Goal: Task Accomplishment & Management: Manage account settings

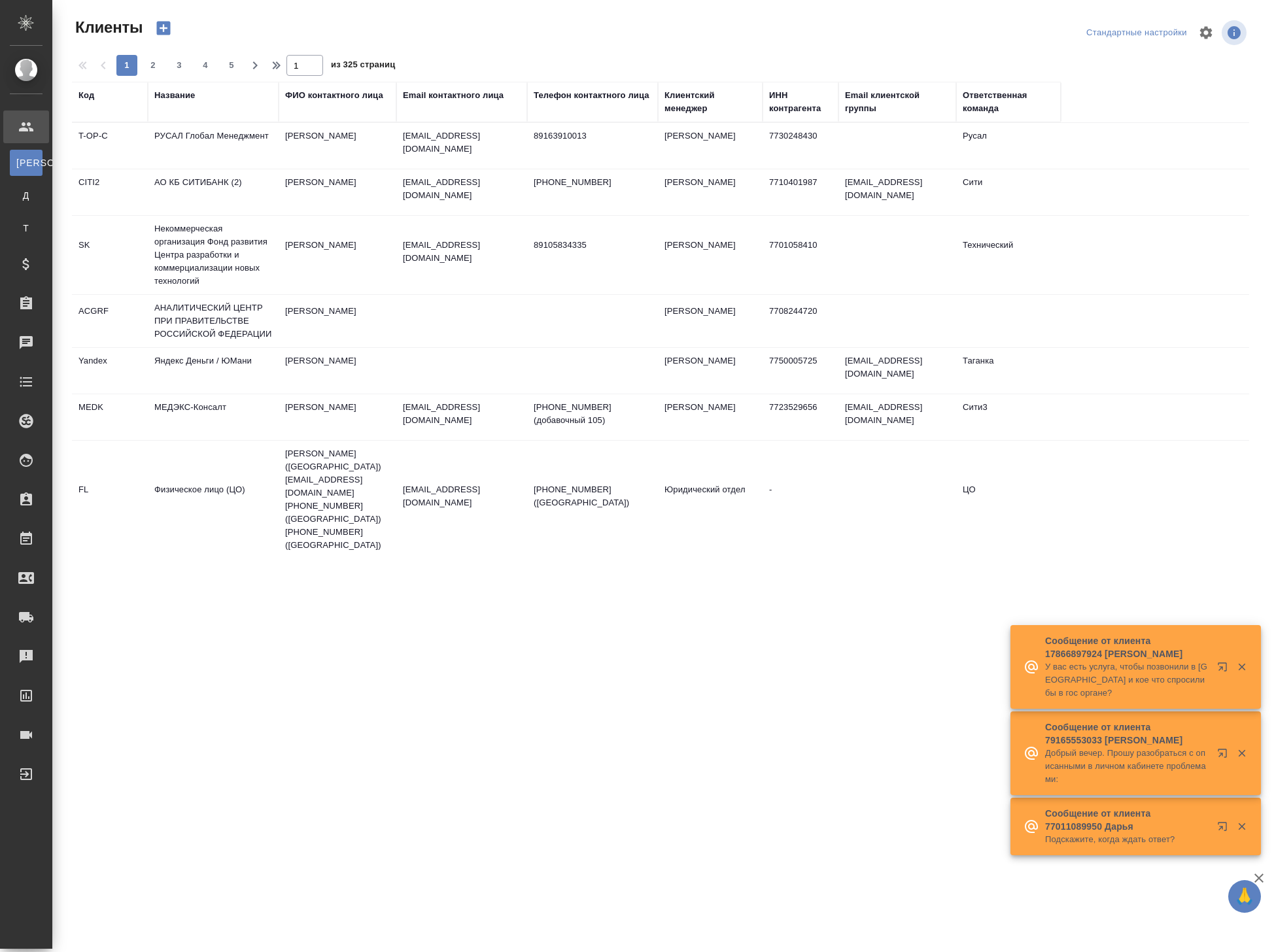
select select "RU"
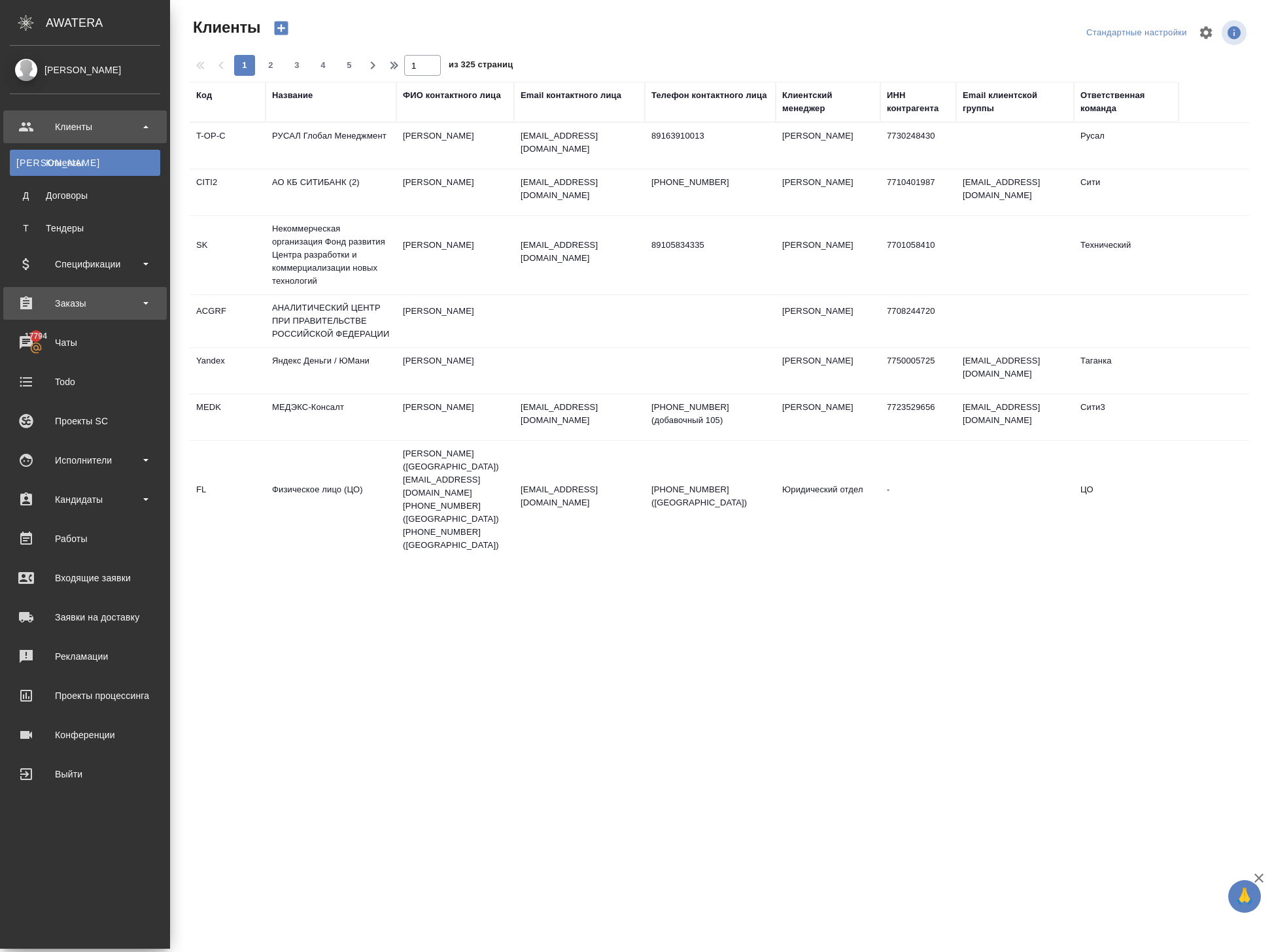
click at [98, 295] on div "Заказы" at bounding box center [84, 303] width 150 height 20
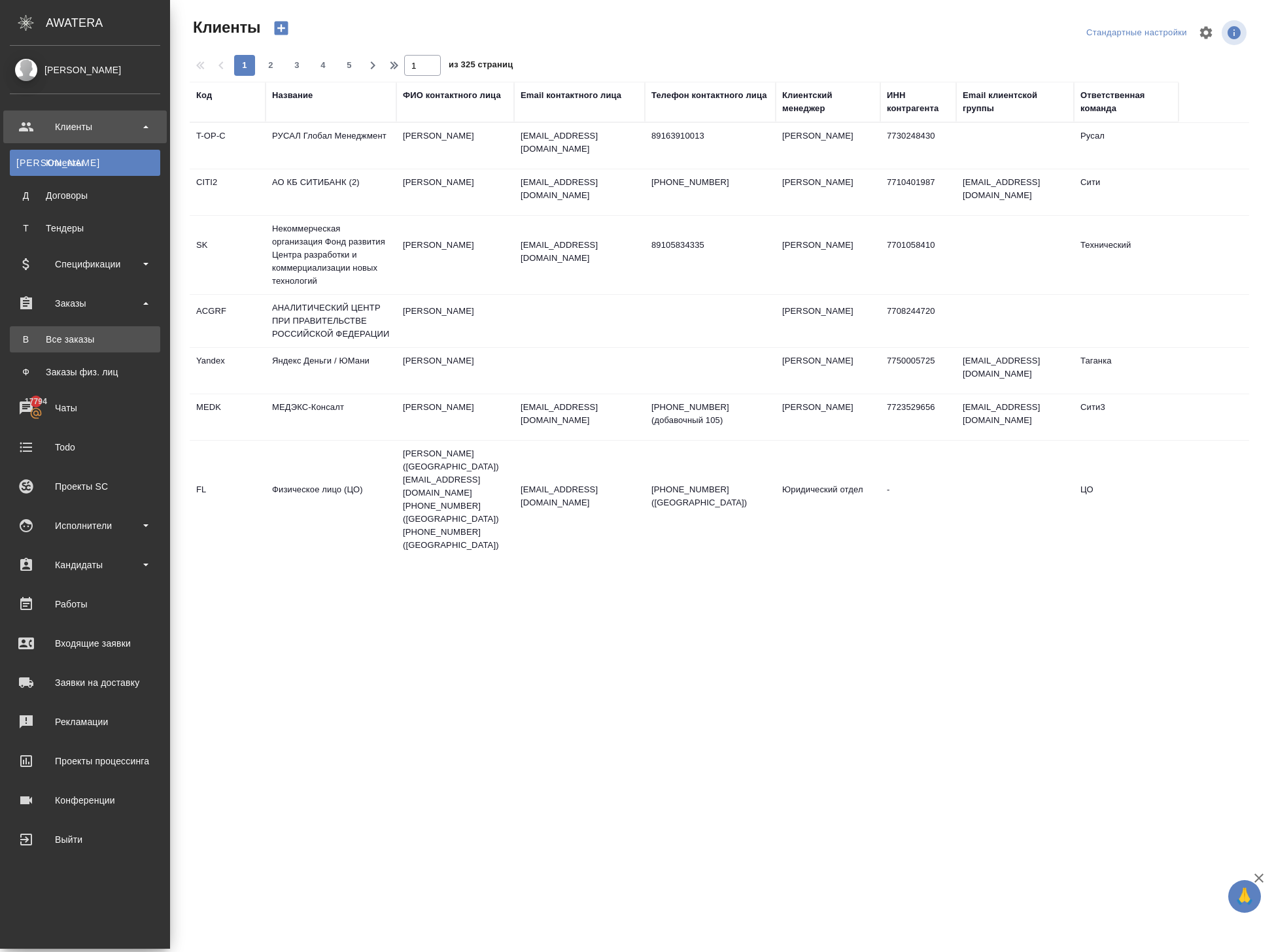
click at [102, 332] on link "В Все заказы" at bounding box center [84, 339] width 150 height 26
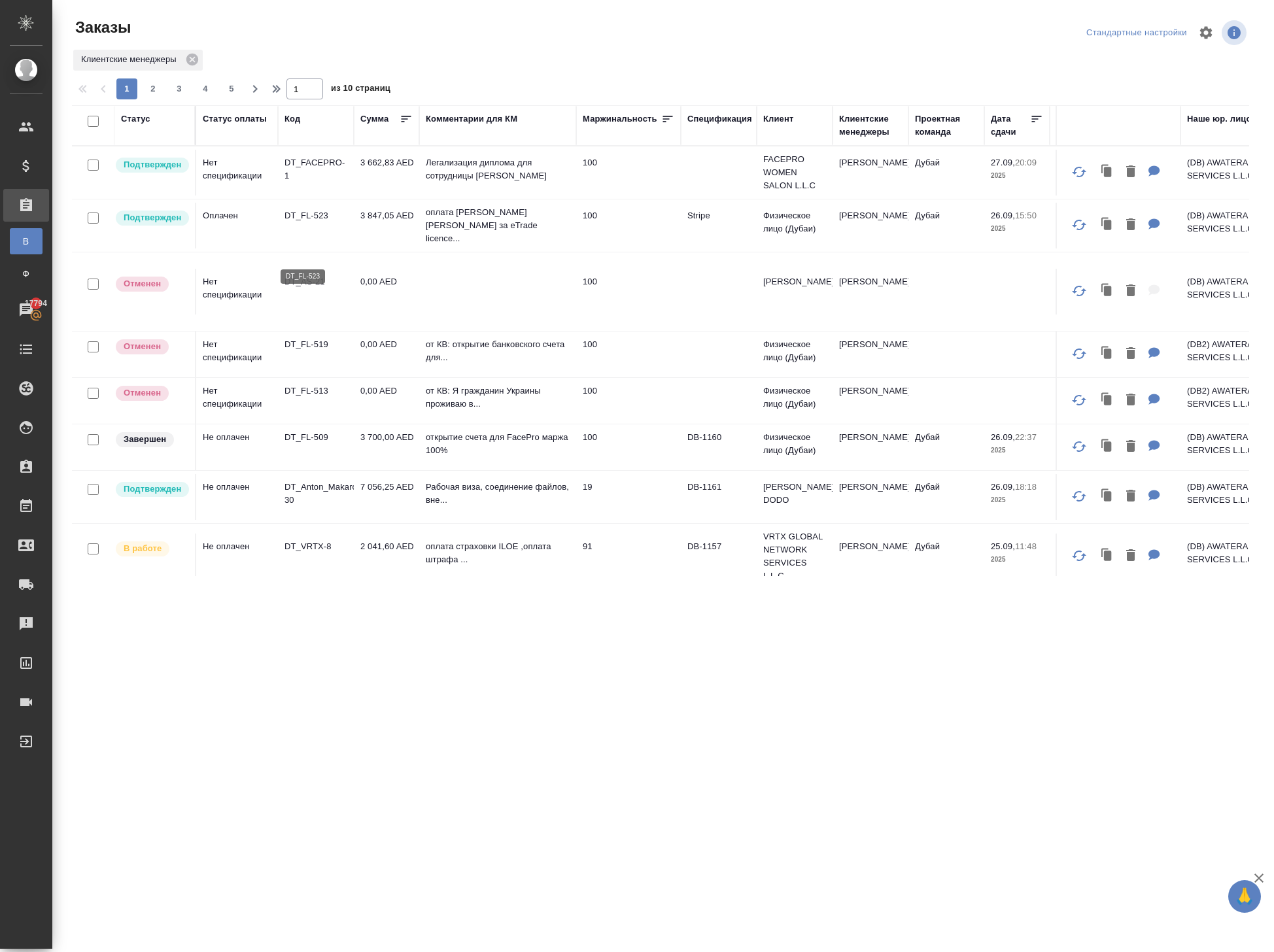
click at [320, 222] on p "DT_FL-523" at bounding box center [315, 216] width 63 height 13
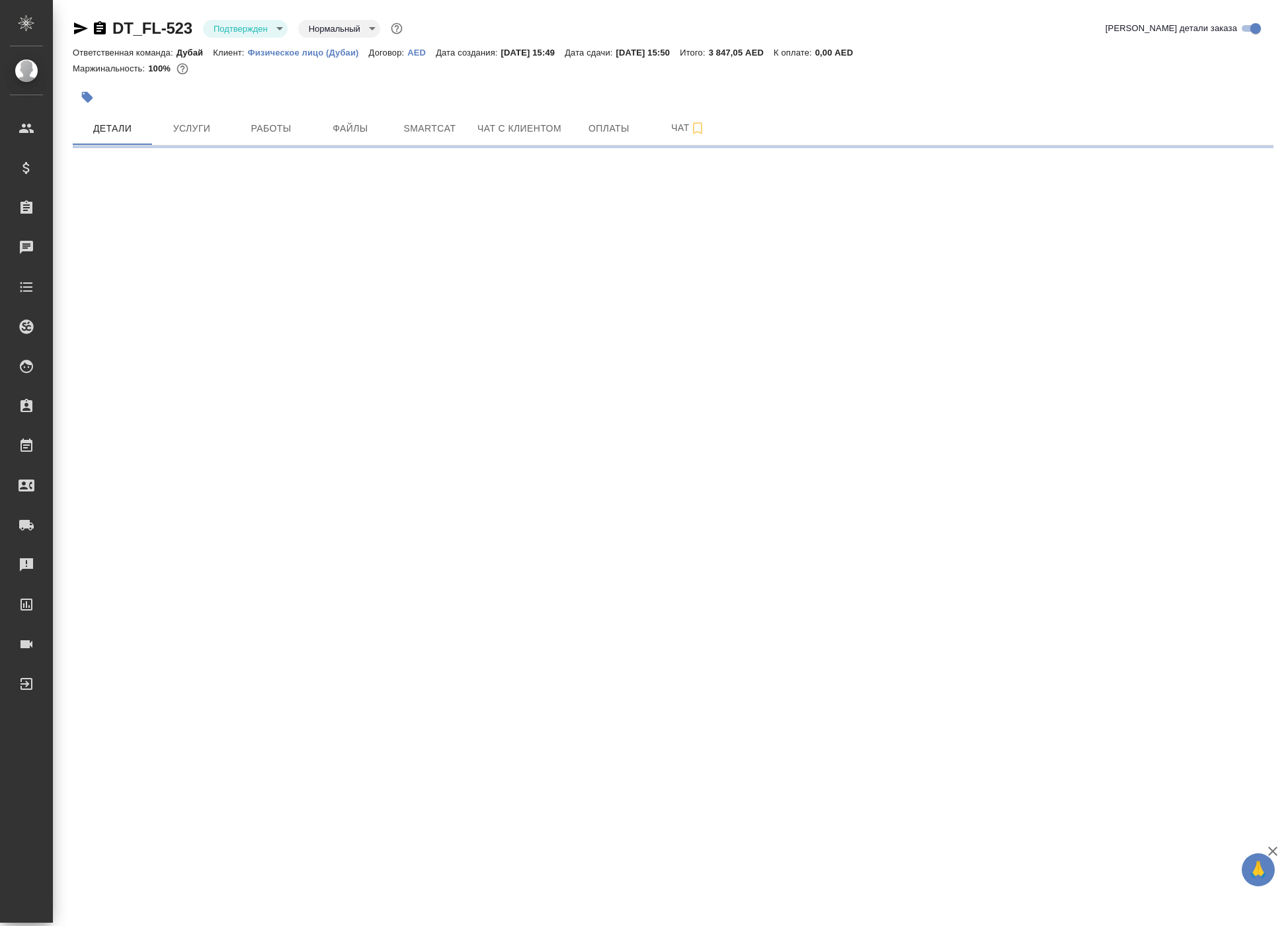
select select "RU"
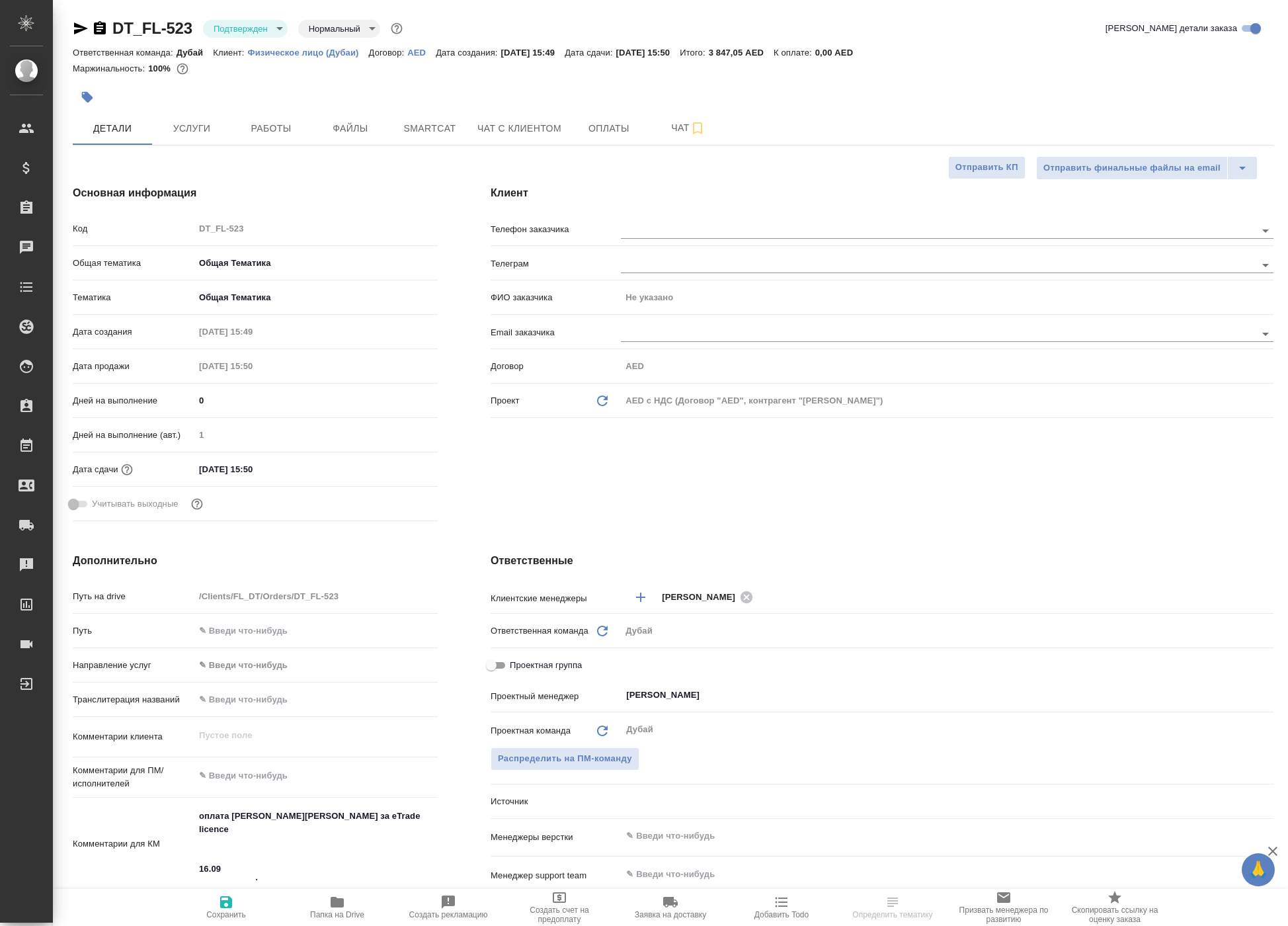
type textarea "x"
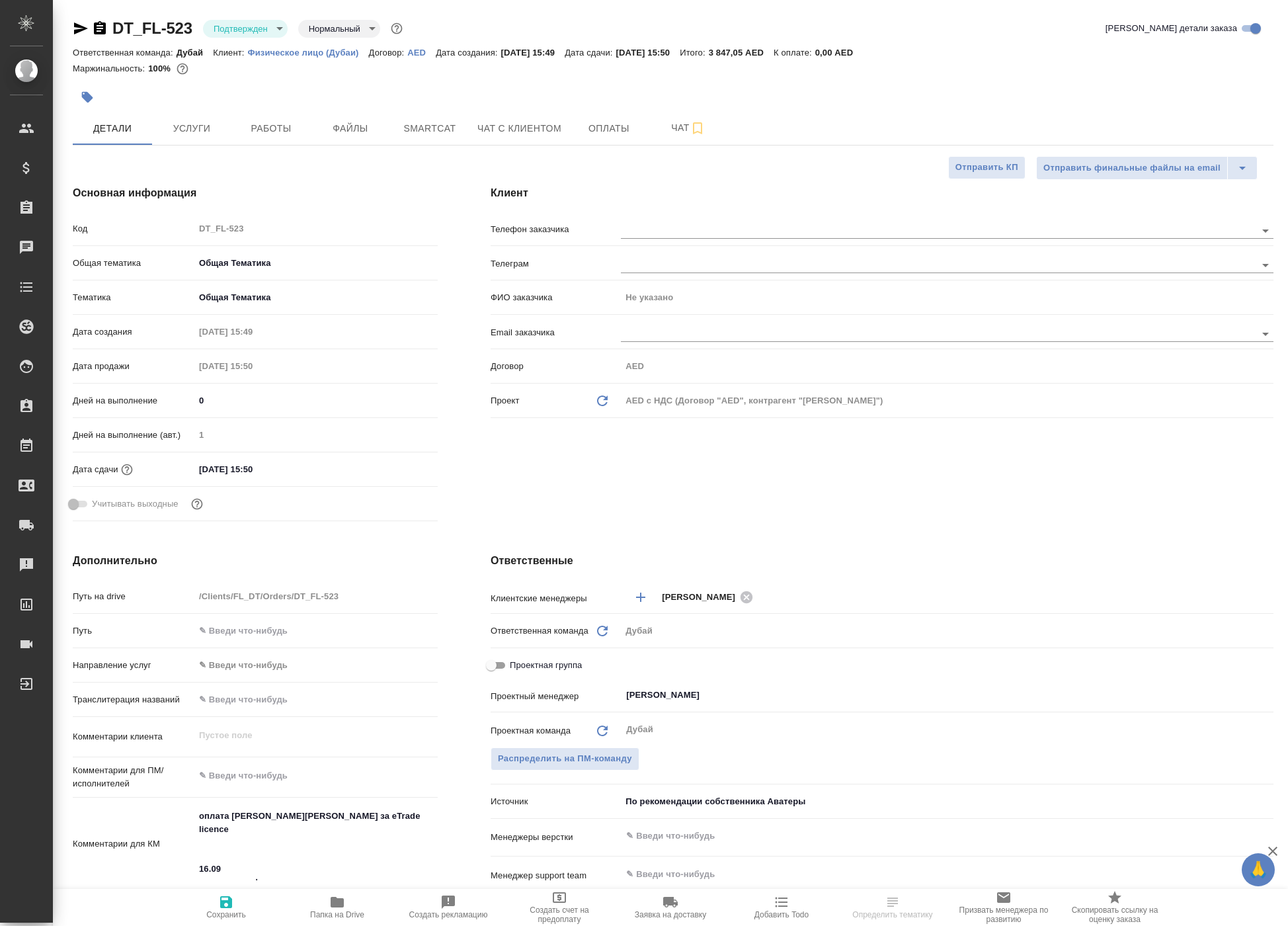
type textarea "x"
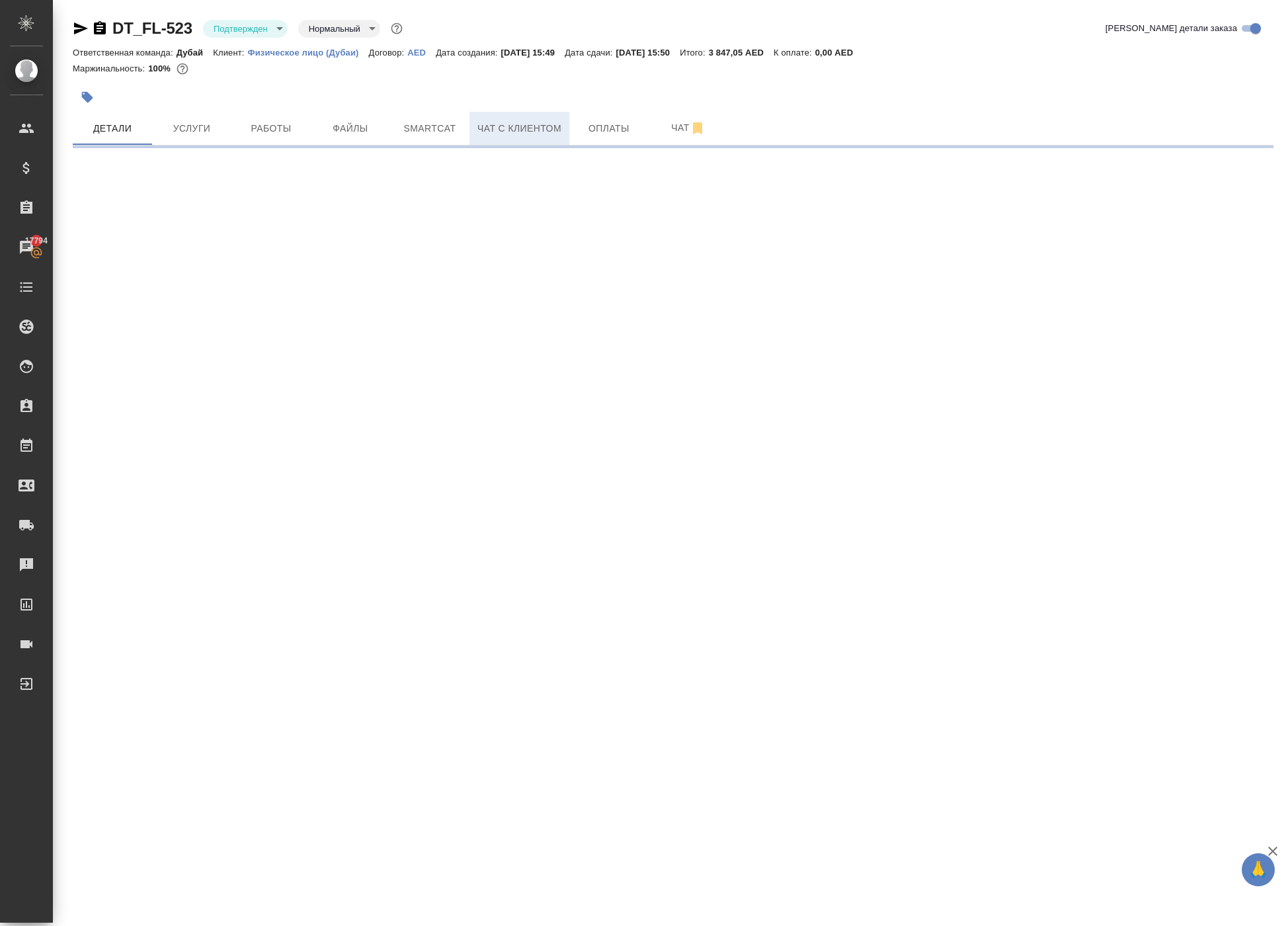
select select "RU"
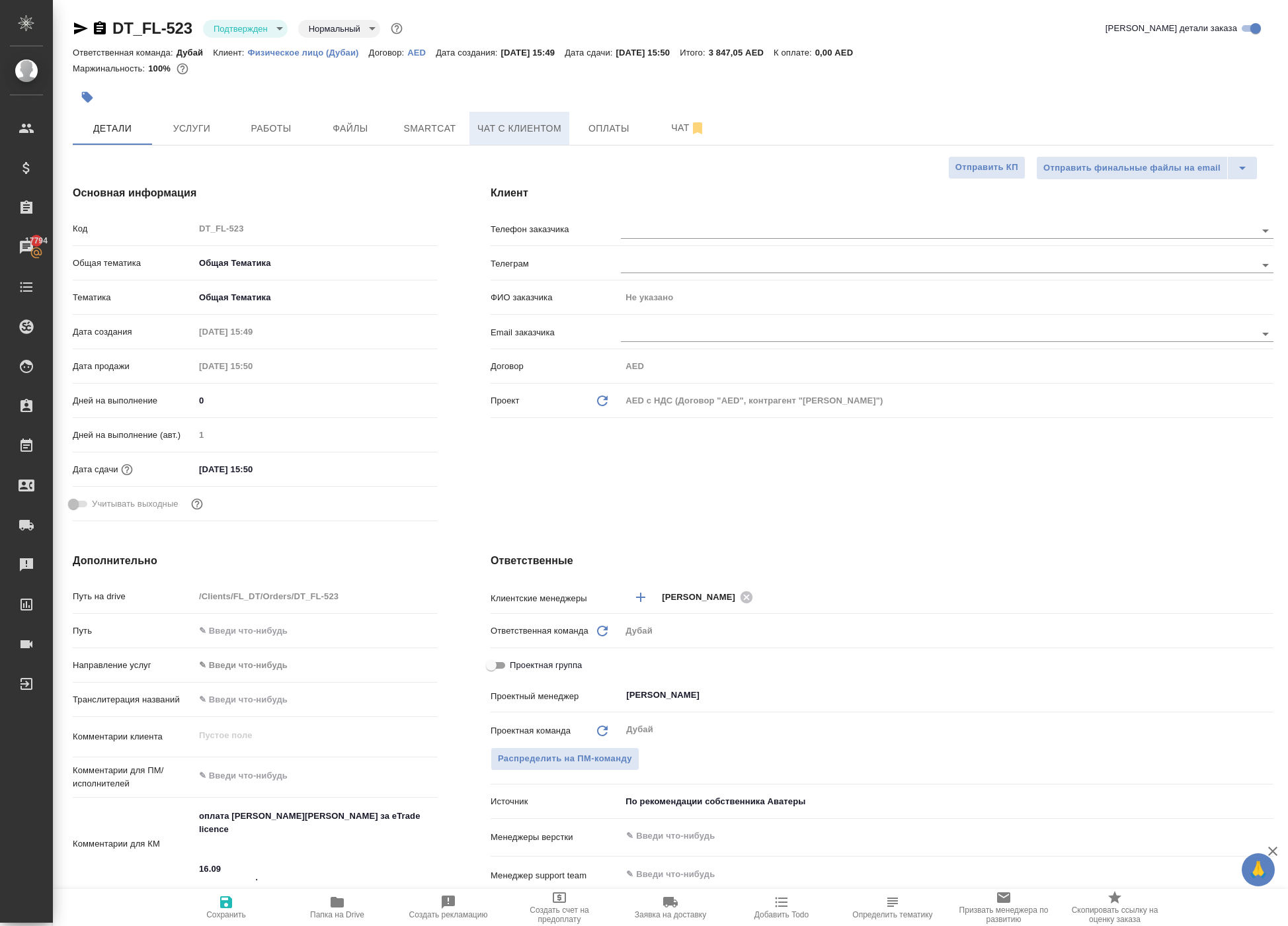
type textarea "x"
click at [369, 57] on p "Физическое лицо (Дубаи)" at bounding box center [308, 52] width 121 height 10
type textarea "x"
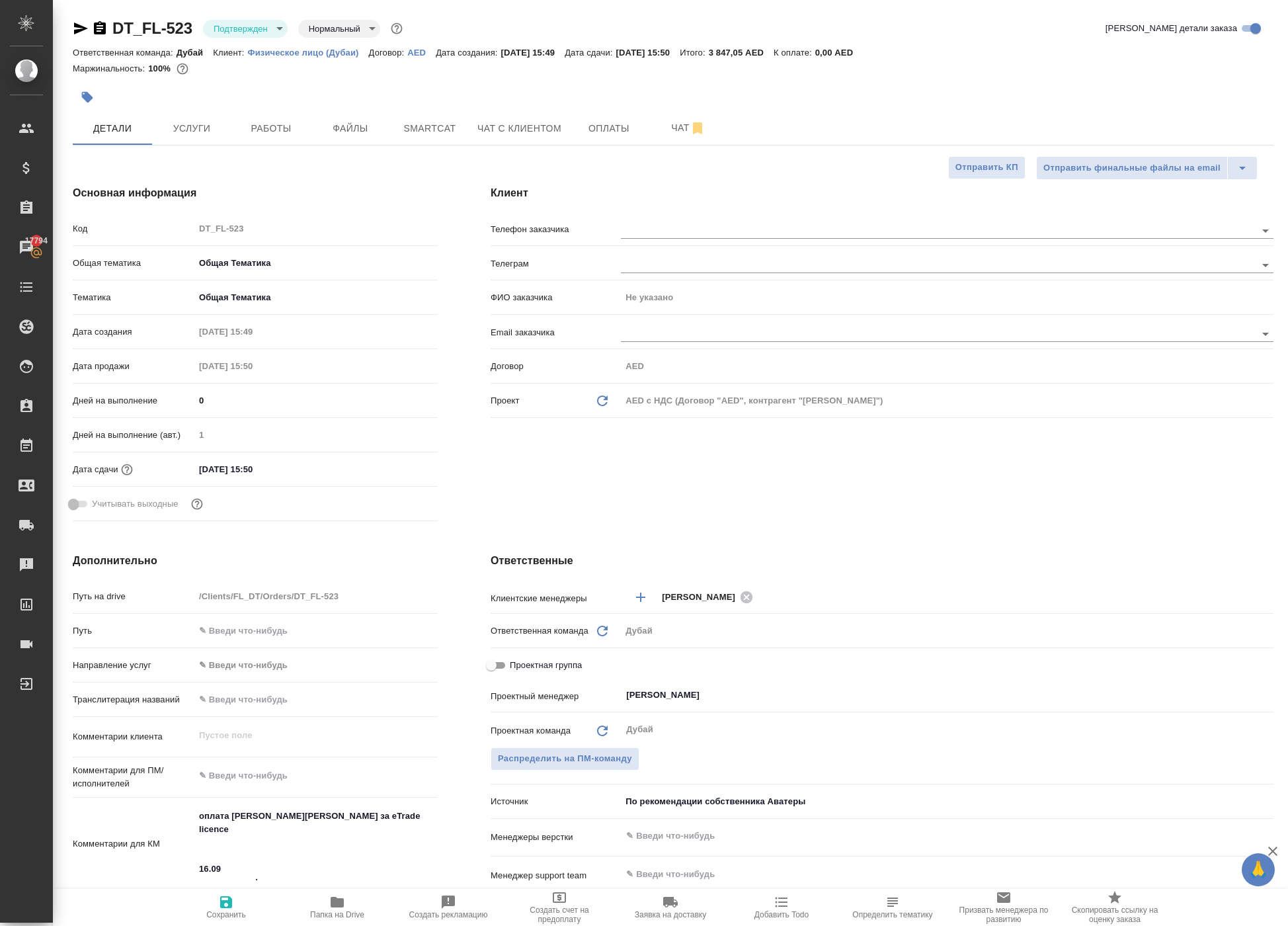
type textarea "x"
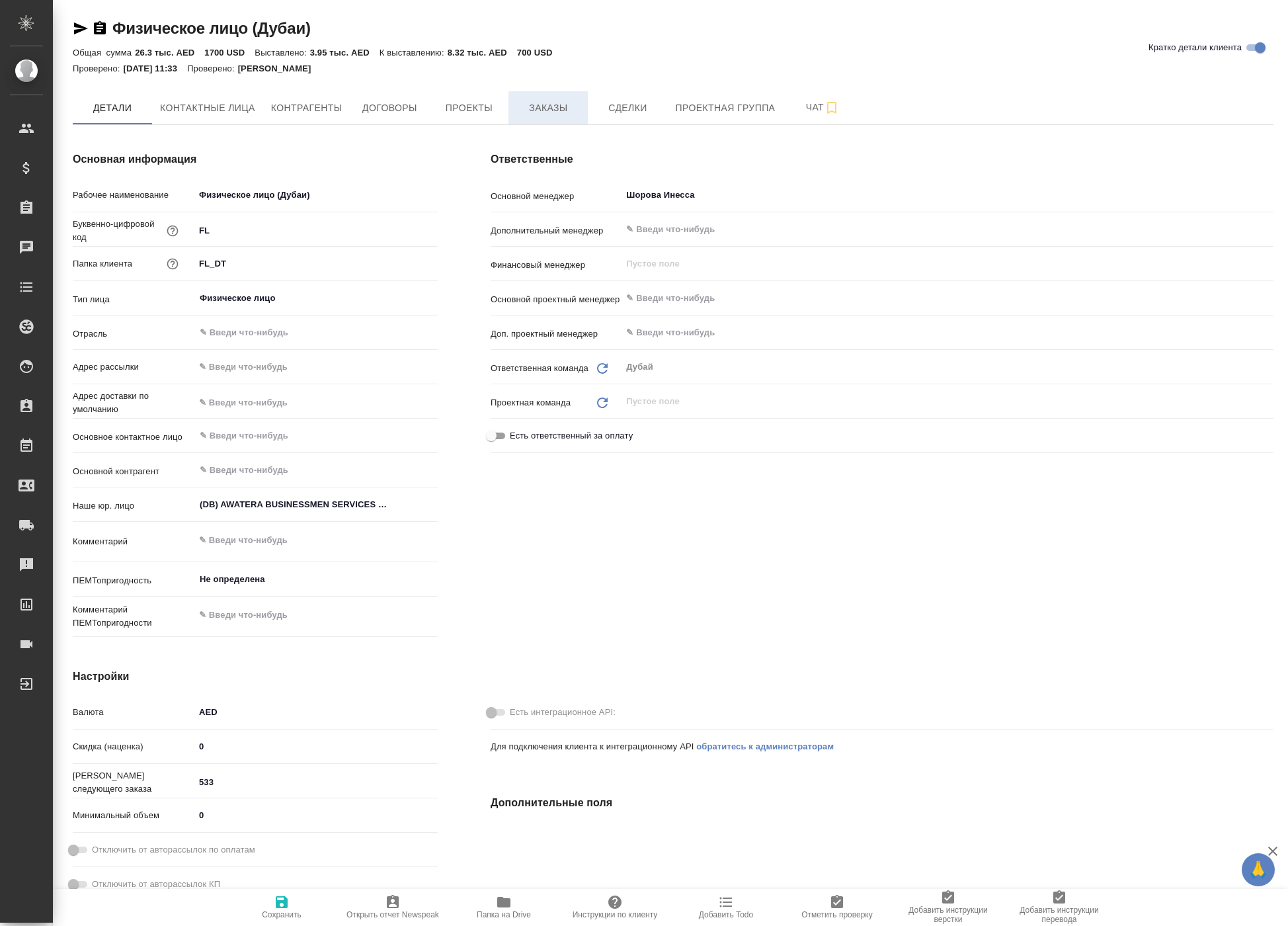
click at [580, 117] on span "Заказы" at bounding box center [547, 108] width 64 height 17
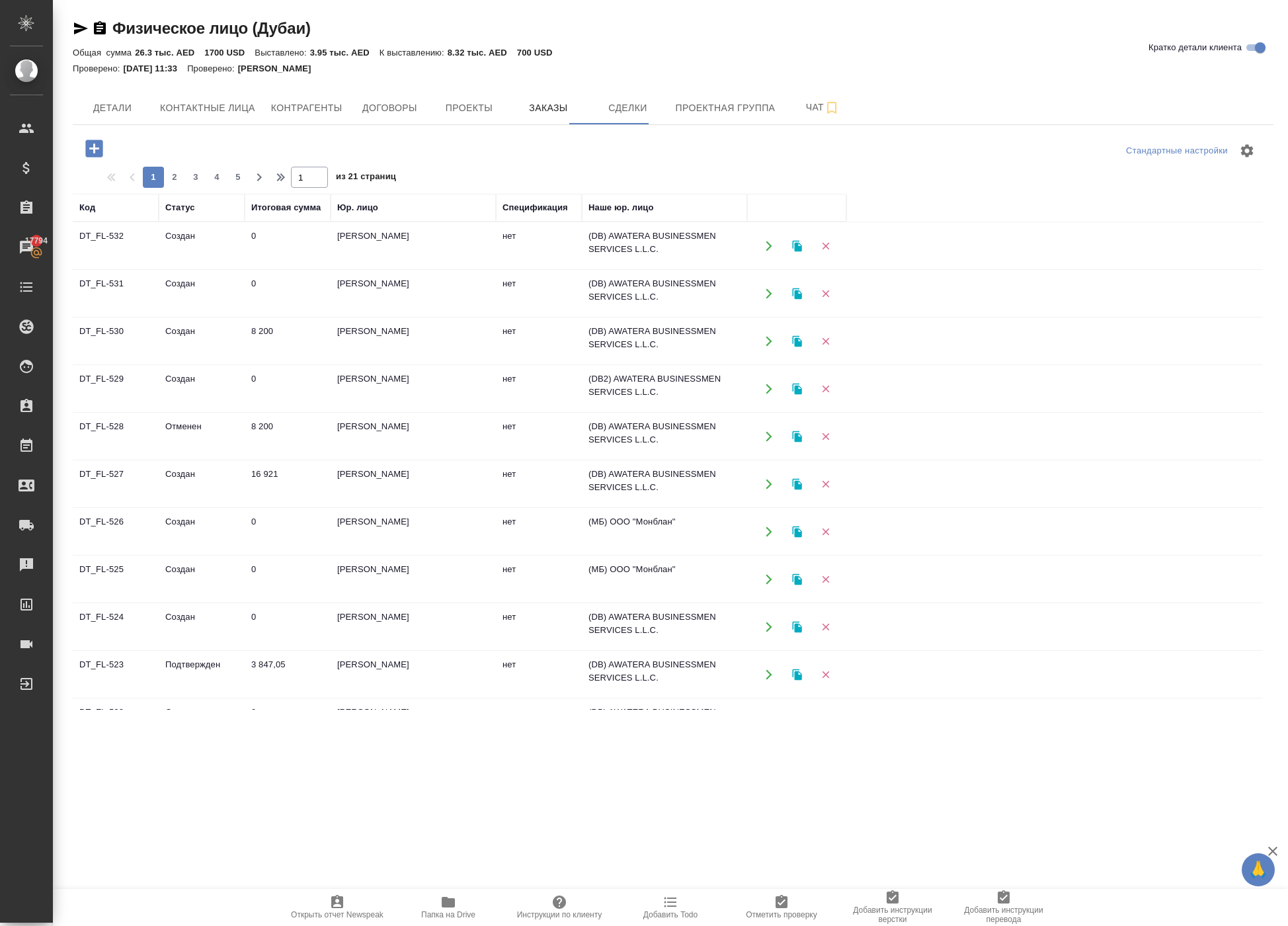
click at [766, 252] on icon "button" at bounding box center [769, 246] width 12 height 12
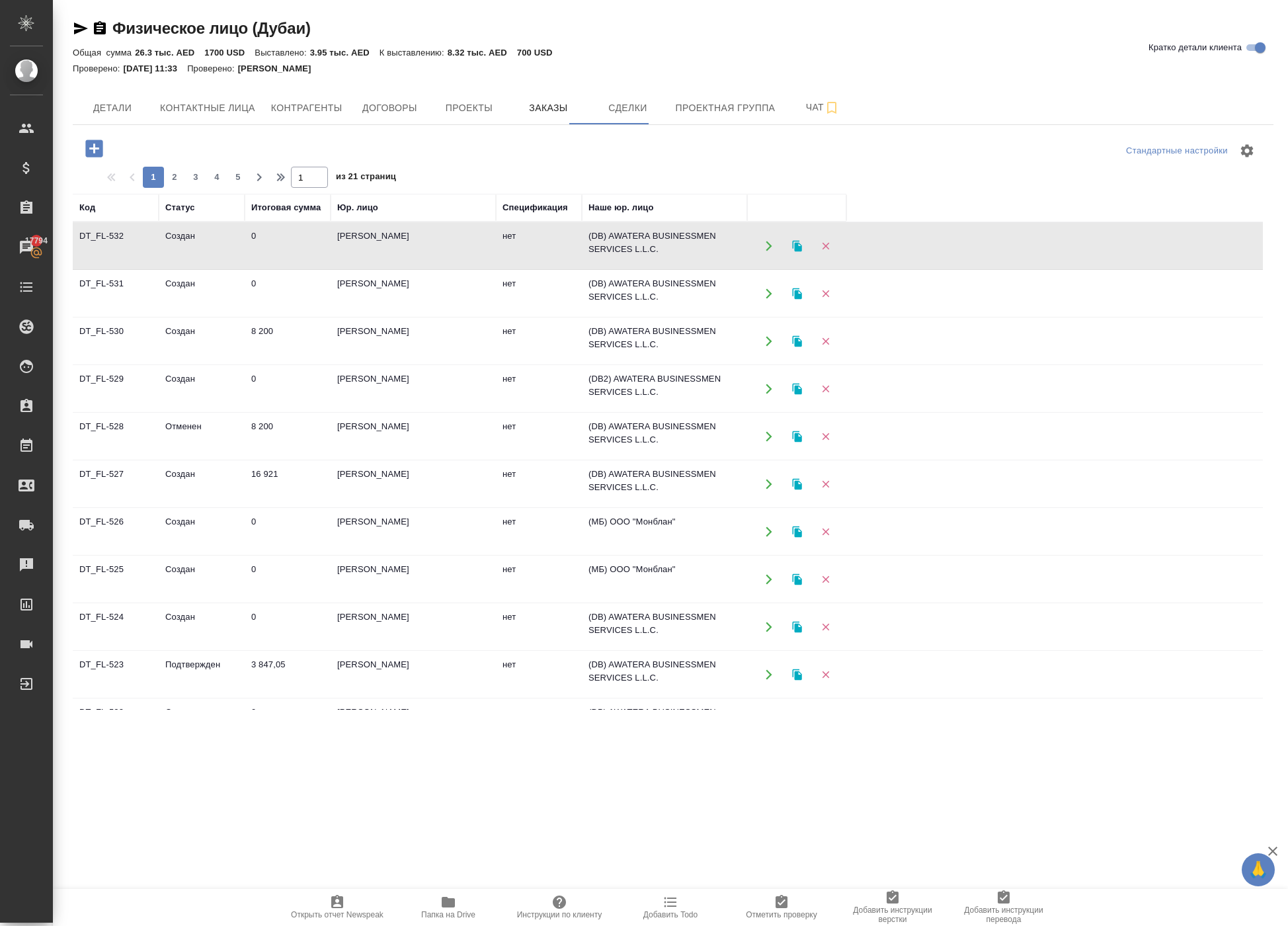
click at [102, 157] on icon "button" at bounding box center [93, 147] width 17 height 17
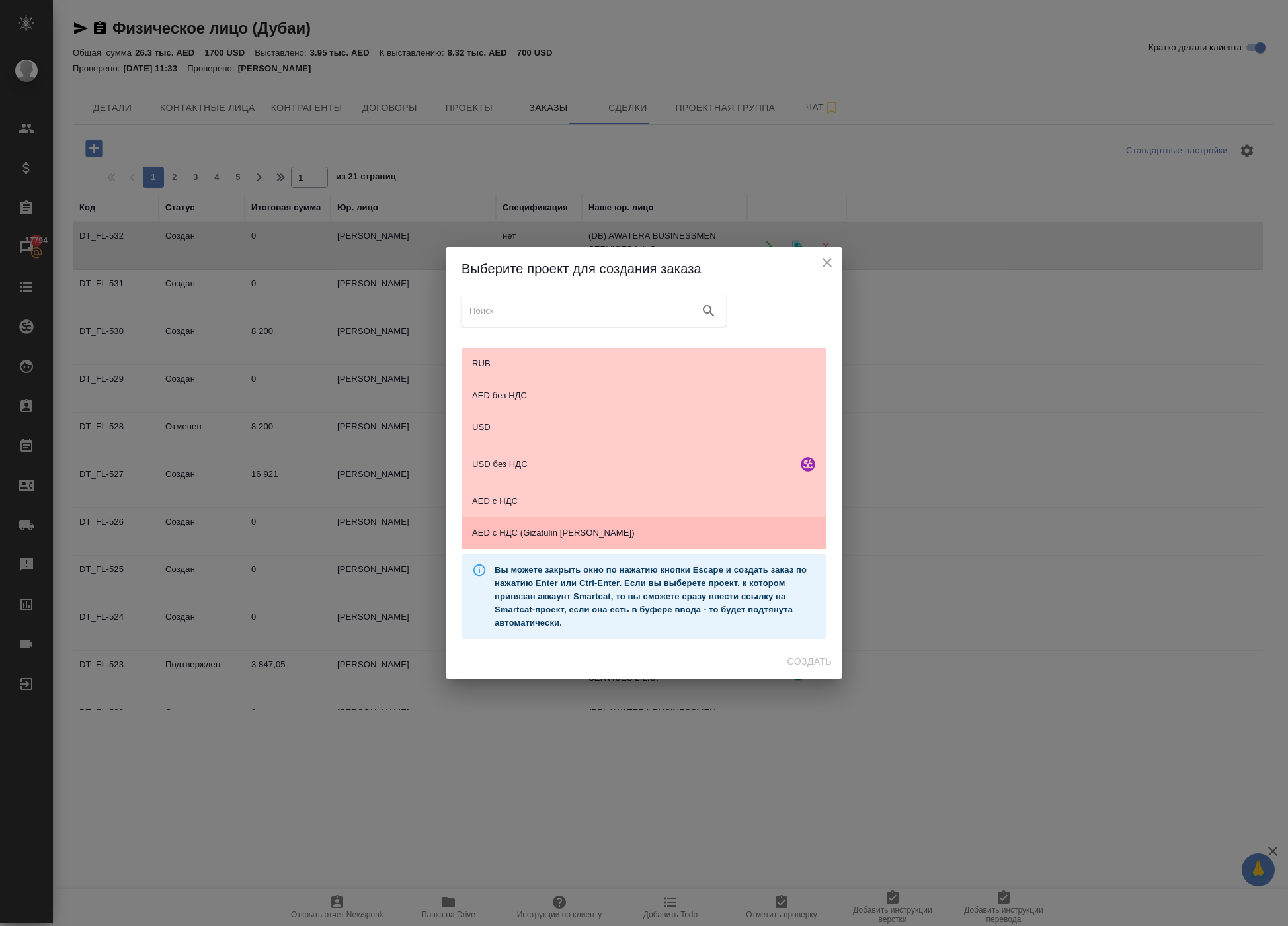
click at [538, 535] on span "AED c НДС (Gizatulin Dmitri)" at bounding box center [643, 533] width 344 height 13
click at [791, 670] on span "Создать" at bounding box center [809, 661] width 44 height 17
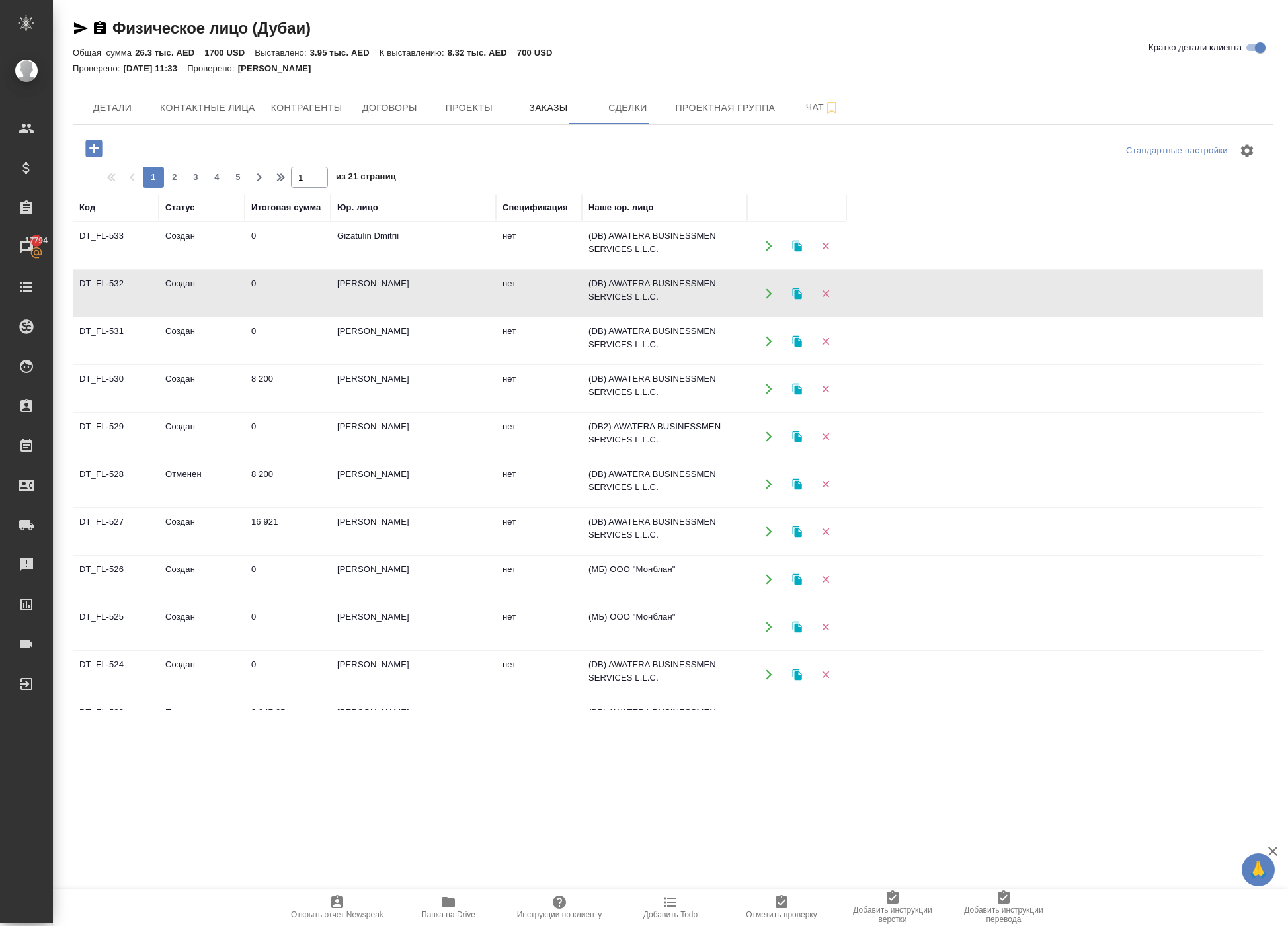
click at [102, 157] on icon "button" at bounding box center [93, 147] width 17 height 17
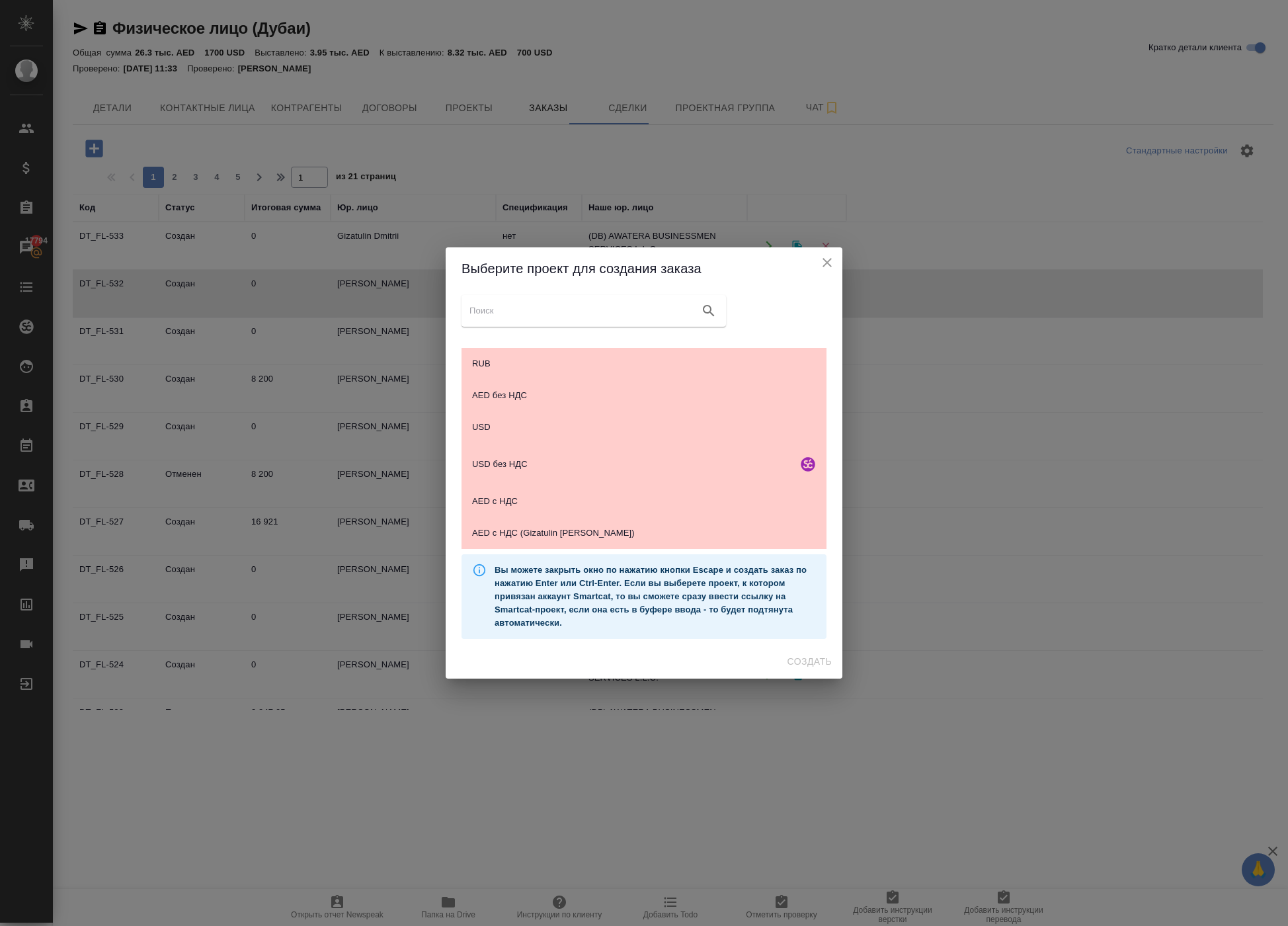
click at [823, 258] on icon "close" at bounding box center [827, 262] width 9 height 9
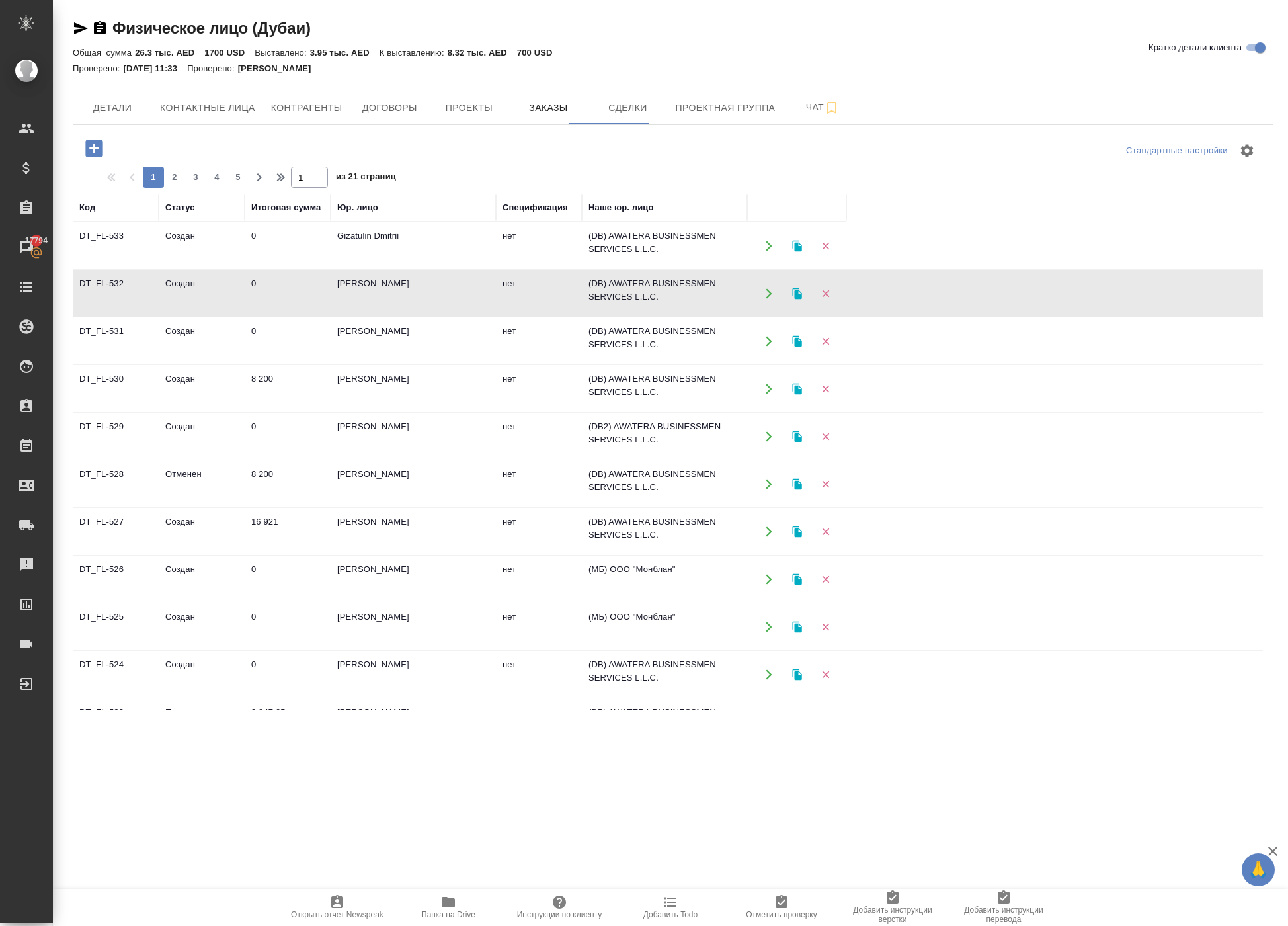
click at [768, 250] on icon "button" at bounding box center [768, 246] width 6 height 10
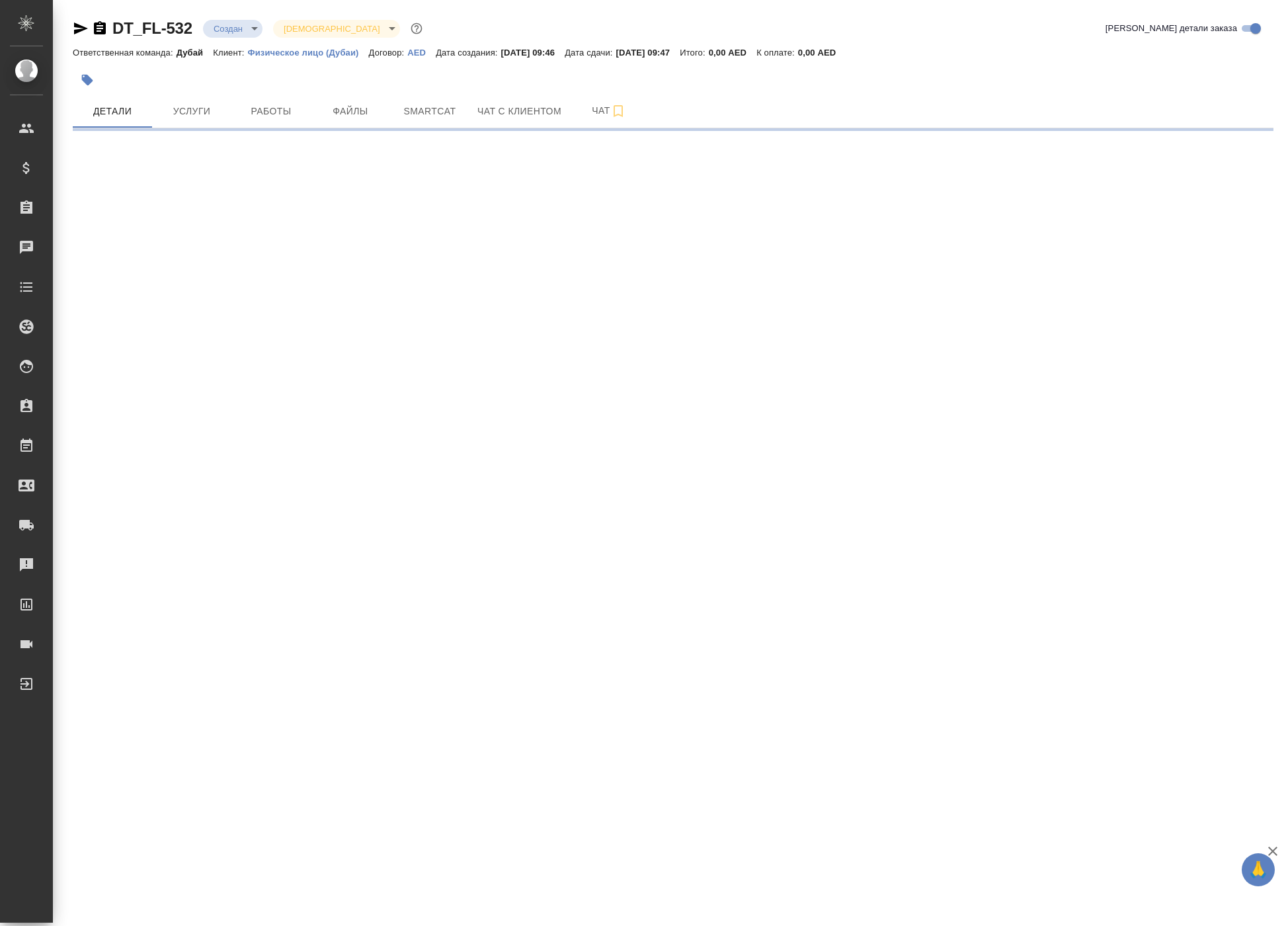
select select "RU"
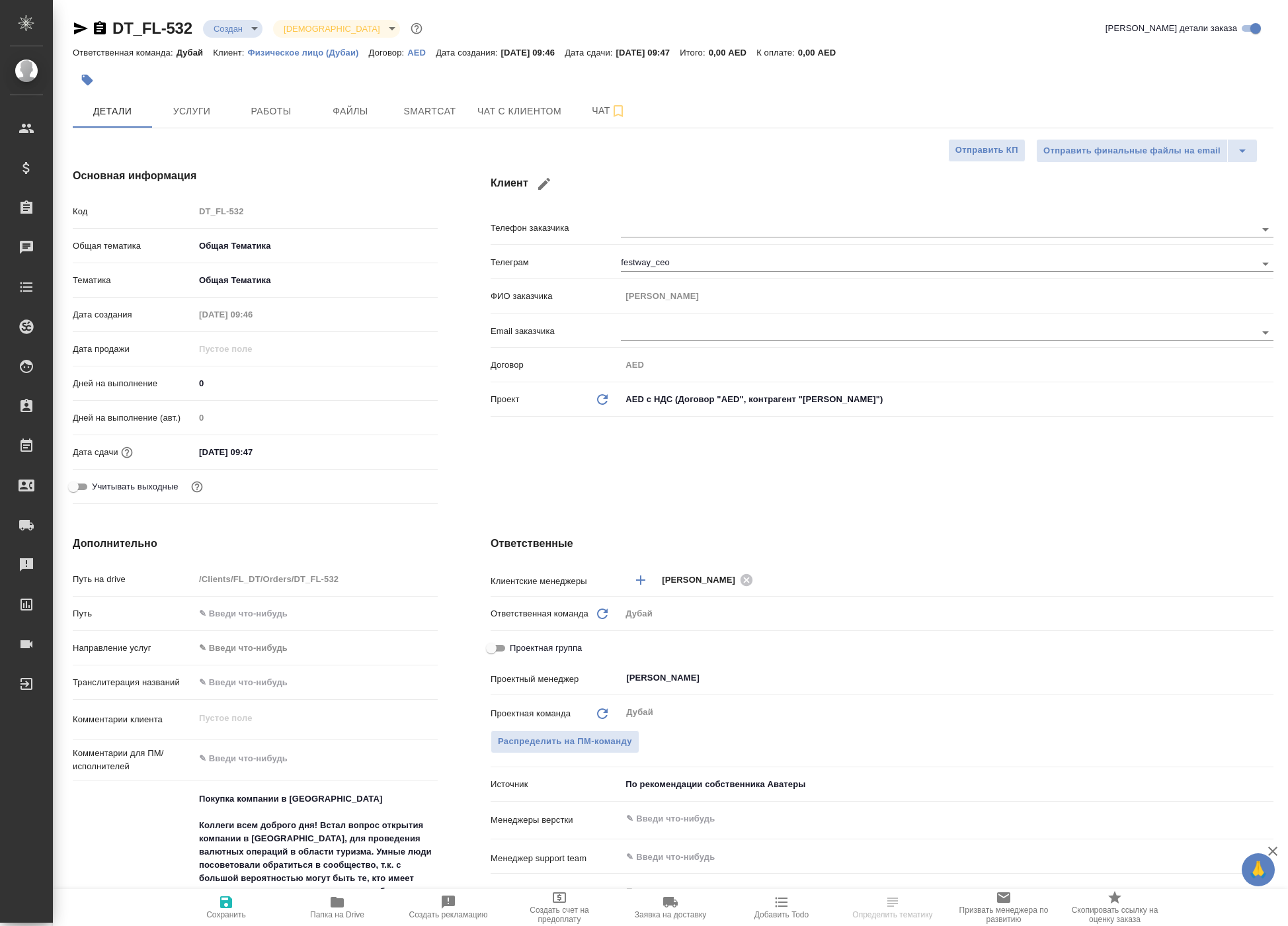
type textarea "x"
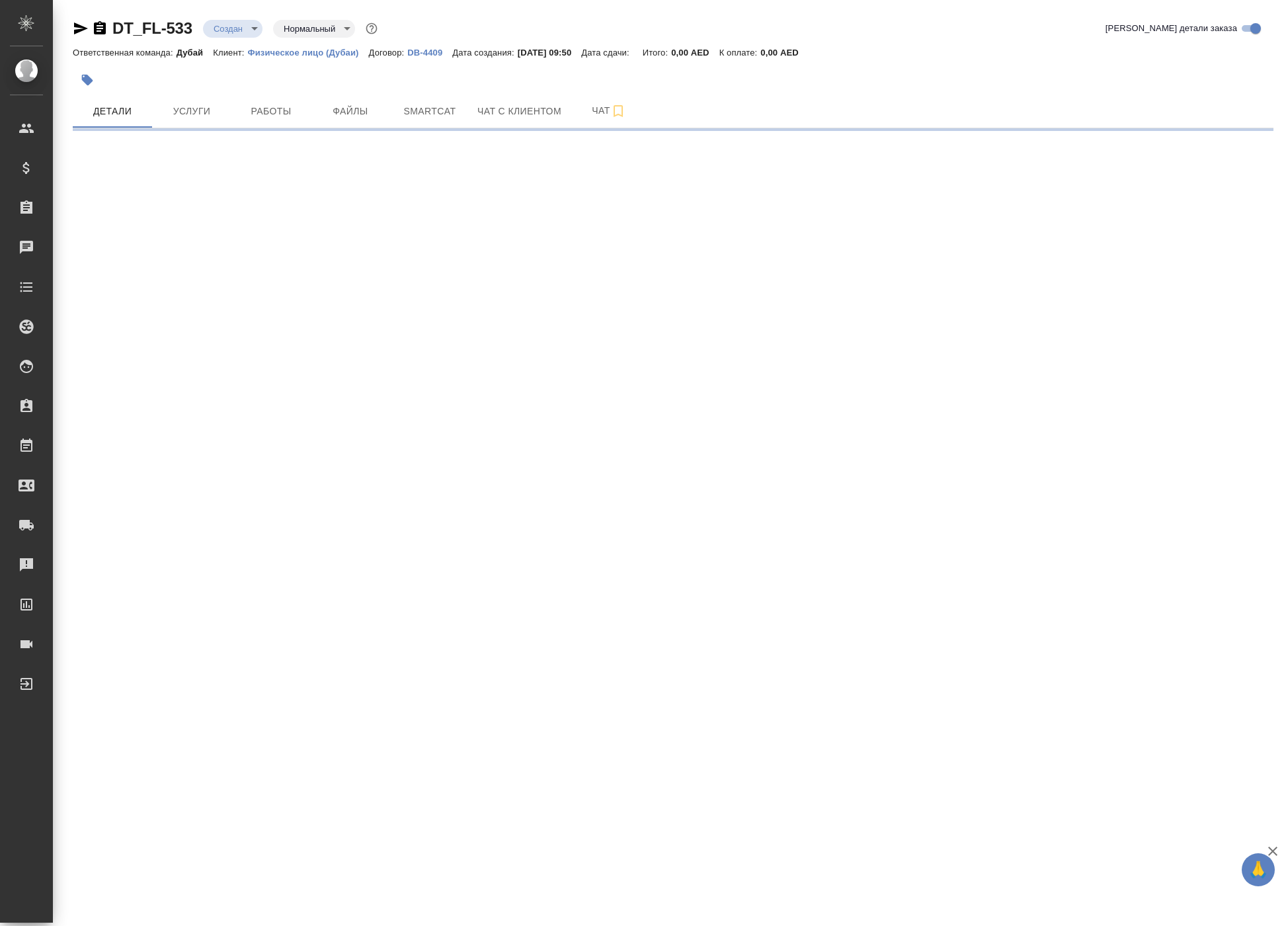
select select "RU"
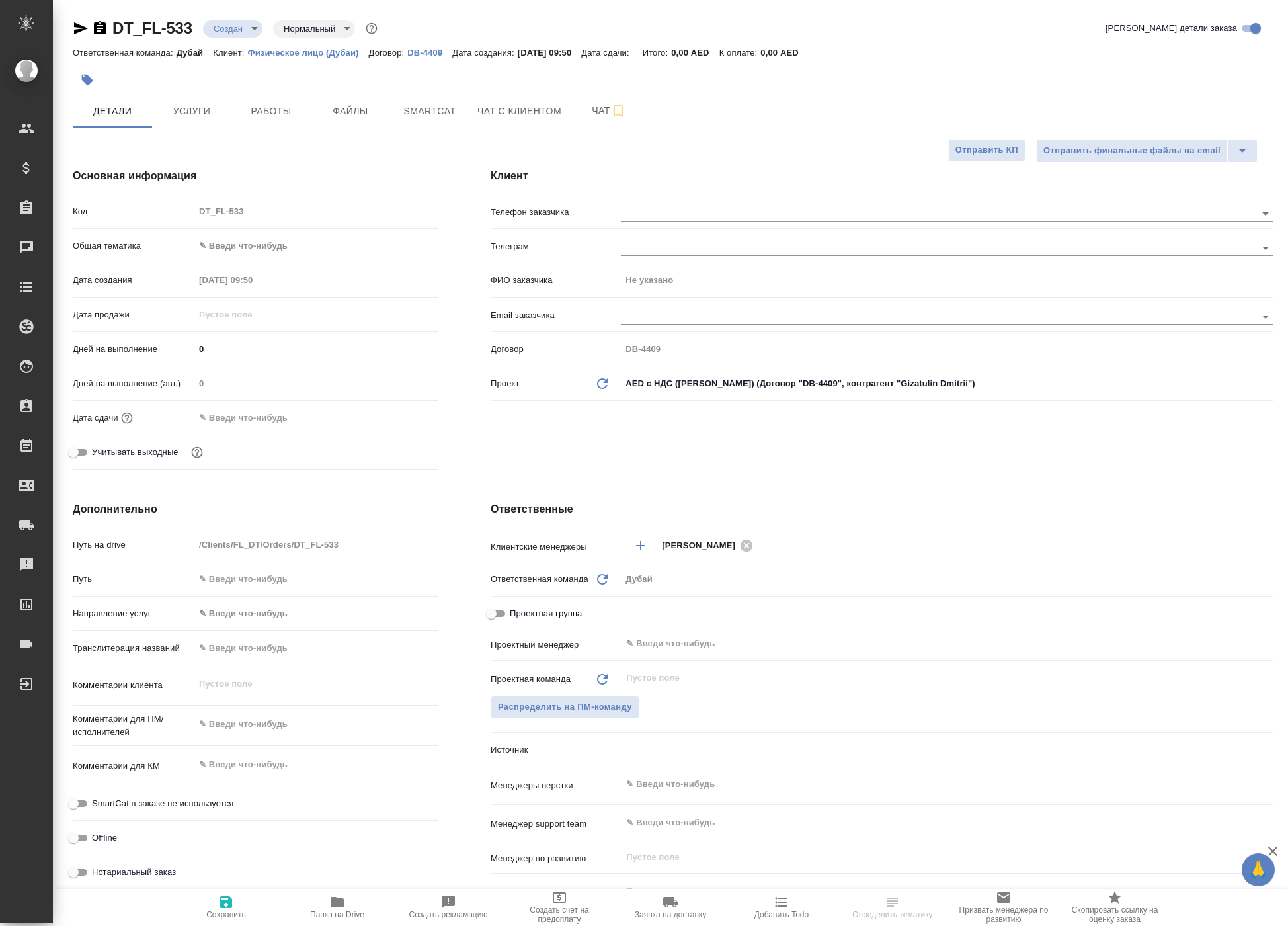
type textarea "x"
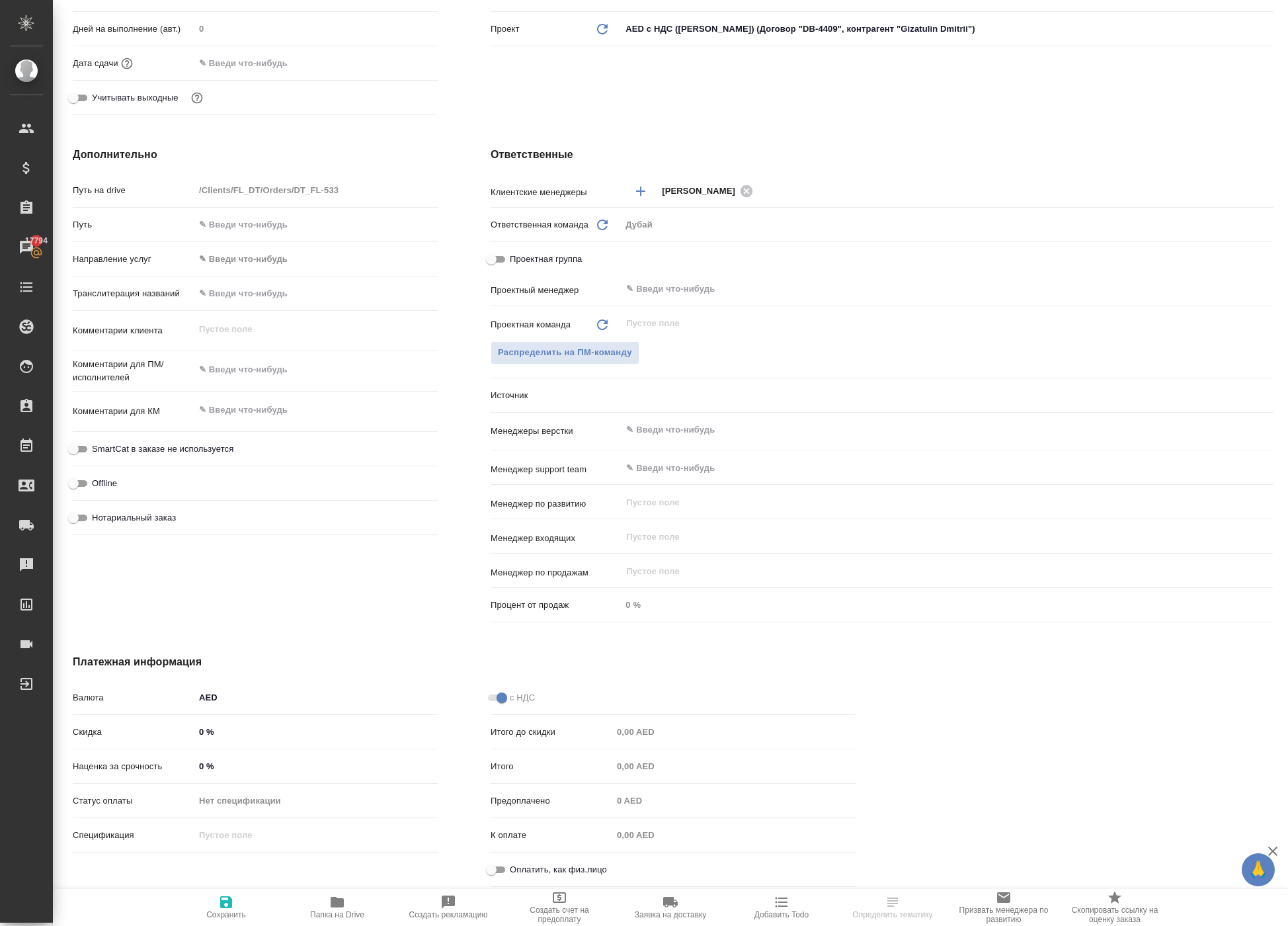
type textarea "x"
click at [294, 399] on textarea at bounding box center [316, 410] width 243 height 23
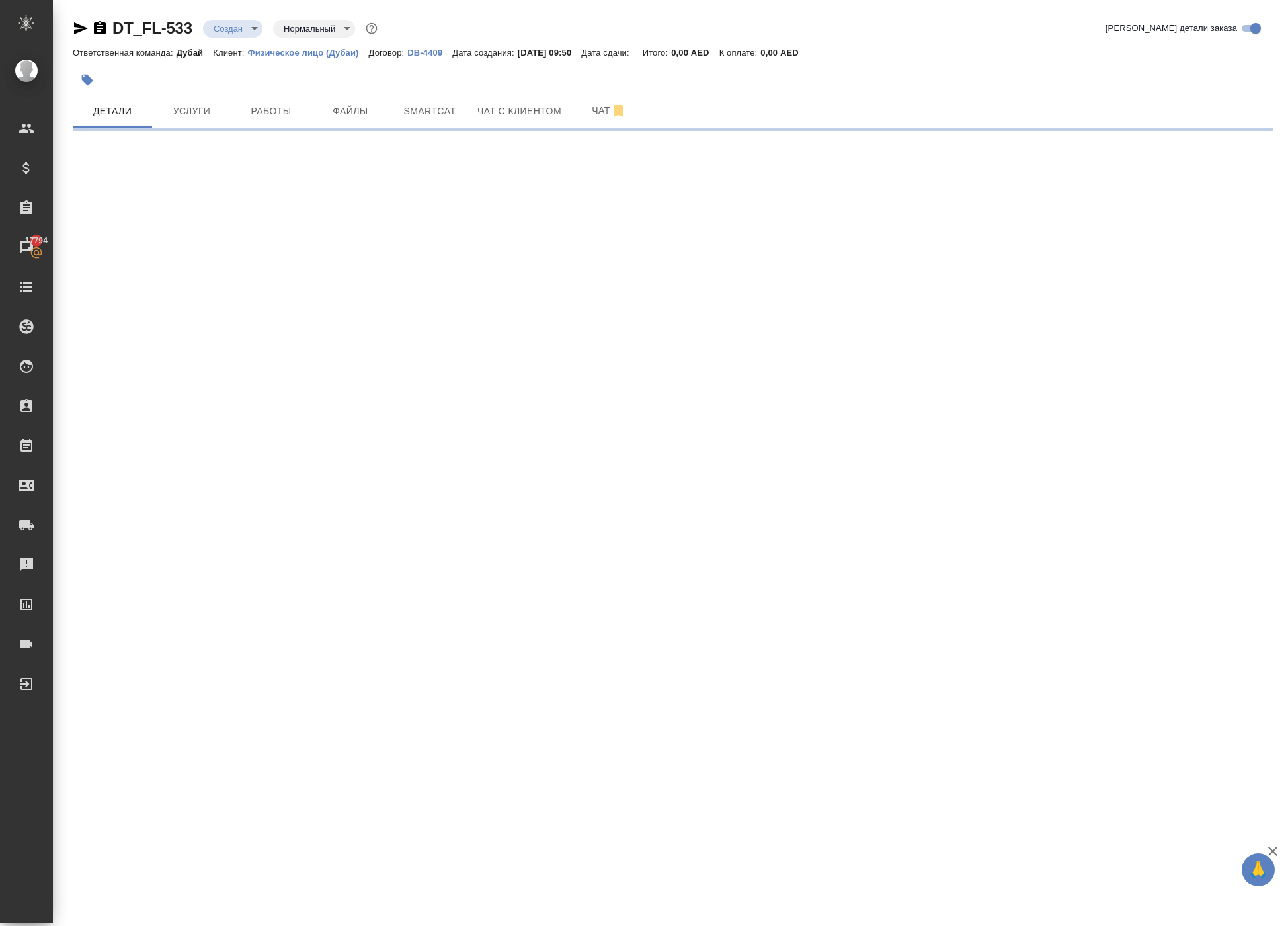
select select "RU"
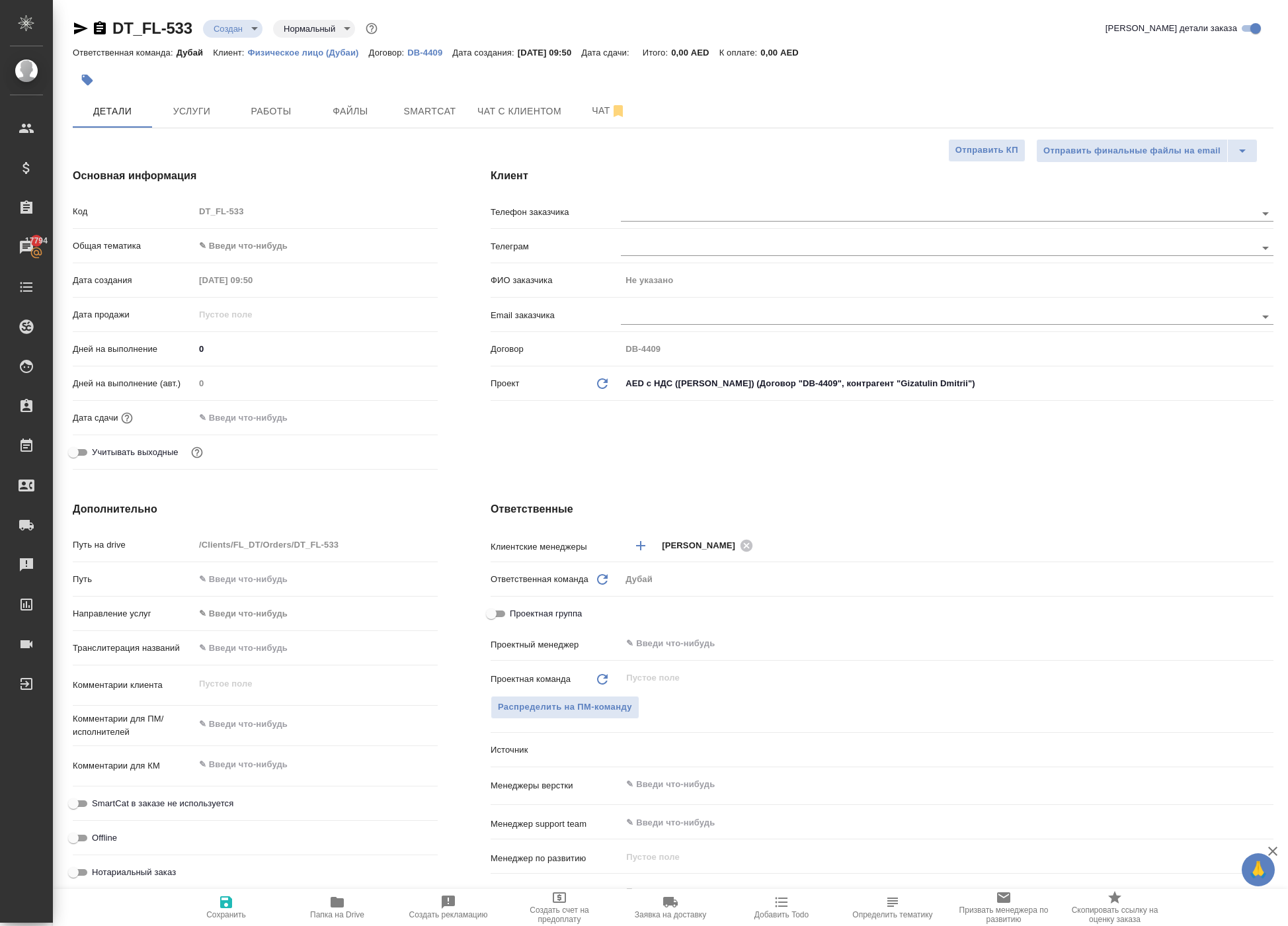
type textarea "x"
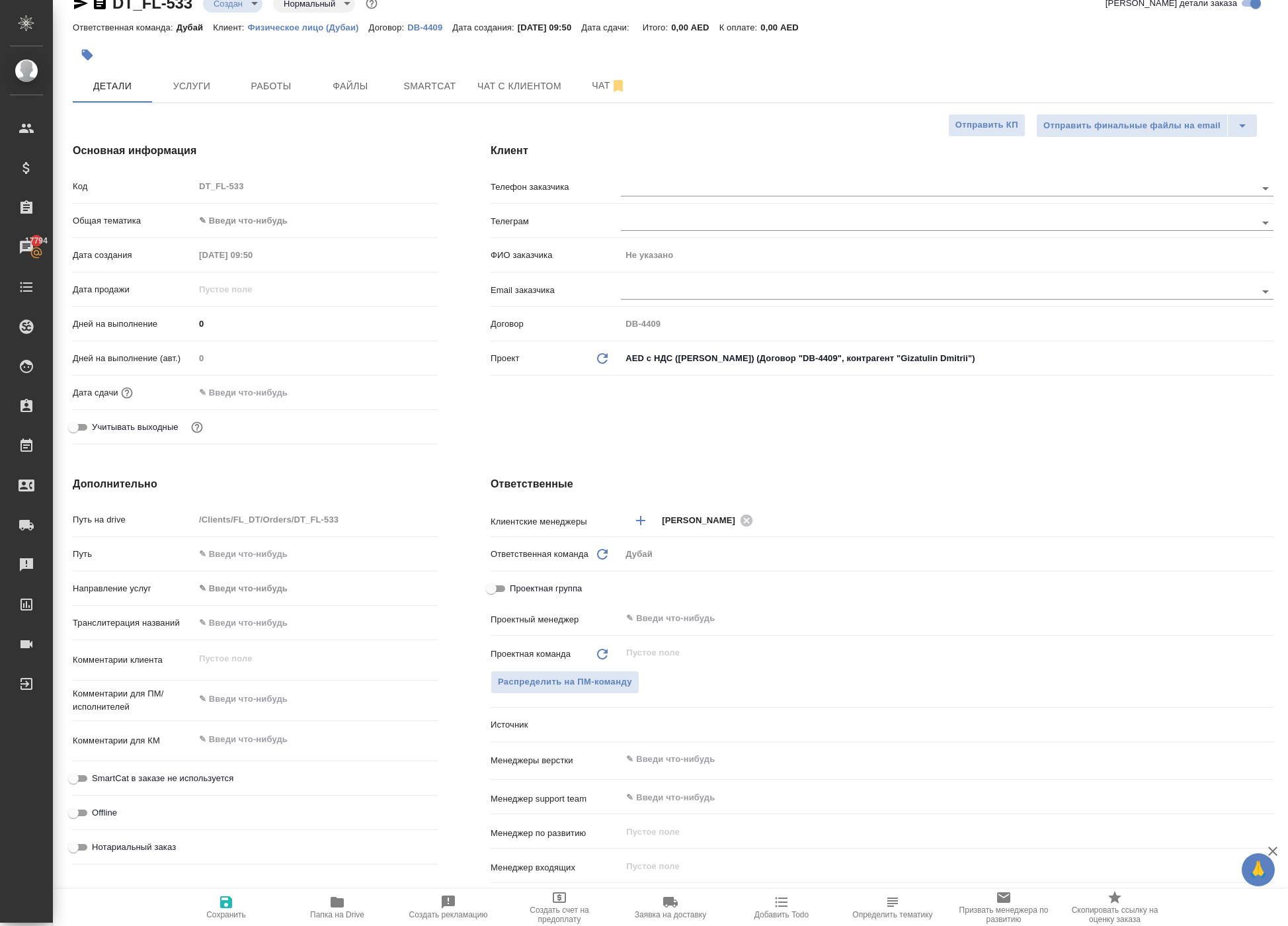
scroll to position [35, 0]
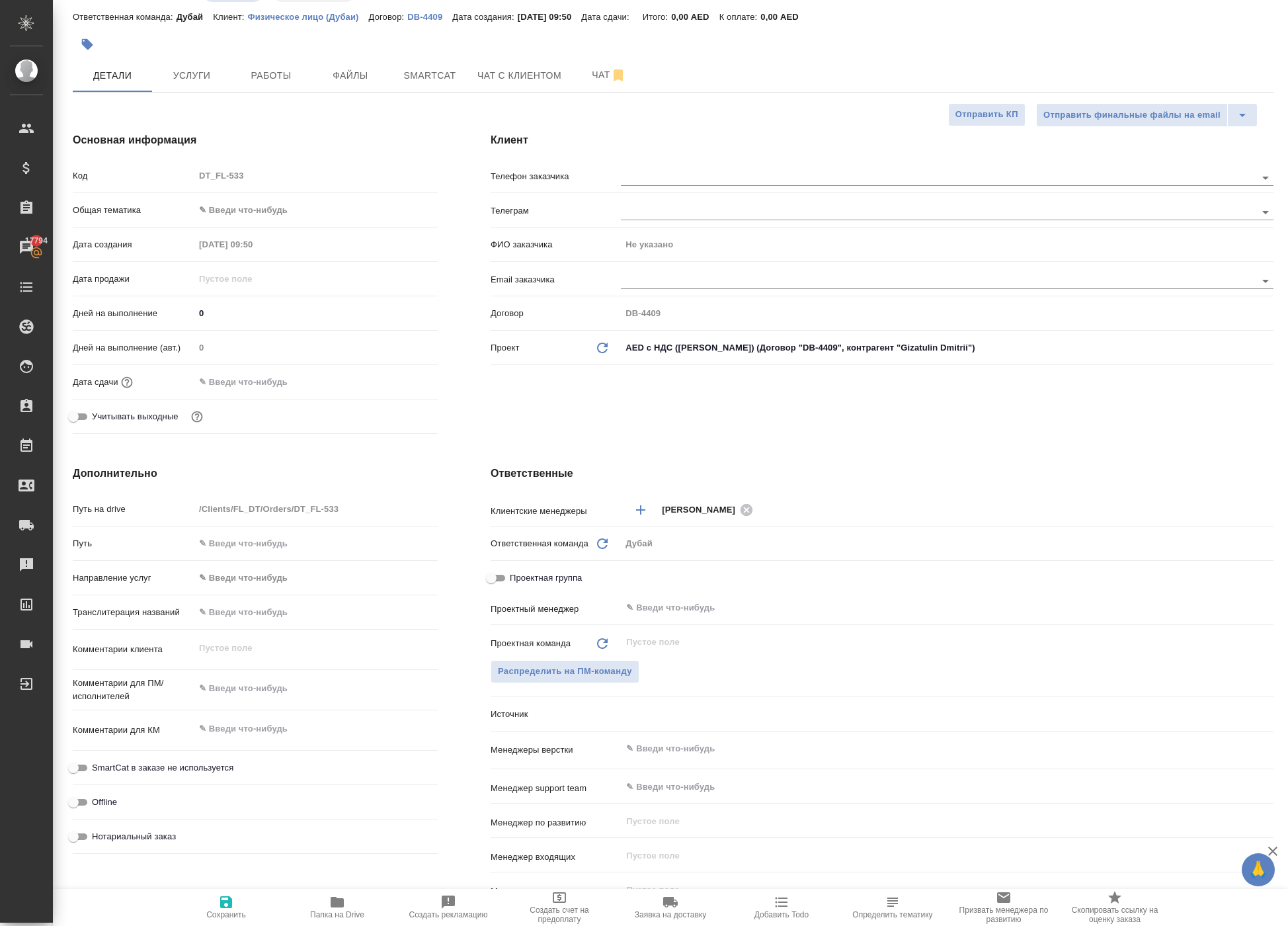
type textarea "x"
click at [261, 740] on textarea at bounding box center [316, 729] width 243 height 23
type textarea "x"
type textarea "К"
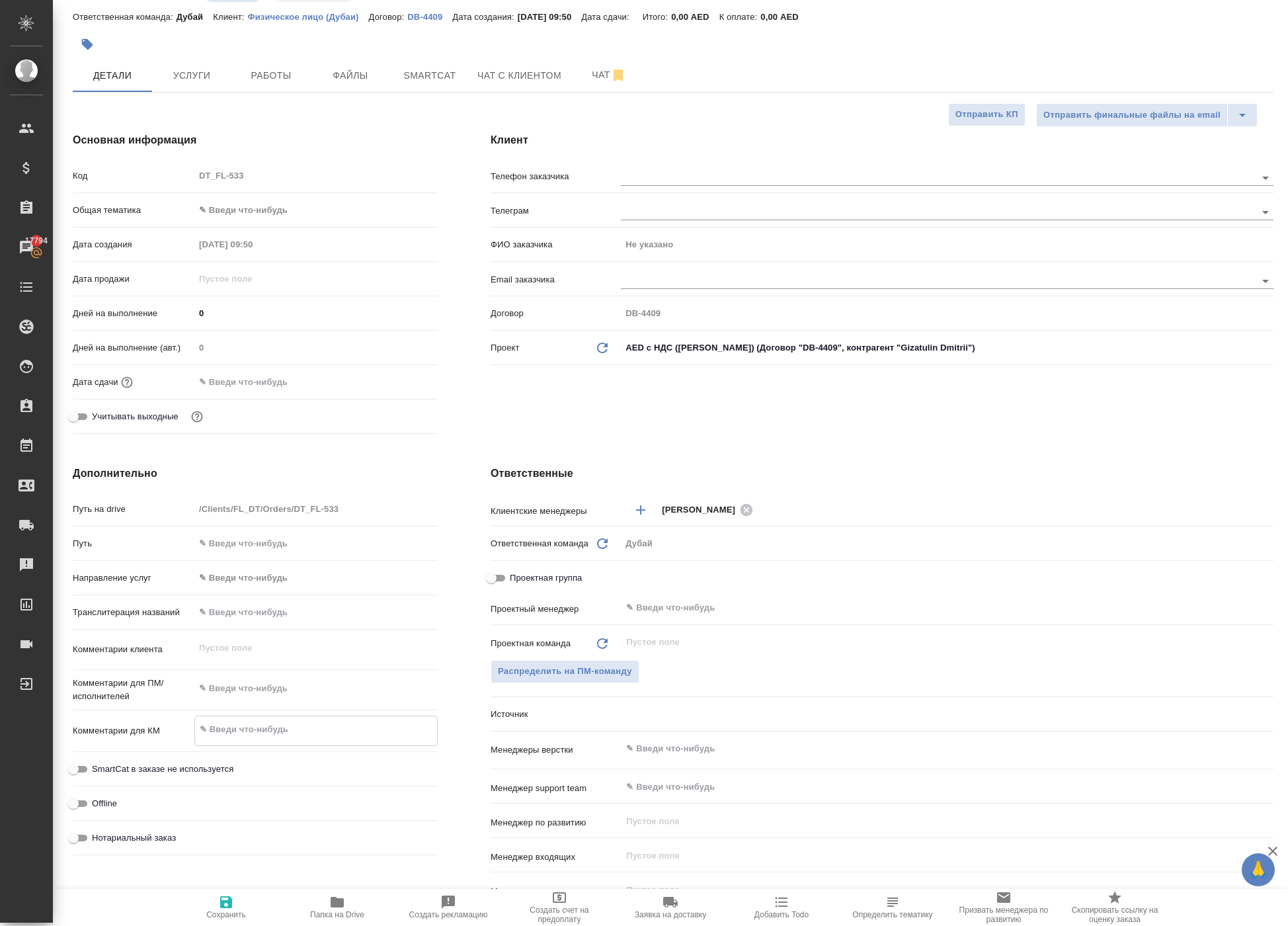
type textarea "x"
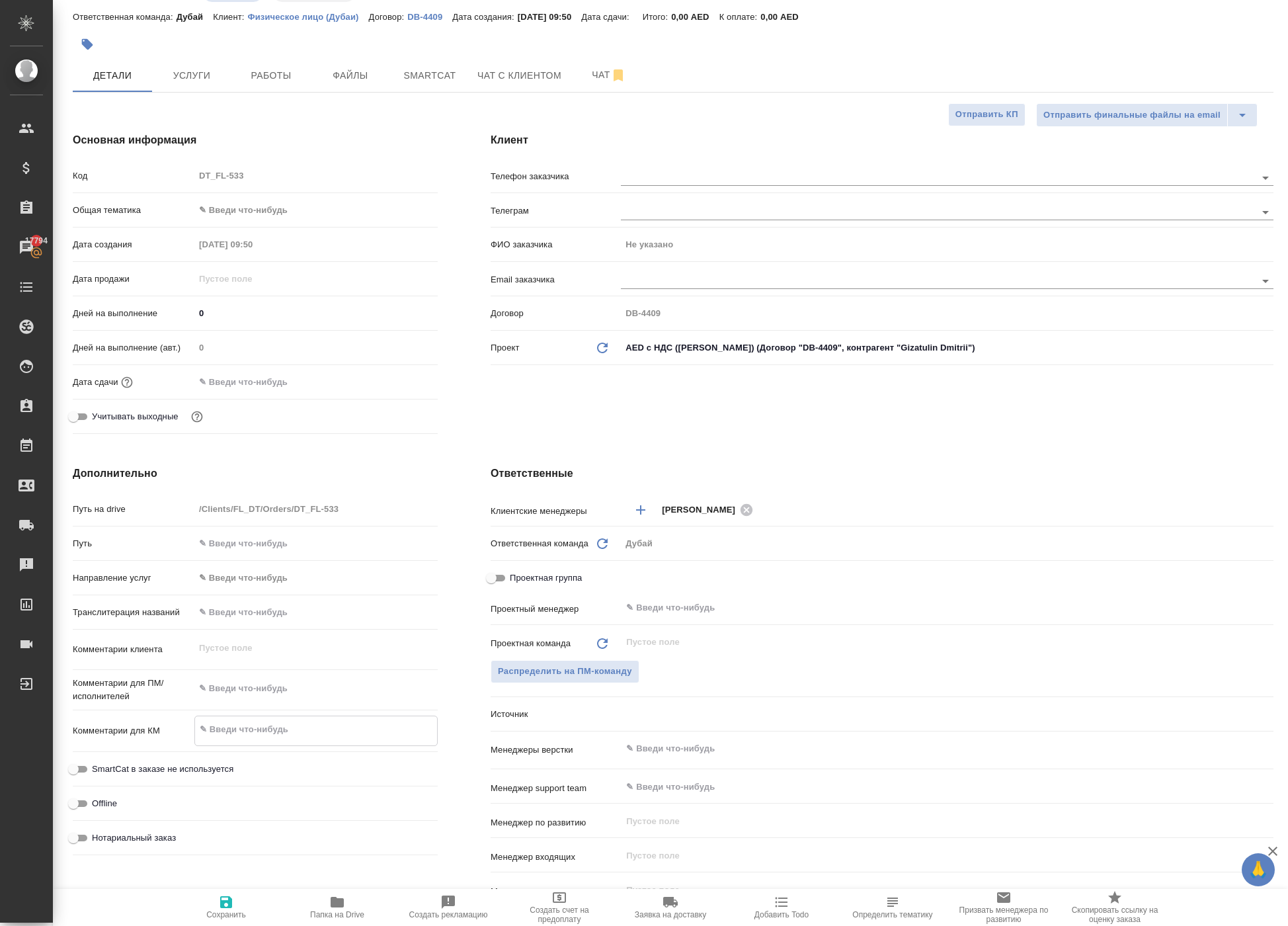
type textarea "x"
type textarea "д"
type textarea "x"
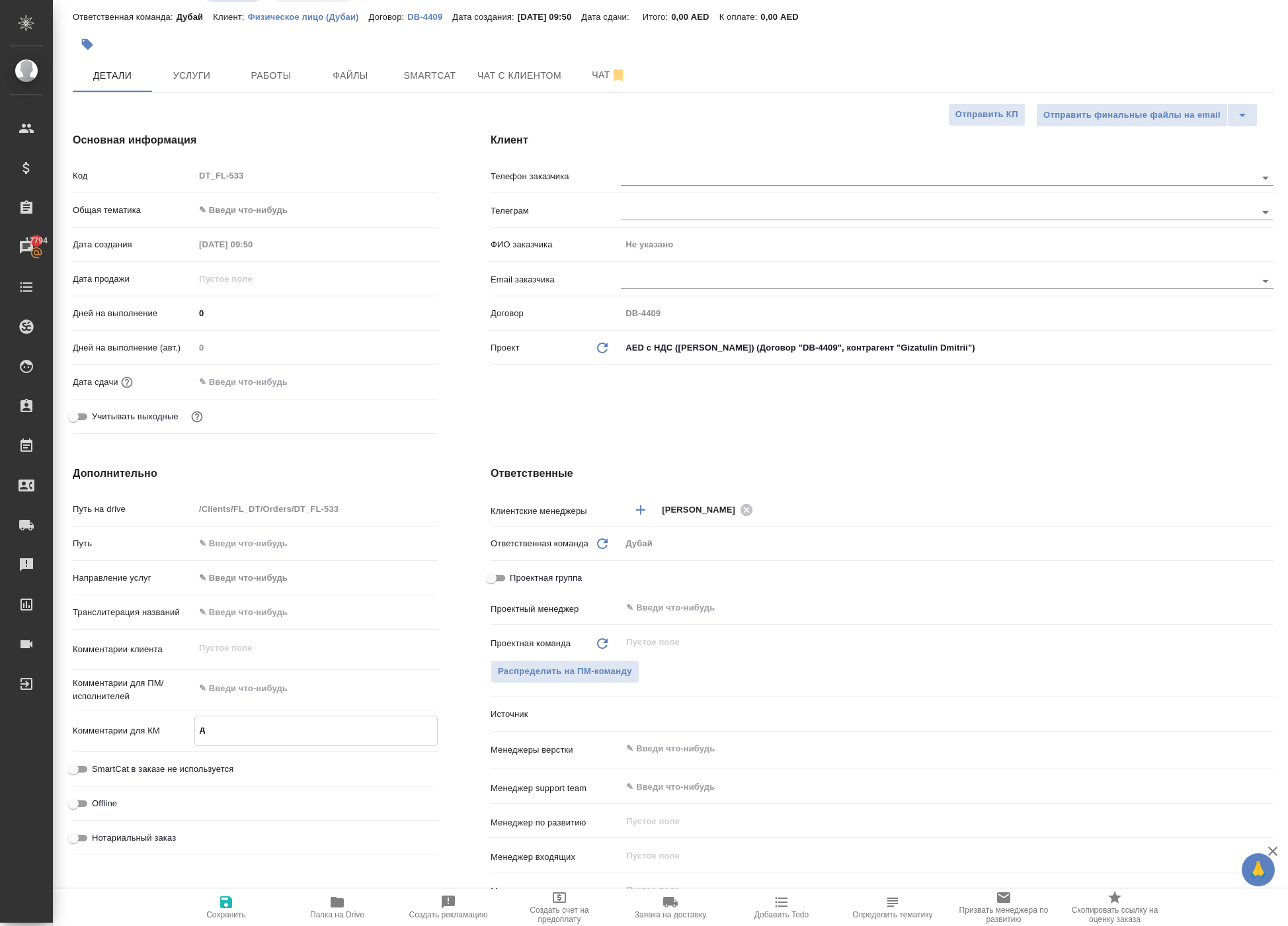
type textarea "до"
type textarea "x"
type textarea "доп"
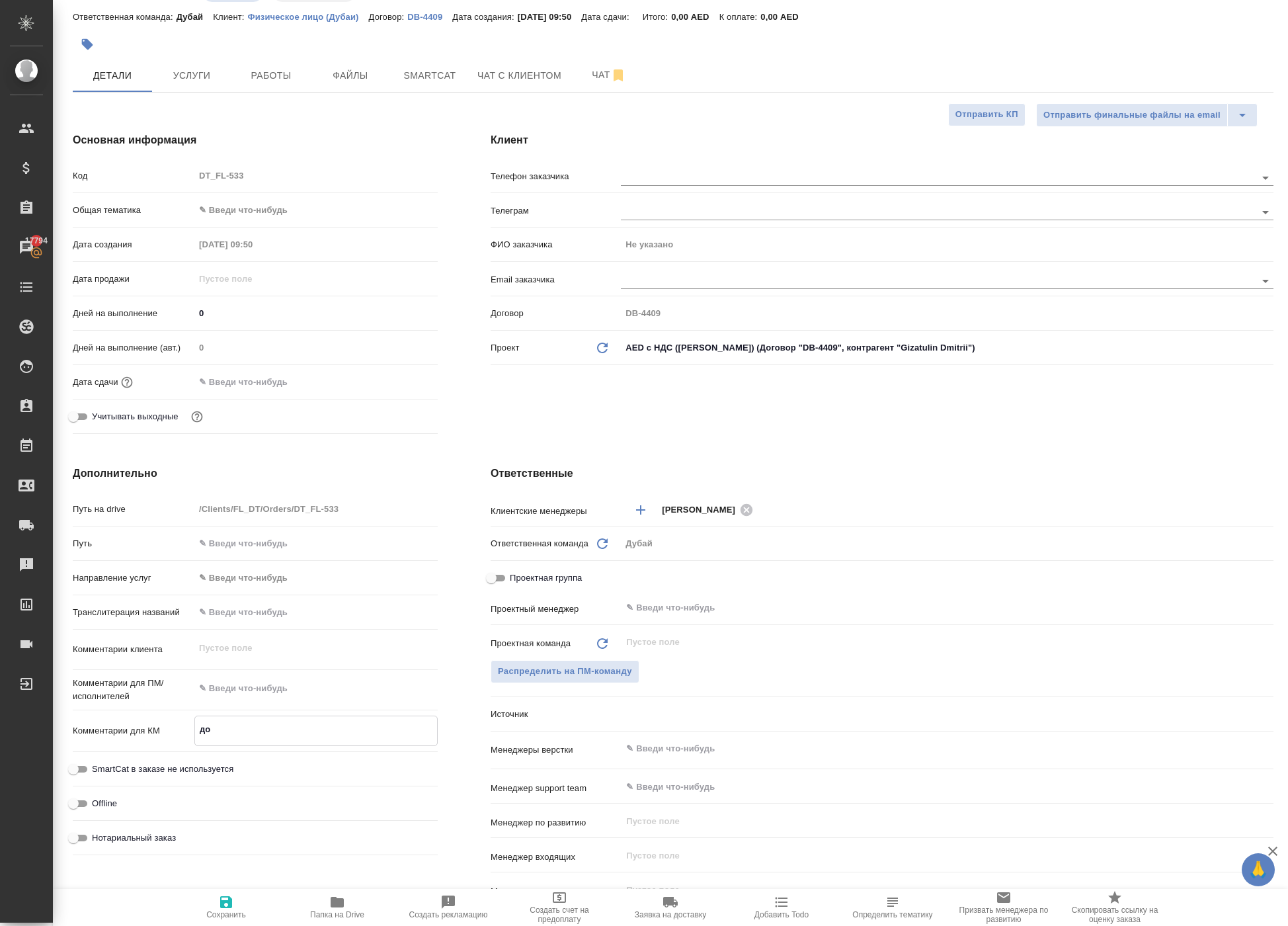
type textarea "x"
type textarea "допл"
type textarea "x"
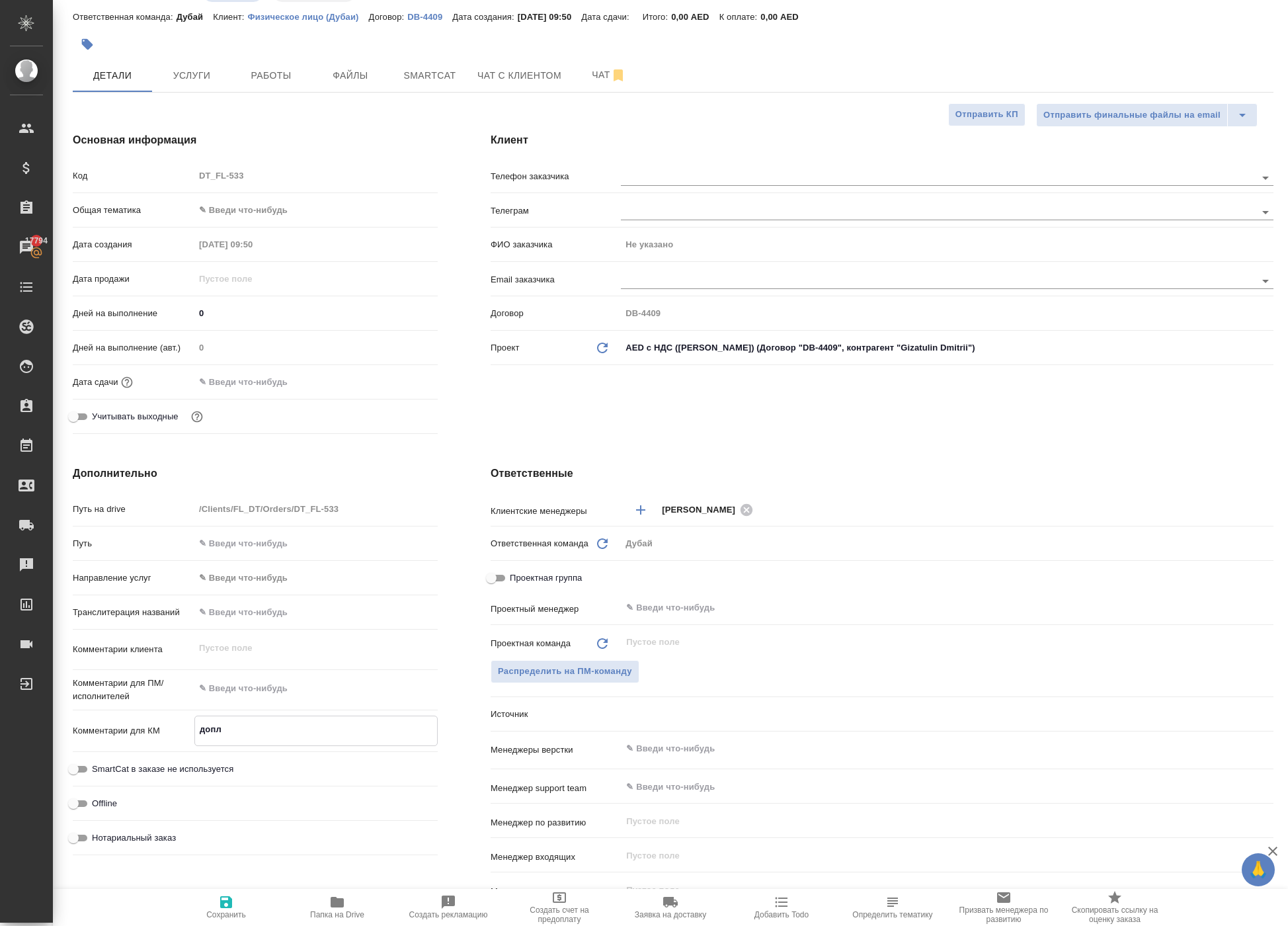
type textarea "x"
type textarea "допла"
type textarea "x"
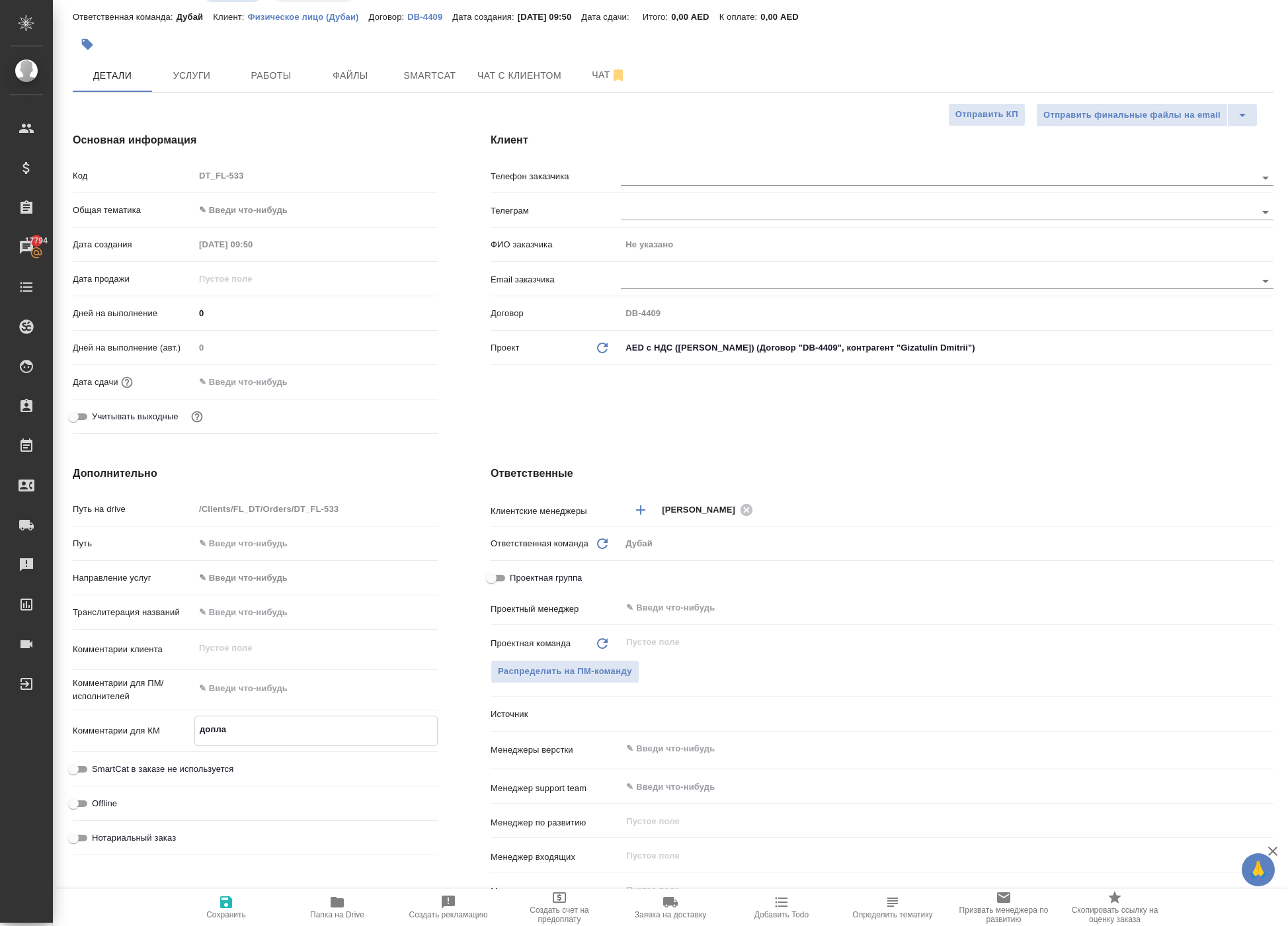
type textarea "x"
type textarea "доплат"
type textarea "x"
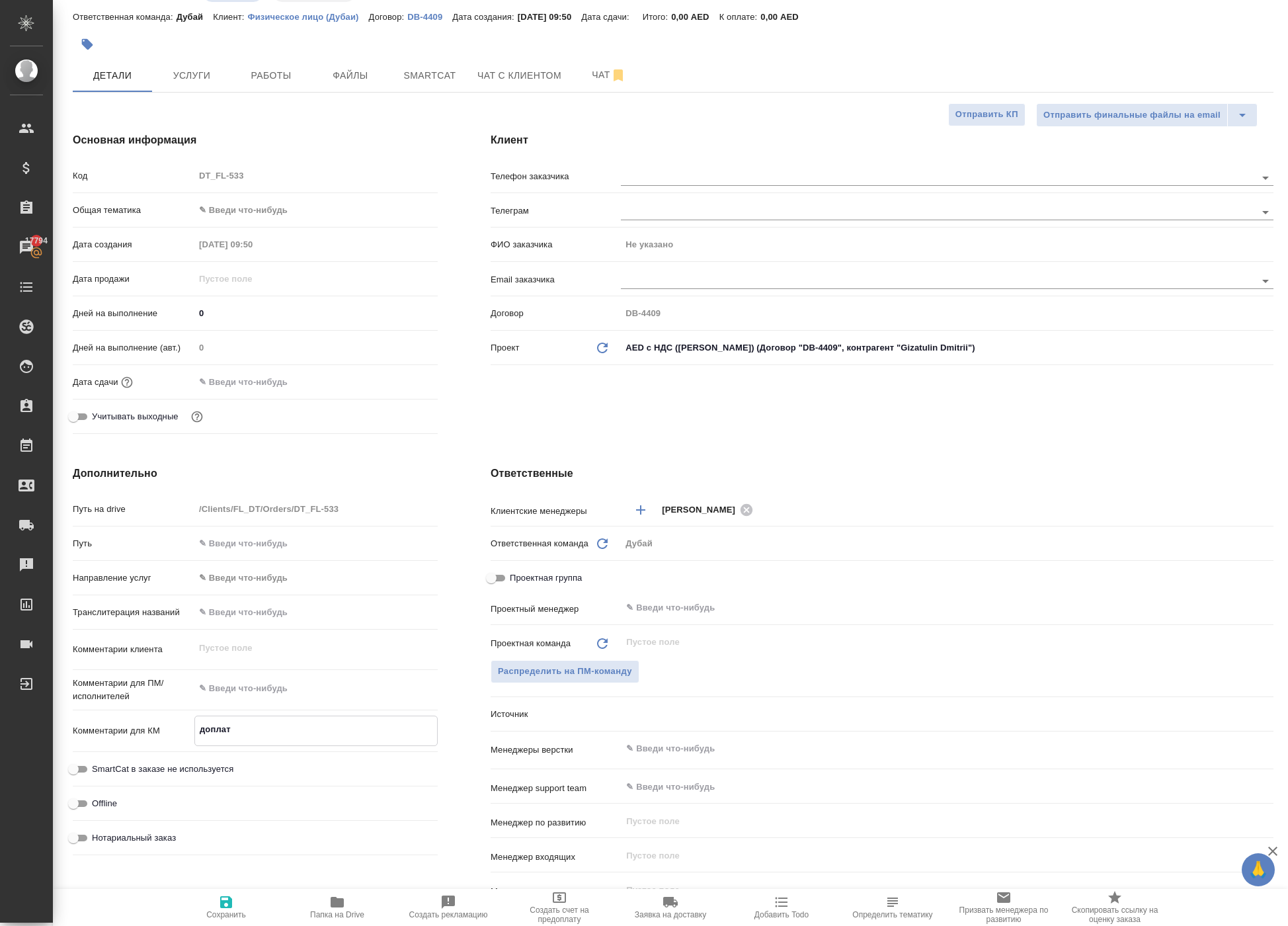
type textarea "доплата"
type textarea "x"
type textarea "доплата"
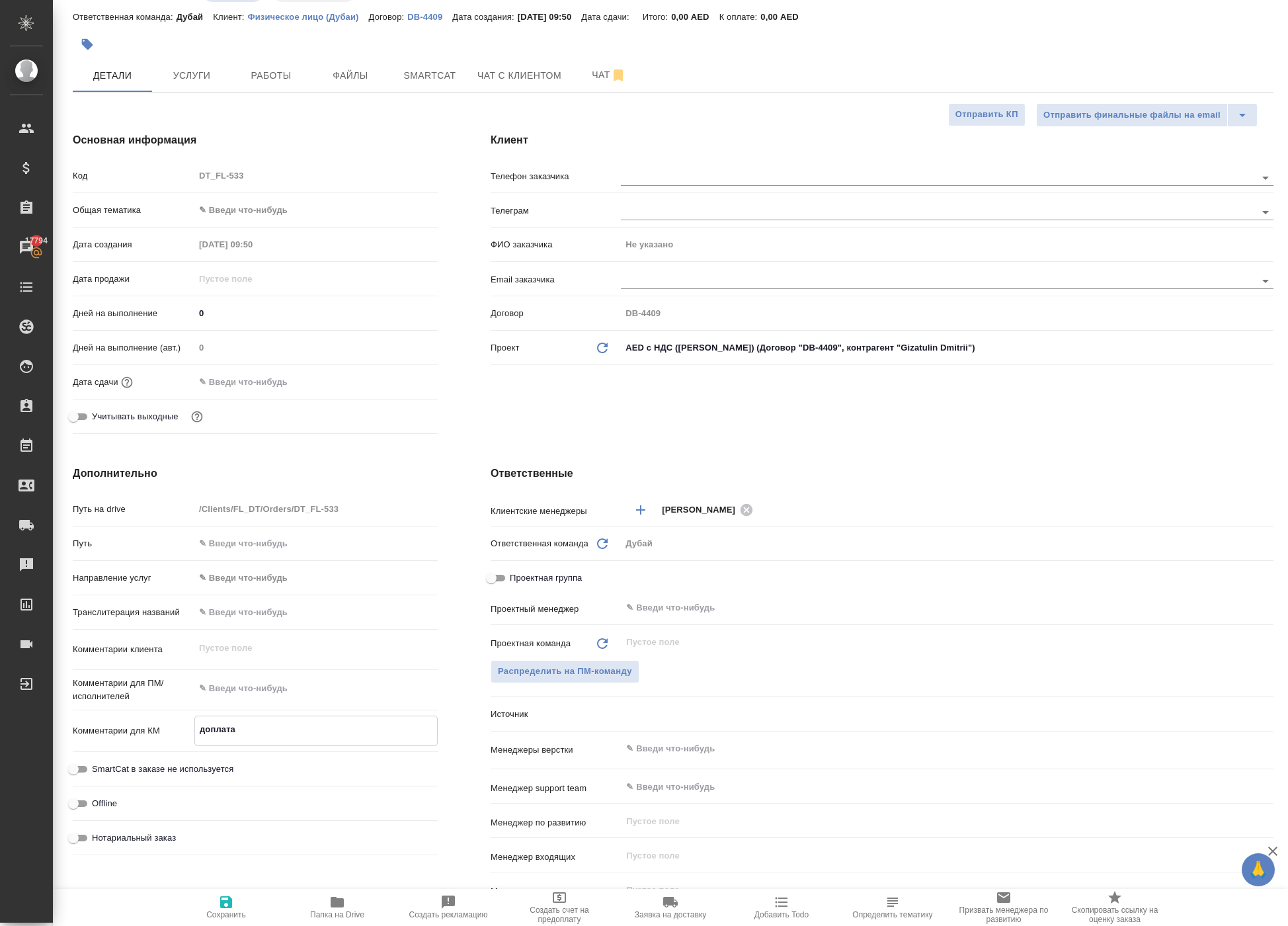
type textarea "x"
type textarea "доплата з"
type textarea "x"
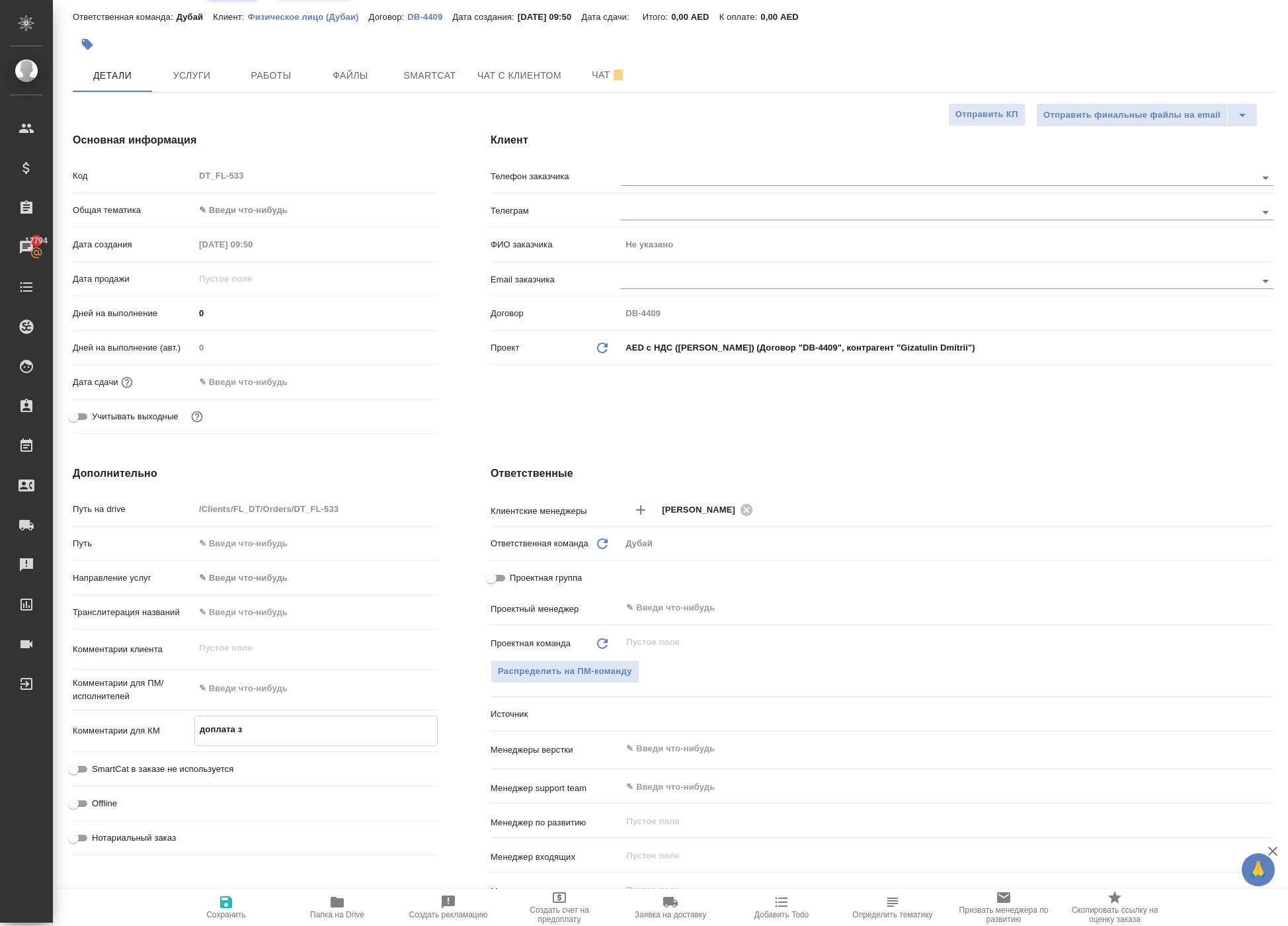
type textarea "x"
type textarea "доплата за"
type textarea "x"
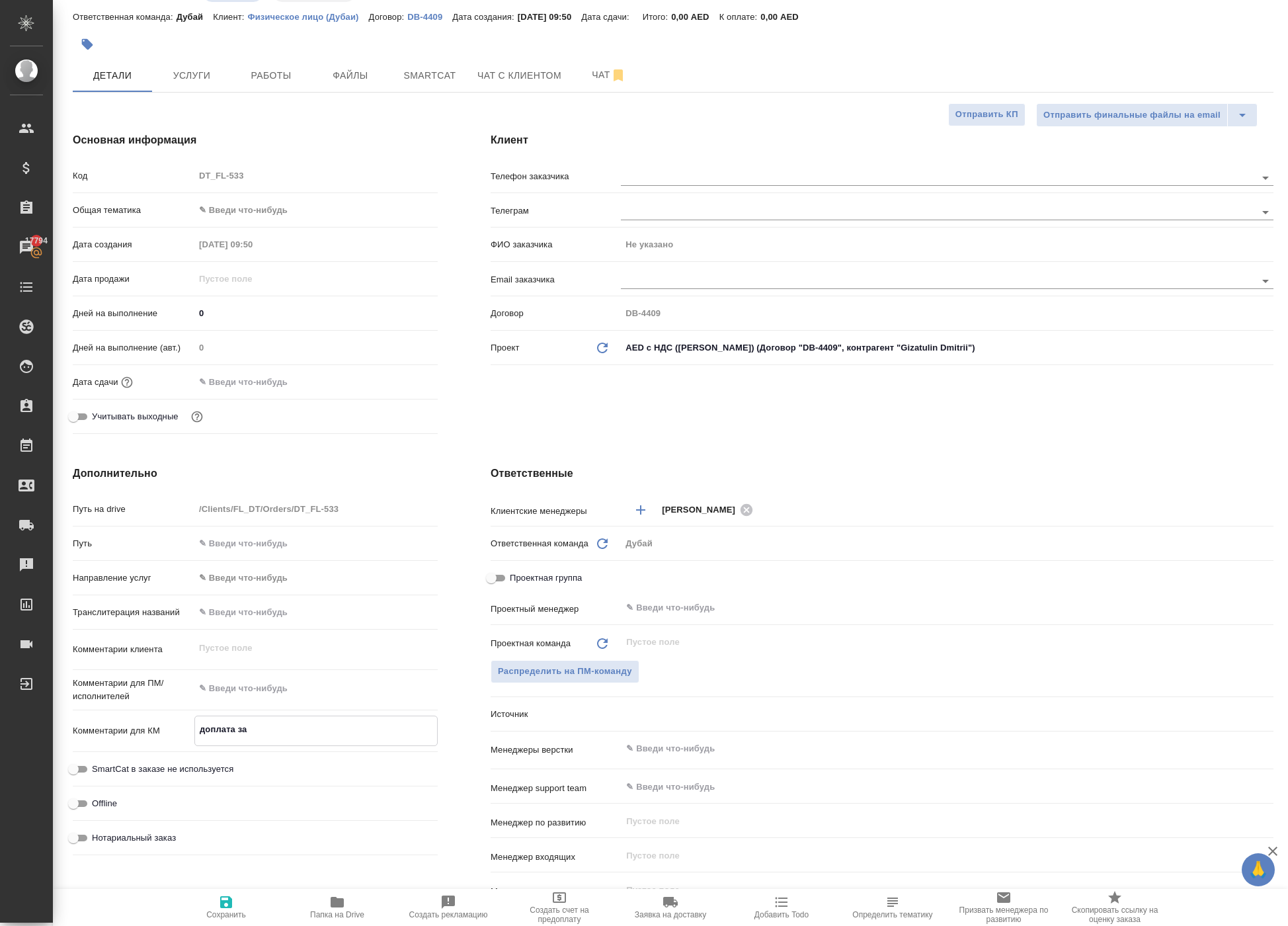
type textarea "x"
type textarea "доплата за"
type textarea "x"
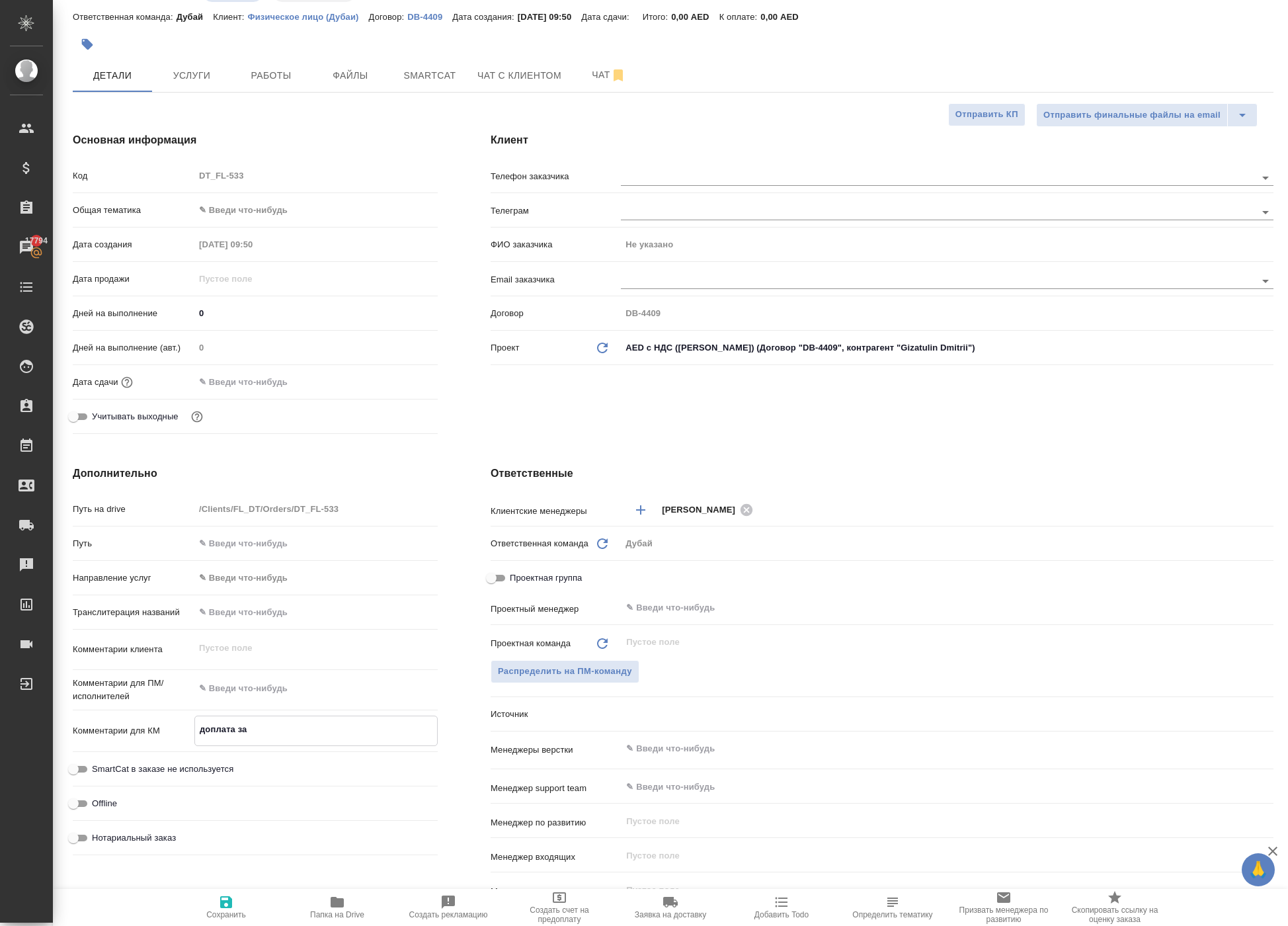
type textarea "доплата за д"
type textarea "x"
type textarea "доплата за до"
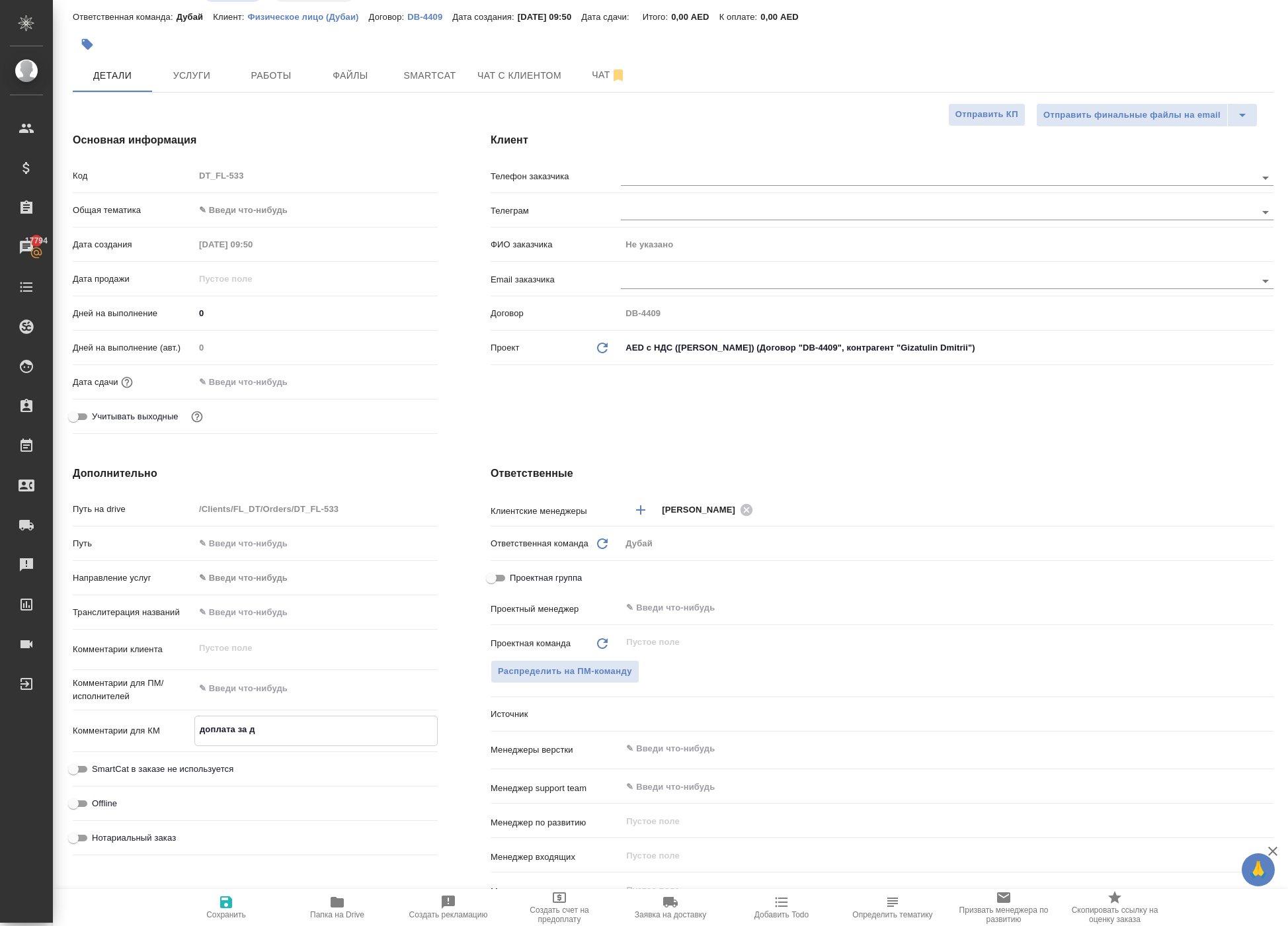
type textarea "x"
type textarea "доплата за дос"
type textarea "x"
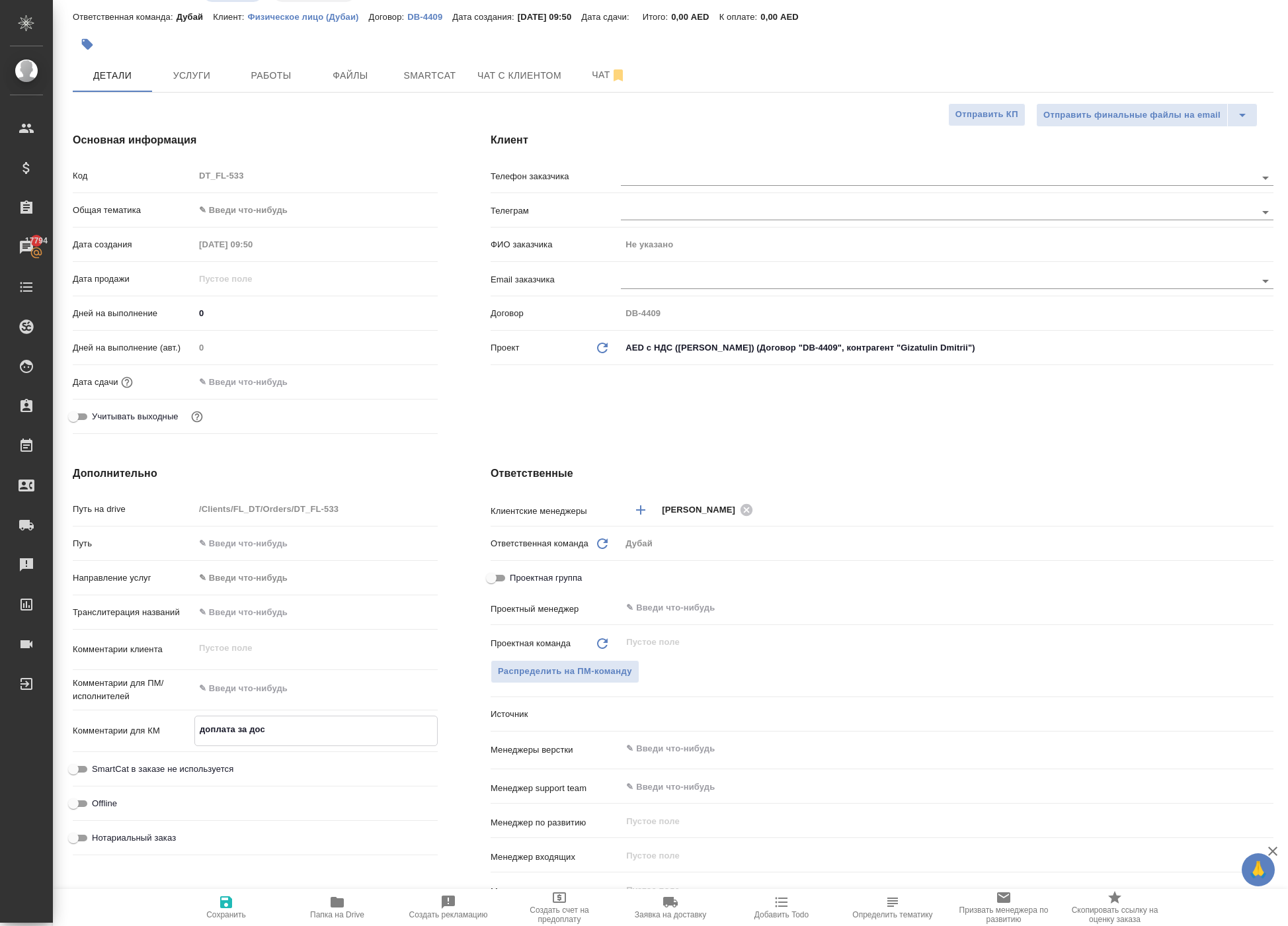
type textarea "x"
type textarea "доплата за дост"
type textarea "x"
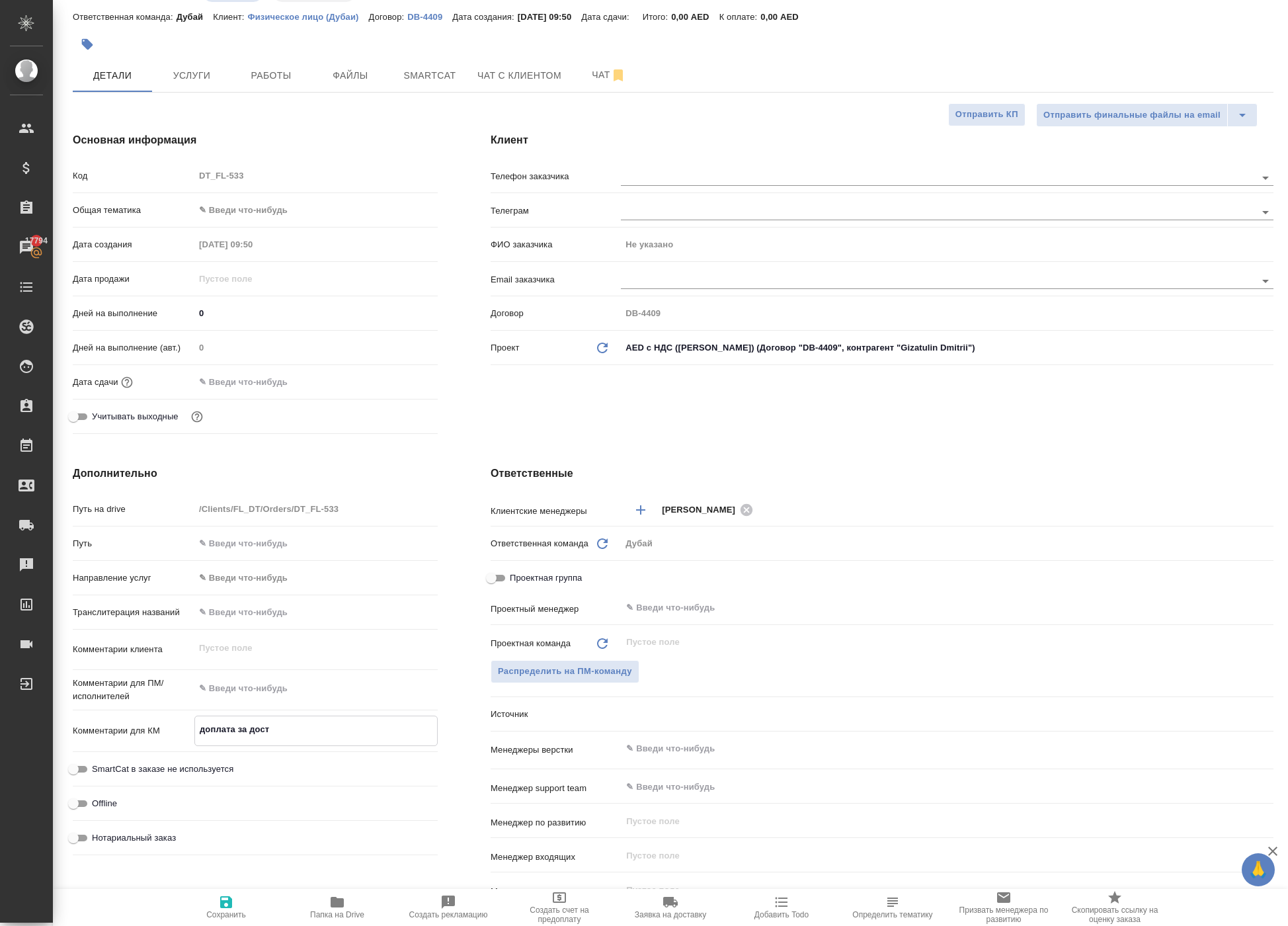
type textarea "x"
type textarea "доплата за доста"
type textarea "x"
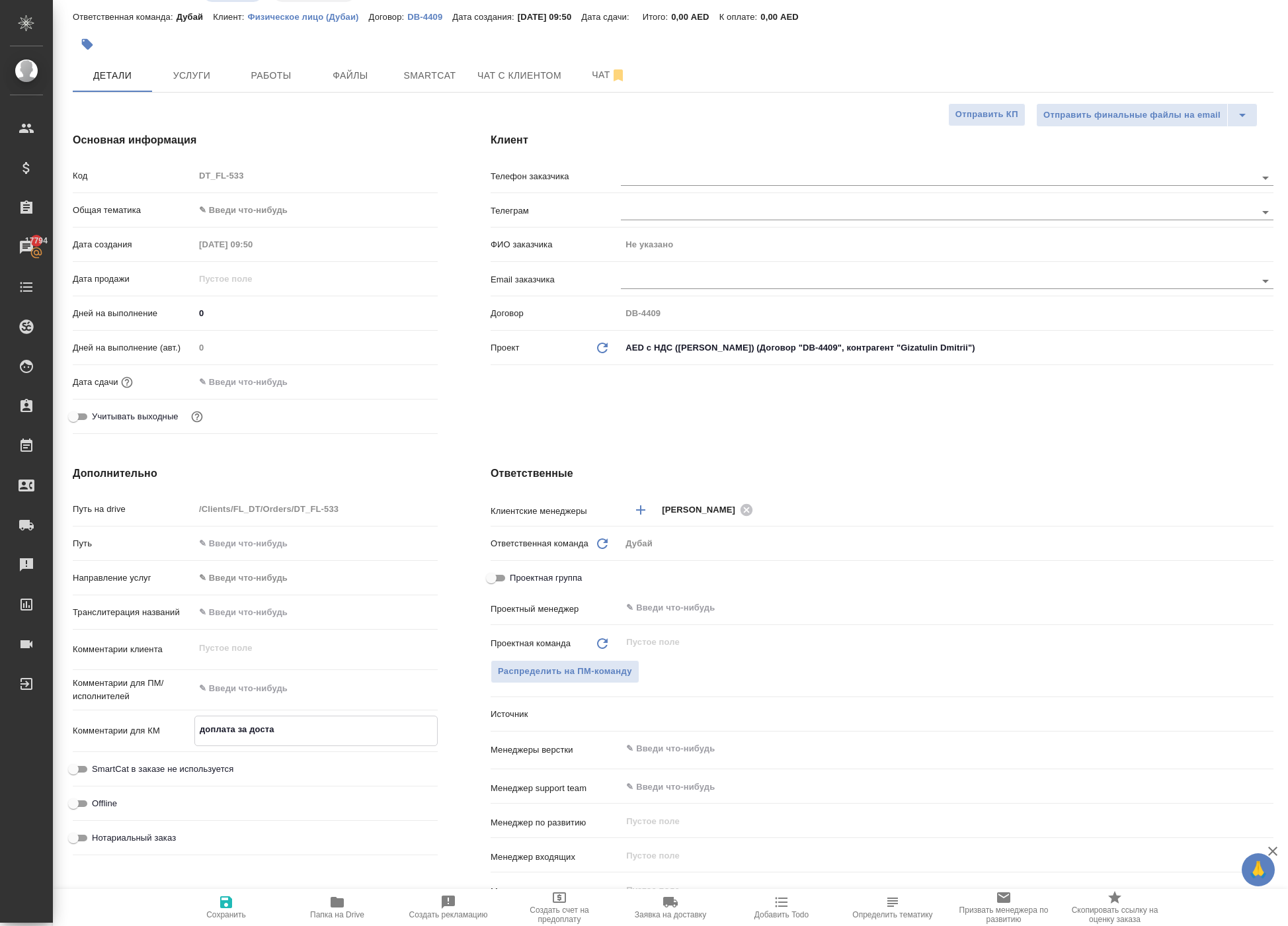
type textarea "доплата за достав"
type textarea "x"
type textarea "доплата за доставк"
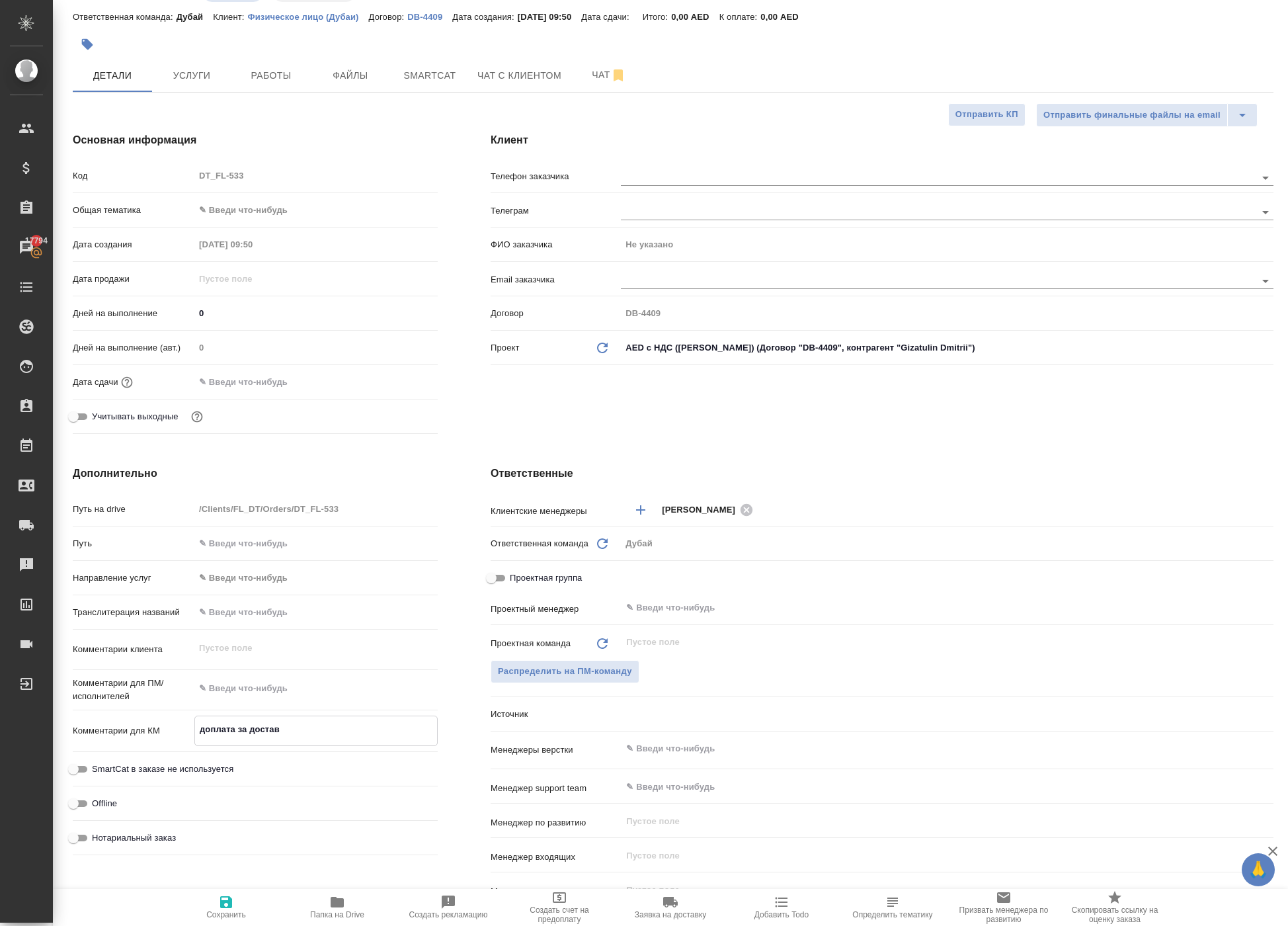
type textarea "x"
type textarea "доплата за доставку"
type textarea "x"
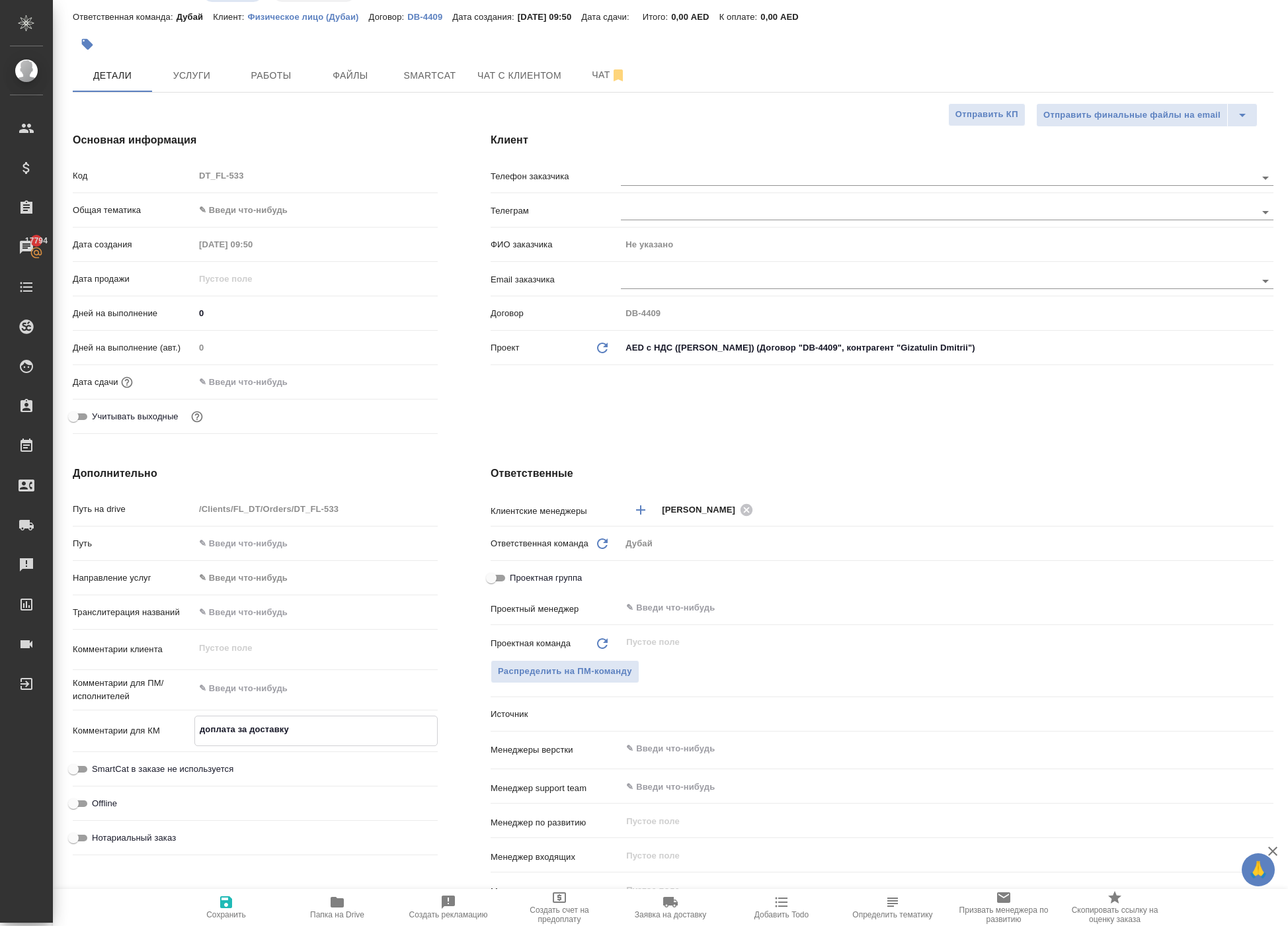
type textarea "x"
type textarea "доплата за доставку"
type textarea "x"
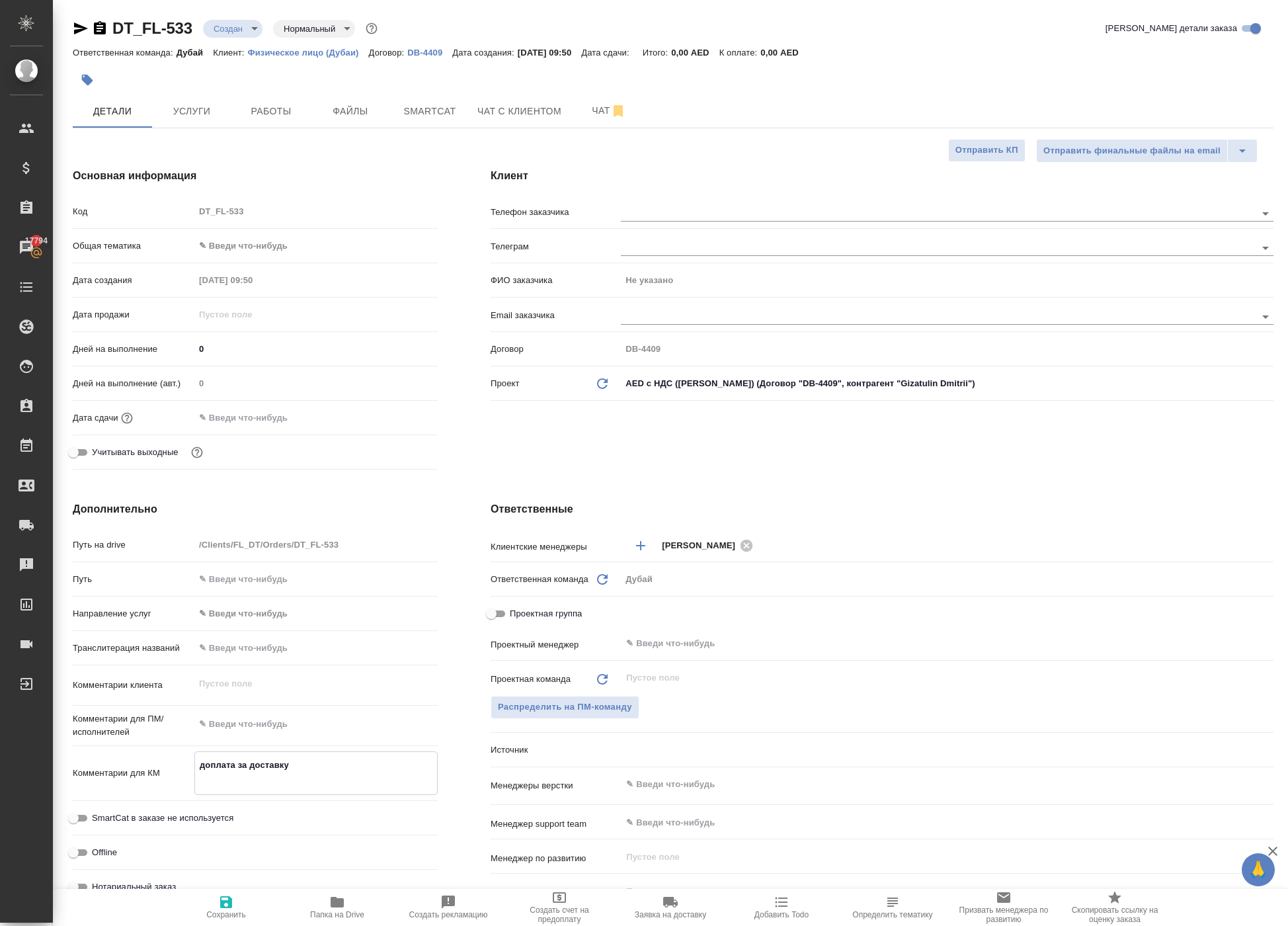
scroll to position [0, 0]
type textarea "доплата за доставку"
type textarea "x"
click at [267, 23] on body "🙏 .cls-1 fill:#fff; AWATERA Solokha Petro Клиенты Спецификации Заказы 17794 Чат…" at bounding box center [644, 463] width 1288 height 926
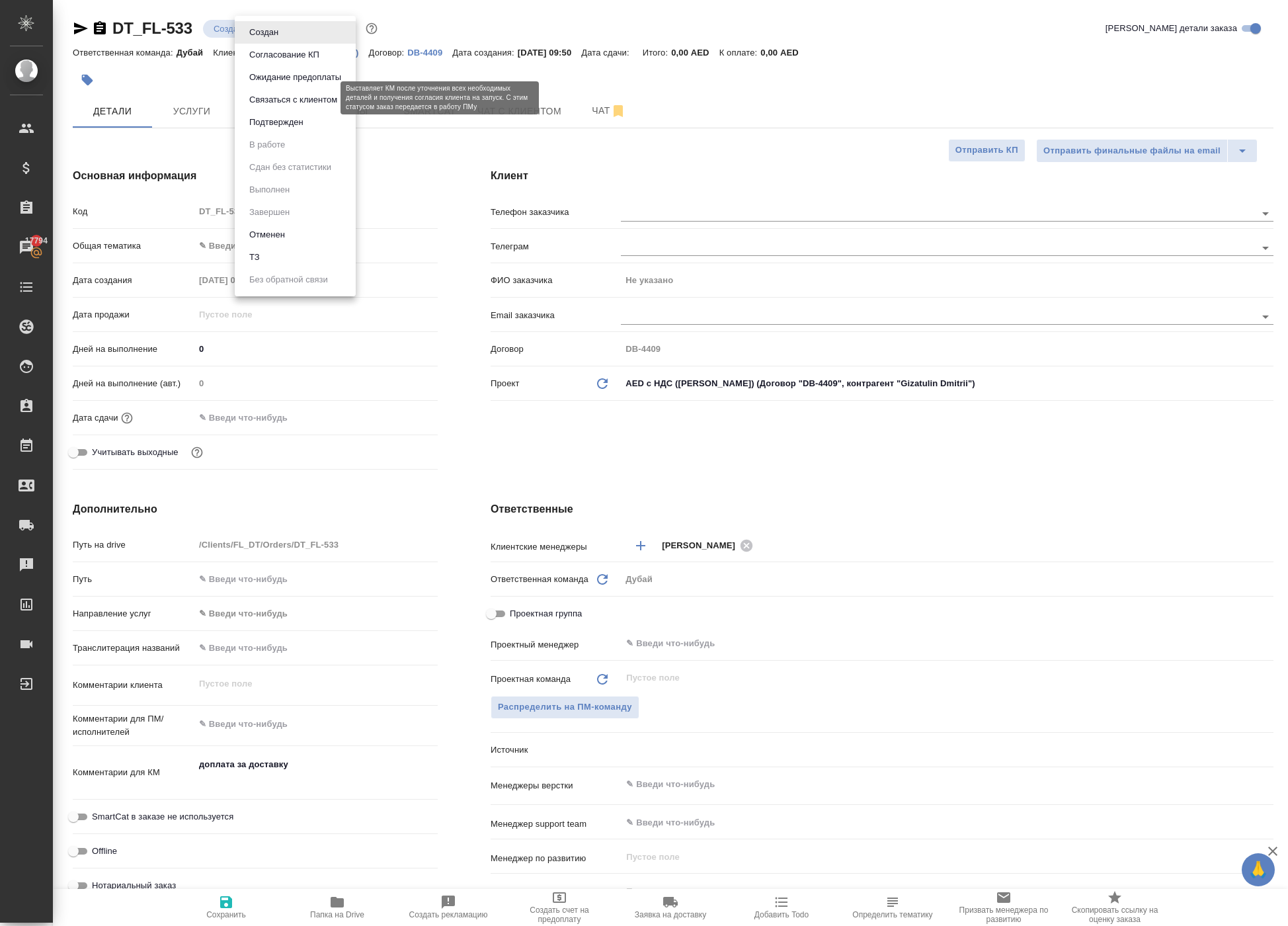
click at [294, 126] on button "Подтвержден" at bounding box center [276, 122] width 62 height 14
type textarea "x"
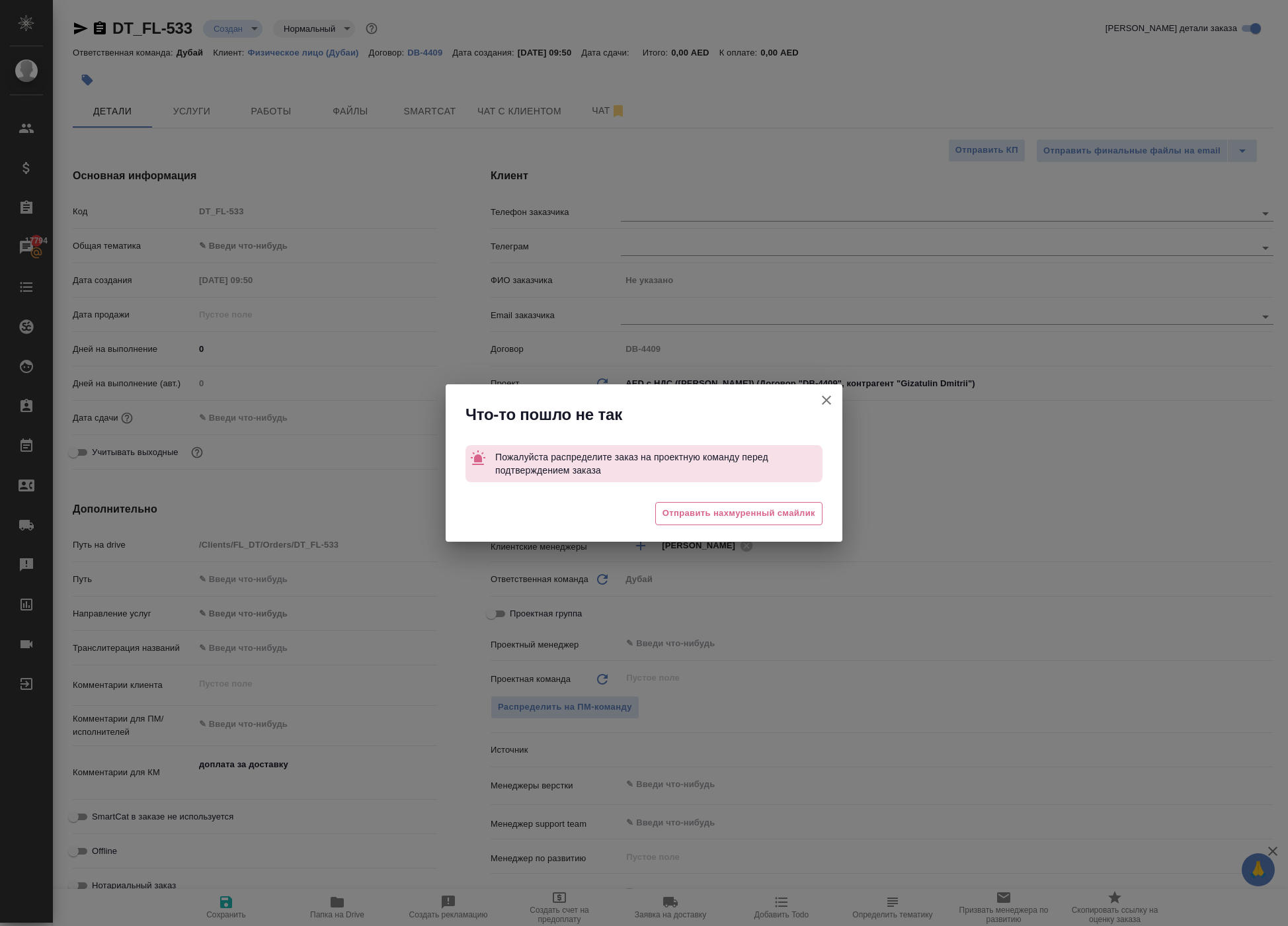
click at [819, 392] on icon "button" at bounding box center [827, 400] width 16 height 16
type textarea "x"
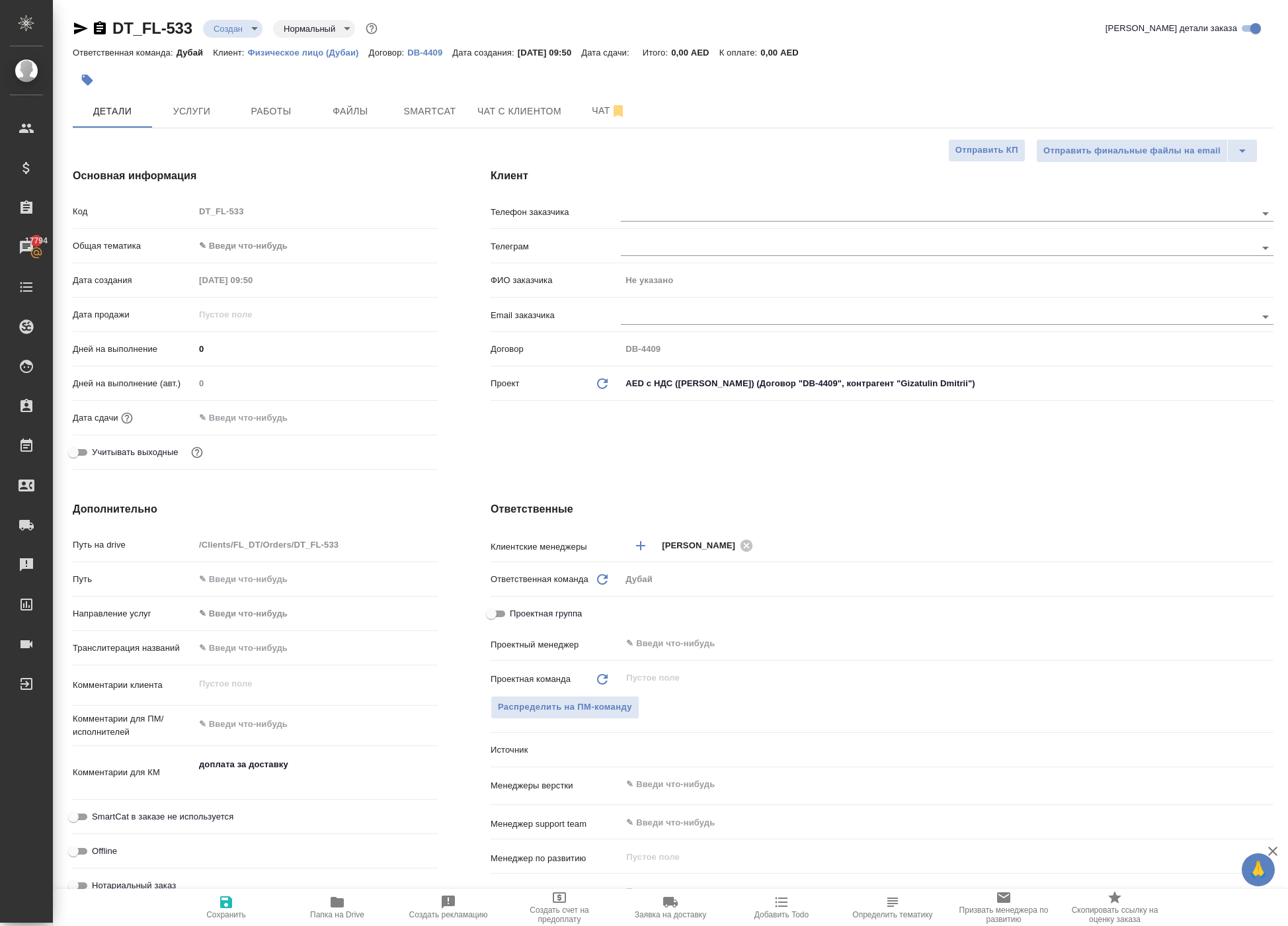
click at [272, 299] on body "🙏 .cls-1 fill:#fff; AWATERA Solokha Petro Клиенты Спецификации Заказы 17794 Чат…" at bounding box center [644, 463] width 1288 height 926
click at [268, 378] on li "Общая Тематика" at bounding box center [316, 380] width 243 height 21
type input "obtem"
type textarea "x"
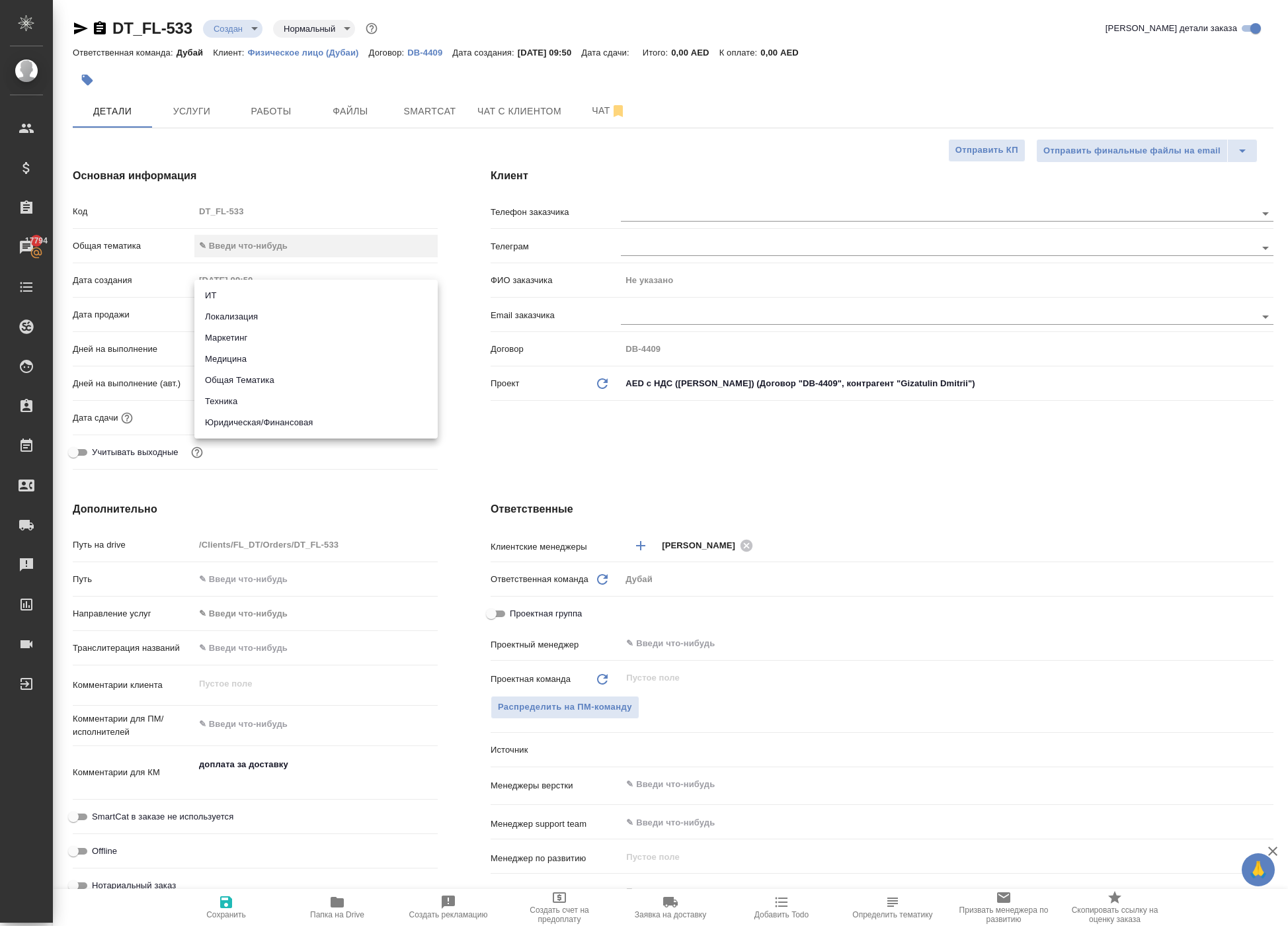
type textarea "x"
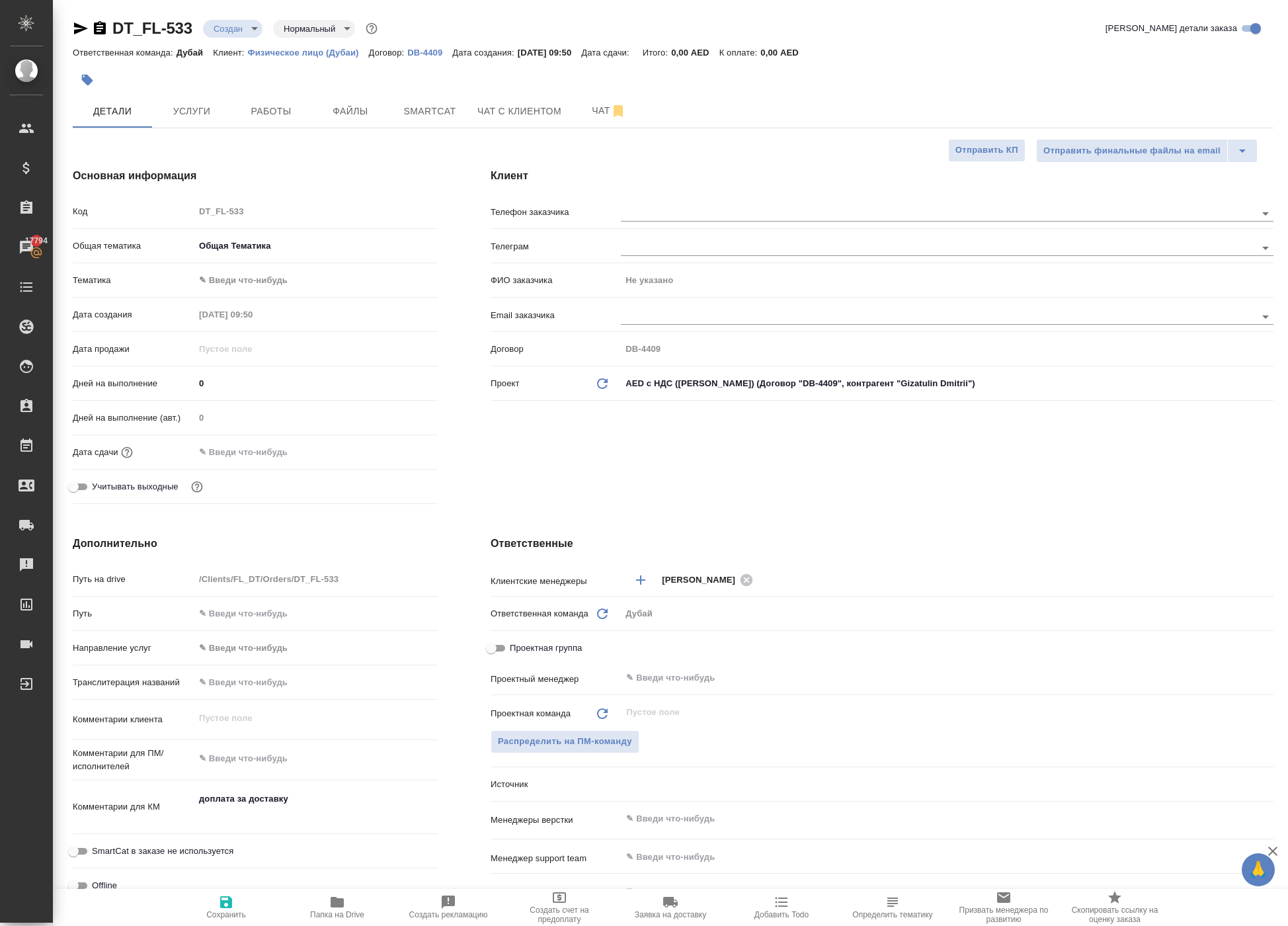
click at [282, 475] on div "Дата сдачи" at bounding box center [254, 457] width 365 height 35
click at [268, 461] on input "text" at bounding box center [252, 452] width 116 height 19
click at [402, 457] on icon "button" at bounding box center [399, 450] width 12 height 13
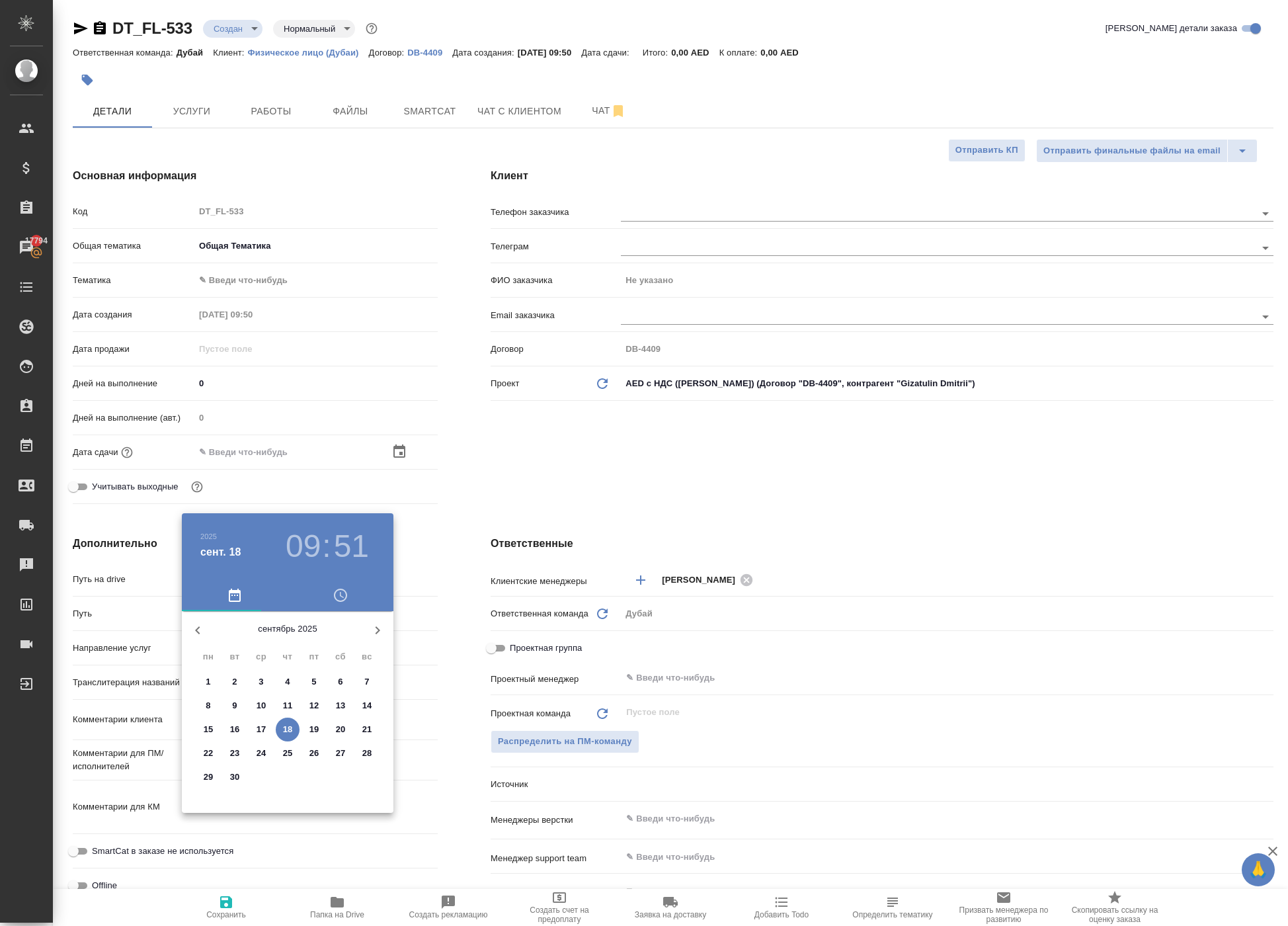
click at [296, 760] on span "25" at bounding box center [287, 753] width 24 height 13
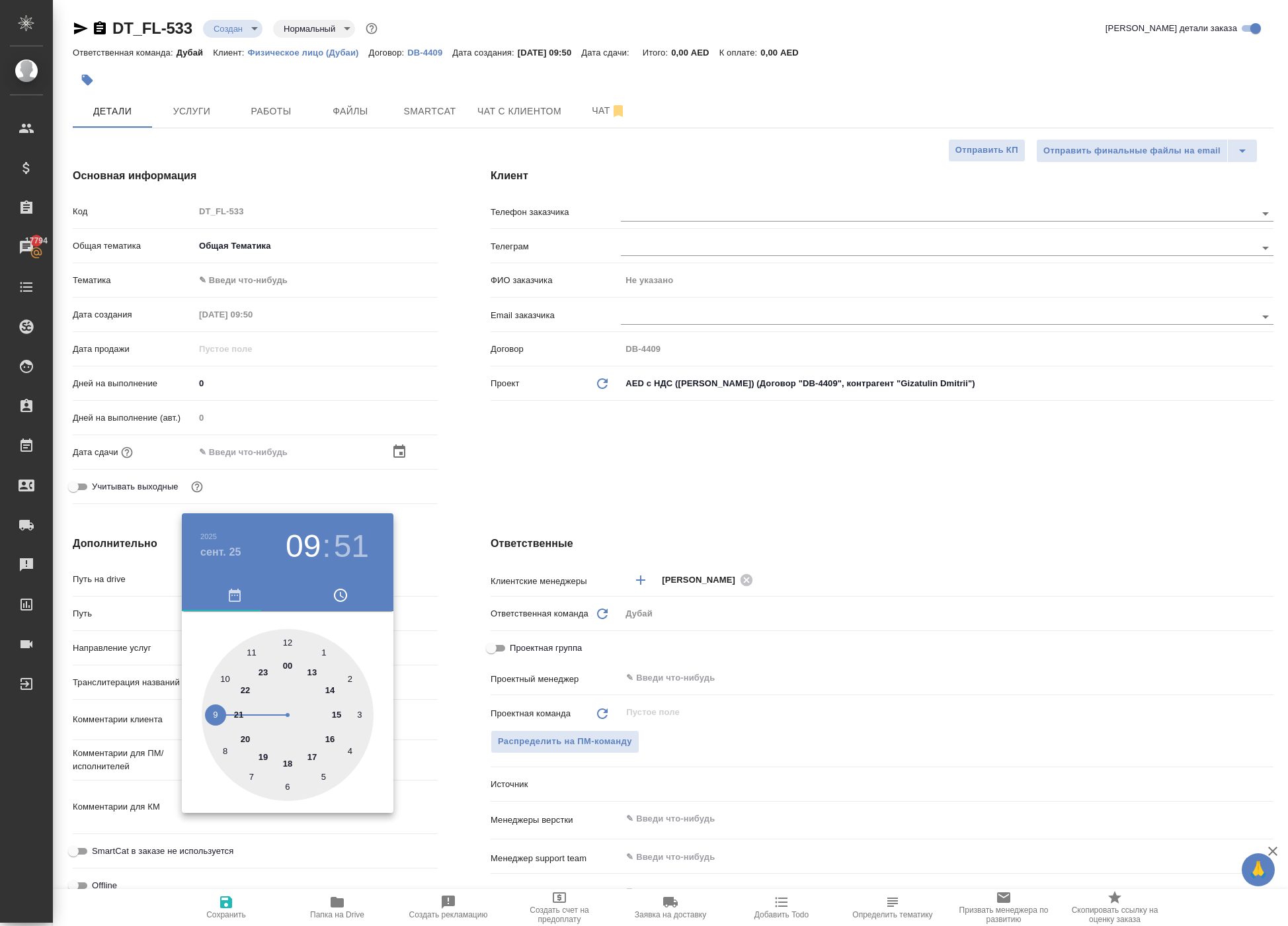
type input "25.09.2025 09:51"
type textarea "x"
click at [467, 599] on div at bounding box center [644, 463] width 1288 height 926
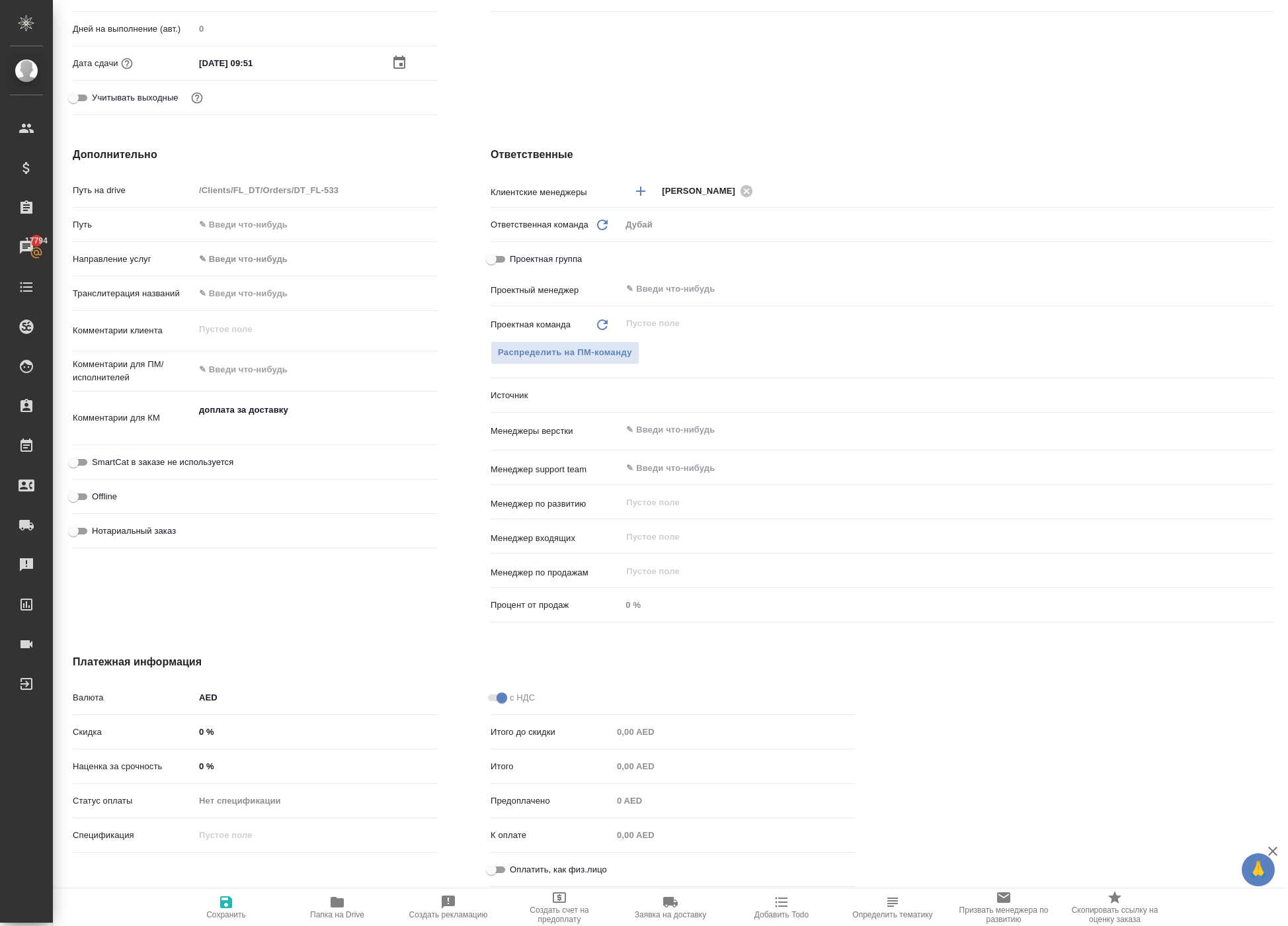
scroll to position [446, 0]
click at [221, 897] on icon "button" at bounding box center [225, 902] width 12 height 12
type textarea "x"
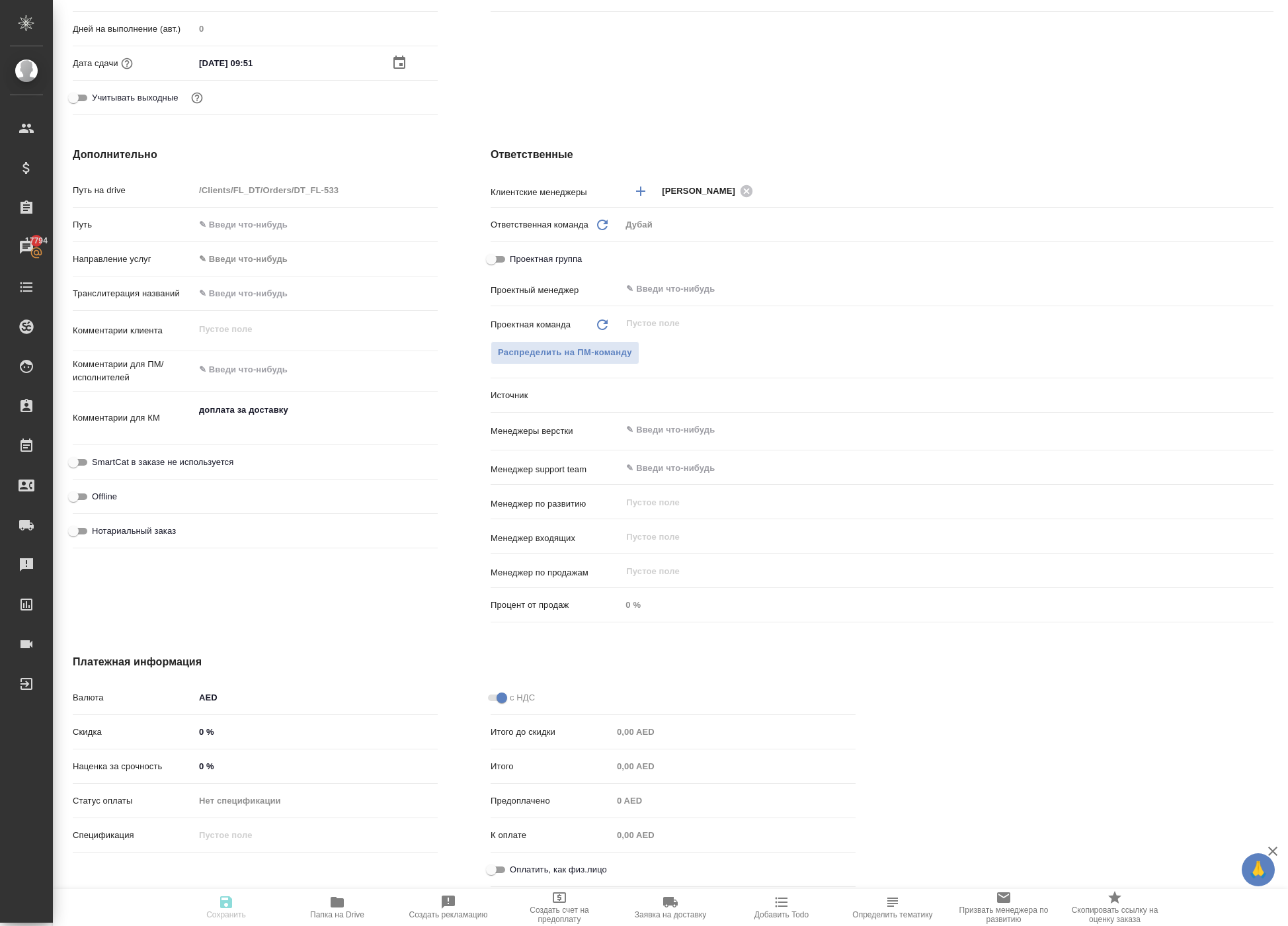
type textarea "x"
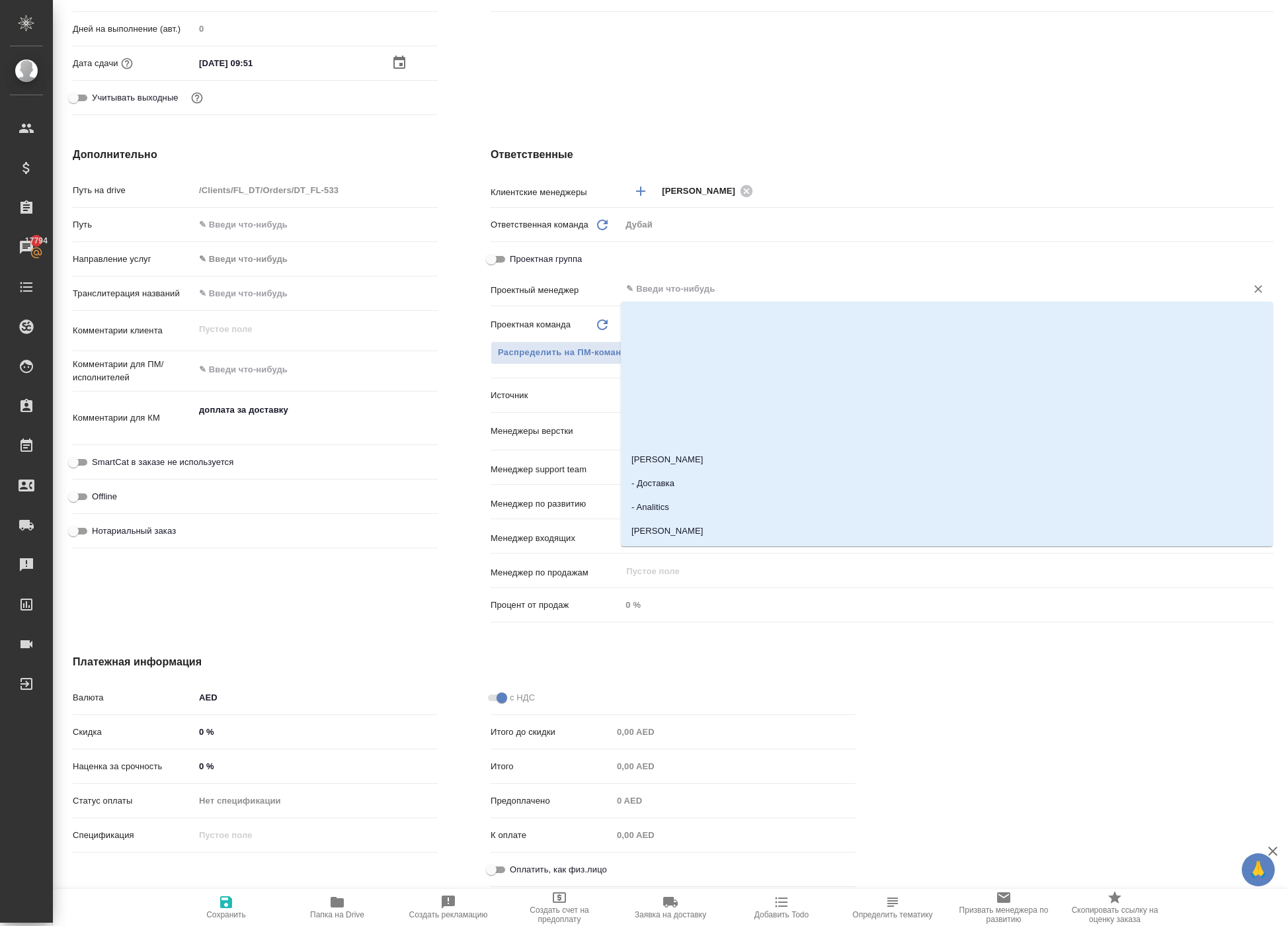
click at [681, 291] on input "text" at bounding box center [925, 289] width 601 height 16
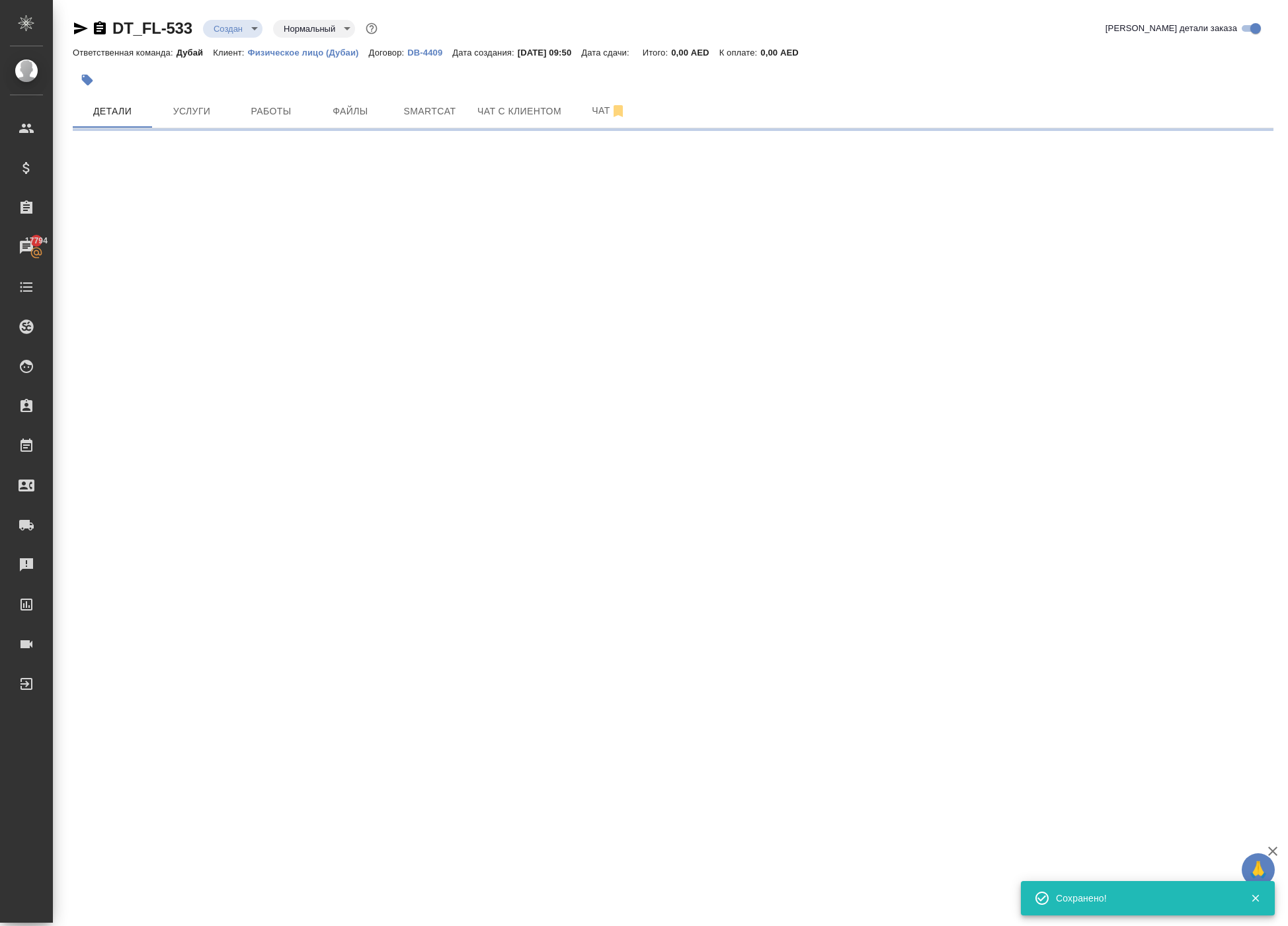
scroll to position [0, 0]
select select "RU"
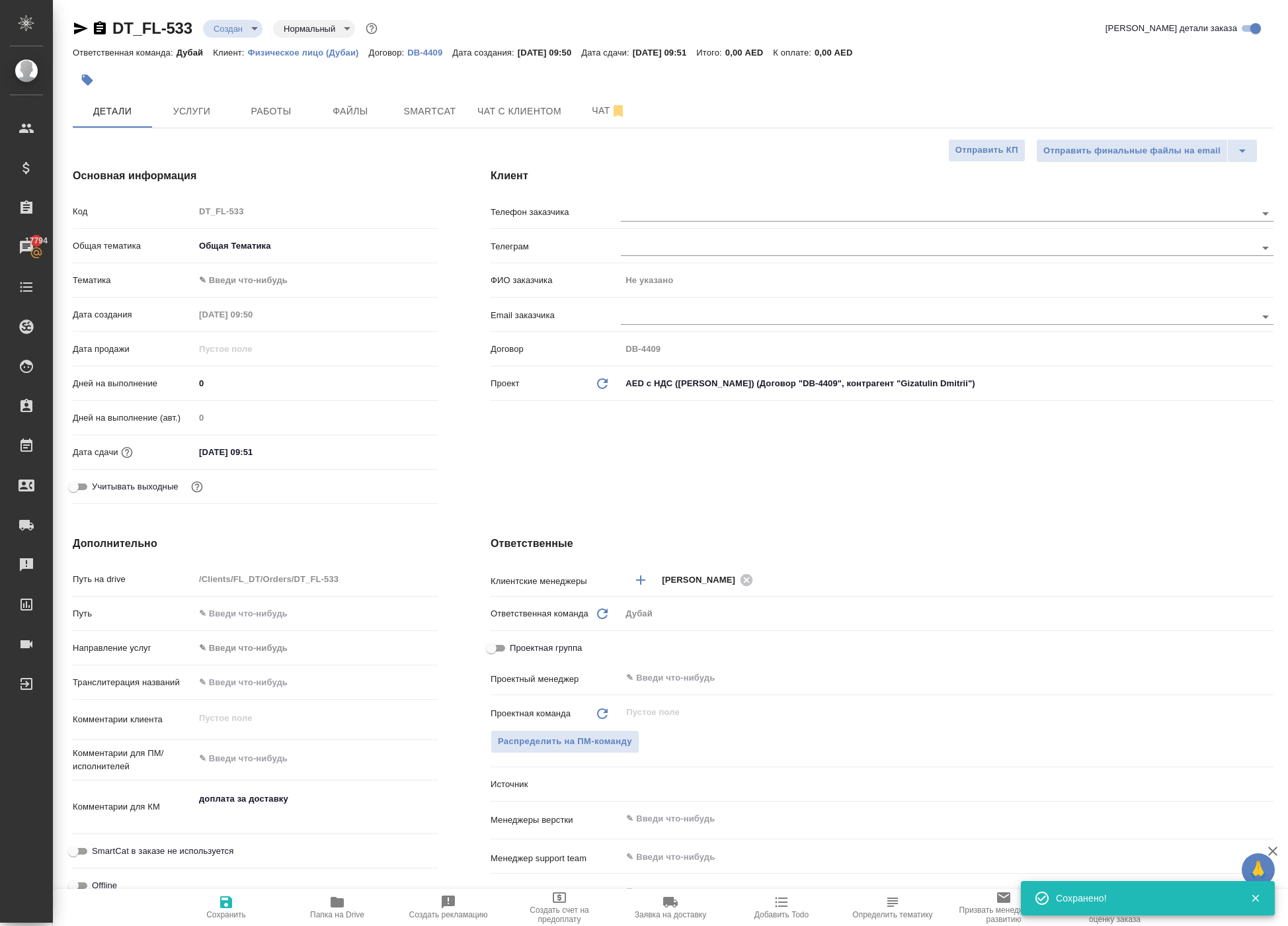
type textarea "x"
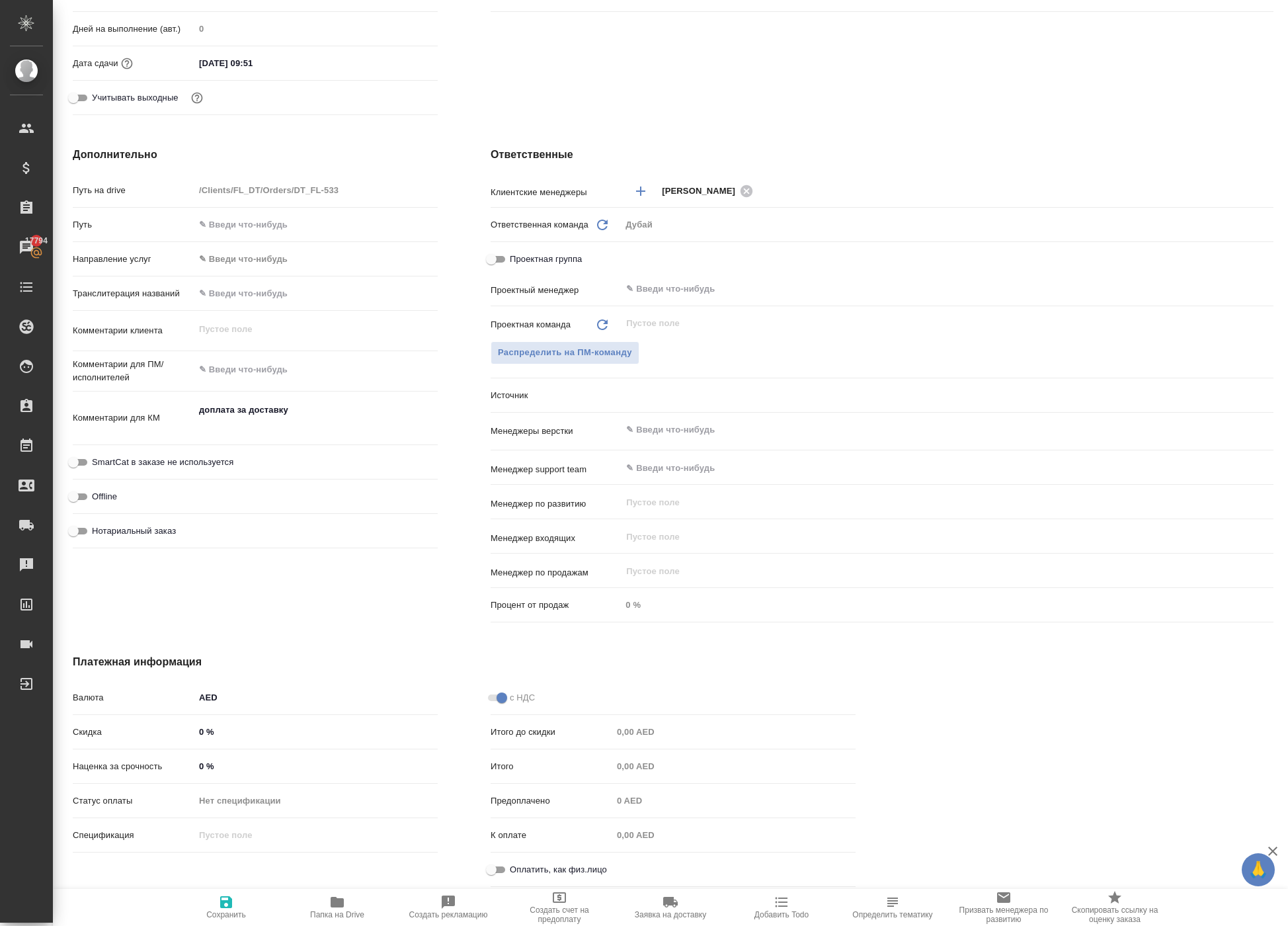
click at [649, 387] on body "🙏 .cls-1 fill:#fff; AWATERA Solokha Petro Клиенты Спецификации Заказы 17794 Чат…" at bounding box center [644, 463] width 1288 height 926
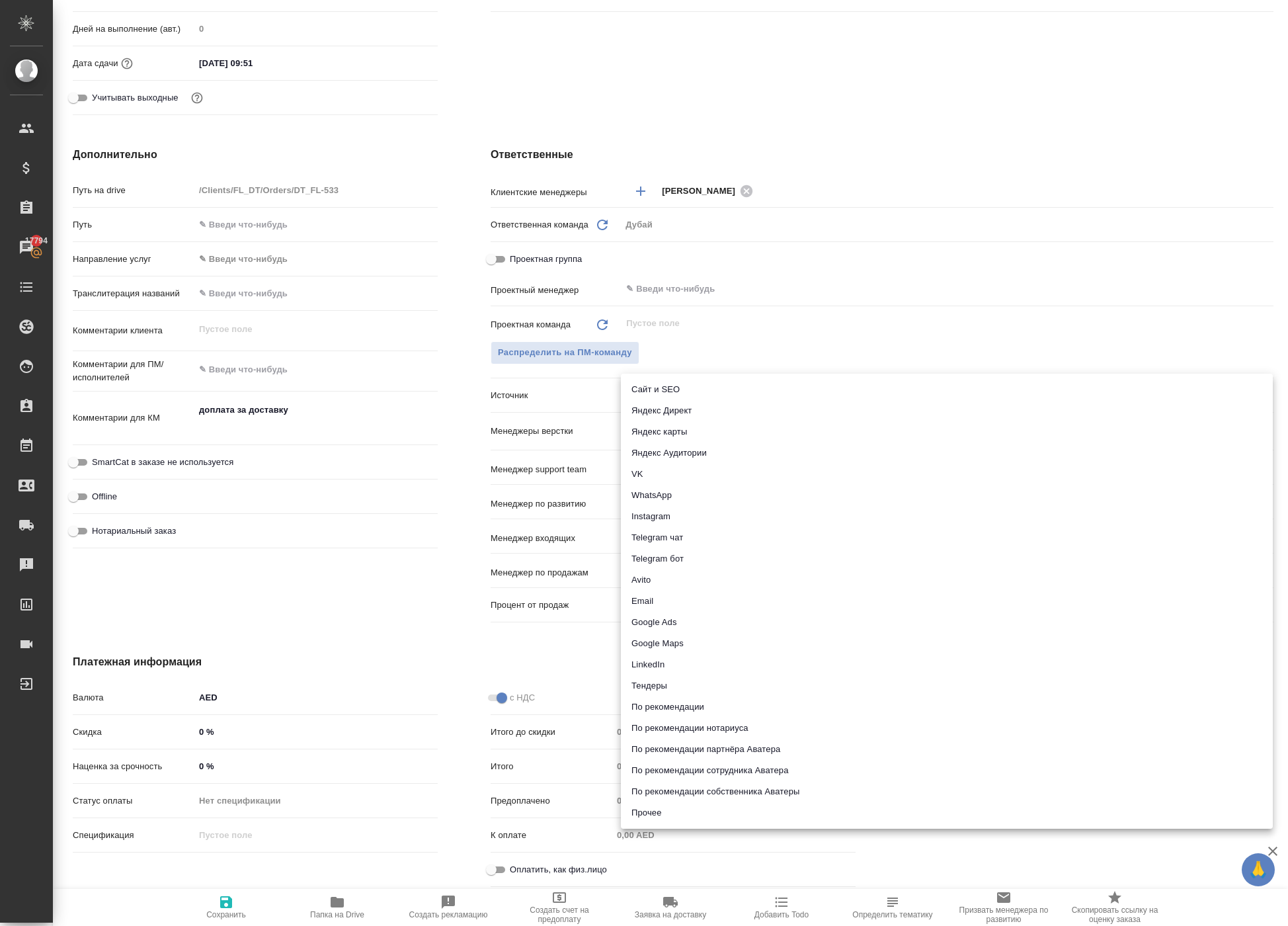
click at [658, 819] on li "Прочее" at bounding box center [947, 812] width 652 height 21
type textarea "x"
type input "other"
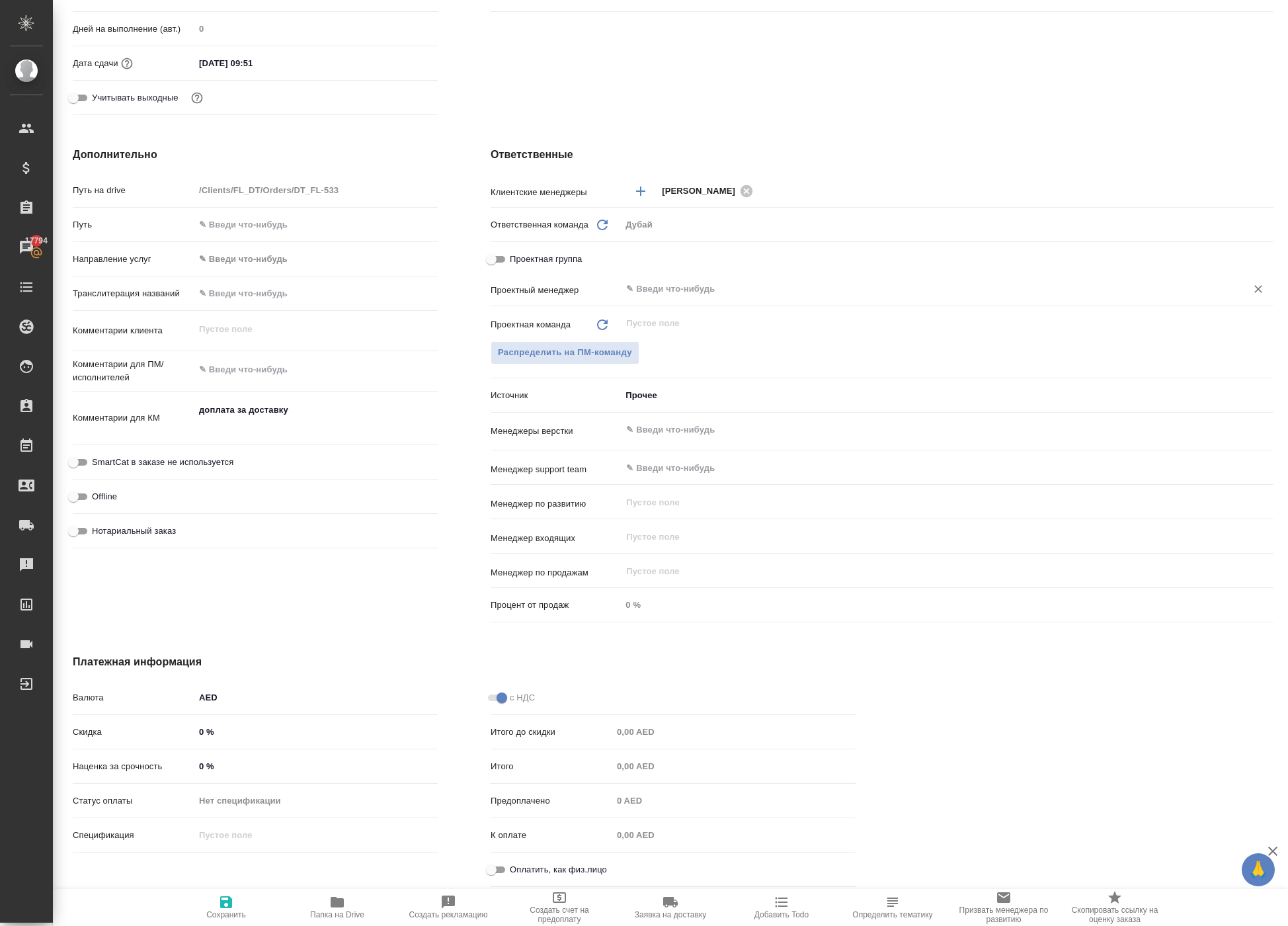
click at [697, 287] on input "text" at bounding box center [925, 289] width 601 height 16
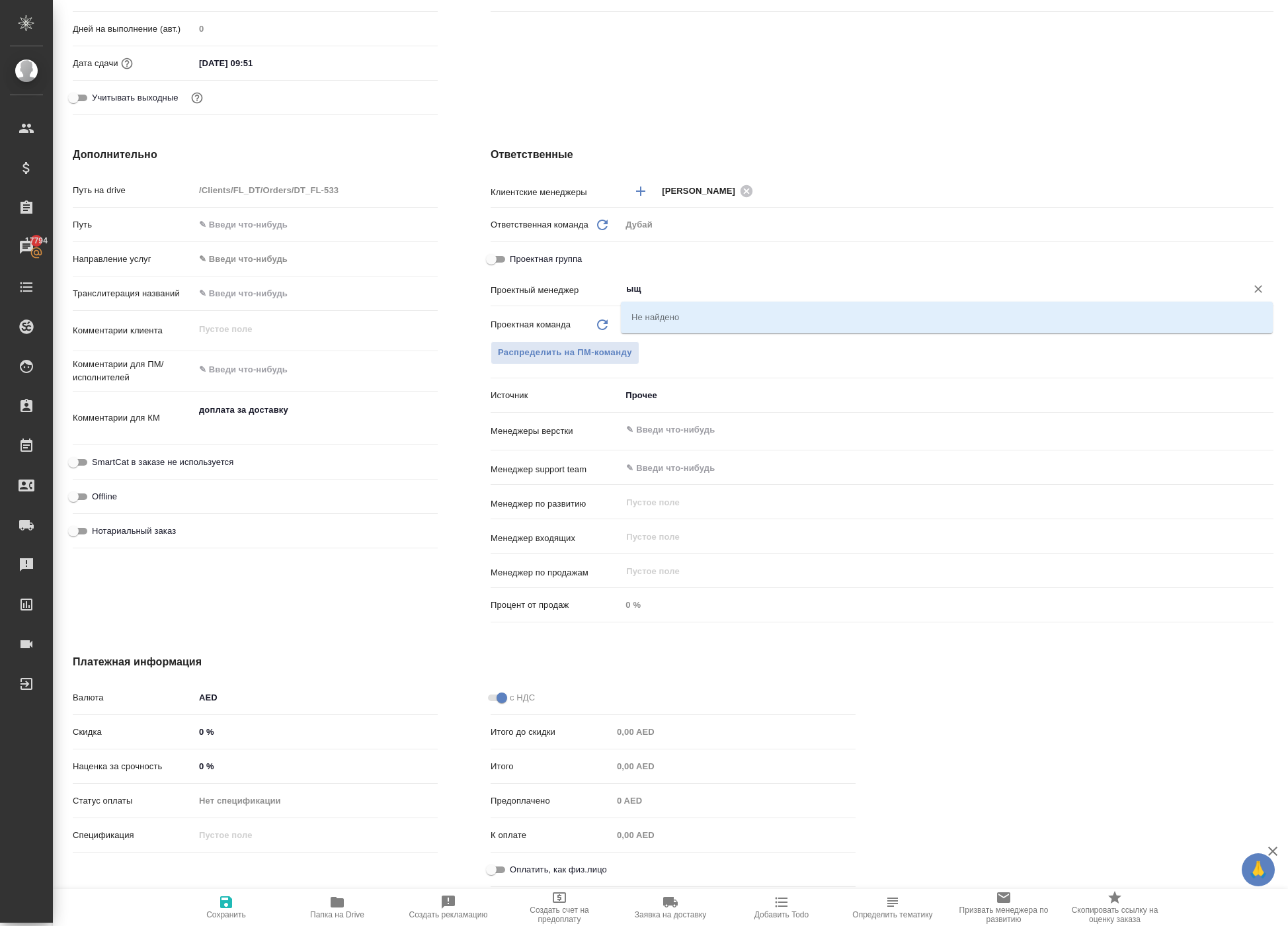
type input "ы"
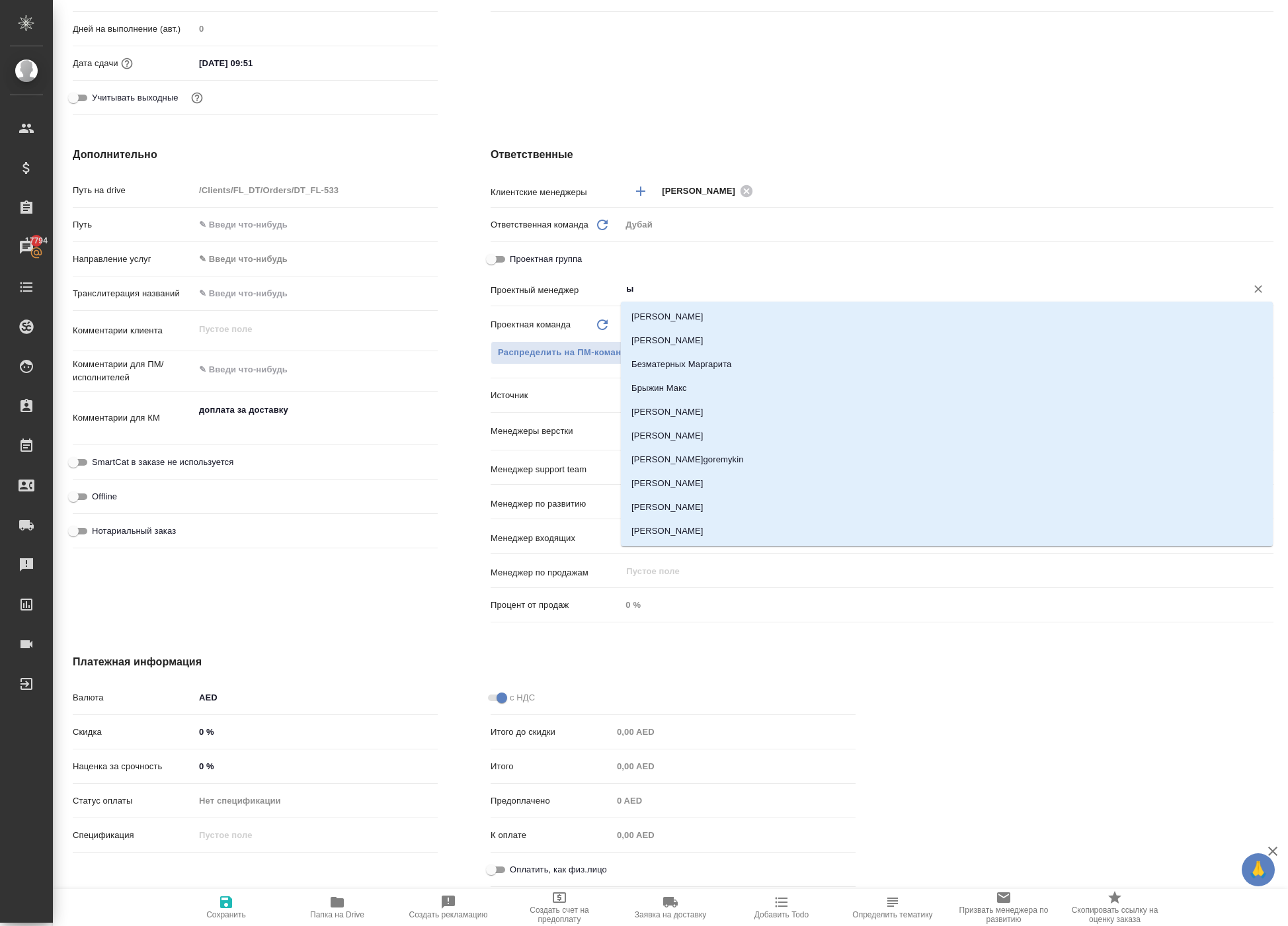
type textarea "x"
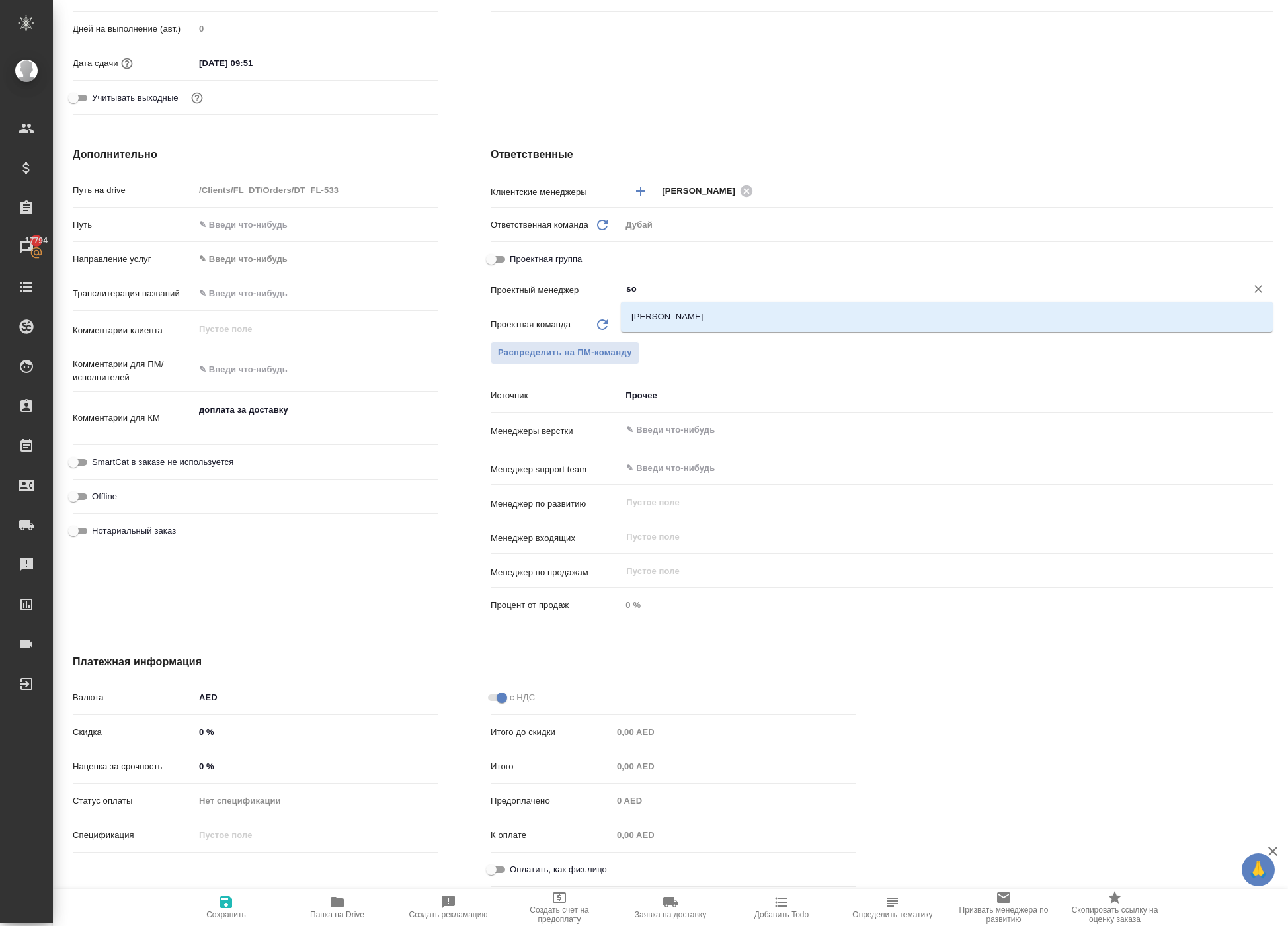
type input "sol"
click at [681, 321] on li "[PERSON_NAME]" at bounding box center [947, 317] width 652 height 24
type textarea "x"
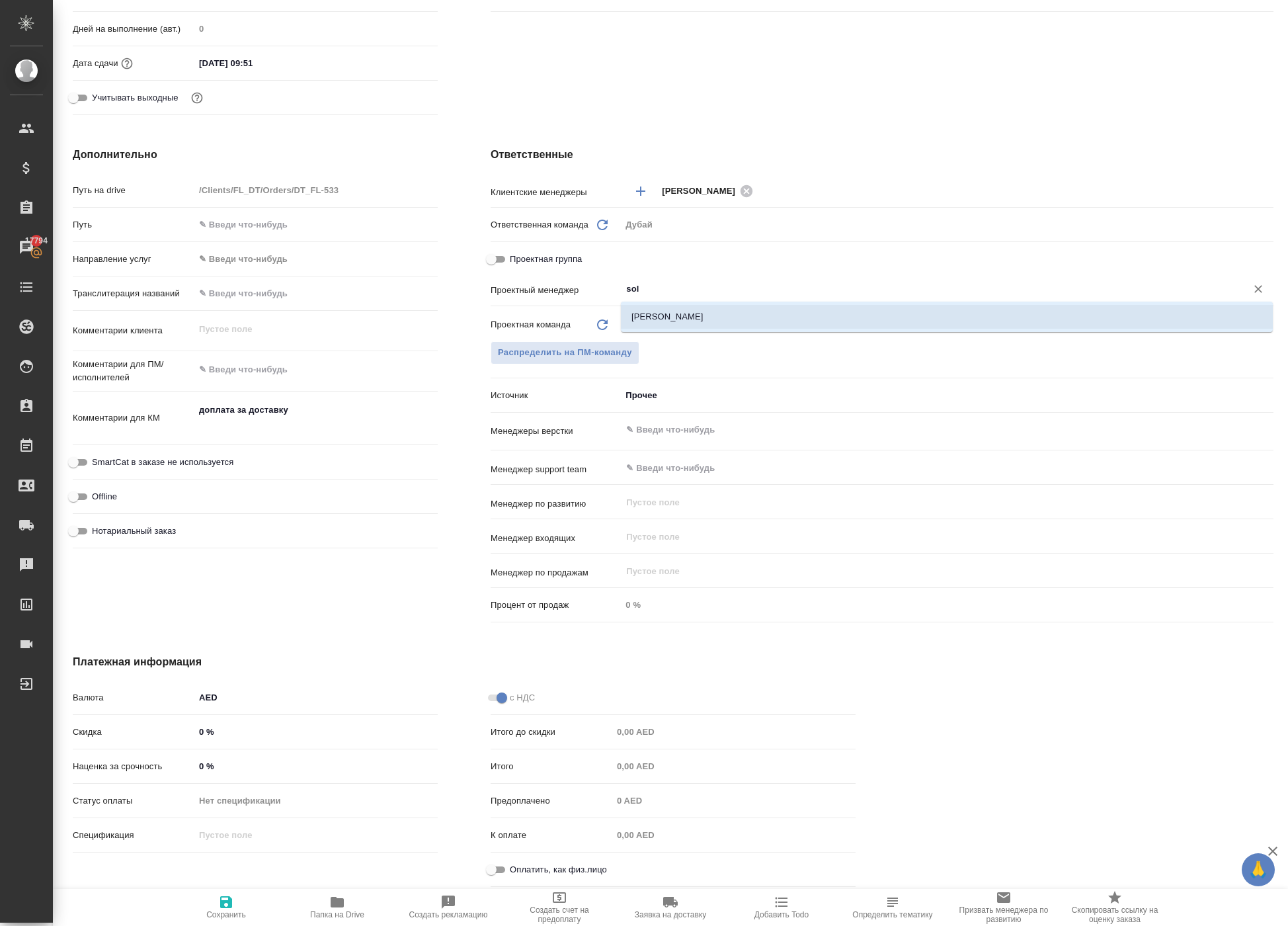
type input "[PERSON_NAME]"
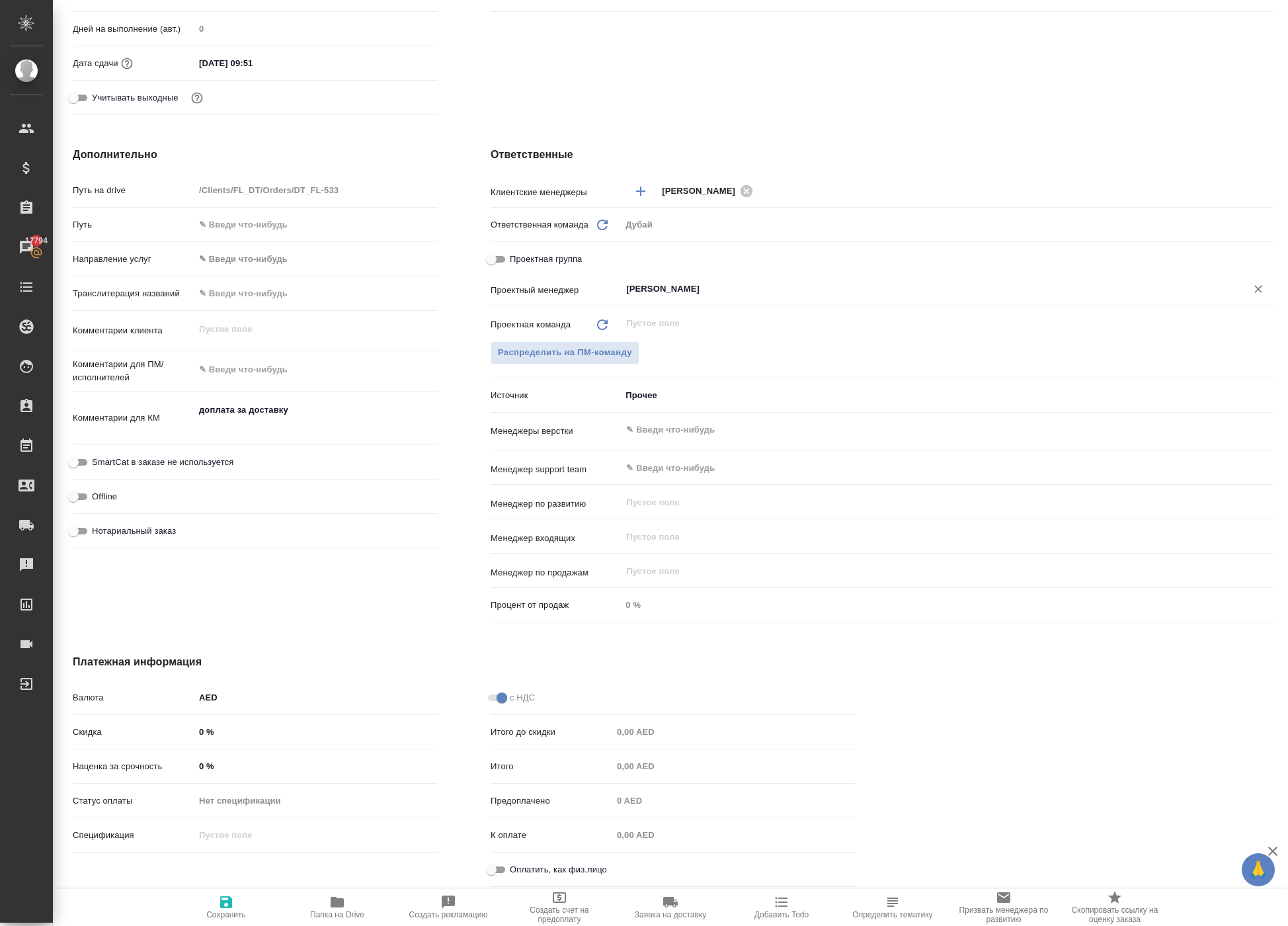
click at [220, 899] on icon "button" at bounding box center [225, 902] width 12 height 12
type textarea "x"
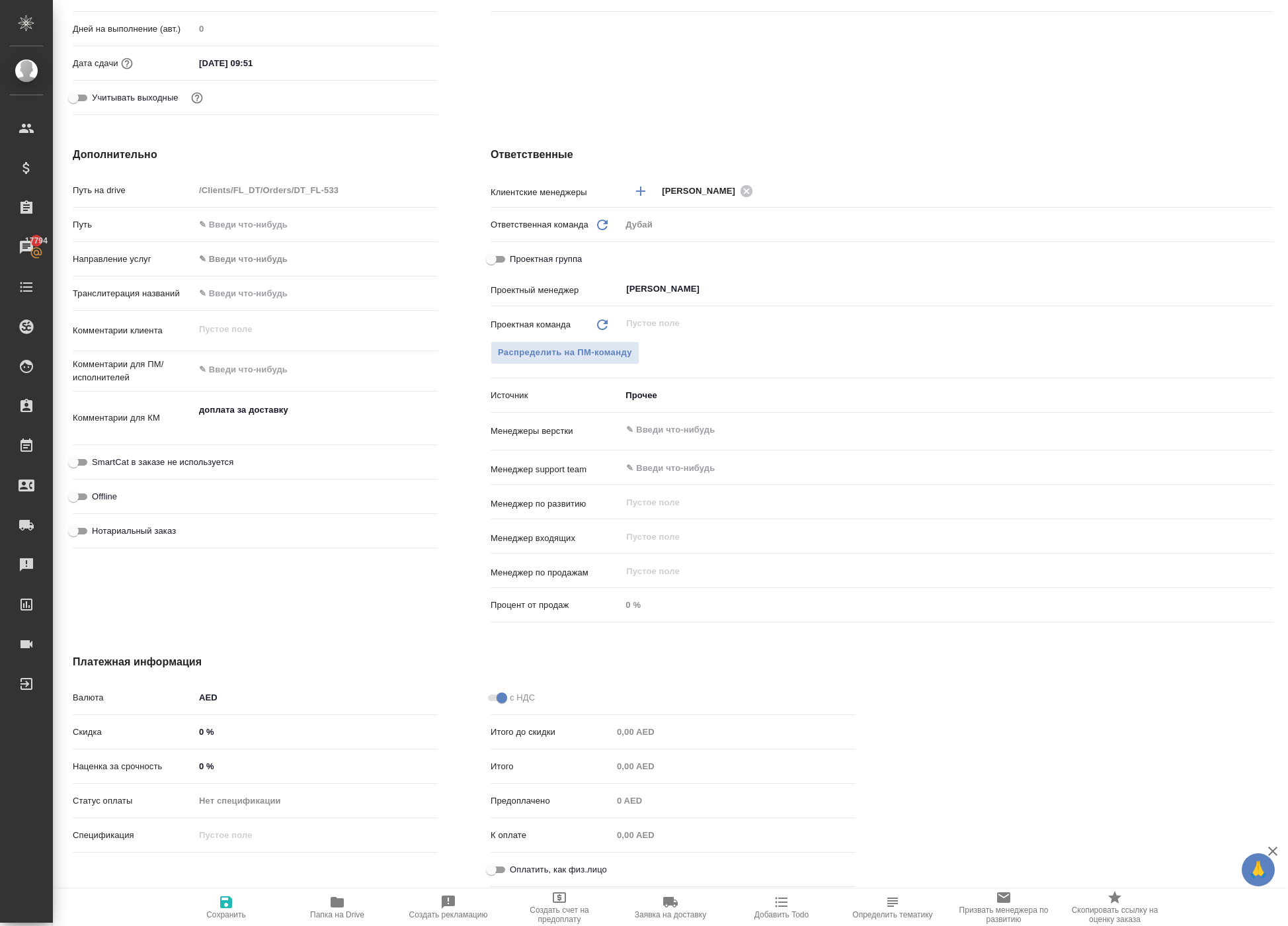
type textarea "x"
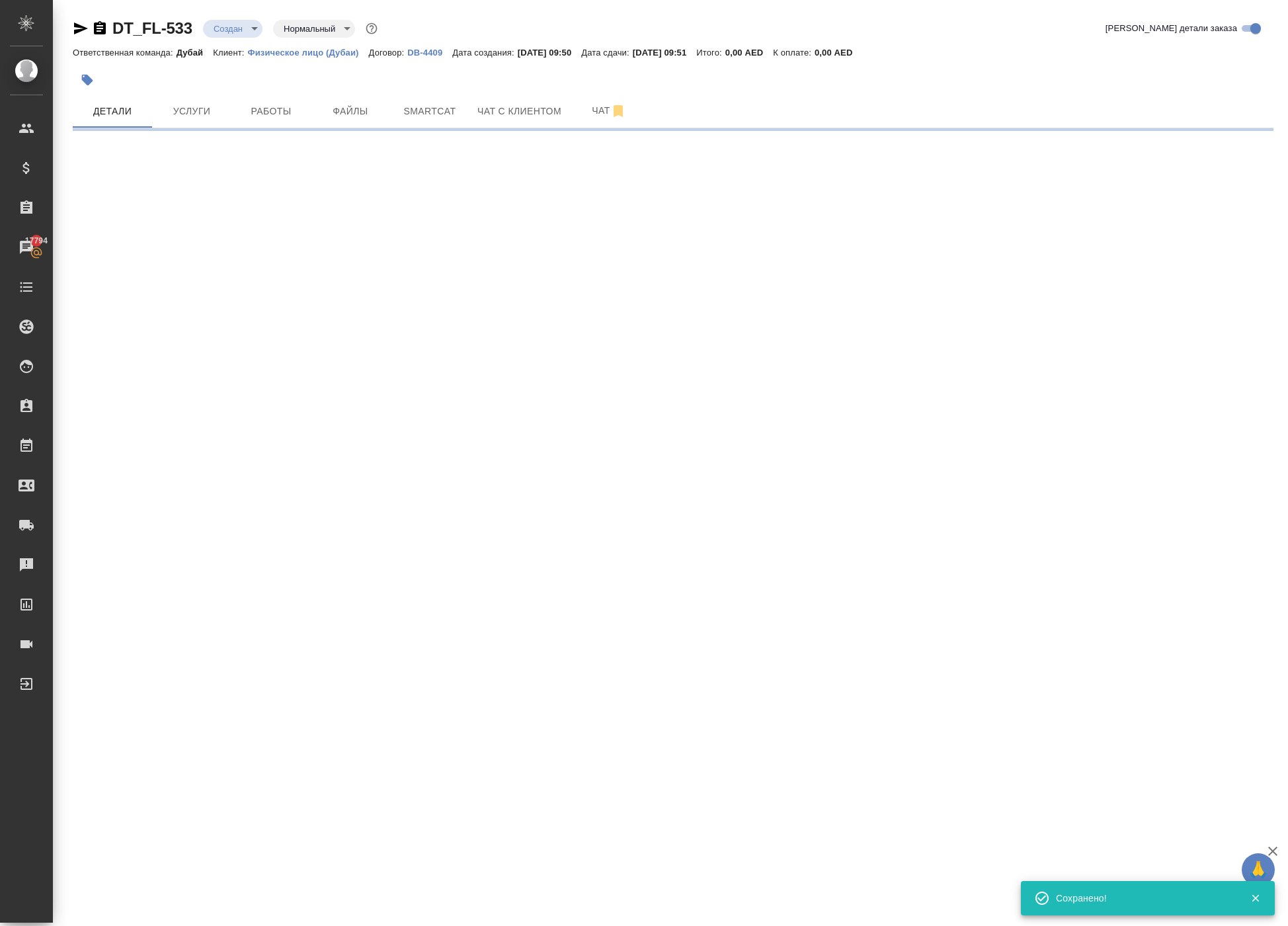
select select "RU"
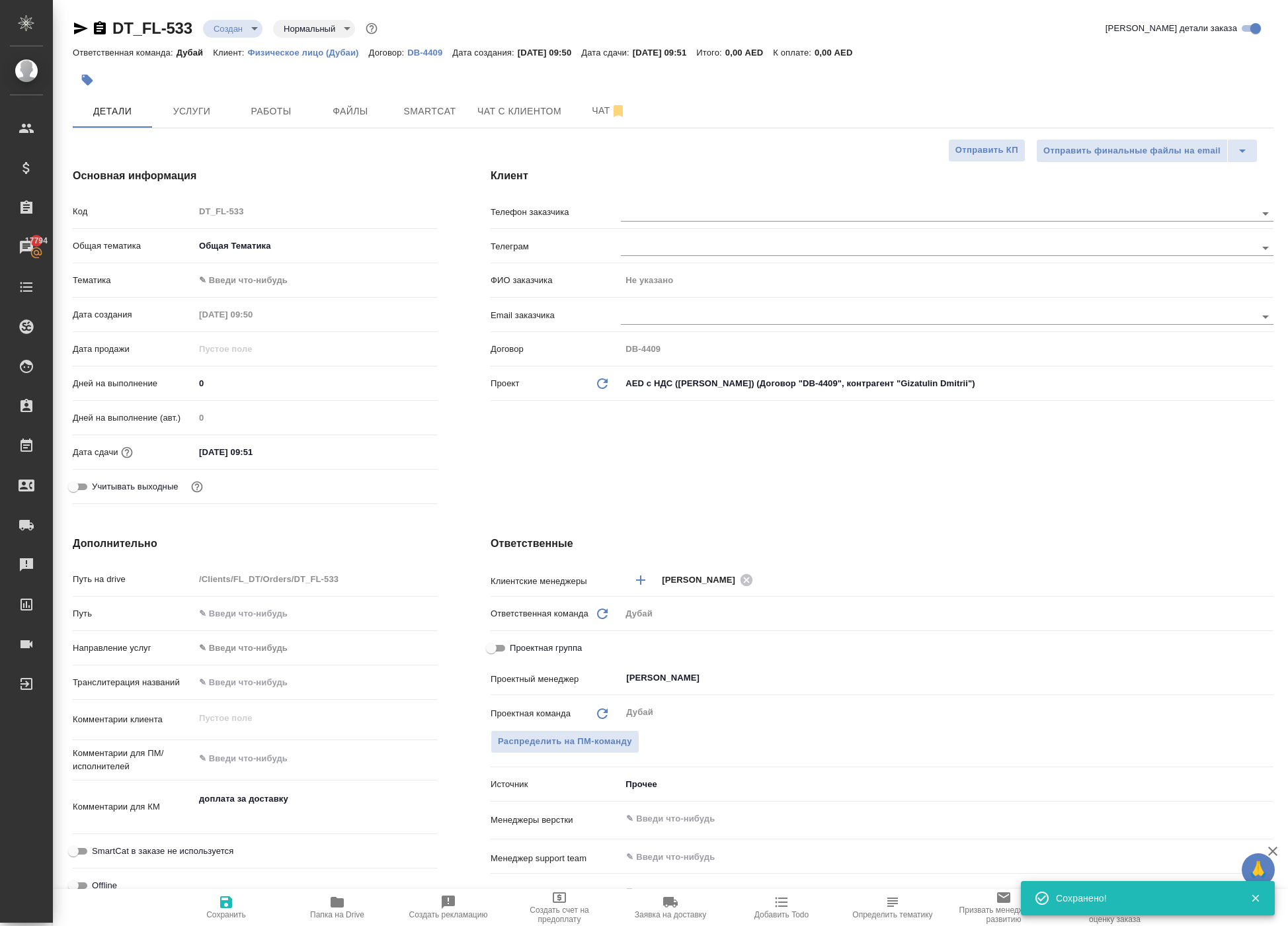
type textarea "x"
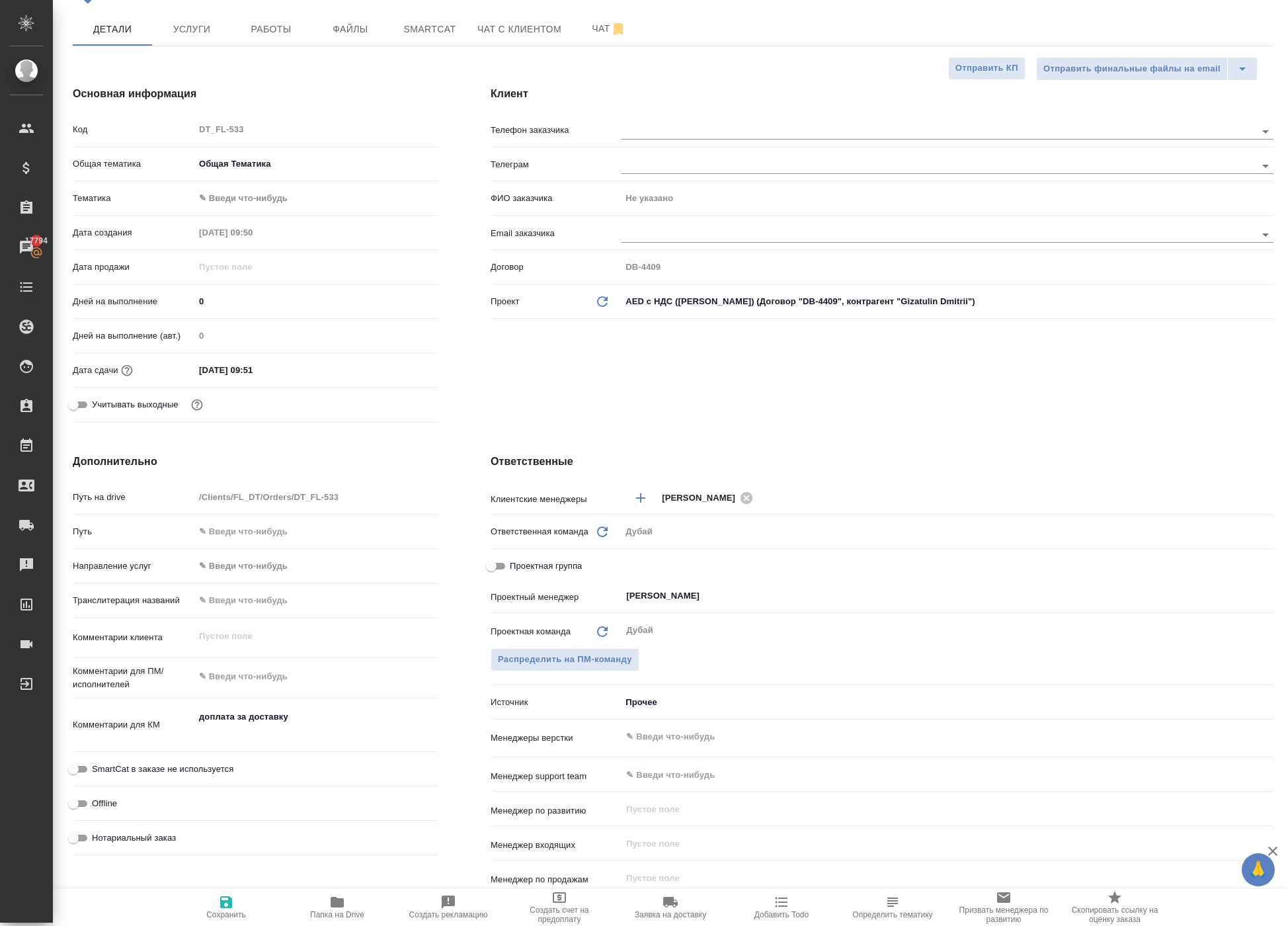
scroll to position [87, 0]
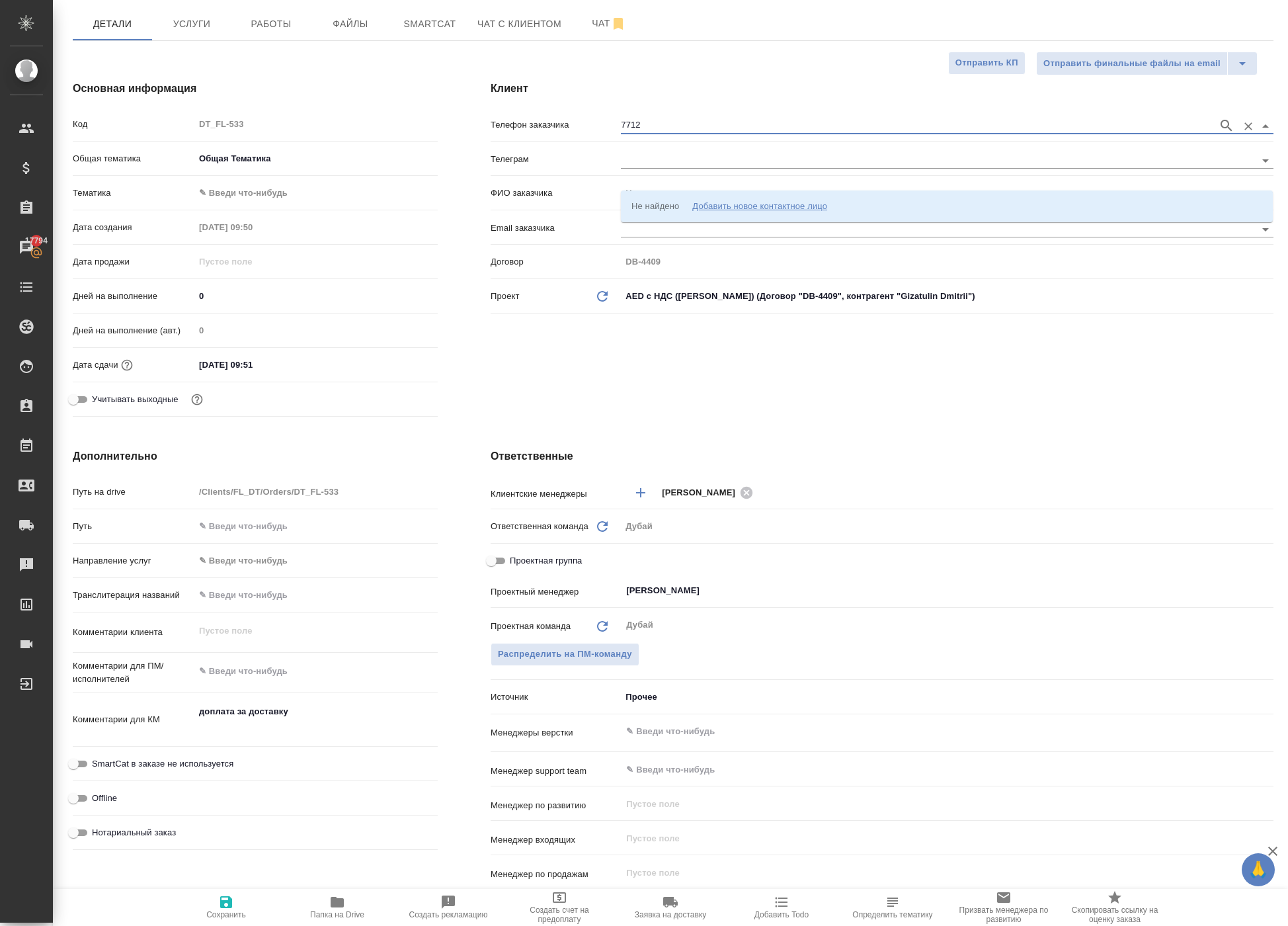
type input "7712"
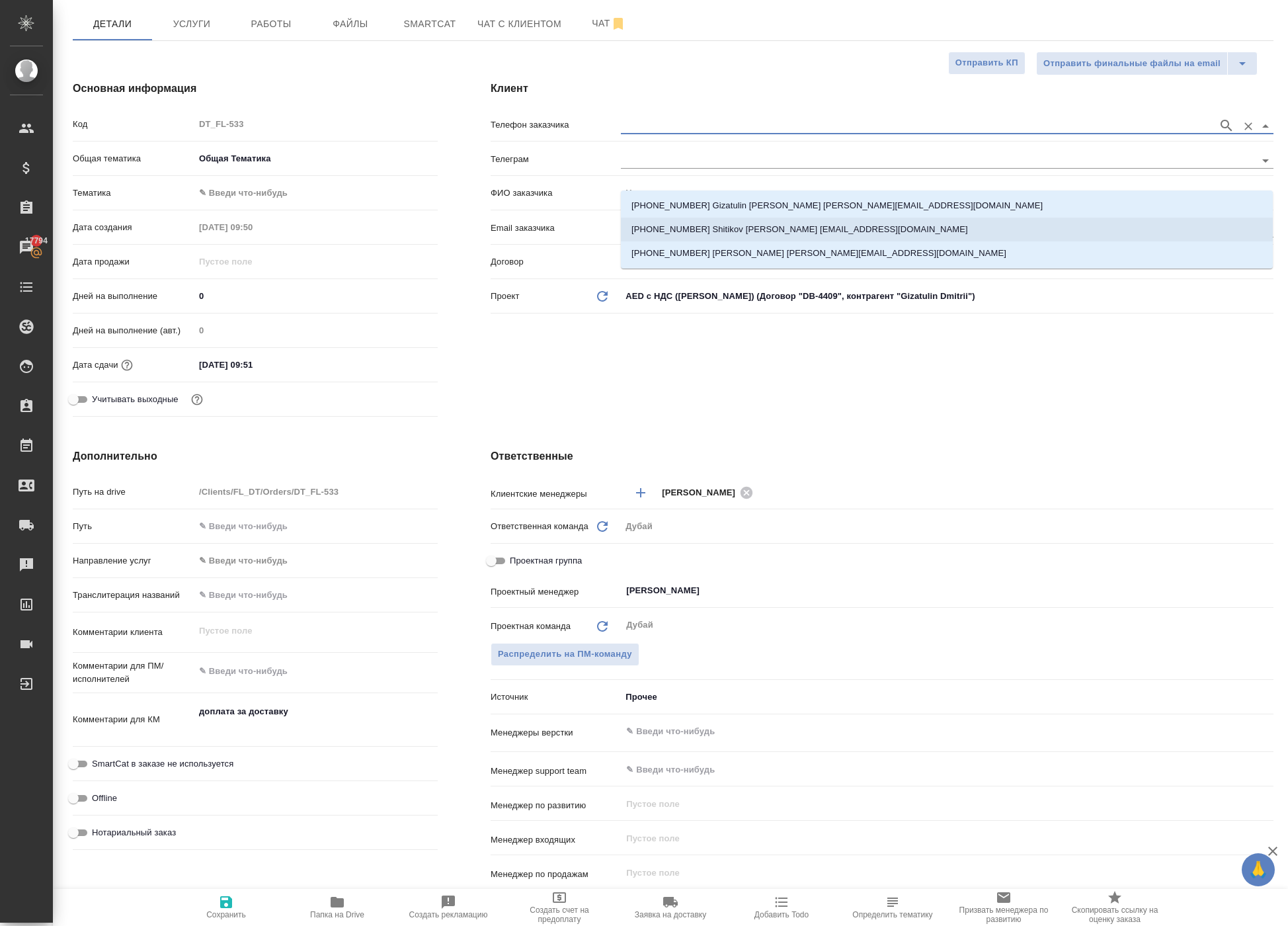
click at [796, 225] on p "+971586167712 Shitikov Alexander crypro.moc004@gmail.com" at bounding box center [799, 229] width 336 height 13
type input "+971586167712 Shitikov Alexander crypro.moc004@gmail.com"
type input "Shitikov Alexander"
type textarea "x"
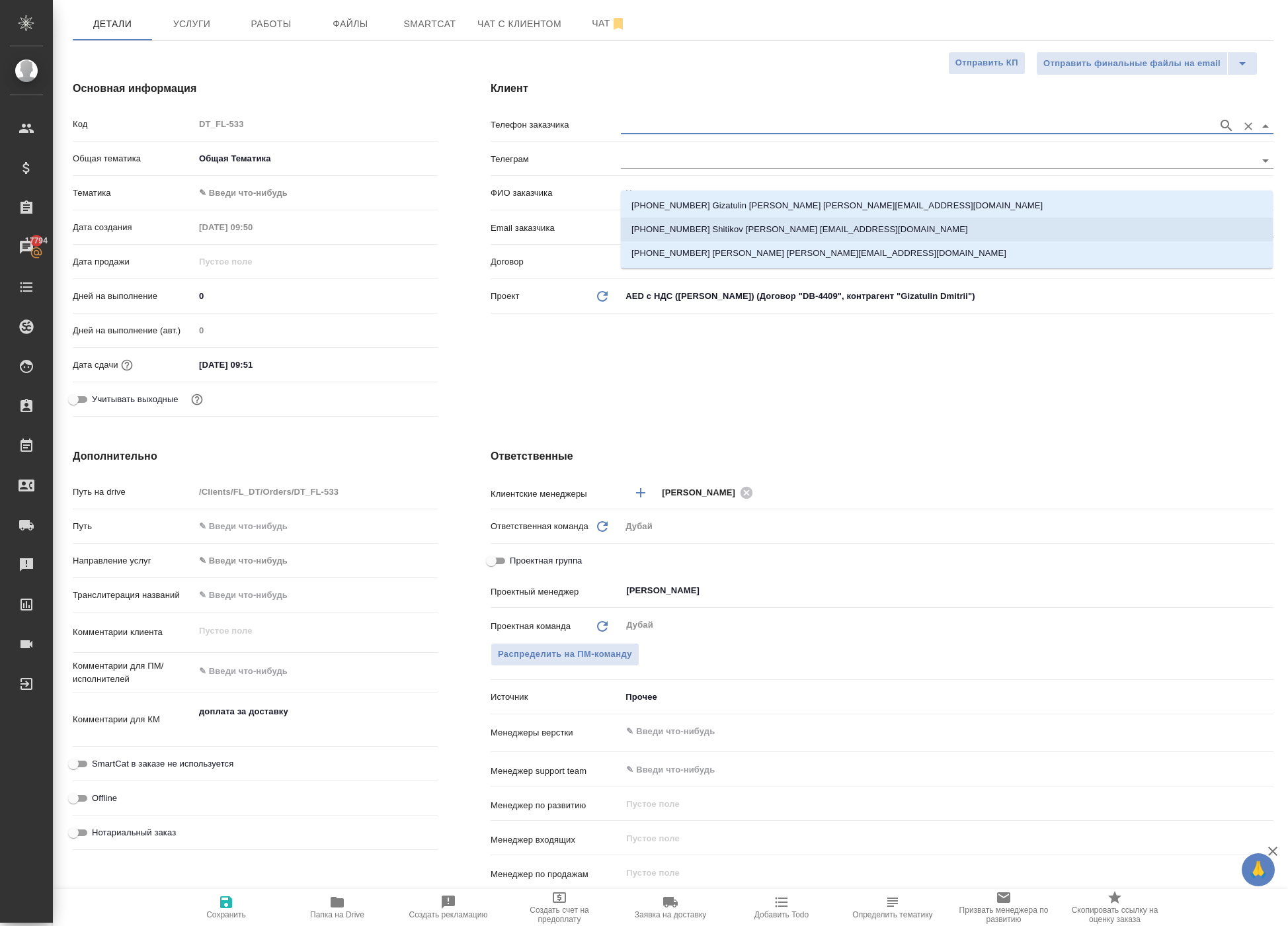
type textarea "x"
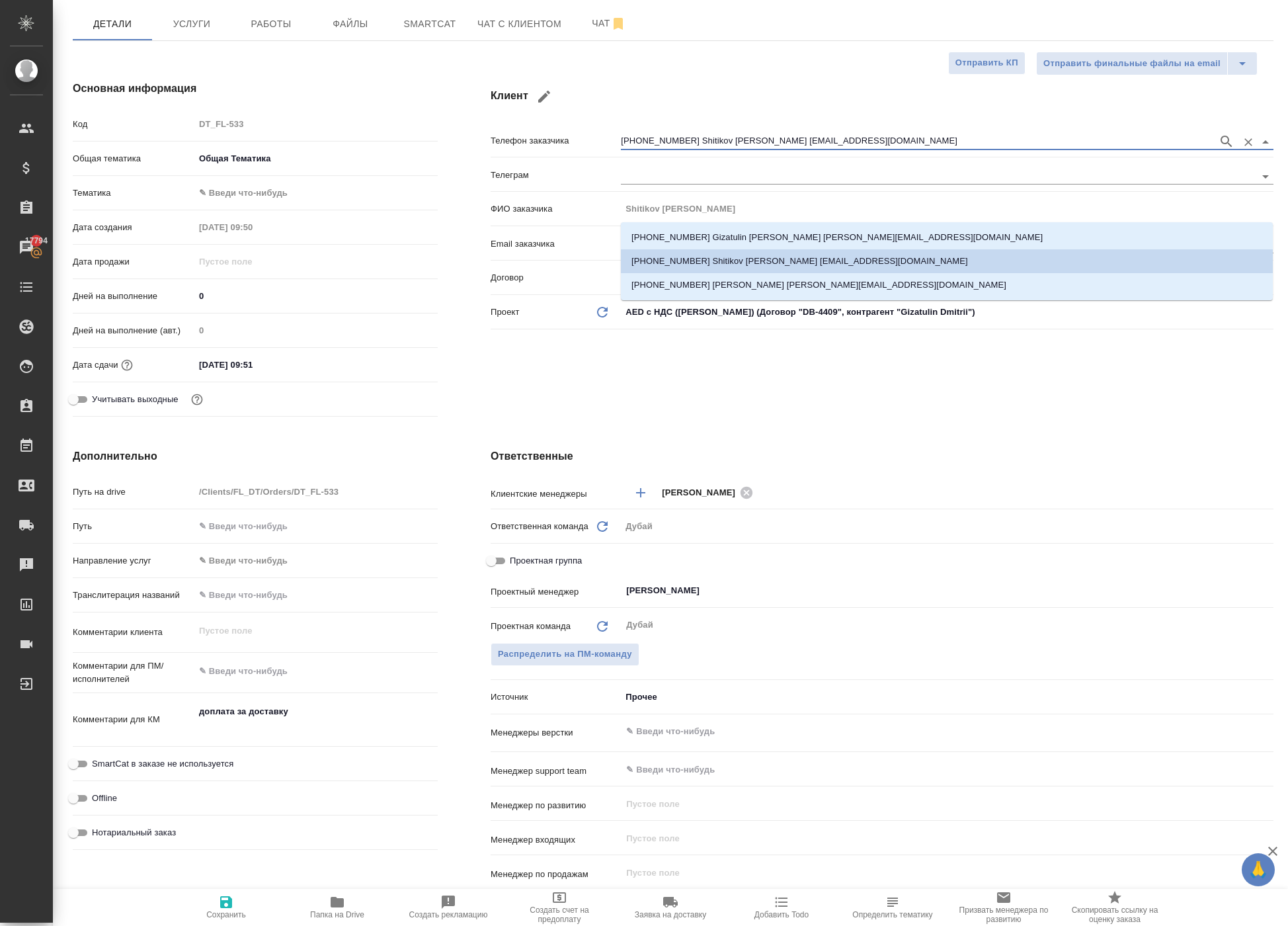
drag, startPoint x: 981, startPoint y: 201, endPoint x: 562, endPoint y: 172, distance: 420.0
click at [562, 172] on div "Клиент Телефон заказчика +971586167712 Shitikov Alexander crypro.moc004@gmail.c…" at bounding box center [882, 250] width 836 height 394
drag, startPoint x: 980, startPoint y: 210, endPoint x: 605, endPoint y: 201, distance: 375.1
click at [605, 151] on div "Телефон заказчика +971586167712 Shitikov Alexander crypro.moc004@gmail.com" at bounding box center [881, 139] width 782 height 23
type input "+971586167712 Shitikov Alexander crypro.moc004@gmail.com"
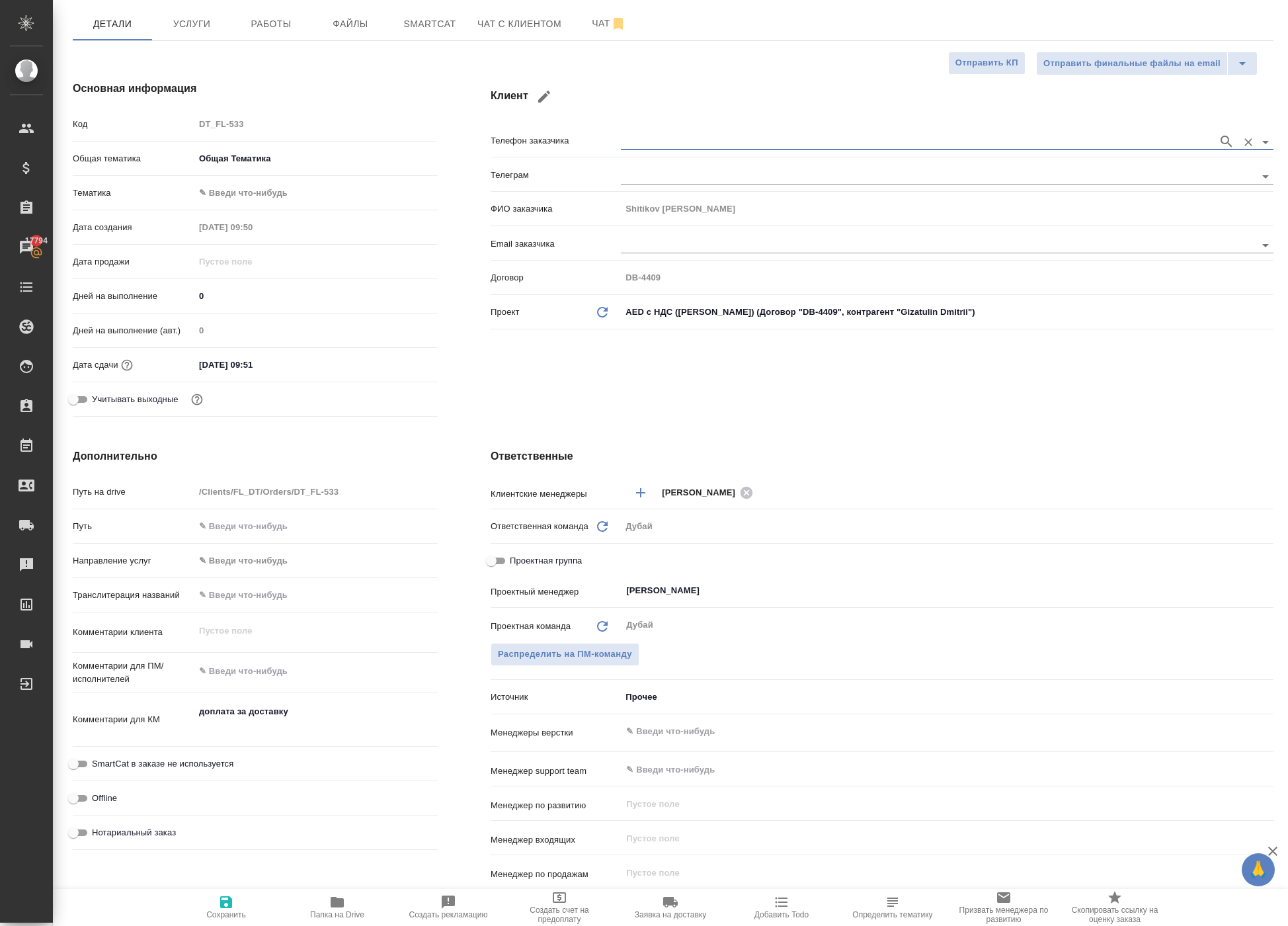
click at [739, 150] on input "text" at bounding box center [915, 142] width 590 height 16
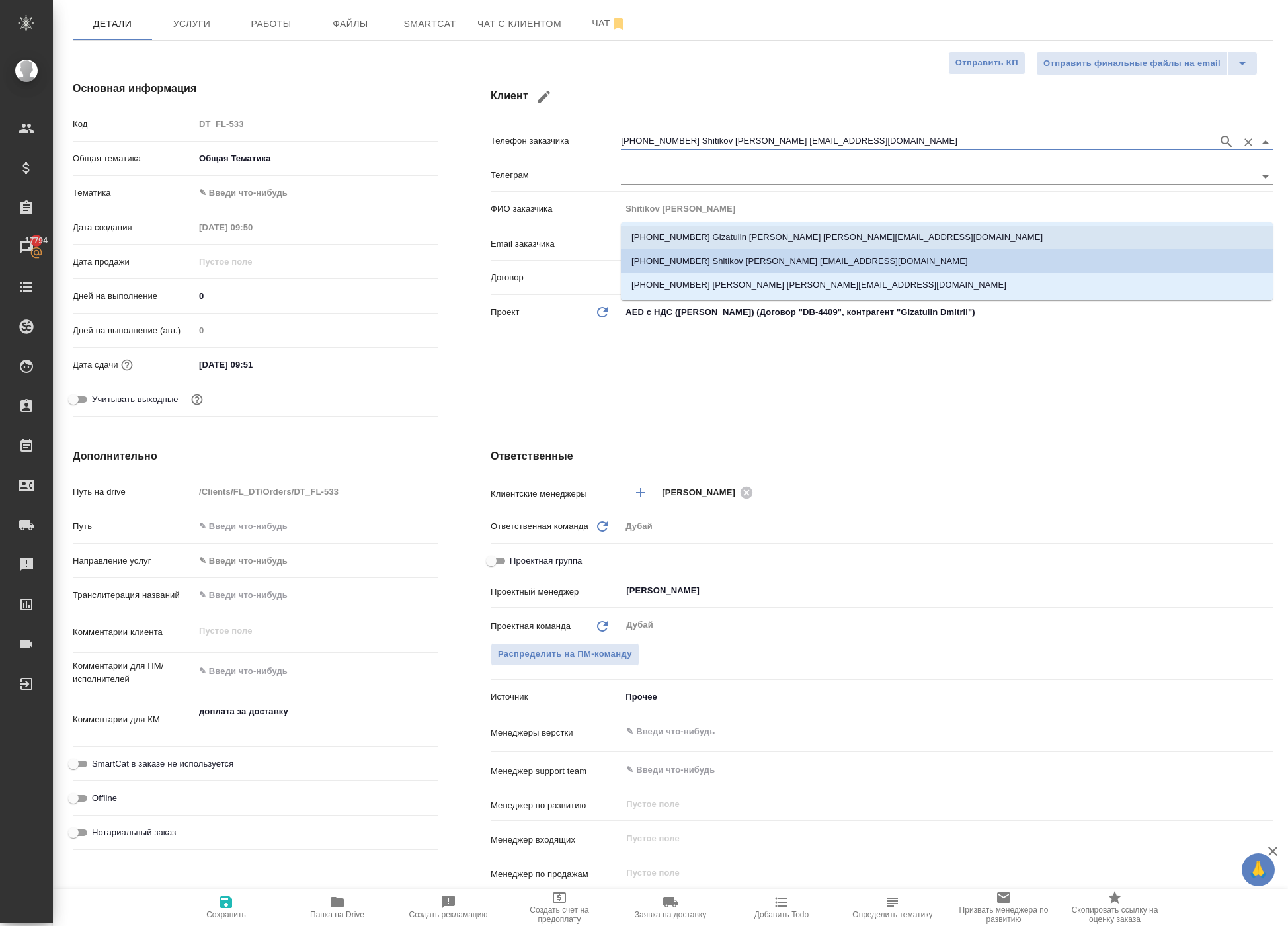
click at [804, 238] on p "+971586167712 Gizatulin Dmitrii gizatulindmitrii@gmail.com" at bounding box center [836, 238] width 411 height 13
type input "+971586167712 Gizatulin Dmitrii gizatulindmitrii@gmail.com"
type input "Gizatulin Dmitrii"
type textarea "x"
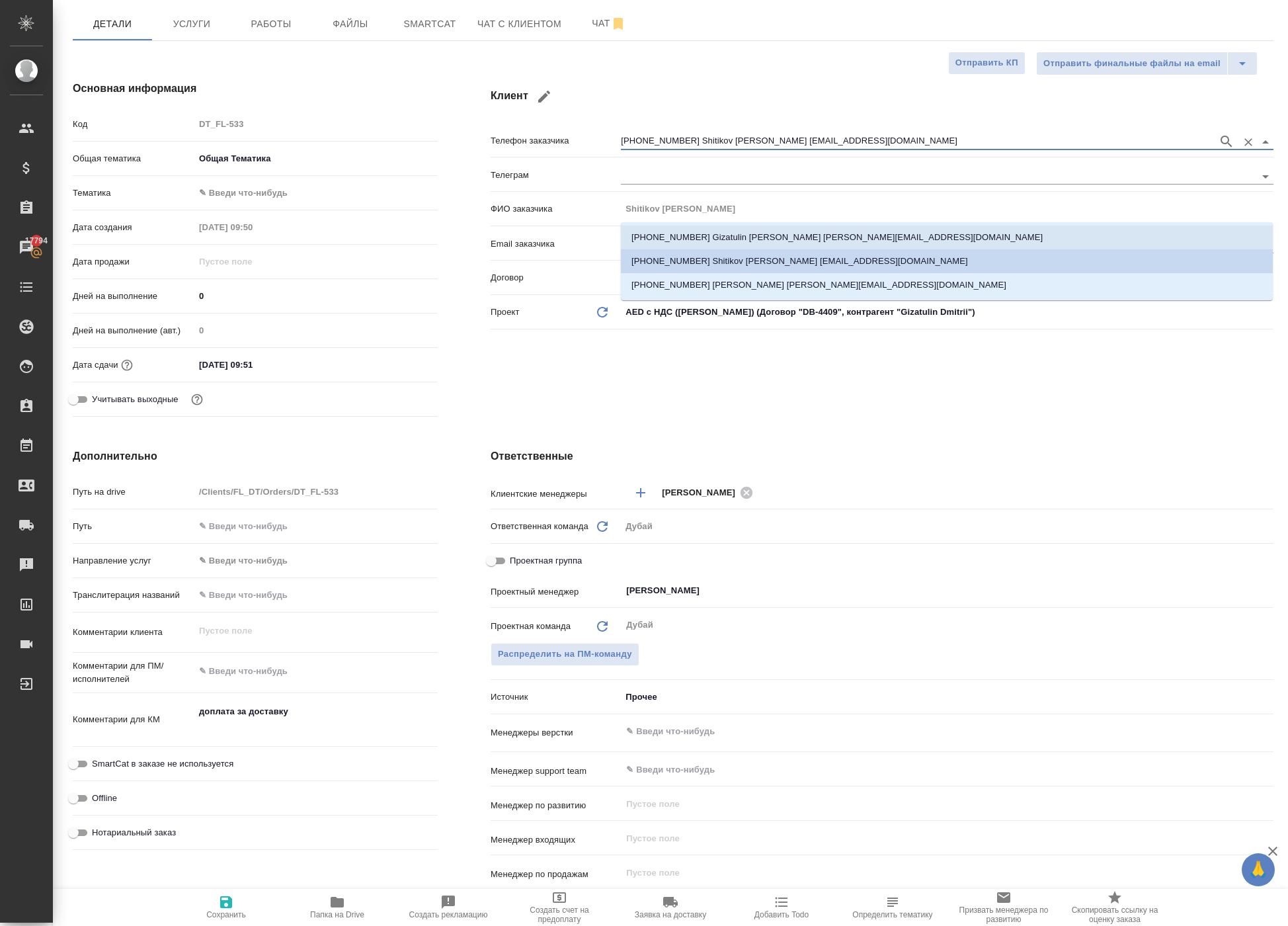
type textarea "x"
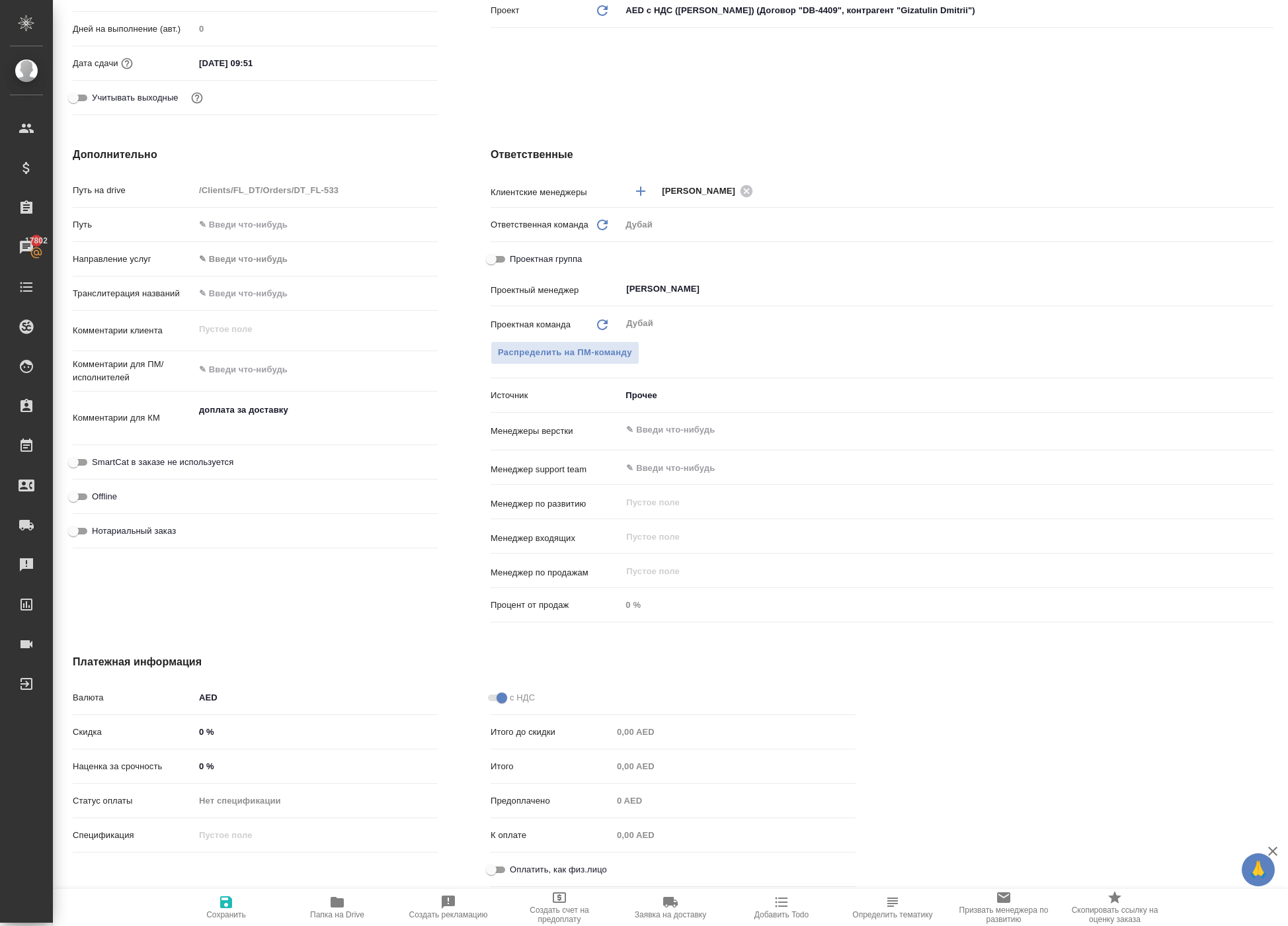
scroll to position [446, 0]
click at [221, 902] on icon "button" at bounding box center [225, 902] width 12 height 12
type textarea "x"
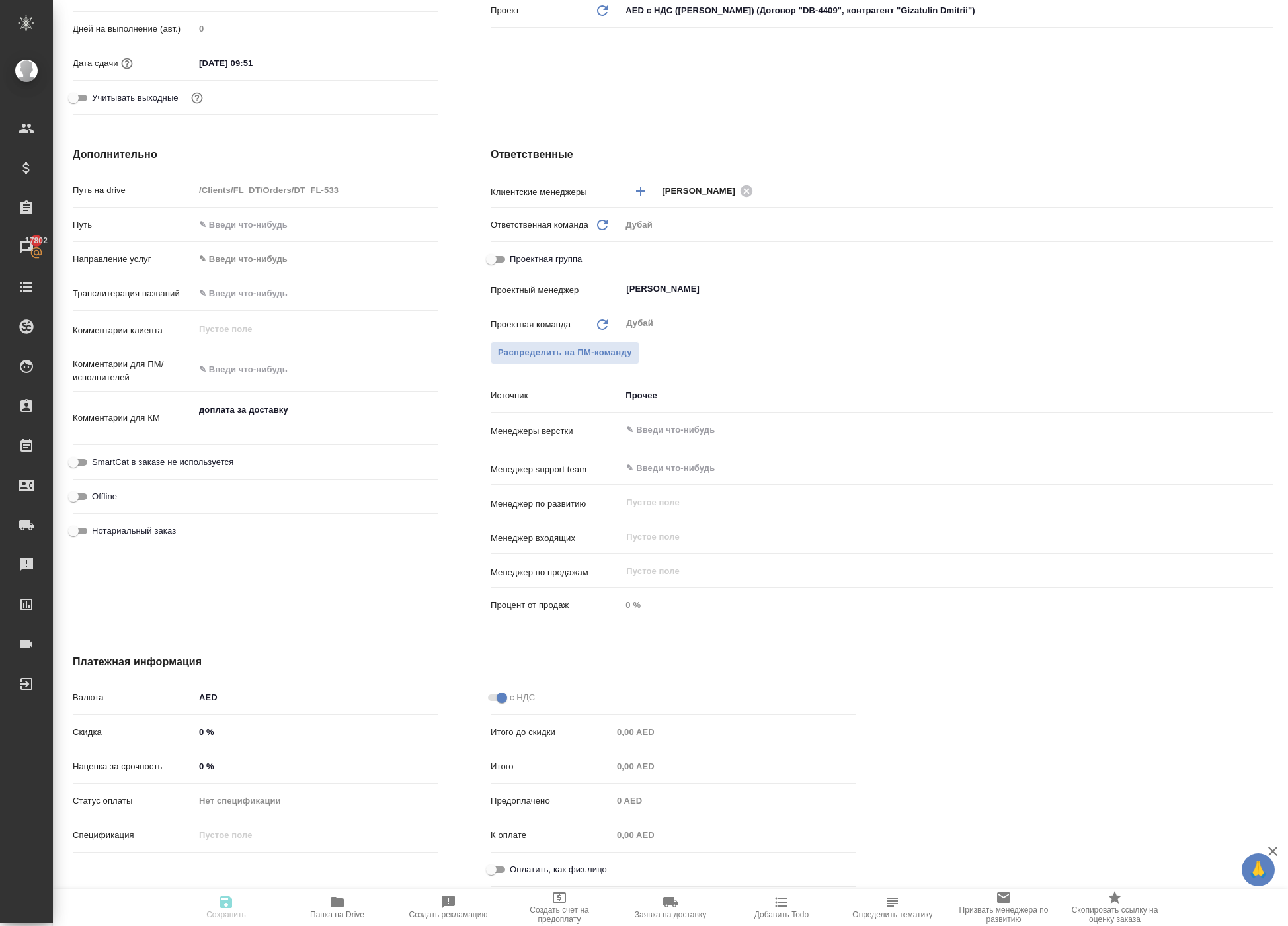
type textarea "x"
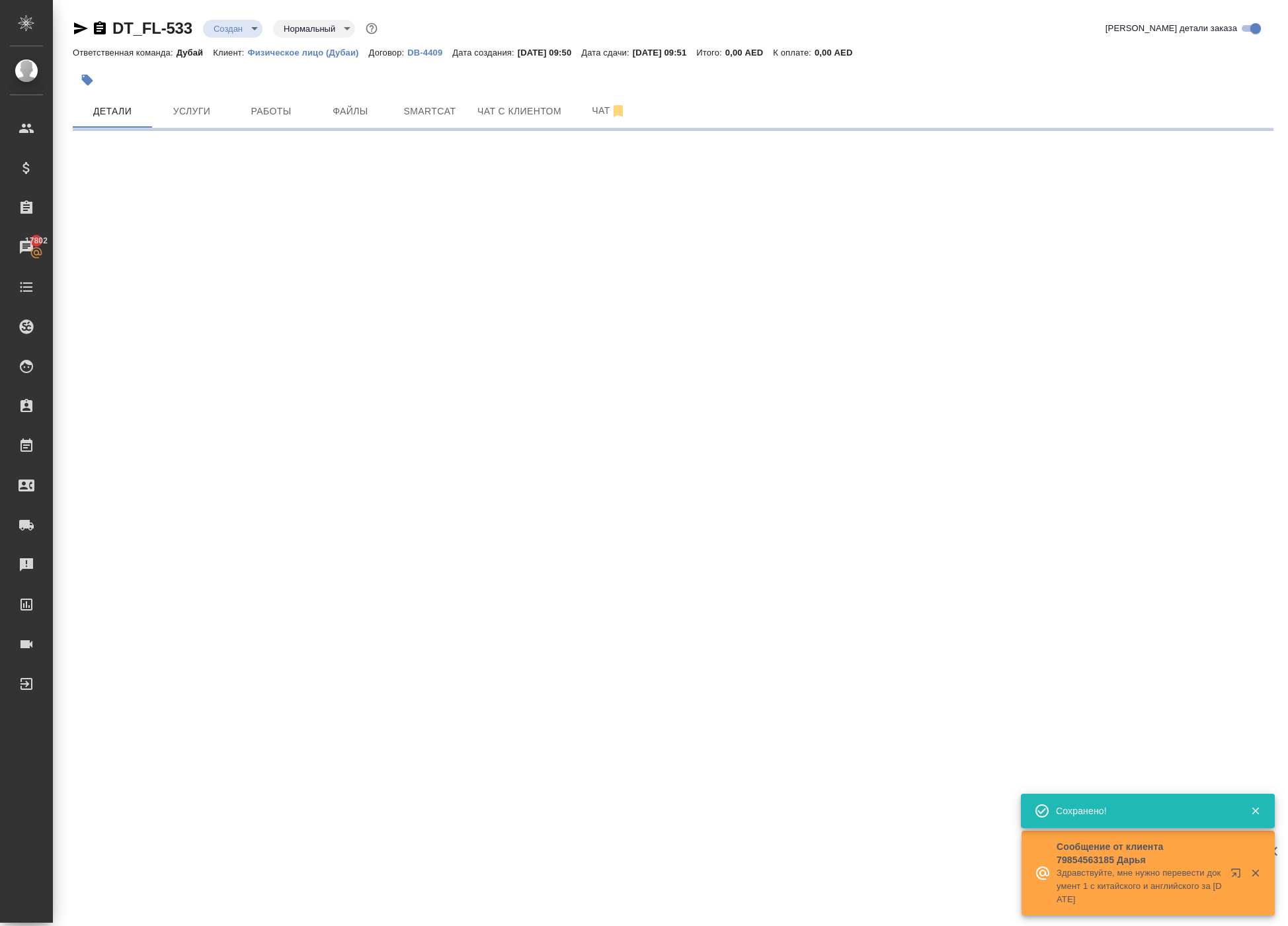
scroll to position [0, 0]
select select "RU"
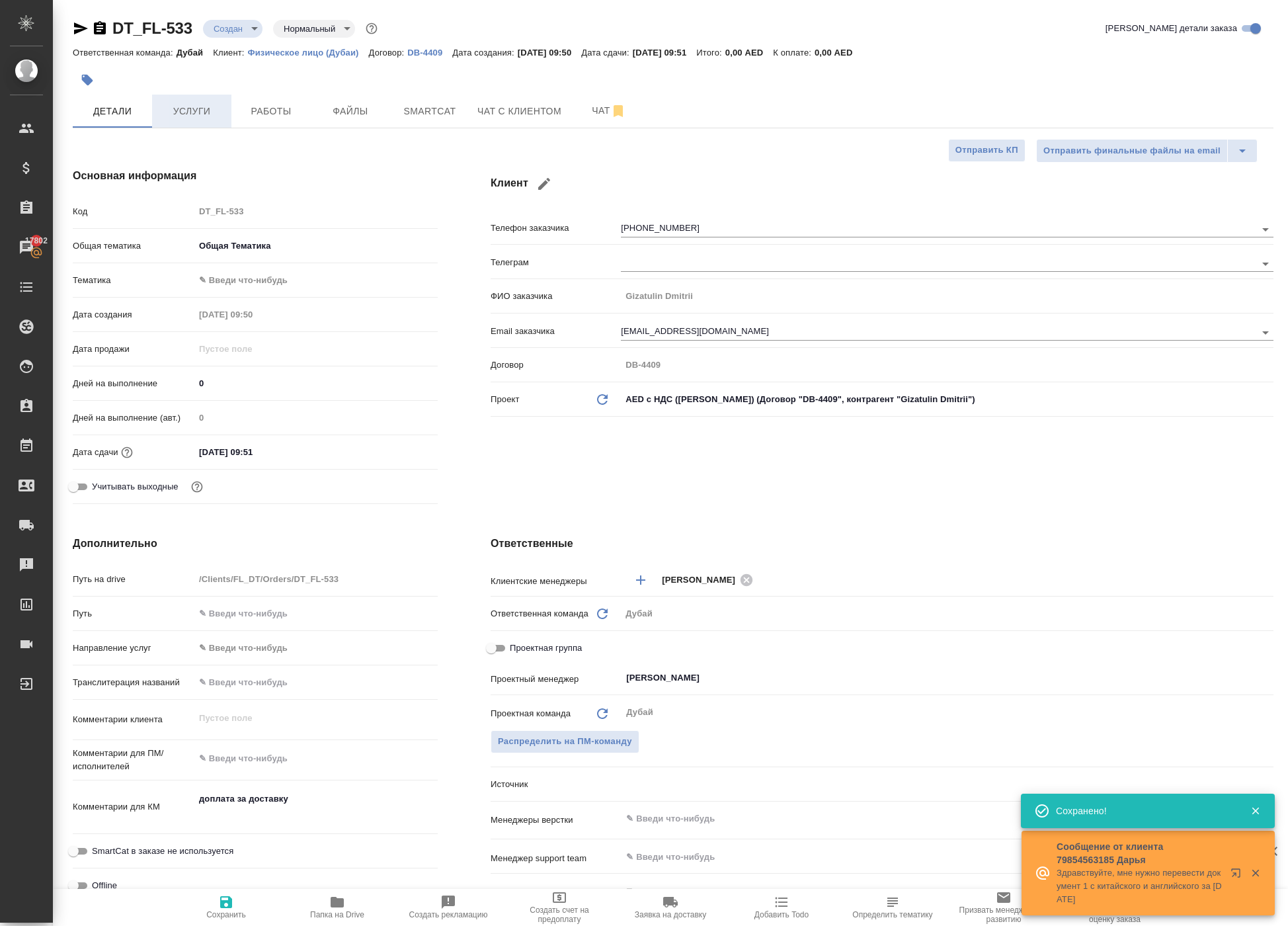
type textarea "x"
click at [202, 120] on span "Услуги" at bounding box center [192, 111] width 64 height 17
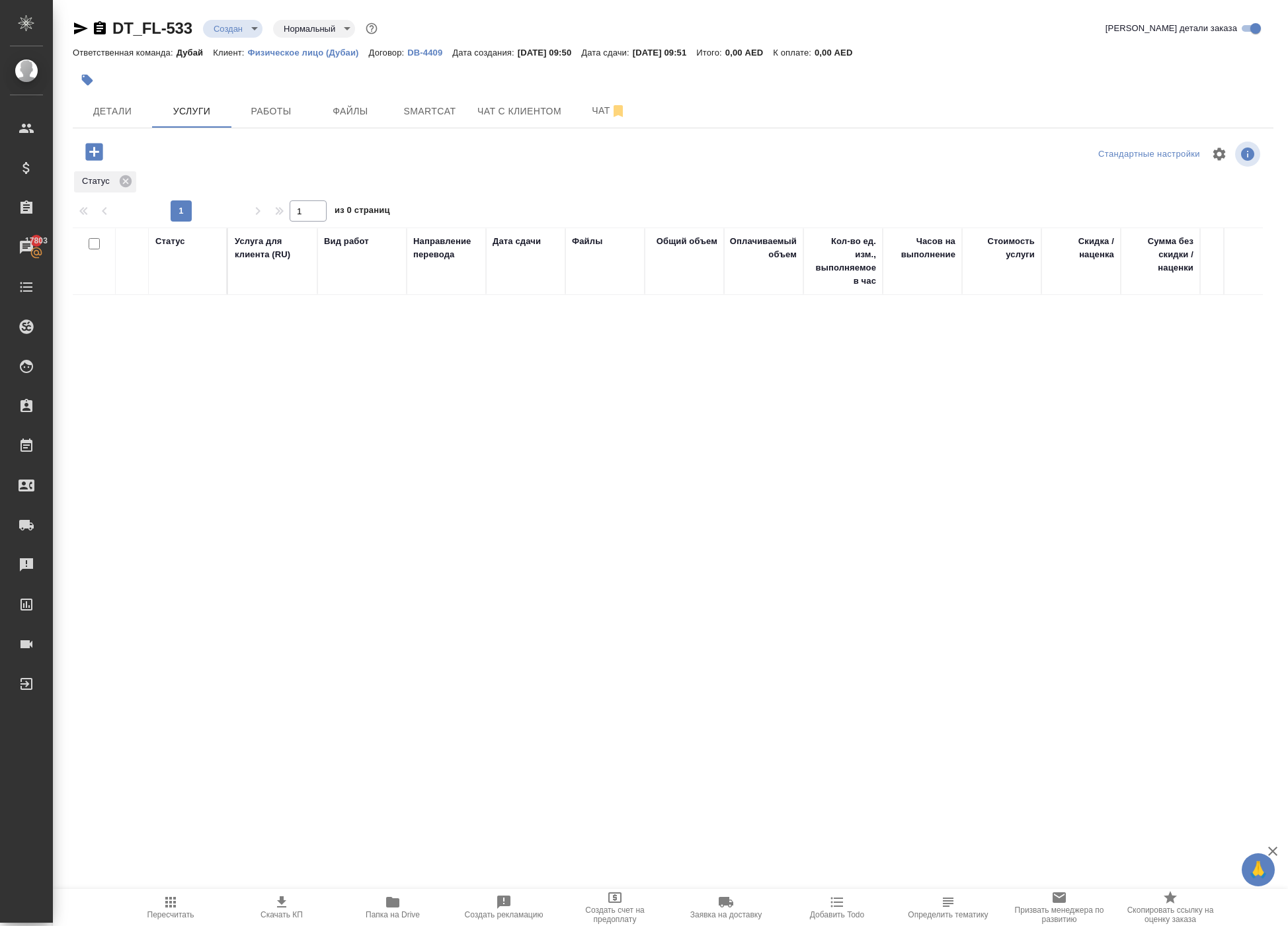
click at [105, 163] on icon "button" at bounding box center [94, 151] width 23 height 23
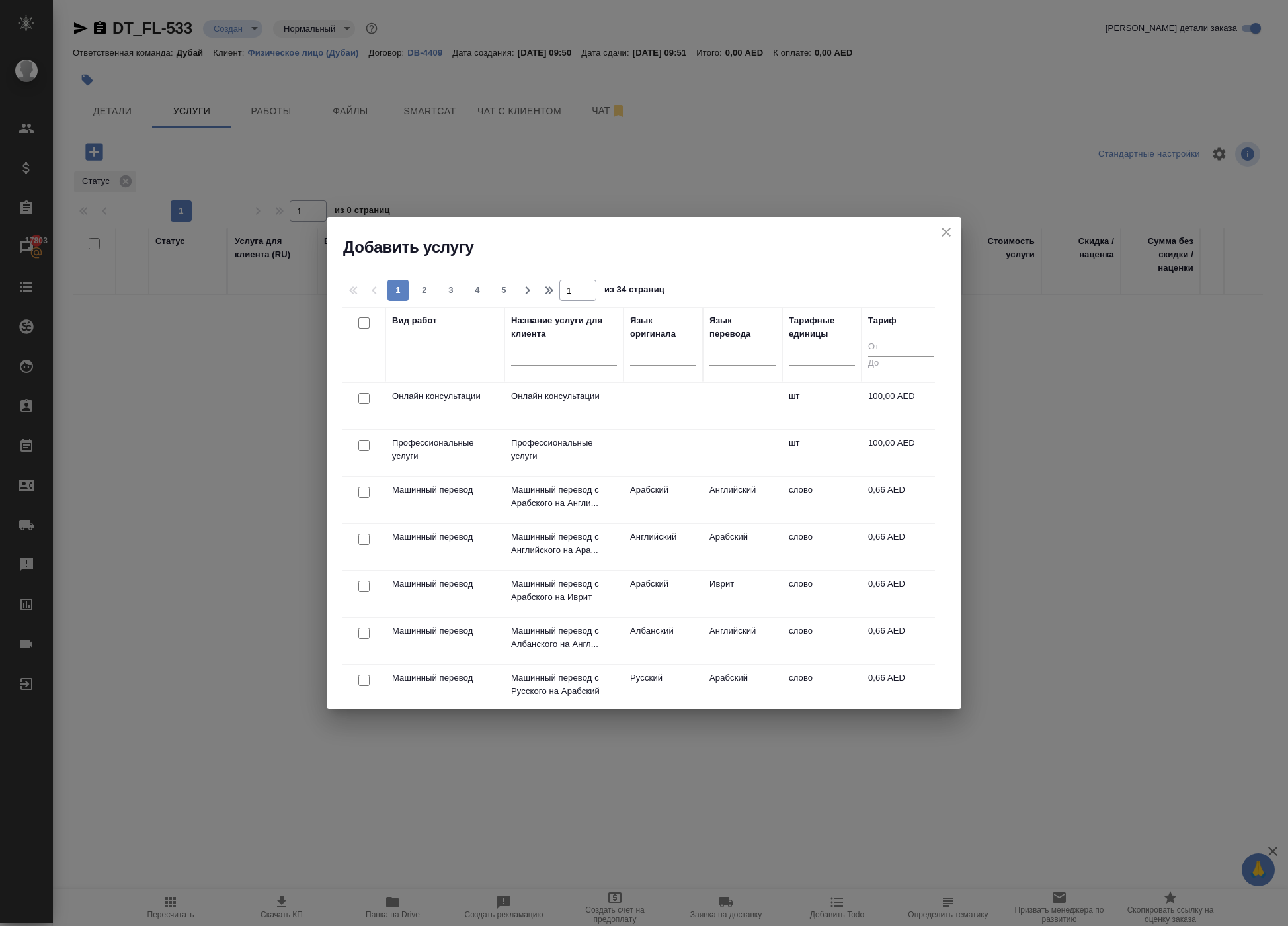
click at [368, 451] on input "checkbox" at bounding box center [364, 445] width 11 height 11
checkbox input "true"
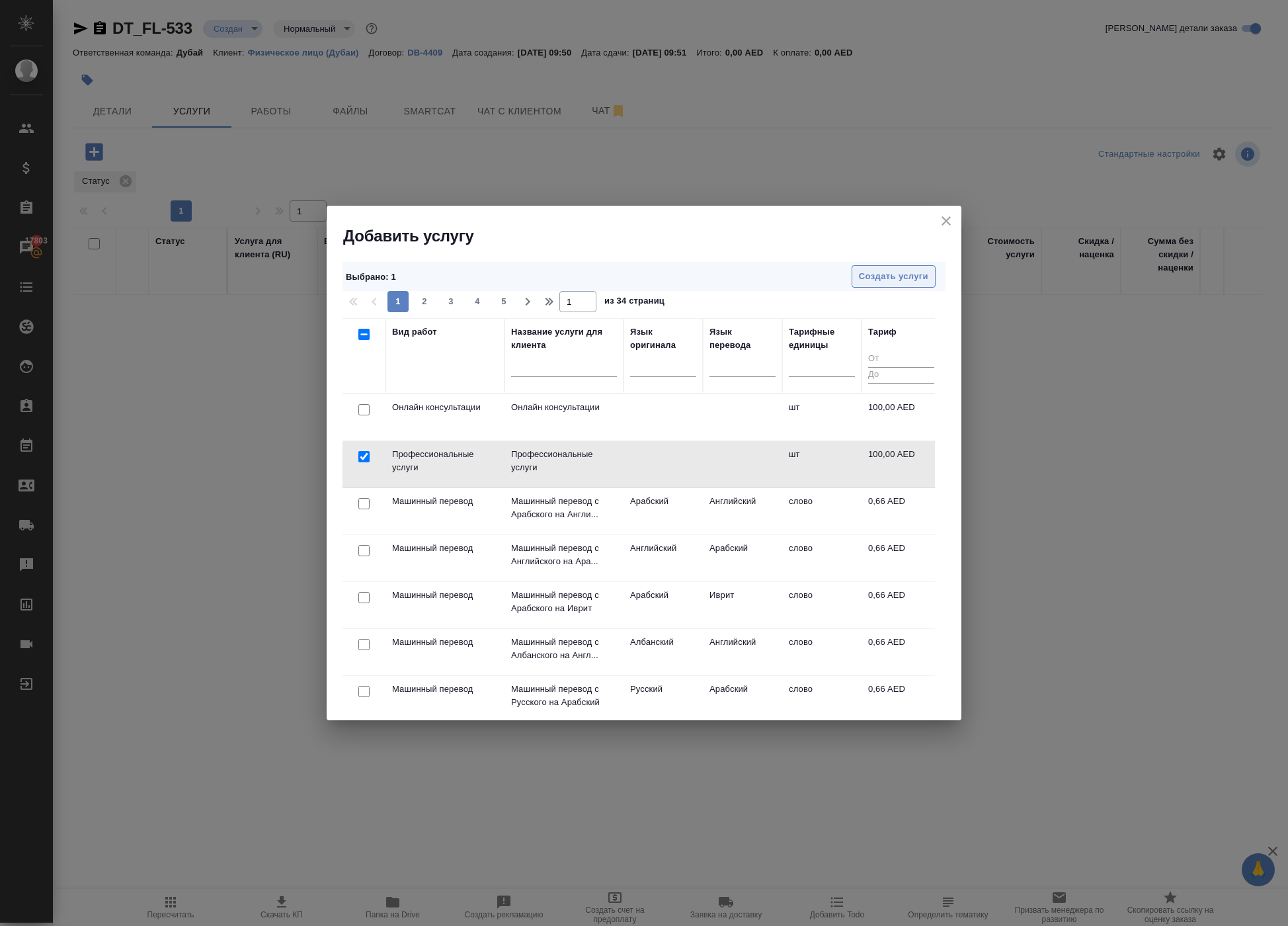
click at [869, 278] on span "Создать услуги" at bounding box center [894, 276] width 69 height 15
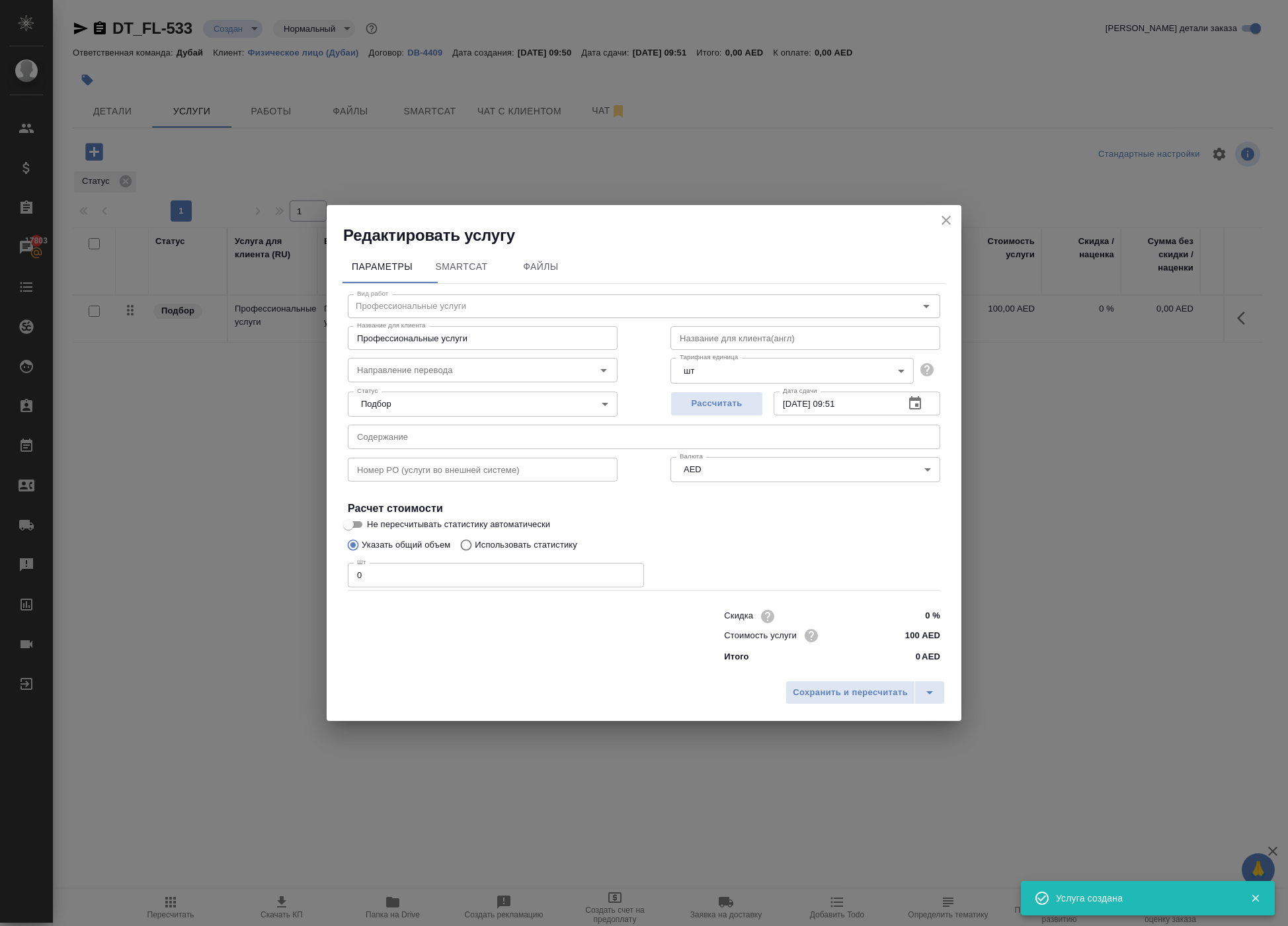
click at [749, 326] on input "text" at bounding box center [805, 338] width 270 height 24
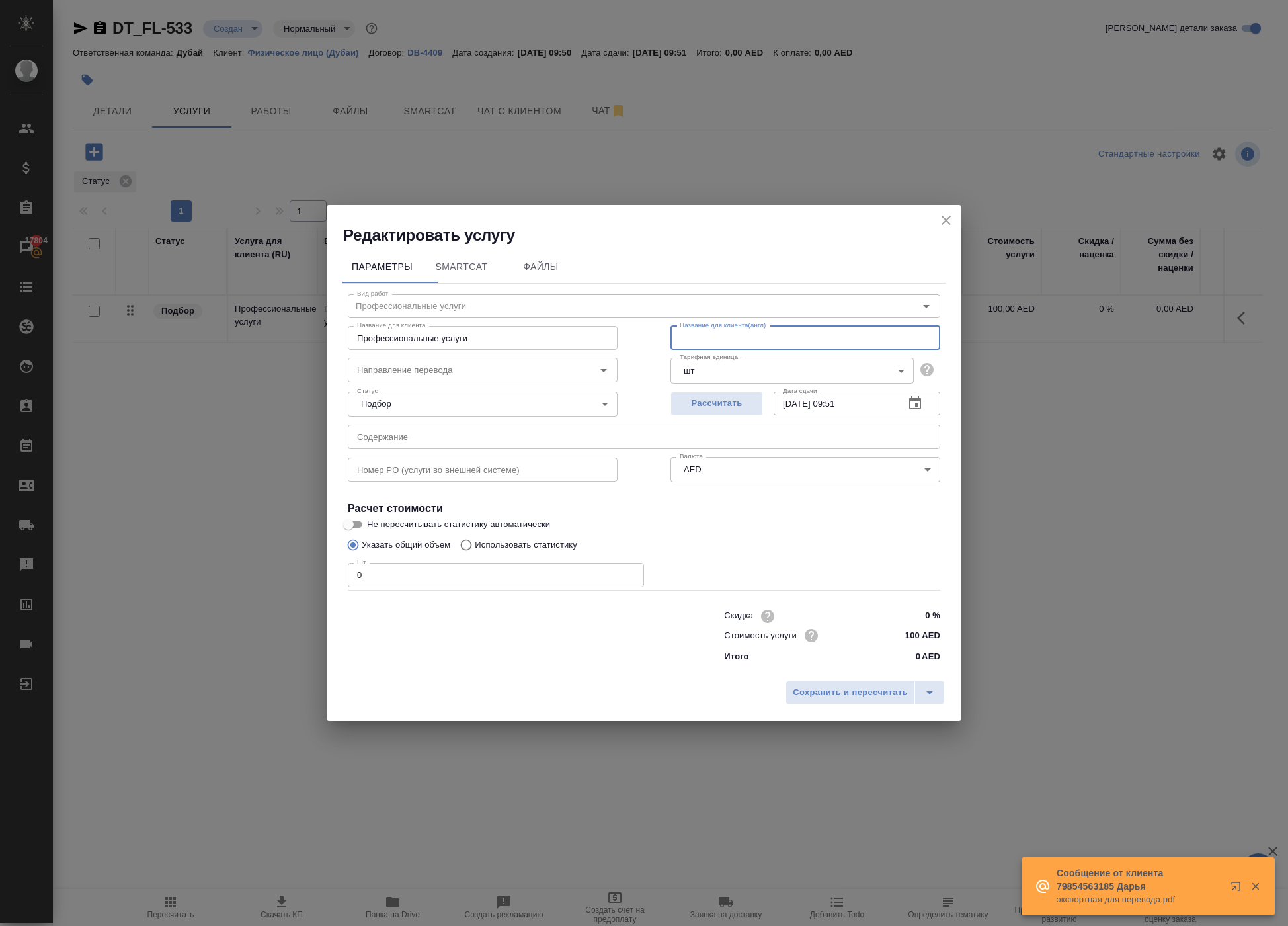
type input "В"
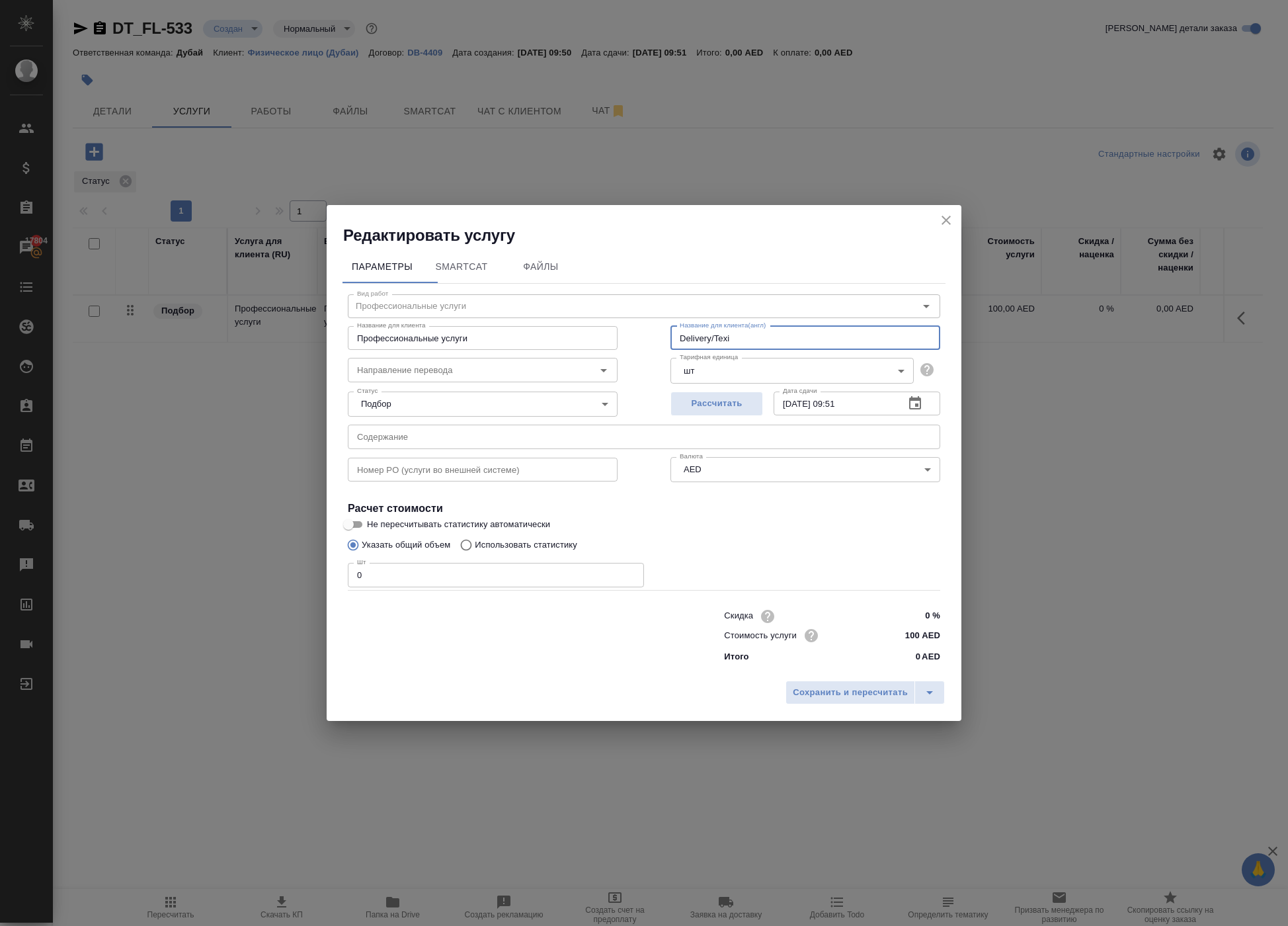
click at [734, 326] on input "Delivery/Texi" at bounding box center [805, 338] width 270 height 24
click at [738, 326] on input "Delivery/texi" at bounding box center [805, 338] width 270 height 24
drag, startPoint x: 764, startPoint y: 292, endPoint x: 564, endPoint y: 264, distance: 202.0
click at [564, 294] on div "Название для клиента Профессиональные услуги Название для клиента Название для …" at bounding box center [644, 336] width 646 height 85
type input "Delivery/taxi"
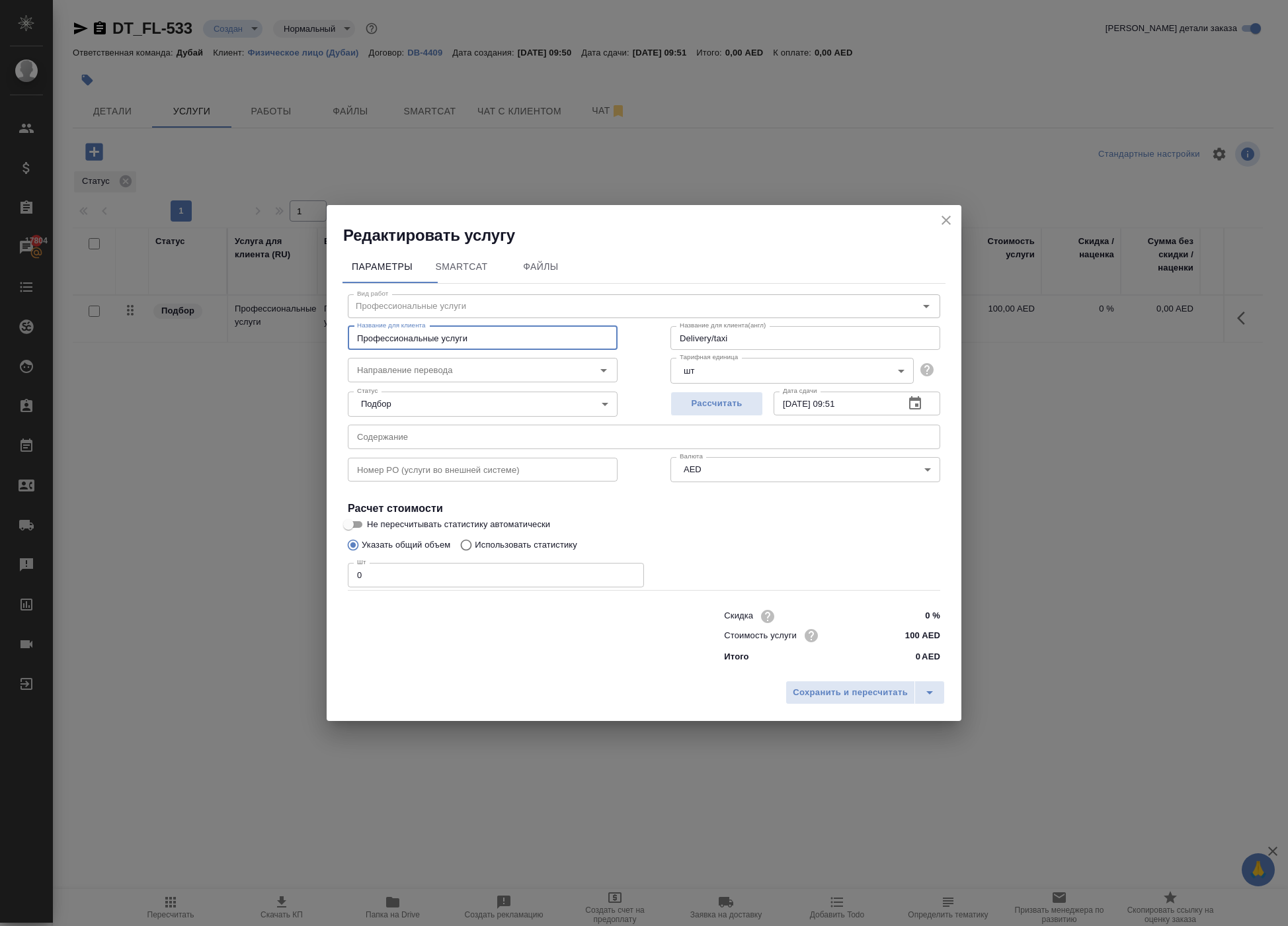
drag, startPoint x: 527, startPoint y: 305, endPoint x: 235, endPoint y: 246, distance: 297.9
click at [237, 251] on div "Редактировать услугу Параметры SmartCat Файлы Вид работ Профессиональные услуги…" at bounding box center [644, 463] width 1288 height 926
paste input "Delivery/taxi"
type input "Delivery/taxi"
click at [502, 572] on input "0" at bounding box center [496, 575] width 296 height 24
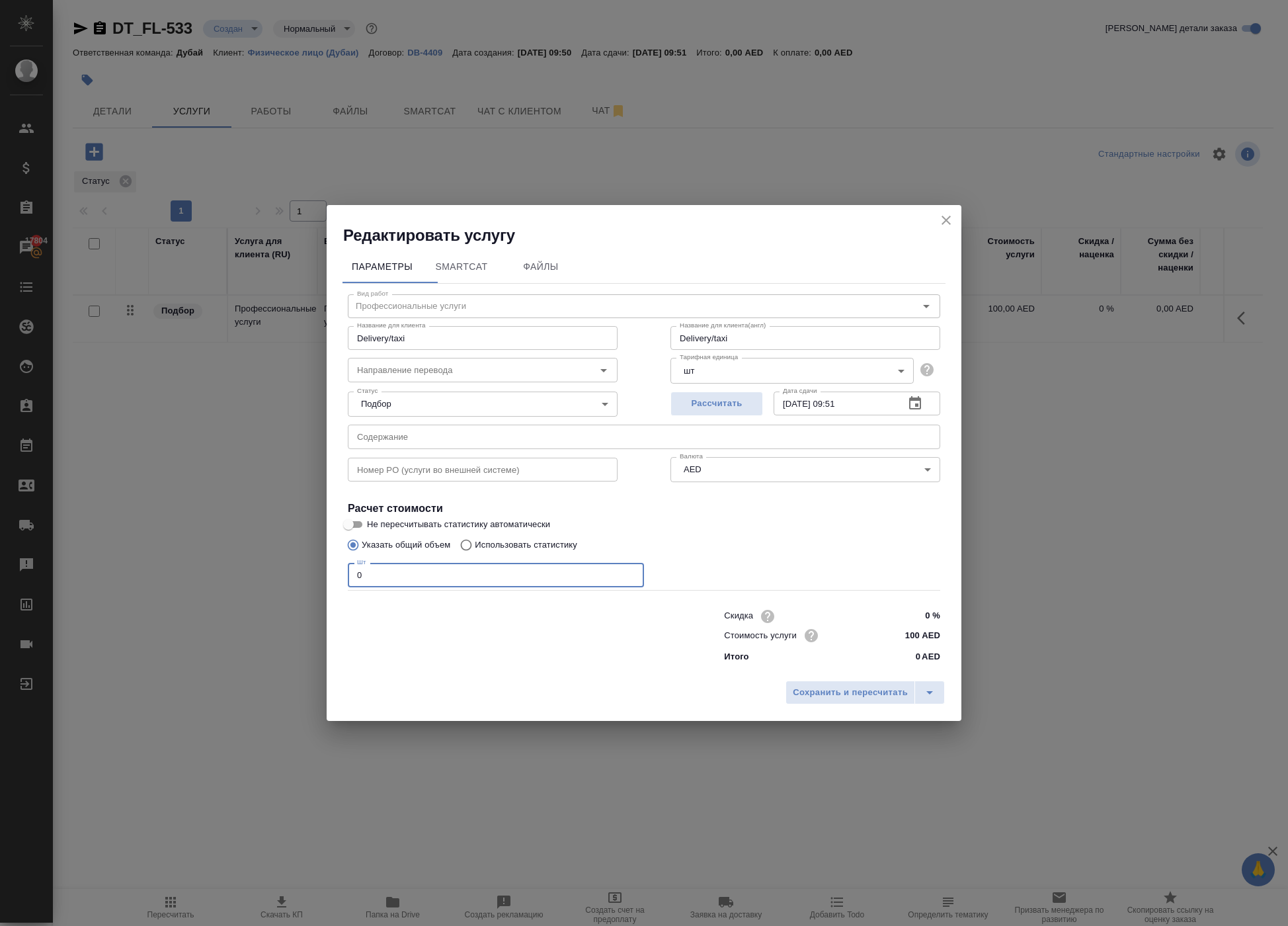
type input "1"
click at [793, 701] on span "Сохранить и пересчитать" at bounding box center [850, 692] width 115 height 15
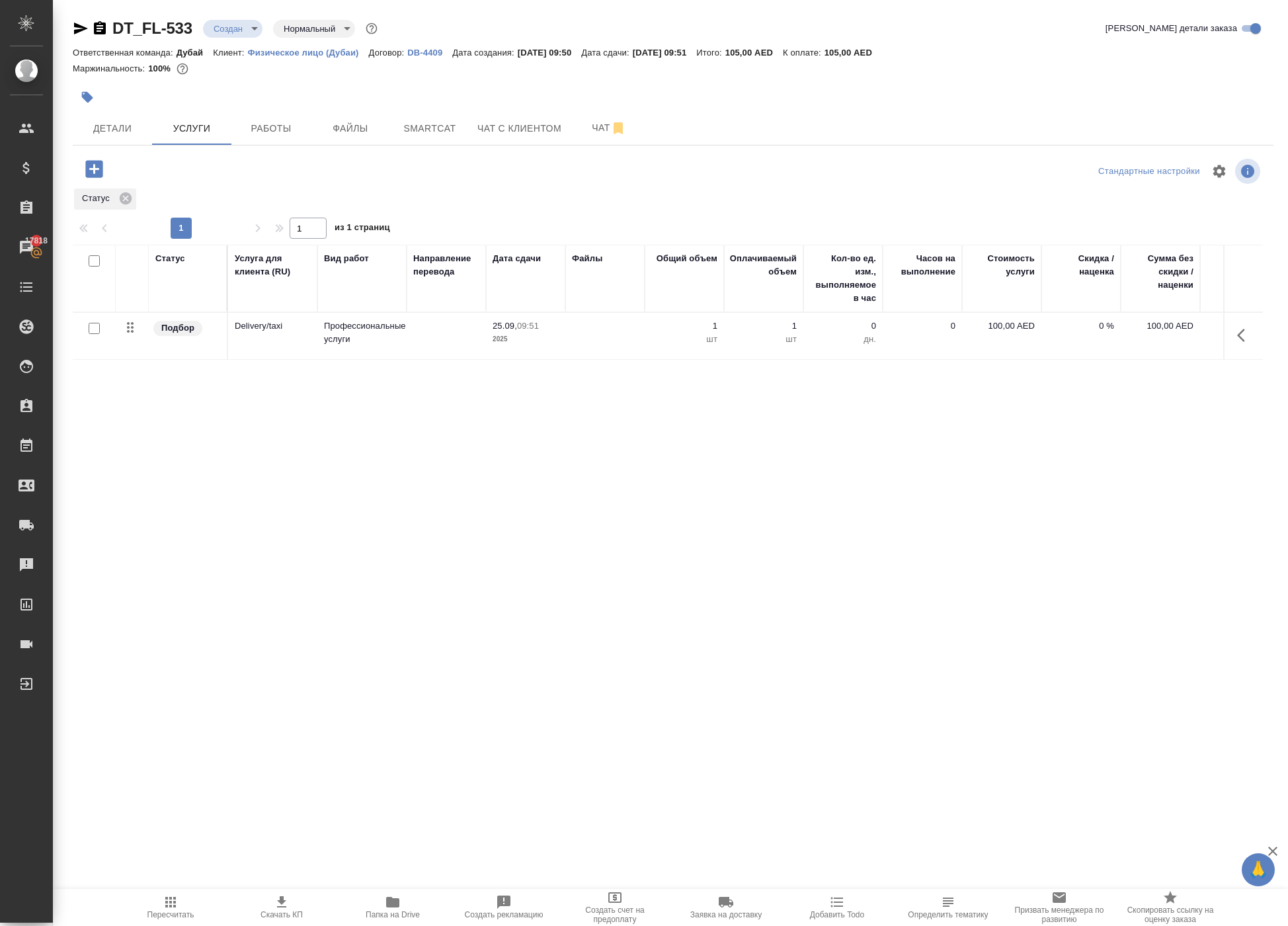
click at [545, 187] on div at bounding box center [672, 171] width 400 height 31
click at [1237, 343] on icon "button" at bounding box center [1245, 336] width 16 height 16
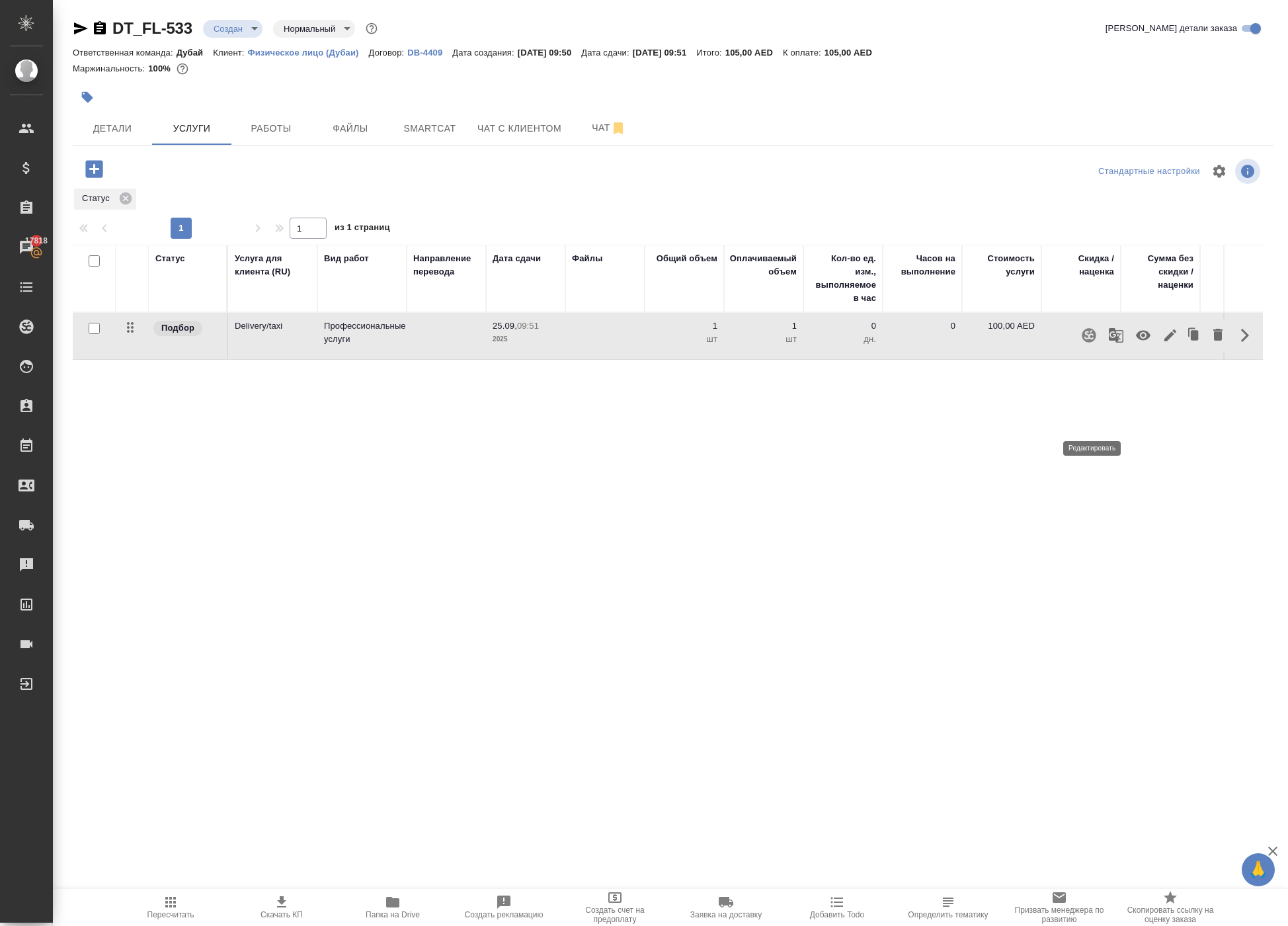
click at [1164, 341] on icon "button" at bounding box center [1170, 335] width 12 height 12
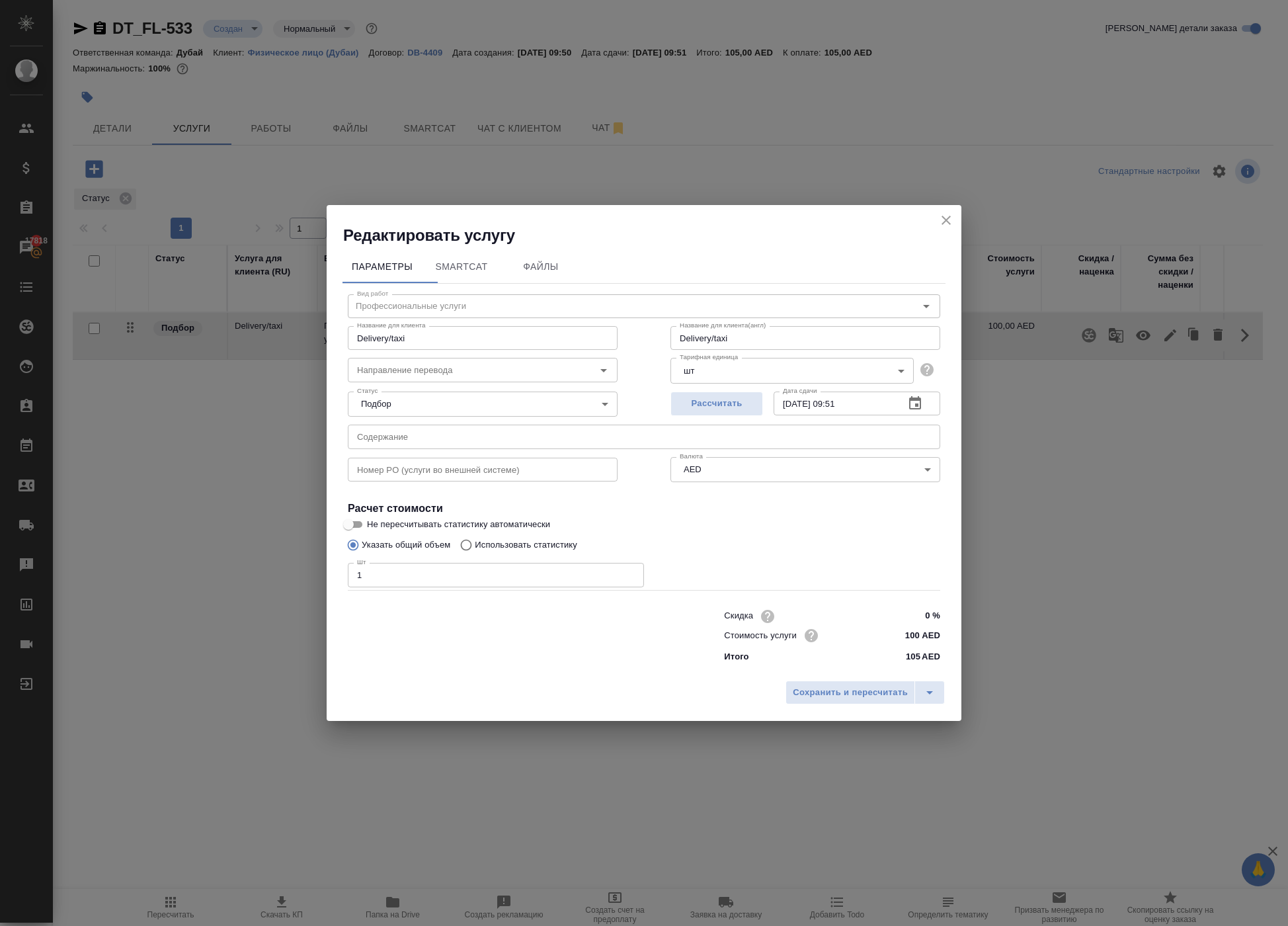
click at [938, 213] on icon "close" at bounding box center [946, 221] width 16 height 16
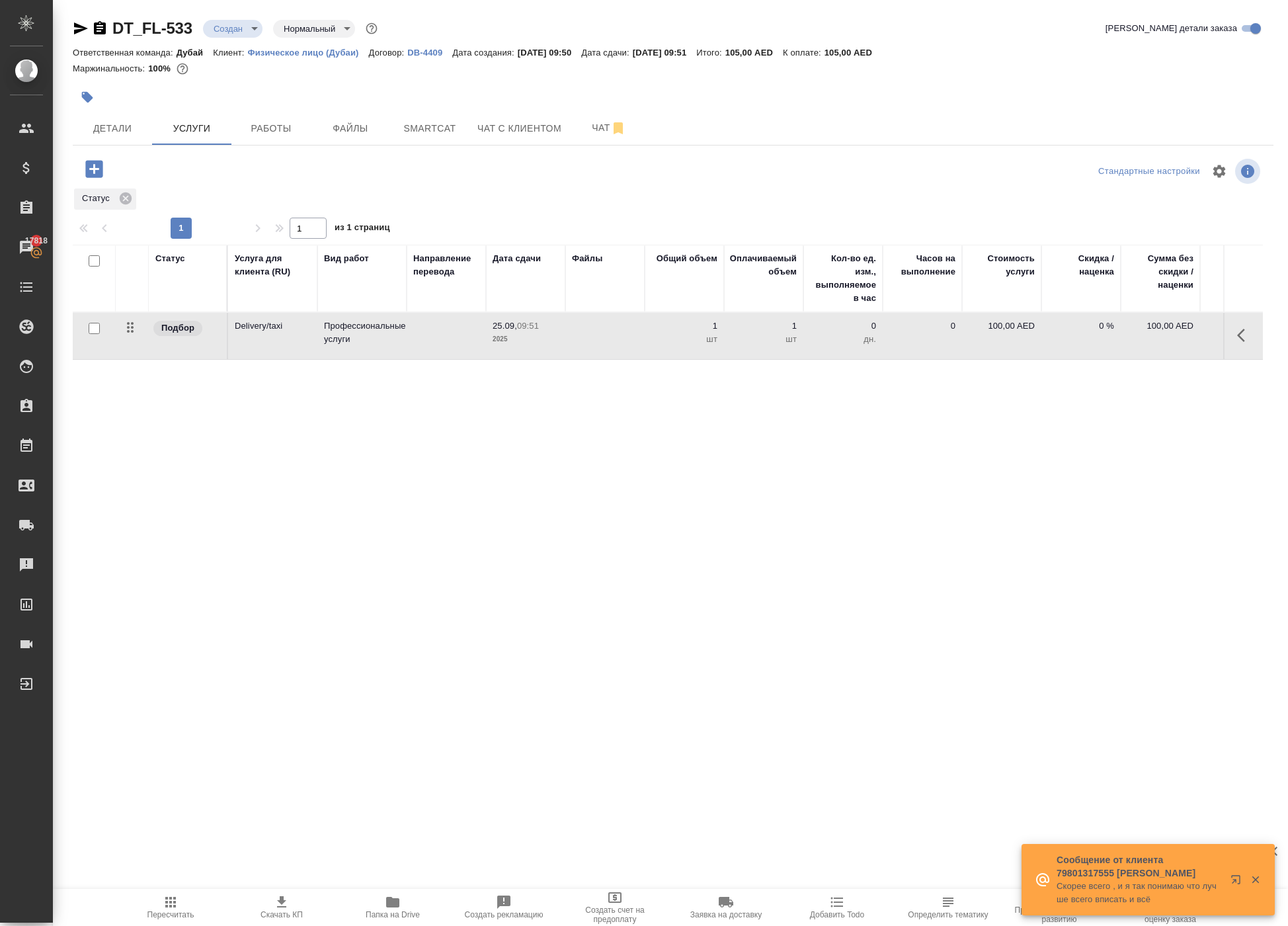
click at [1237, 342] on icon "button" at bounding box center [1241, 335] width 8 height 13
click at [1164, 341] on icon "button" at bounding box center [1170, 335] width 12 height 12
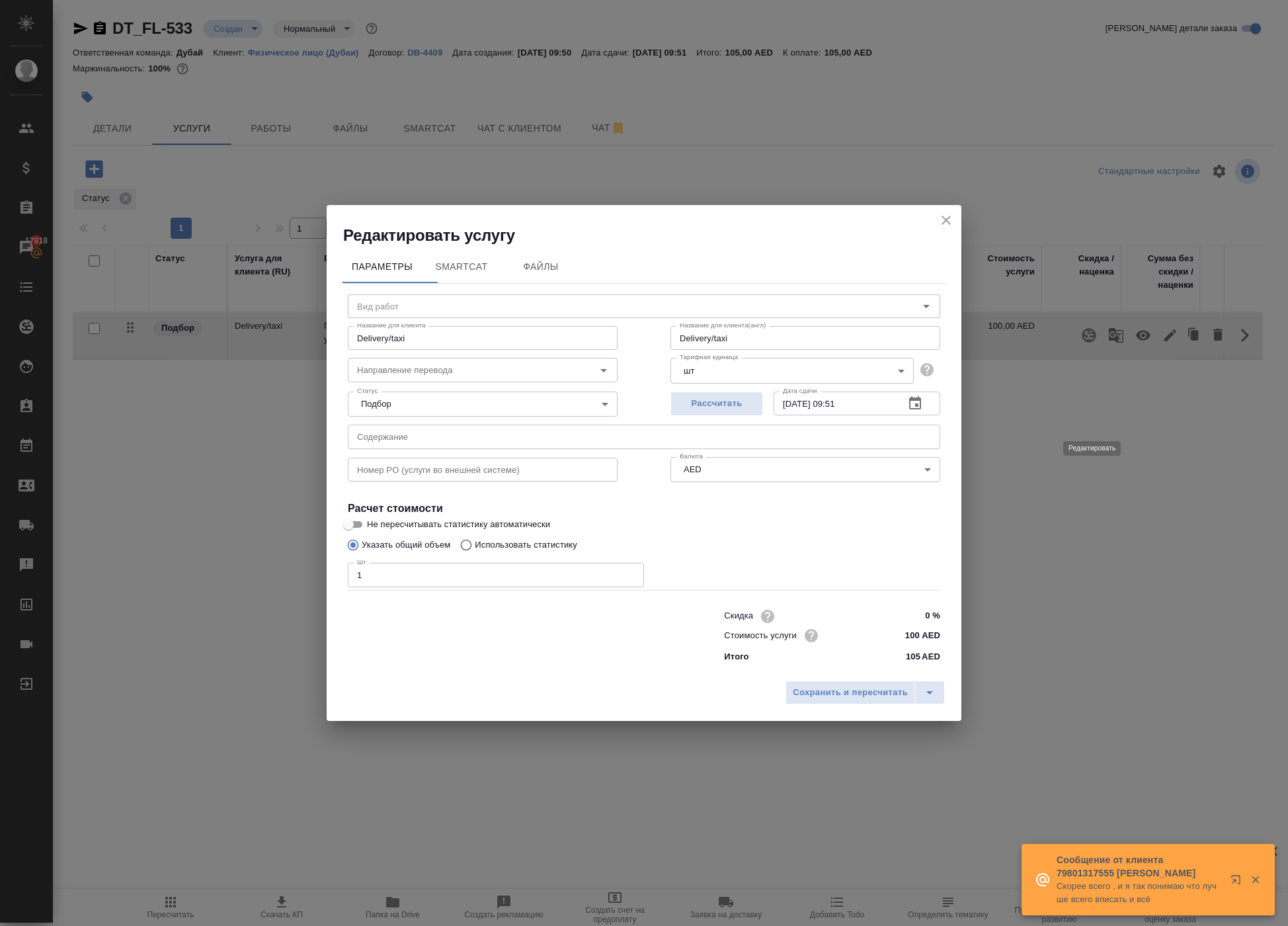
type input "Профессиональные услуги"
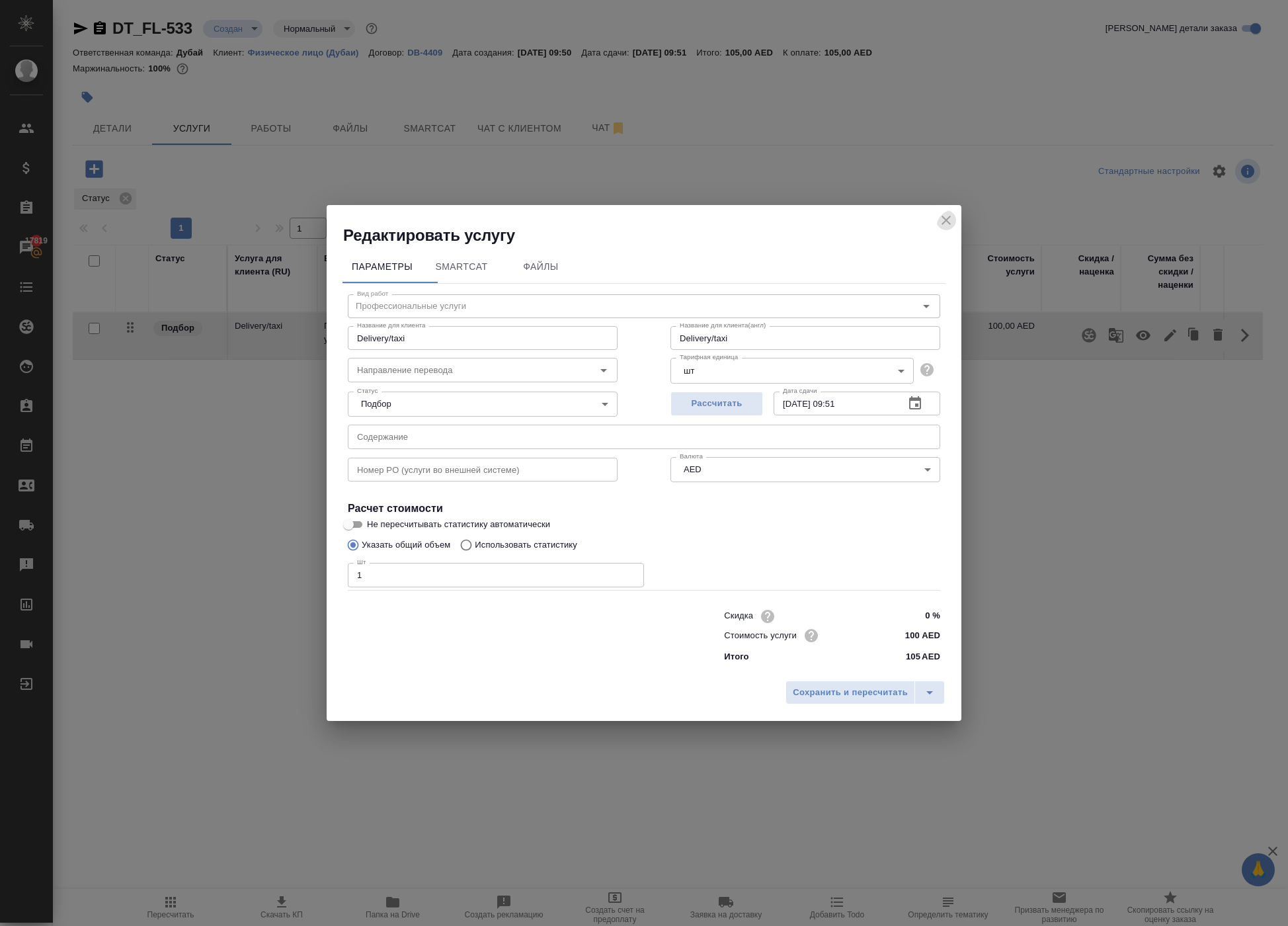
click at [941, 216] on icon "close" at bounding box center [945, 220] width 9 height 9
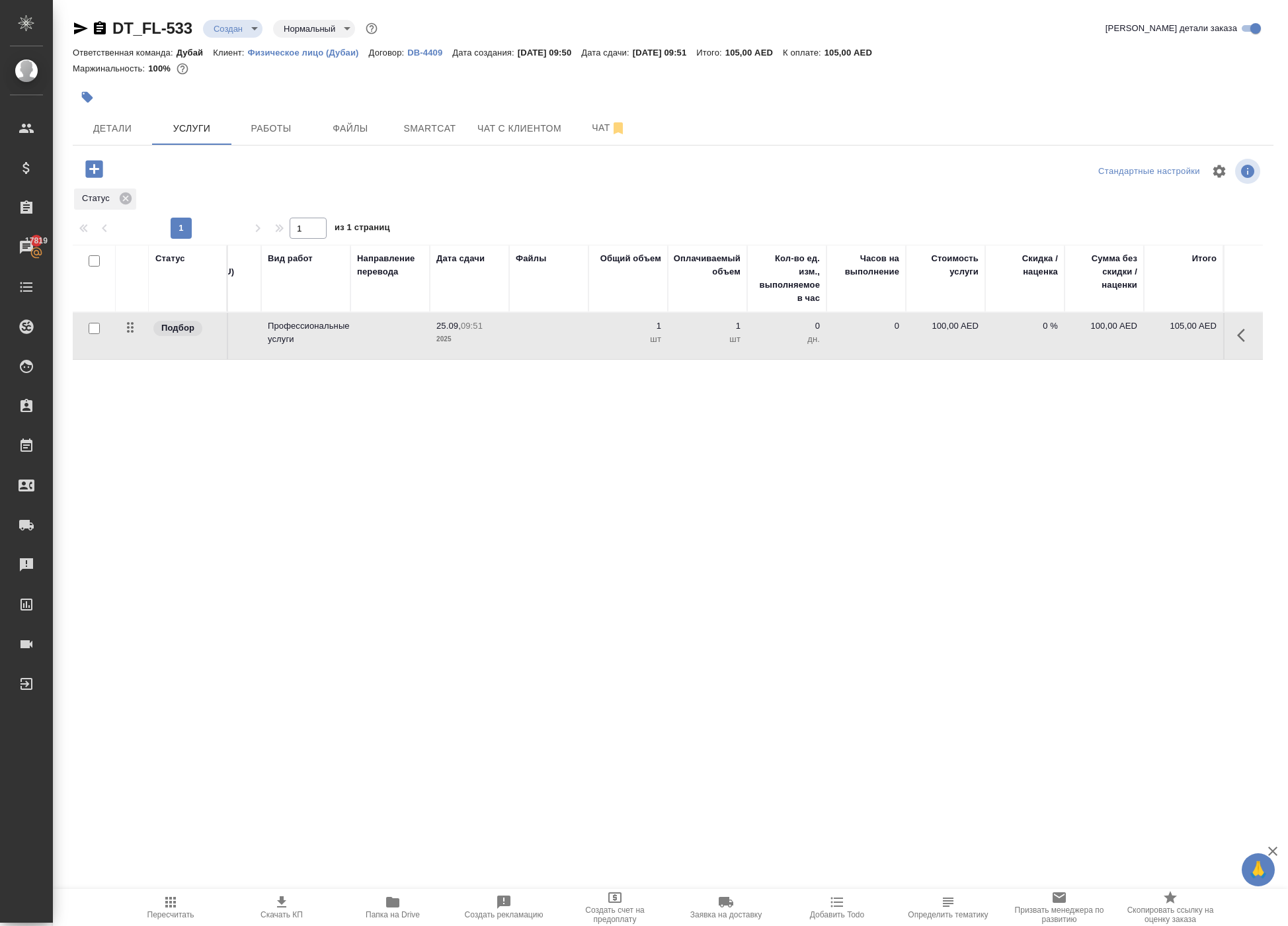
scroll to position [0, 57]
click at [924, 333] on p "100,00 AED" at bounding box center [945, 326] width 66 height 13
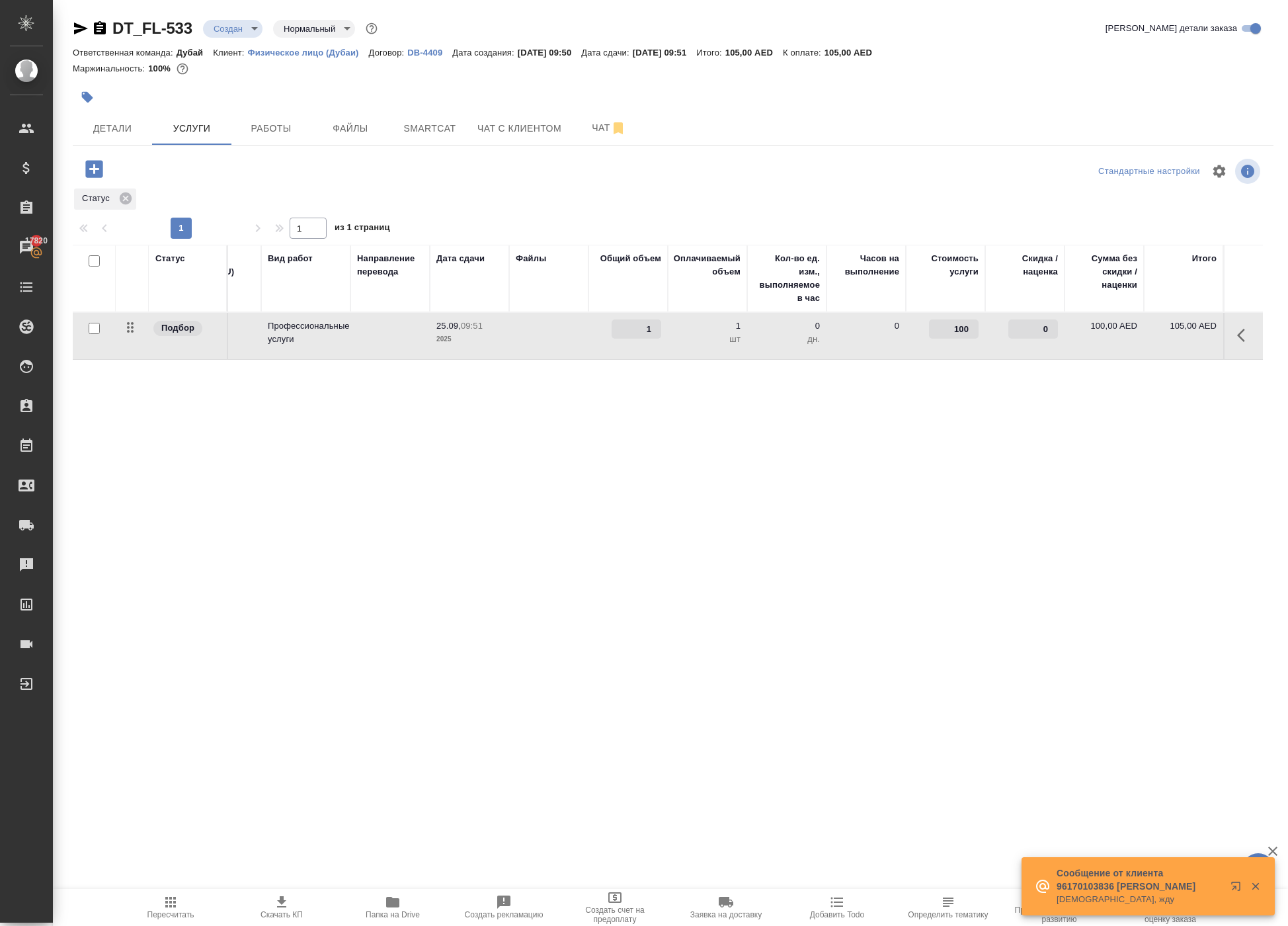
click at [953, 338] on input "100" at bounding box center [954, 329] width 50 height 19
type input "50"
click at [904, 523] on div "Статус Услуга для клиента (RU) Вид работ Направление перевода Дата сдачи Файлы …" at bounding box center [667, 387] width 1190 height 284
click at [246, 176] on span "Сохранить и пересчитать" at bounding box center [188, 167] width 115 height 15
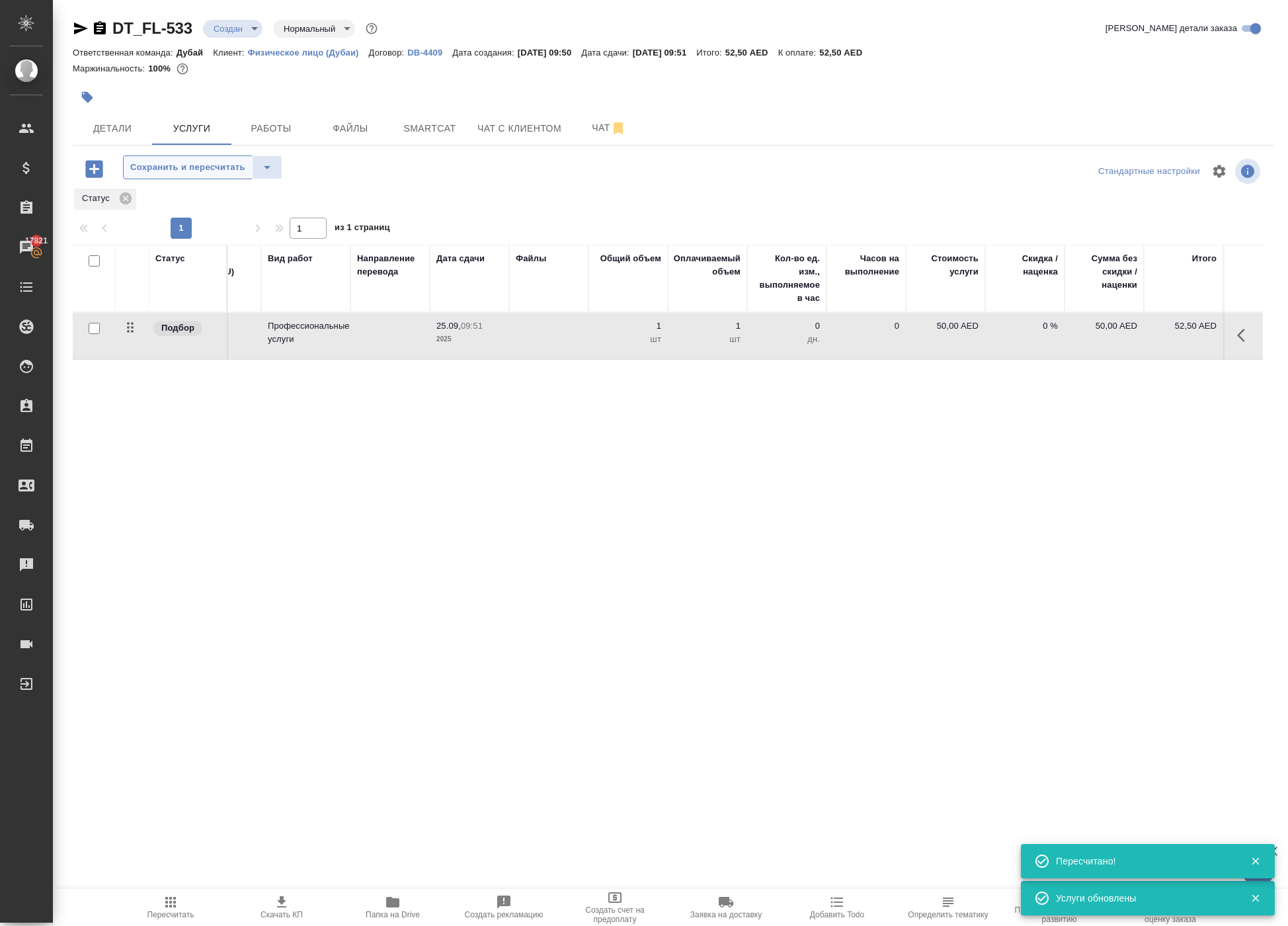
click at [246, 176] on span "Сохранить и пересчитать" at bounding box center [188, 167] width 115 height 15
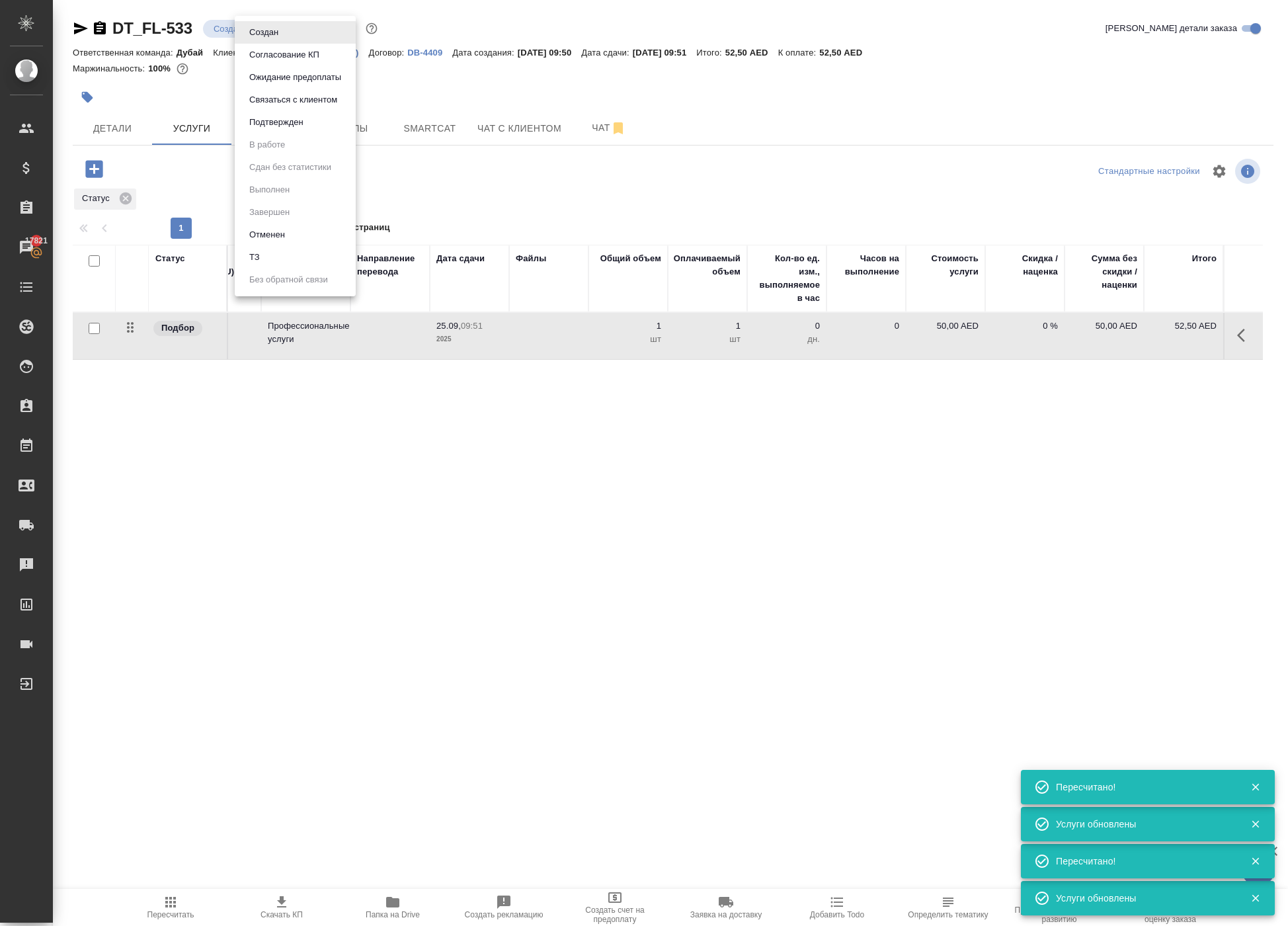
click at [282, 31] on body "🙏 .cls-1 fill:#fff; AWATERA Solokha Petro Клиенты Спецификации Заказы 17821 Чат…" at bounding box center [644, 463] width 1288 height 926
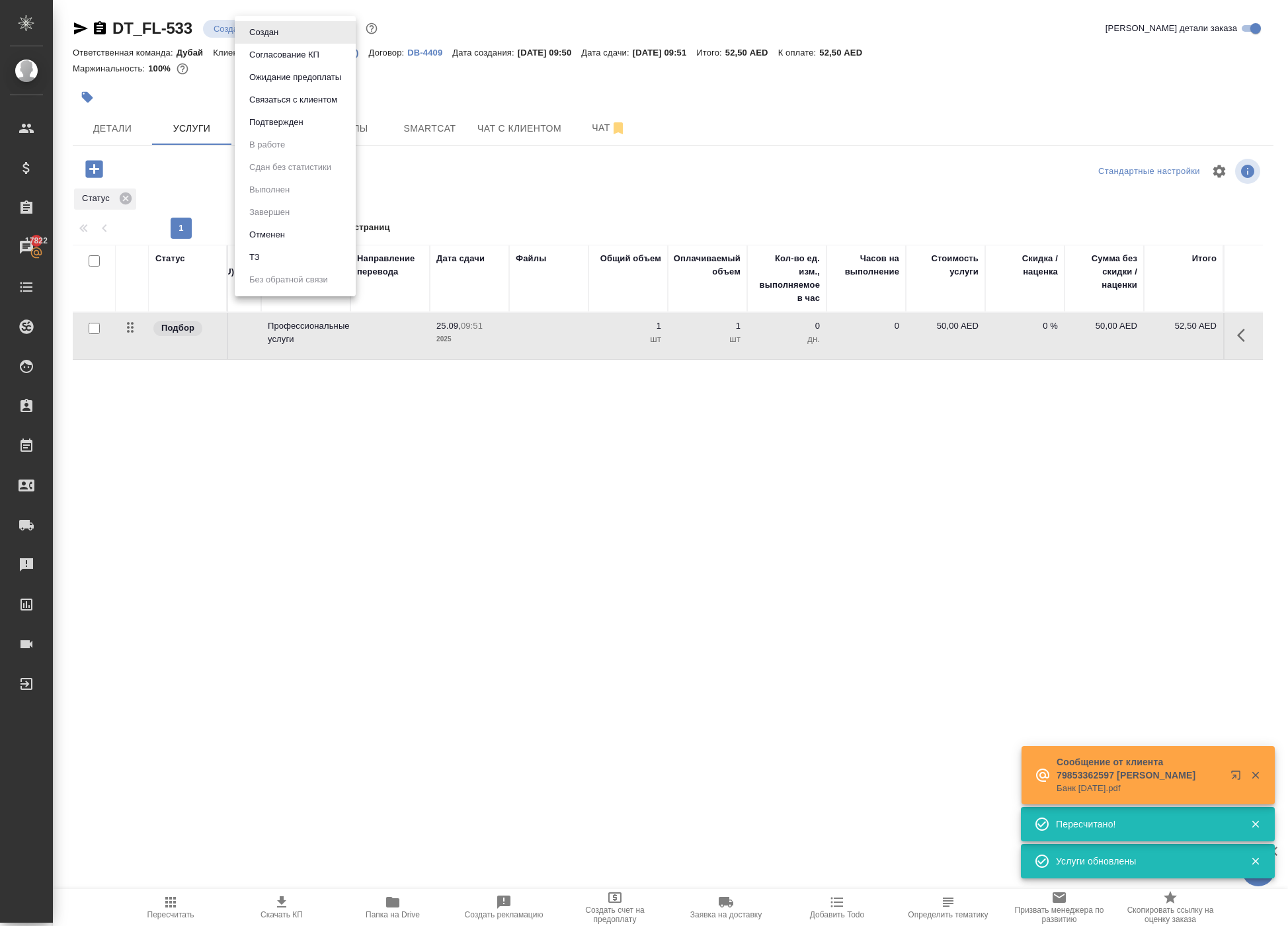
click at [568, 191] on div at bounding box center [644, 463] width 1288 height 926
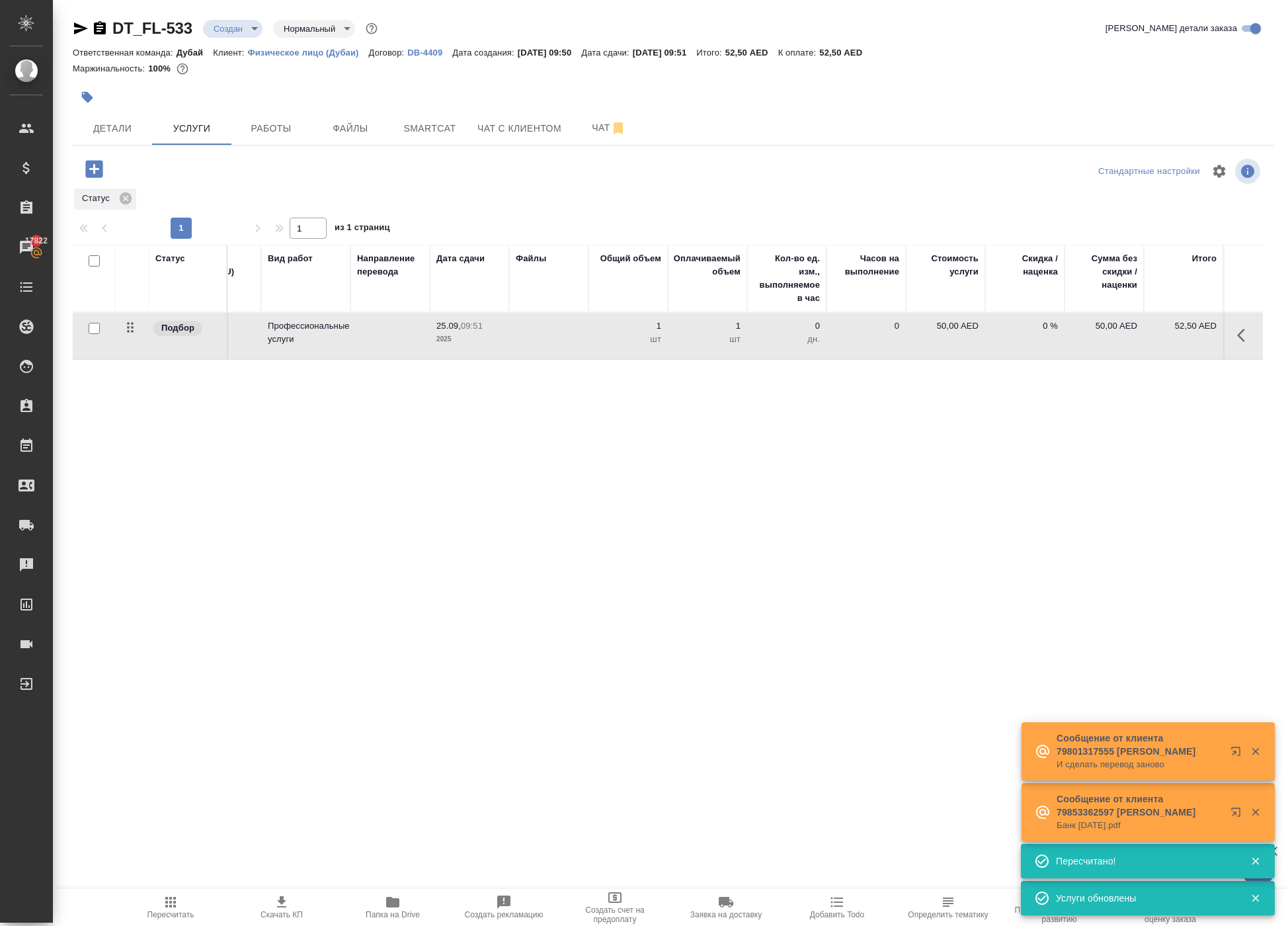
click at [261, 39] on div "DT_FL-533 Создан new Нормальный normal" at bounding box center [226, 28] width 308 height 21
click at [263, 39] on body "🙏 .cls-1 fill:#fff; AWATERA Solokha Petro Клиенты Спецификации Заказы 17822 Чат…" at bounding box center [644, 463] width 1288 height 926
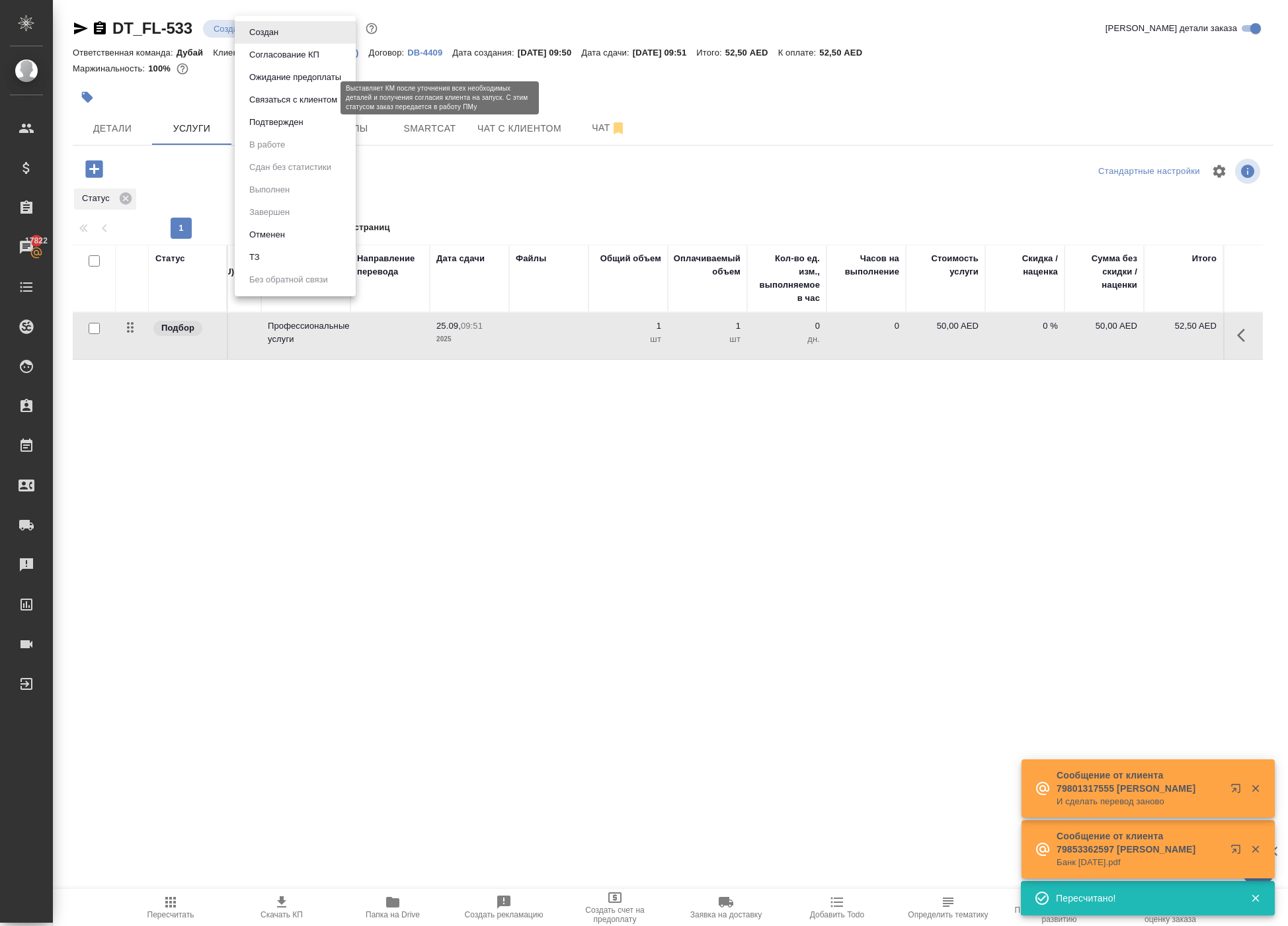
click at [300, 128] on button "Подтвержден" at bounding box center [276, 122] width 62 height 14
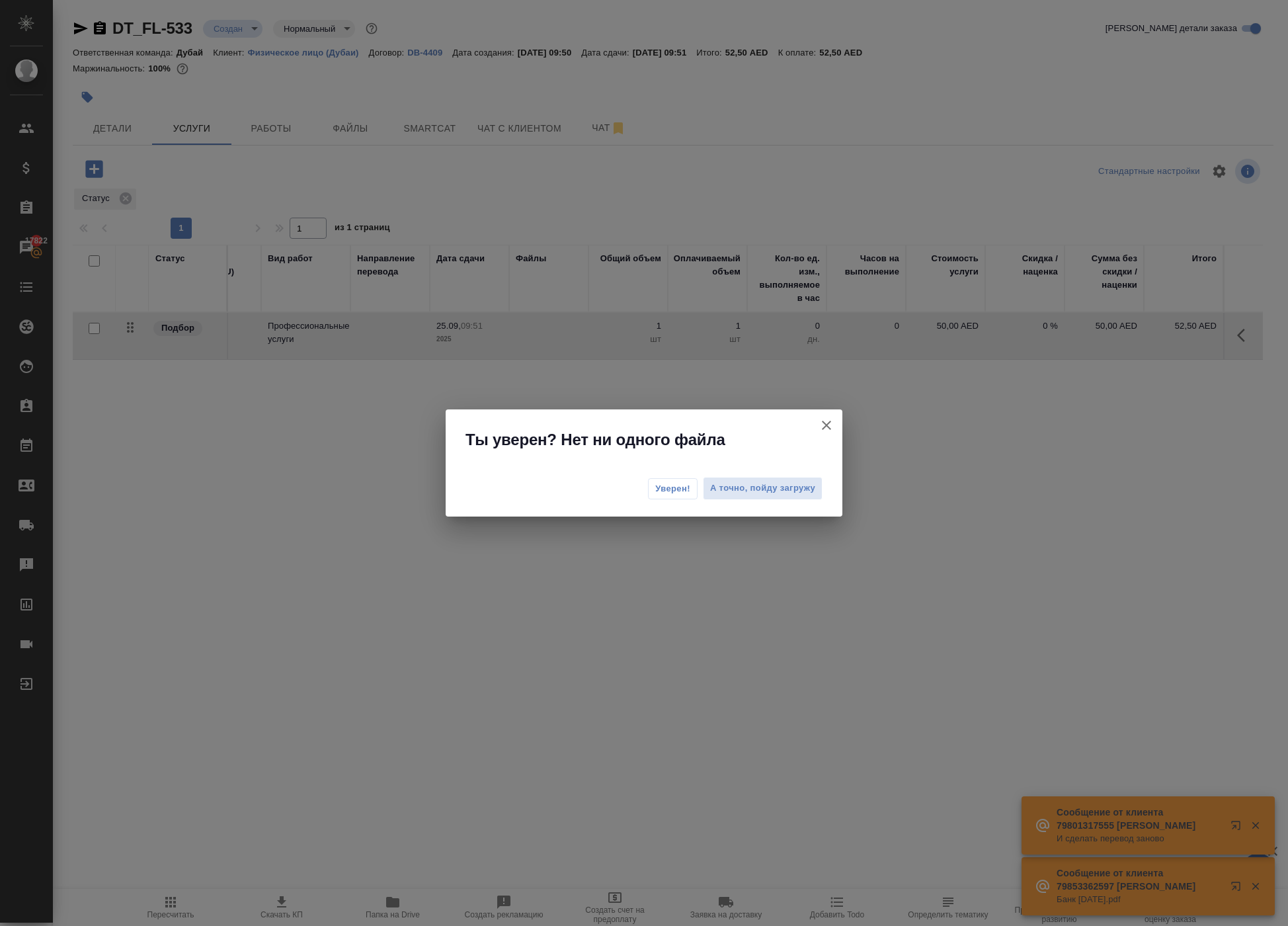
click at [648, 499] on button "Уверен!" at bounding box center [673, 489] width 50 height 21
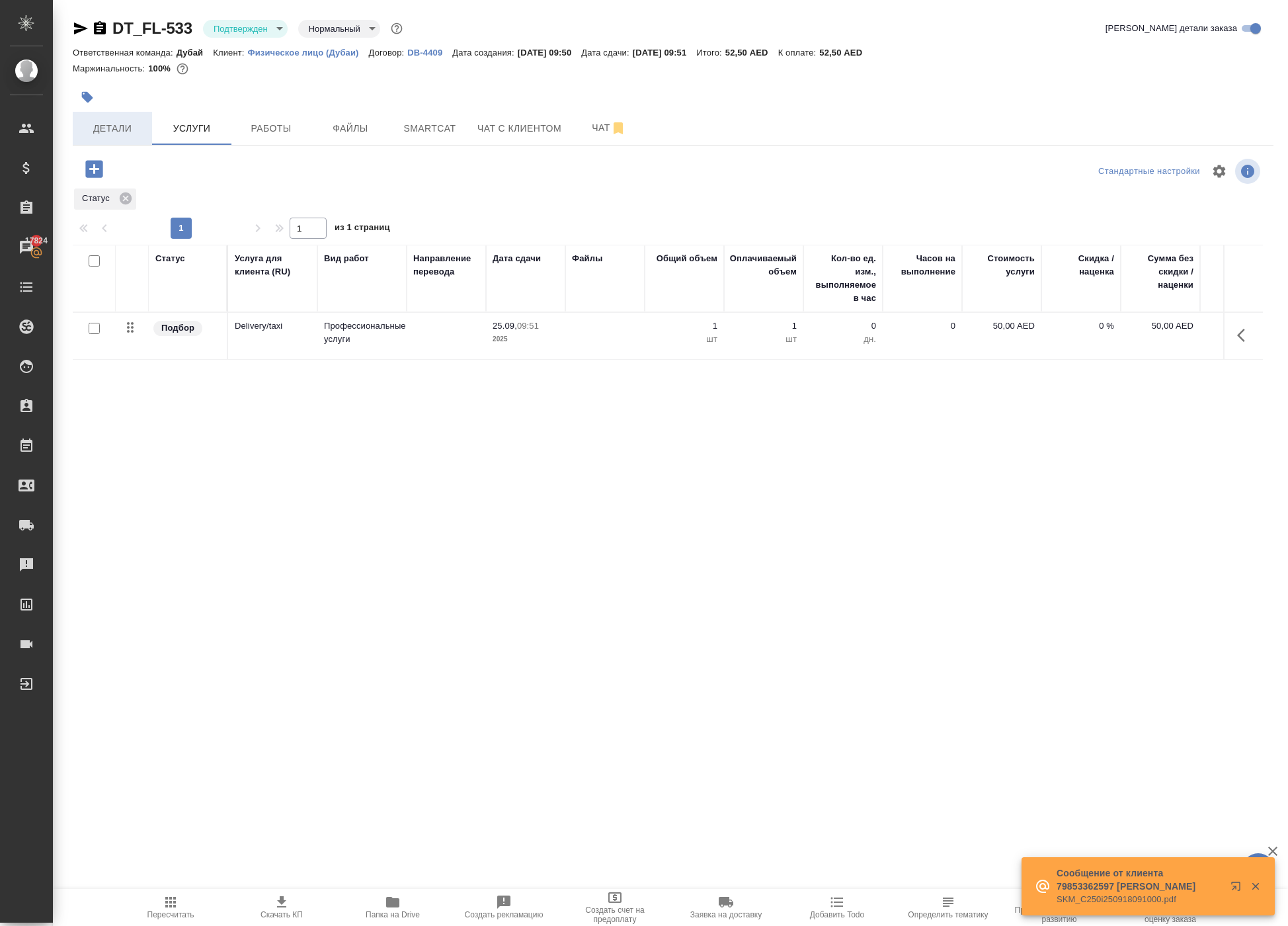
click at [119, 137] on span "Детали" at bounding box center [112, 128] width 64 height 17
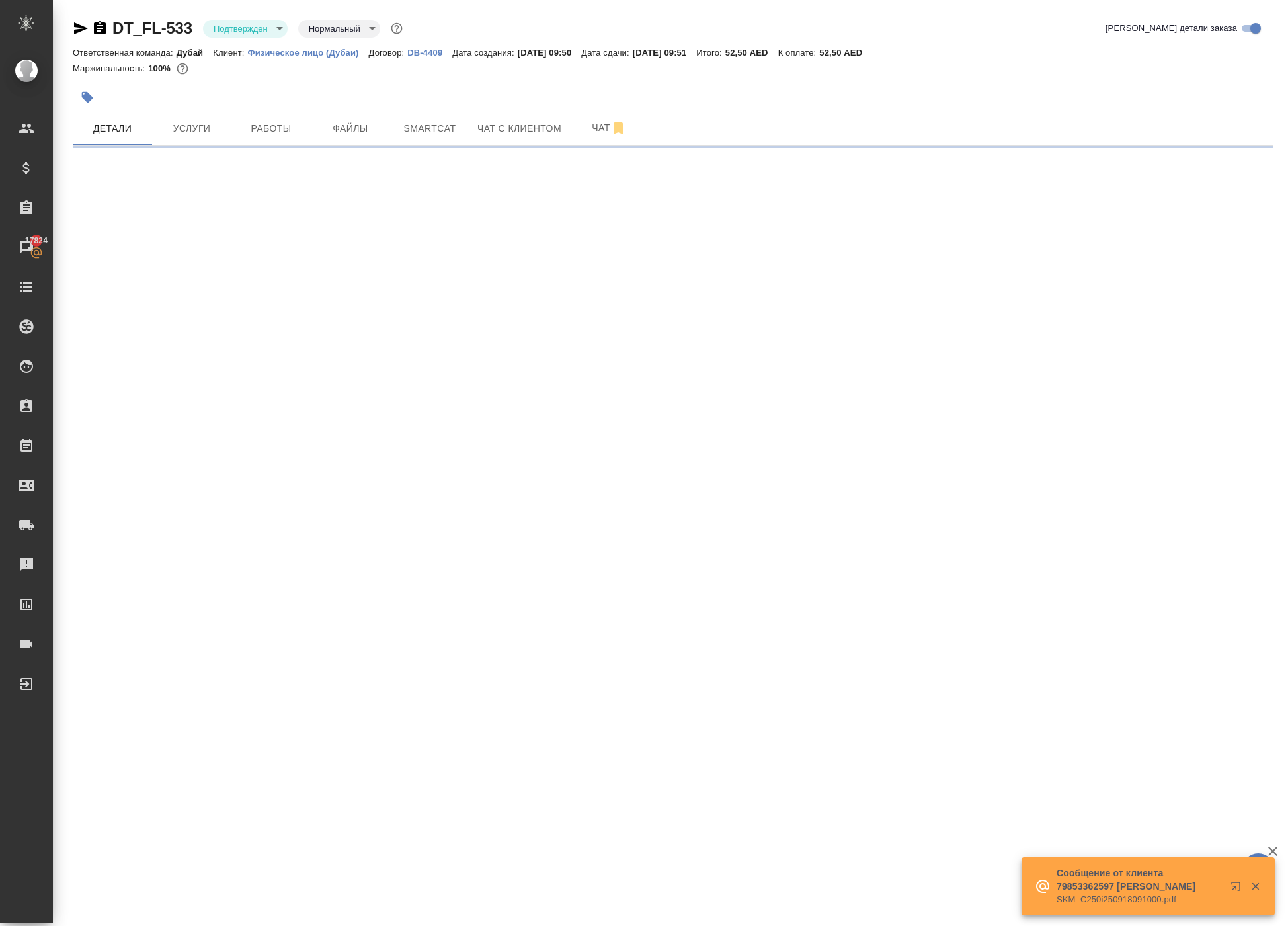
select select "RU"
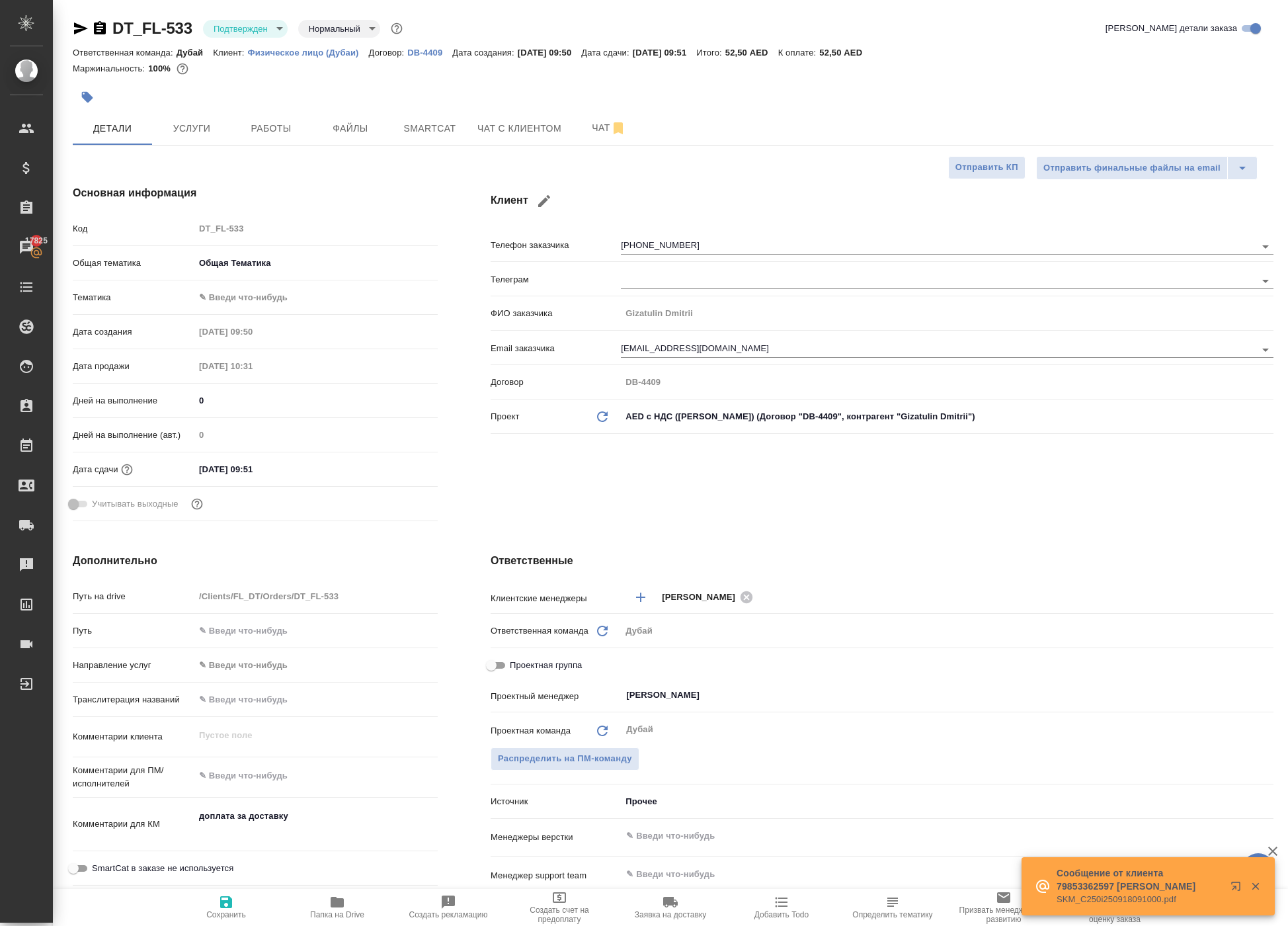
type textarea "x"
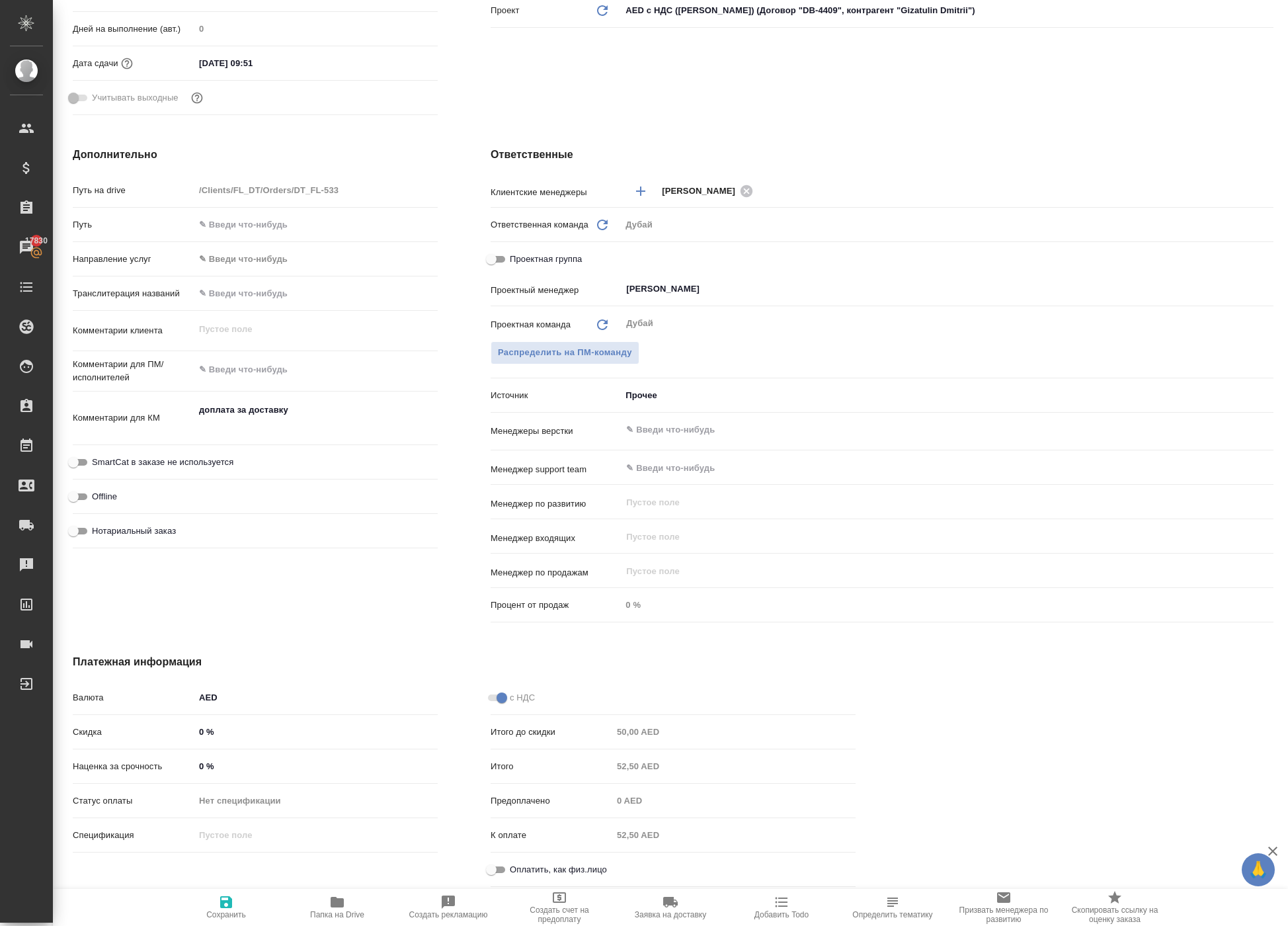
scroll to position [476, 0]
click at [502, 867] on input "Оплатить, как физ.лицо" at bounding box center [491, 870] width 47 height 16
checkbox input "true"
type textarea "x"
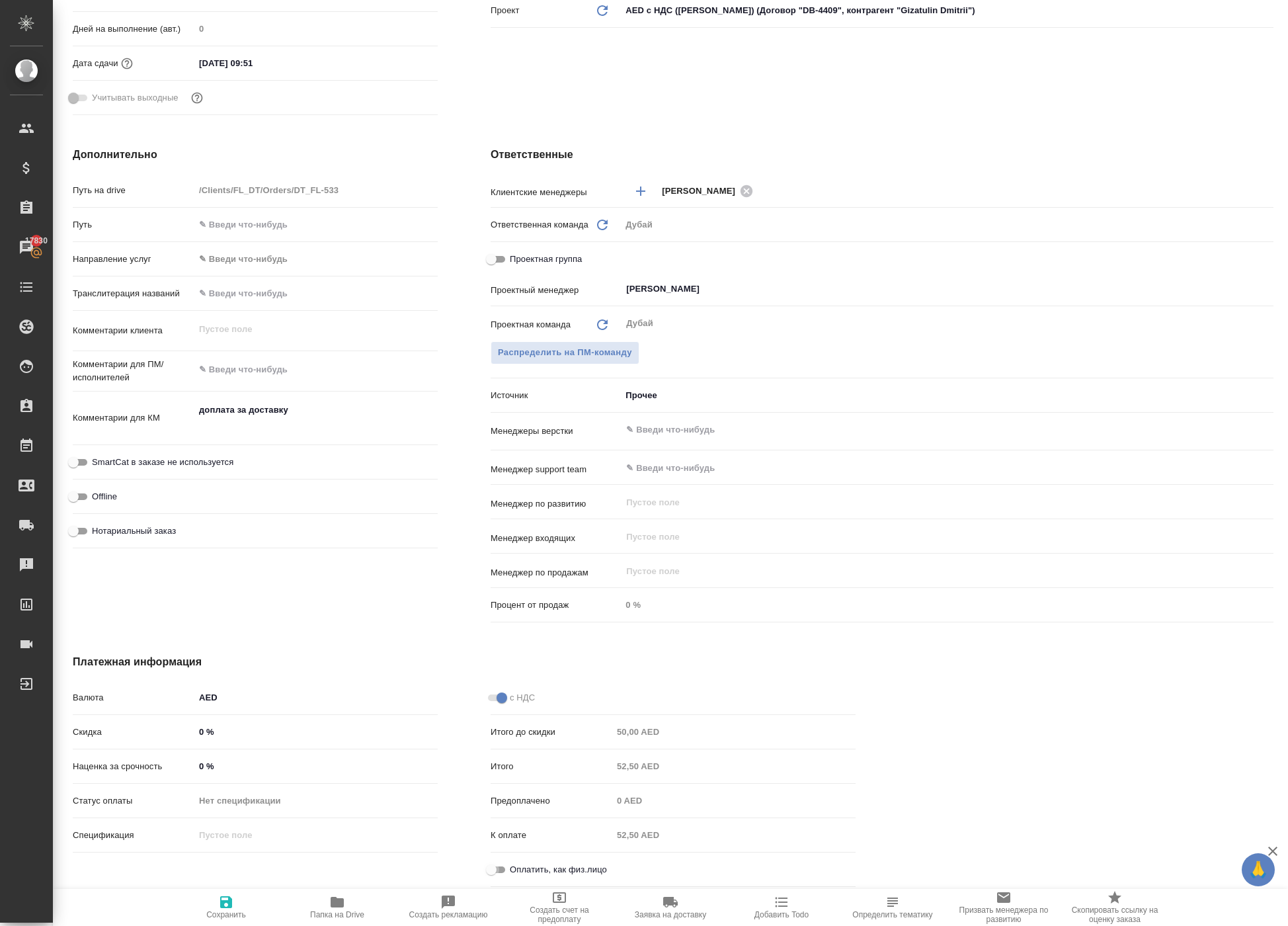
type textarea "x"
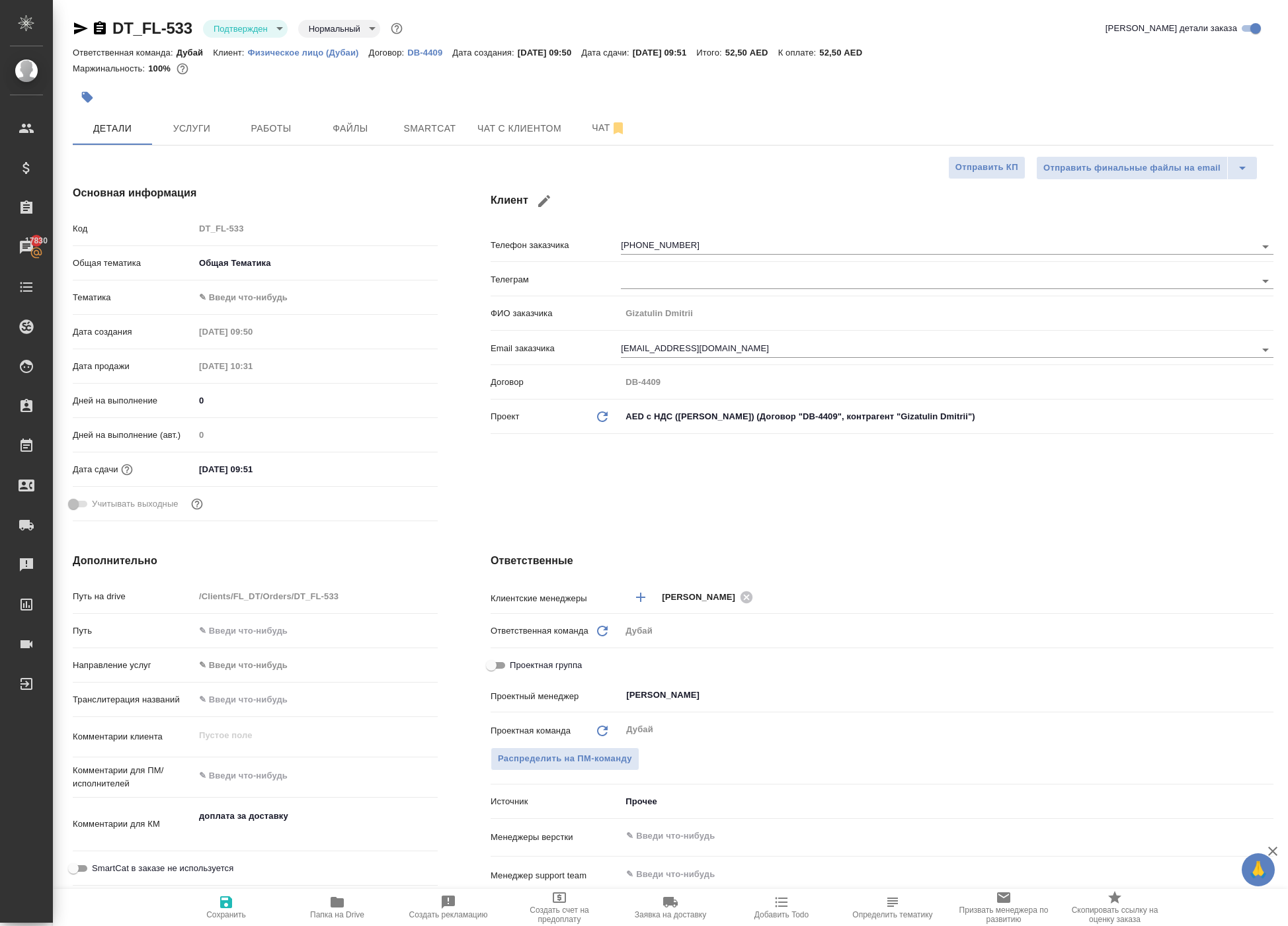
scroll to position [0, 0]
click at [231, 896] on icon "button" at bounding box center [225, 902] width 12 height 12
type textarea "x"
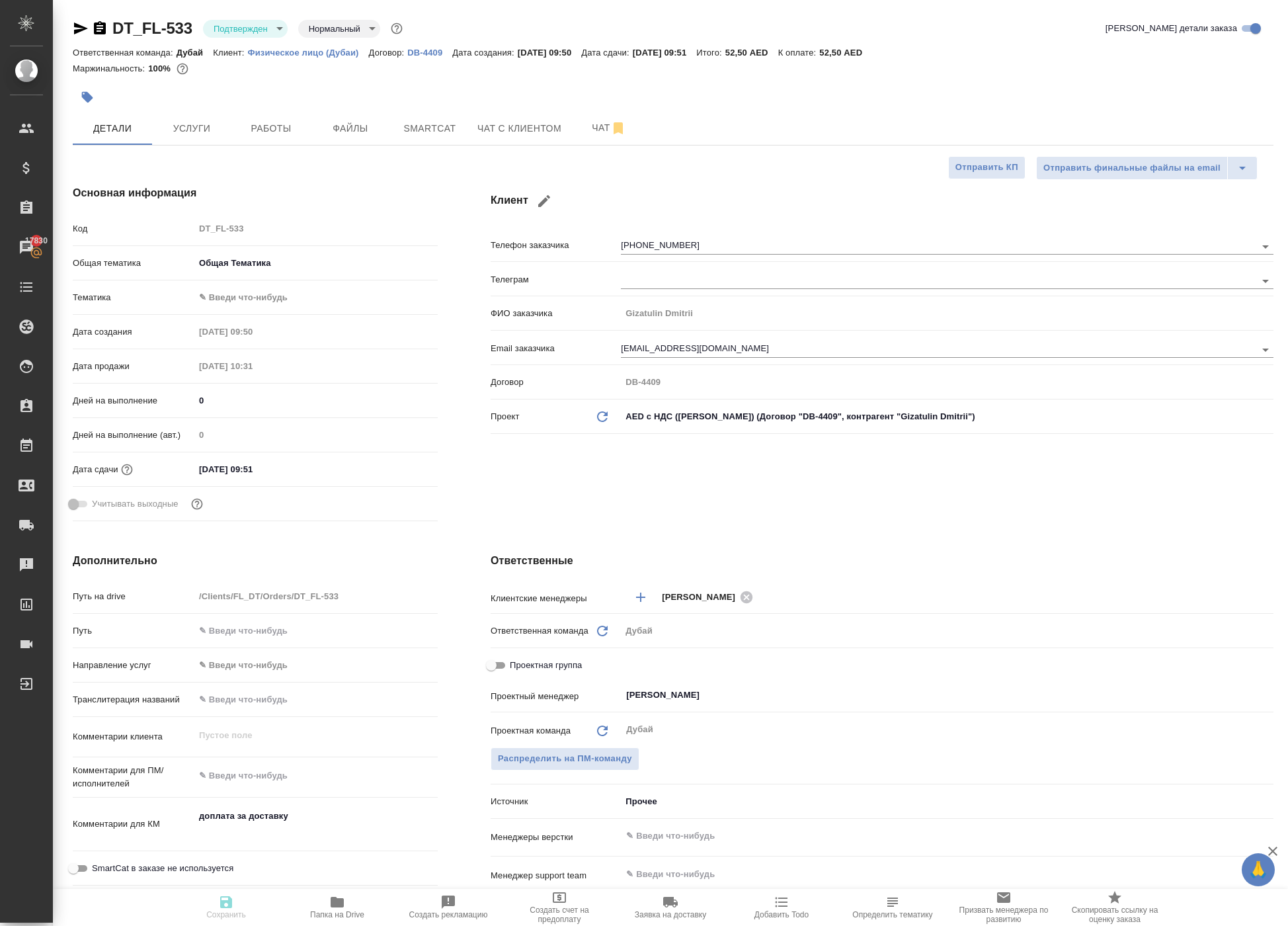
type textarea "x"
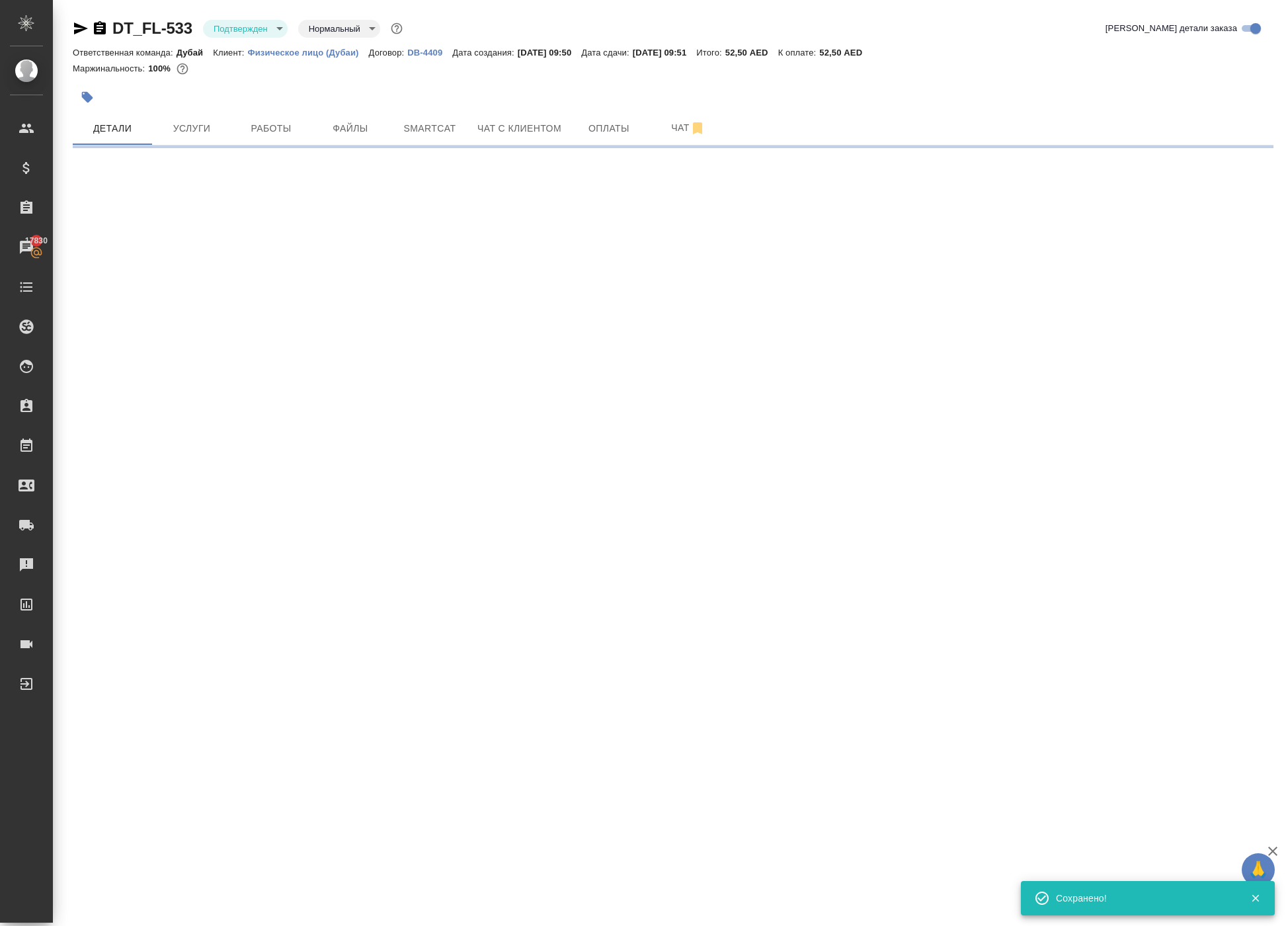
select select "RU"
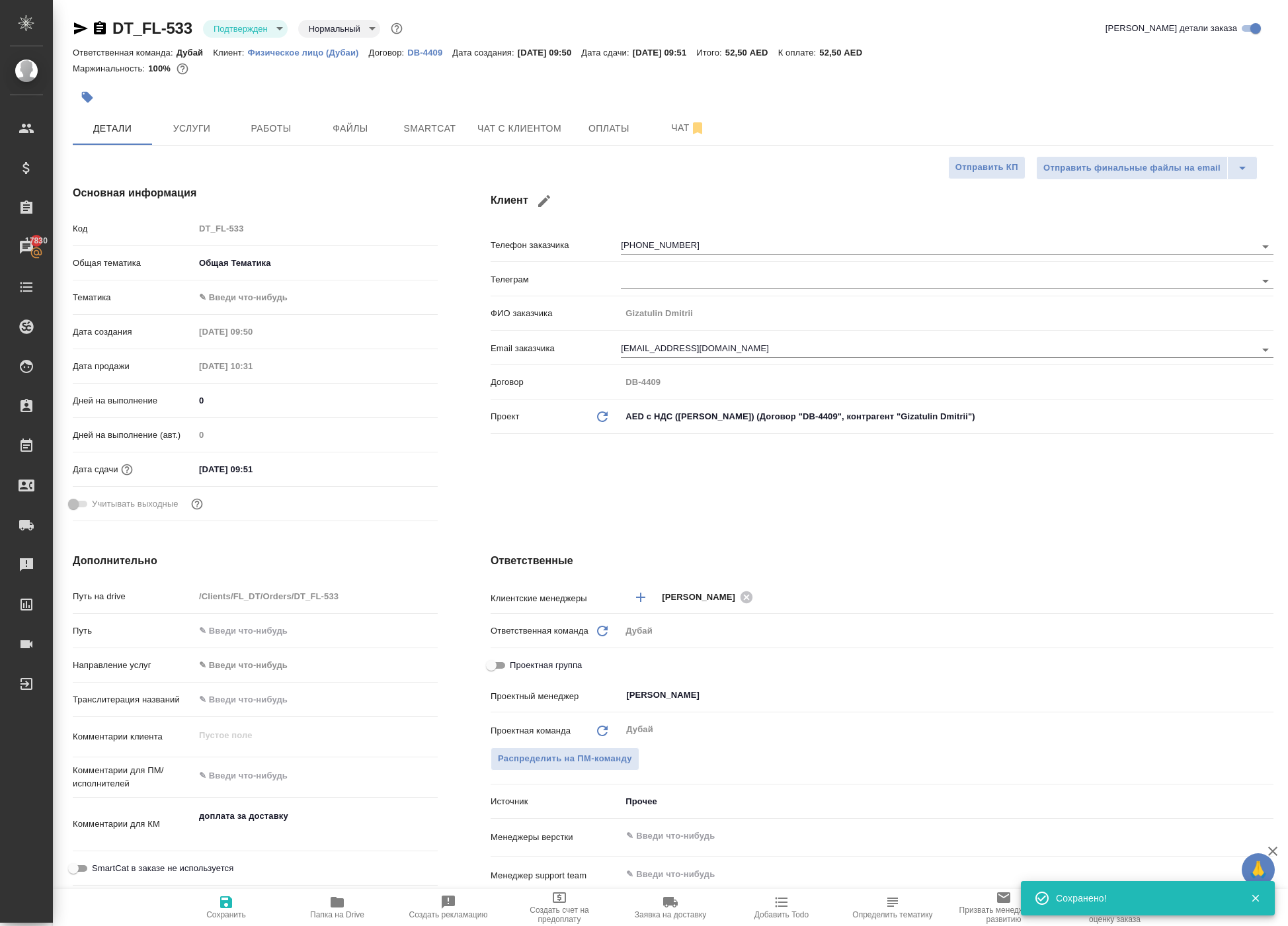
type textarea "x"
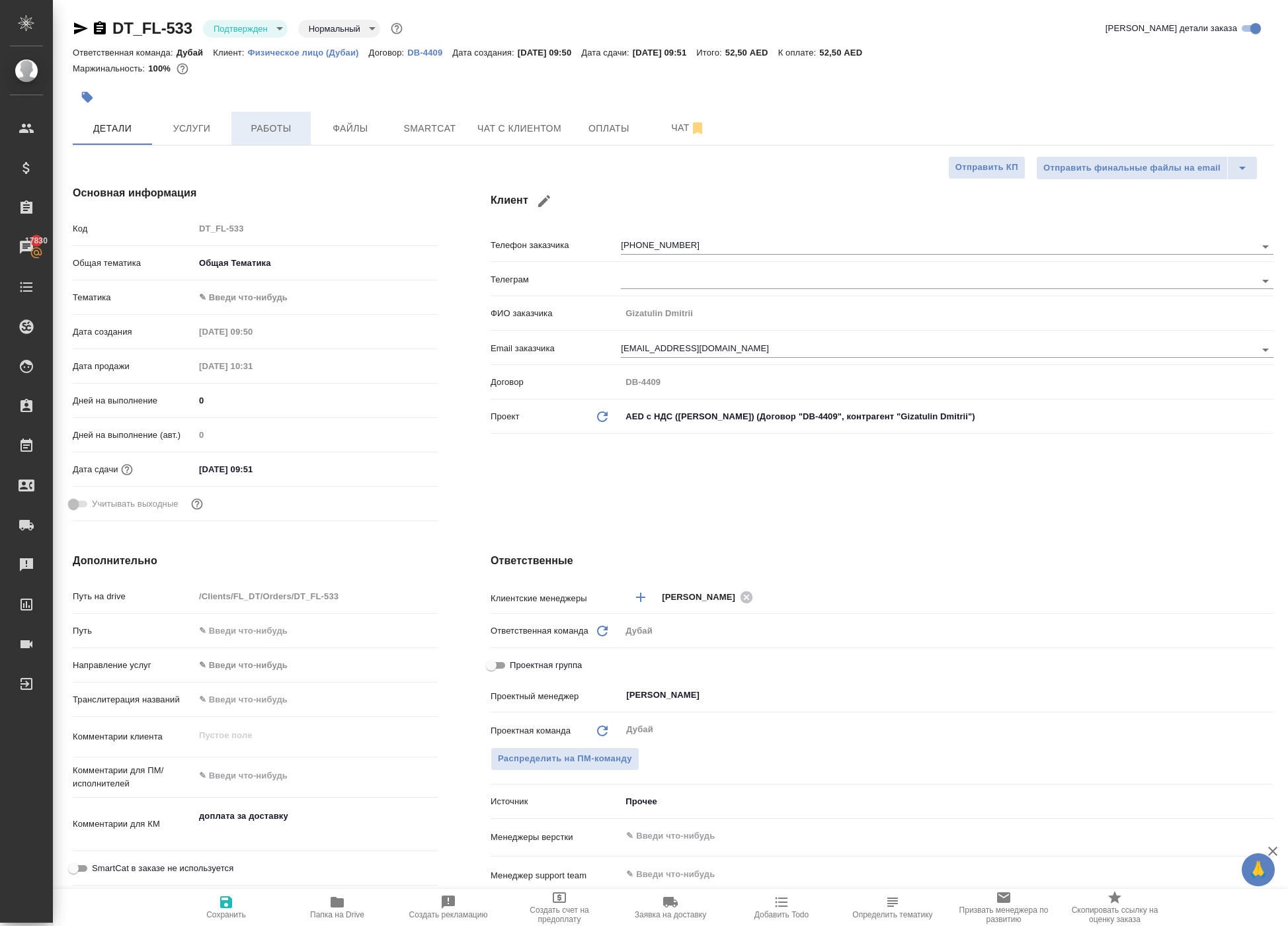
click at [282, 137] on span "Работы" at bounding box center [270, 128] width 64 height 17
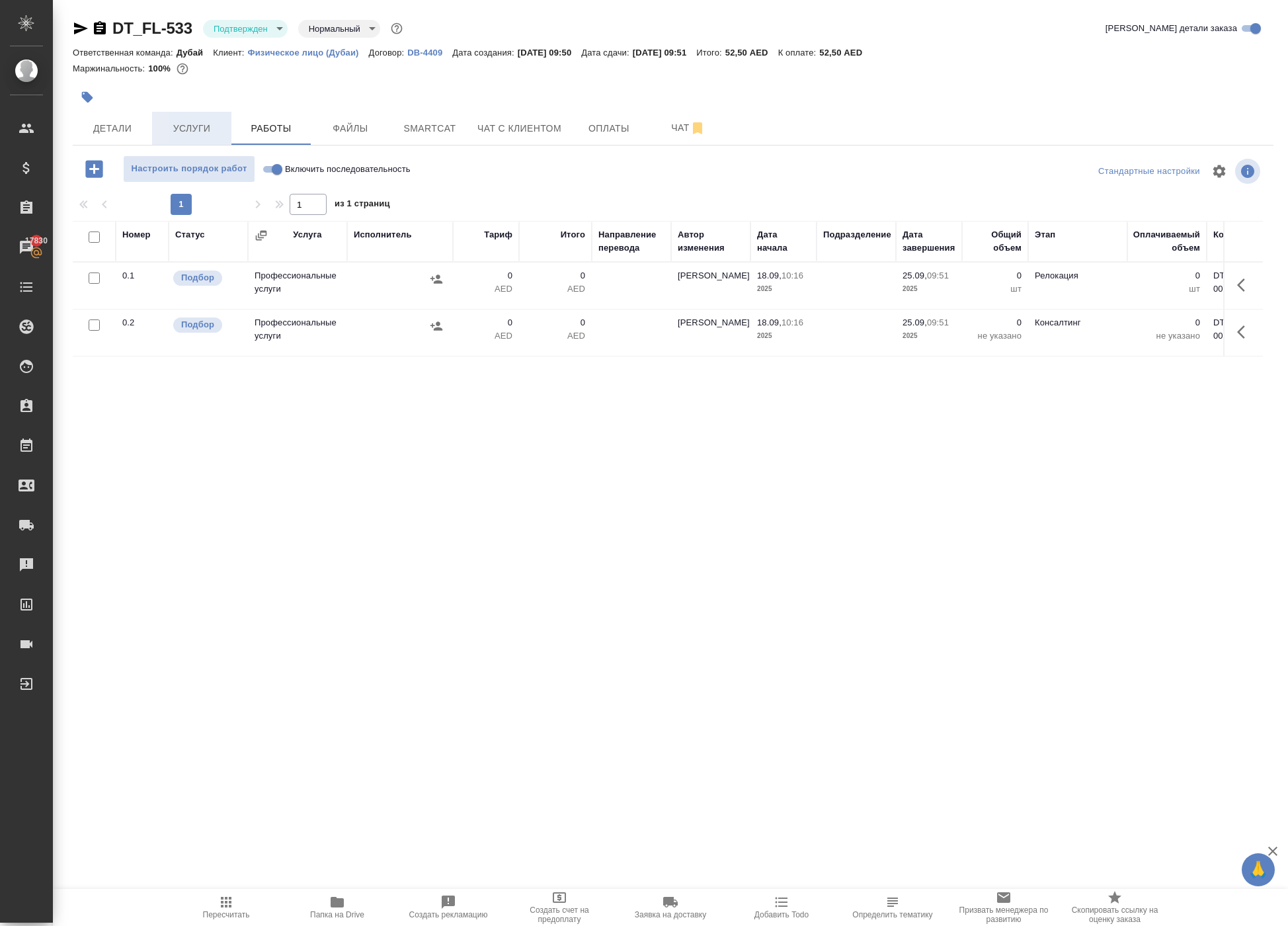
click at [185, 137] on span "Услуги" at bounding box center [192, 128] width 64 height 17
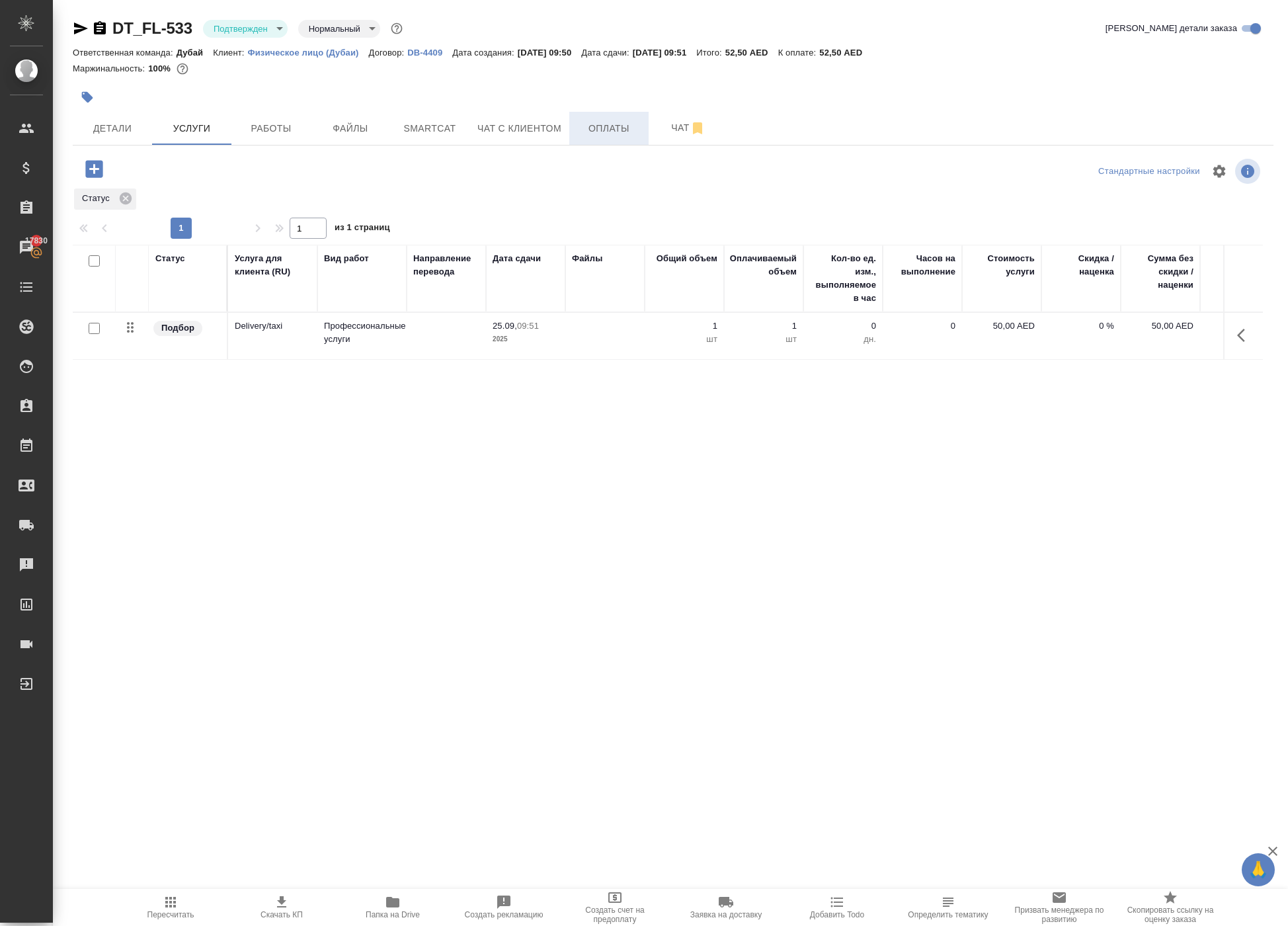
click at [628, 137] on span "Оплаты" at bounding box center [609, 128] width 64 height 17
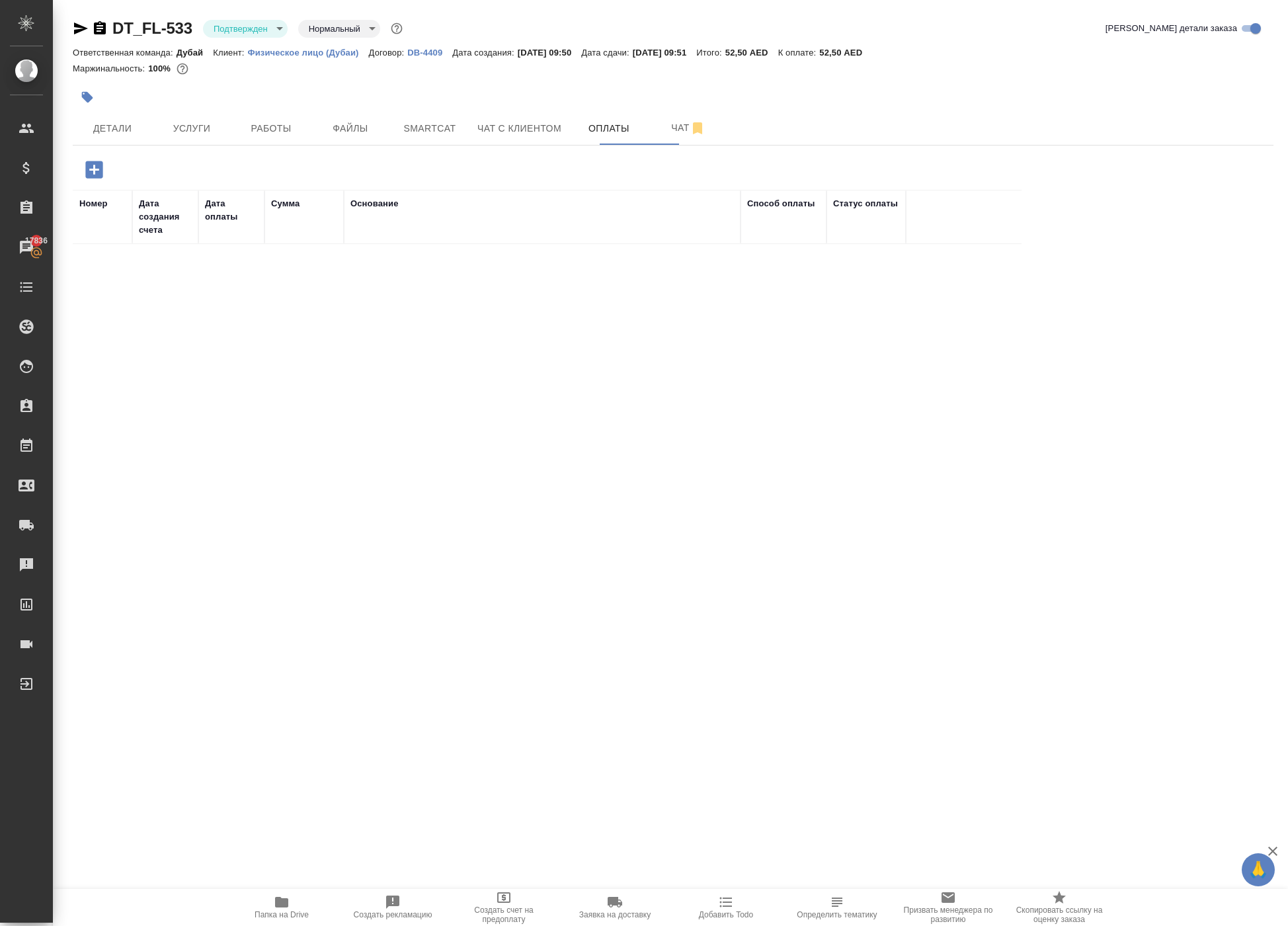
click at [101, 178] on icon "button" at bounding box center [93, 169] width 17 height 17
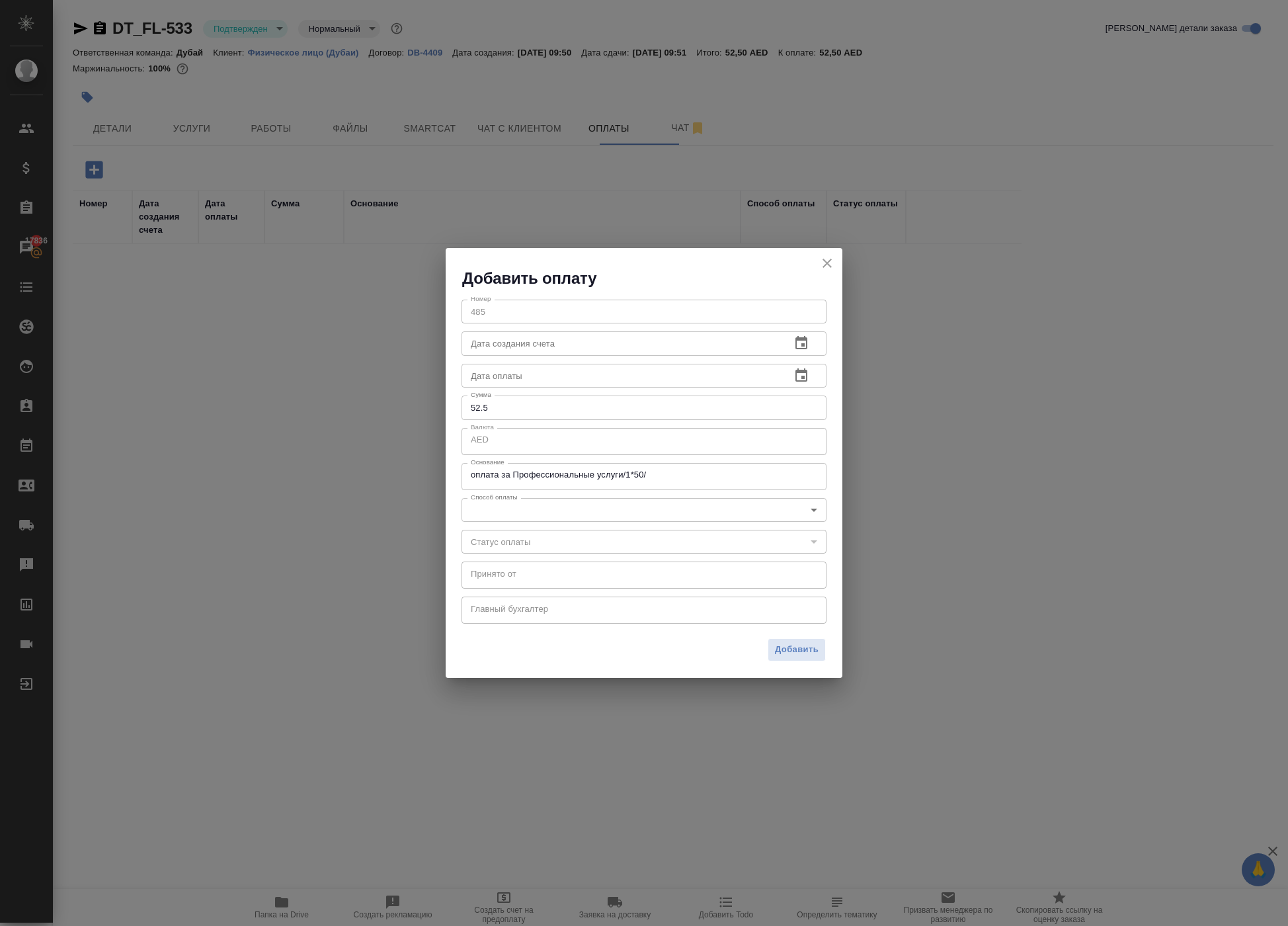
click at [819, 255] on icon "close" at bounding box center [828, 263] width 16 height 16
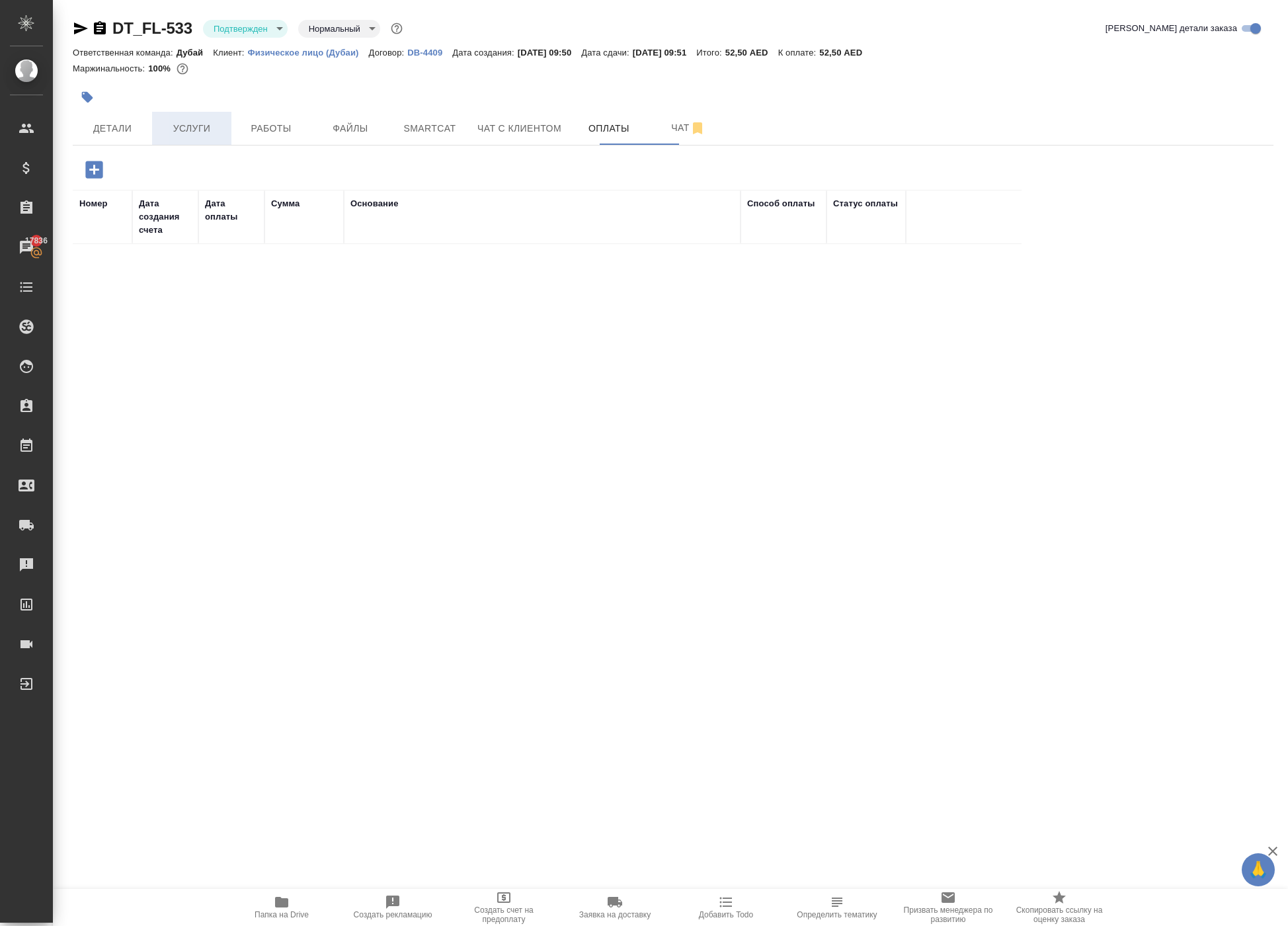
click at [194, 137] on span "Услуги" at bounding box center [192, 128] width 64 height 17
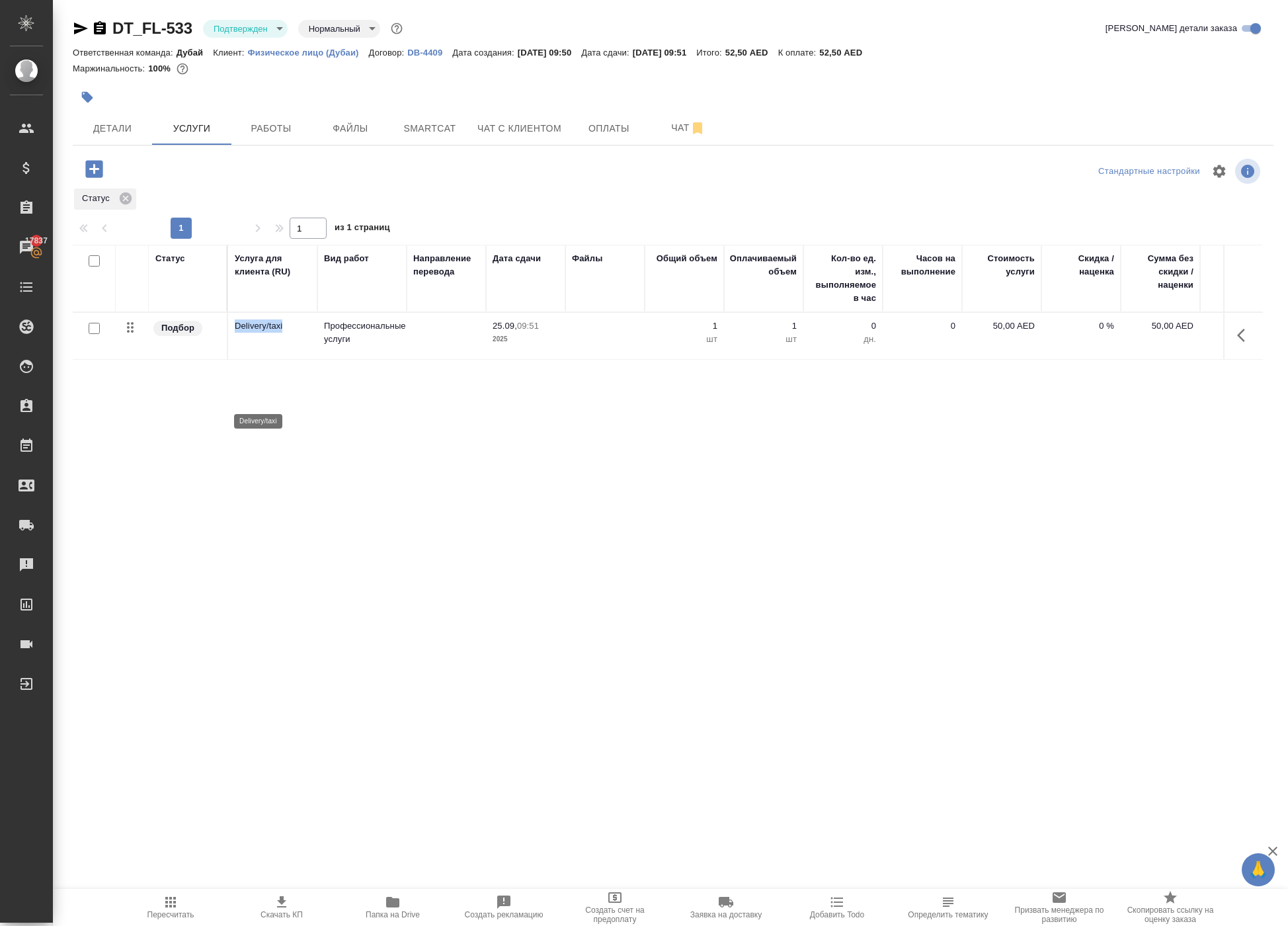
drag, startPoint x: 233, startPoint y: 387, endPoint x: 301, endPoint y: 399, distance: 69.1
click at [301, 359] on td "Delivery/taxi" at bounding box center [272, 335] width 89 height 46
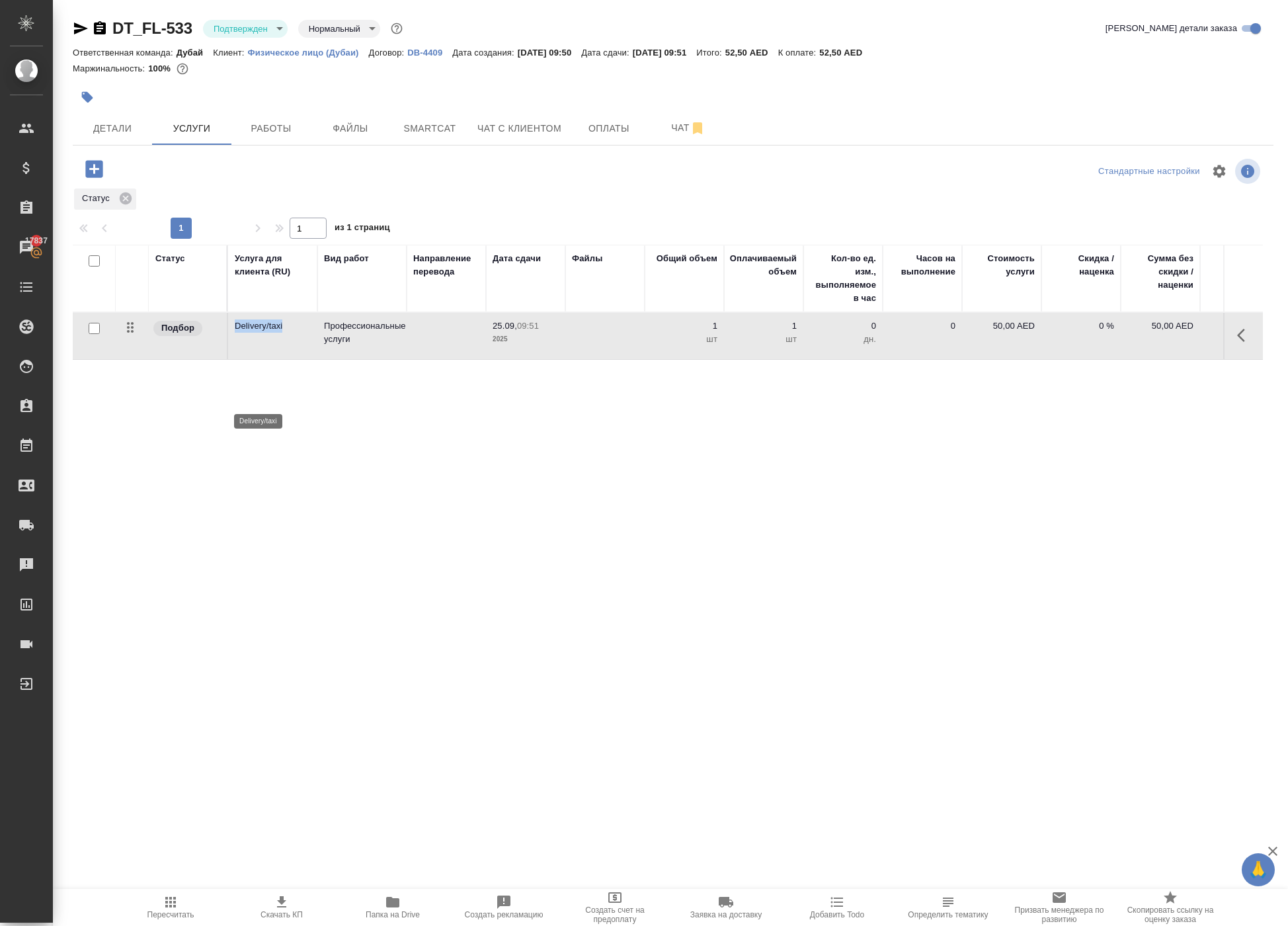
copy p "Delivery/taxi"
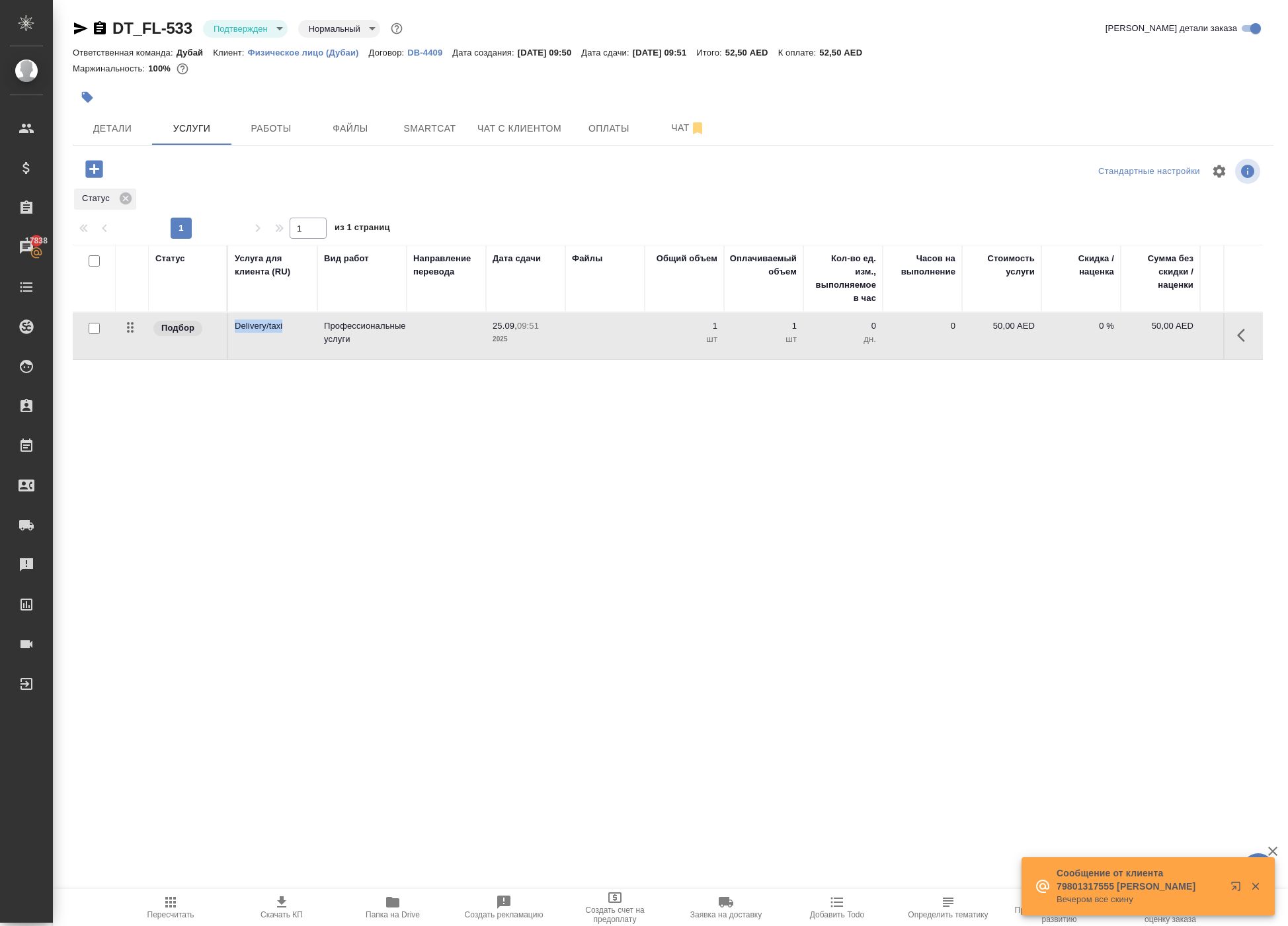
click at [101, 177] on icon "button" at bounding box center [93, 168] width 17 height 17
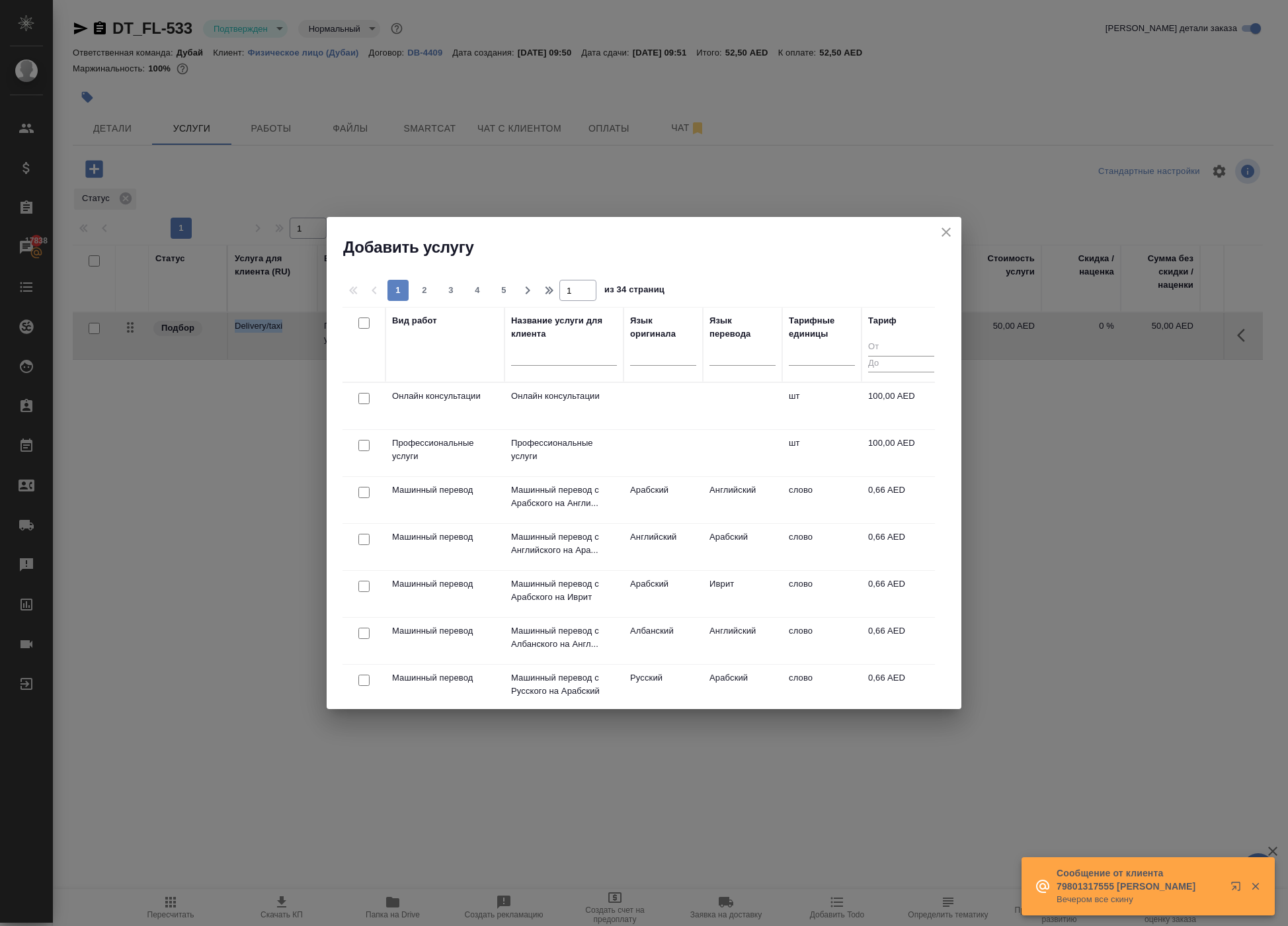
click at [366, 403] on input "checkbox" at bounding box center [364, 399] width 11 height 11
checkbox input "true"
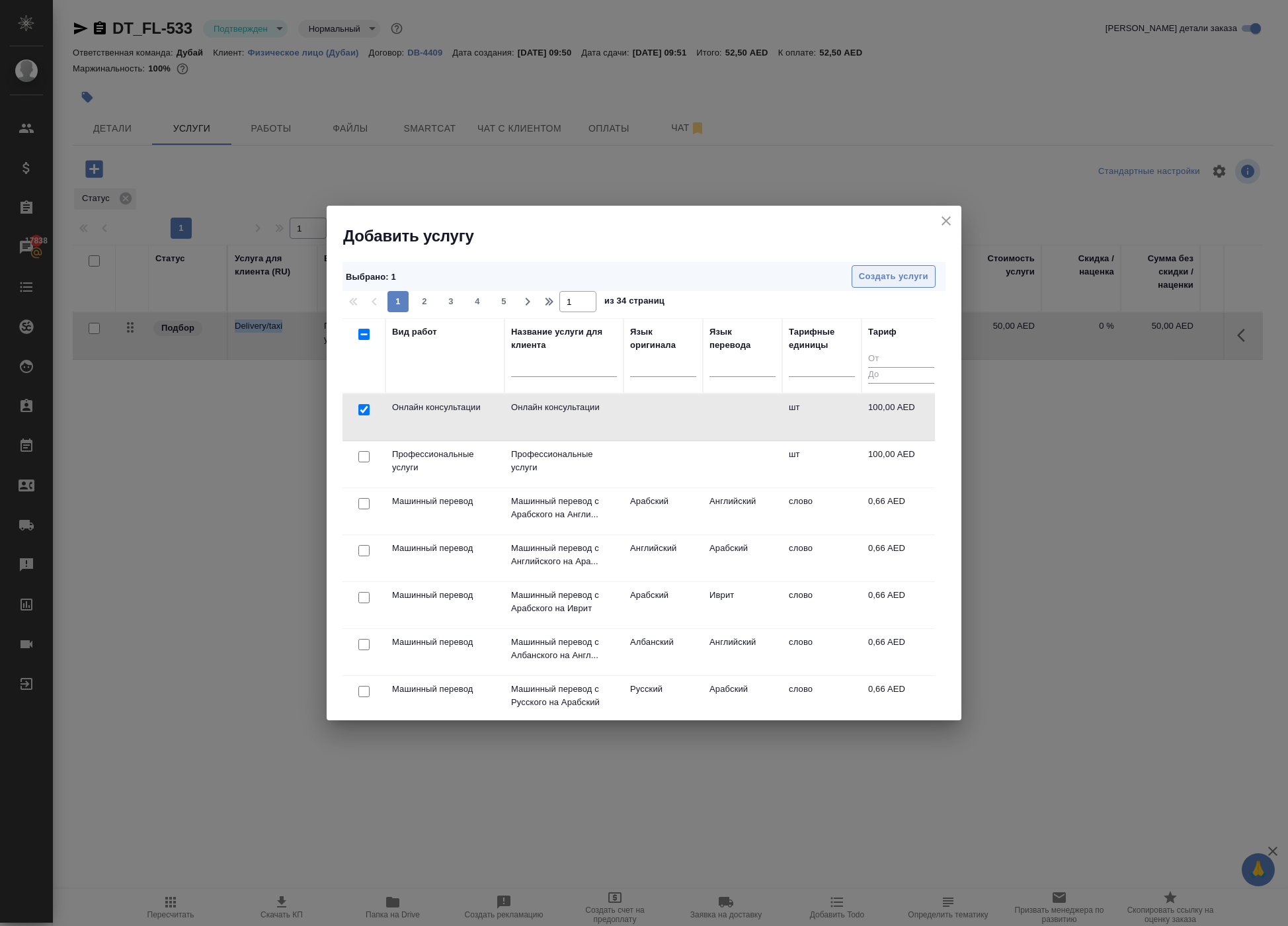
click at [870, 272] on span "Создать услуги" at bounding box center [894, 276] width 69 height 15
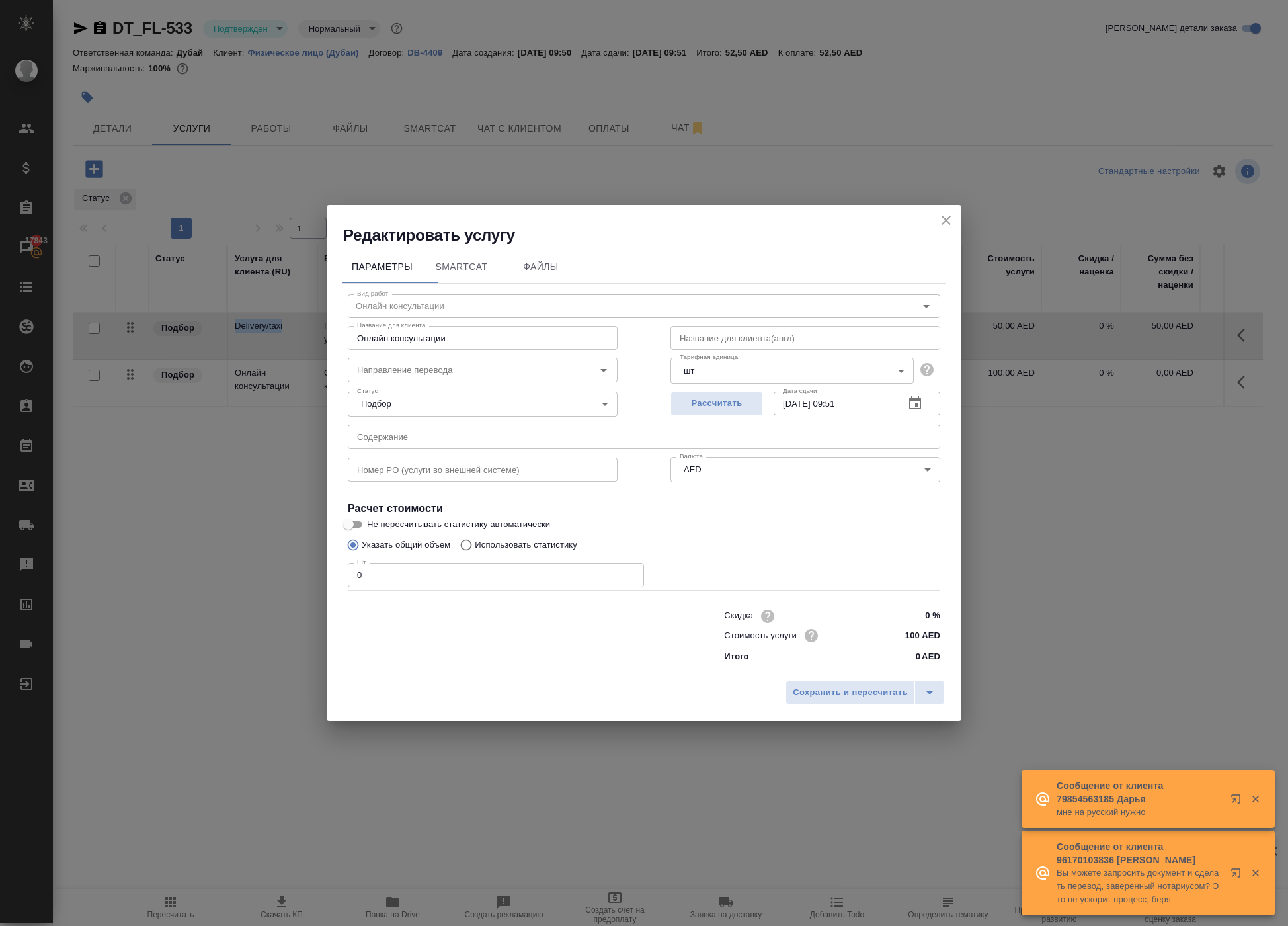
click at [768, 326] on input "text" at bounding box center [805, 338] width 270 height 24
paste input "3% Stripe commission"
type input "3% Stripe commission"
drag, startPoint x: 535, startPoint y: 295, endPoint x: 349, endPoint y: 300, distance: 186.1
click at [350, 326] on input "Онлайн консультации" at bounding box center [482, 338] width 270 height 24
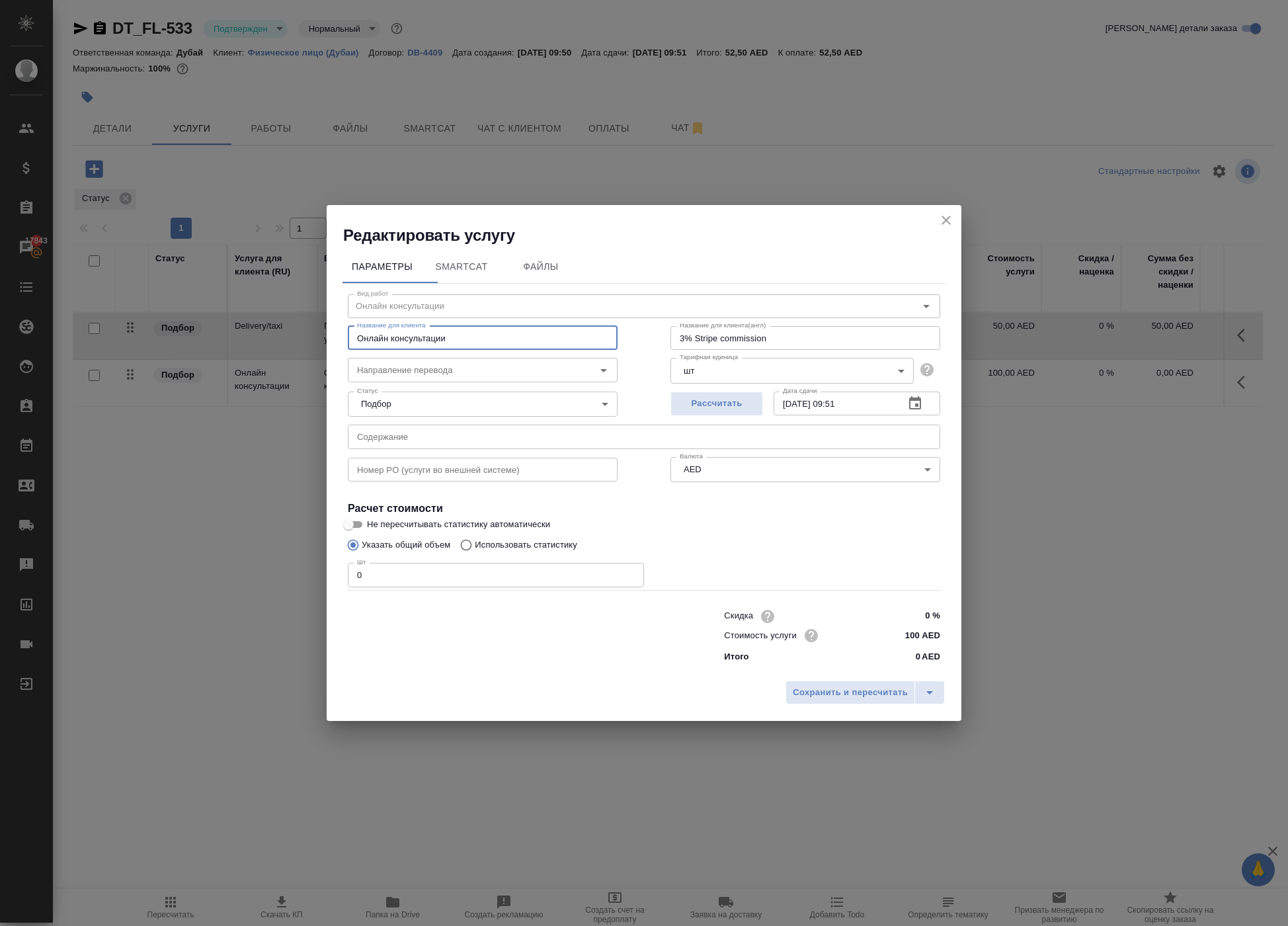
paste input "3% Stripe commission"
type input "3% Stripe commission"
click at [550, 586] on input "0" at bounding box center [496, 575] width 296 height 24
type input "1"
click at [550, 586] on input "1" at bounding box center [496, 575] width 296 height 24
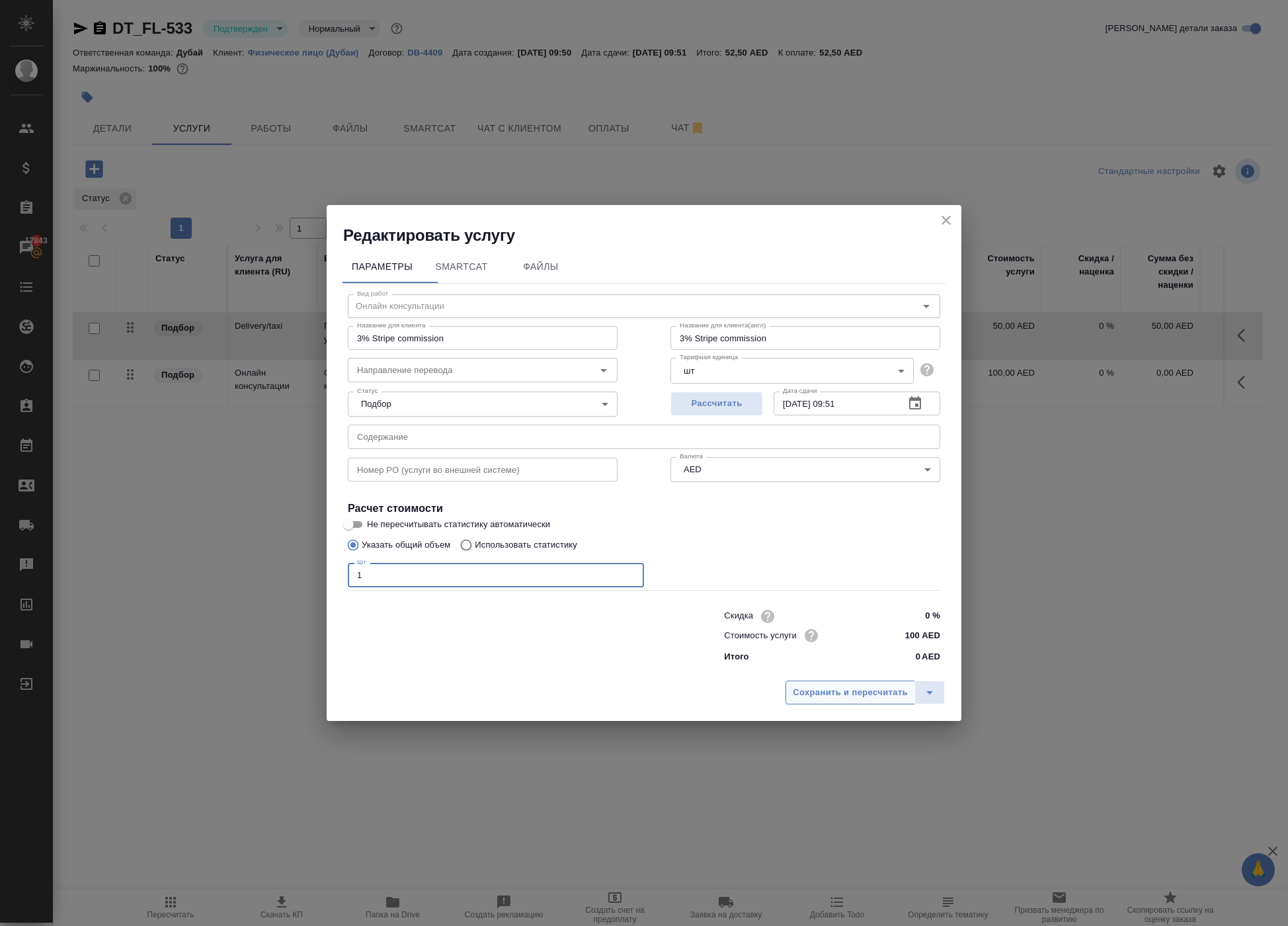
click at [793, 701] on span "Сохранить и пересчитать" at bounding box center [850, 692] width 115 height 15
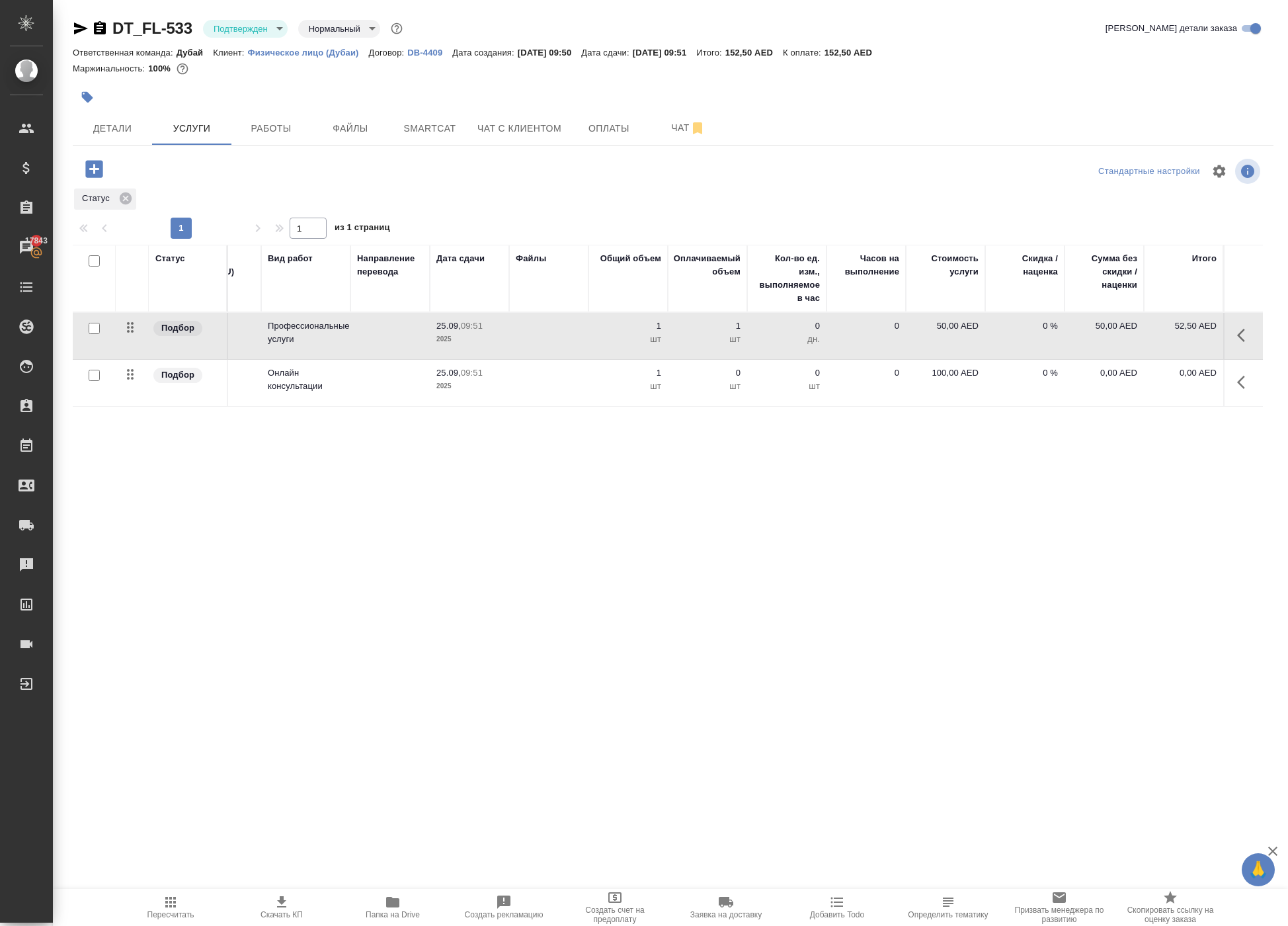
scroll to position [0, 57]
drag, startPoint x: 1149, startPoint y: 394, endPoint x: 1194, endPoint y: 394, distance: 45.0
click at [1195, 333] on p "52,50 AED" at bounding box center [1183, 326] width 66 height 13
copy p "52,50 A"
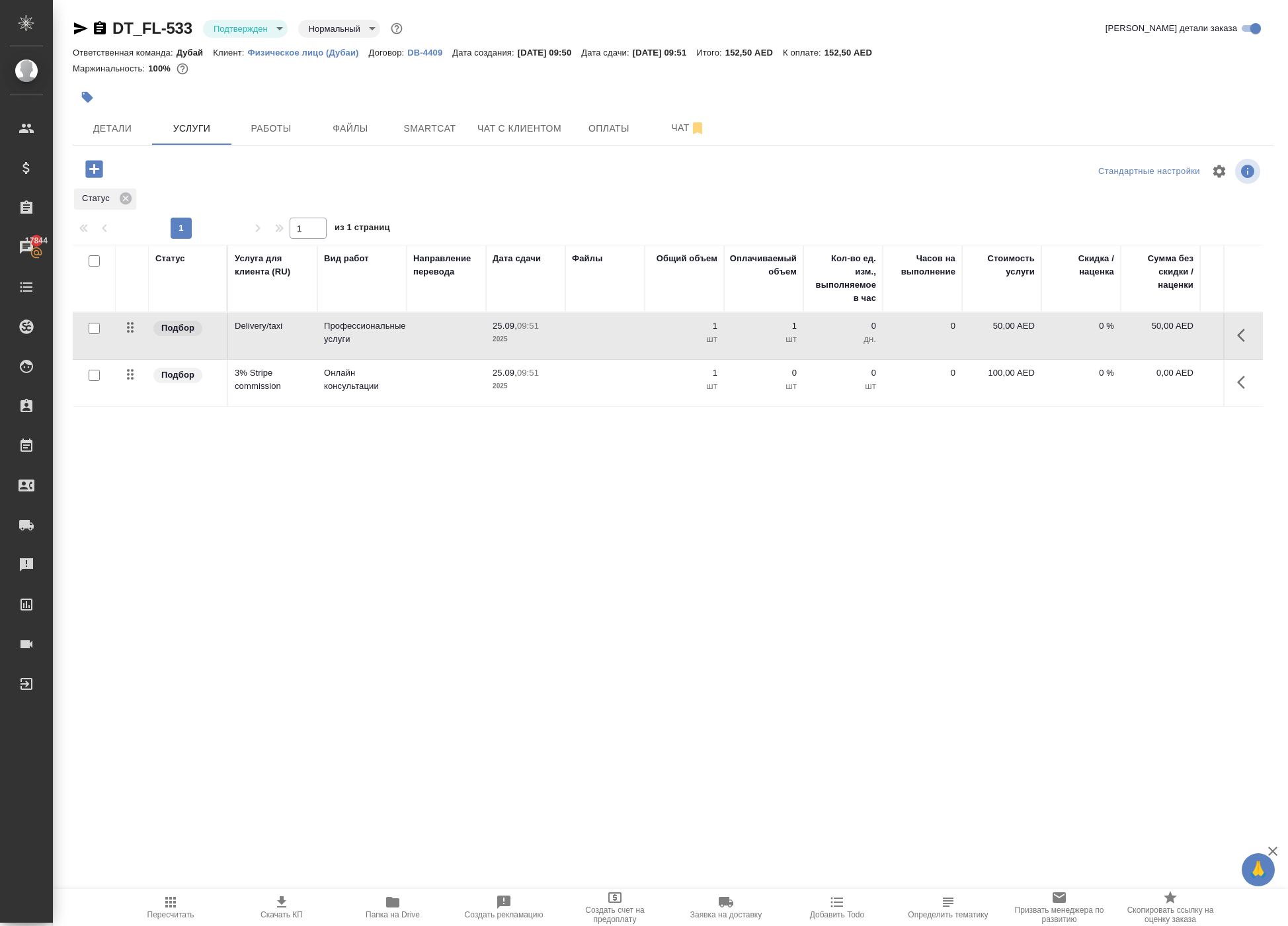
scroll to position [0, 0]
click at [1237, 391] on icon "button" at bounding box center [1245, 382] width 16 height 16
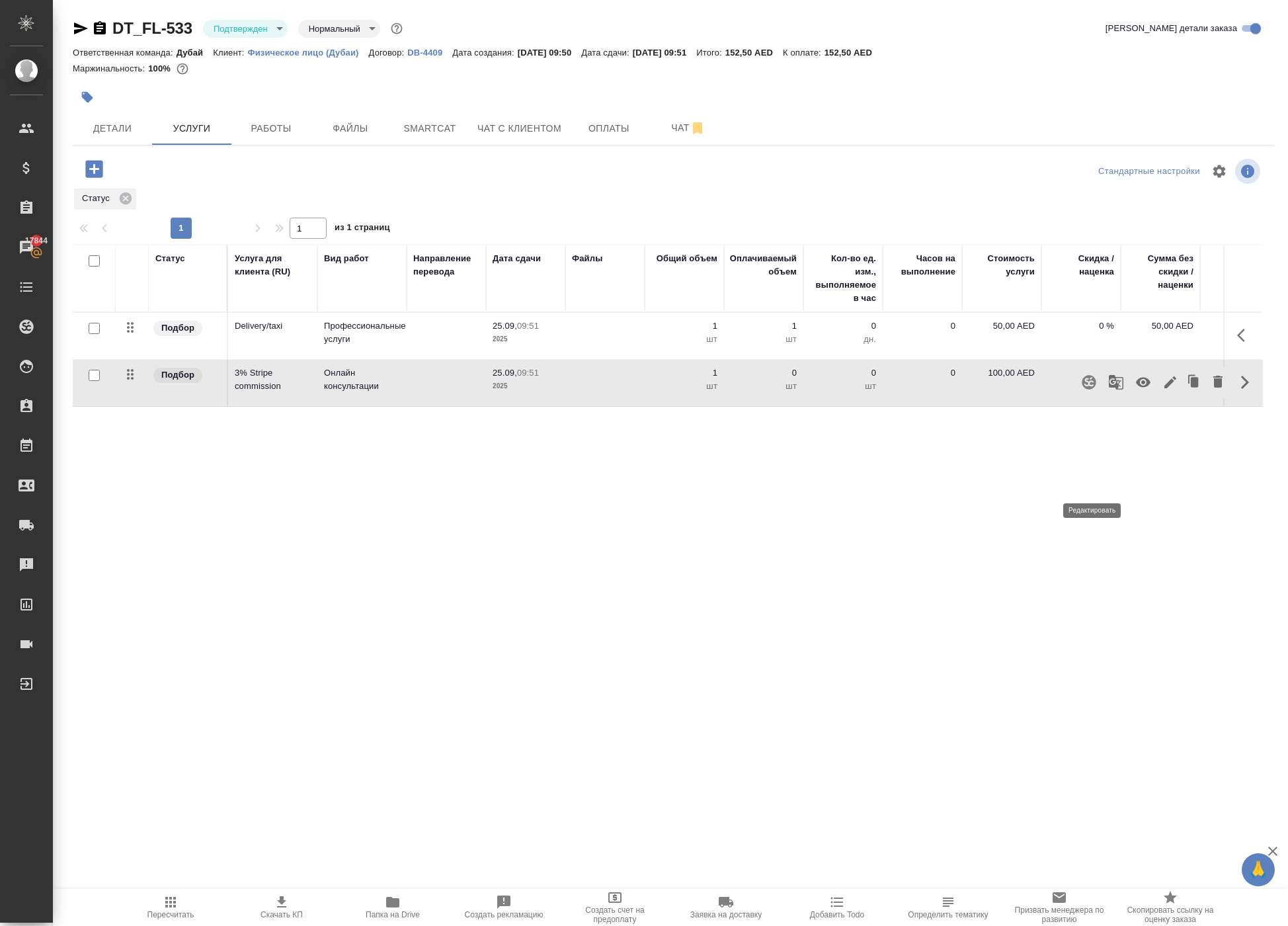
click at [1164, 388] on icon "button" at bounding box center [1170, 382] width 12 height 12
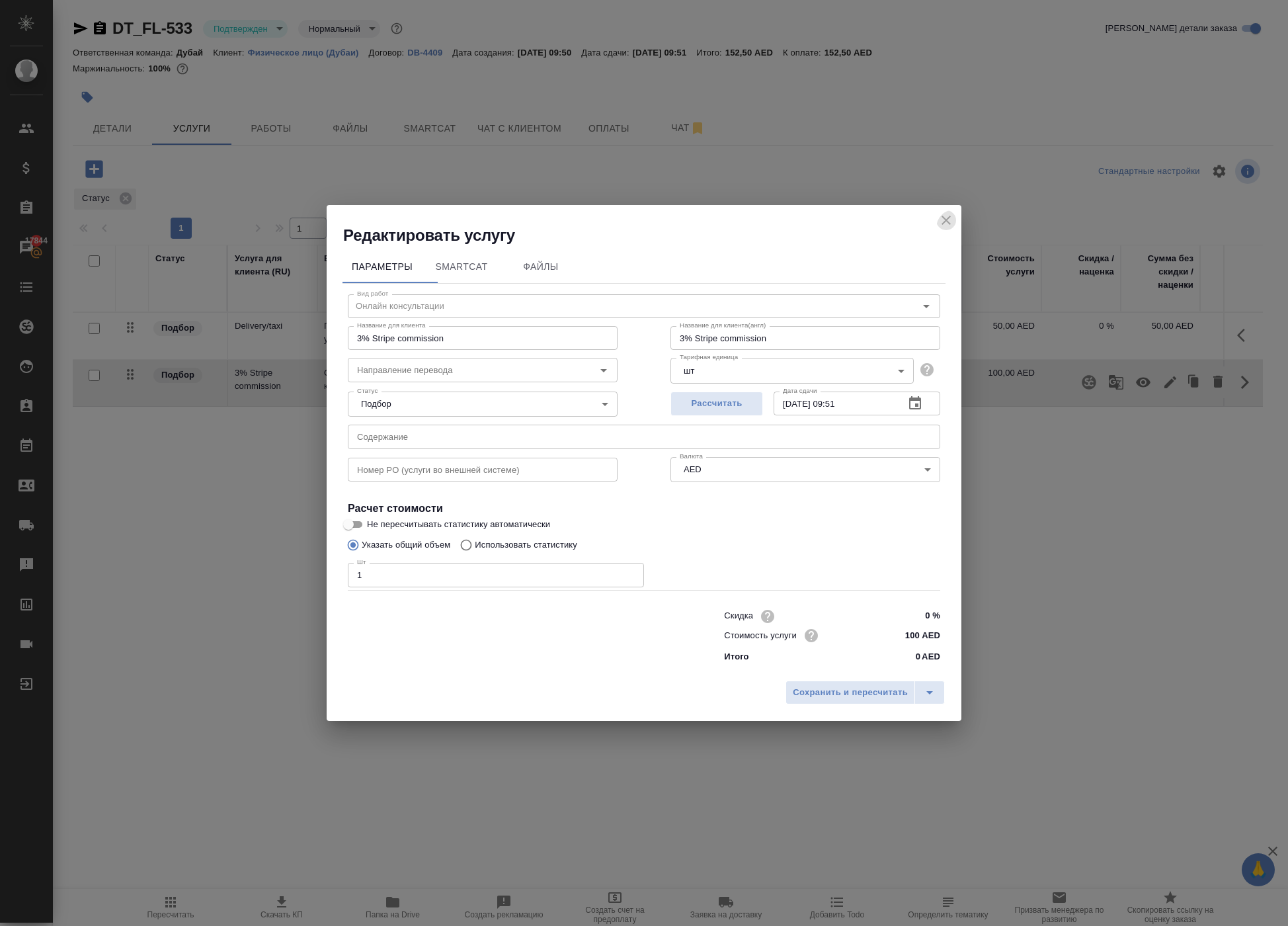
click at [939, 213] on icon "close" at bounding box center [946, 221] width 16 height 16
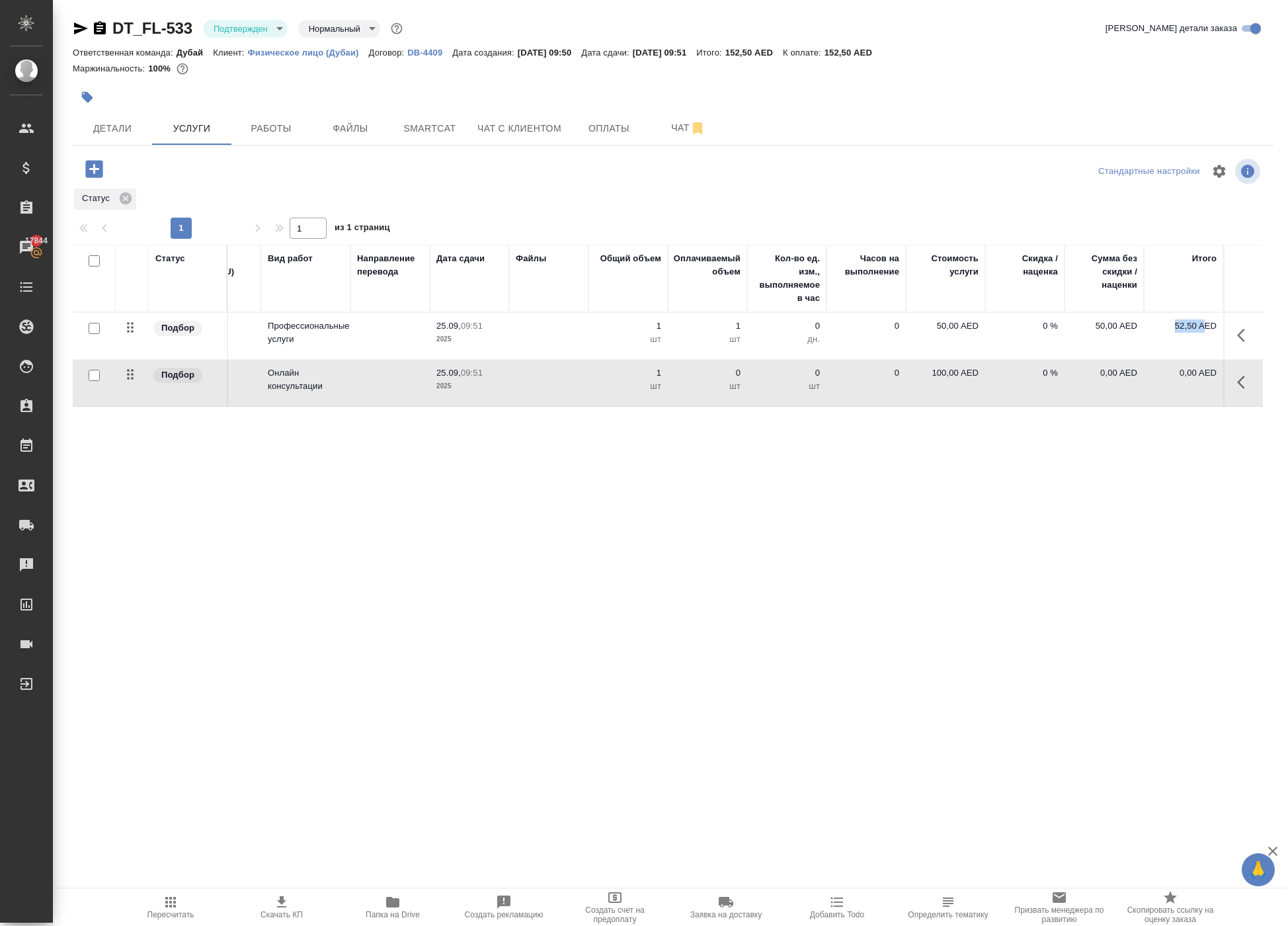
scroll to position [0, 57]
click at [928, 379] on p "100,00 AED" at bounding box center [945, 373] width 66 height 13
click at [955, 386] on input "100" at bounding box center [954, 376] width 50 height 19
click at [955, 387] on input "100" at bounding box center [954, 377] width 48 height 19
paste input ".575"
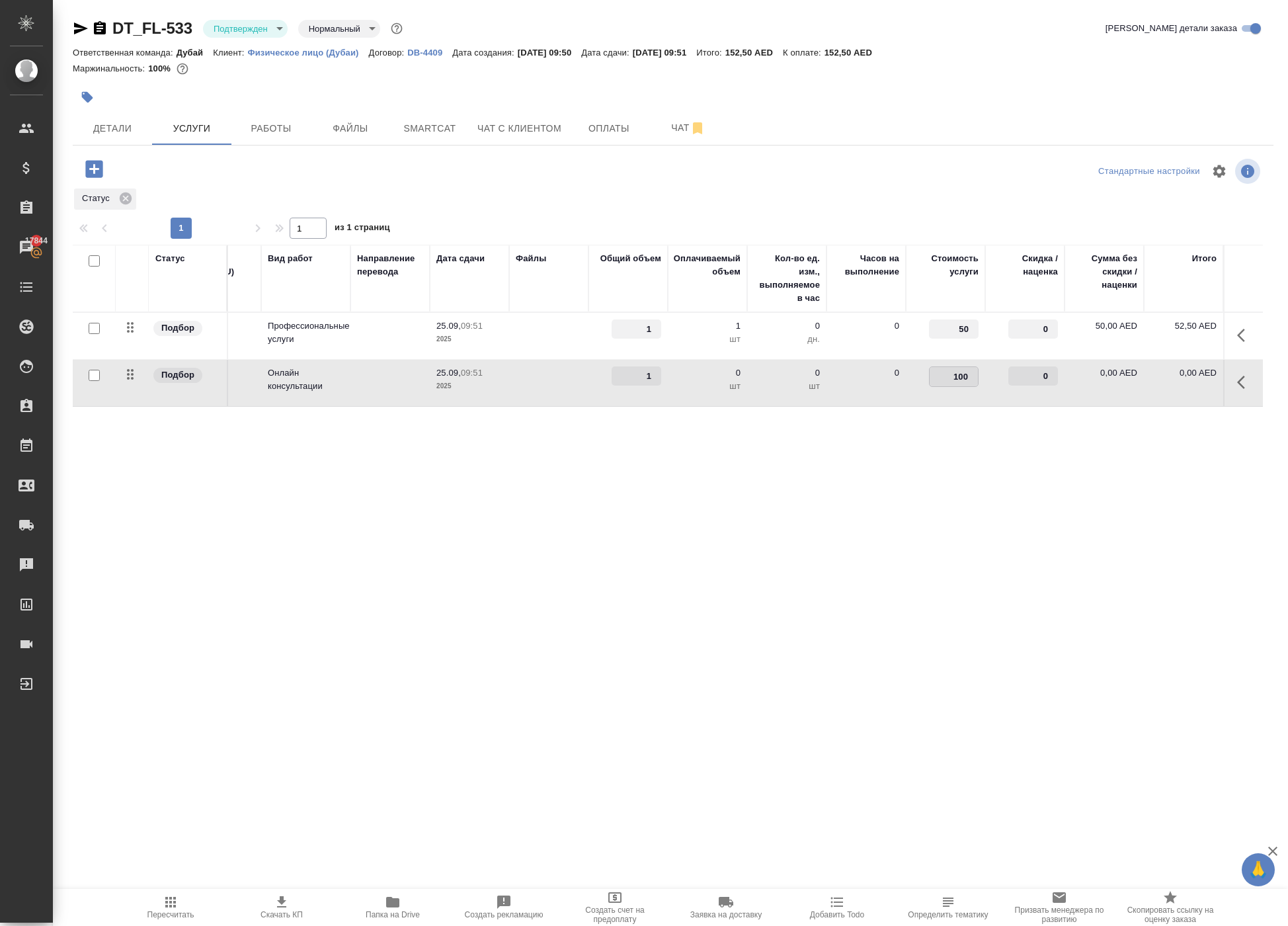
type input "1.575"
click at [890, 529] on div "Статус Услуга для клиента (RU) Вид работ Направление перевода Дата сдачи Файлы …" at bounding box center [667, 387] width 1190 height 284
click at [218, 180] on button "Сохранить и пересчитать" at bounding box center [188, 167] width 130 height 24
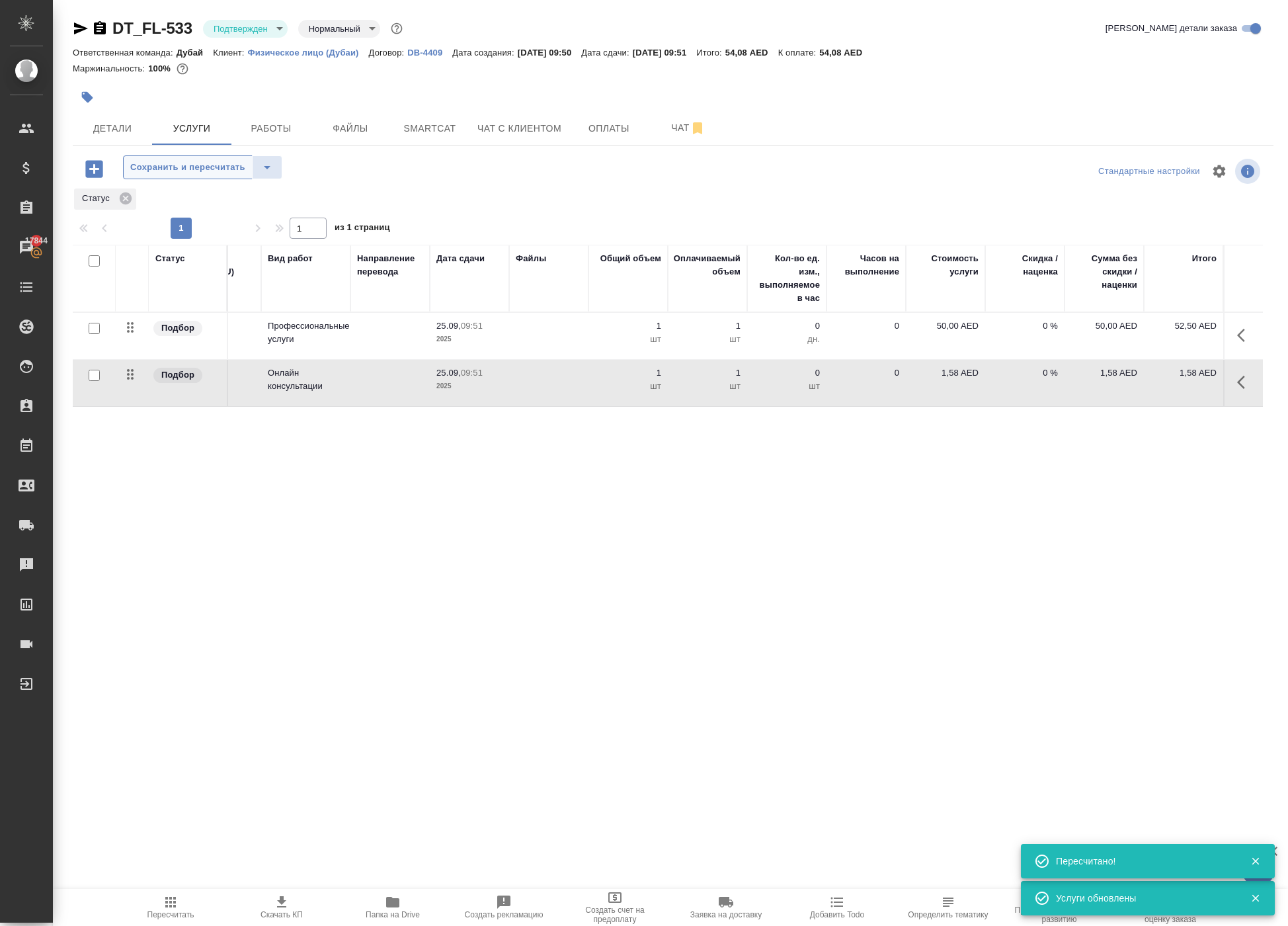
click at [225, 176] on span "Сохранить и пересчитать" at bounding box center [188, 167] width 115 height 15
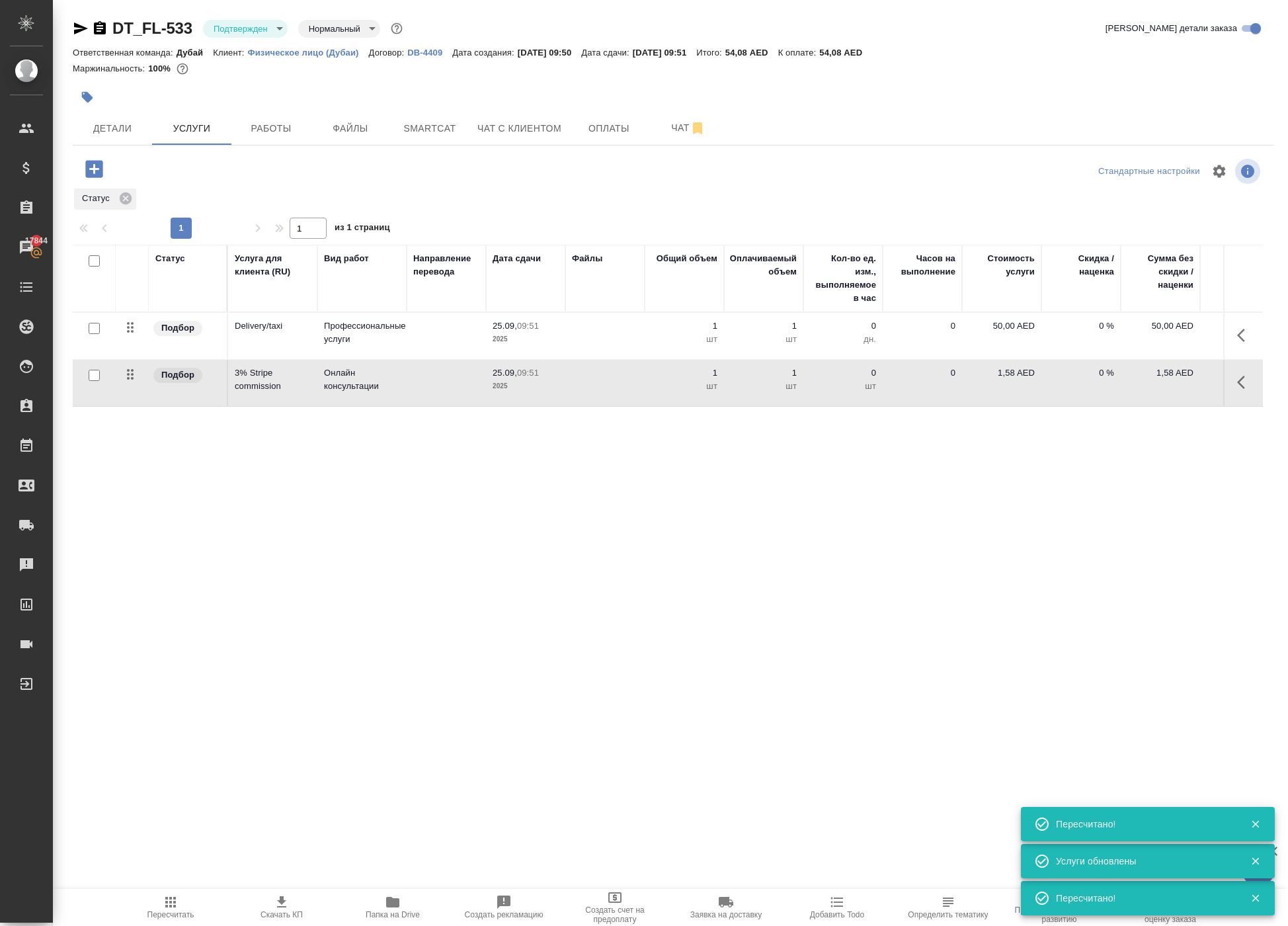
scroll to position [0, 0]
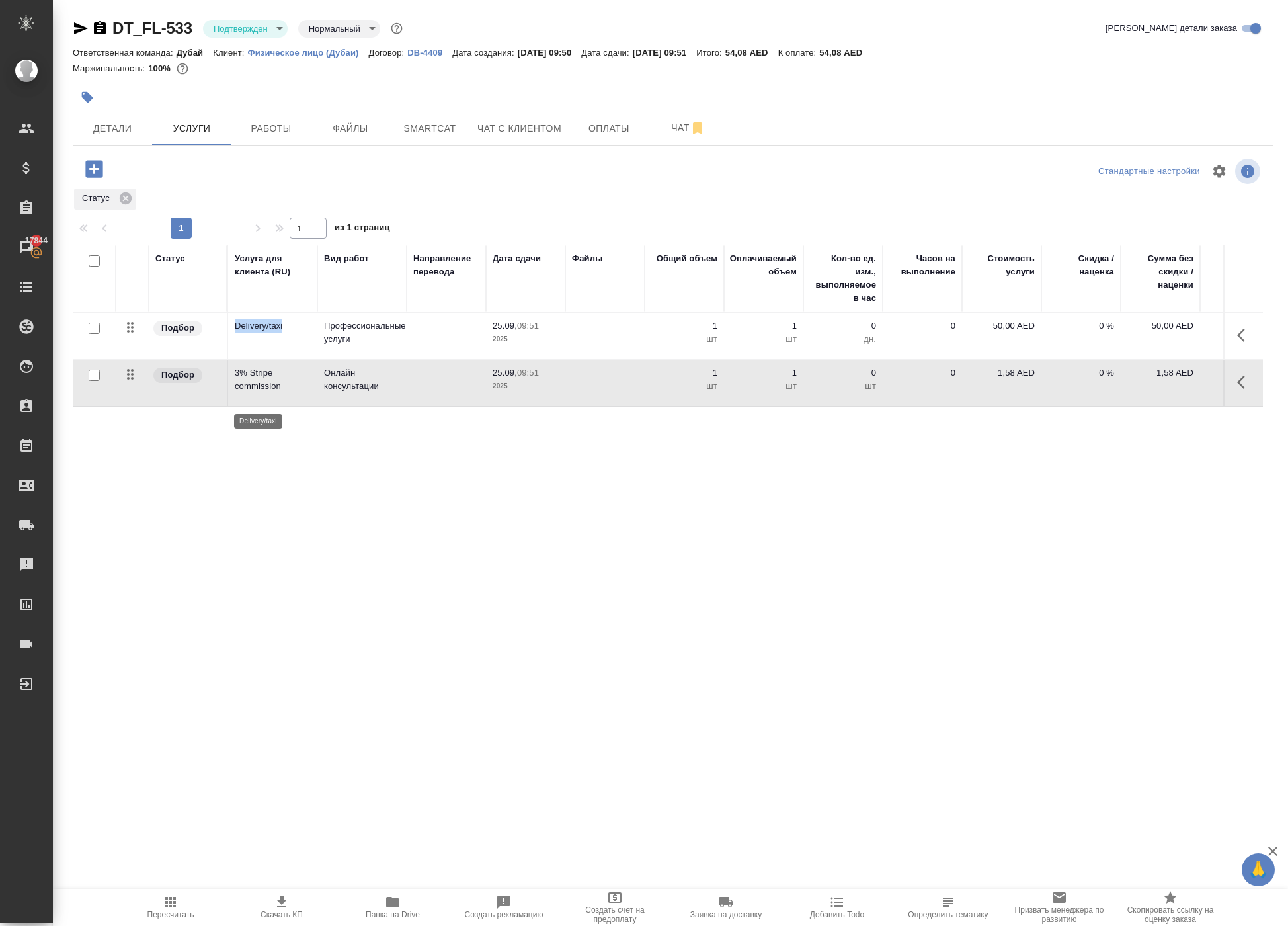
drag, startPoint x: 234, startPoint y: 387, endPoint x: 307, endPoint y: 395, distance: 73.4
click at [307, 359] on td "Delivery/taxi" at bounding box center [272, 335] width 89 height 46
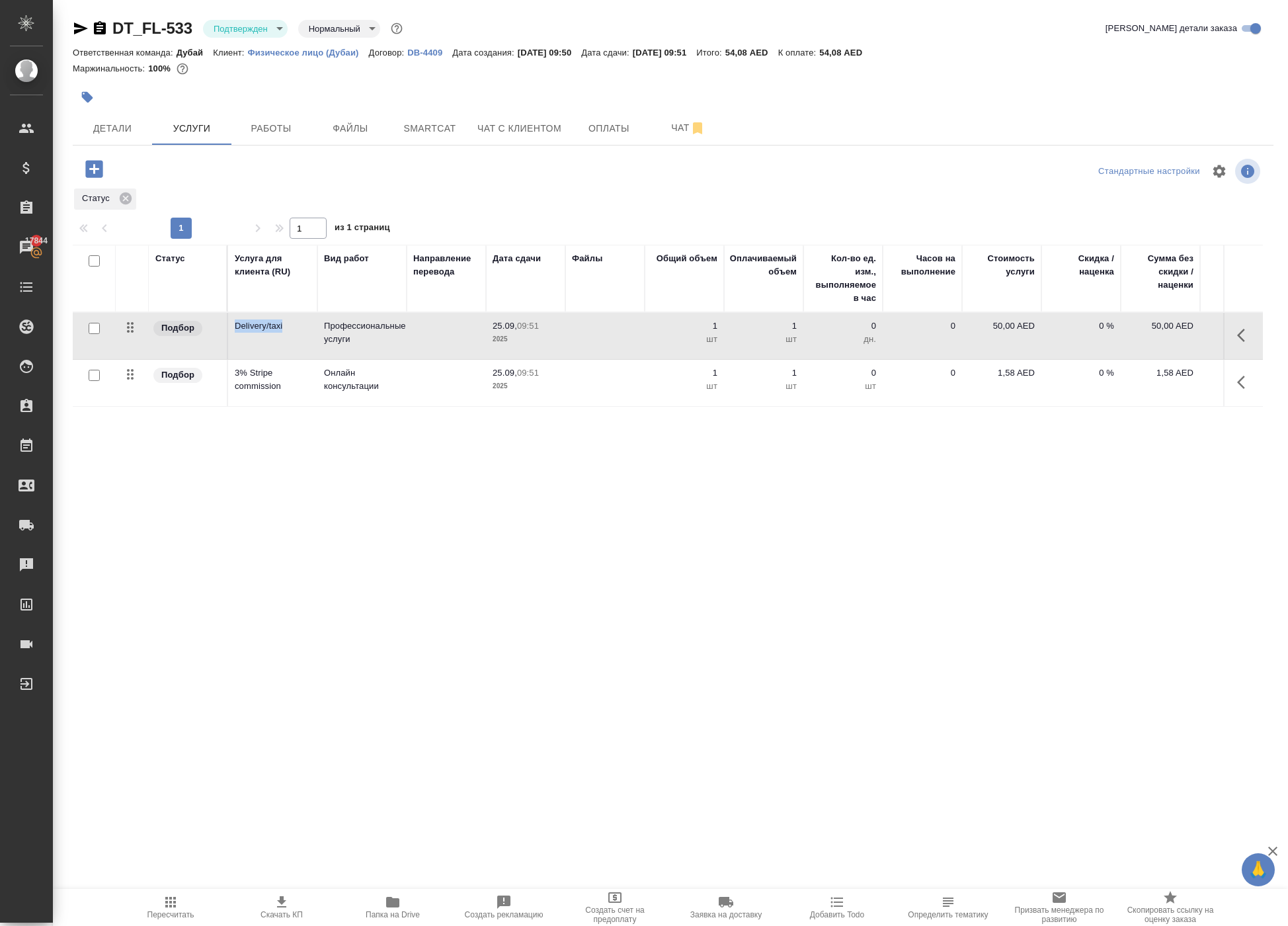
copy p "Delivery/taxi"
drag, startPoint x: 233, startPoint y: 449, endPoint x: 299, endPoint y: 477, distance: 71.7
click at [299, 406] on td "3% Stripe commission" at bounding box center [272, 382] width 89 height 46
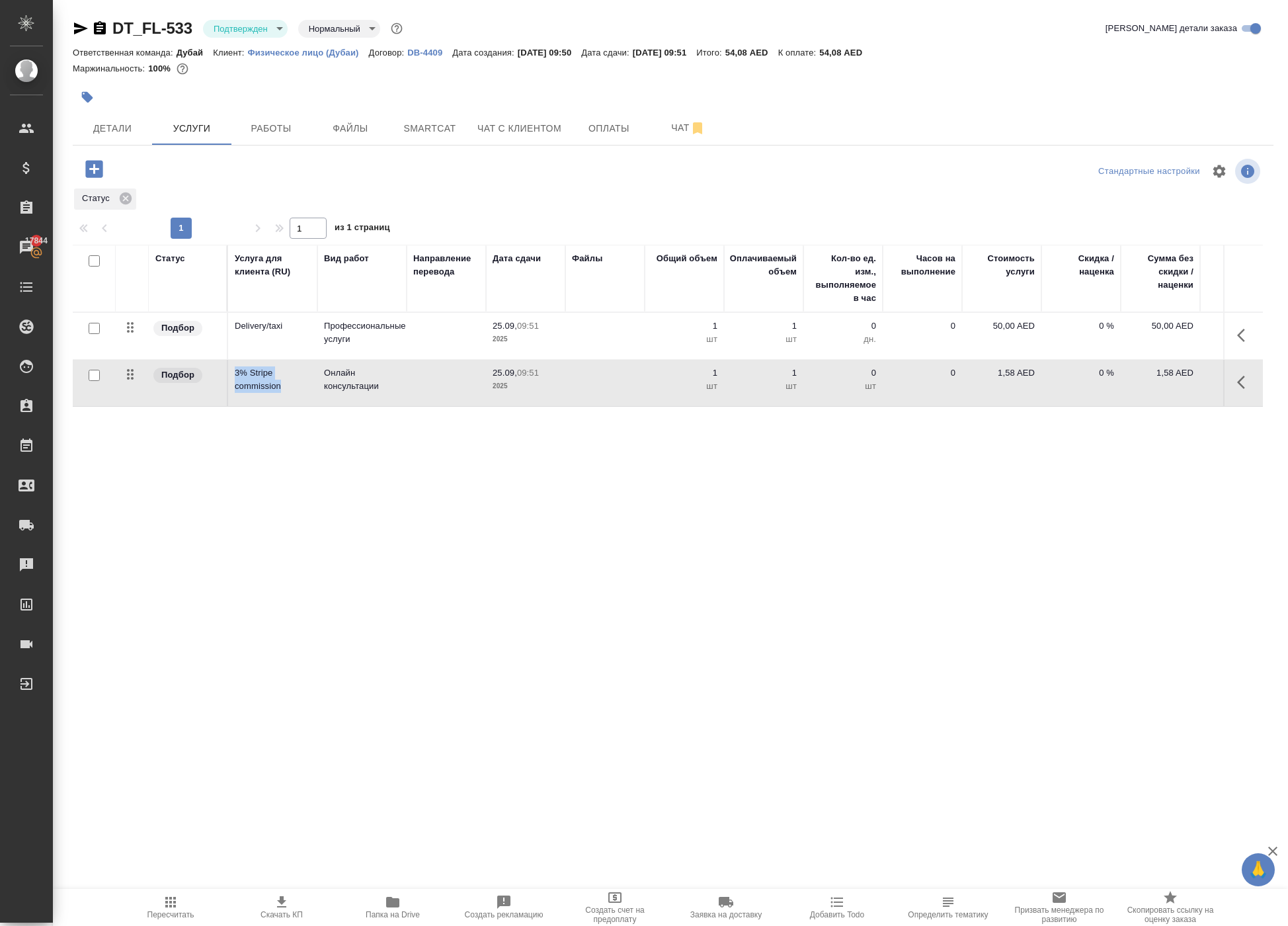
copy p "3% Stripe commission"
click at [739, 698] on div ".cls-1 fill:#fff; AWATERA Solokha Petro Клиенты Спецификации Заказы 17844 Чаты …" at bounding box center [644, 463] width 1288 height 926
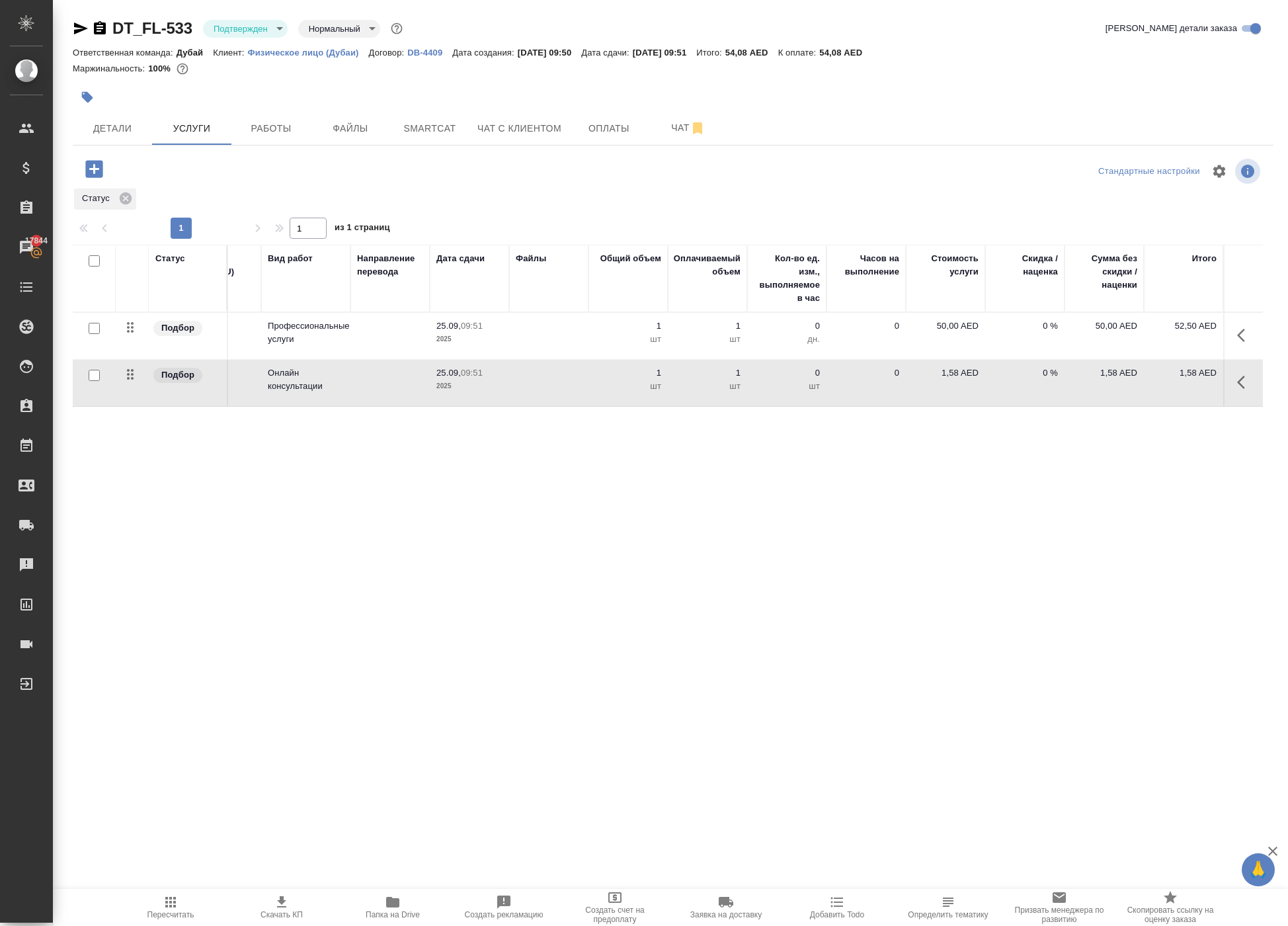
scroll to position [0, 57]
drag, startPoint x: 1154, startPoint y: 394, endPoint x: 1187, endPoint y: 399, distance: 33.4
click at [1187, 333] on p "52,50 AED" at bounding box center [1183, 326] width 66 height 13
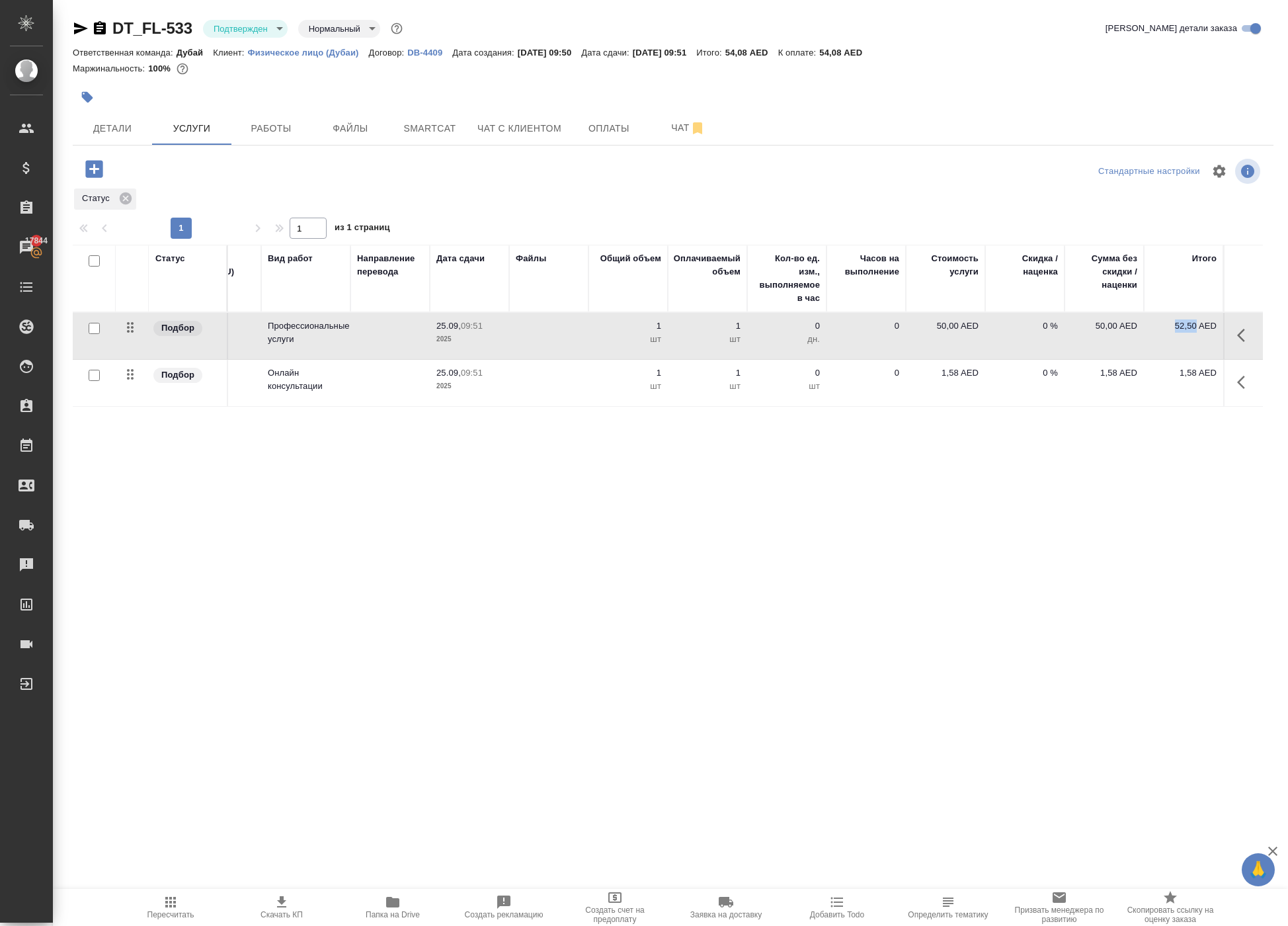
copy p "52,50"
drag, startPoint x: 1162, startPoint y: 457, endPoint x: 1187, endPoint y: 459, distance: 25.1
click at [1187, 379] on p "1,58 AED" at bounding box center [1183, 373] width 66 height 13
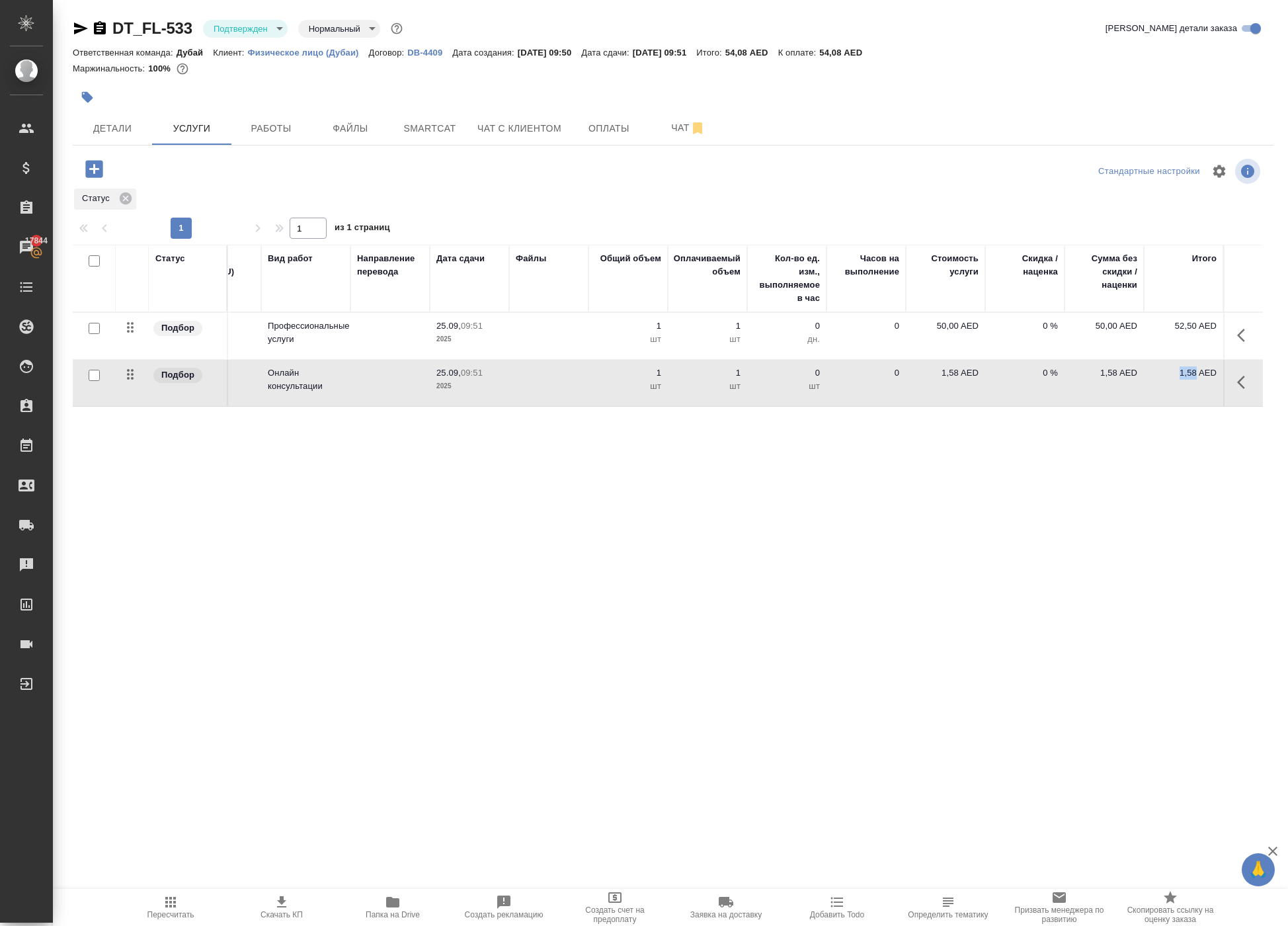
copy p "1,58"
click at [656, 77] on div "Маржинальность: 100%" at bounding box center [672, 68] width 1200 height 17
drag, startPoint x: 1013, startPoint y: 62, endPoint x: 1039, endPoint y: 61, distance: 26.0
click at [778, 57] on p "54,08 AED" at bounding box center [752, 52] width 53 height 10
copy div "Итого: 54,08"
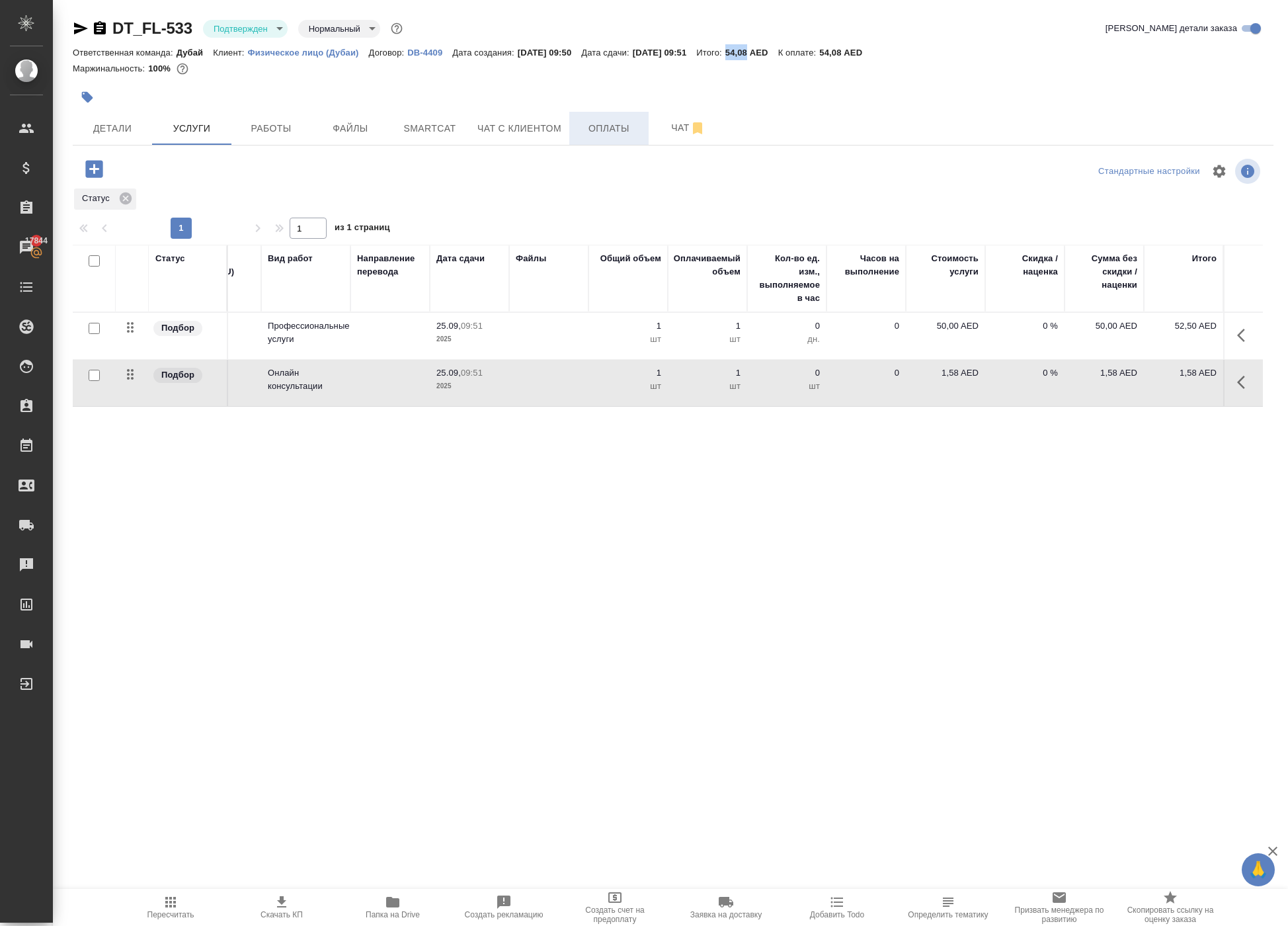
click at [634, 137] on span "Оплаты" at bounding box center [609, 128] width 64 height 17
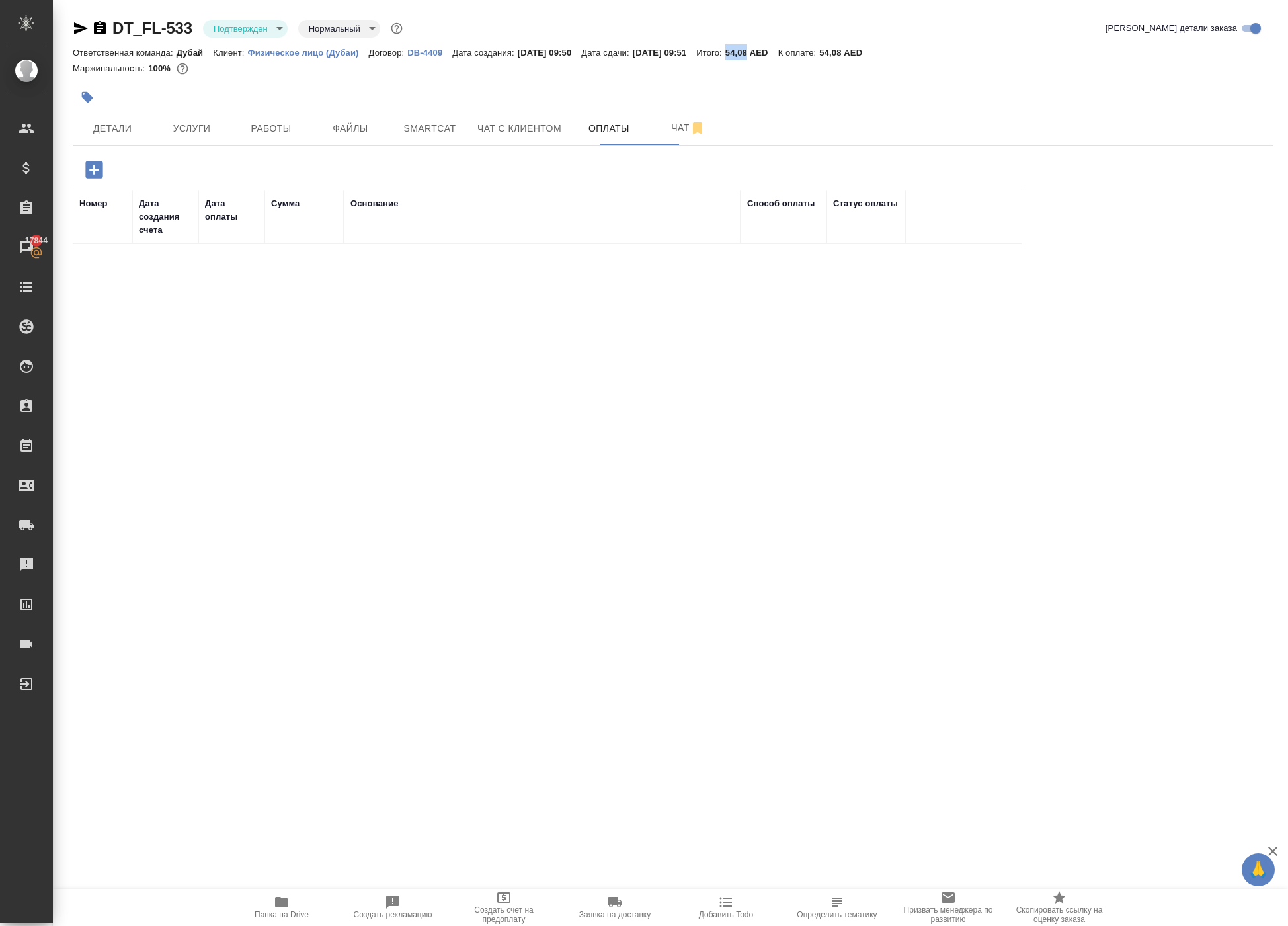
click at [472, 357] on div "Номер Дата создания счета Дата оплаты Сумма Основание Способ оплаты Статус опла…" at bounding box center [667, 388] width 1190 height 397
click at [93, 178] on icon "button" at bounding box center [93, 169] width 17 height 17
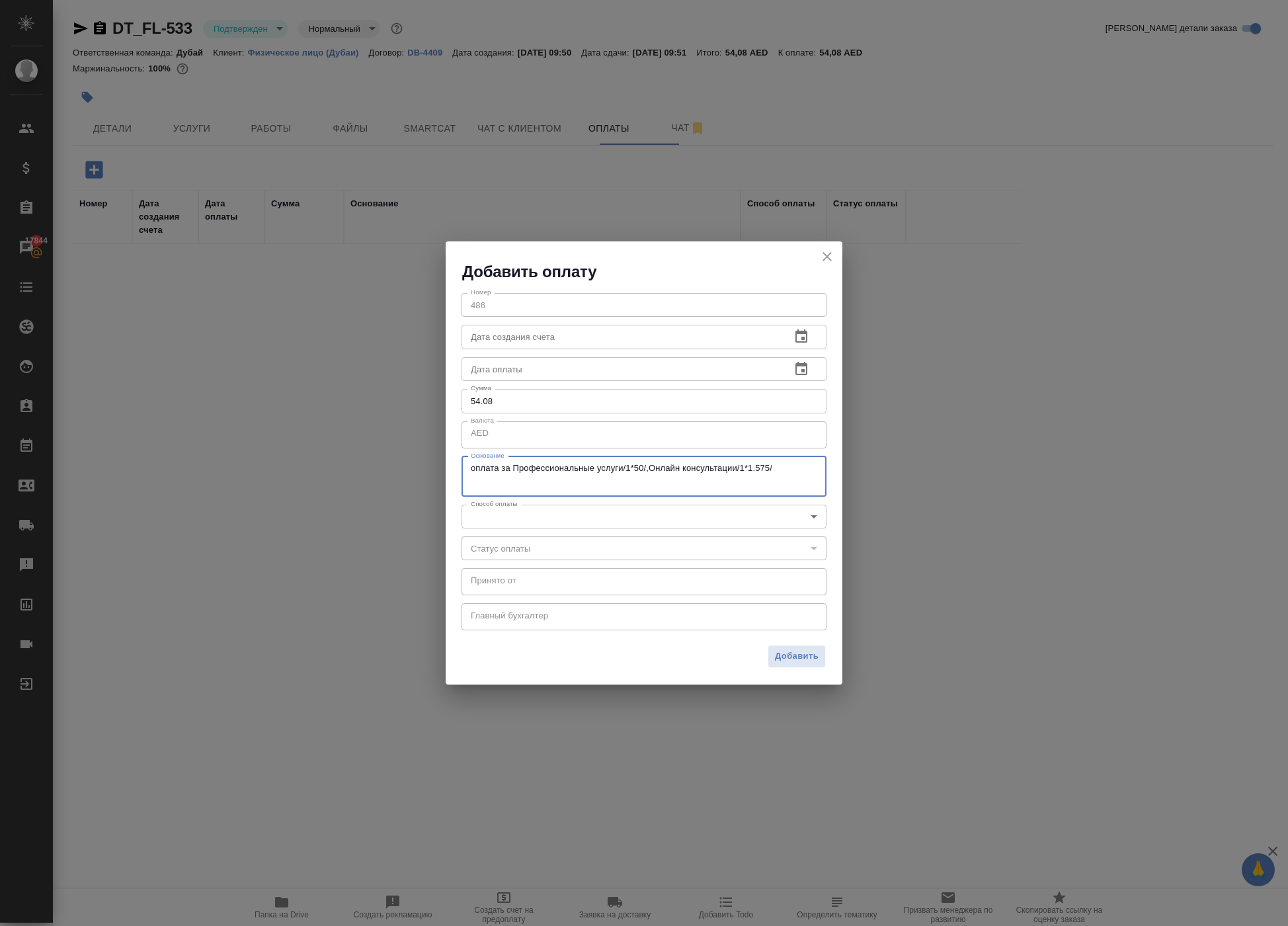
drag, startPoint x: 605, startPoint y: 484, endPoint x: 439, endPoint y: 449, distance: 169.6
click at [439, 449] on div "Добавить оплату Номер 486 Номер Дата создания счета Дата создания счета Дата оп…" at bounding box center [644, 463] width 1288 height 926
paste textarea "Delivery/taxi"
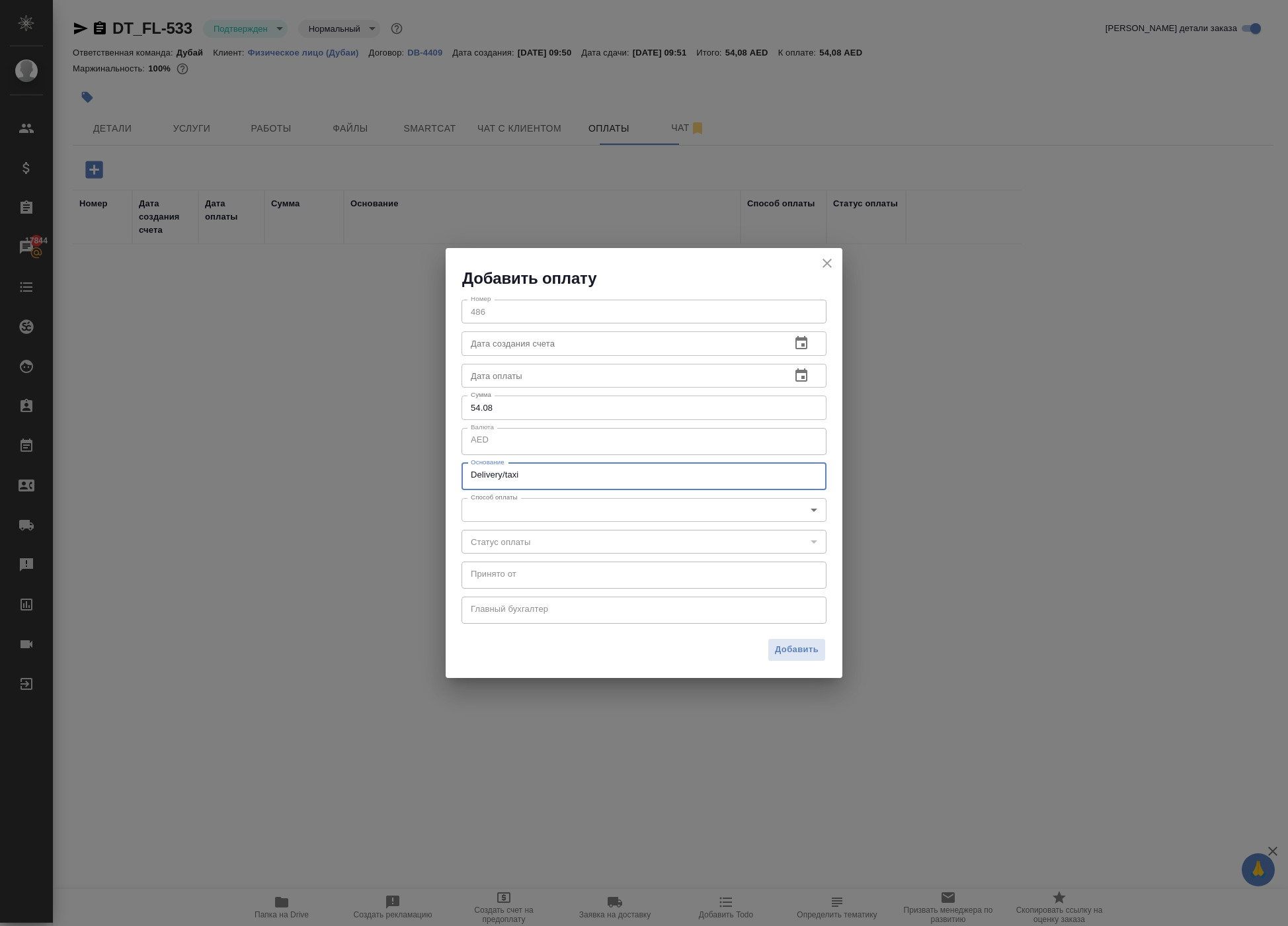
click at [467, 468] on div "Delivery/taxi x Основание" at bounding box center [643, 477] width 365 height 27
click at [467, 472] on div "Delivery/taxi x Основание" at bounding box center [643, 477] width 365 height 27
click at [469, 477] on div "Delivery/taxi x Основание" at bounding box center [643, 477] width 365 height 27
click at [472, 477] on textarea "Delivery/taxi" at bounding box center [644, 476] width 346 height 13
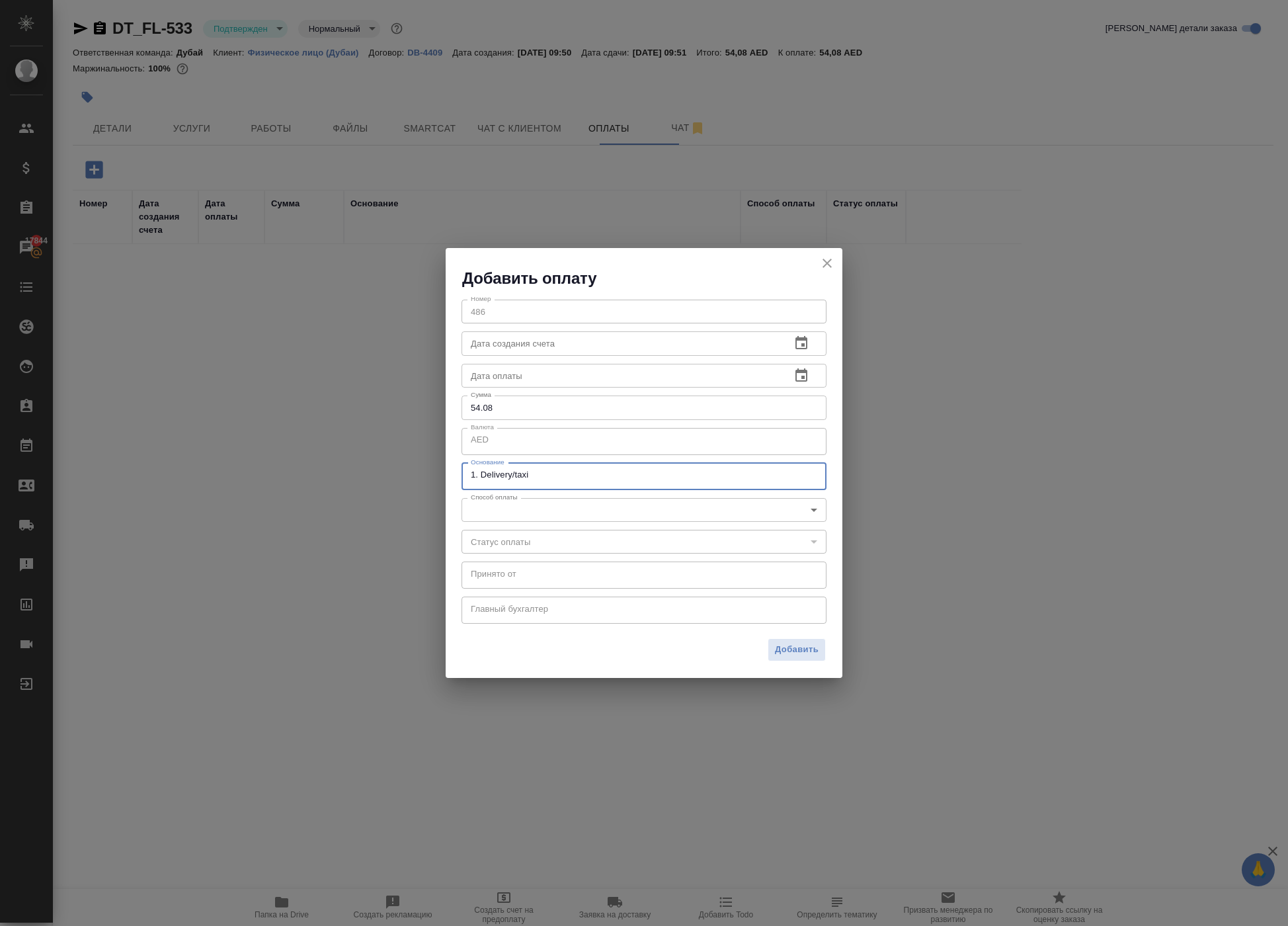
click at [572, 476] on textarea "1. Delivery/taxi" at bounding box center [644, 476] width 346 height 13
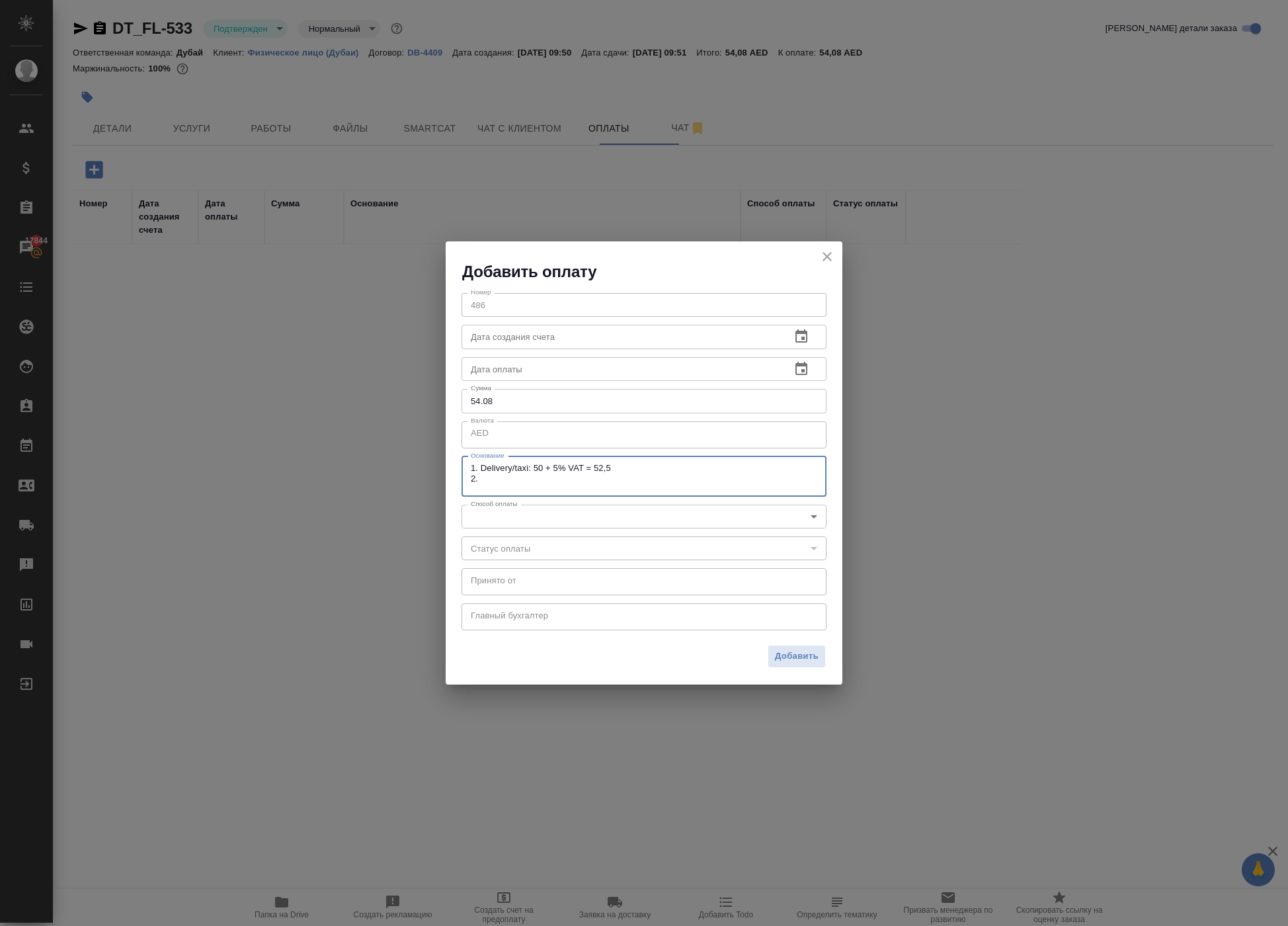
paste textarea "3% Stripe commission"
paste textarea "1,58"
click at [683, 469] on textarea "1. Delivery/taxi: 50 + 5% VAT = 52,5 2. 3% Stripe commission: 1,58 AED" at bounding box center [644, 476] width 346 height 27
click at [679, 492] on div "1. Delivery/taxi: 50 + 5% VAT = 52,5 AED 2. 3% Stripe commission: 1,58 AED x Ос…" at bounding box center [643, 477] width 365 height 40
click at [671, 486] on textarea "1. Delivery/taxi: 50 + 5% VAT = 52,5 AED 2. 3% Stripe commission: 1,58 AED" at bounding box center [644, 476] width 346 height 27
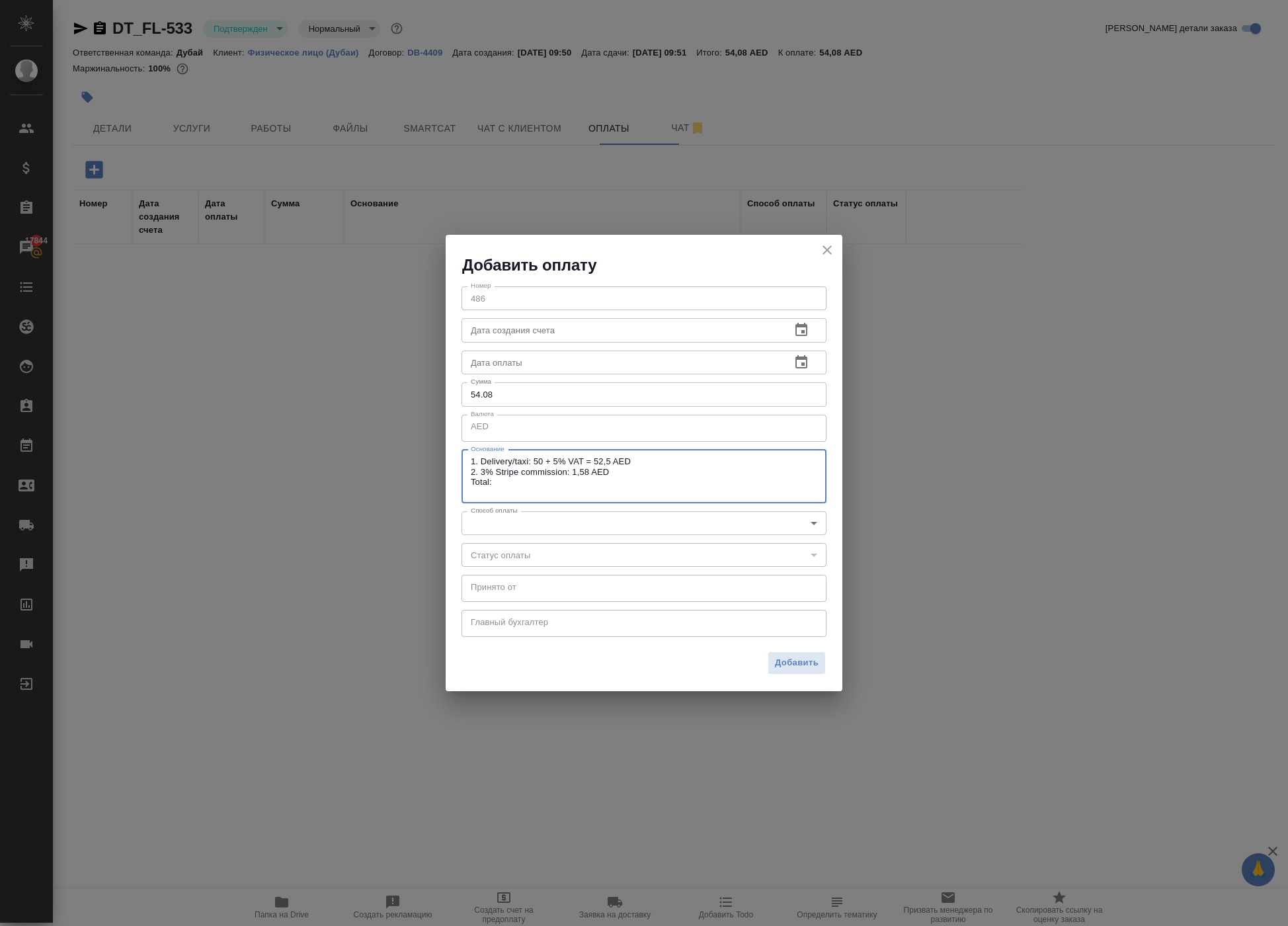
paste textarea "54,08"
drag, startPoint x: 587, startPoint y: 490, endPoint x: 453, endPoint y: 428, distance: 147.6
click at [453, 428] on div "Номер 486 Номер Дата создания счета Дата создания счета Дата оплаты Дата оплаты…" at bounding box center [644, 460] width 397 height 370
click at [679, 527] on body "🙏 .cls-1 fill:#fff; AWATERA Solokha Petro Клиенты Спецификации Заказы 17844 Чат…" at bounding box center [644, 463] width 1288 height 926
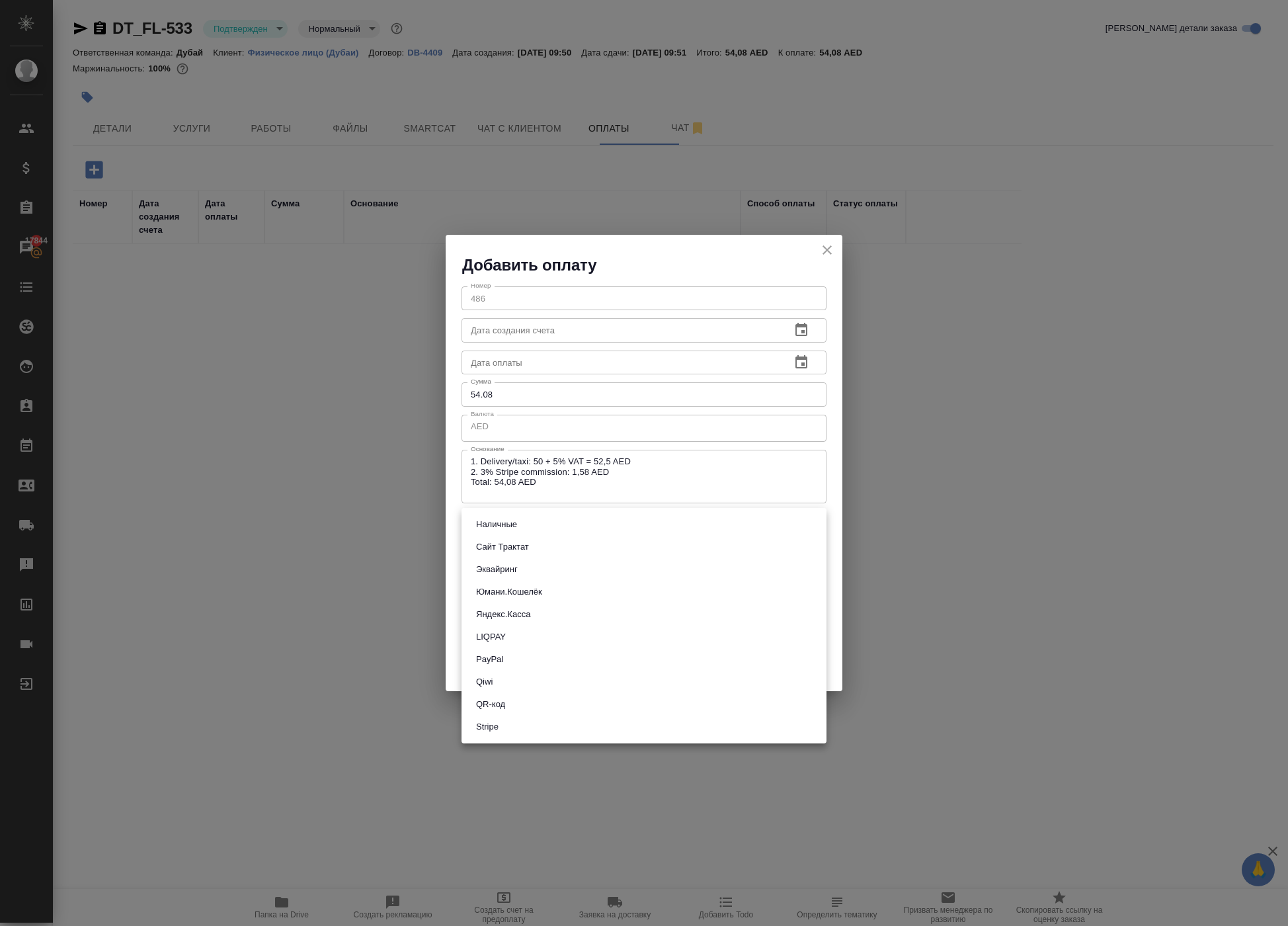
click at [591, 738] on li "Stripe" at bounding box center [643, 727] width 365 height 23
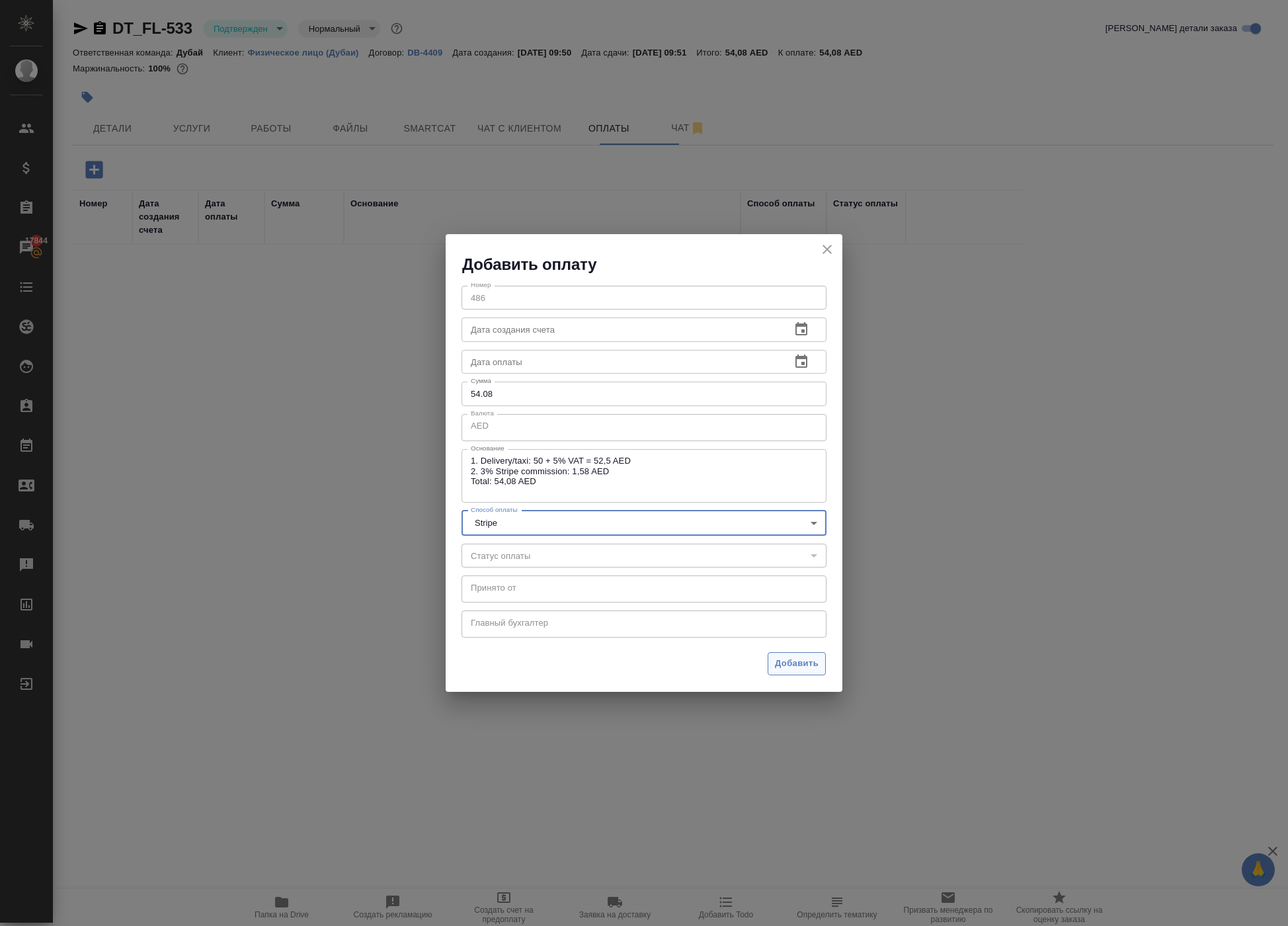
click at [774, 672] on span "Добавить" at bounding box center [796, 663] width 43 height 15
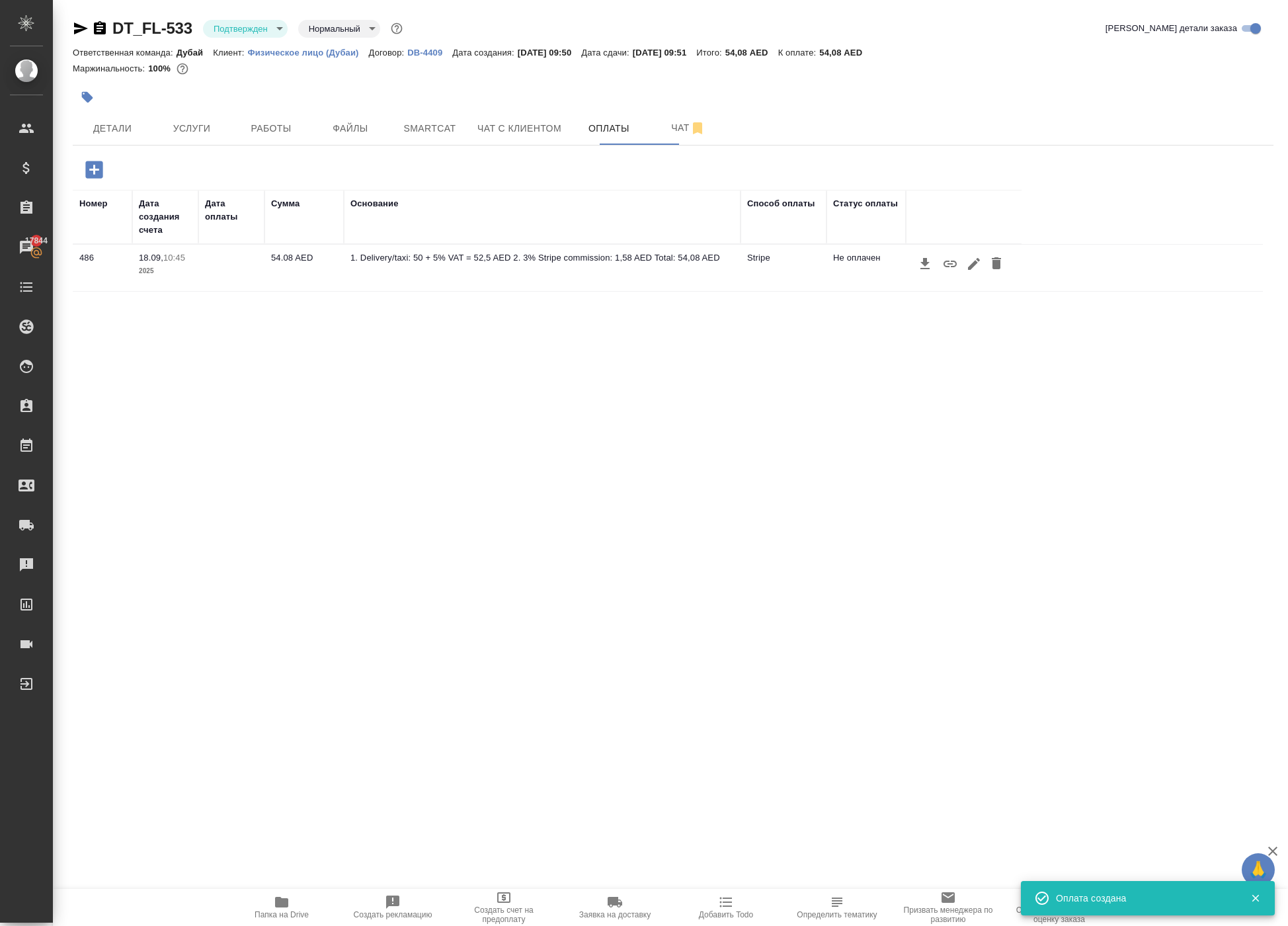
click at [982, 272] on icon "button" at bounding box center [974, 264] width 16 height 16
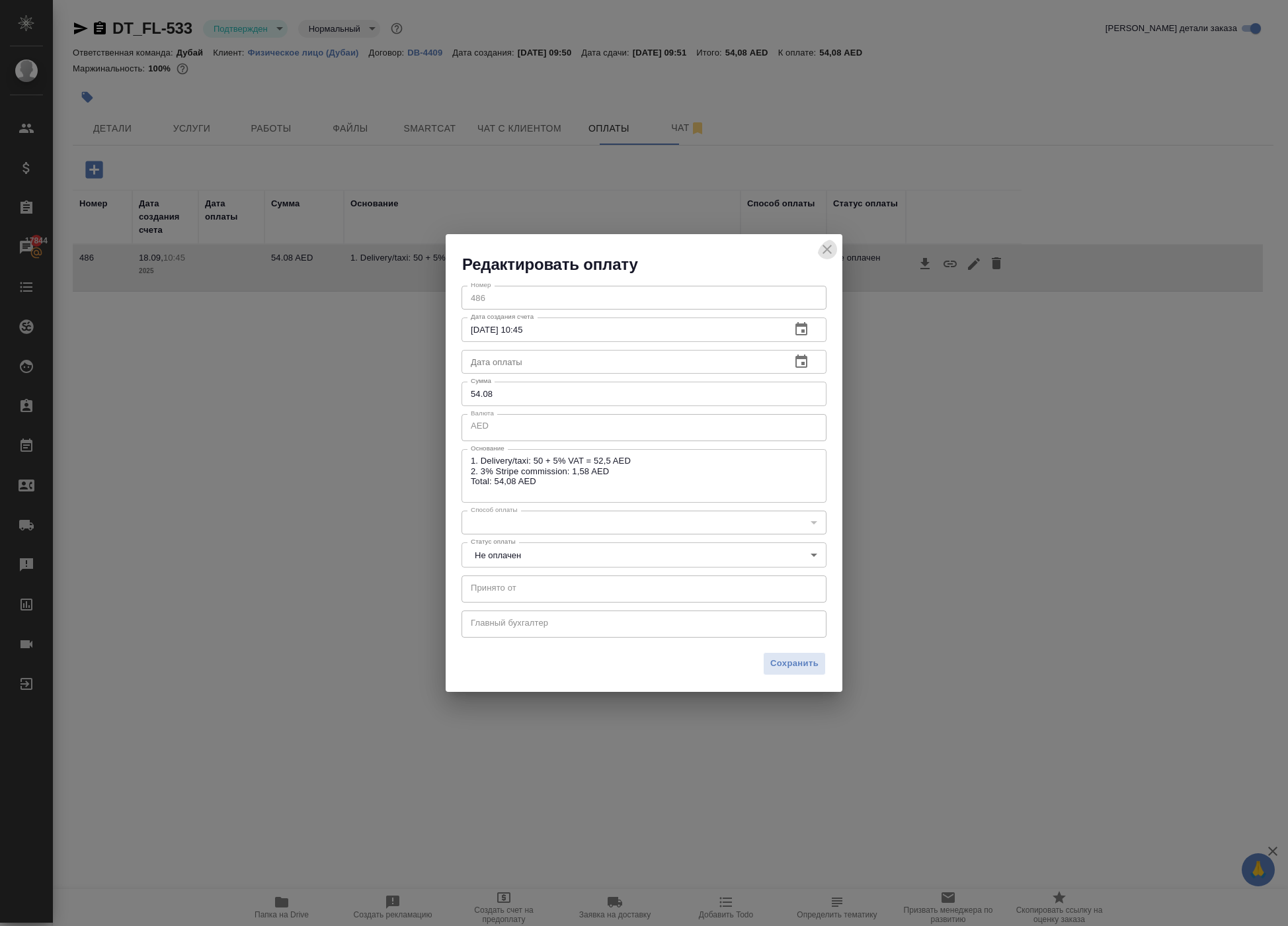
click at [828, 243] on icon "close" at bounding box center [828, 250] width 16 height 16
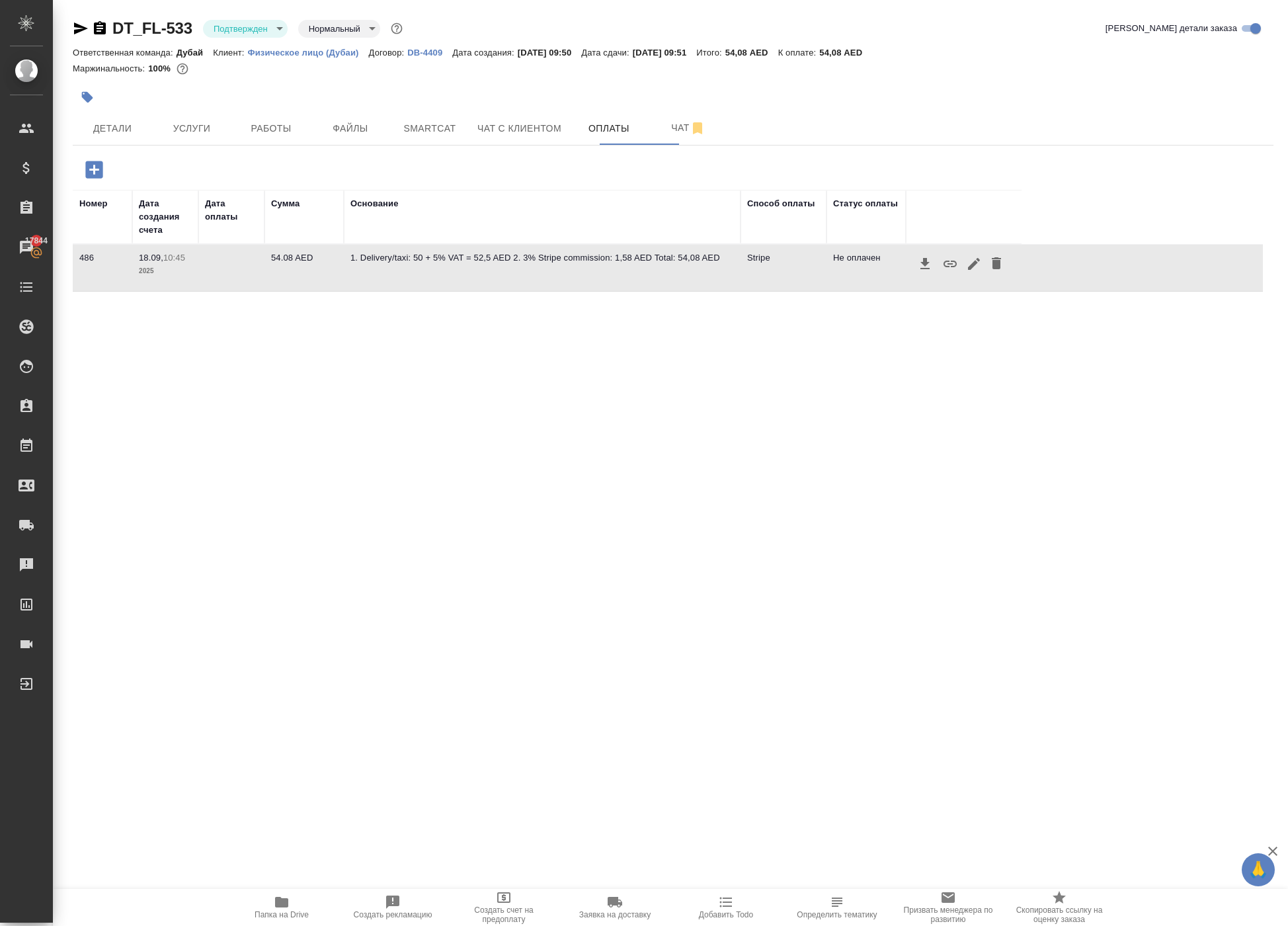
click at [958, 272] on icon "button" at bounding box center [950, 264] width 16 height 16
click at [980, 269] on icon "button" at bounding box center [975, 263] width 10 height 10
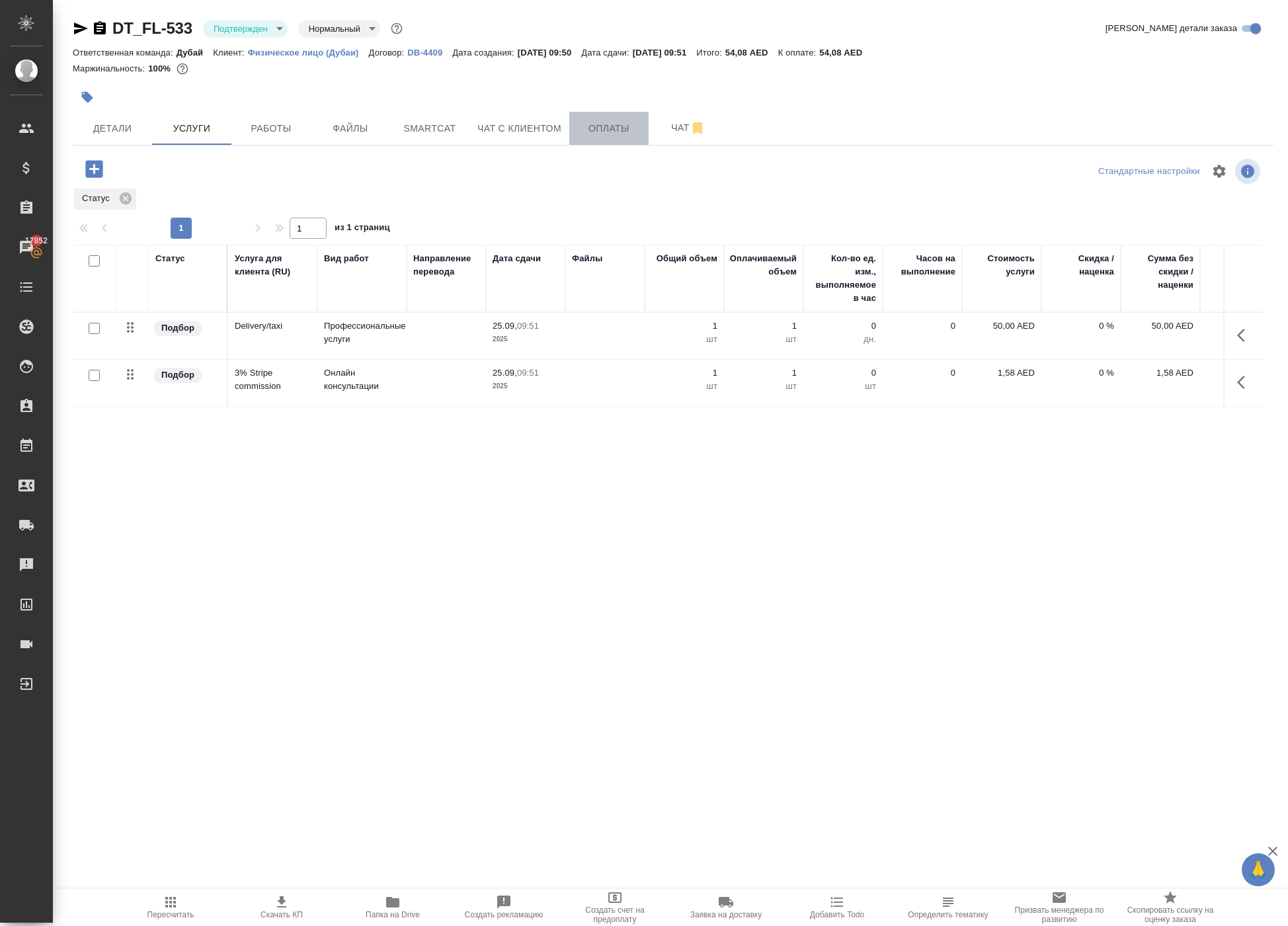
click at [628, 137] on span "Оплаты" at bounding box center [609, 128] width 64 height 17
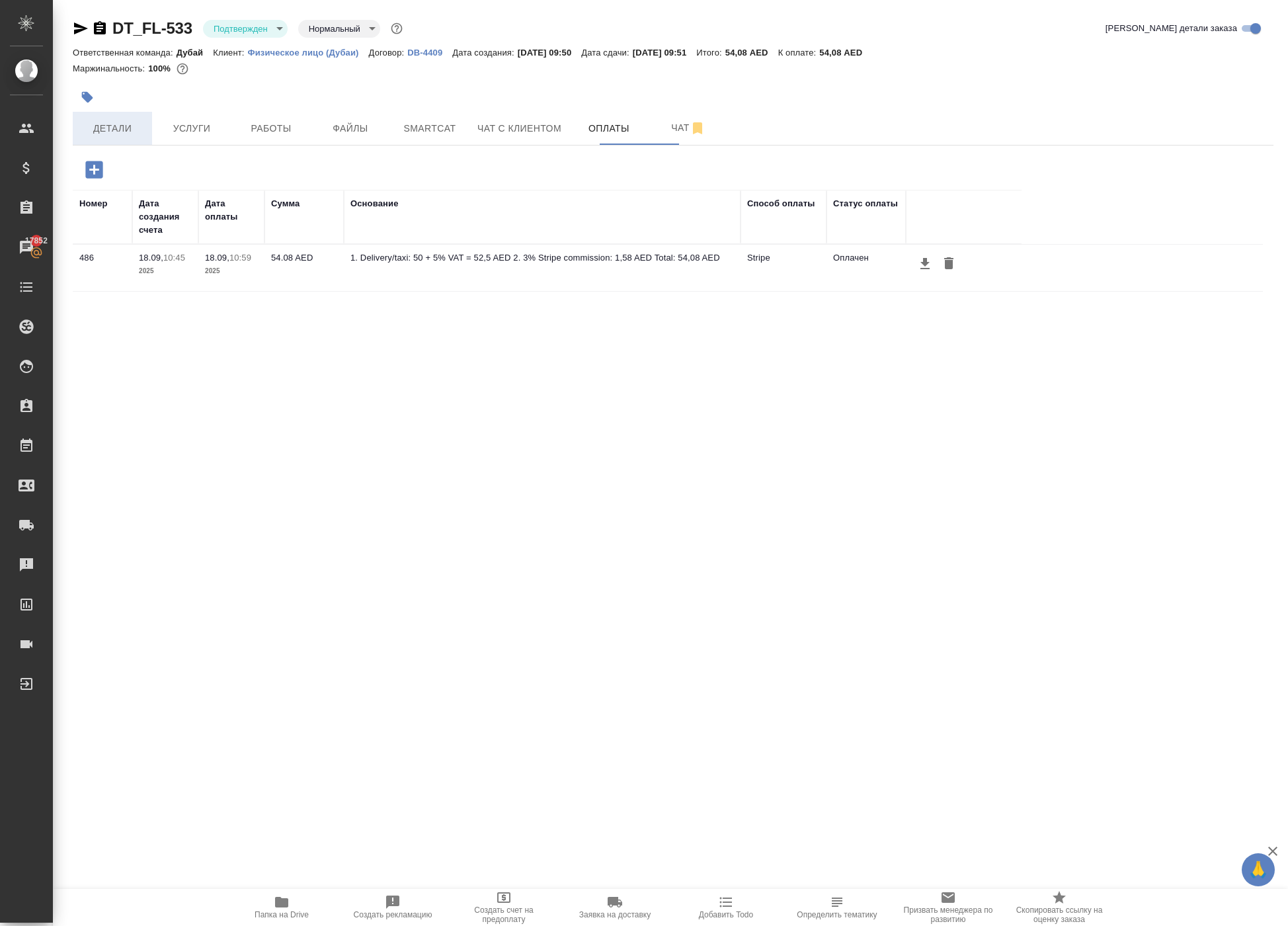
click at [105, 137] on span "Детали" at bounding box center [112, 128] width 64 height 17
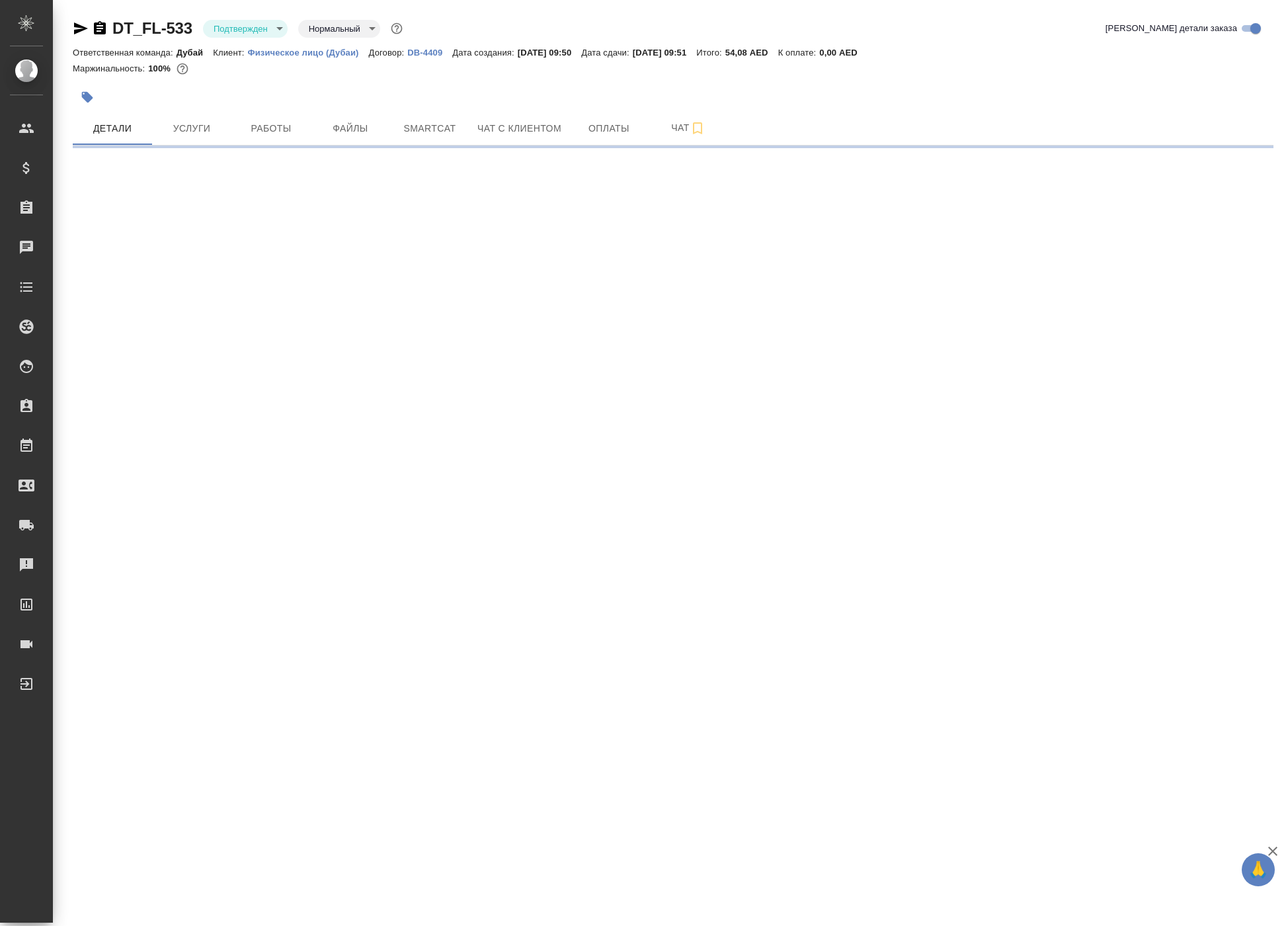
select select "RU"
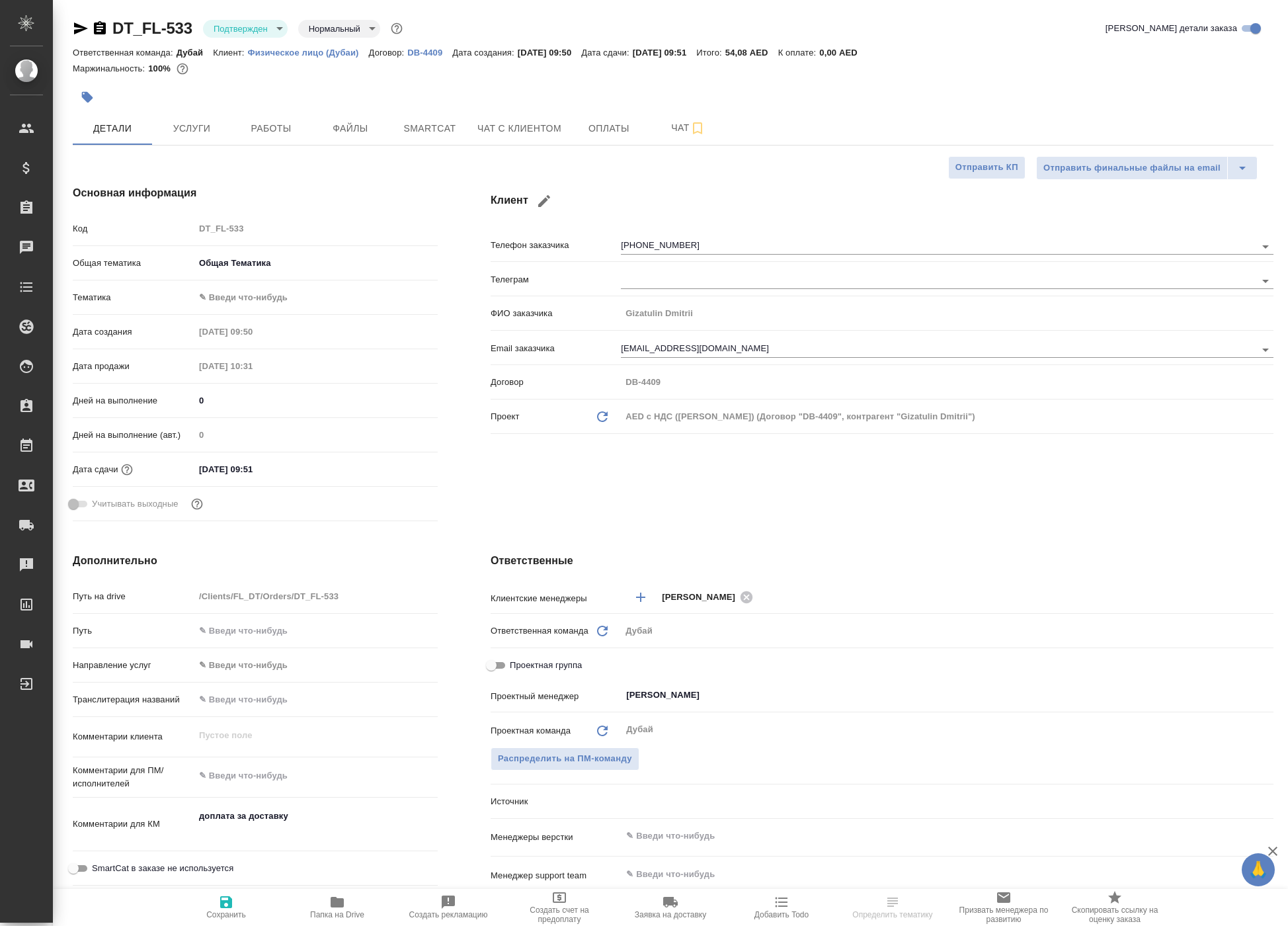
type textarea "x"
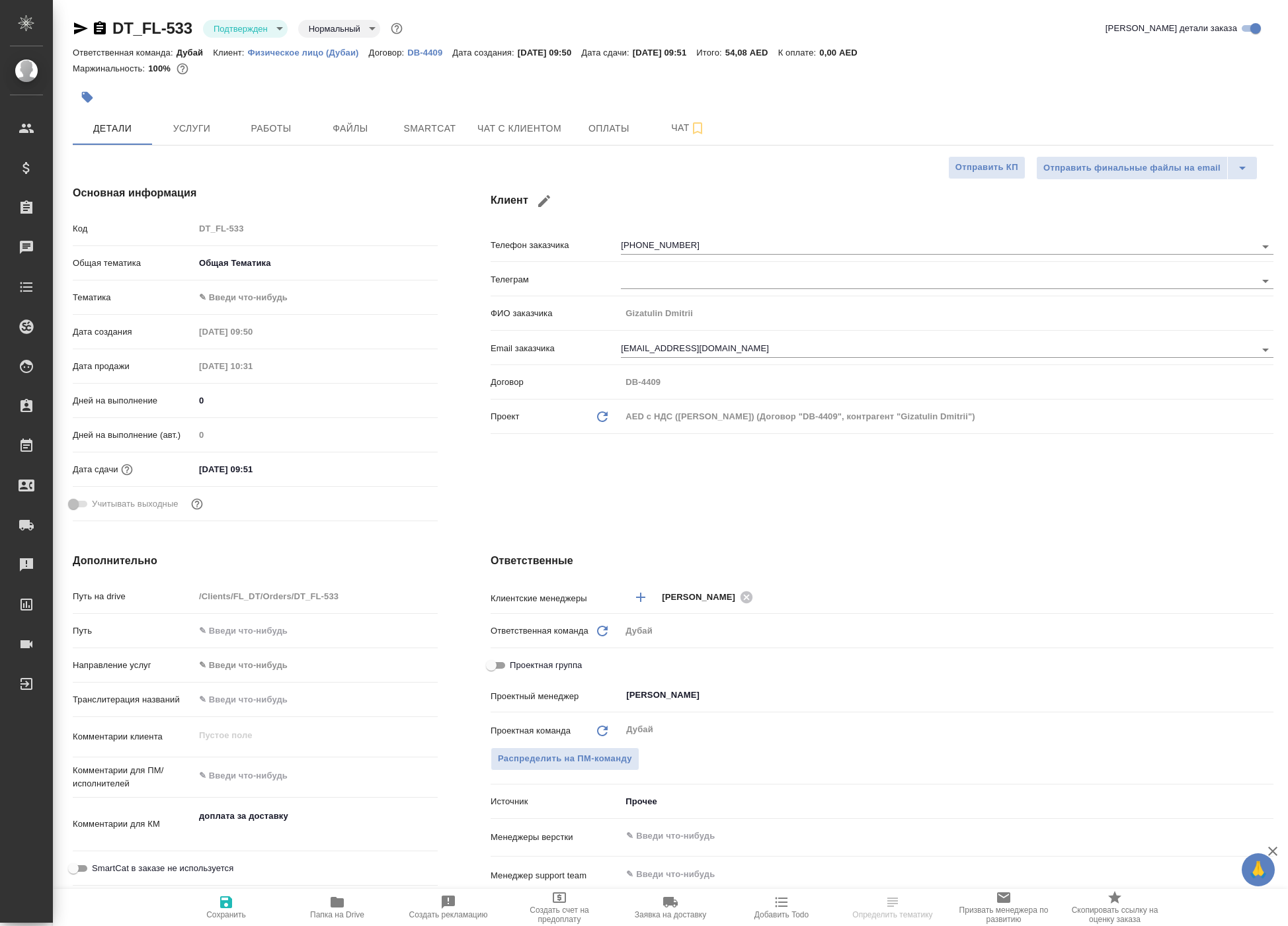
type textarea "x"
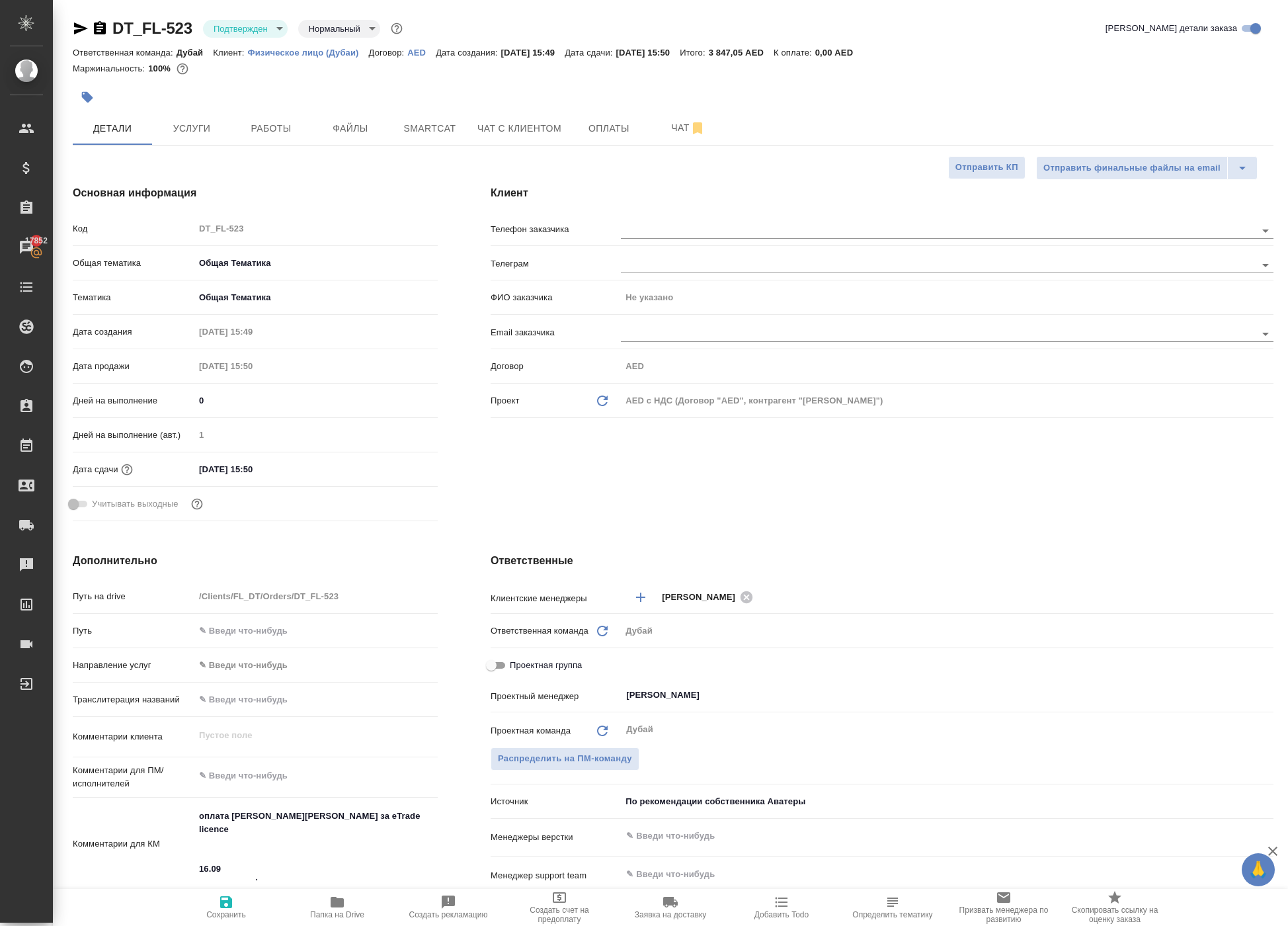
select select "RU"
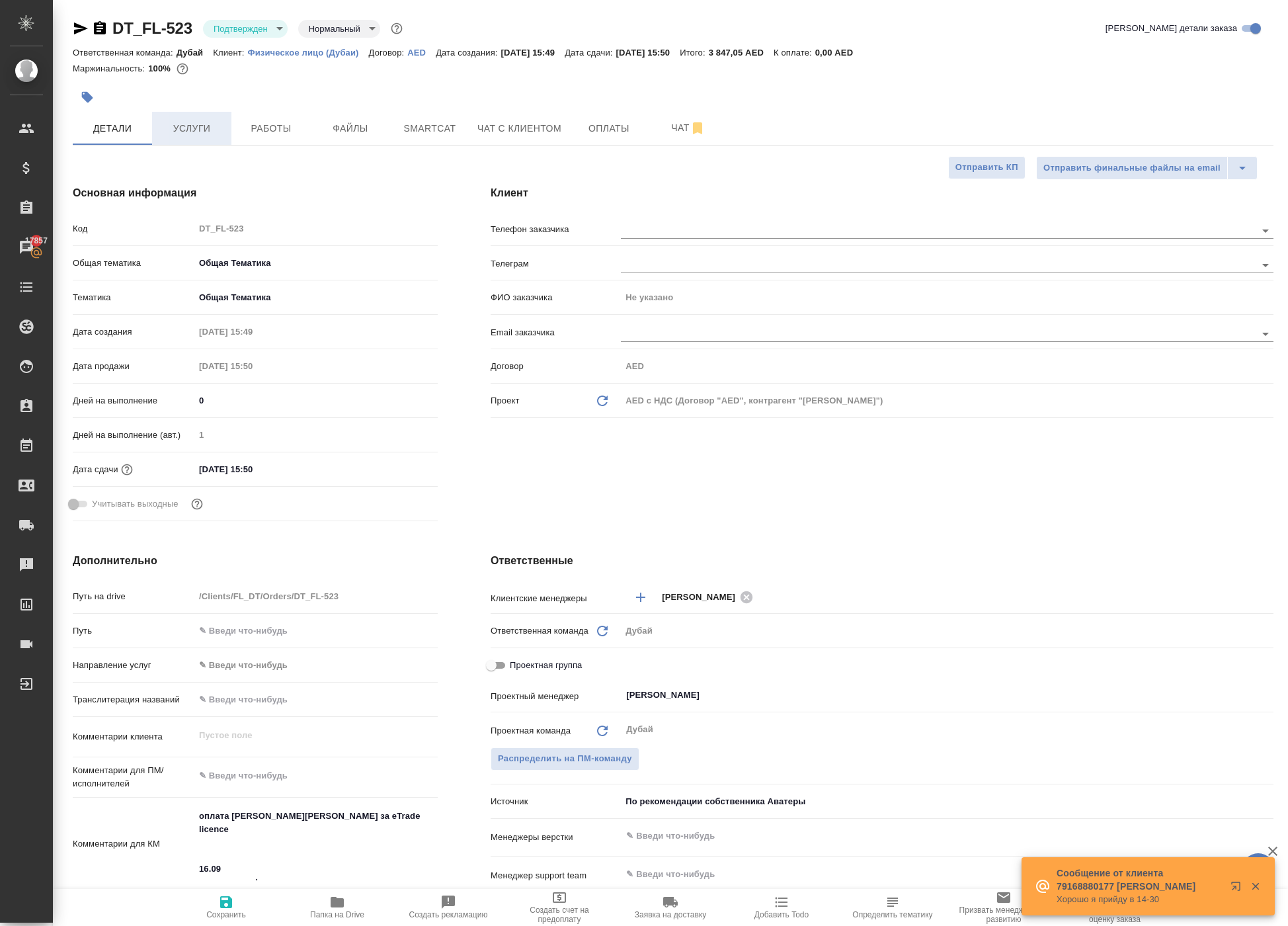
click at [183, 137] on span "Услуги" at bounding box center [192, 128] width 64 height 17
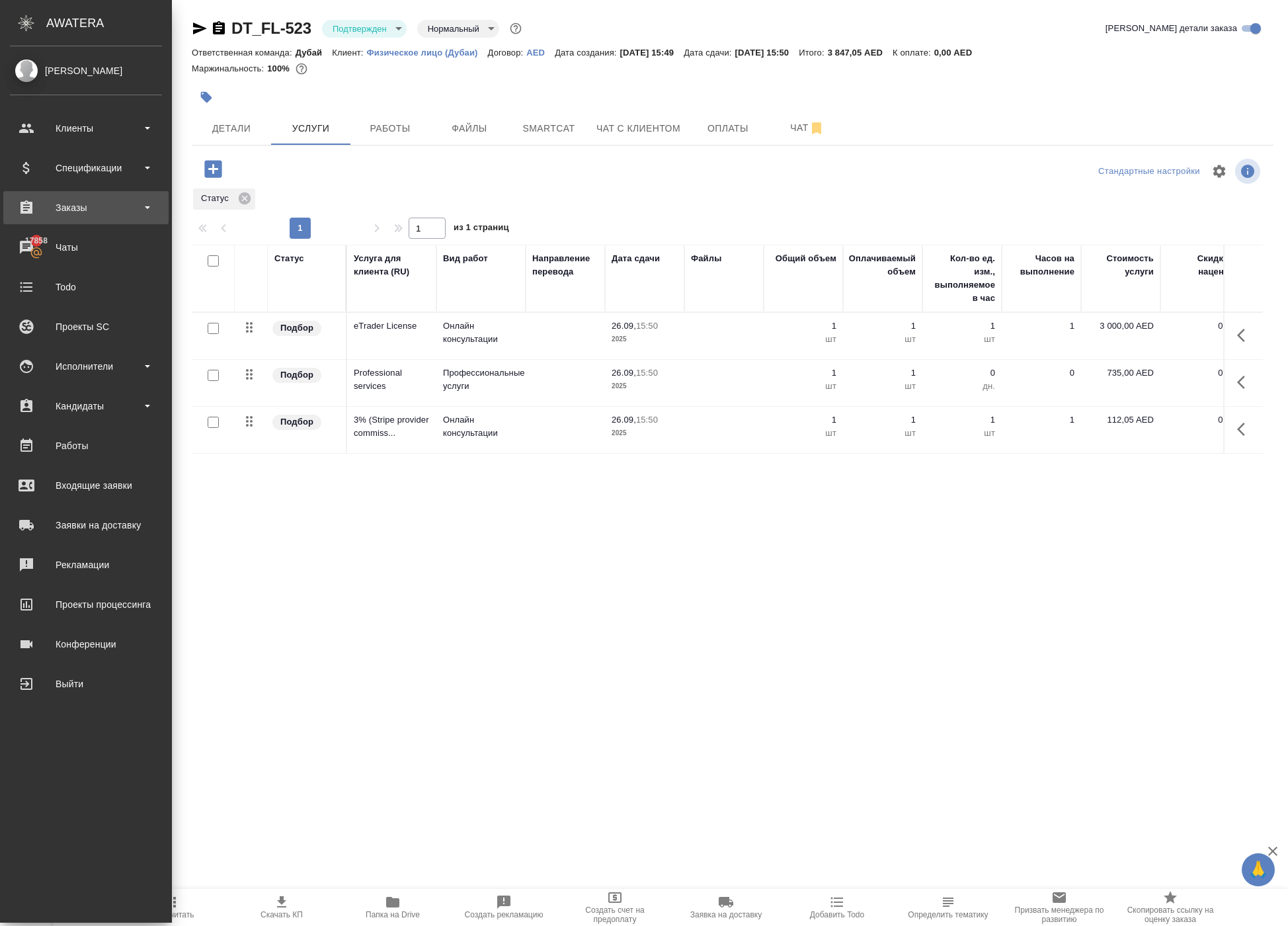
click at [105, 210] on div "Заказы" at bounding box center [85, 208] width 152 height 20
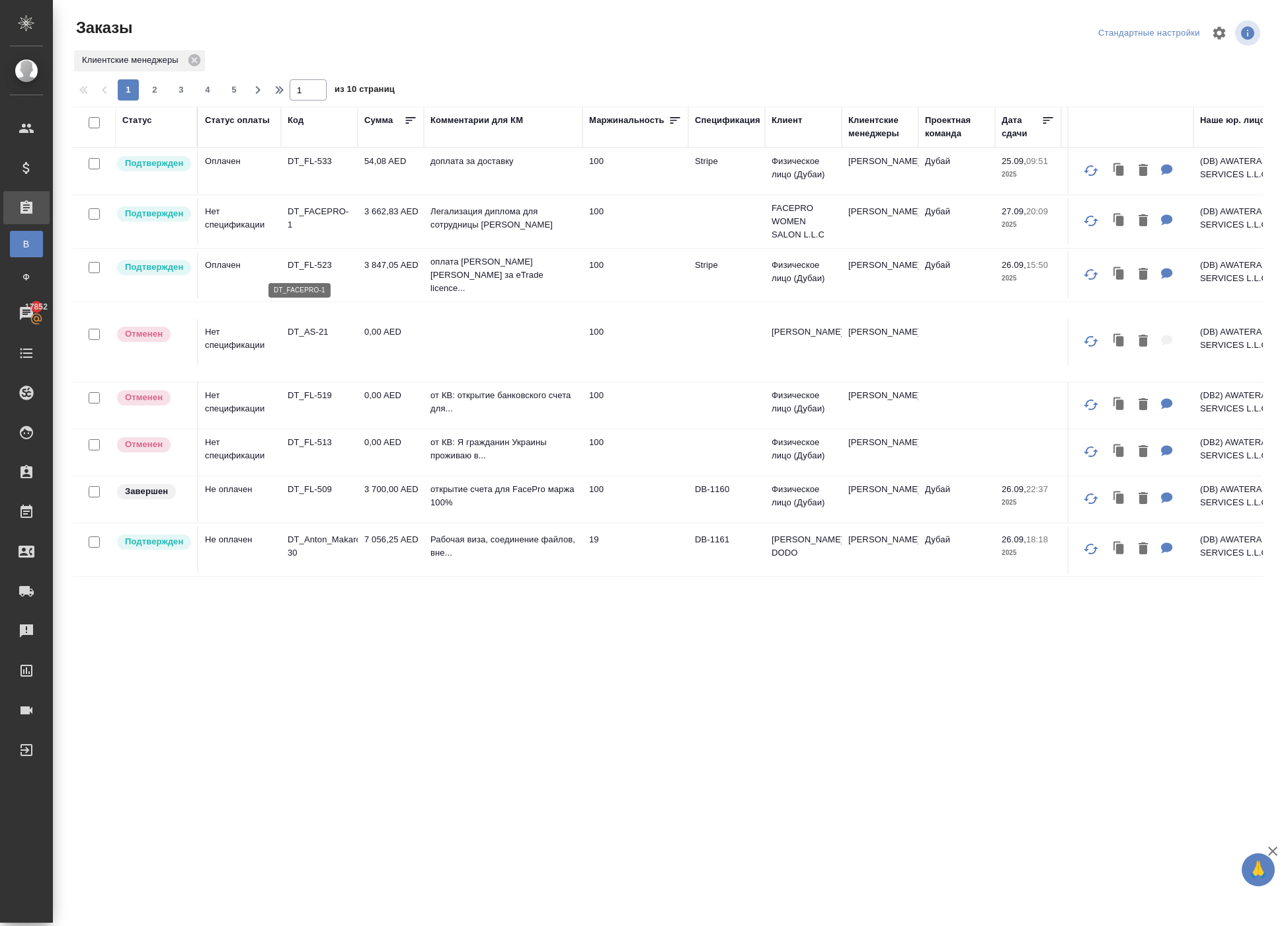
click at [319, 231] on p "DT_FACEPRO-1" at bounding box center [319, 218] width 64 height 27
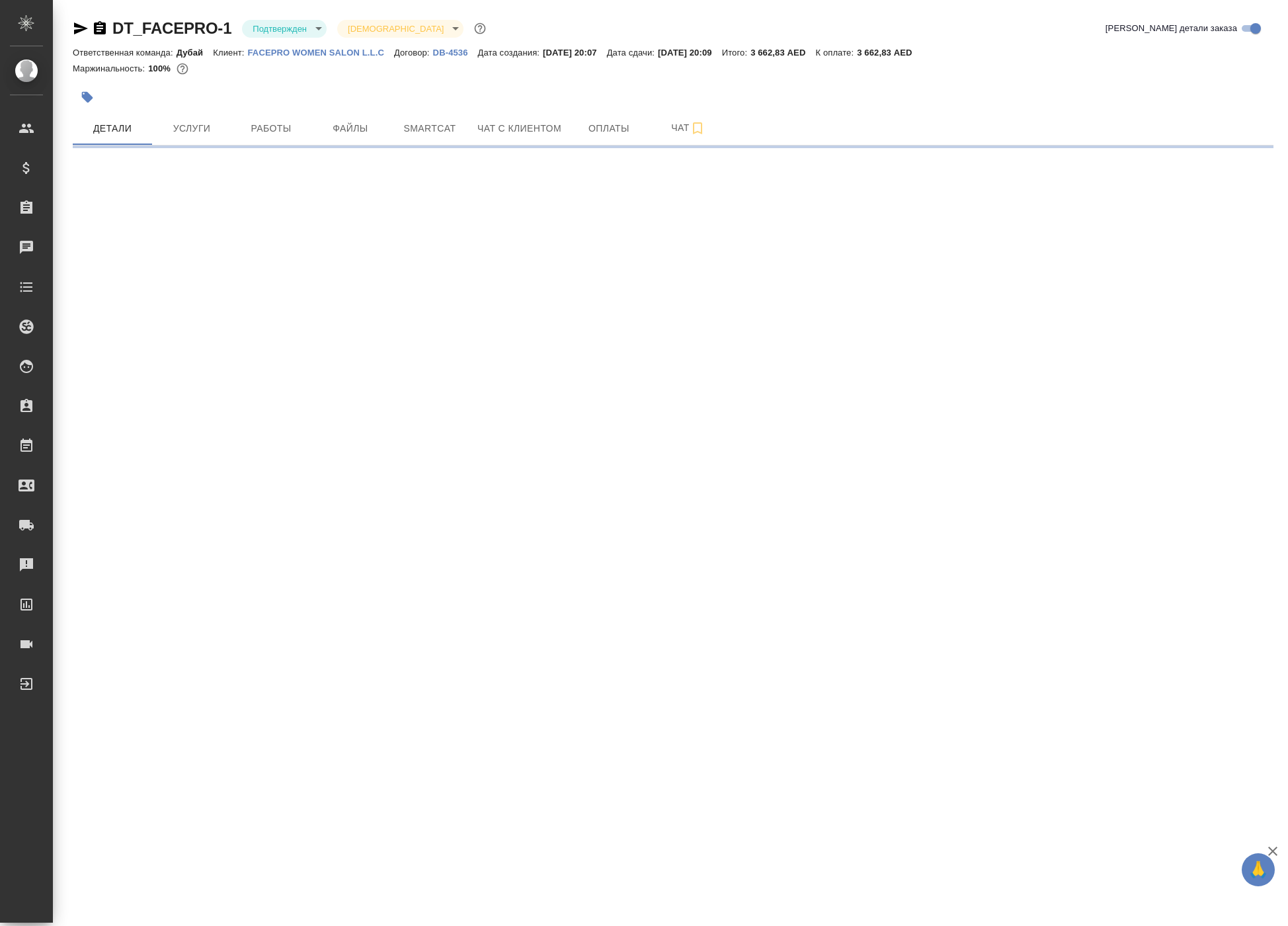
select select "RU"
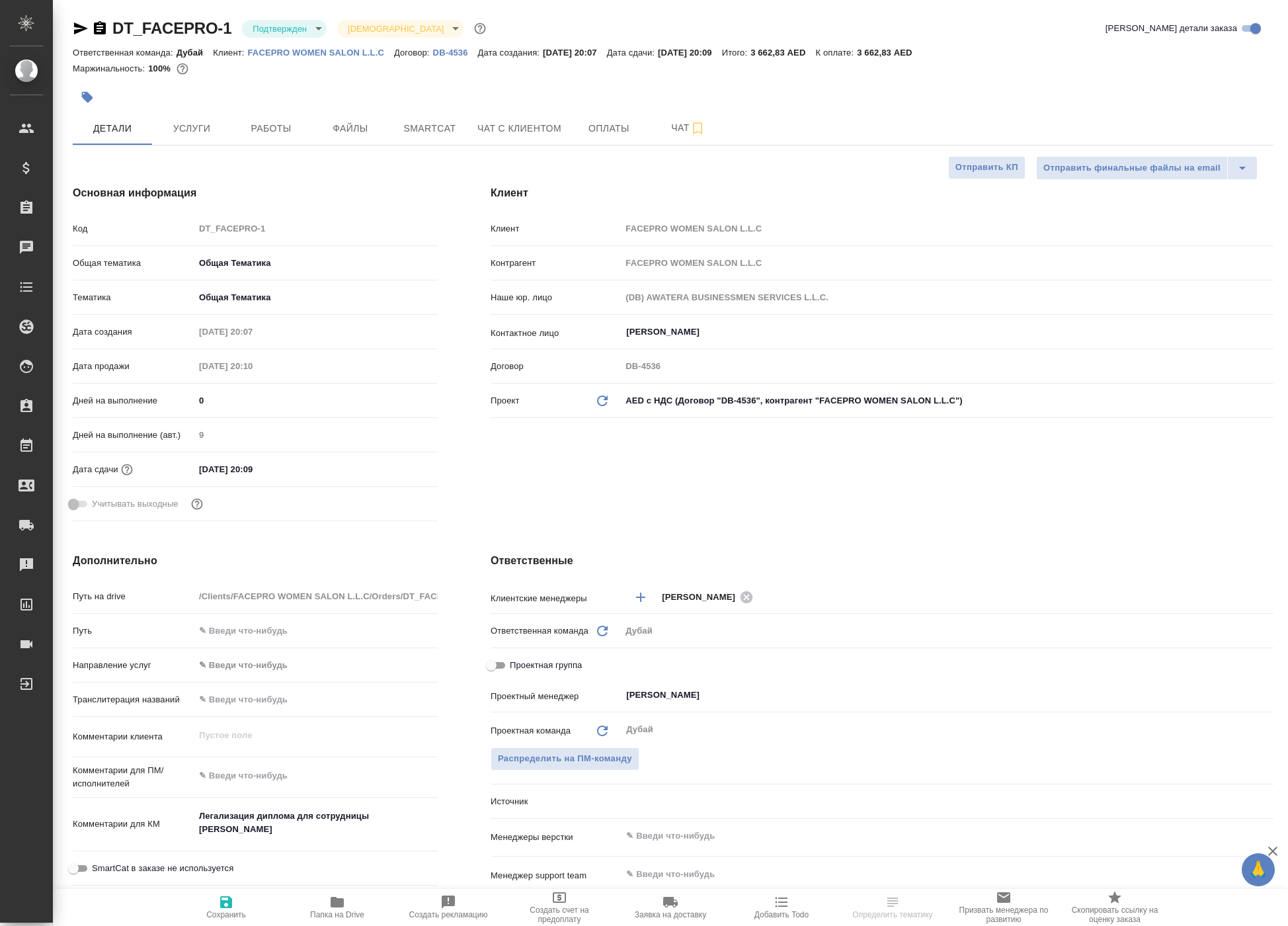
type textarea "x"
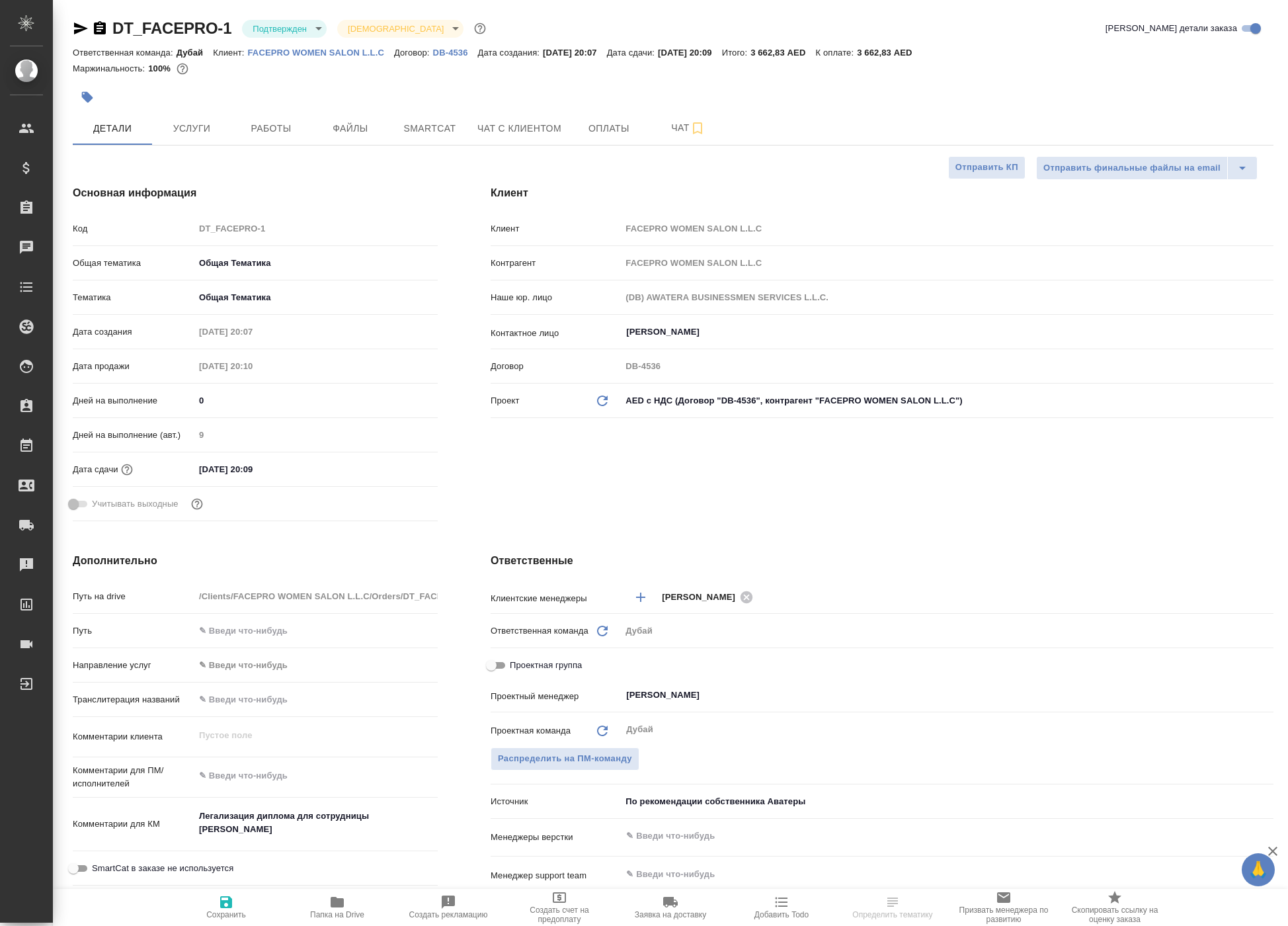
type textarea "x"
click at [209, 137] on span "Услуги" at bounding box center [192, 128] width 64 height 17
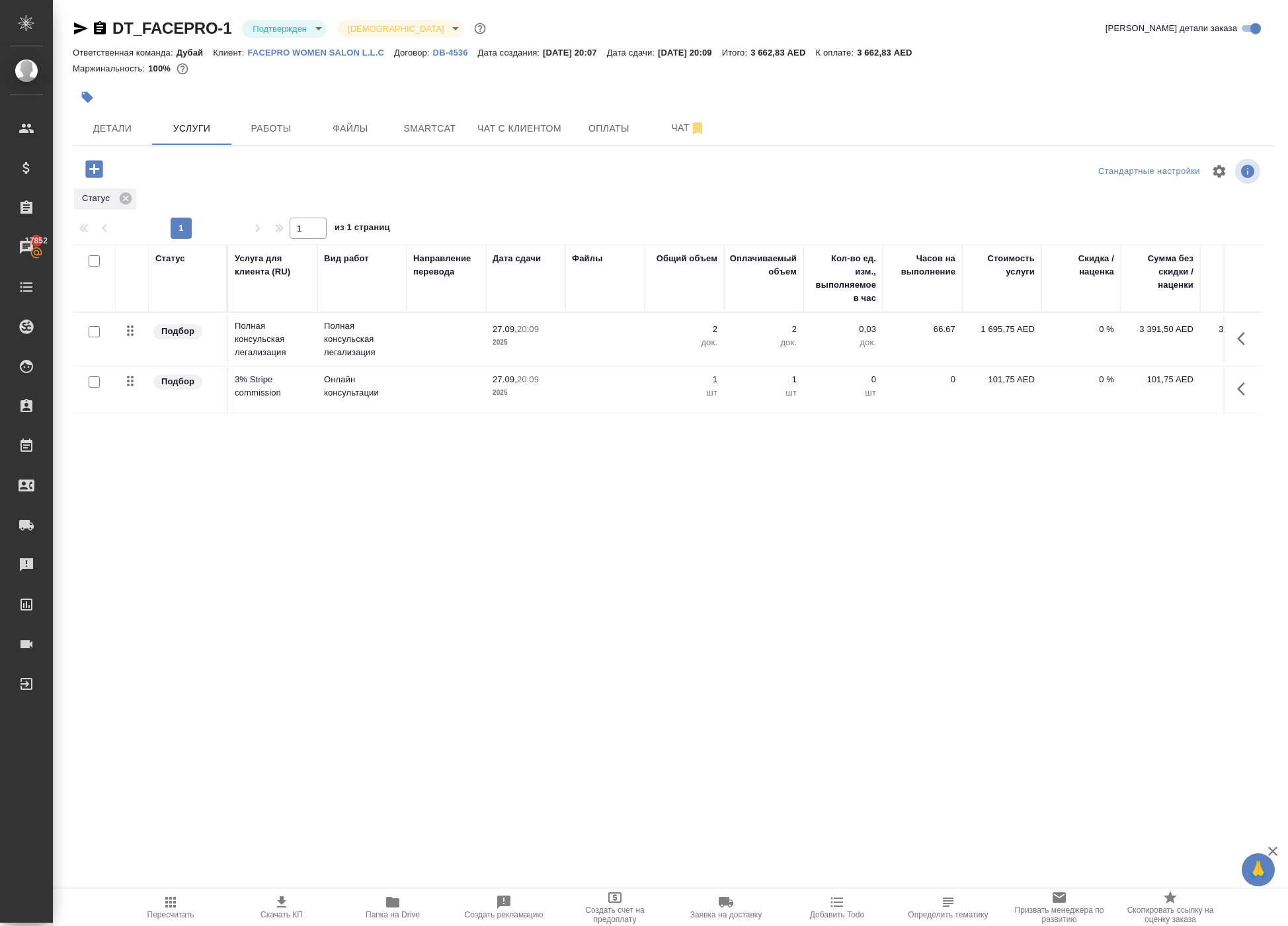
click at [1237, 346] on icon "button" at bounding box center [1245, 339] width 16 height 16
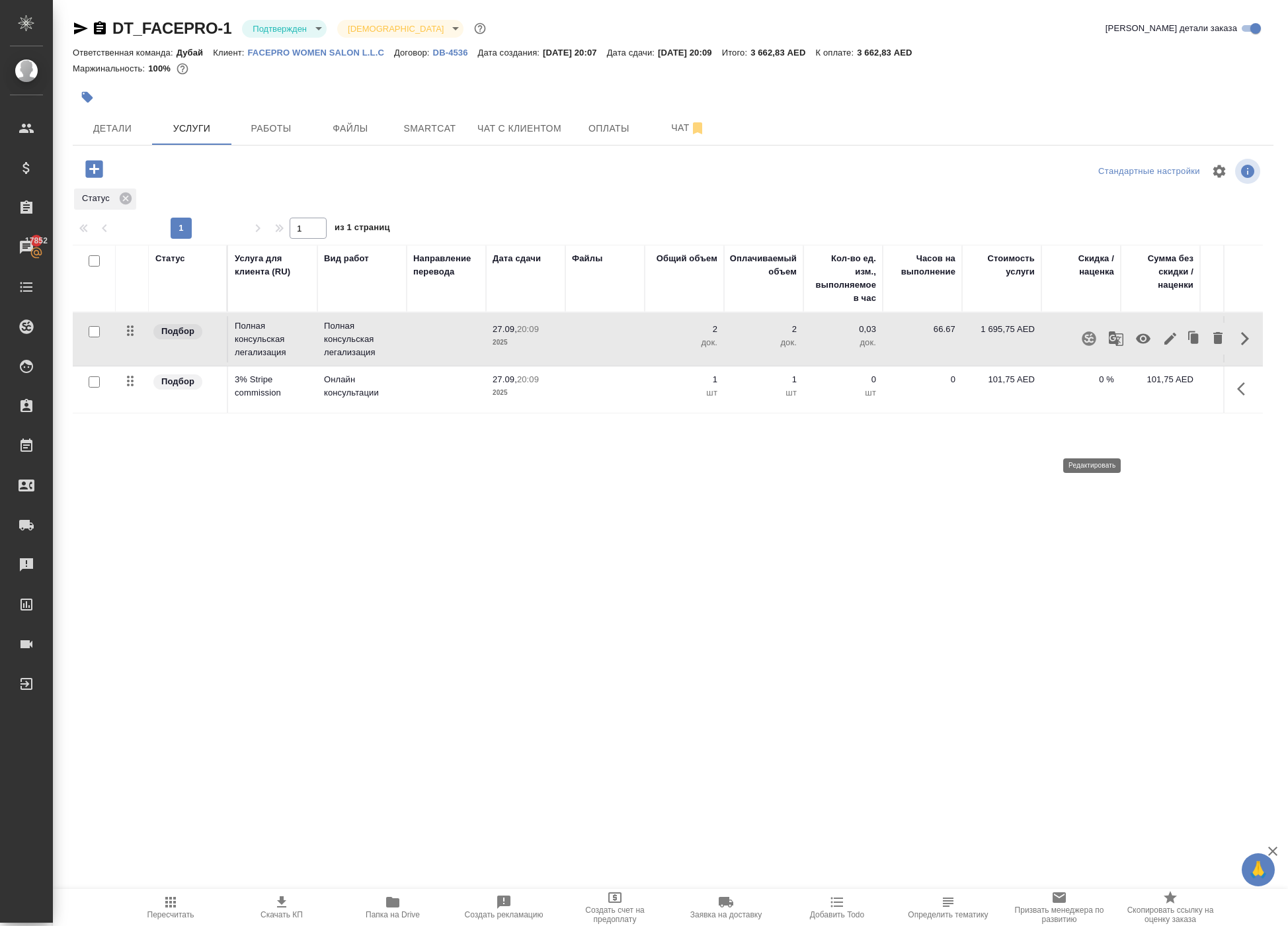
click at [1162, 346] on icon "button" at bounding box center [1170, 339] width 16 height 16
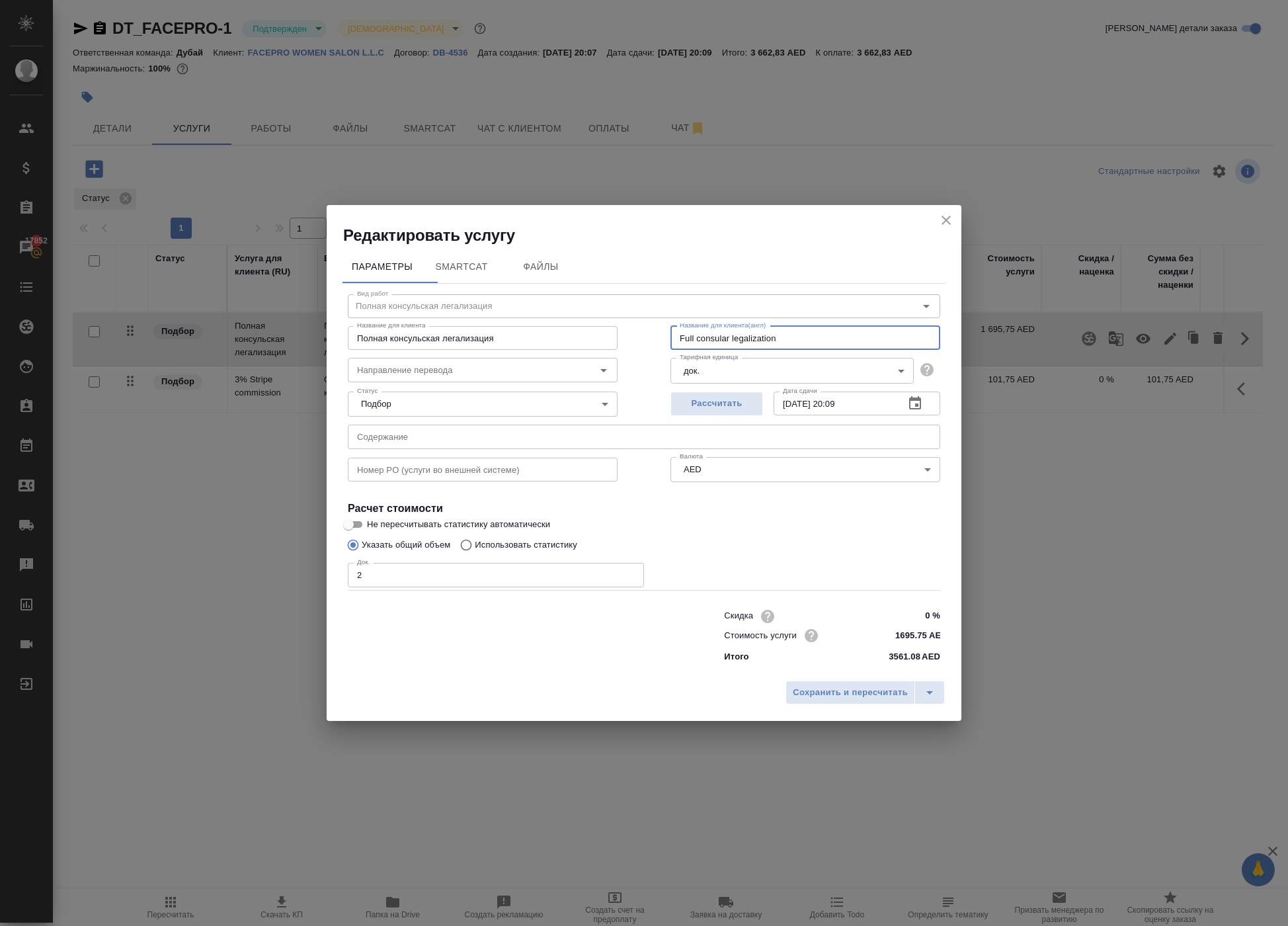
drag, startPoint x: 819, startPoint y: 299, endPoint x: 554, endPoint y: 292, distance: 265.1
click at [554, 294] on div "Название для клиента Полная консульская легализация Название для клиента Назван…" at bounding box center [644, 336] width 646 height 85
drag, startPoint x: 558, startPoint y: 300, endPoint x: 456, endPoint y: 300, distance: 102.0
click at [456, 326] on input "Полная консульская легализация" at bounding box center [482, 338] width 270 height 24
click at [553, 326] on input "Полная консульская легализация" at bounding box center [482, 338] width 270 height 24
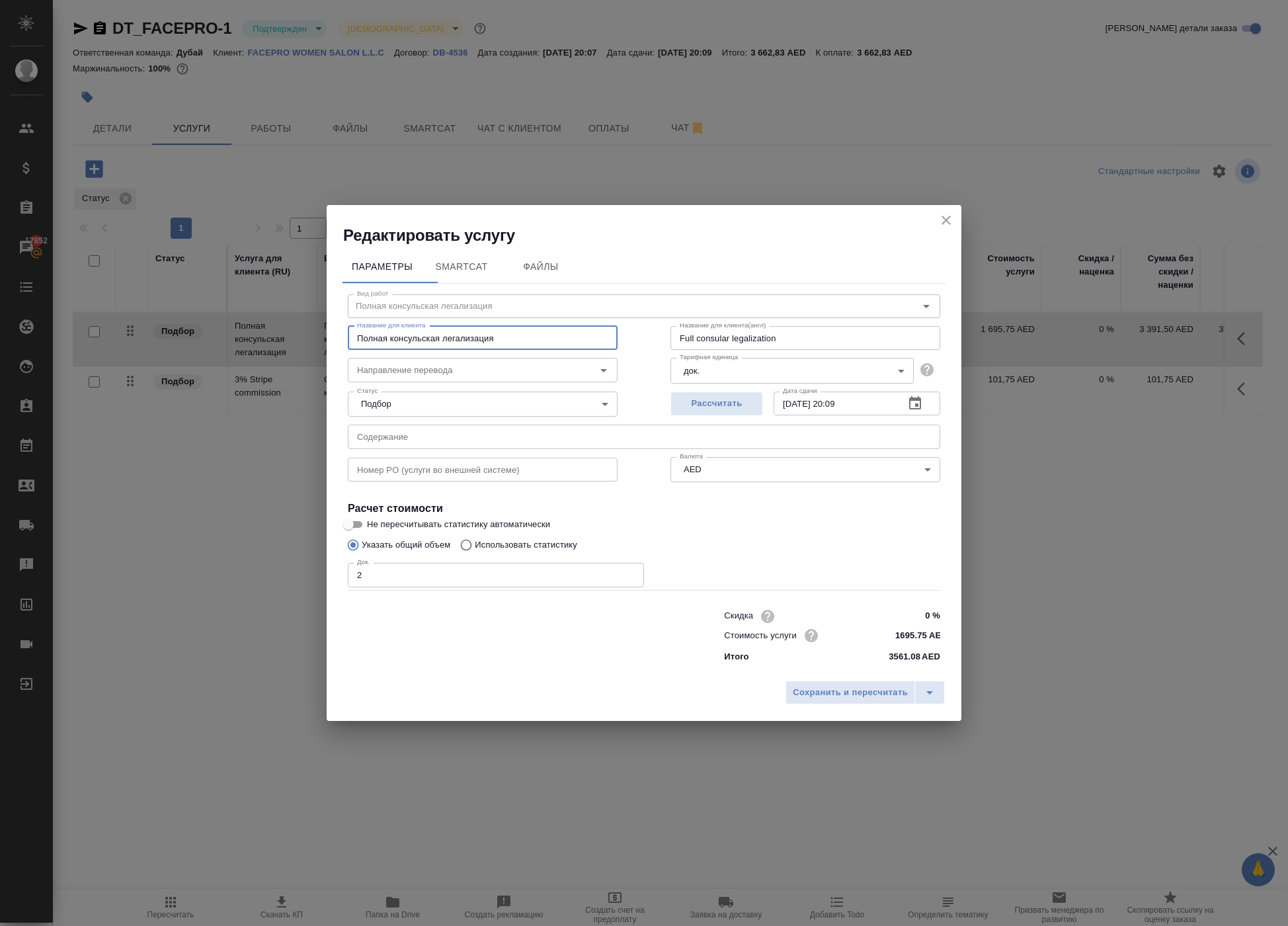
click at [553, 326] on input "Полная консульская легализация" at bounding box center [482, 338] width 270 height 24
paste input "Full consular legalization"
type input "Full consular legalization"
click at [793, 701] on span "Сохранить и пересчитать" at bounding box center [850, 692] width 115 height 15
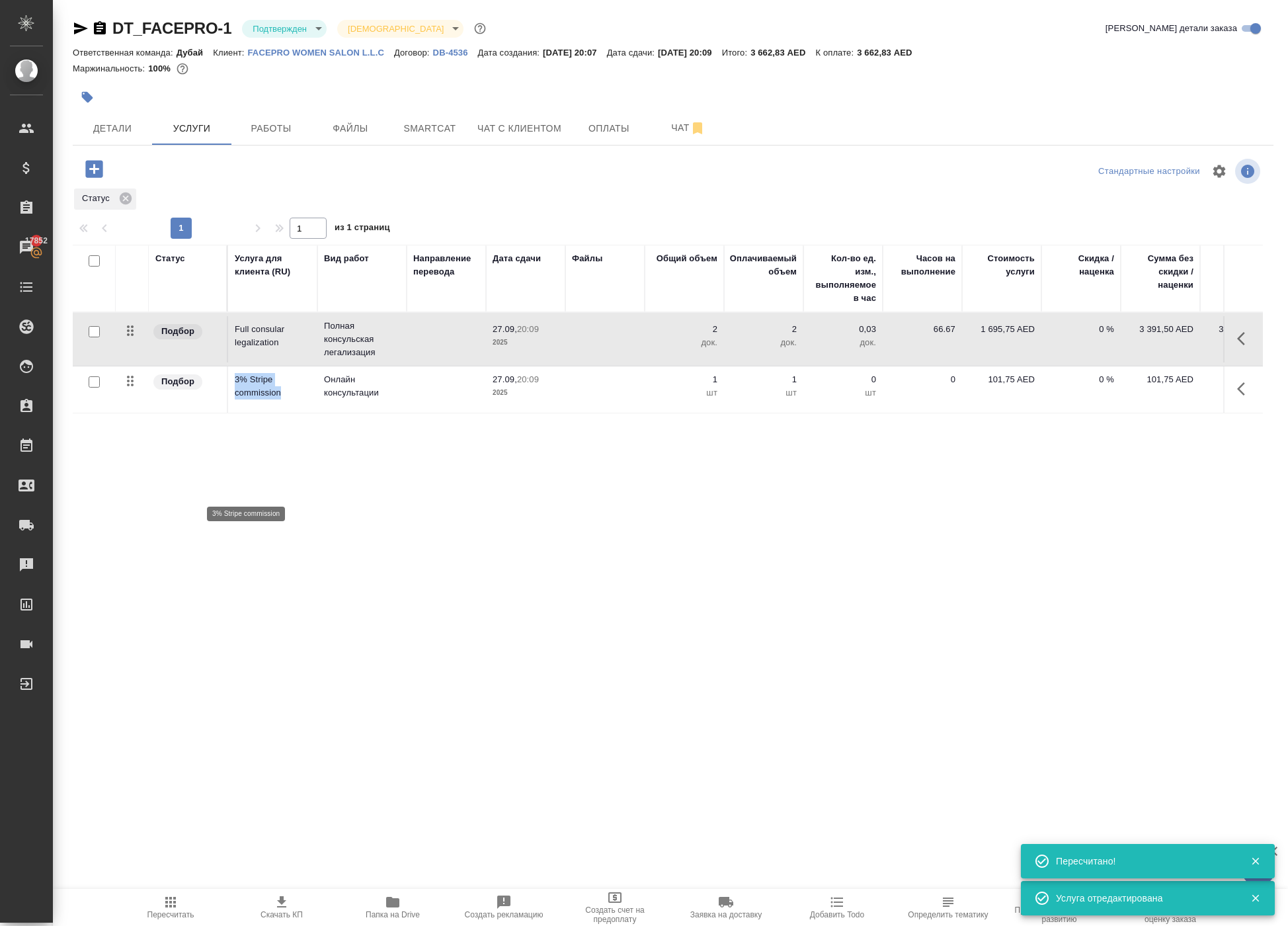
drag, startPoint x: 237, startPoint y: 472, endPoint x: 299, endPoint y: 496, distance: 66.5
click at [299, 399] on p "3% Stripe commission" at bounding box center [273, 386] width 76 height 27
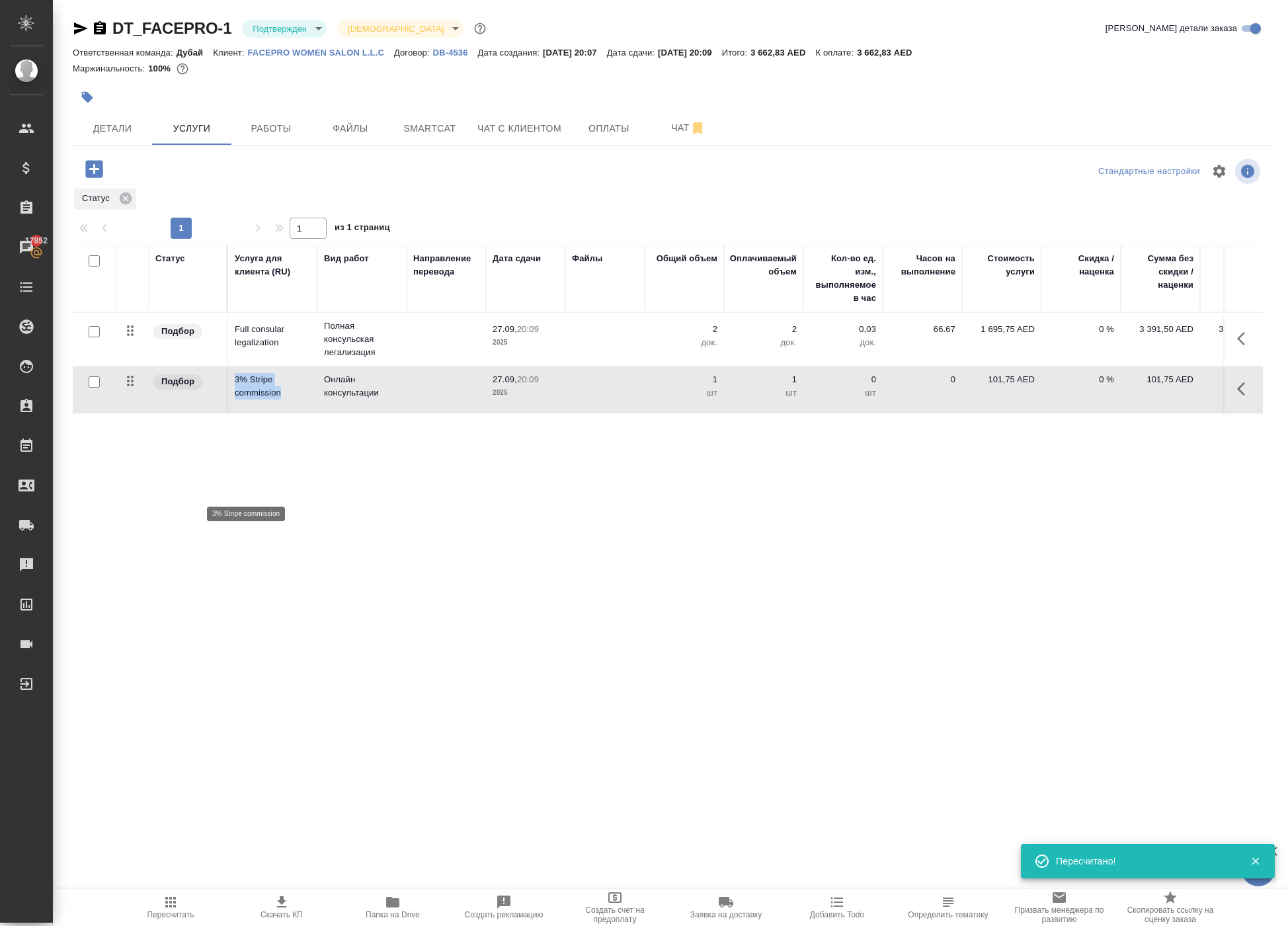
copy p "3% Stripe commission"
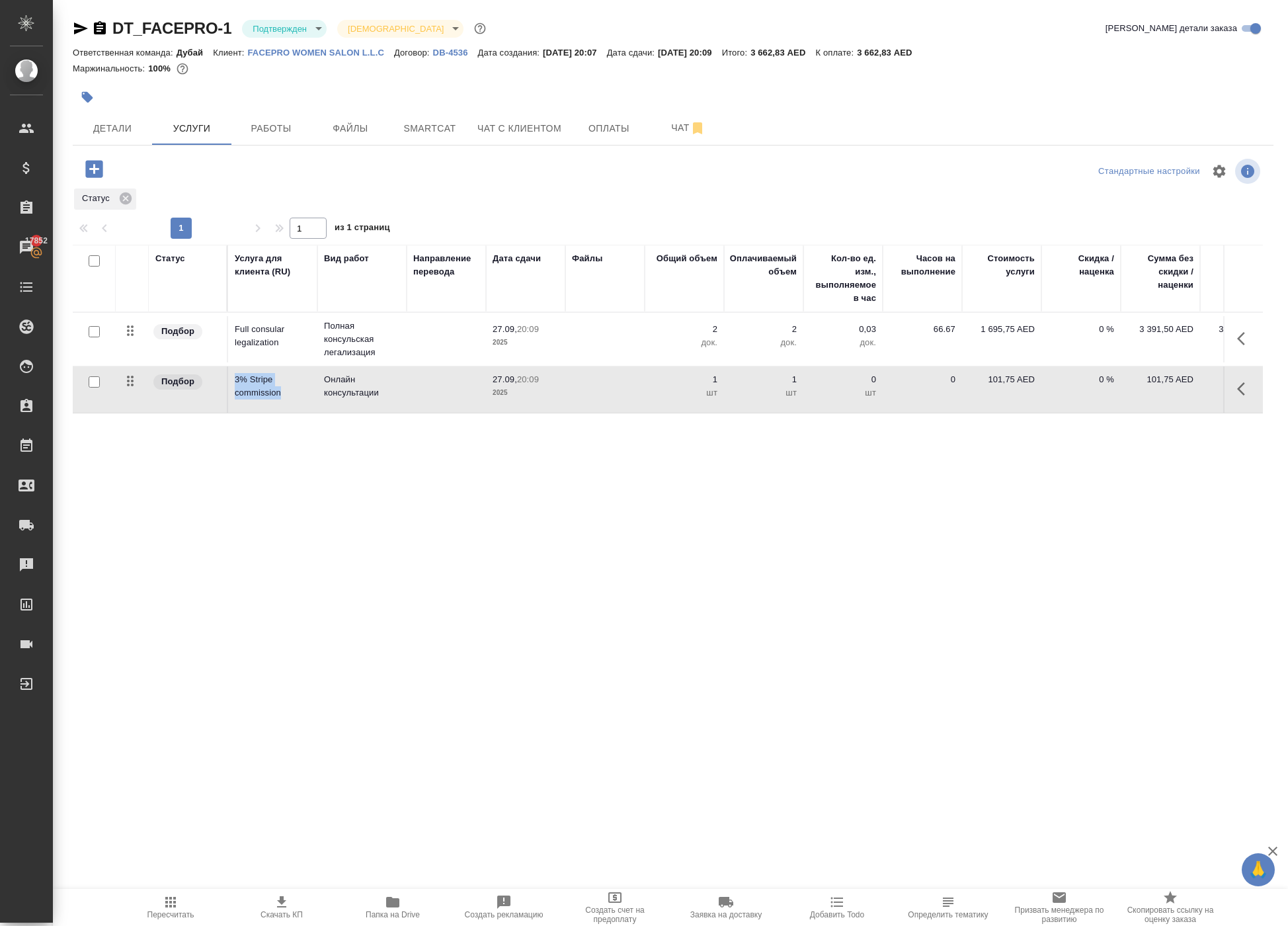
click at [727, 563] on div "DT_FACEPRO-1 Подтвержден confirmed Святая троица holyTrinity Кратко детали зака…" at bounding box center [672, 281] width 1215 height 563
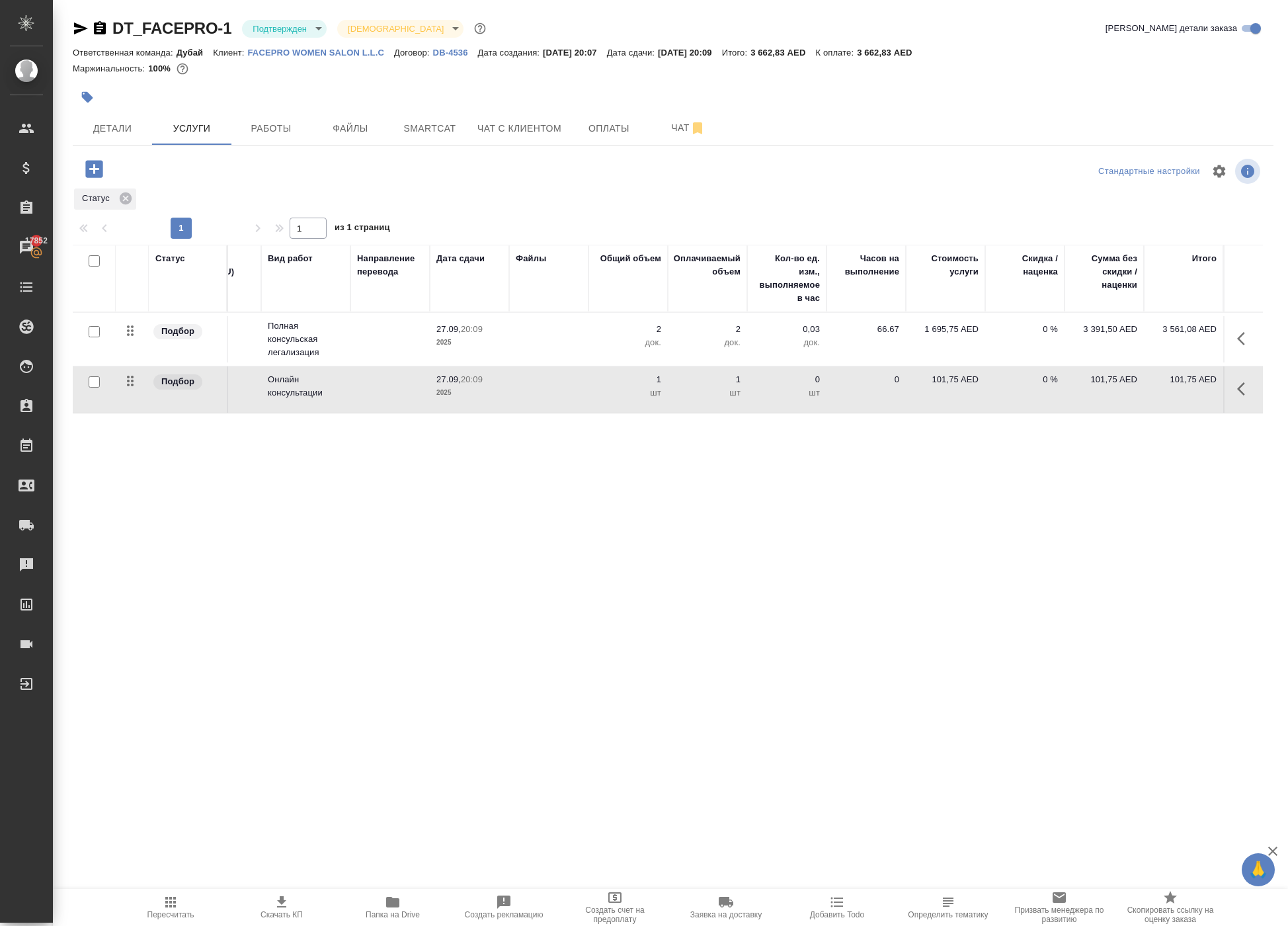
scroll to position [0, 57]
drag, startPoint x: 1150, startPoint y: 410, endPoint x: 1199, endPoint y: 412, distance: 49.0
click at [1200, 336] on p "3 561,08 AED" at bounding box center [1183, 329] width 66 height 13
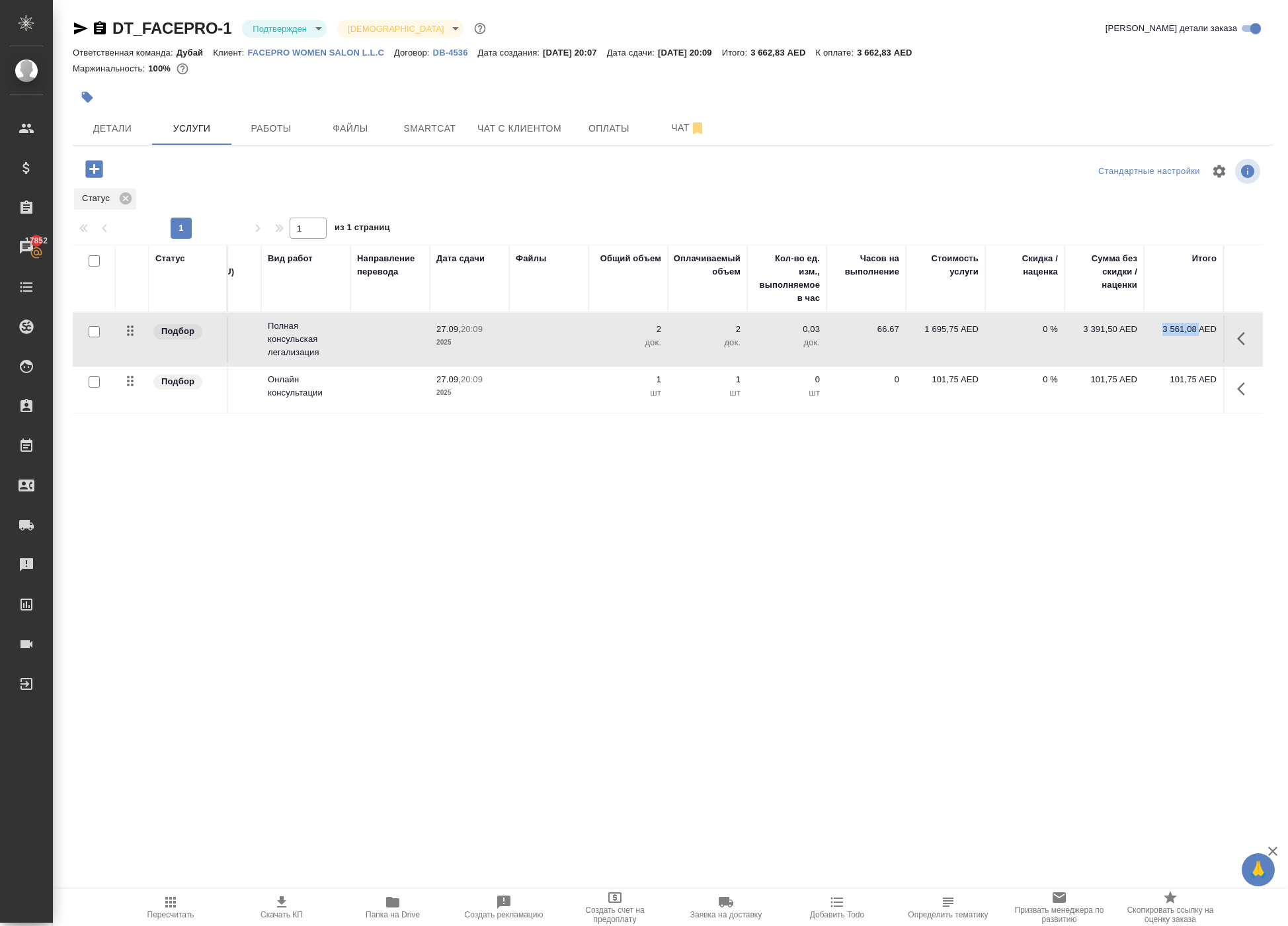
click at [1198, 336] on p "3 561,08 AED" at bounding box center [1183, 329] width 66 height 13
drag, startPoint x: 1148, startPoint y: 410, endPoint x: 1196, endPoint y: 420, distance: 49.0
click at [1196, 362] on td "3 561,08 AED" at bounding box center [1183, 339] width 80 height 46
copy p "3 561,08"
drag, startPoint x: 1152, startPoint y: 475, endPoint x: 1186, endPoint y: 479, distance: 34.2
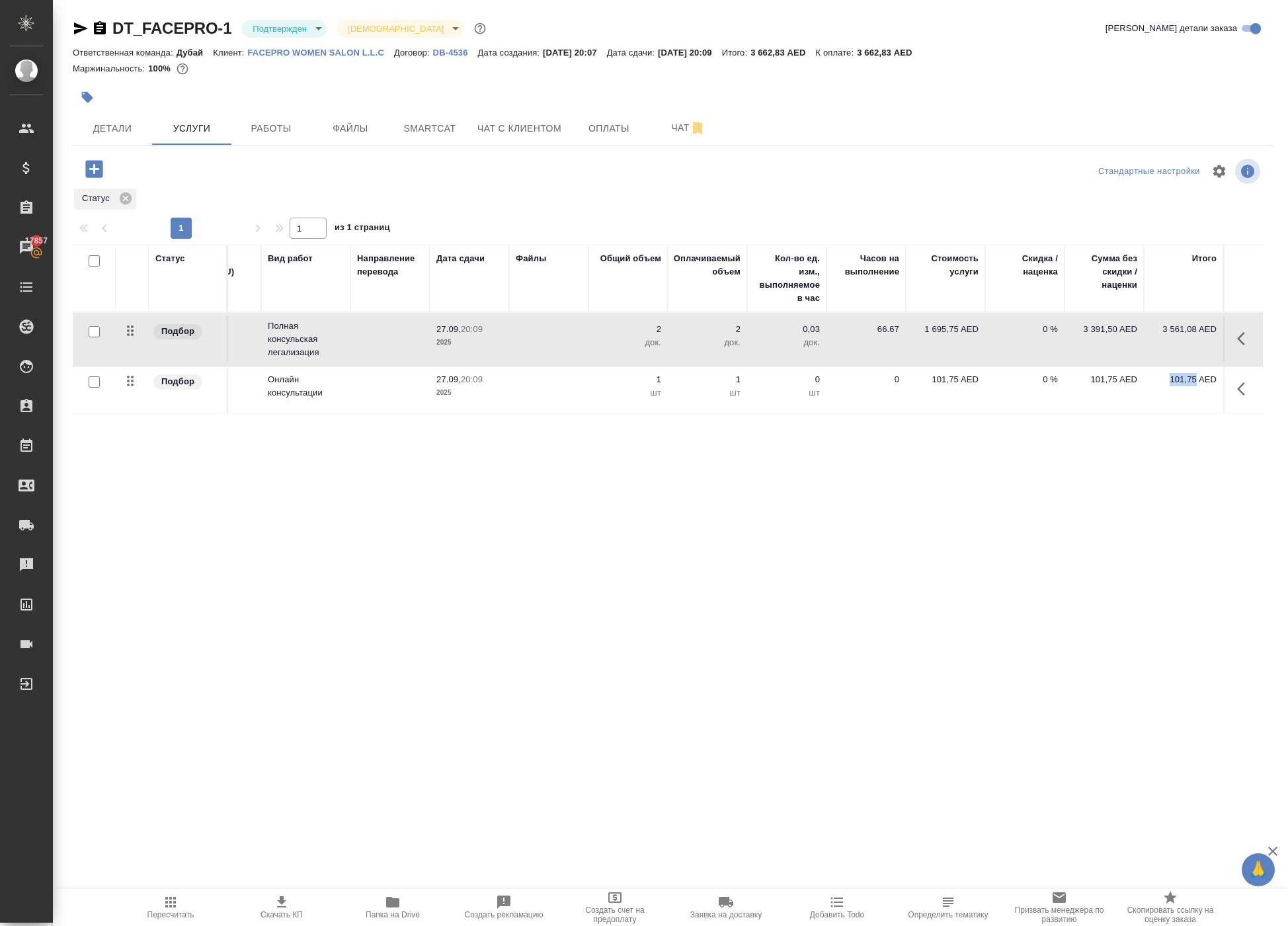
click at [1186, 387] on p "101,75 AED" at bounding box center [1183, 379] width 66 height 13
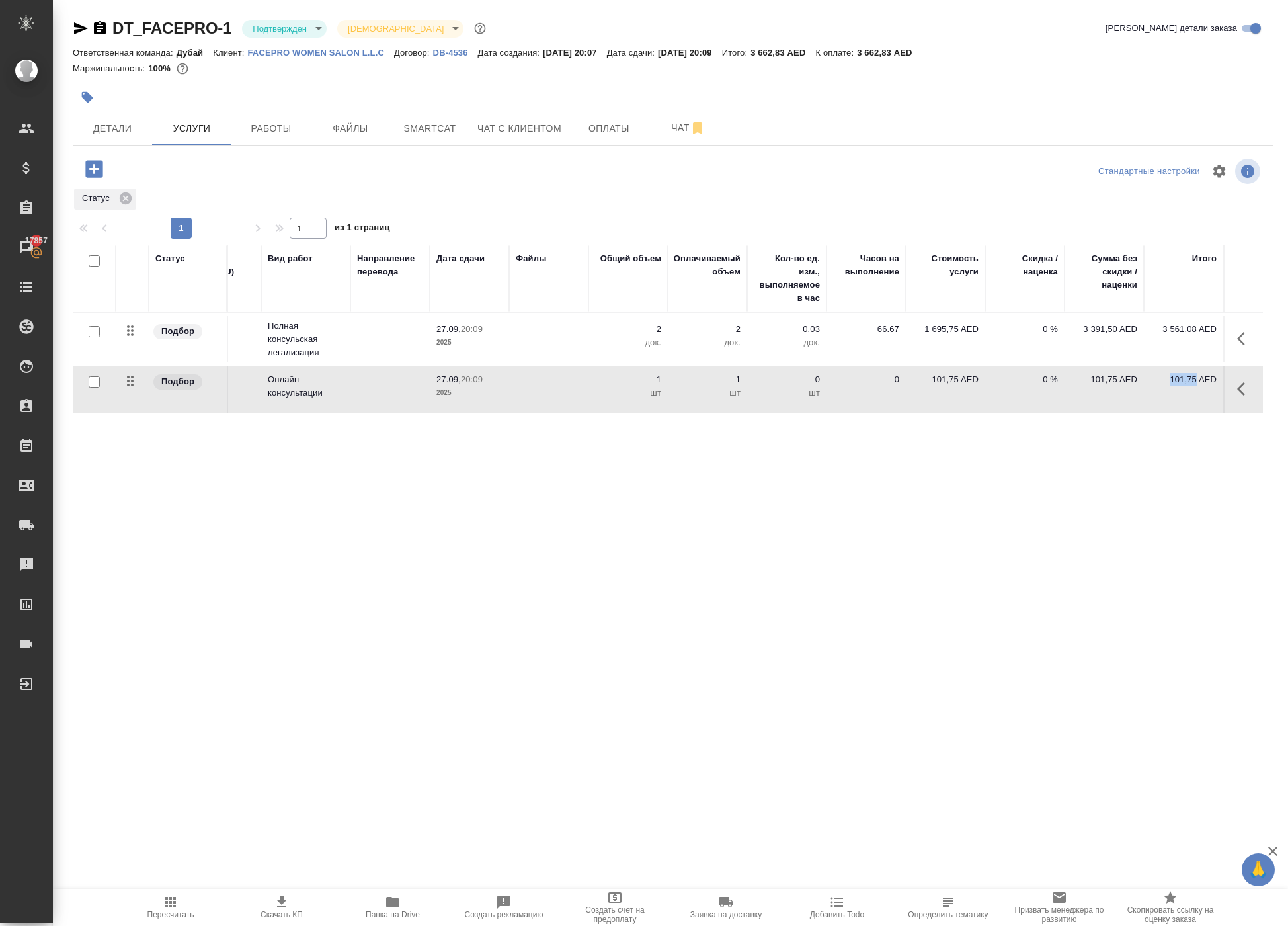
copy p "101,75"
click at [641, 137] on span "Оплаты" at bounding box center [609, 128] width 64 height 17
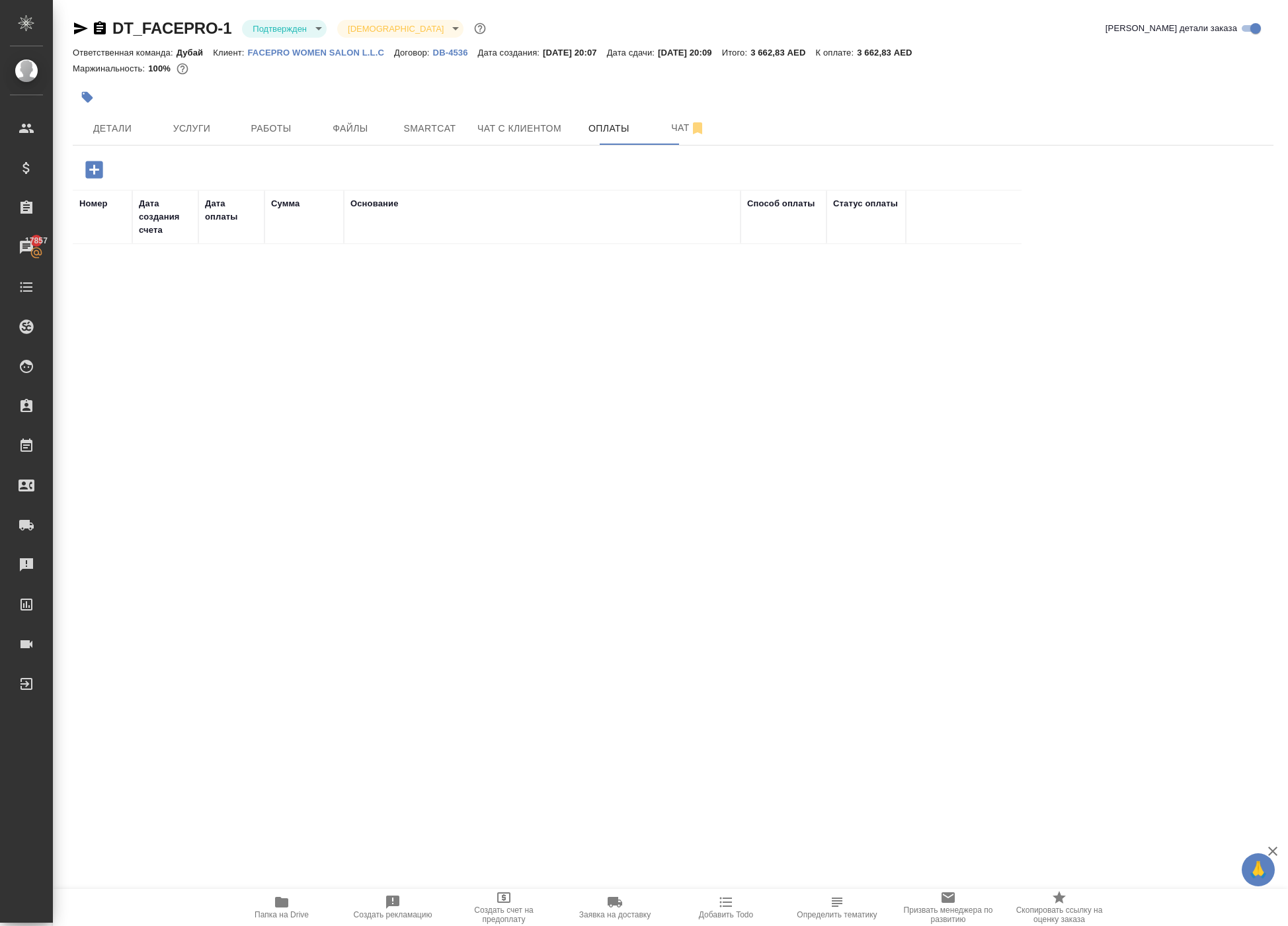
click at [102, 178] on icon "button" at bounding box center [93, 169] width 17 height 17
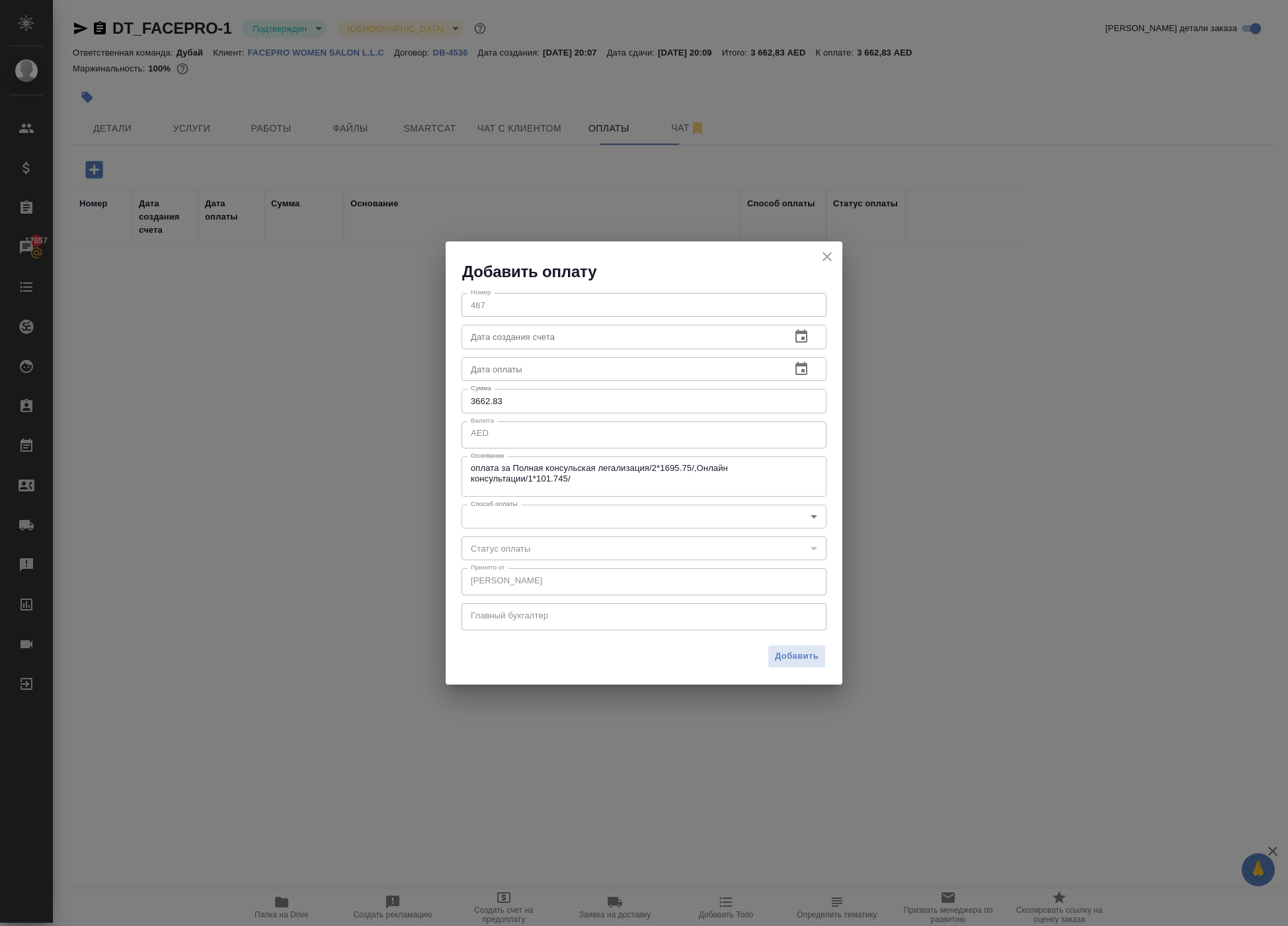
click at [776, 480] on textarea "оплата за Полная консульская легализация/2*1695.75/,Онлайн консультации/1*101.7…" at bounding box center [644, 476] width 346 height 27
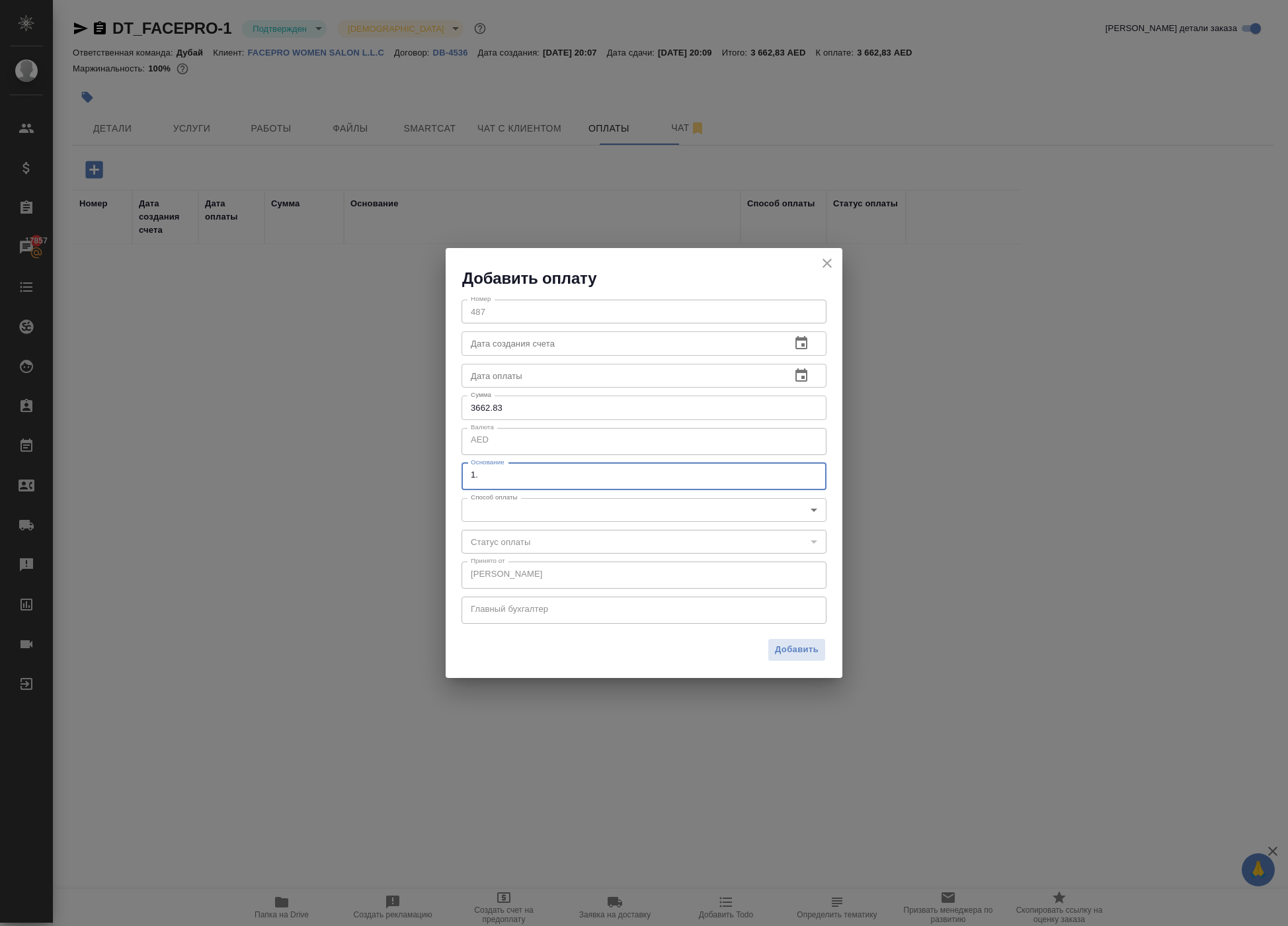
paste textarea "Full consular legalization"
paste textarea "3 561,08"
type textarea "1. Full consular legalization: 3 561,08"
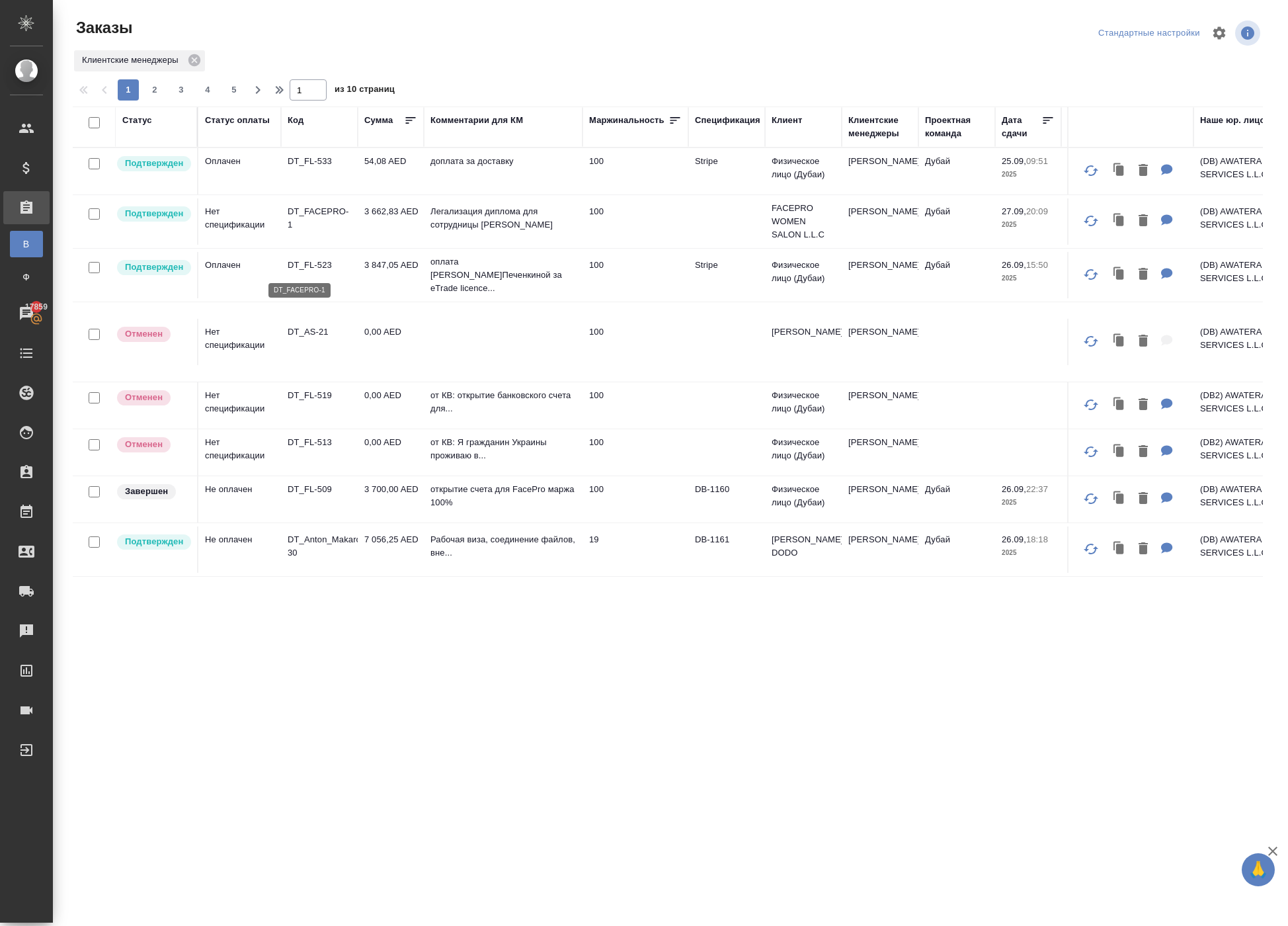
click at [331, 231] on p "DT_FACEPRO-1" at bounding box center [319, 218] width 64 height 27
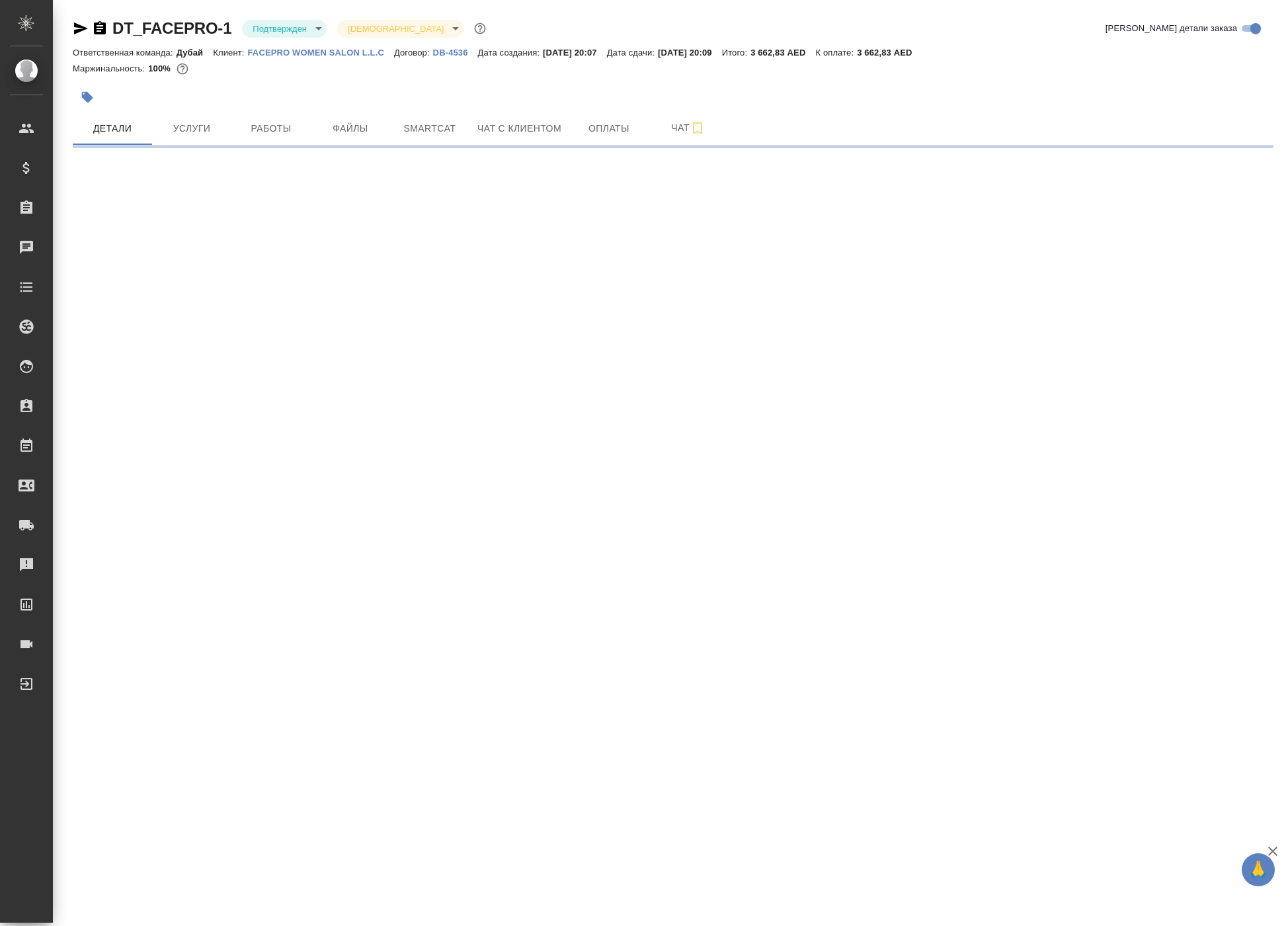
select select "RU"
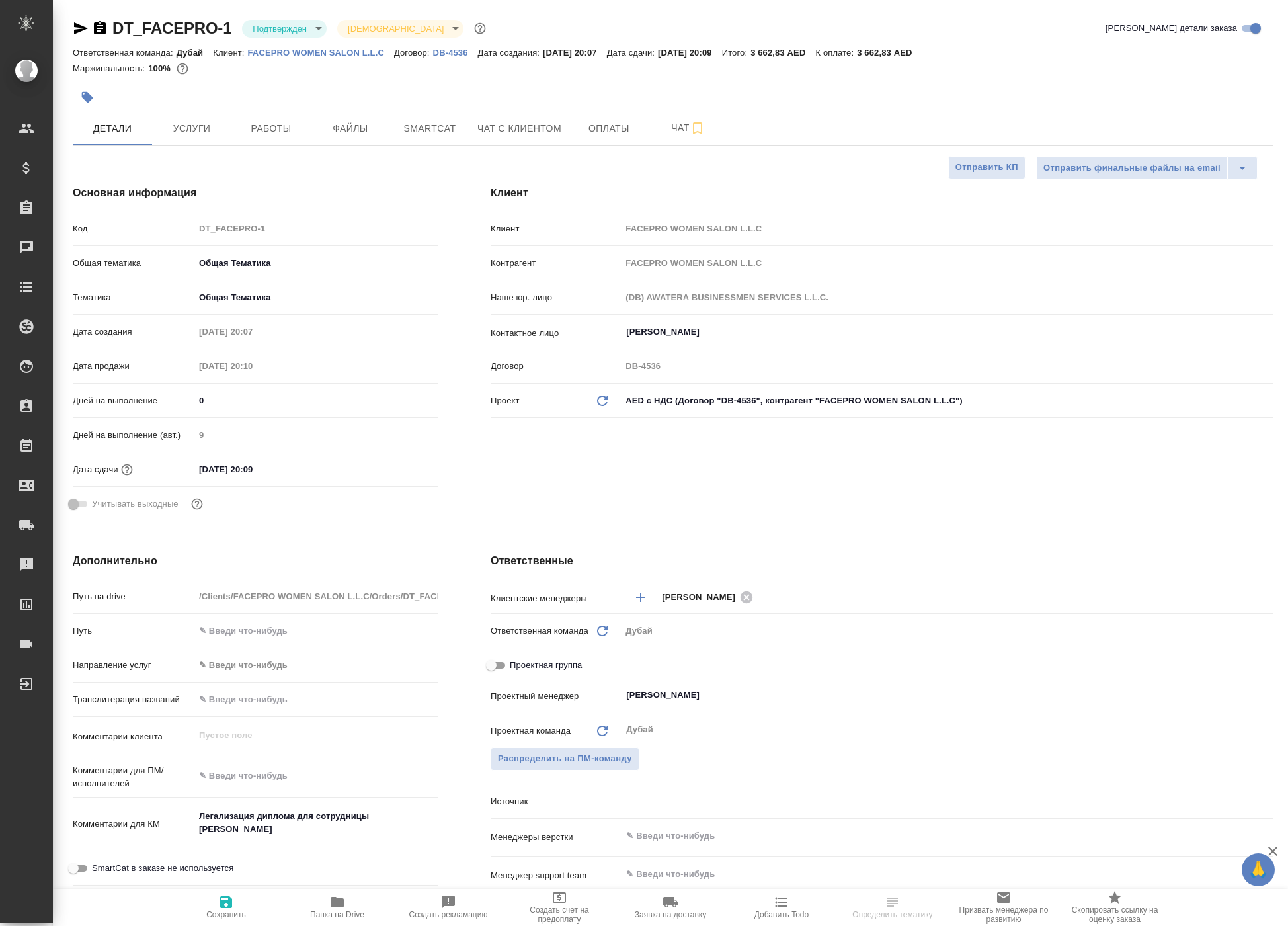
type textarea "x"
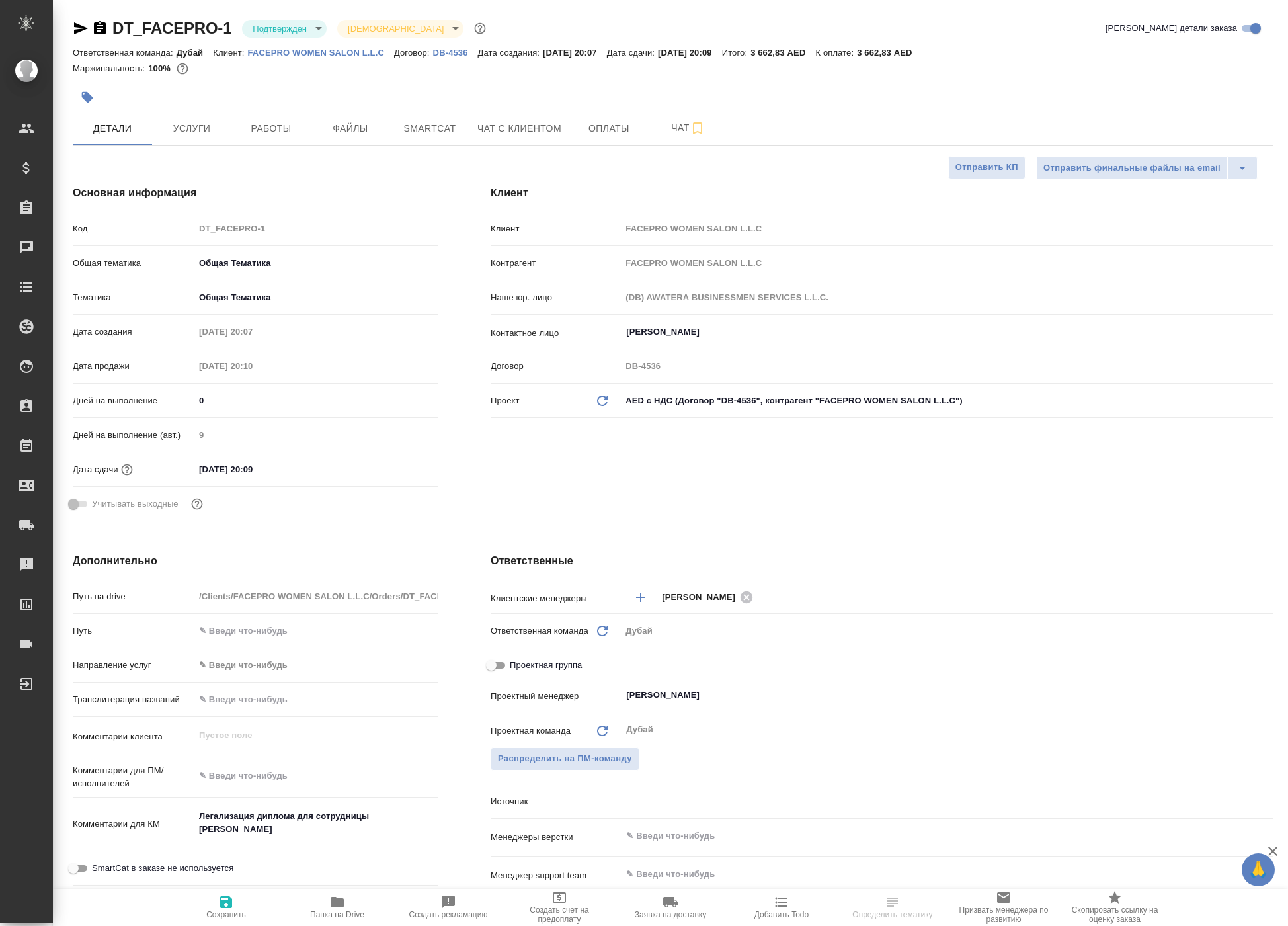
type textarea "x"
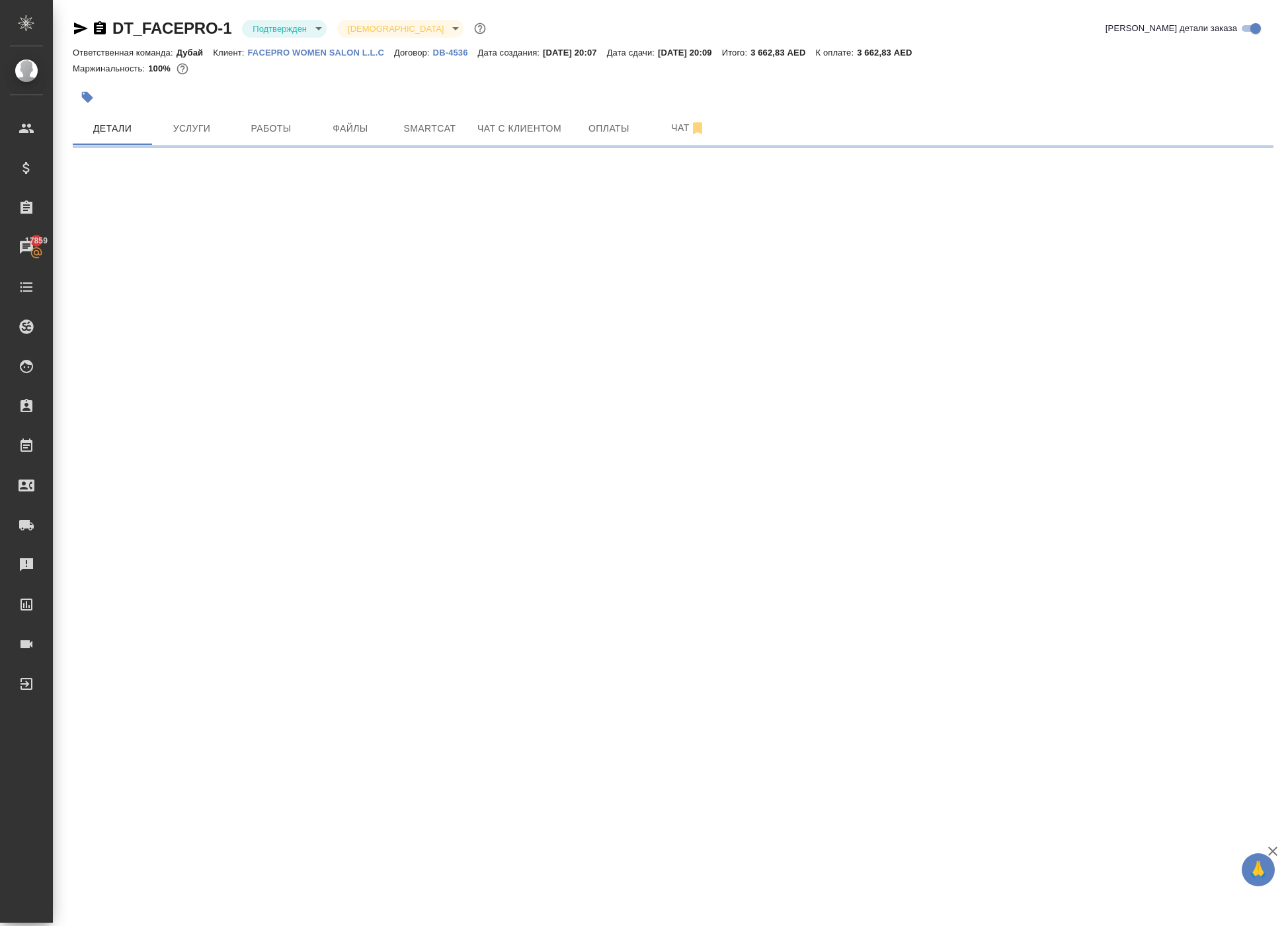
select select "RU"
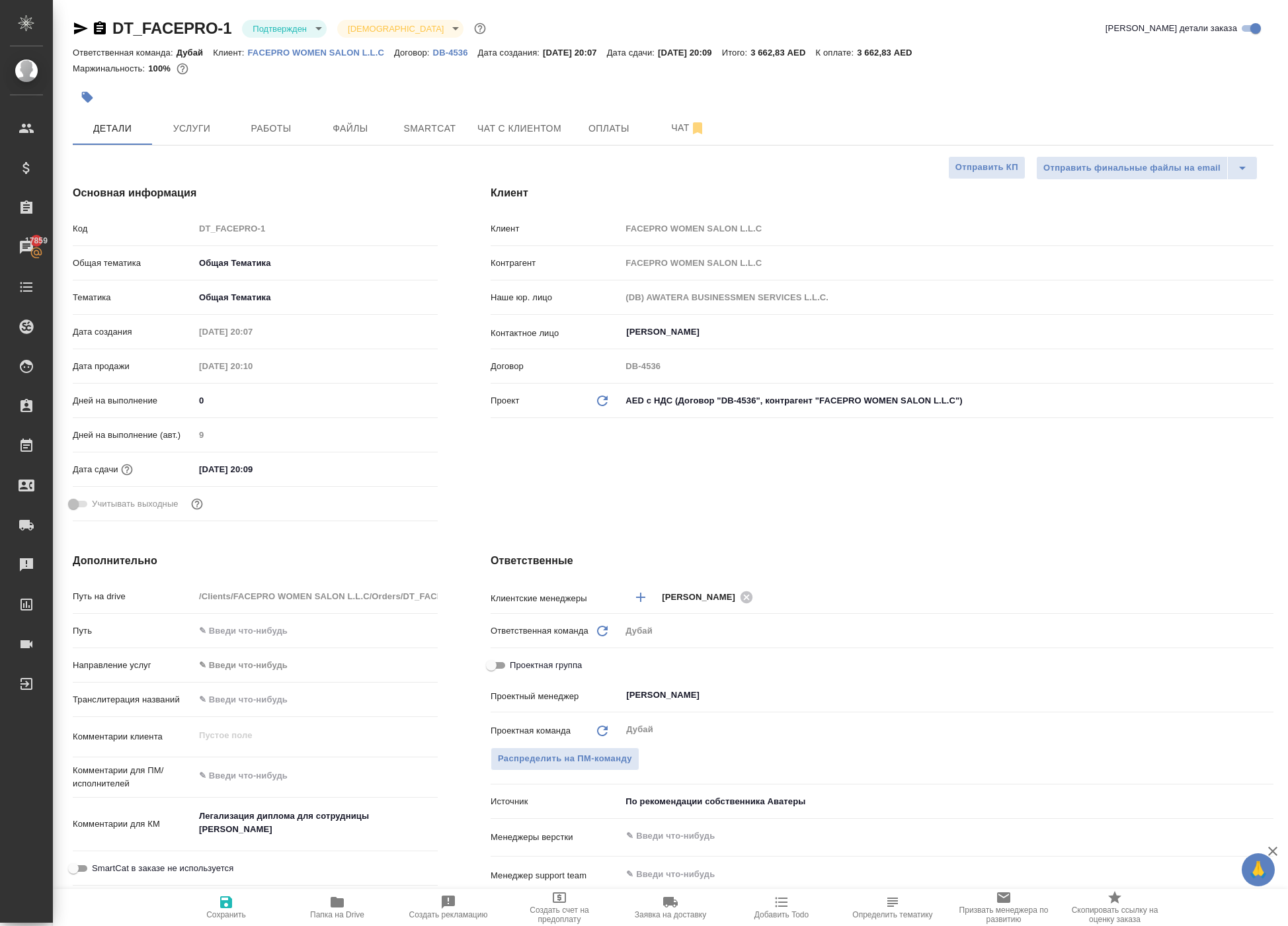
type textarea "x"
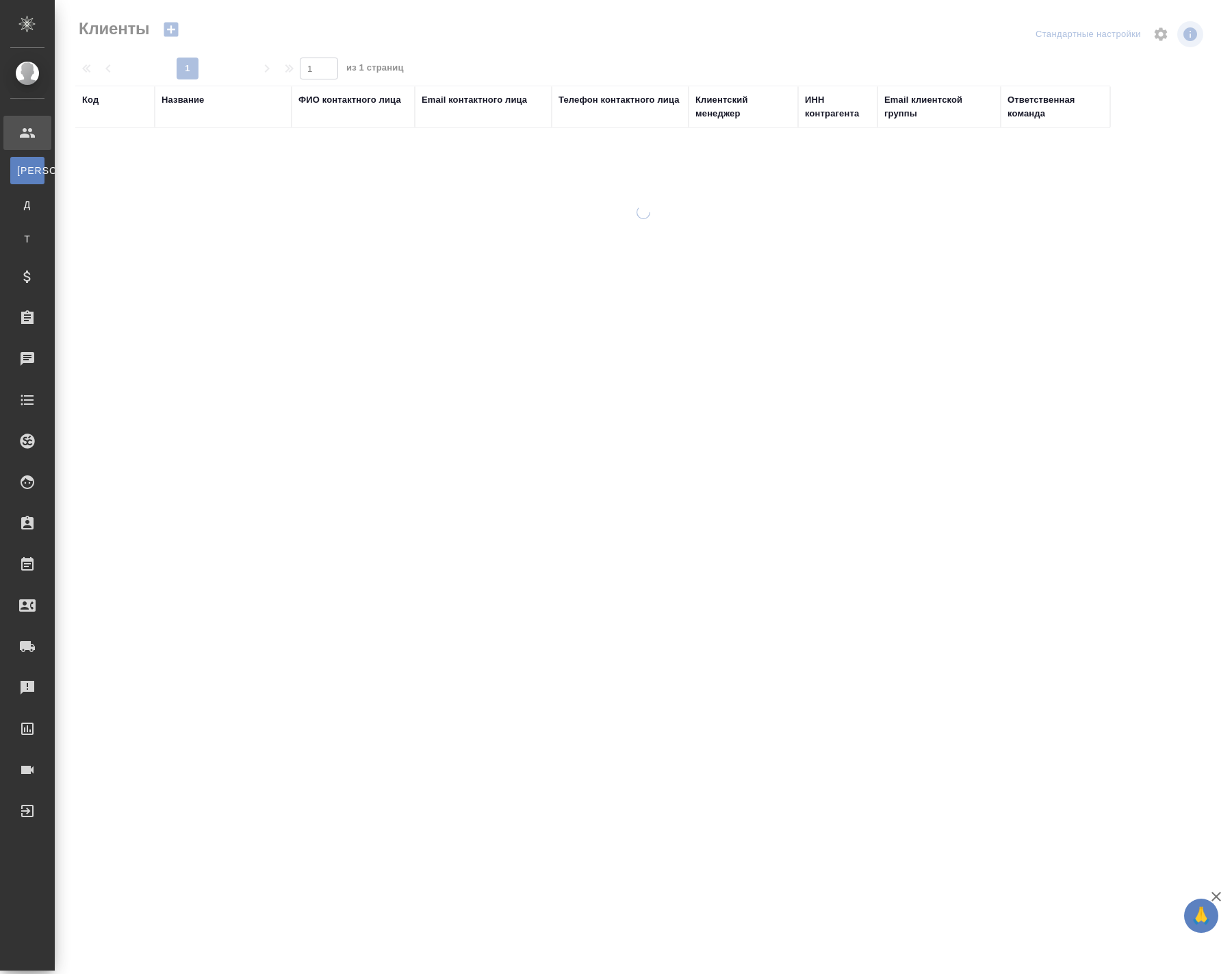
select select "RU"
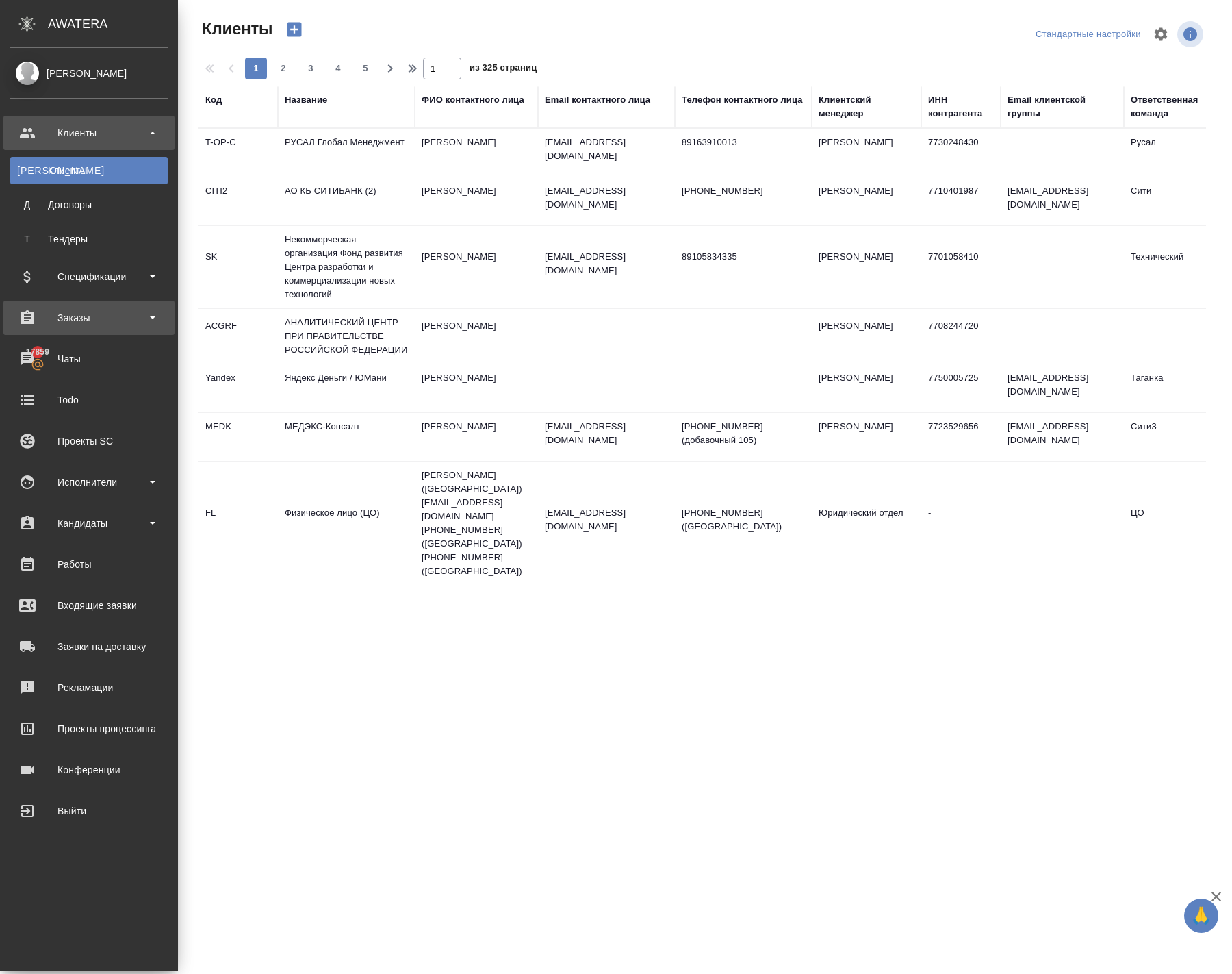
click at [85, 307] on div "Заказы" at bounding box center [88, 318] width 171 height 34
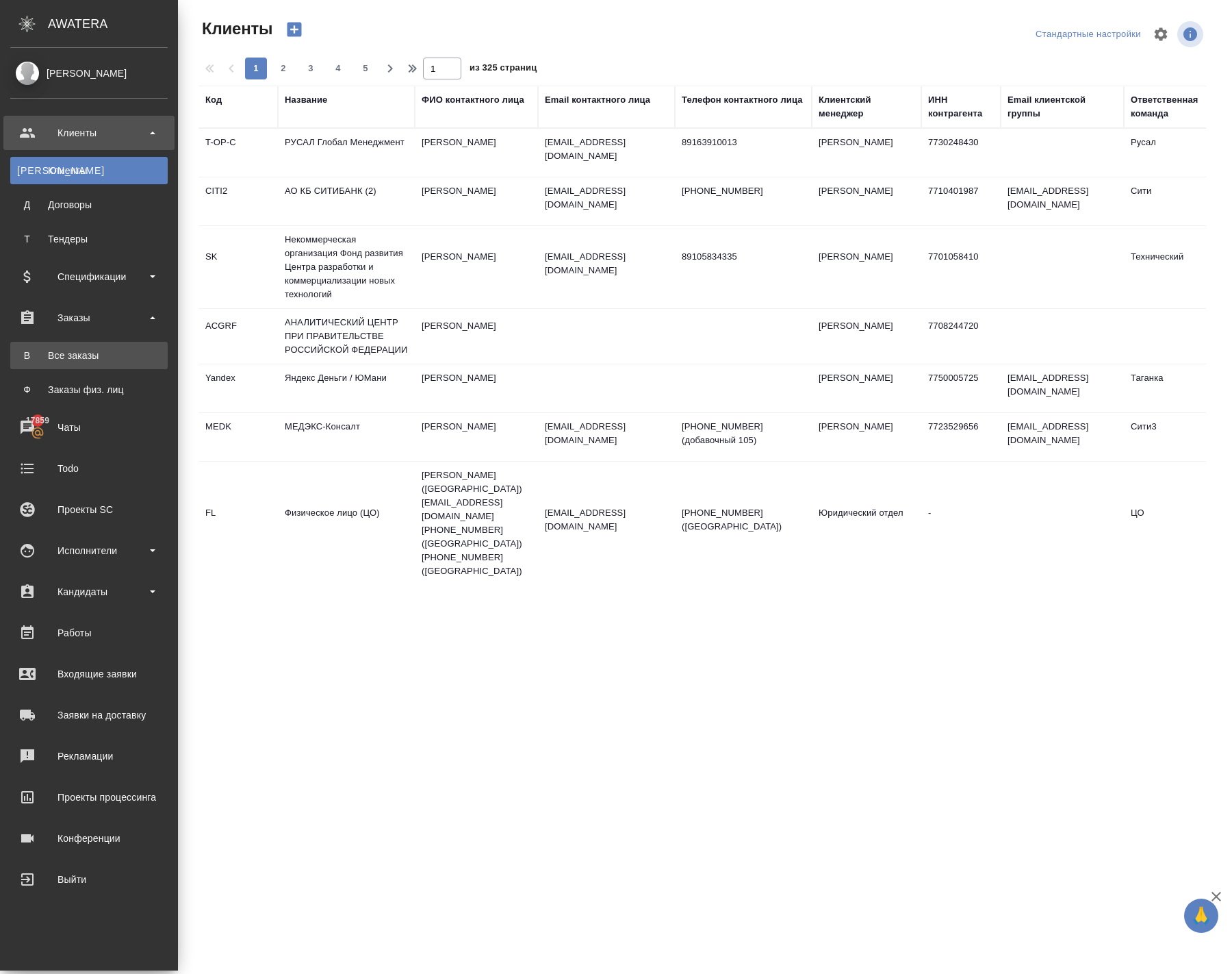
click at [115, 349] on div "Все заказы" at bounding box center [89, 355] width 143 height 13
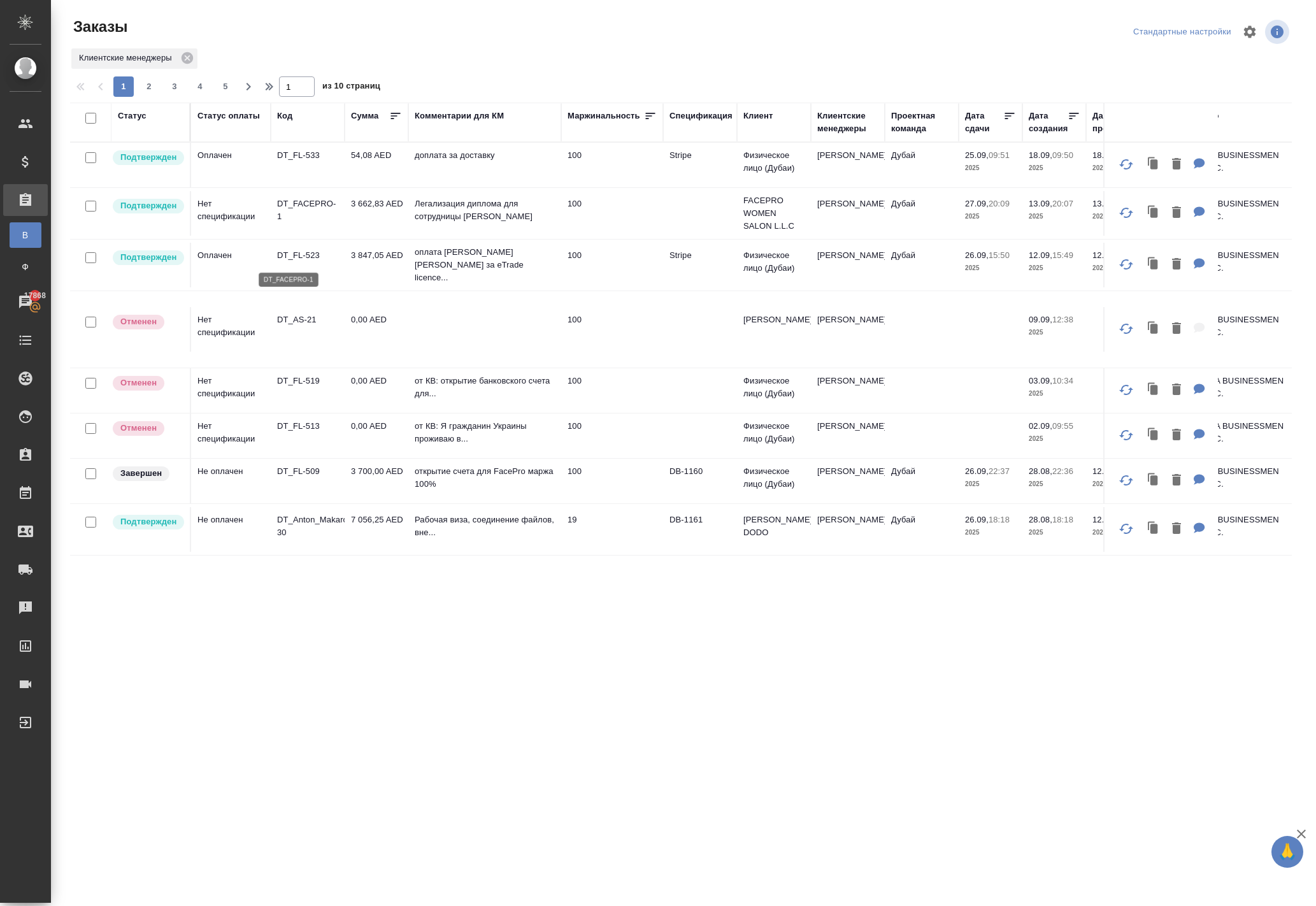
click at [307, 223] on p "DT_FACEPRO-1" at bounding box center [307, 210] width 61 height 26
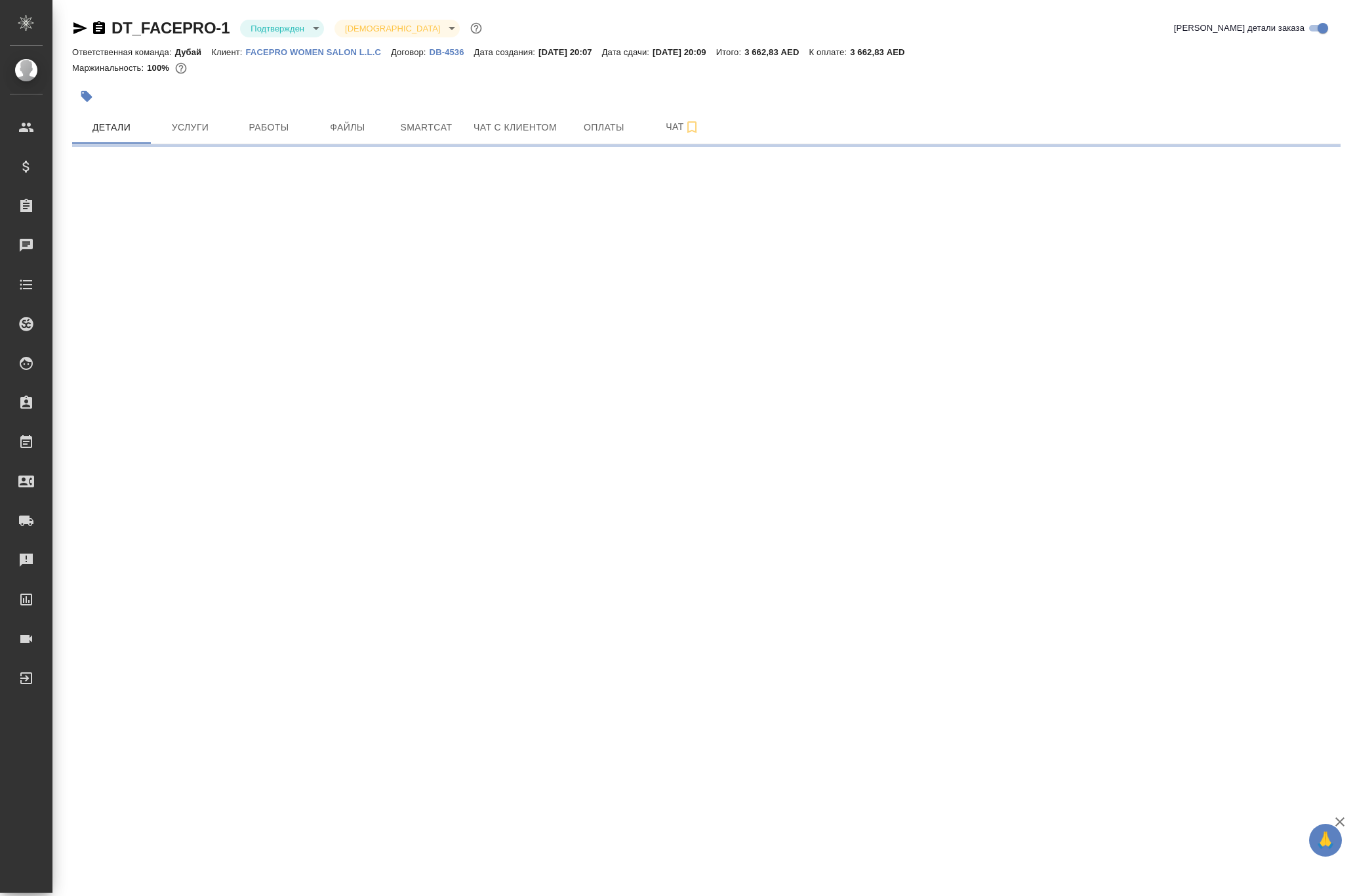
select select "RU"
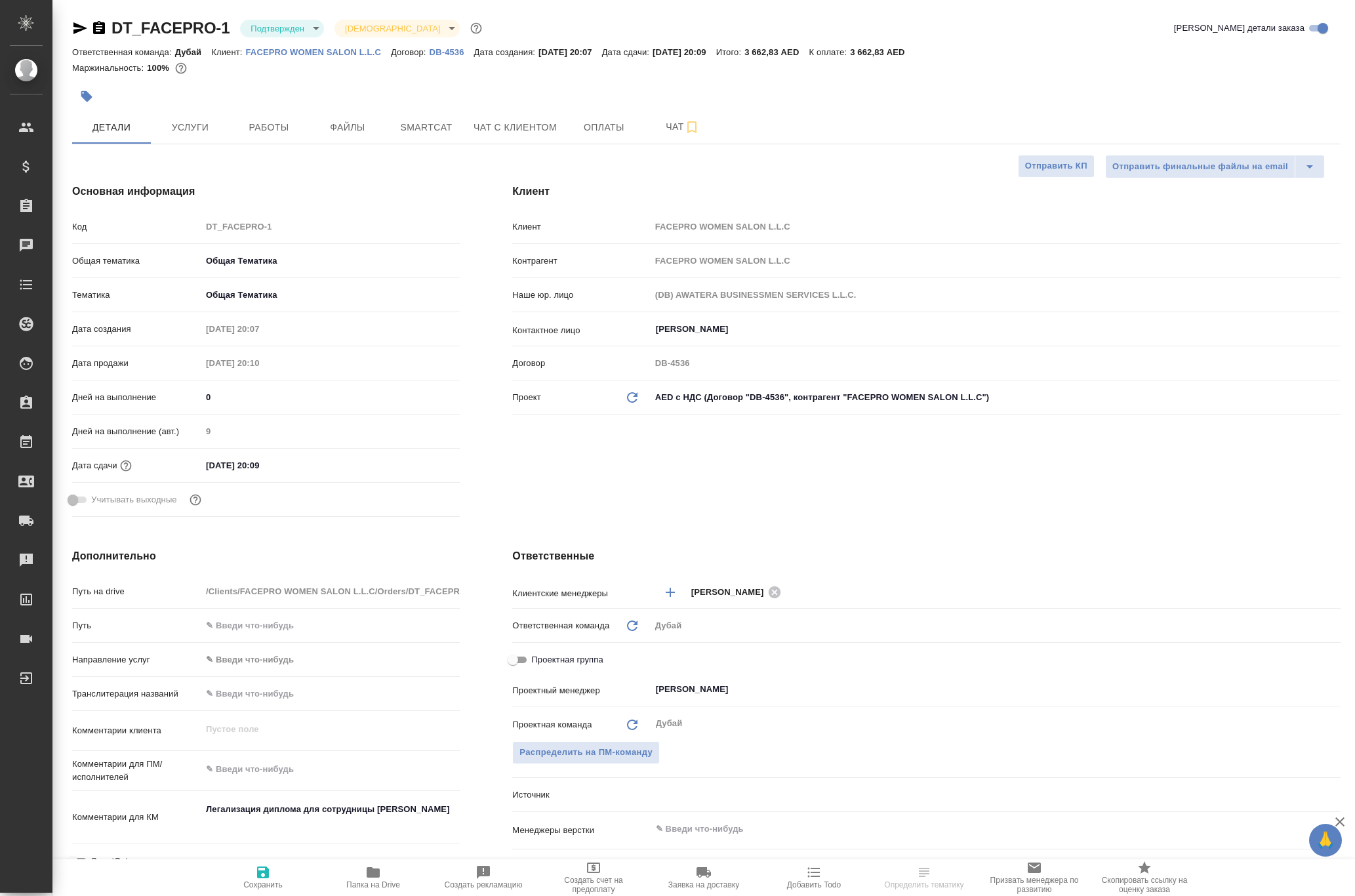
type textarea "x"
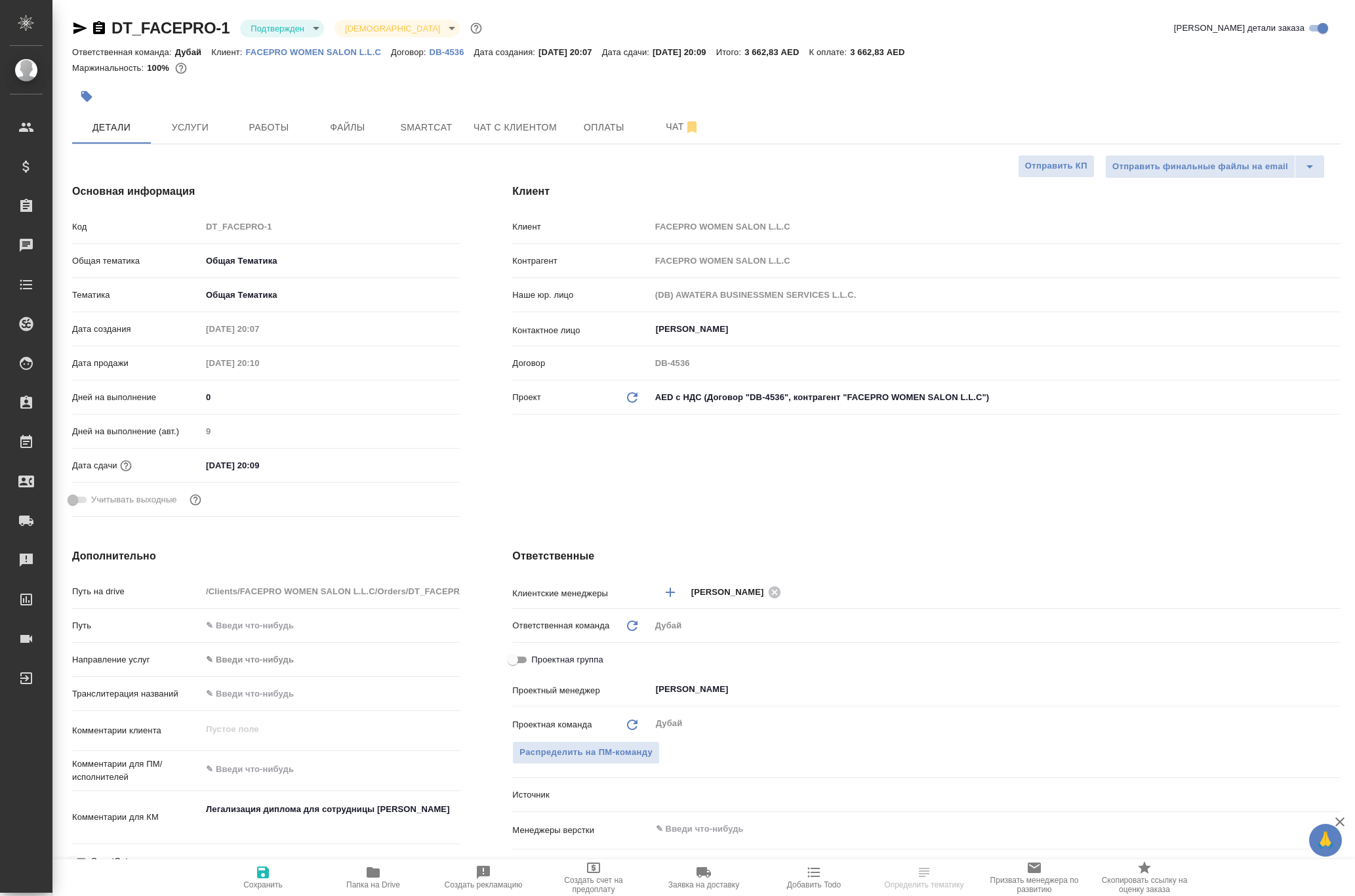
type textarea "x"
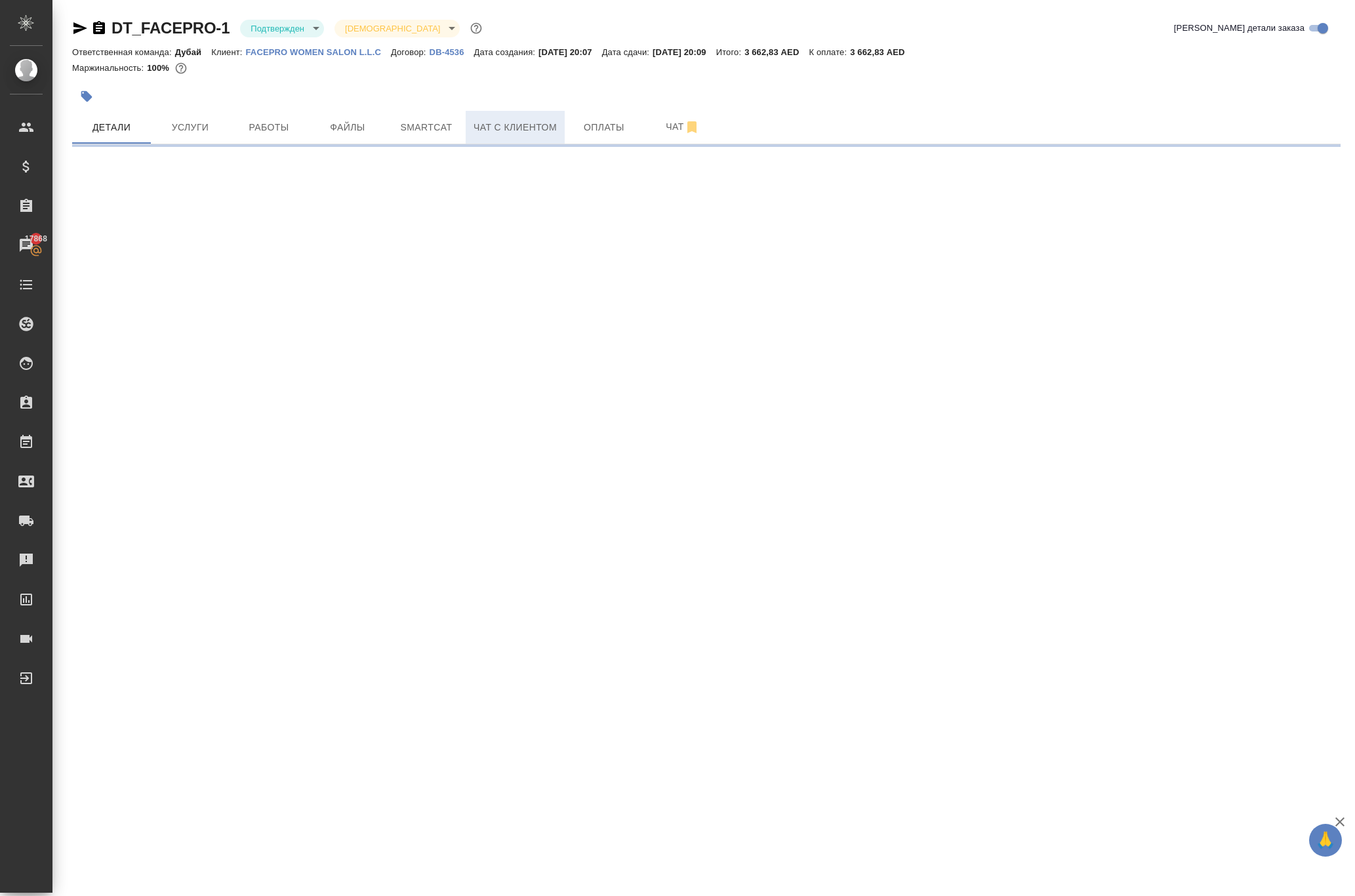
select select "RU"
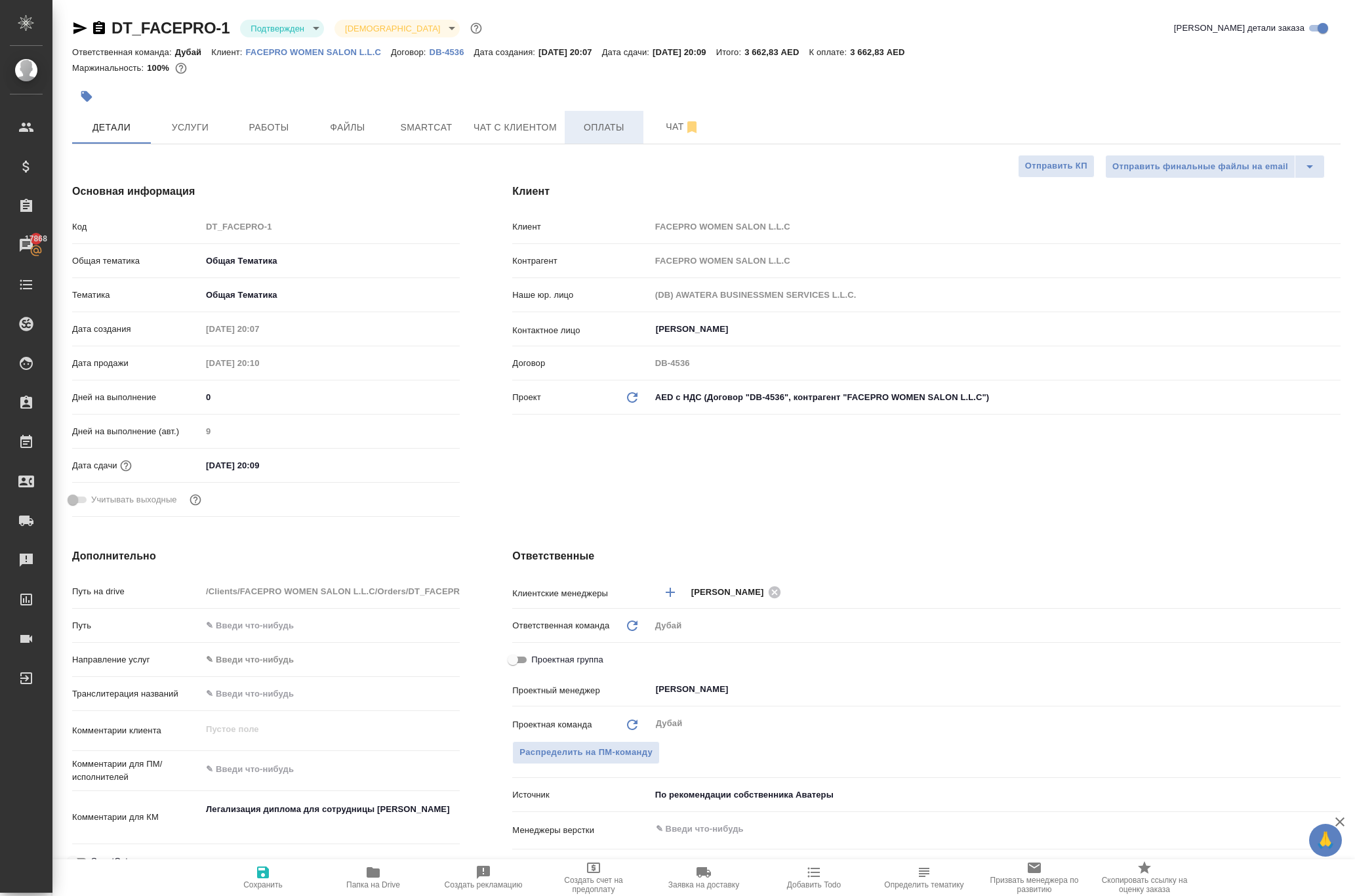
type textarea "x"
click at [622, 136] on span "Оплаты" at bounding box center [604, 127] width 63 height 17
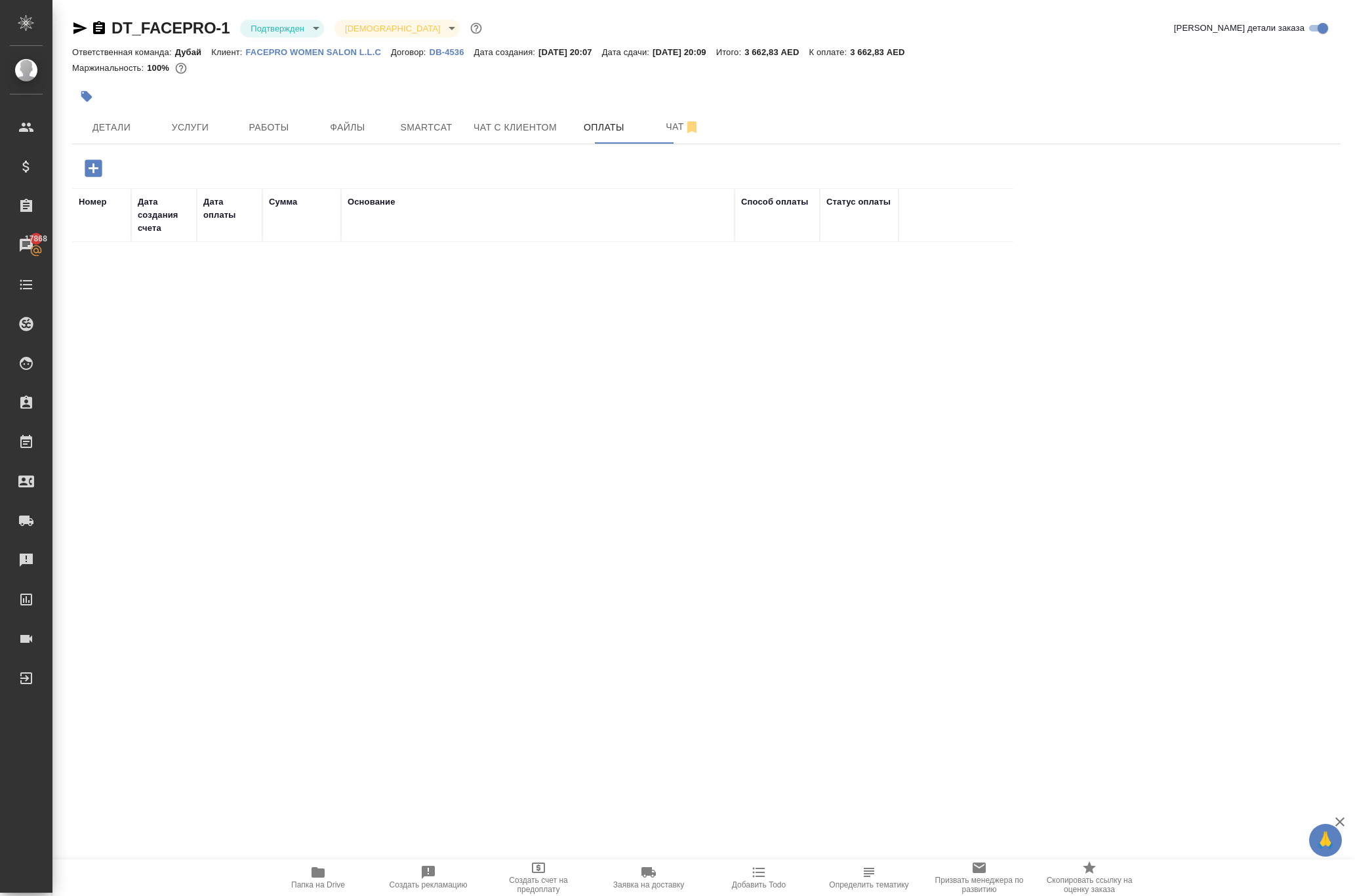
click at [101, 176] on icon "button" at bounding box center [93, 168] width 17 height 17
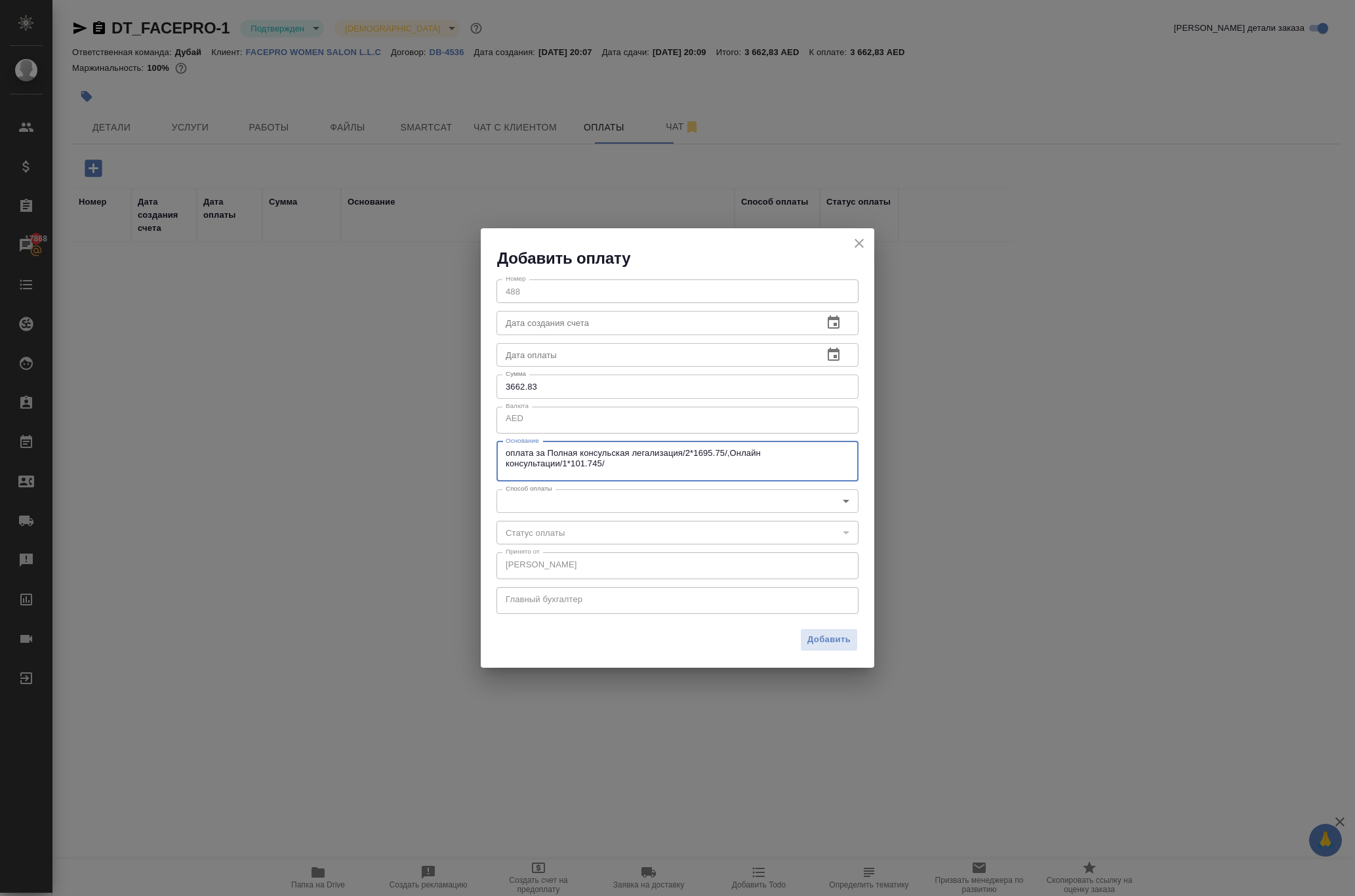
drag, startPoint x: 846, startPoint y: 471, endPoint x: 353, endPoint y: 417, distance: 495.9
click at [353, 417] on div "Добавить оплату Номер 488 Номер Дата создания счета Дата создания счета Дата оп…" at bounding box center [677, 448] width 1355 height 896
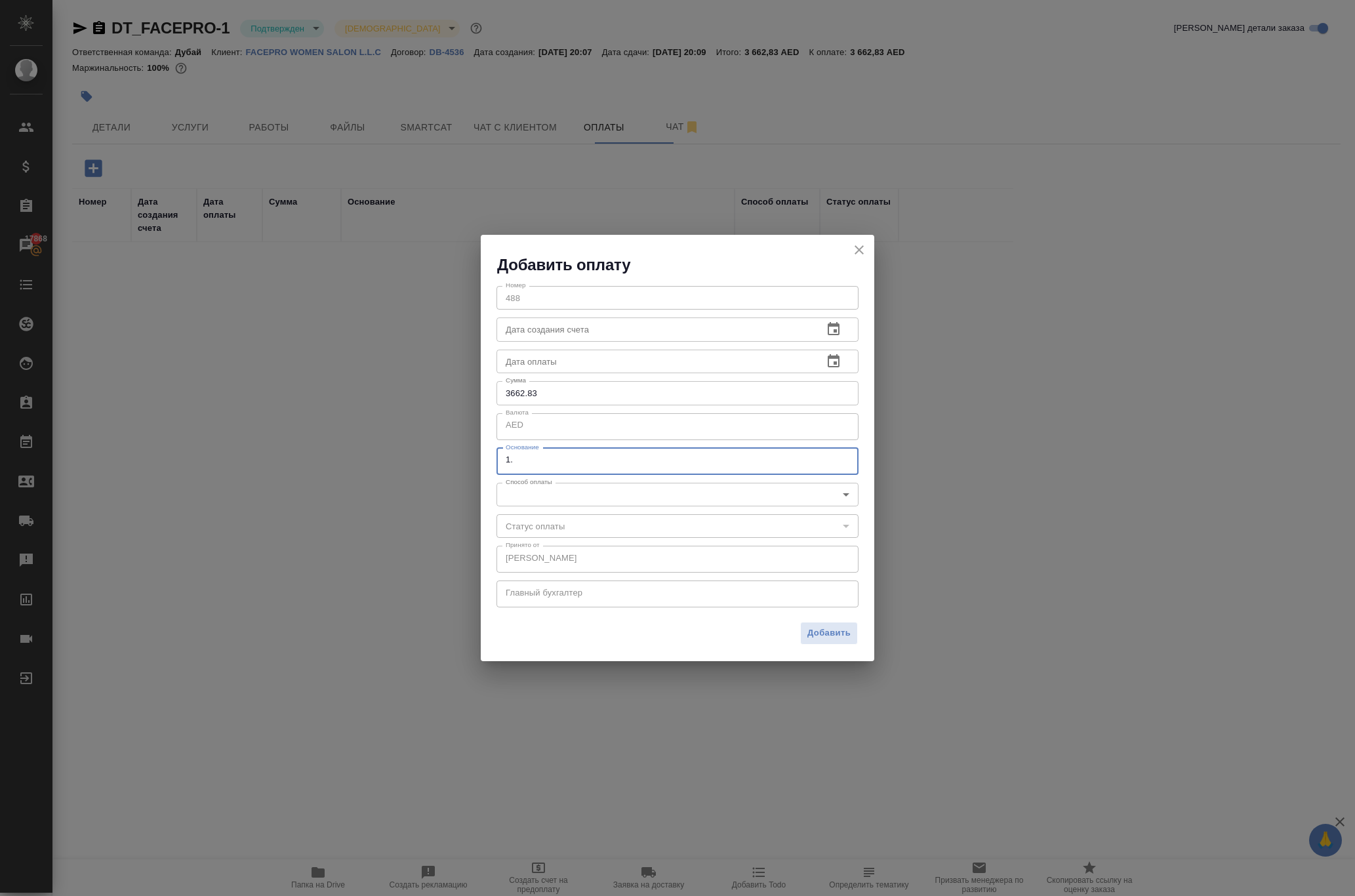
paste textarea "Full consular legalization"
paste textarea "1615"
paste textarea "3 391,50"
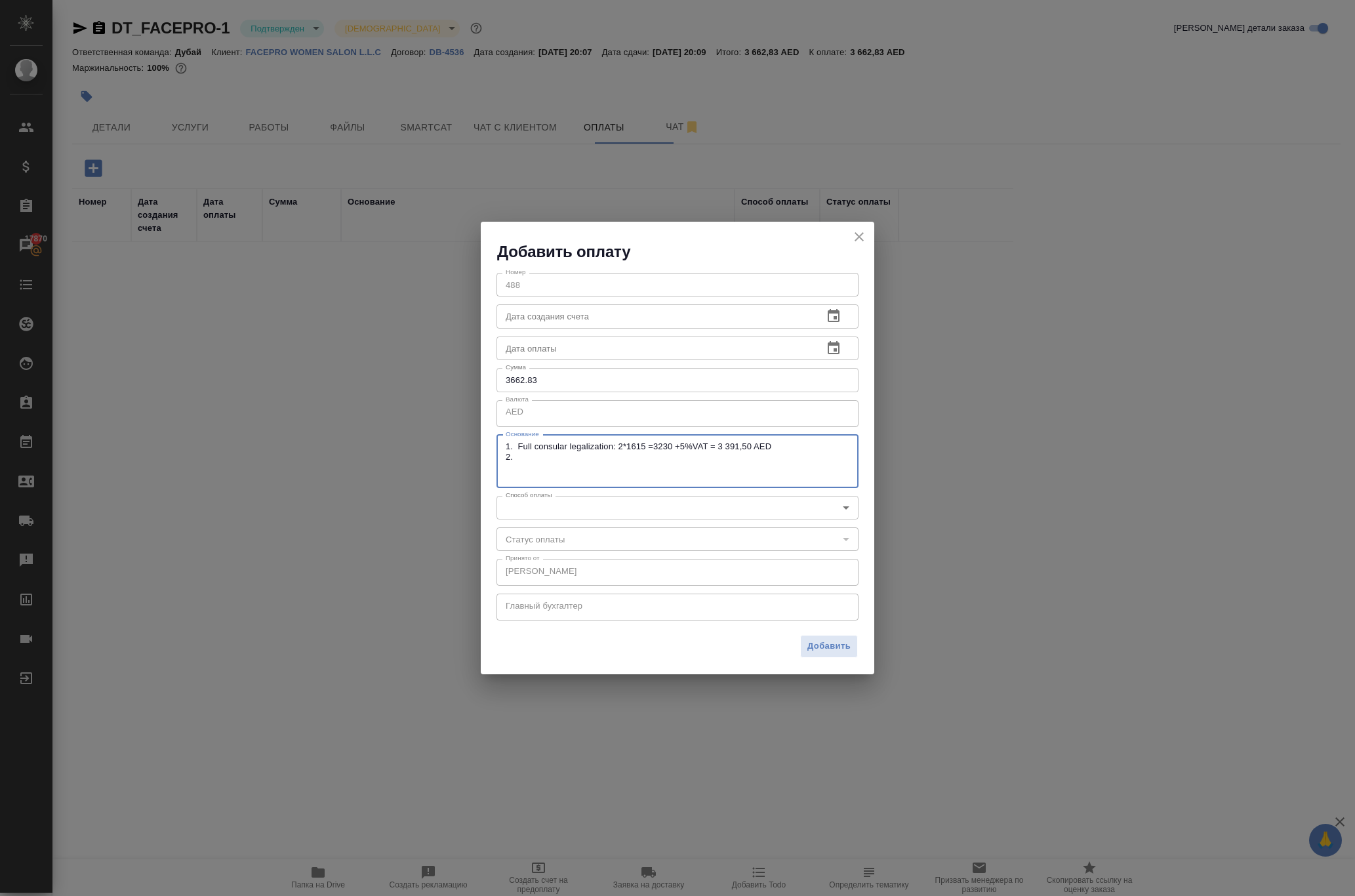
paste textarea "3% Stripe commission"
paste textarea "101,75 AED"
drag, startPoint x: 717, startPoint y: 479, endPoint x: 450, endPoint y: 418, distance: 273.9
click at [450, 418] on div "Добавить оплату Номер 488 Номер Дата создания счета Дата создания счета Дата оп…" at bounding box center [677, 448] width 1355 height 896
click at [719, 480] on textarea "1. Full consular legalization: 2*1615 =3230 +5%VAT = 3 391,50 AED 2. 3% Stripe …" at bounding box center [677, 461] width 343 height 39
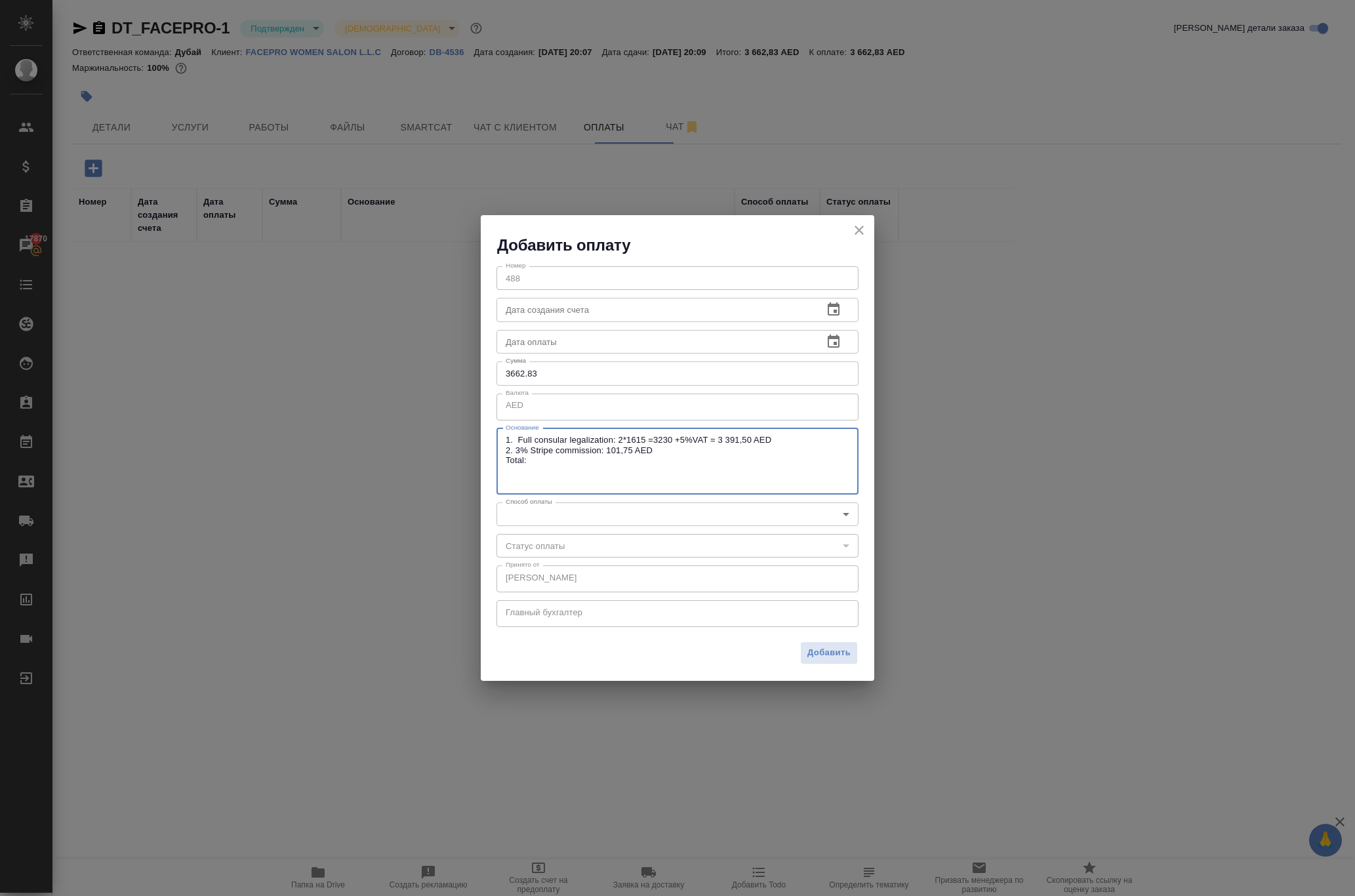
paste textarea "3 493,25 AED"
type textarea "1. Full consular legalization: 2*1615 =3230 +5%VAT = 3 391,50 AED 2. 3% Stripe …"
click at [602, 521] on body "🙏 .cls-1 fill:#fff; AWATERA Solokha Petro Клиенты Спецификации Заказы 17870 Чат…" at bounding box center [677, 448] width 1355 height 896
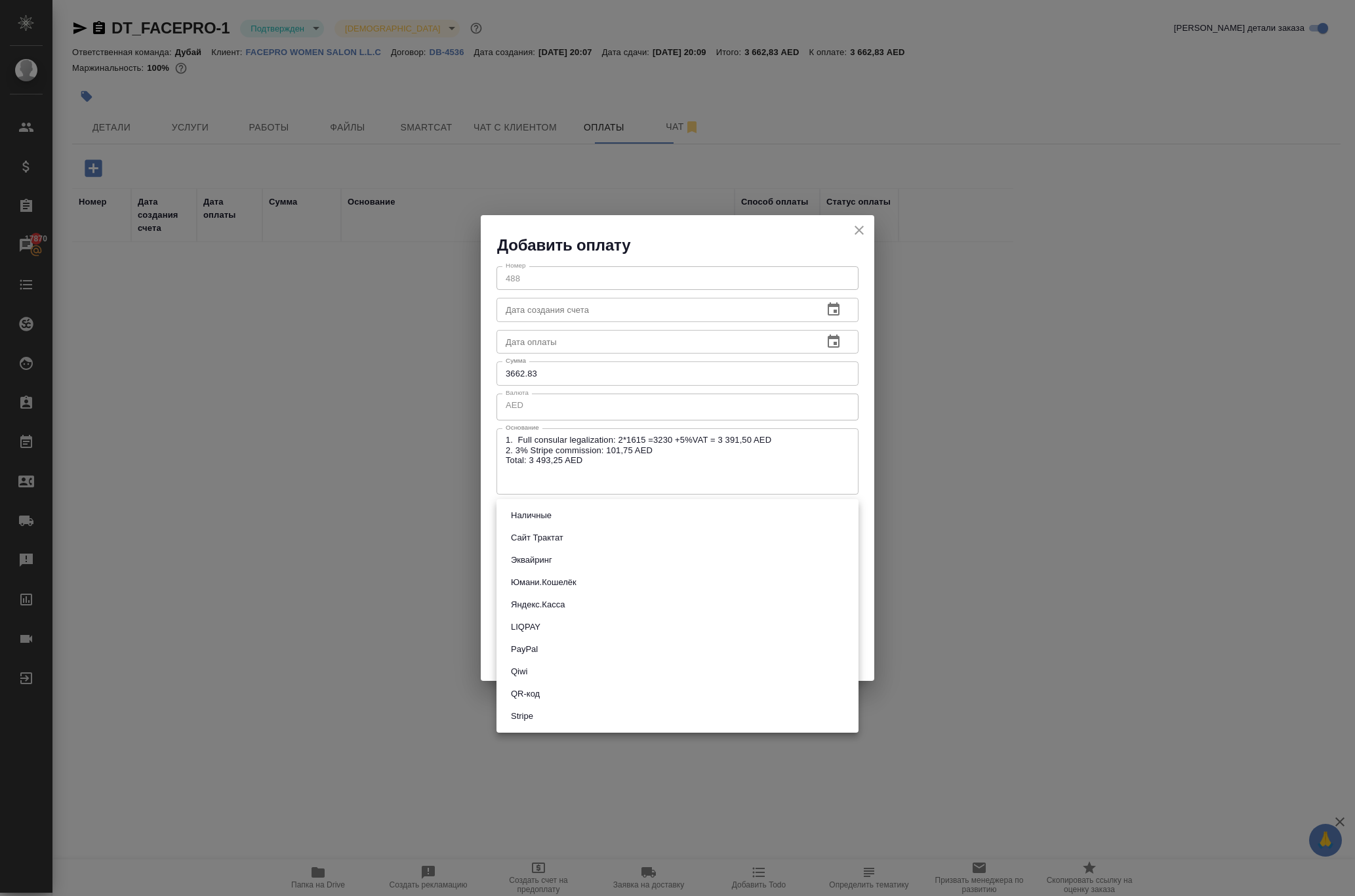
click at [572, 728] on li "Stripe" at bounding box center [677, 716] width 362 height 22
type input "stripe"
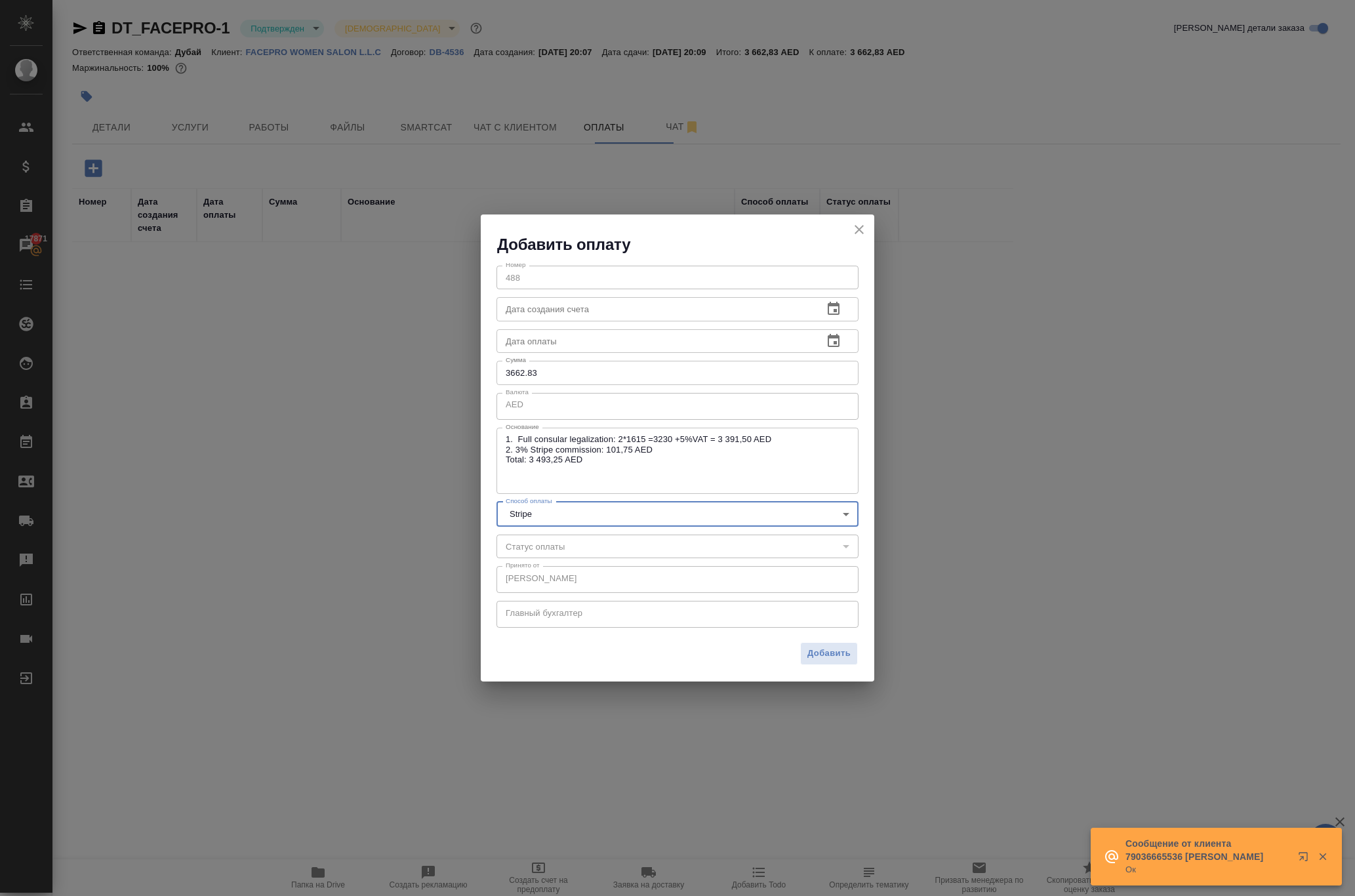
click at [788, 439] on textarea "1. Full consular legalization: 2*1615 =3230 +5%VAT = 3 391,50 AED 2. 3% Stripe …" at bounding box center [677, 461] width 343 height 53
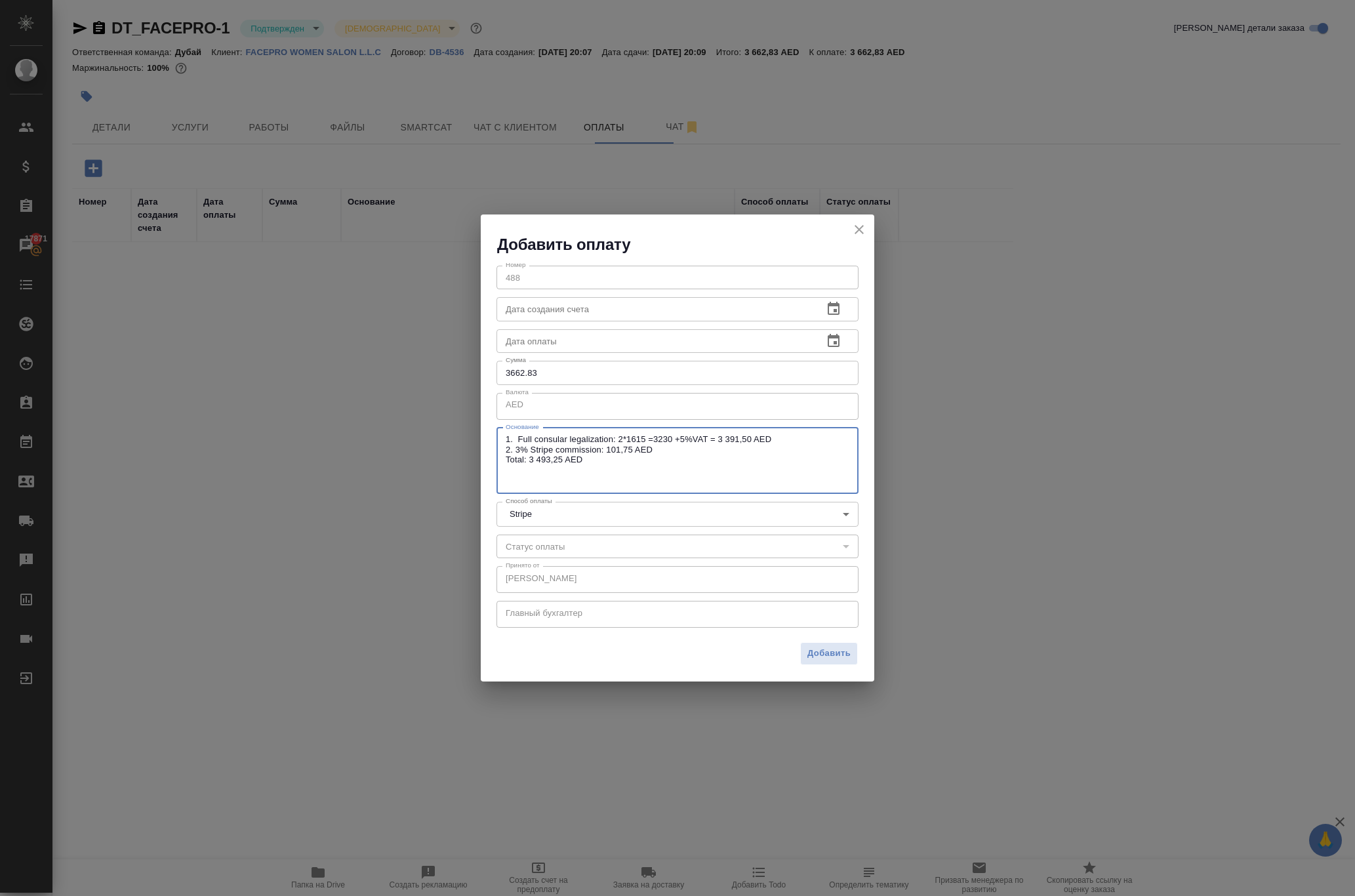
paste textarea "161,50 AED"
click at [782, 441] on textarea "1. Full consular legalization: 2*1615 =3230 +5%VAT = 3 391,50 AED 2. 3% Stripe …" at bounding box center [677, 461] width 343 height 53
paste textarea "161,50"
click at [763, 442] on textarea "1. Full consular legalization: 2*1615 =3230 +5%161,50) = 3 391,50 AED 2. 3% Str…" at bounding box center [677, 461] width 343 height 53
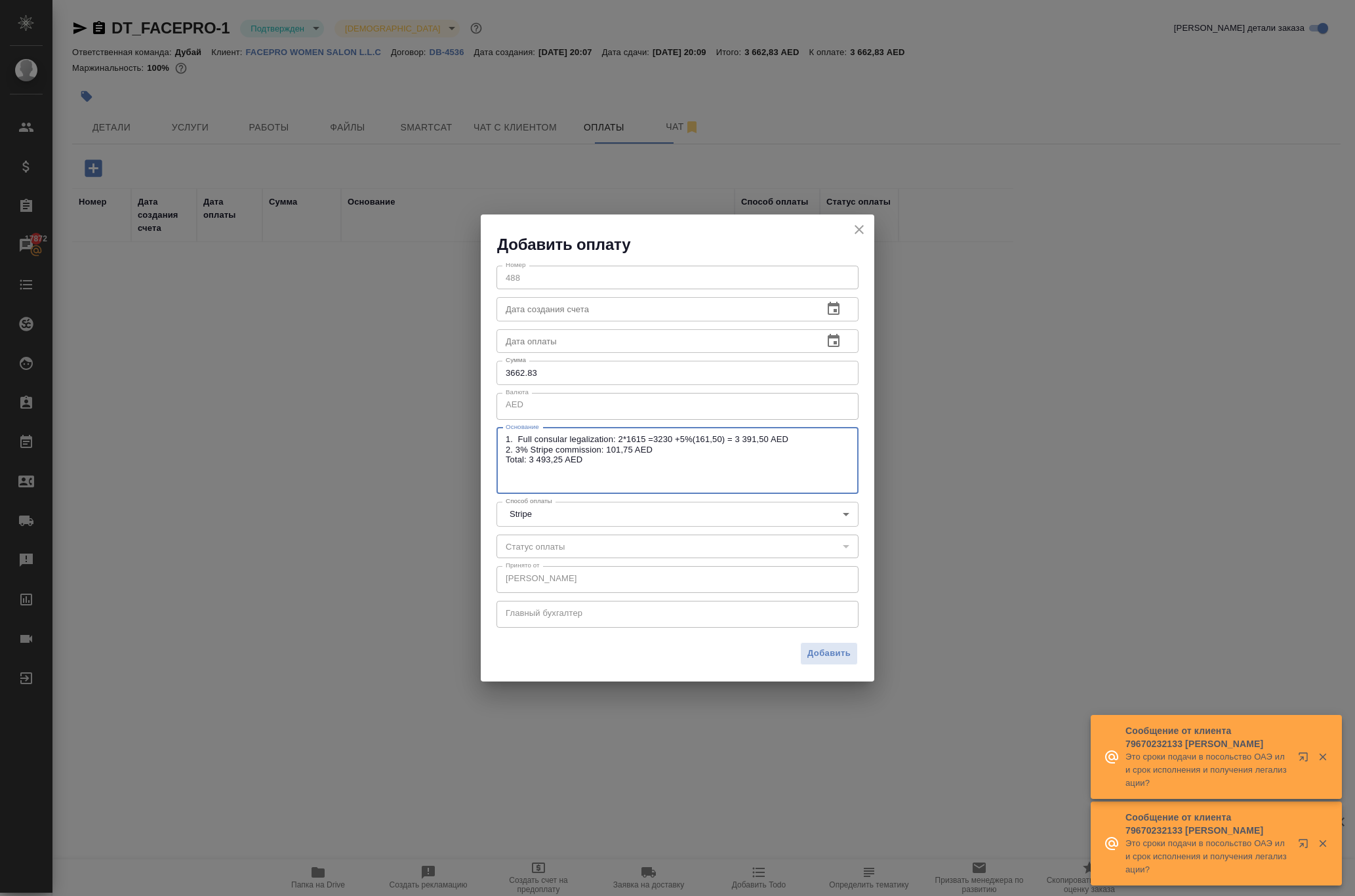
drag, startPoint x: 541, startPoint y: 478, endPoint x: 552, endPoint y: 478, distance: 11.0
click at [552, 478] on textarea "1. Full consular legalization: 2*1615 =3230 +5%(161,50) = 3 391,50 AED 2. 3% St…" at bounding box center [677, 461] width 343 height 53
click at [539, 482] on textarea "1. Full consular legalization: 2*1615 =3230 +5%(161,50) = 3 391,50 AED 2. 3% St…" at bounding box center [677, 461] width 343 height 53
drag, startPoint x: 533, startPoint y: 482, endPoint x: 585, endPoint y: 482, distance: 52.0
click at [585, 482] on textarea "1. Full consular legalization: 2*1615 =3230 +5%(161,50) = 3 391,50 AED 2. 3% St…" at bounding box center [677, 461] width 343 height 53
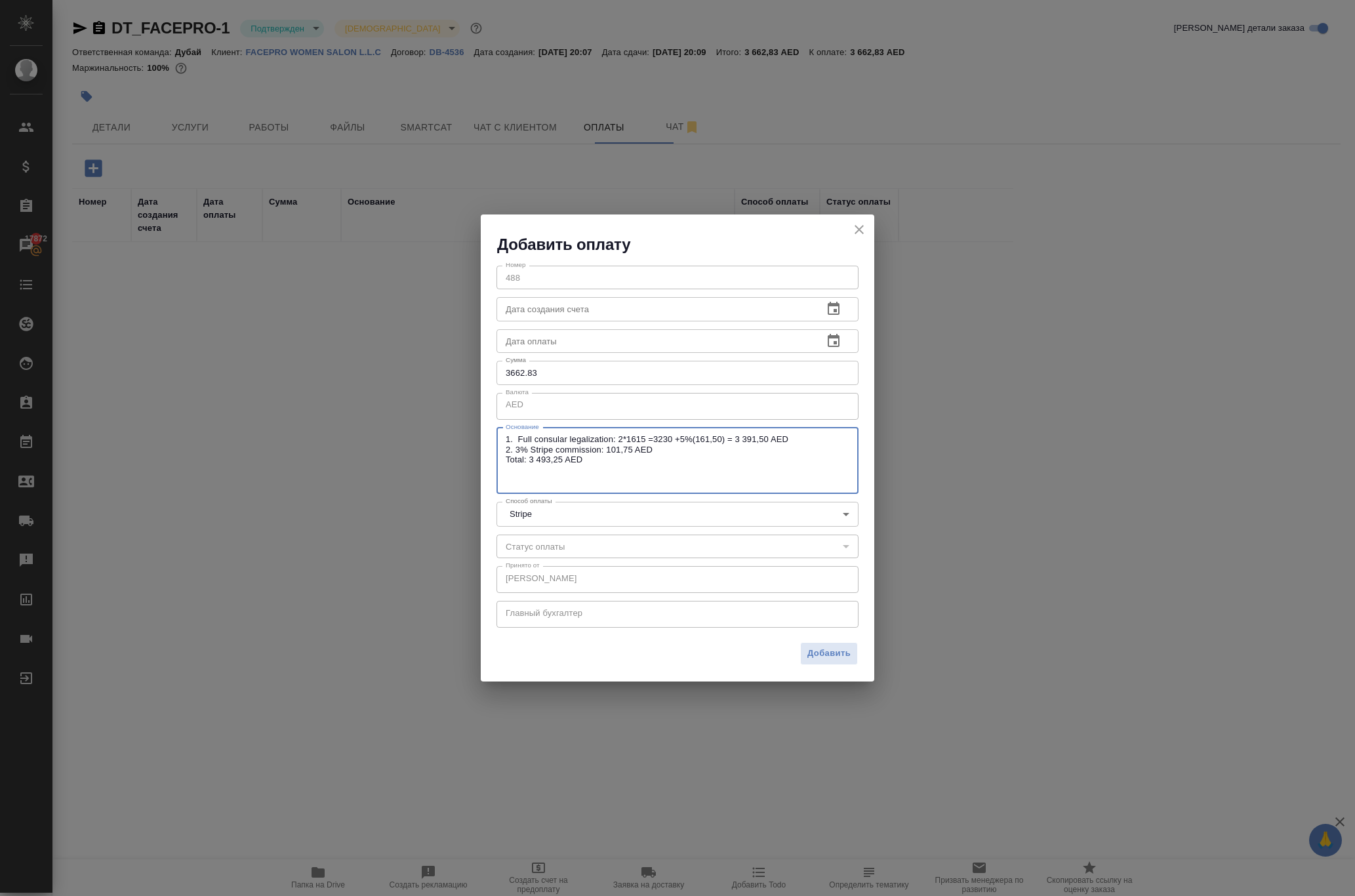
type textarea "1. Full consular legalization: 2*1615 =3230 +5%(161,50) = 3 391,50 AED 2. 3% St…"
drag, startPoint x: 561, startPoint y: 369, endPoint x: 349, endPoint y: 365, distance: 212.0
click at [349, 365] on div "Добавить оплату Номер 488 Номер Дата создания счета Дата создания счета Дата оп…" at bounding box center [677, 448] width 1355 height 896
paste input "number"
click at [521, 370] on input "number" at bounding box center [677, 373] width 362 height 24
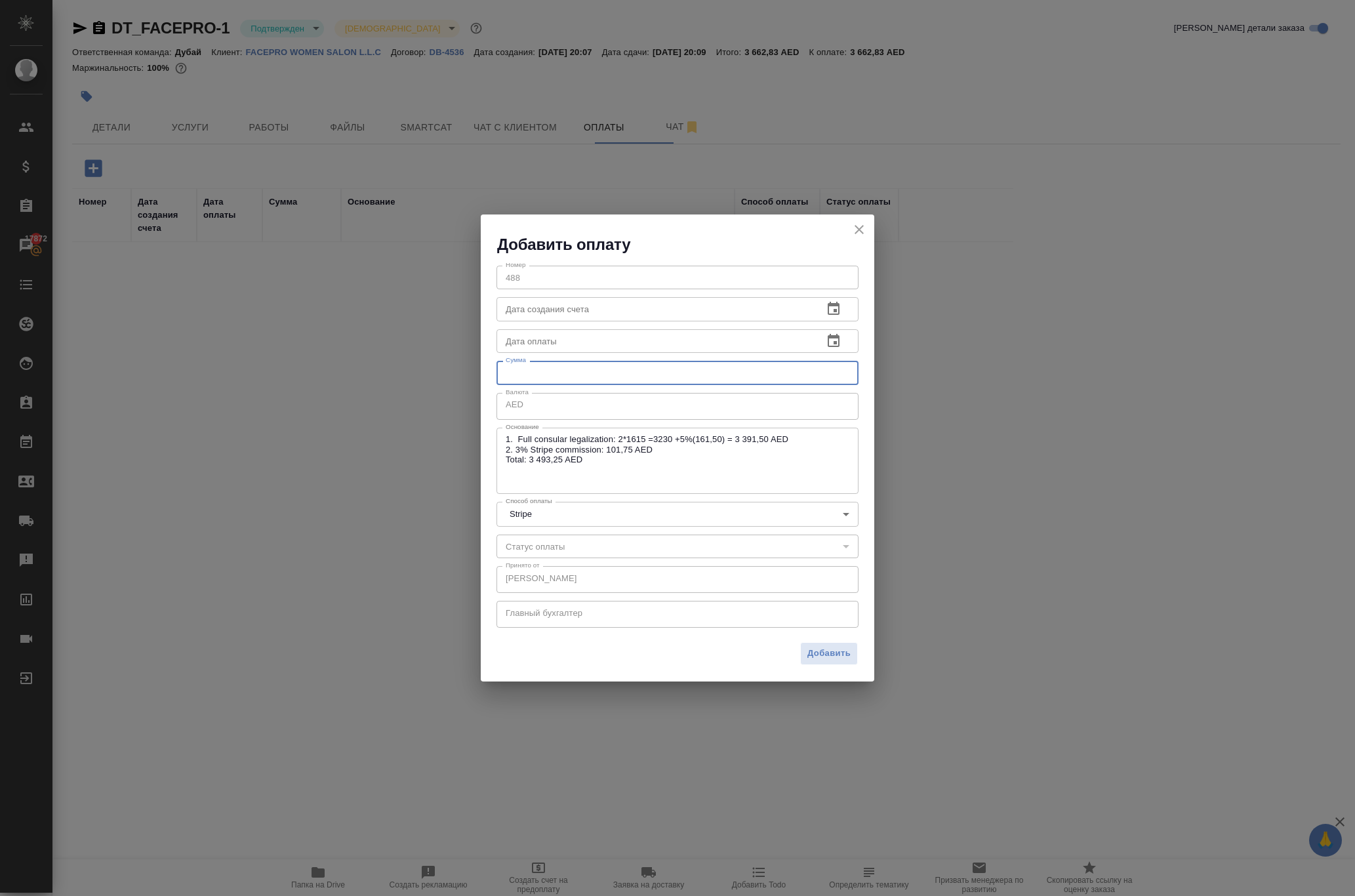
type input "3493.25"
click at [510, 369] on input "3493.25" at bounding box center [677, 373] width 362 height 24
drag, startPoint x: 560, startPoint y: 374, endPoint x: 467, endPoint y: 374, distance: 93.0
click at [467, 374] on div "Добавить оплату Номер 488 Номер Дата создания счета Дата создания счета Дата оп…" at bounding box center [677, 448] width 1355 height 896
click at [556, 552] on div "​" at bounding box center [677, 546] width 362 height 24
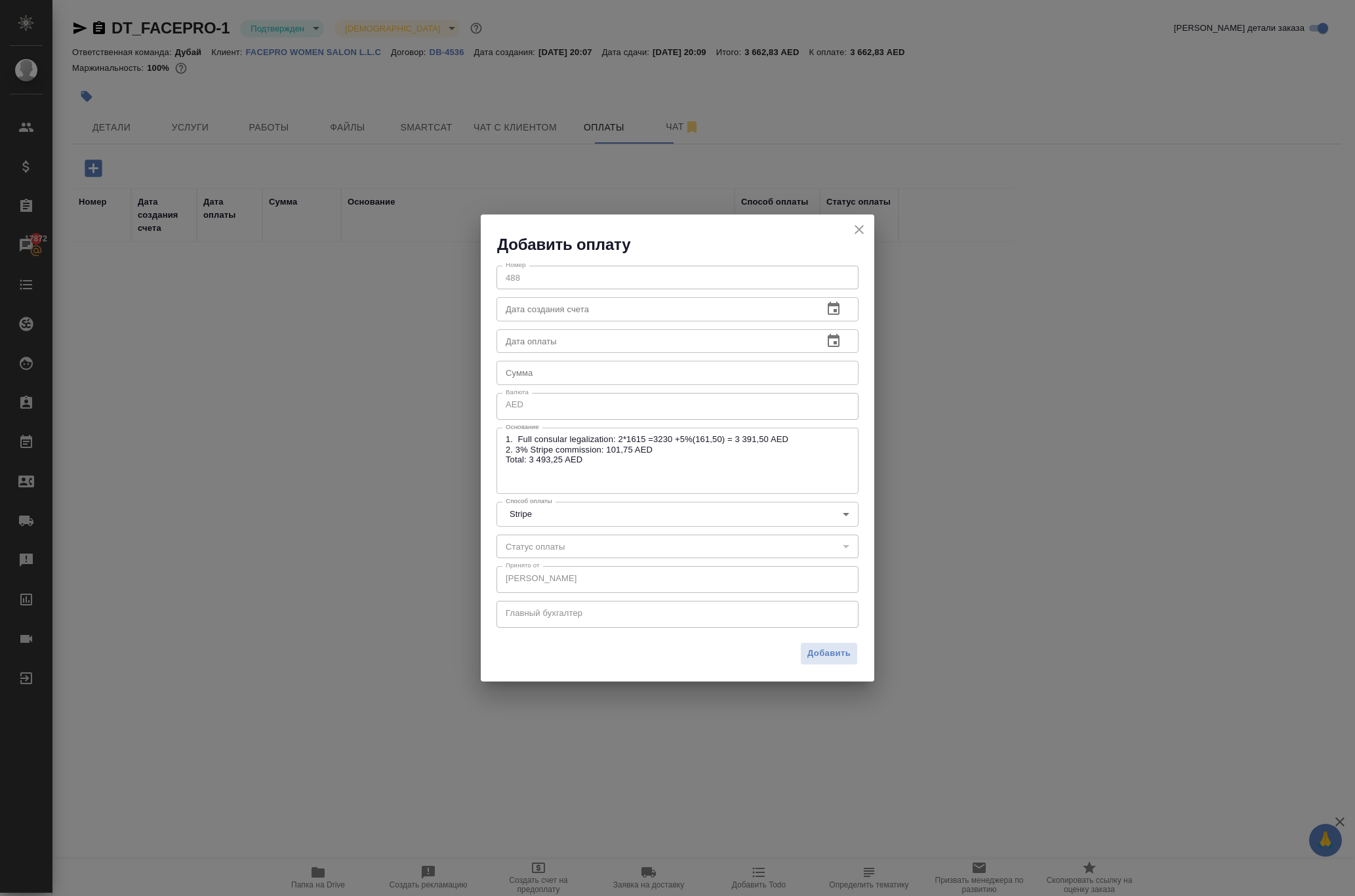
click at [541, 370] on input "number" at bounding box center [677, 373] width 362 height 24
click at [519, 366] on input "number" at bounding box center [677, 373] width 362 height 24
type input "3493.25"
click at [778, 509] on body "🙏 .cls-1 fill:#fff; AWATERA Solokha Petro Клиенты Спецификации Заказы 17872 Чат…" at bounding box center [677, 448] width 1355 height 896
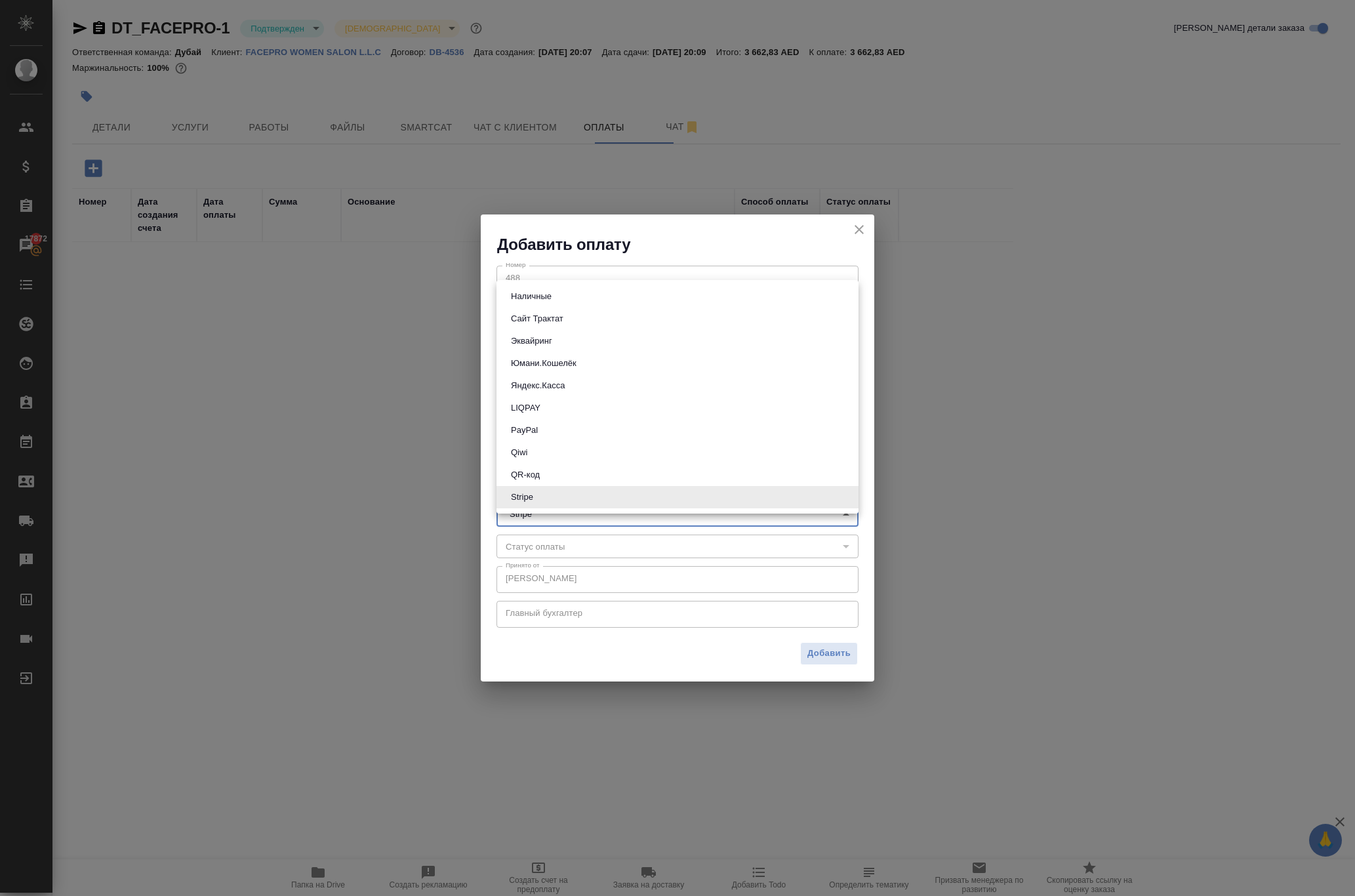
click at [778, 508] on li "Stripe" at bounding box center [677, 498] width 362 height 22
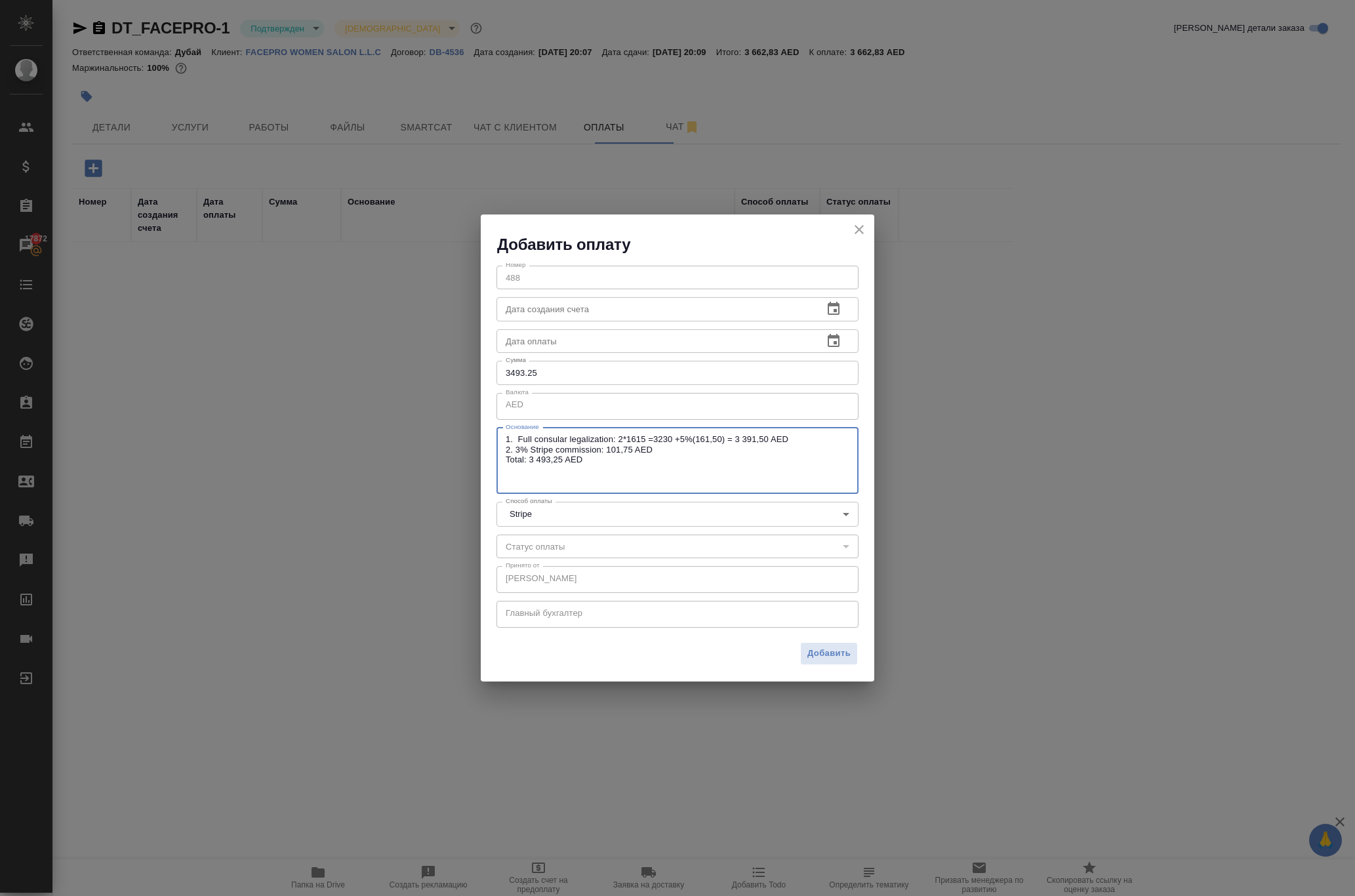
click at [628, 482] on textarea "1. Full consular legalization: 2*1615 =3230 +5%(161,50) = 3 391,50 AED 2. 3% St…" at bounding box center [677, 461] width 343 height 53
click at [825, 657] on span "Добавить" at bounding box center [829, 653] width 43 height 15
click at [586, 375] on input "3493.25" at bounding box center [677, 373] width 362 height 24
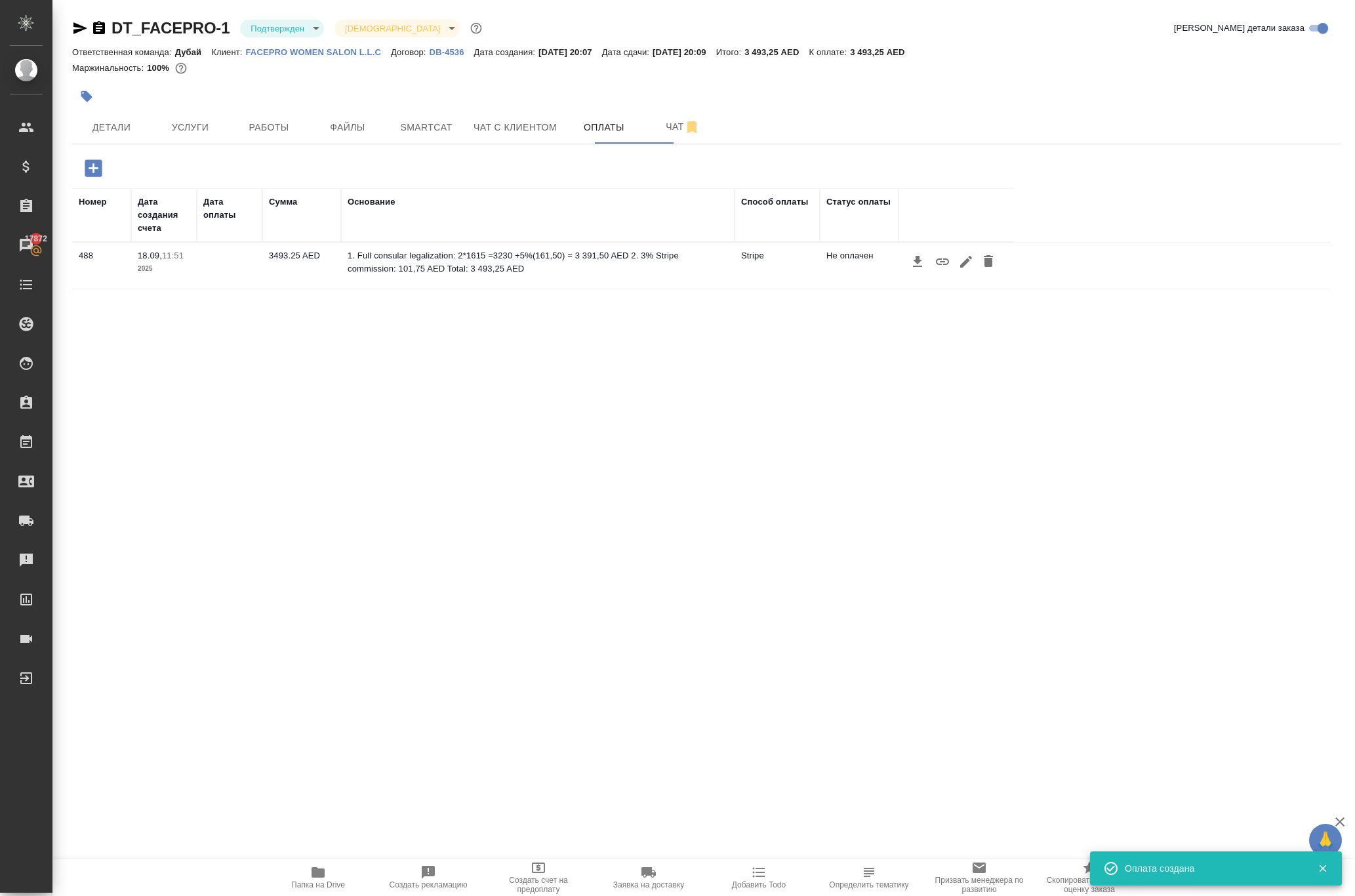
click at [950, 270] on icon "button" at bounding box center [942, 262] width 16 height 16
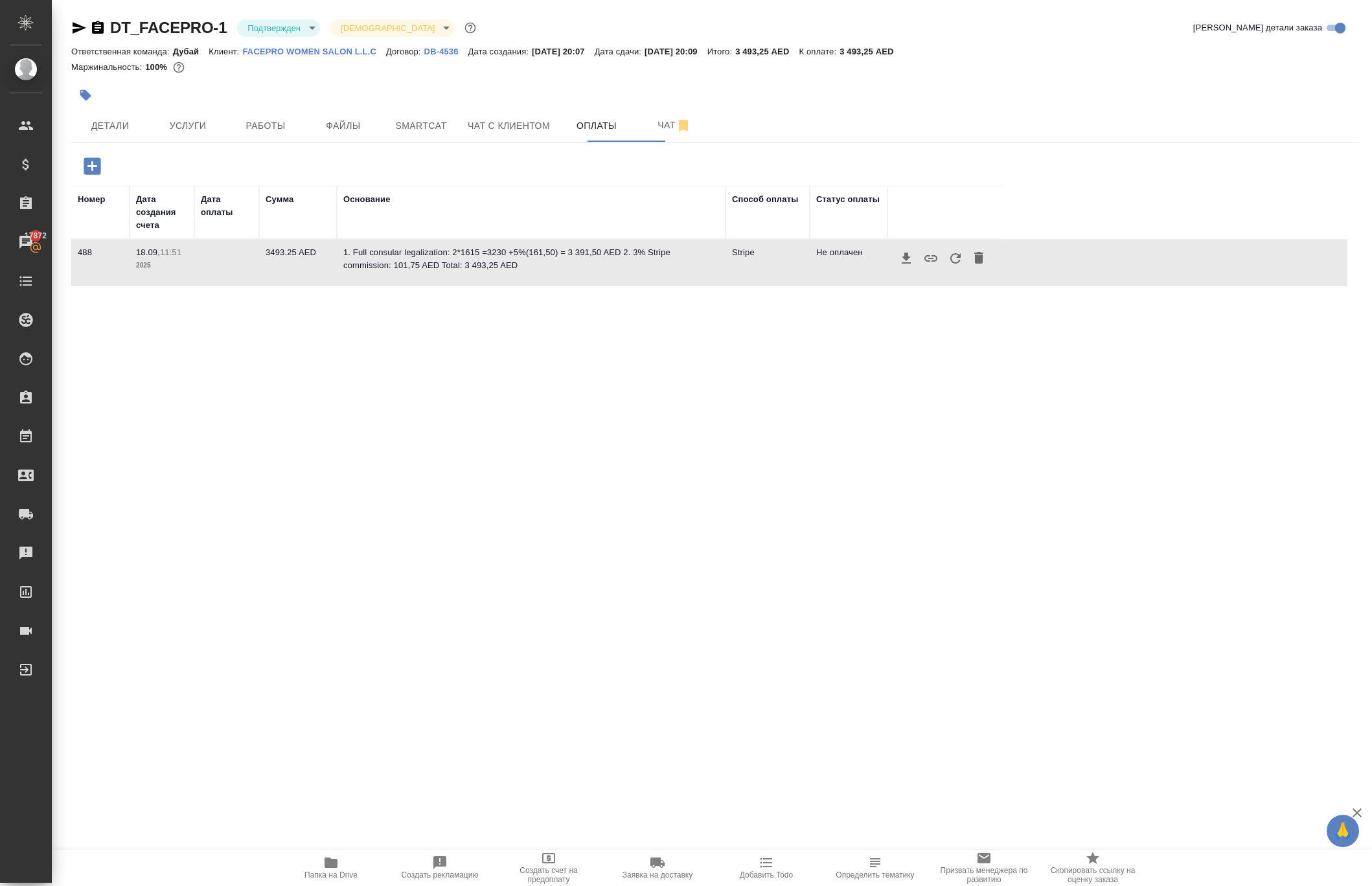
click at [939, 267] on icon "button" at bounding box center [931, 259] width 16 height 16
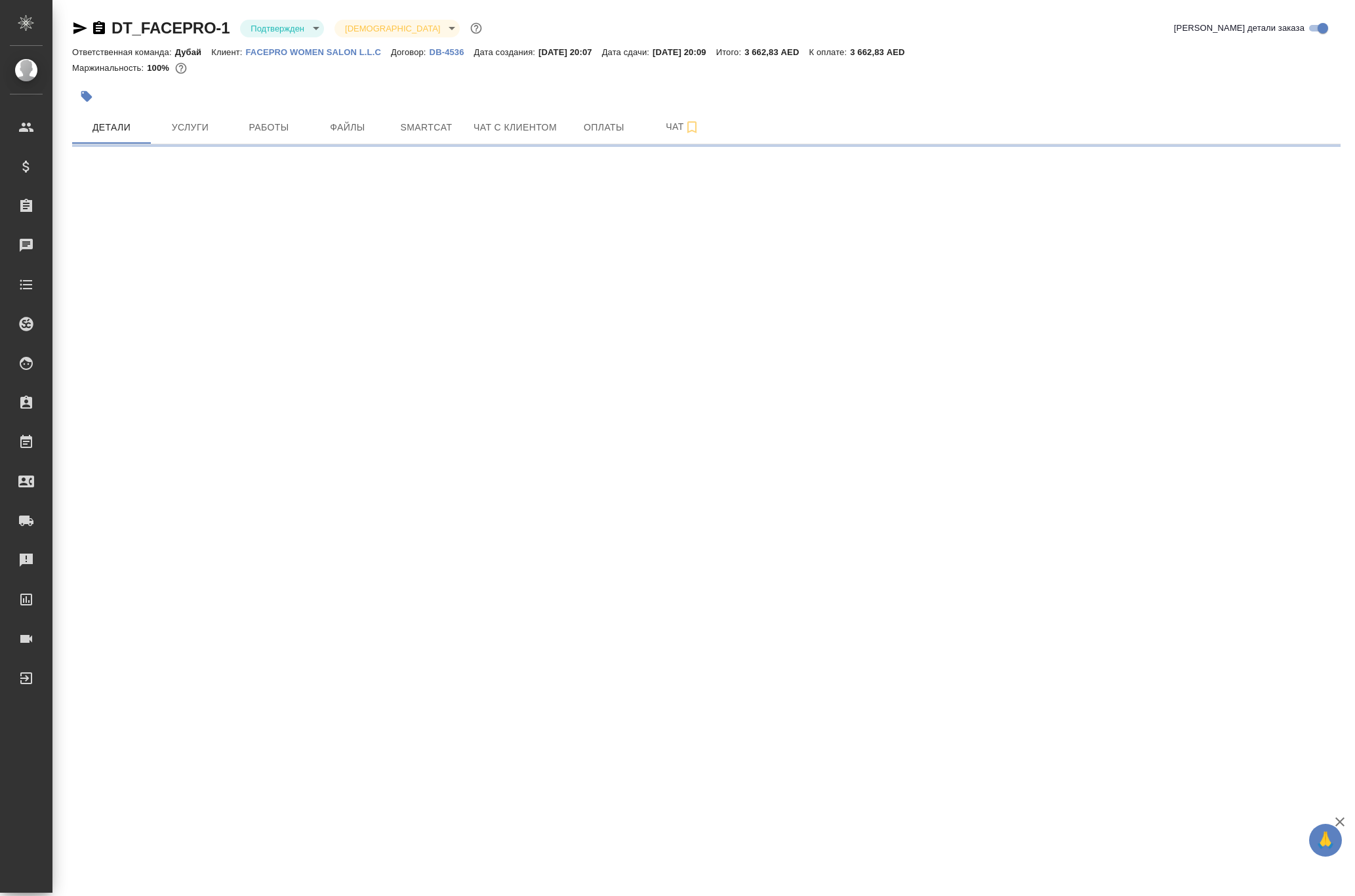
select select "RU"
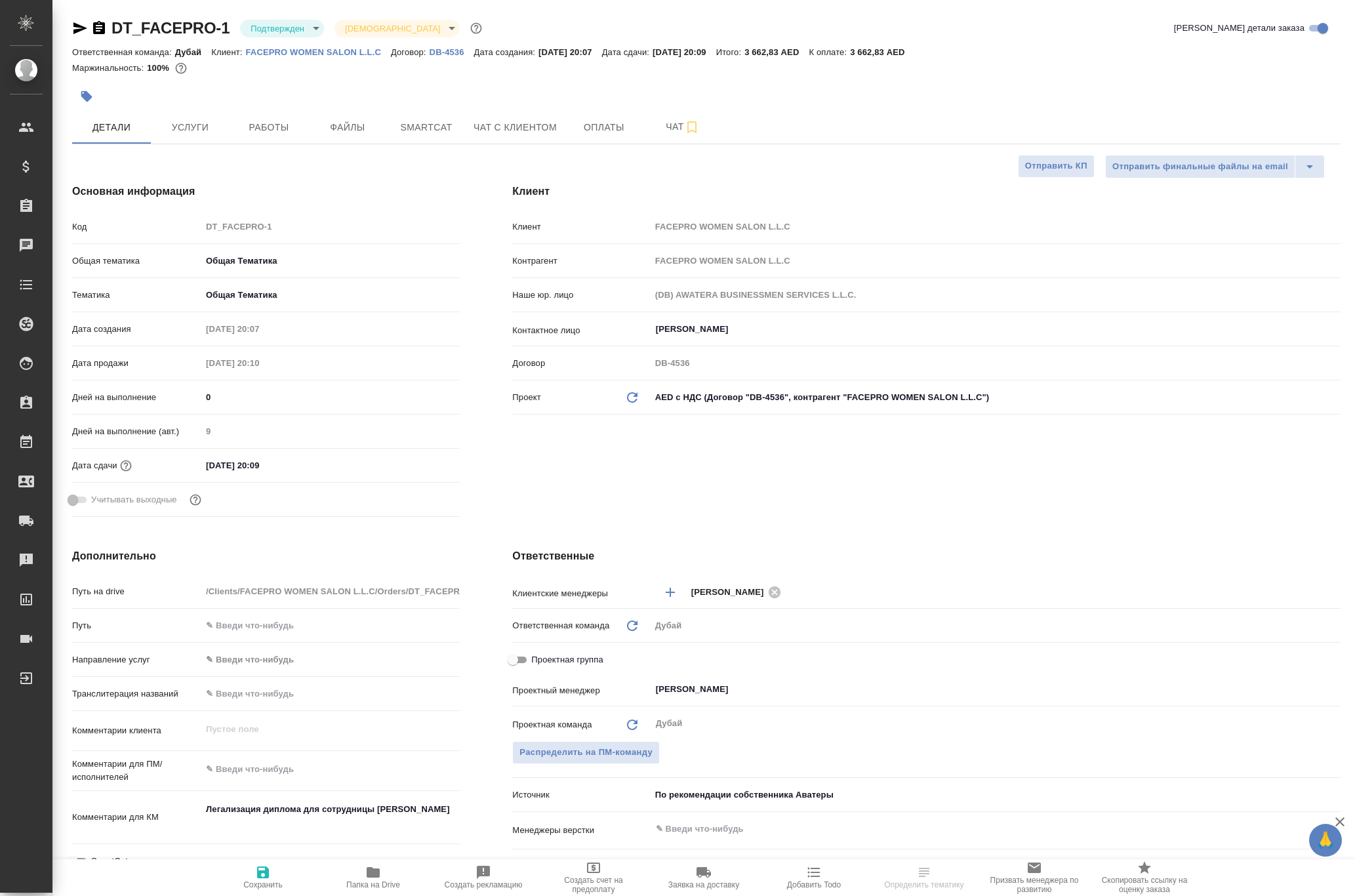
type textarea "x"
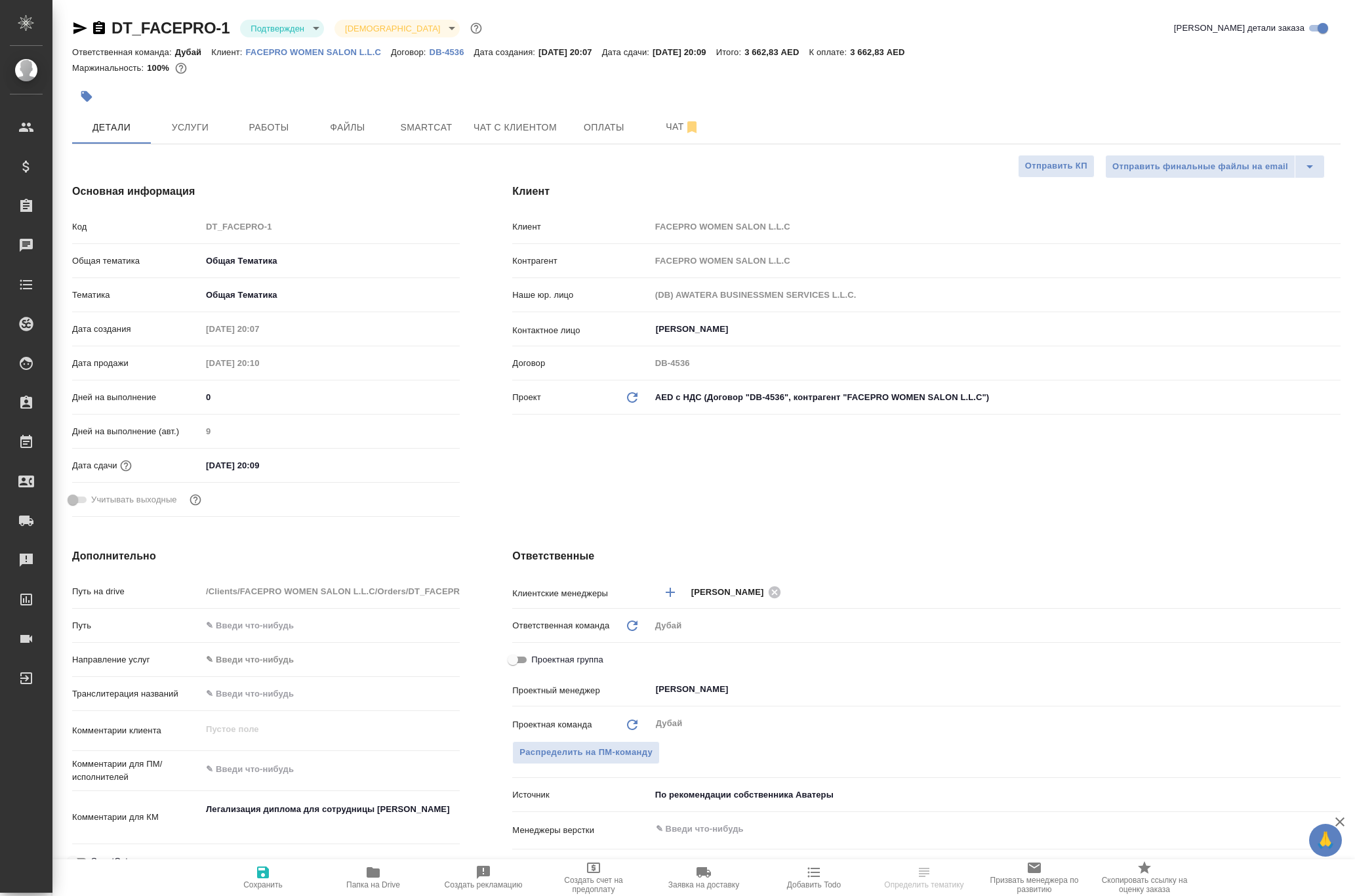
type textarea "x"
click at [196, 136] on span "Услуги" at bounding box center [190, 127] width 63 height 17
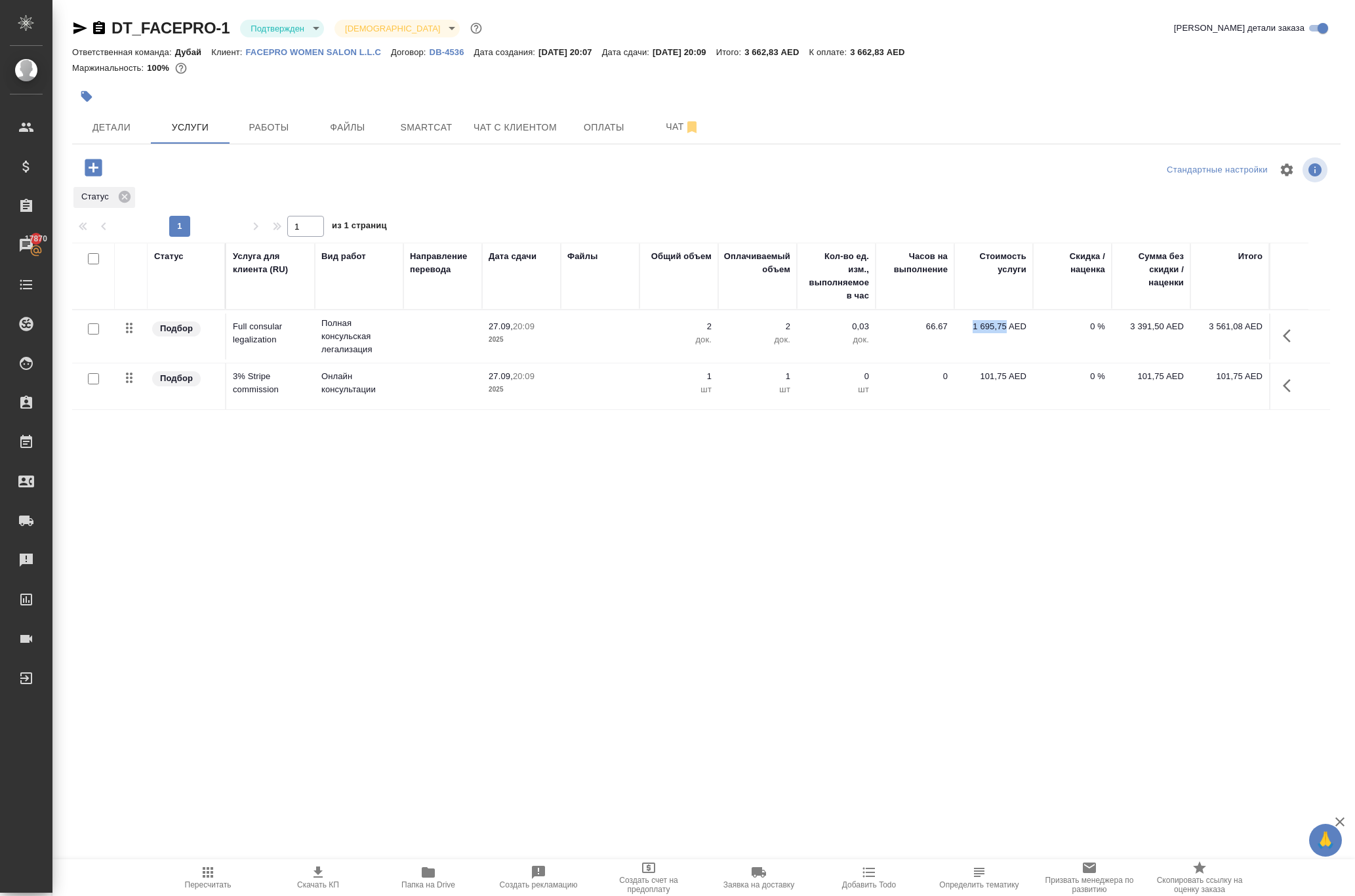
drag, startPoint x: 963, startPoint y: 394, endPoint x: 1008, endPoint y: 396, distance: 45.0
click at [1008, 333] on p "1 695,75 AED" at bounding box center [993, 327] width 65 height 13
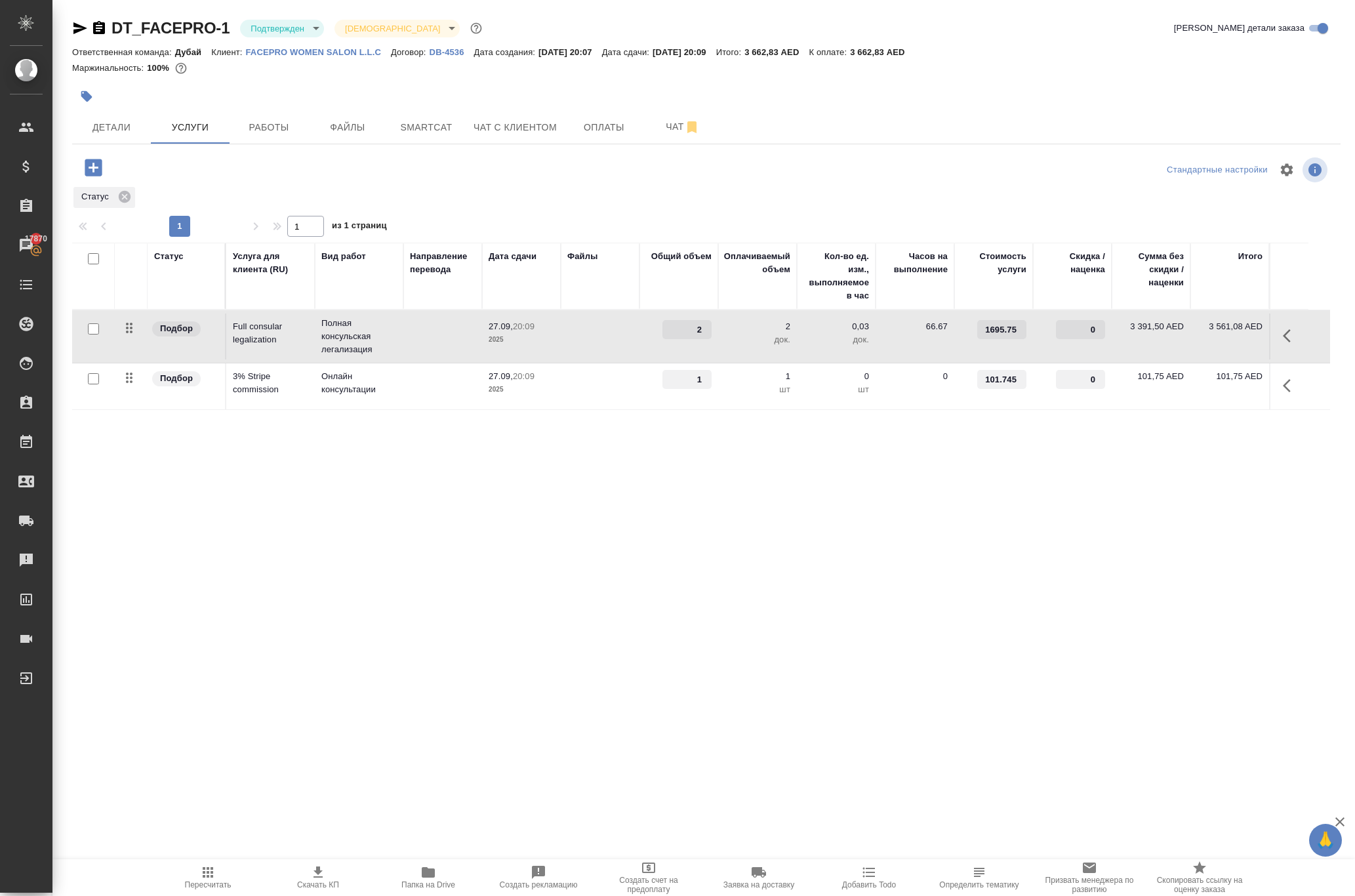
click at [1282, 343] on icon "button" at bounding box center [1290, 336] width 16 height 16
click at [1111, 525] on div "Статус Услуга для клиента (RU) Вид работ Направление перевода Дата сдачи Файлы …" at bounding box center [700, 383] width 1258 height 282
click at [1000, 339] on input "1695.75" at bounding box center [1002, 330] width 50 height 19
click at [101, 176] on icon "button" at bounding box center [93, 167] width 17 height 17
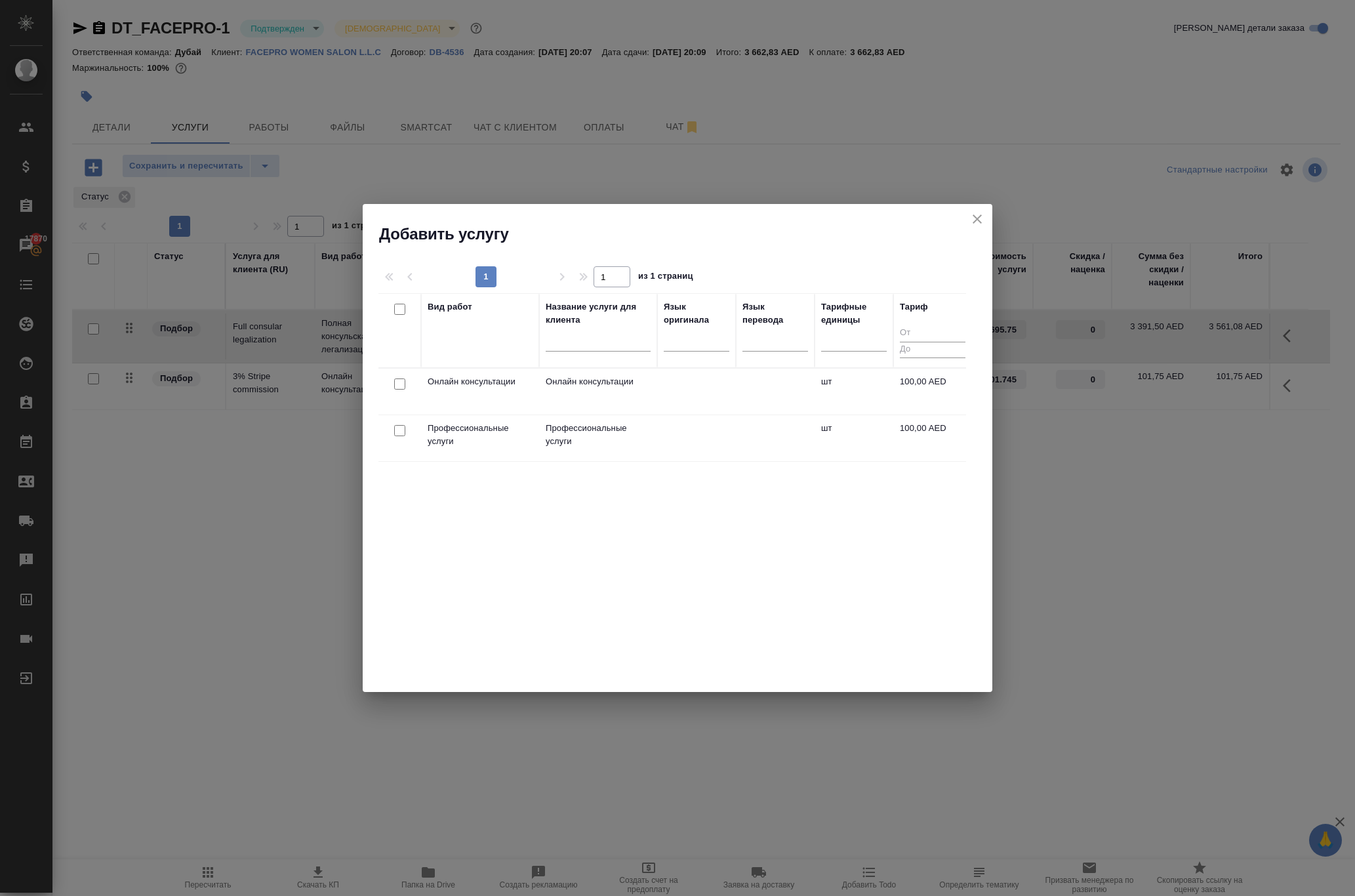
click at [402, 431] on input "checkbox" at bounding box center [400, 430] width 11 height 11
checkbox input "true"
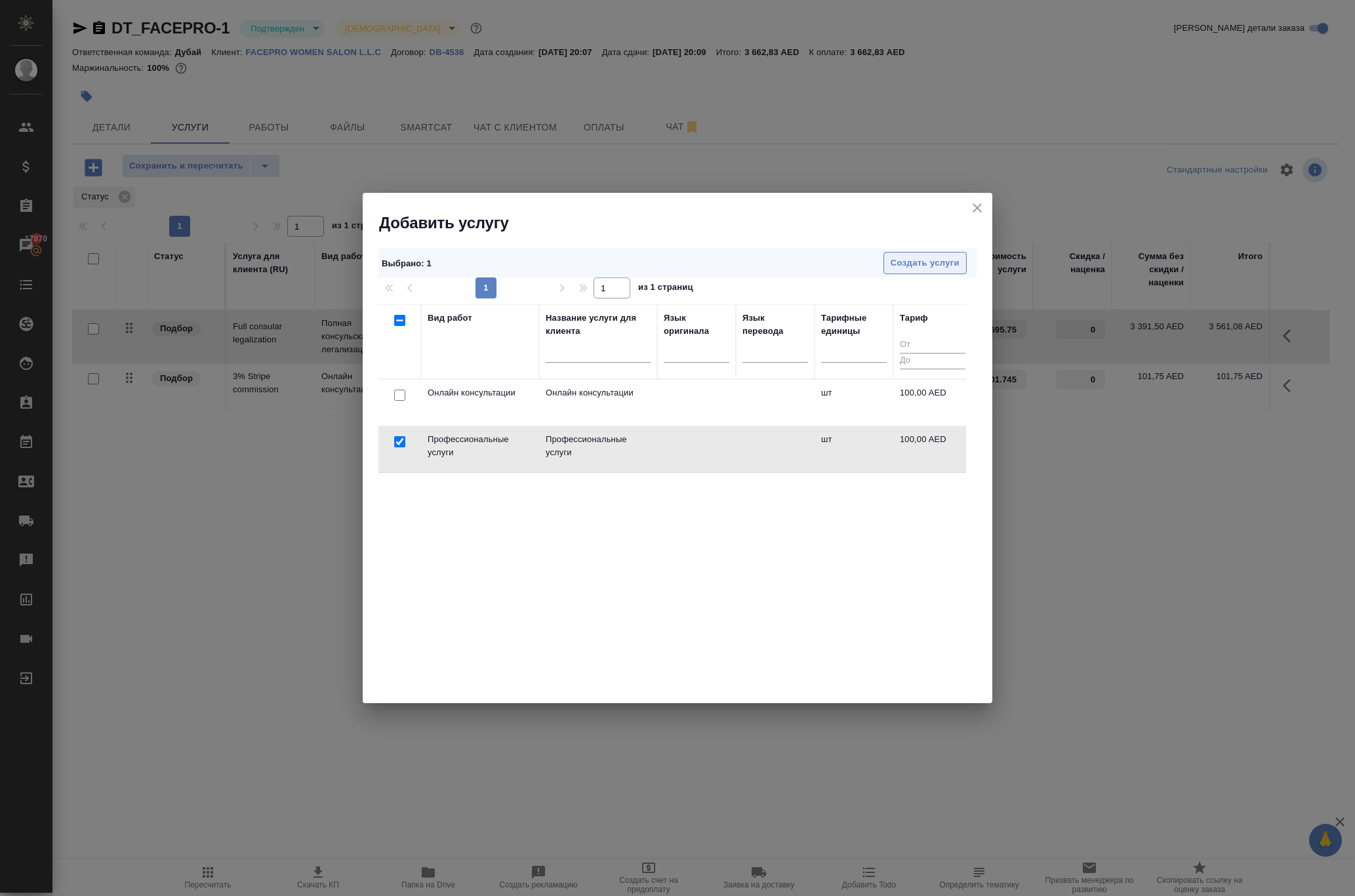
click at [914, 260] on span "Создать услуги" at bounding box center [925, 263] width 69 height 15
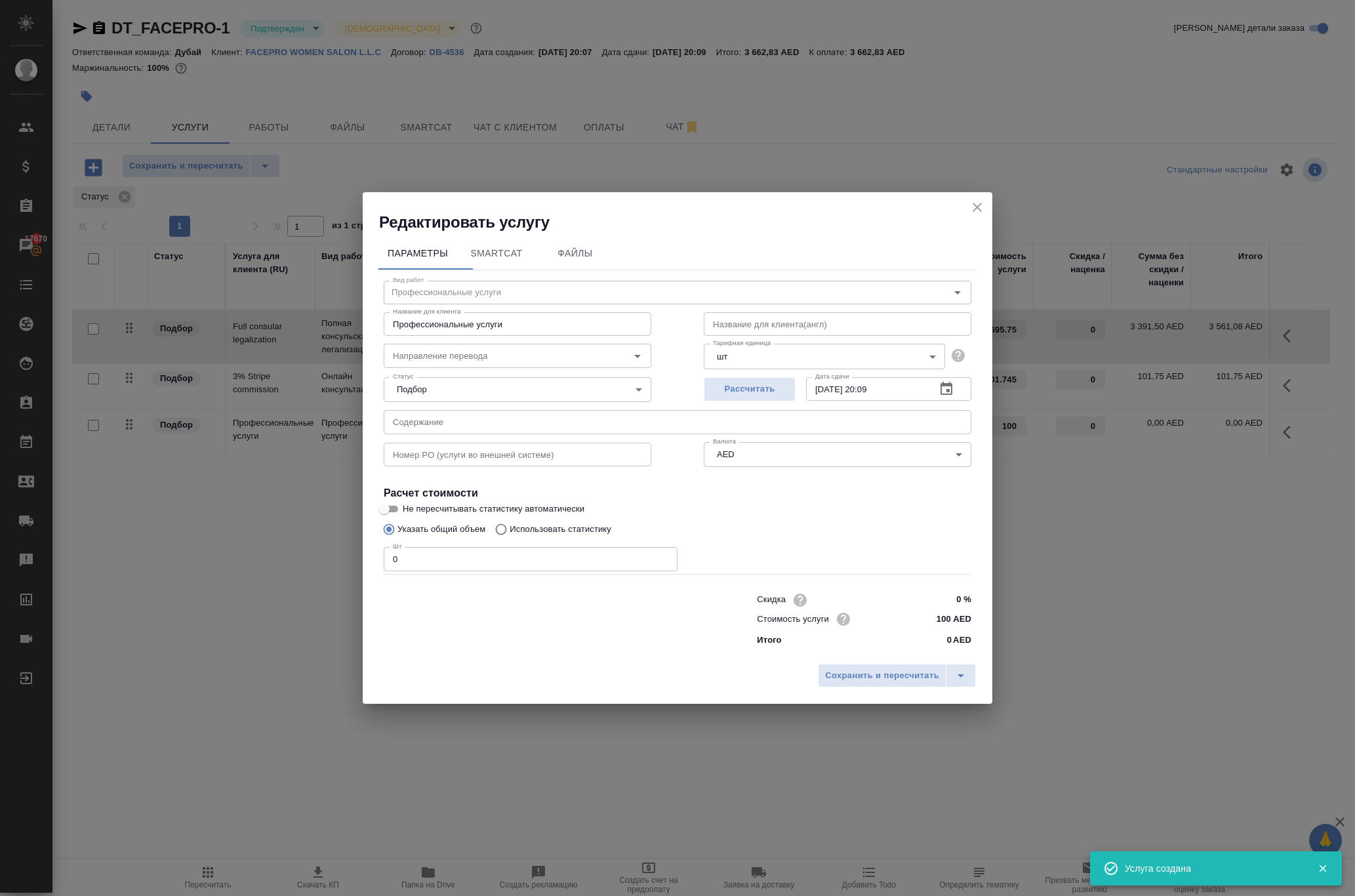
click at [860, 312] on input "text" at bounding box center [837, 324] width 267 height 24
paste input "Full consular legalization"
type input "Full consular legalization"
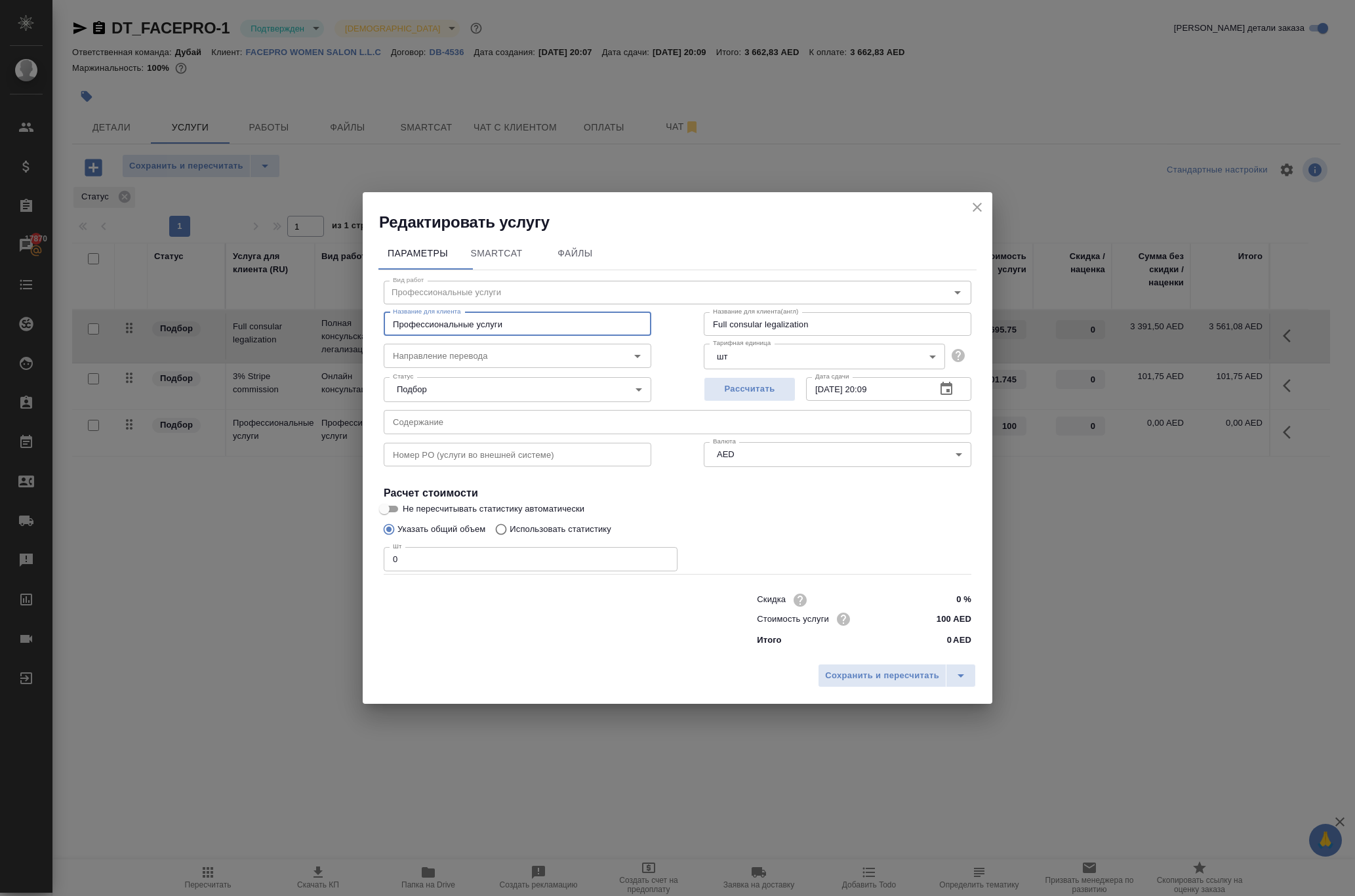
drag, startPoint x: 588, startPoint y: 294, endPoint x: 271, endPoint y: 308, distance: 317.3
click at [271, 308] on div "Редактировать услугу Параметры SmartCat Файлы Вид работ Профессиональные услуги…" at bounding box center [677, 448] width 1355 height 896
drag, startPoint x: 553, startPoint y: 287, endPoint x: 300, endPoint y: 280, distance: 253.1
click at [300, 280] on div "Редактировать услугу Параметры SmartCat Файлы Вид работ Профессиональные услуги…" at bounding box center [677, 448] width 1355 height 896
paste input "Full consular legalization"
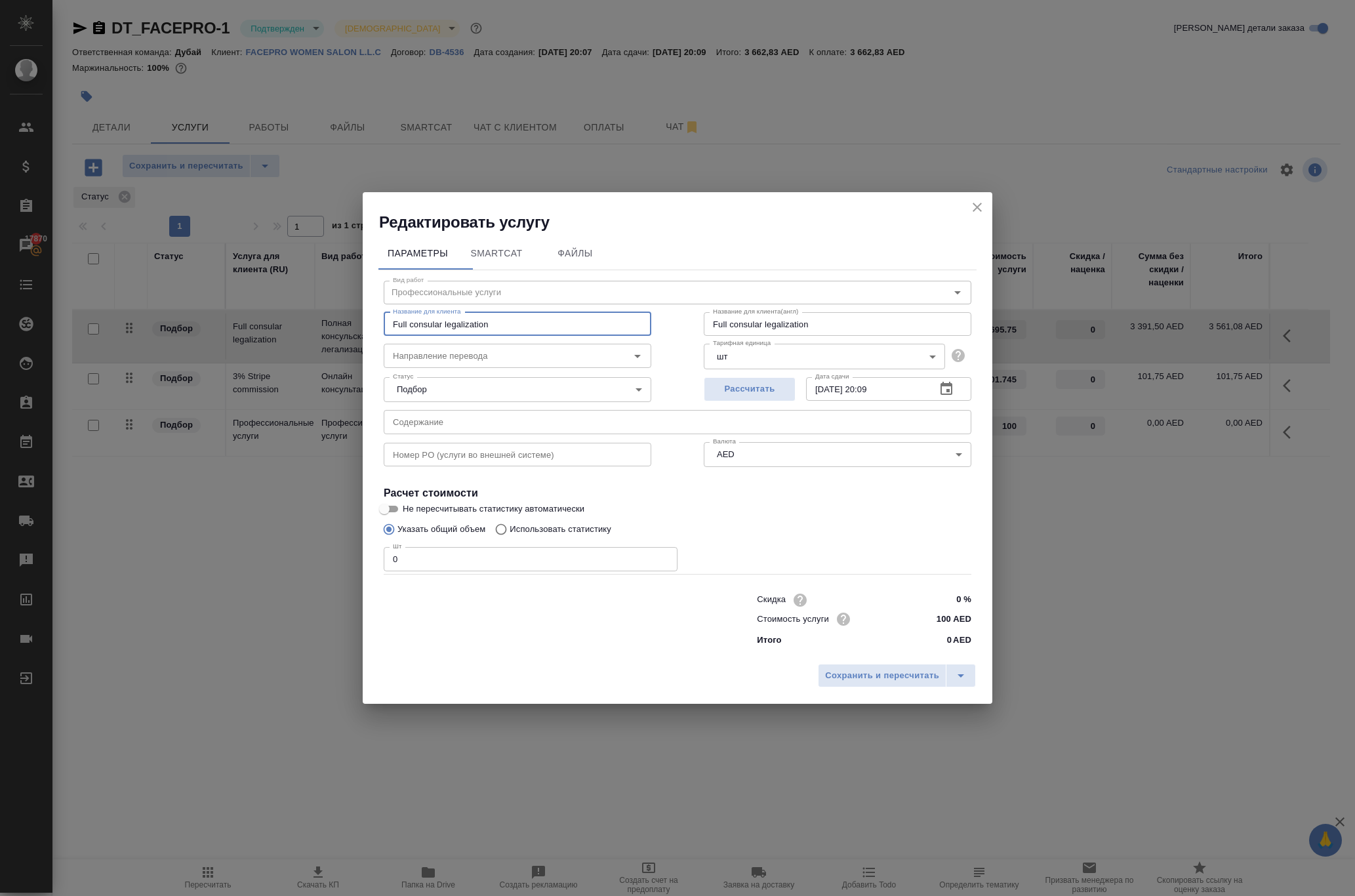
type input "Full consular legalization"
click at [598, 556] on input "0" at bounding box center [530, 559] width 294 height 24
type input "2"
click at [825, 684] on span "Сохранить и пересчитать" at bounding box center [882, 676] width 114 height 15
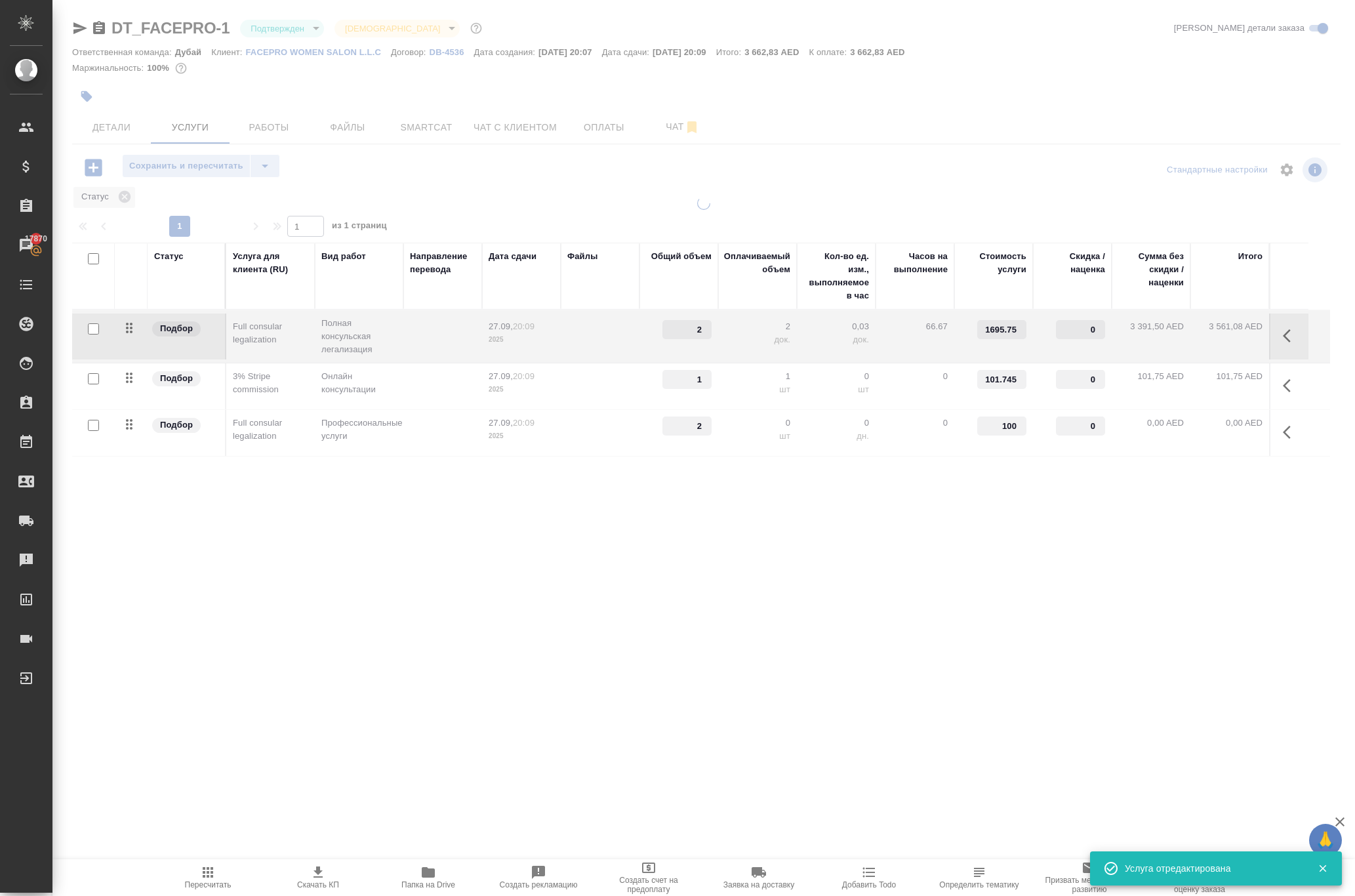
type input "2"
click at [1002, 435] on input "100" at bounding box center [1002, 426] width 50 height 19
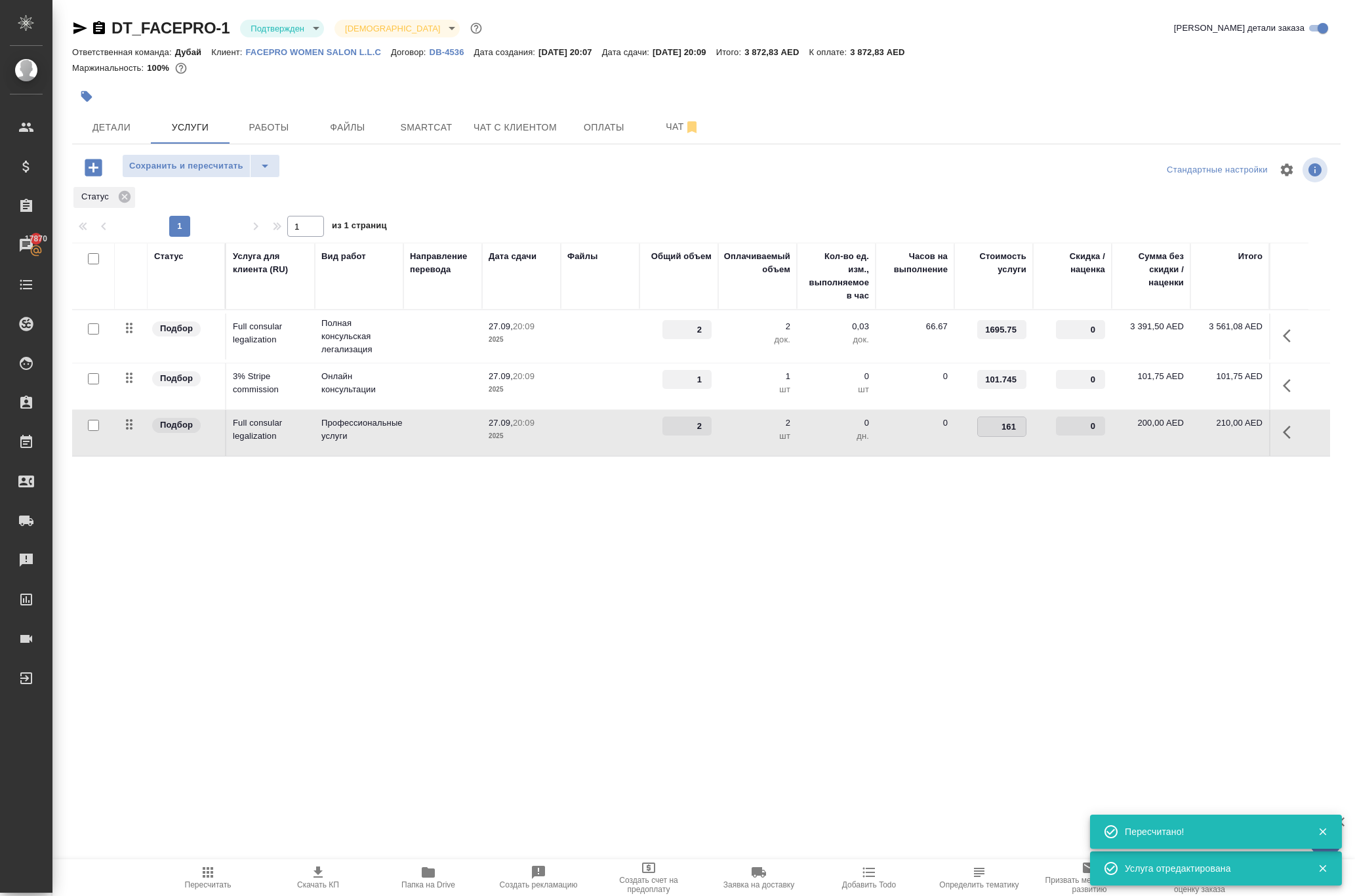
type input "1615"
click at [872, 558] on div "DT_FACEPRO-1 Подтвержден confirmed Святая троица holyTrinity Кратко детали зака…" at bounding box center [706, 279] width 1282 height 558
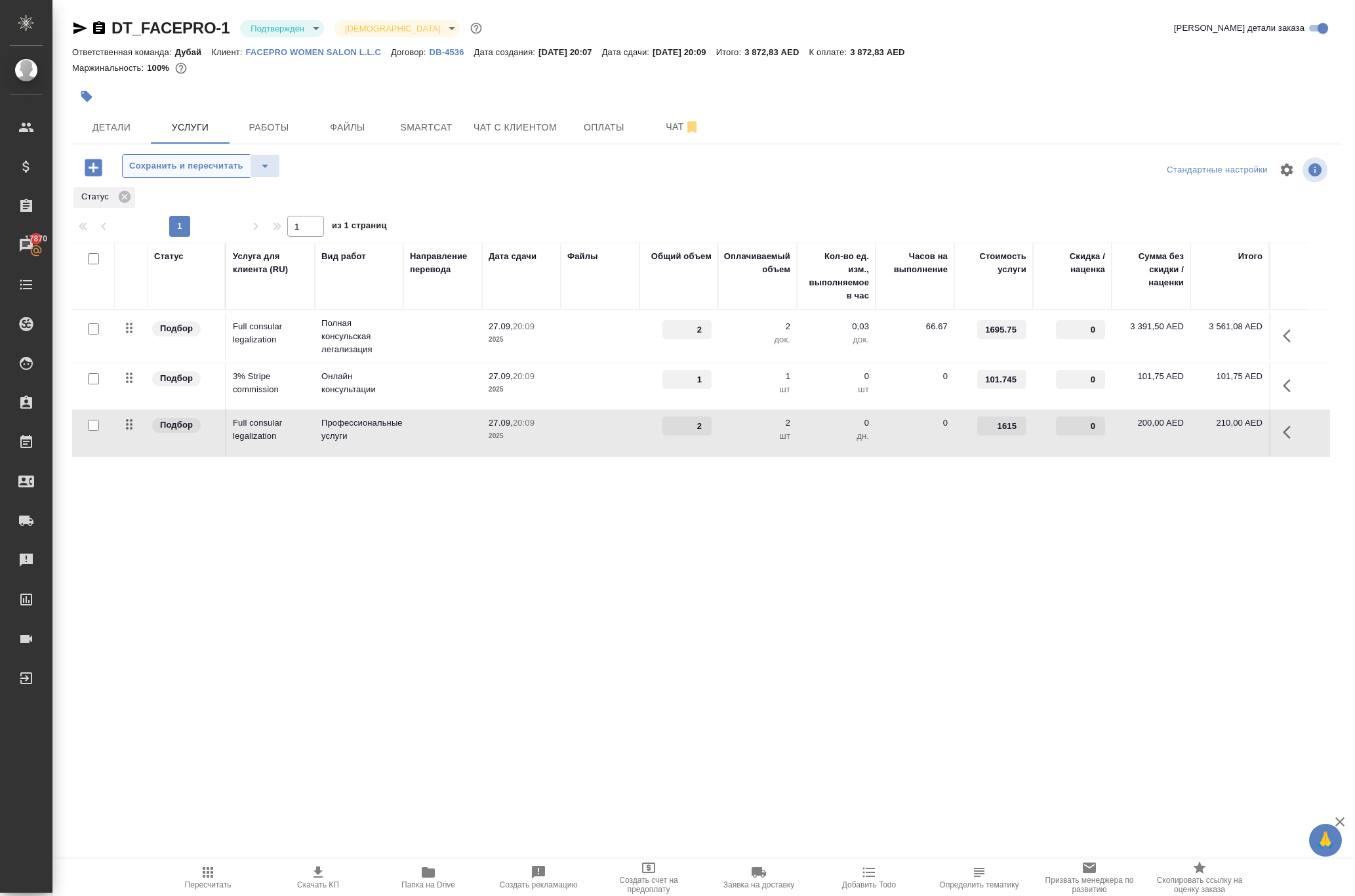
click at [251, 178] on button "Сохранить и пересчитать" at bounding box center [186, 166] width 129 height 24
click at [981, 359] on td "1 695,75 AED" at bounding box center [993, 336] width 79 height 46
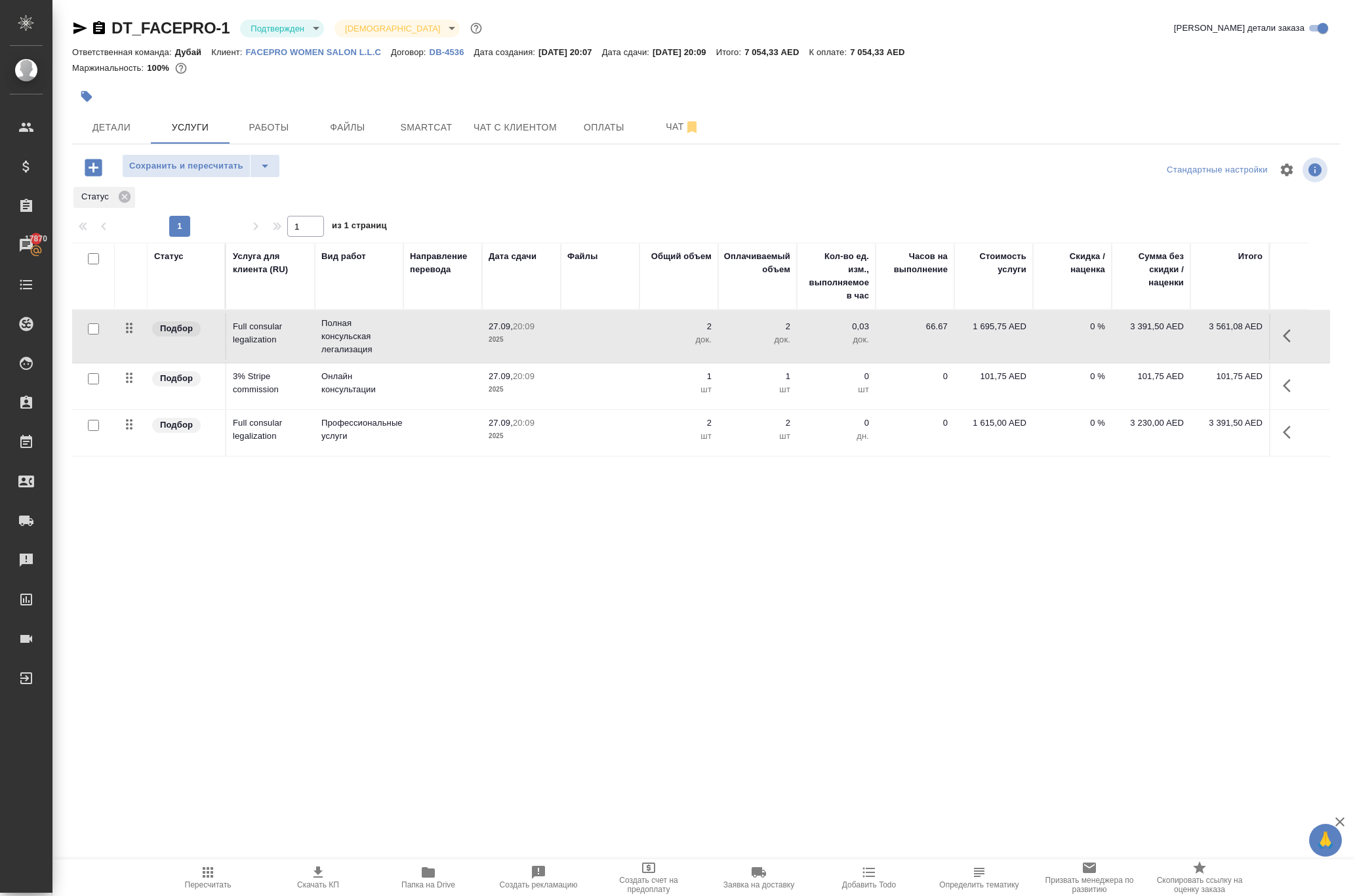
click at [981, 333] on p "1 695,75 AED" at bounding box center [993, 327] width 65 height 13
click at [981, 339] on input "1695.75" at bounding box center [1001, 331] width 48 height 19
type input "0"
click at [985, 669] on div ".cls-1 fill:#fff; AWATERA [PERSON_NAME] Спецификации Заказы 17870 Чаты Todo Про…" at bounding box center [677, 448] width 1355 height 896
click at [210, 174] on span "Сохранить и пересчитать" at bounding box center [186, 166] width 114 height 15
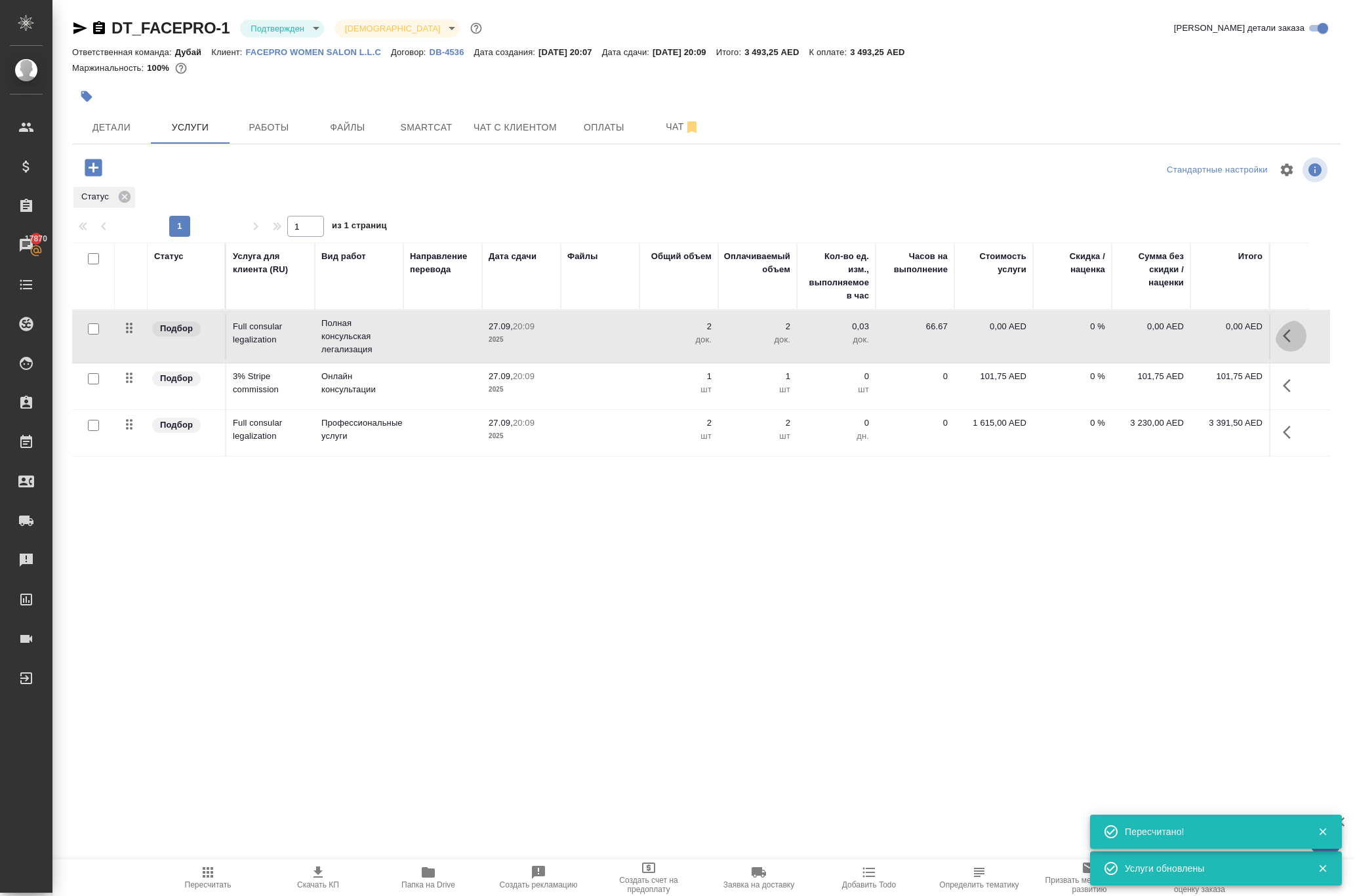
click at [1274, 351] on button "button" at bounding box center [1290, 335] width 31 height 31
click at [804, 672] on div ".cls-1 fill:#fff; AWATERA [PERSON_NAME] Спецификации Заказы 17870 Чаты Todo Про…" at bounding box center [677, 448] width 1355 height 896
click at [211, 866] on icon "button" at bounding box center [208, 872] width 16 height 16
click at [1282, 343] on icon "button" at bounding box center [1290, 336] width 16 height 16
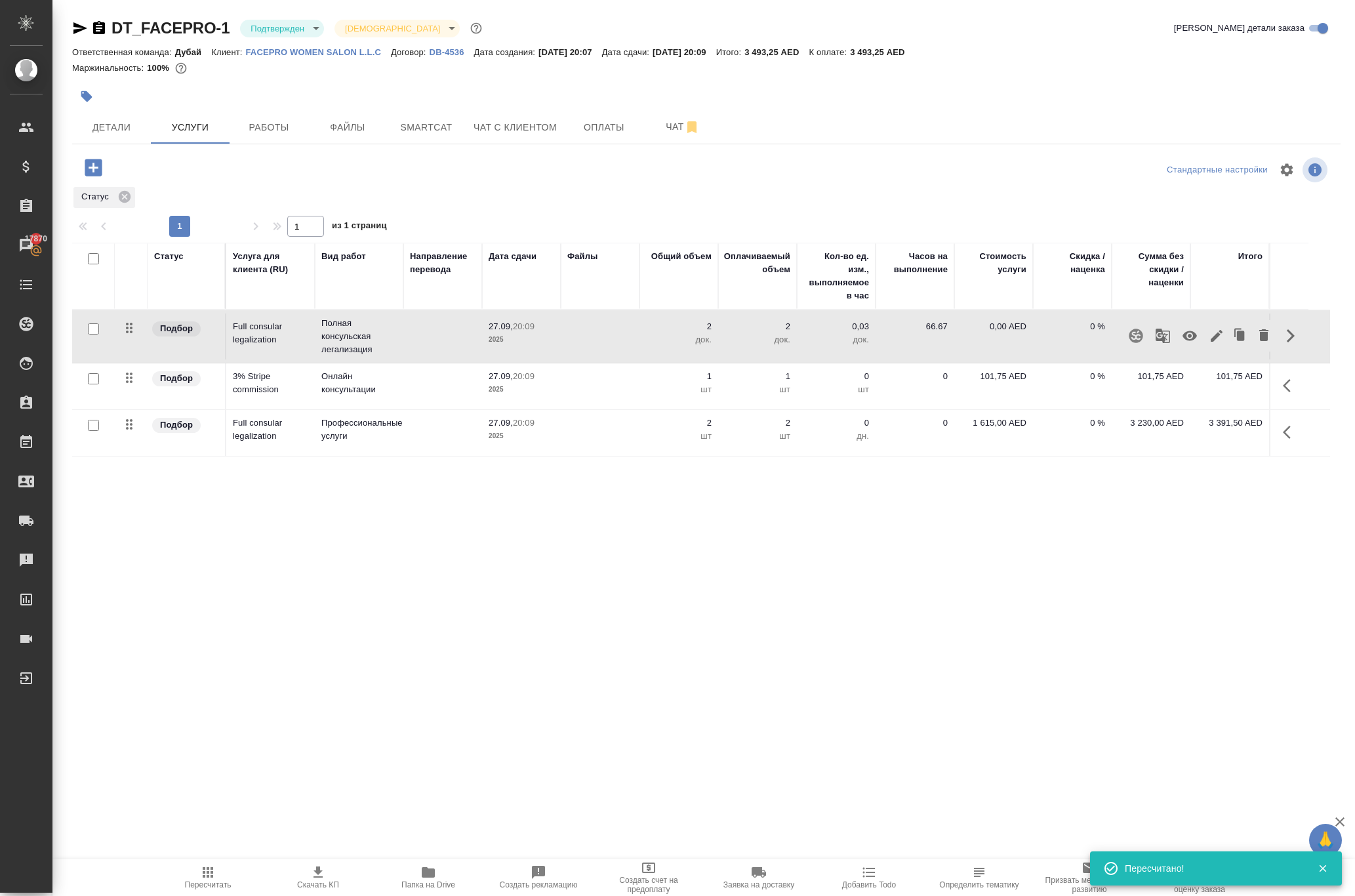
click at [1183, 341] on icon "button" at bounding box center [1190, 336] width 14 height 10
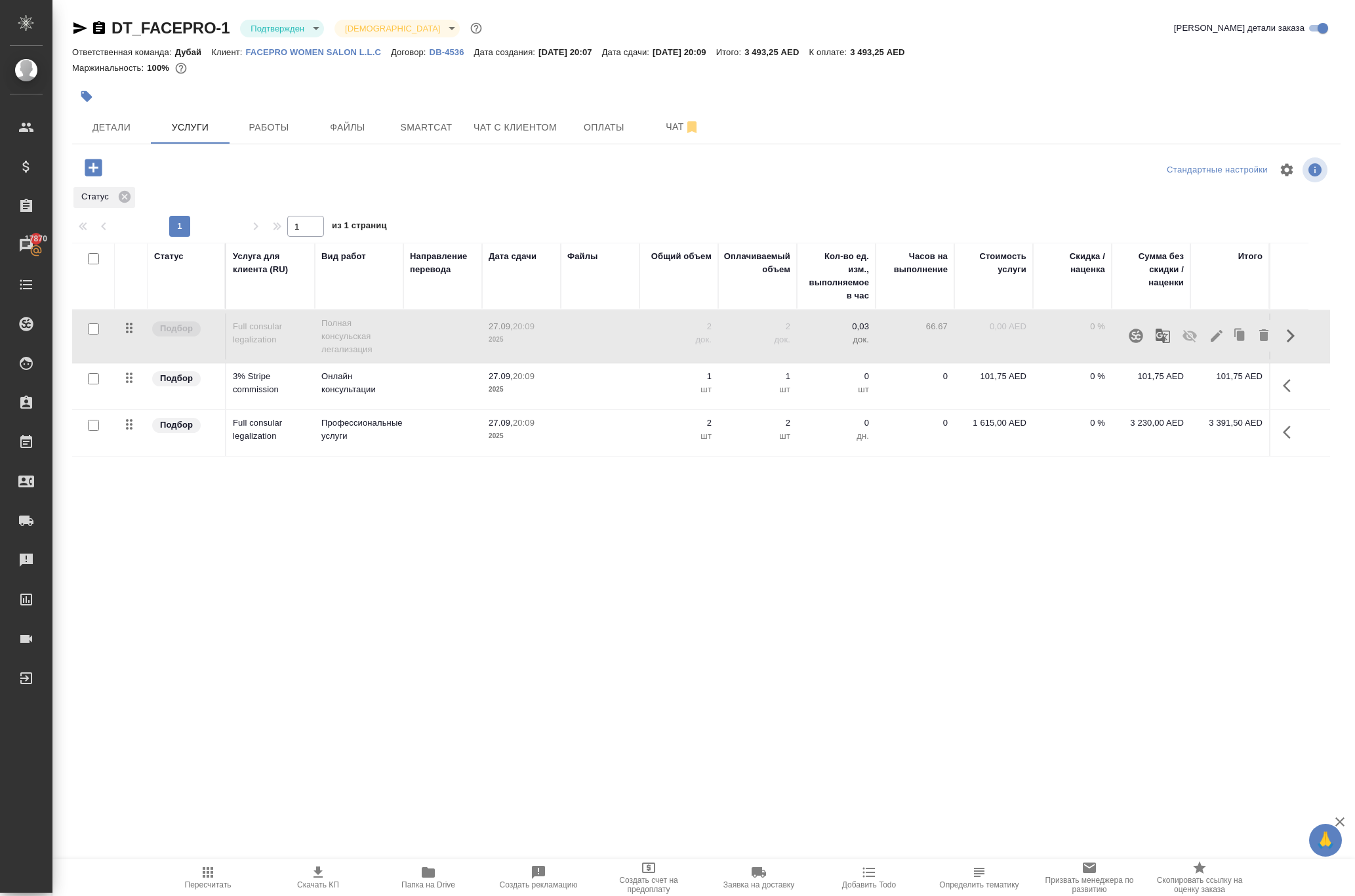
click at [892, 558] on div "DT_FACEPRO-1 Подтвержден confirmed Святая троица holyTrinity Кратко детали зака…" at bounding box center [706, 279] width 1282 height 558
drag, startPoint x: 960, startPoint y: 515, endPoint x: 989, endPoint y: 523, distance: 30.1
click at [989, 430] on p "1 615,00 AED" at bounding box center [993, 422] width 65 height 13
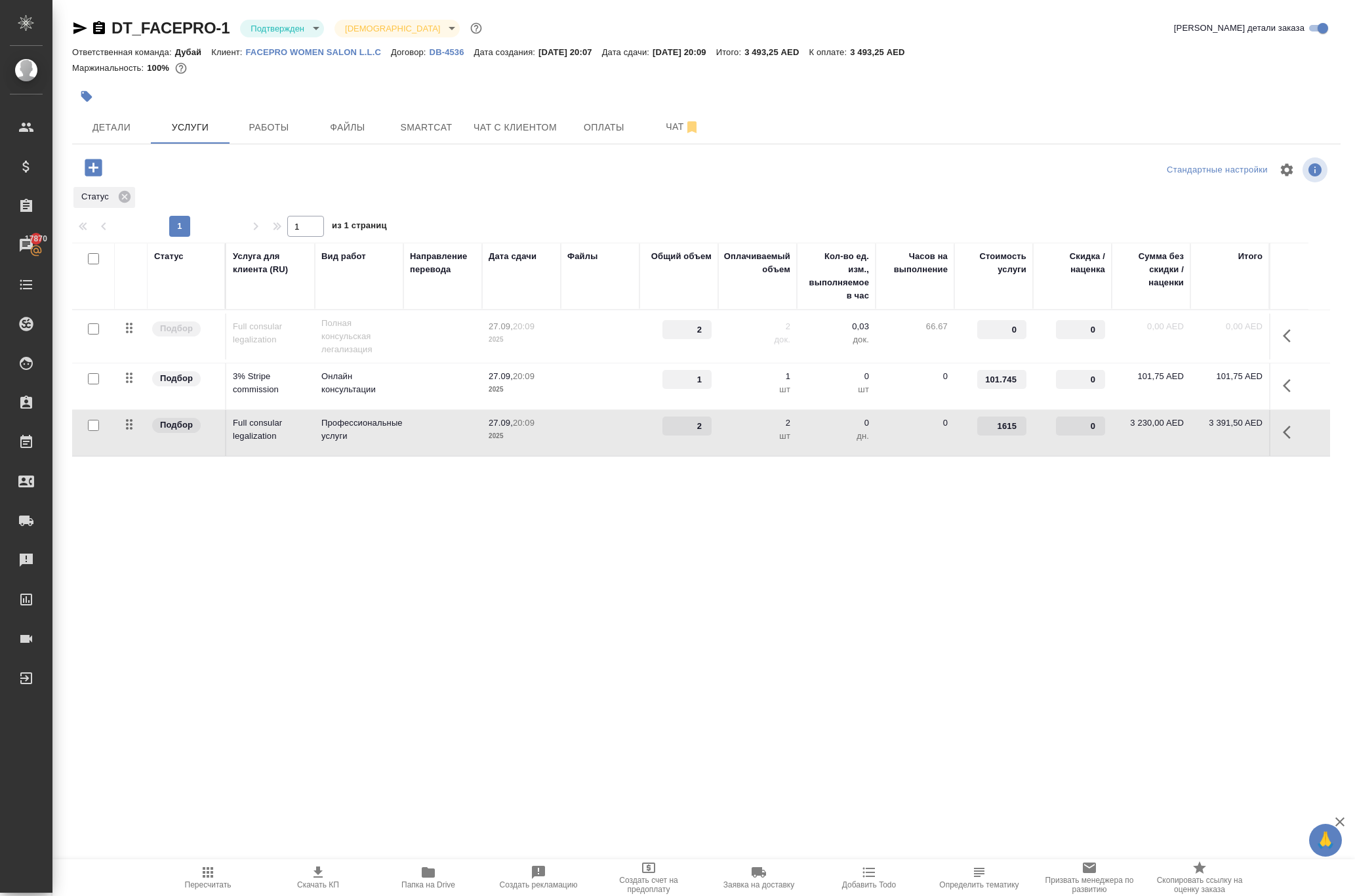
copy p "1 615"
click at [1002, 435] on input "1615" at bounding box center [1002, 426] width 50 height 19
click at [1002, 436] on input "1615" at bounding box center [1001, 426] width 48 height 19
click at [1162, 620] on div ".cls-1 fill:#fff; AWATERA [PERSON_NAME] Спецификации Заказы 17870 Чаты Todo Про…" at bounding box center [677, 448] width 1355 height 896
drag, startPoint x: 1198, startPoint y: 519, endPoint x: 1243, endPoint y: 521, distance: 45.0
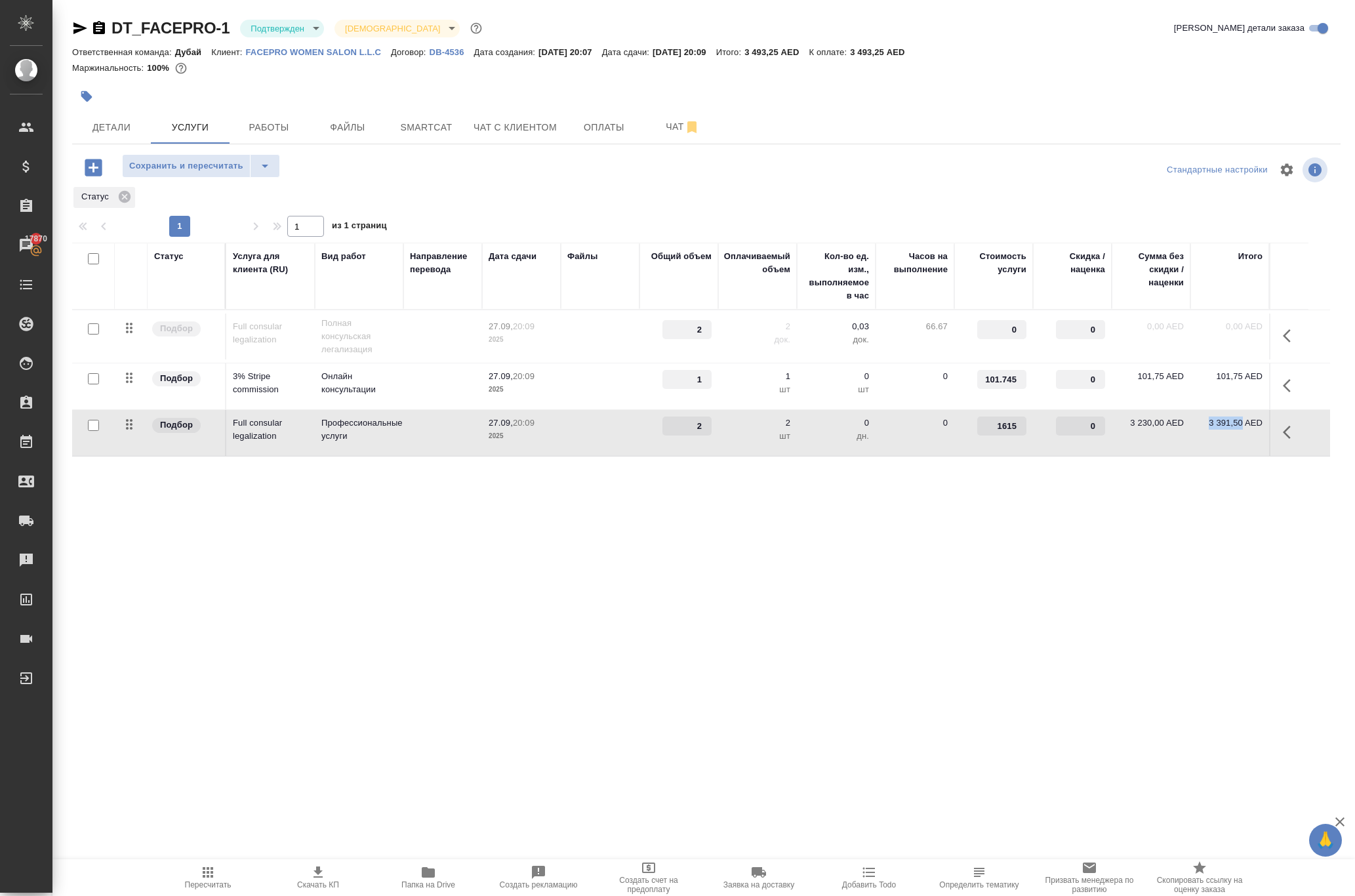
click at [1243, 430] on p "3 391,50 AED" at bounding box center [1230, 422] width 65 height 13
copy p "3 391,50"
click at [472, 181] on div "Сохранить и пересчитать" at bounding box center [283, 168] width 423 height 27
click at [244, 174] on span "Сохранить и пересчитать" at bounding box center [186, 166] width 114 height 15
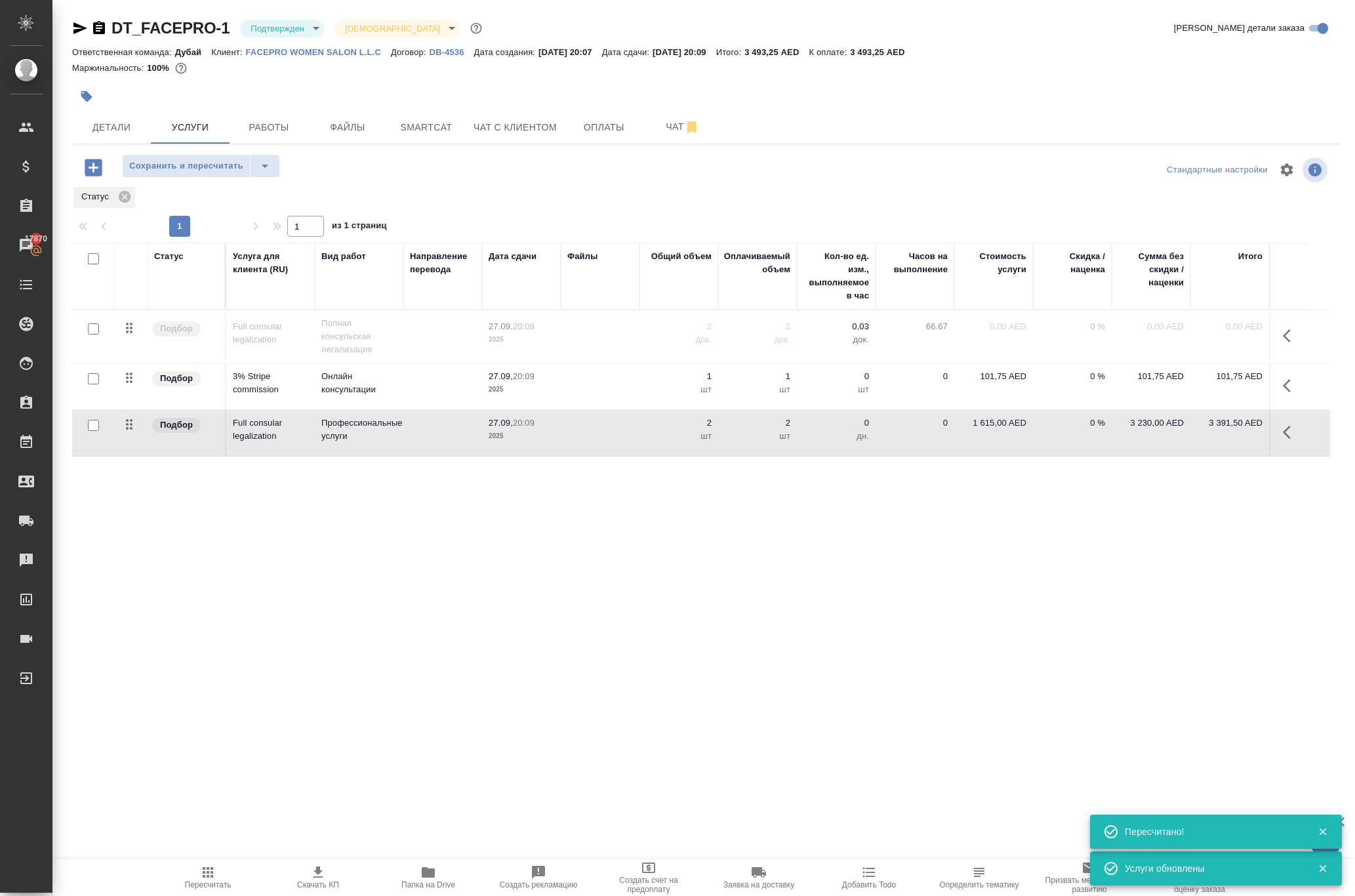
click at [244, 174] on span "Сохранить и пересчитать" at bounding box center [186, 166] width 114 height 15
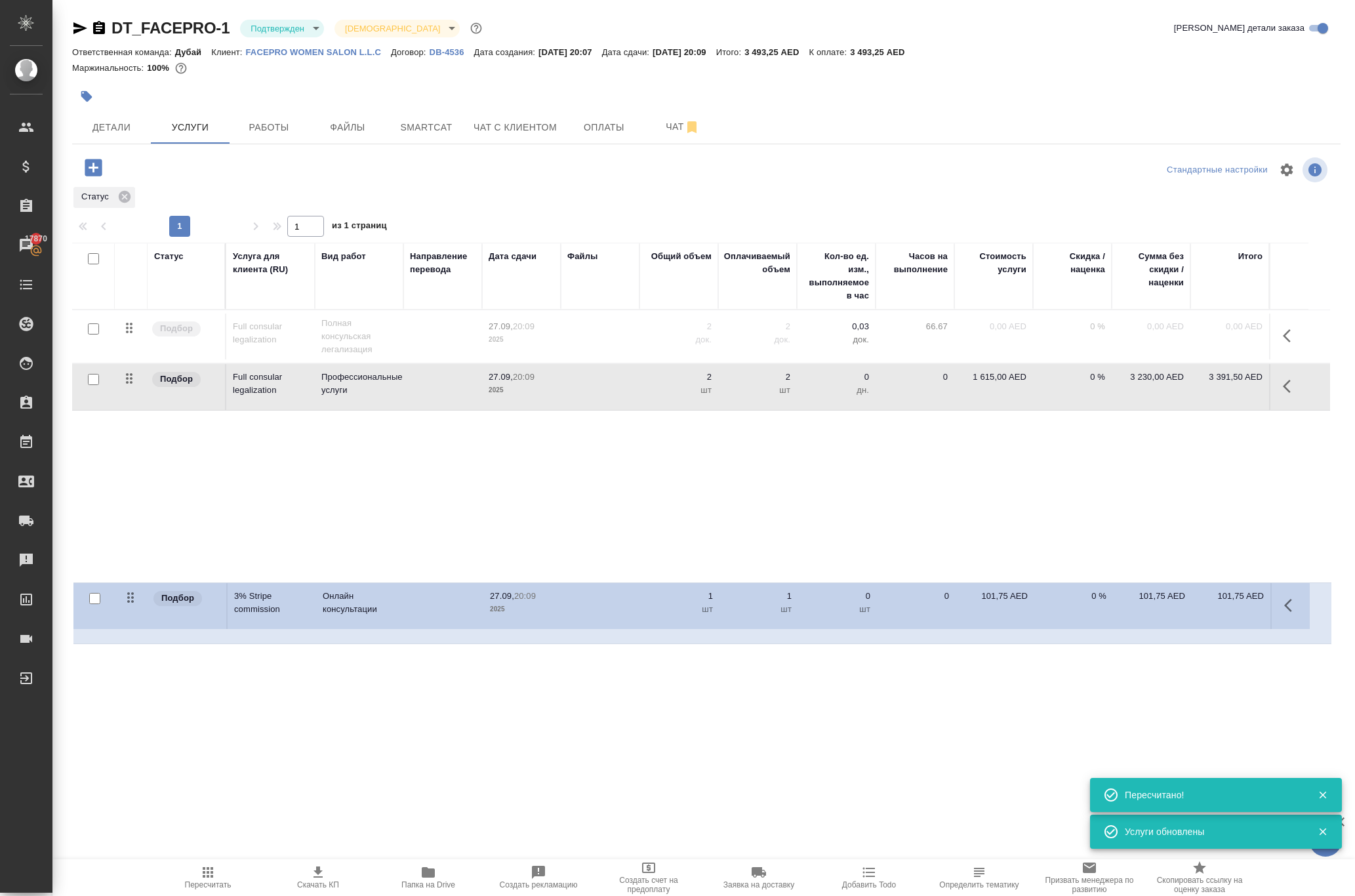
drag, startPoint x: 137, startPoint y: 462, endPoint x: 139, endPoint y: 613, distance: 151.0
click at [139, 558] on div "DT_FACEPRO-1 Подтвержден confirmed Святая троица holyTrinity Кратко детали зака…" at bounding box center [706, 279] width 1282 height 558
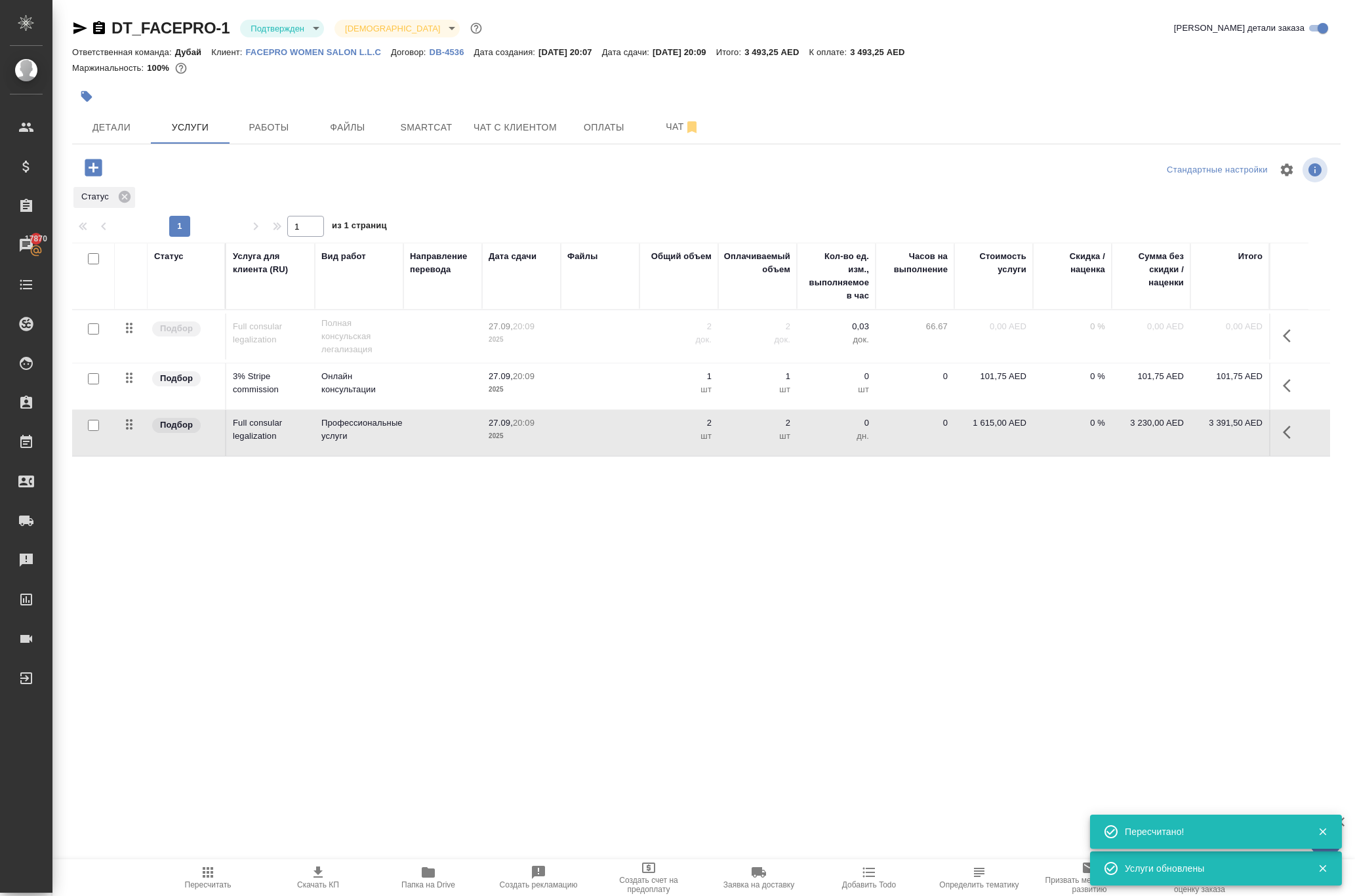
click at [211, 875] on icon "button" at bounding box center [208, 872] width 16 height 16
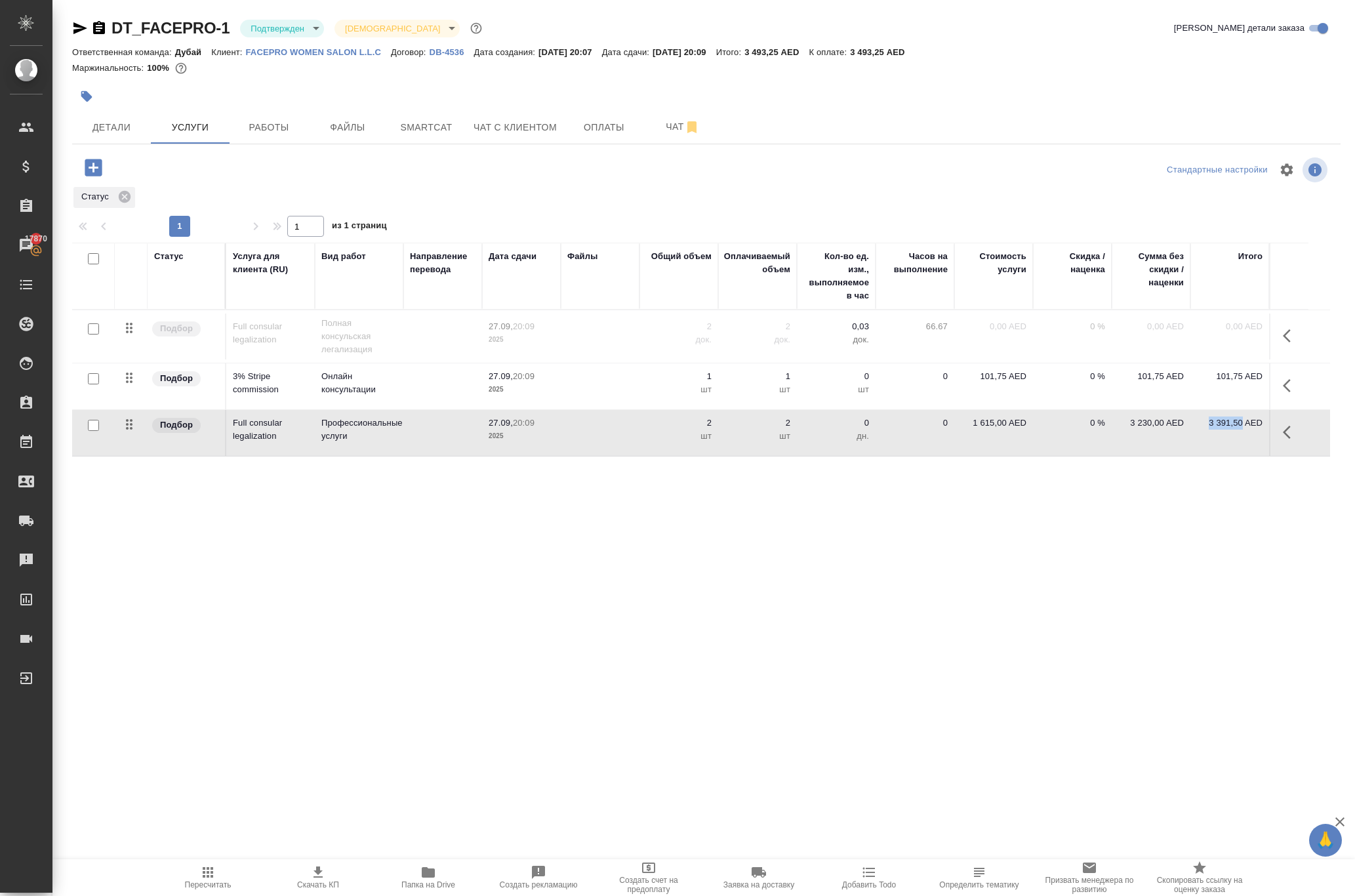
drag, startPoint x: 1196, startPoint y: 519, endPoint x: 1241, endPoint y: 517, distance: 45.0
click at [1241, 430] on p "3 391,50 AED" at bounding box center [1230, 422] width 65 height 13
copy p "3 391,50"
drag, startPoint x: 236, startPoint y: 450, endPoint x: 299, endPoint y: 471, distance: 66.4
click at [299, 396] on p "3% Stripe commission" at bounding box center [271, 383] width 75 height 26
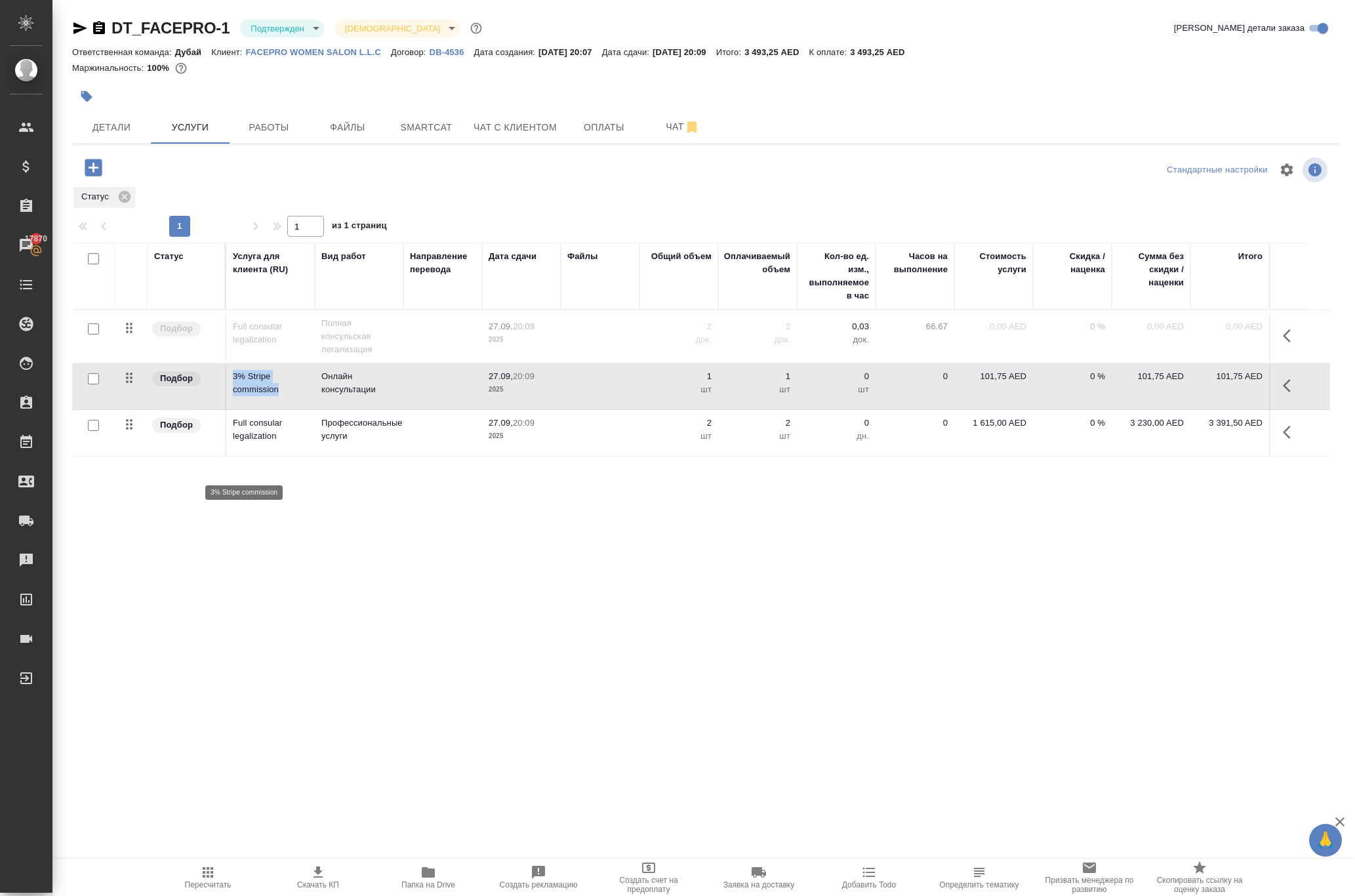
copy p "3% Stripe commission"
drag, startPoint x: 1119, startPoint y: 454, endPoint x: 1154, endPoint y: 459, distance: 35.4
click at [1154, 383] on p "101,75 AED" at bounding box center [1151, 376] width 65 height 13
click at [1129, 558] on div "DT_FACEPRO-1 Подтвержден confirmed Святая троица holyTrinity Кратко детали зака…" at bounding box center [706, 279] width 1282 height 558
drag, startPoint x: 1121, startPoint y: 453, endPoint x: 1183, endPoint y: 462, distance: 62.6
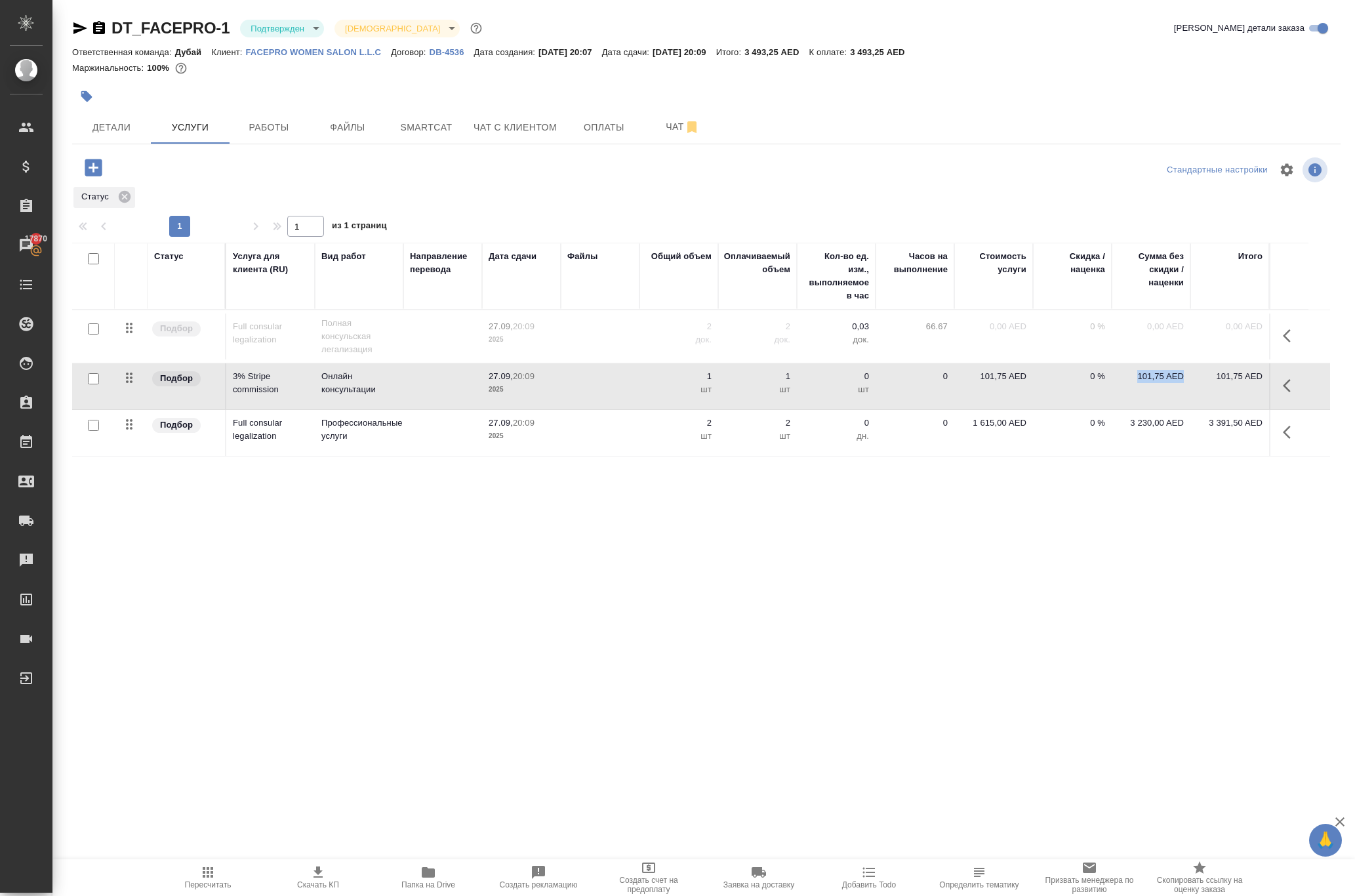
click at [1183, 383] on p "101,75 AED" at bounding box center [1151, 376] width 65 height 13
copy p "101,75 AED"
drag, startPoint x: 1182, startPoint y: 61, endPoint x: 1256, endPoint y: 57, distance: 74.1
click at [914, 57] on p "3 493,25 AED" at bounding box center [882, 52] width 64 height 10
copy div "К оплате: 3 493,25 AED"
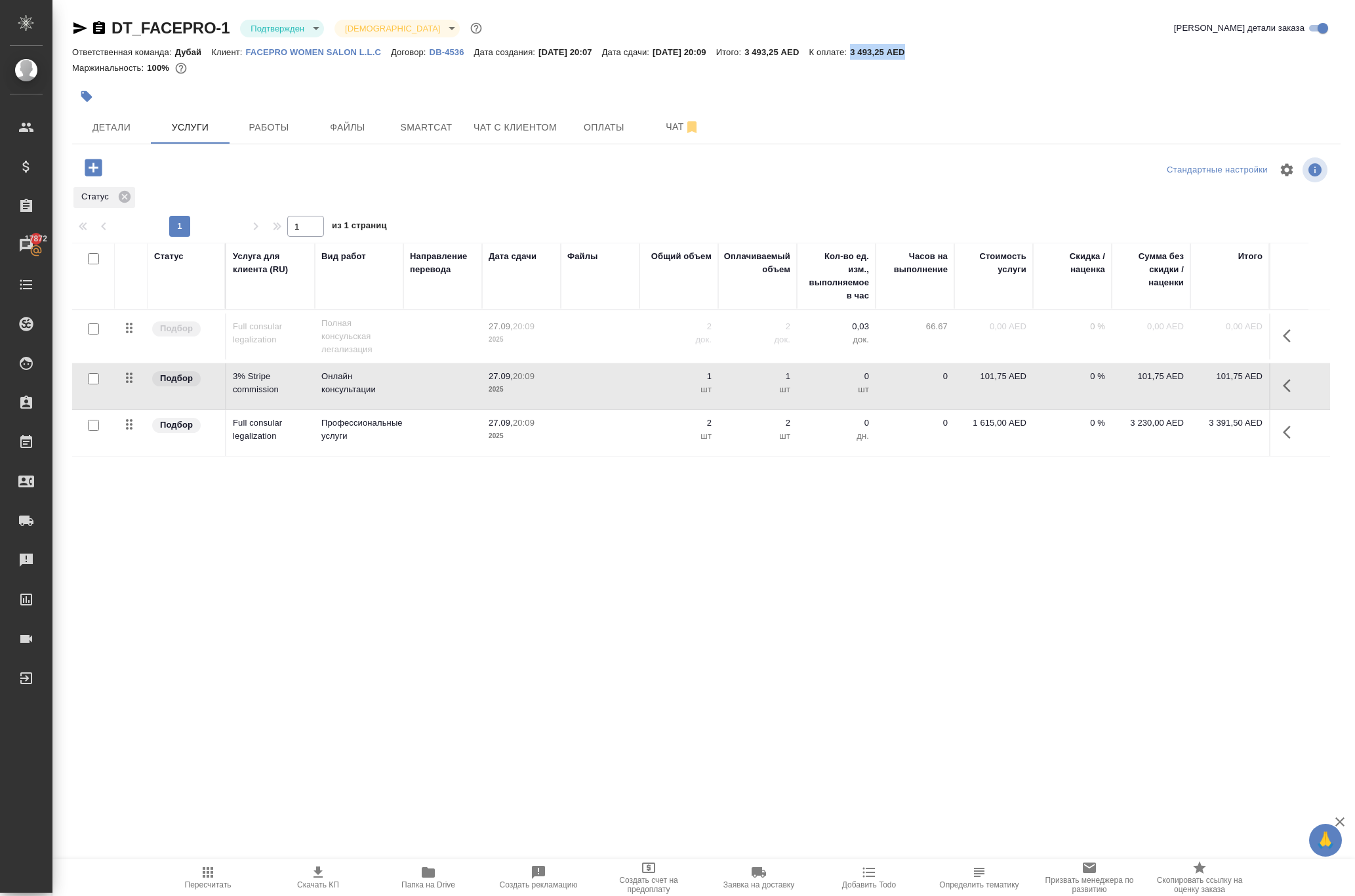
click at [937, 77] on div "Маржинальность: 100%" at bounding box center [706, 68] width 1268 height 17
click at [212, 864] on icon "button" at bounding box center [208, 872] width 16 height 16
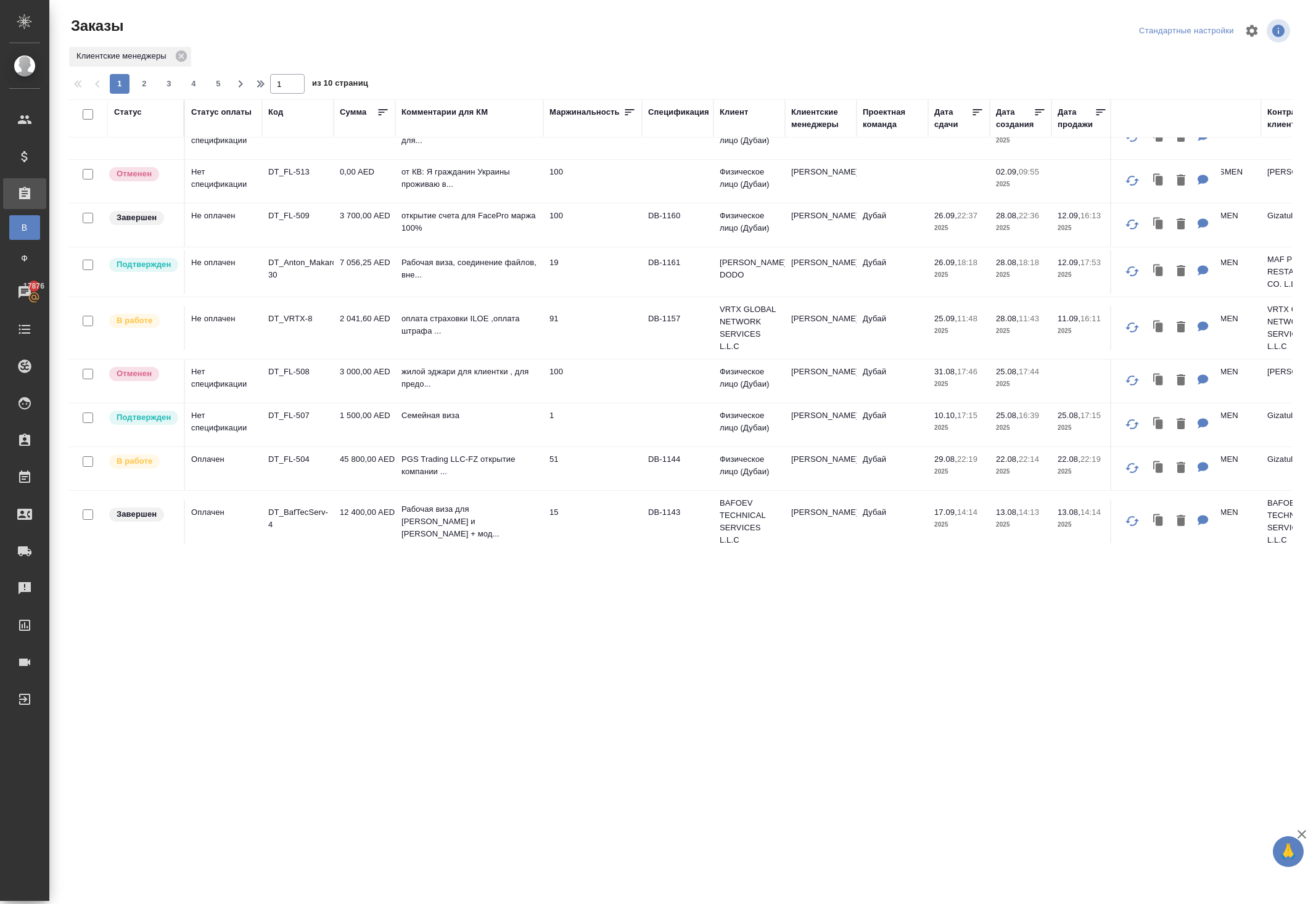
scroll to position [243, 0]
click at [306, 219] on p "DT_FL-509" at bounding box center [297, 213] width 59 height 12
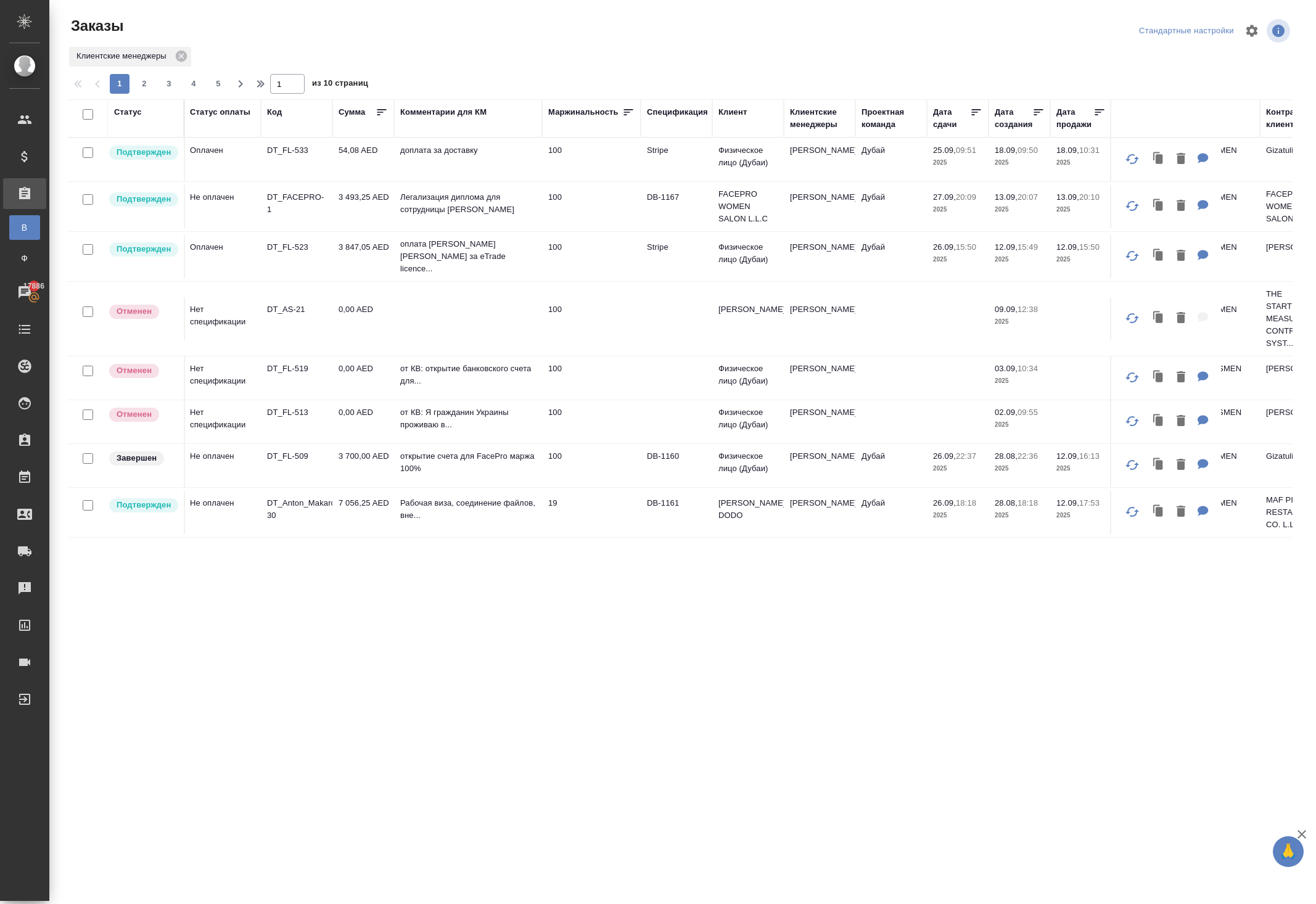
scroll to position [0, 2]
click at [298, 315] on p "DT_AS-21" at bounding box center [297, 309] width 59 height 12
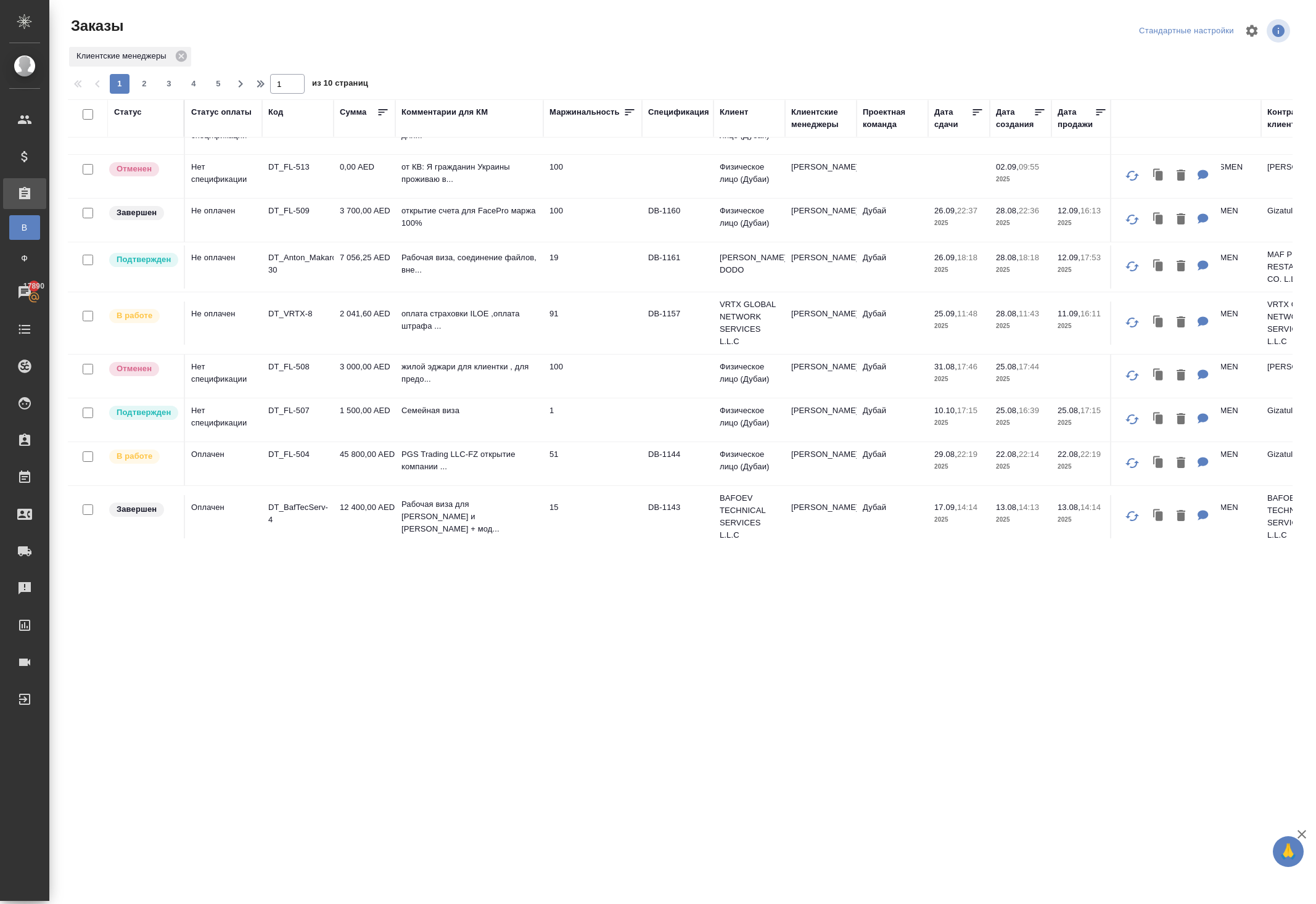
scroll to position [71, 0]
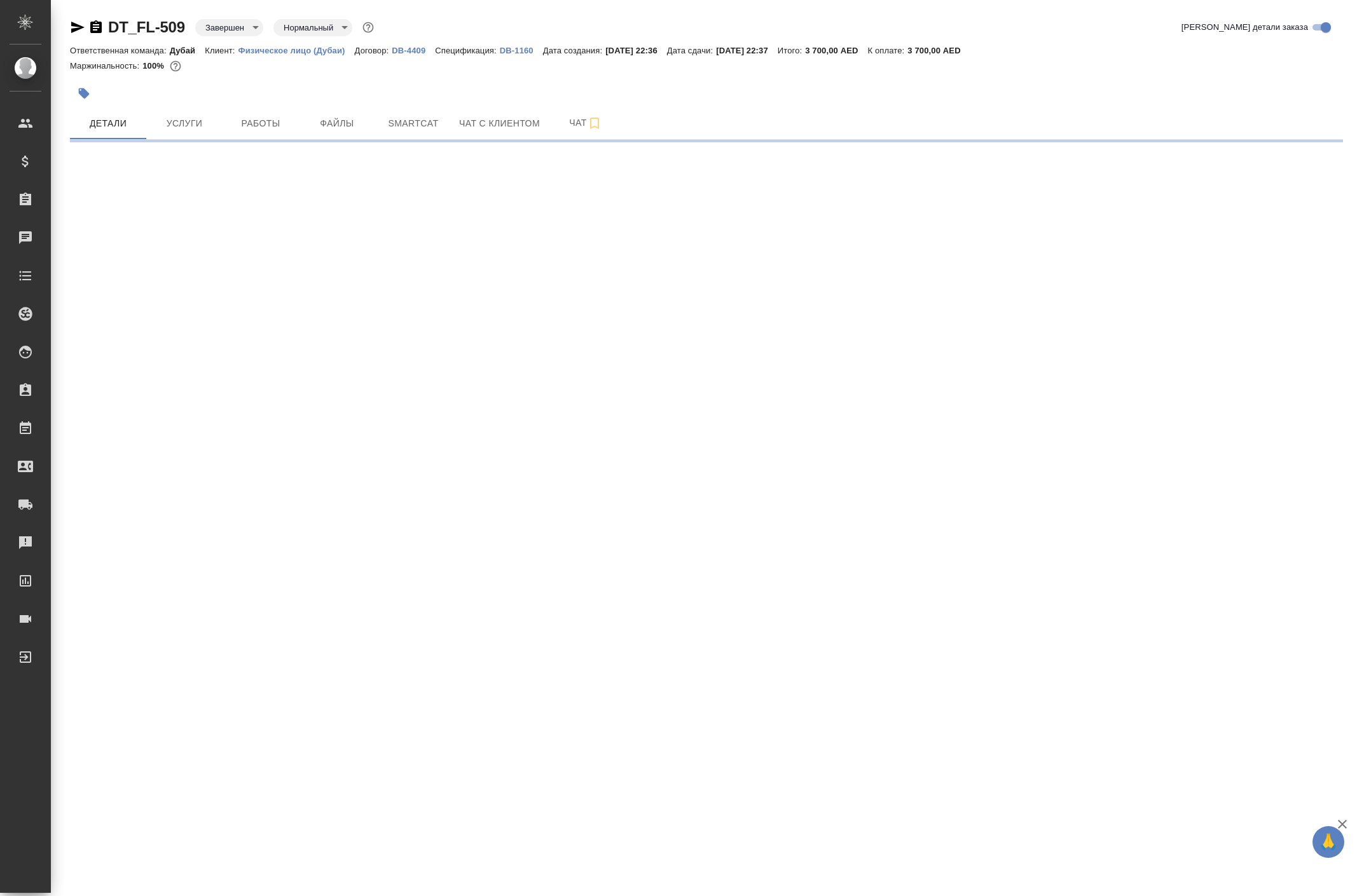
select select "RU"
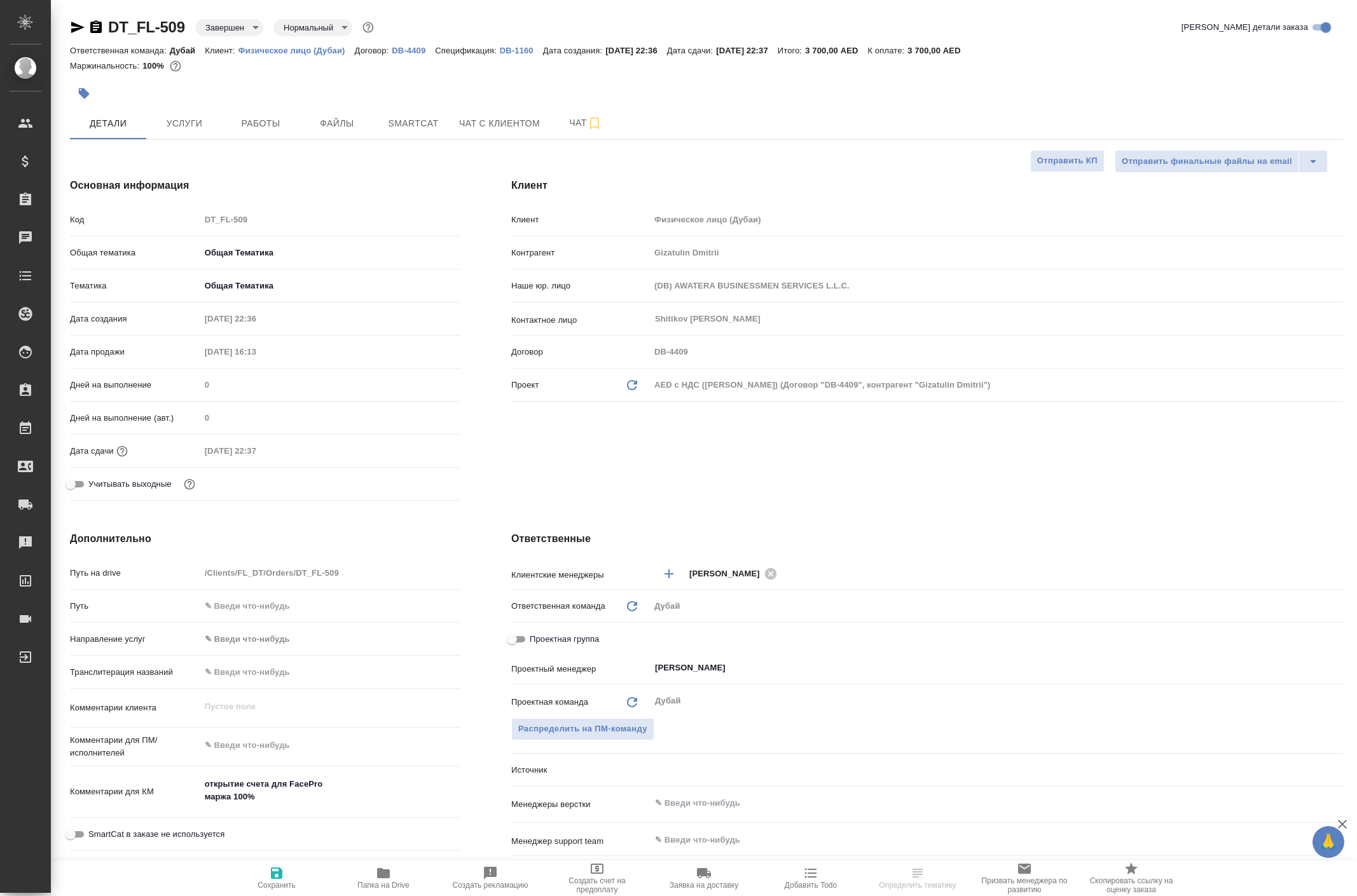
type textarea "x"
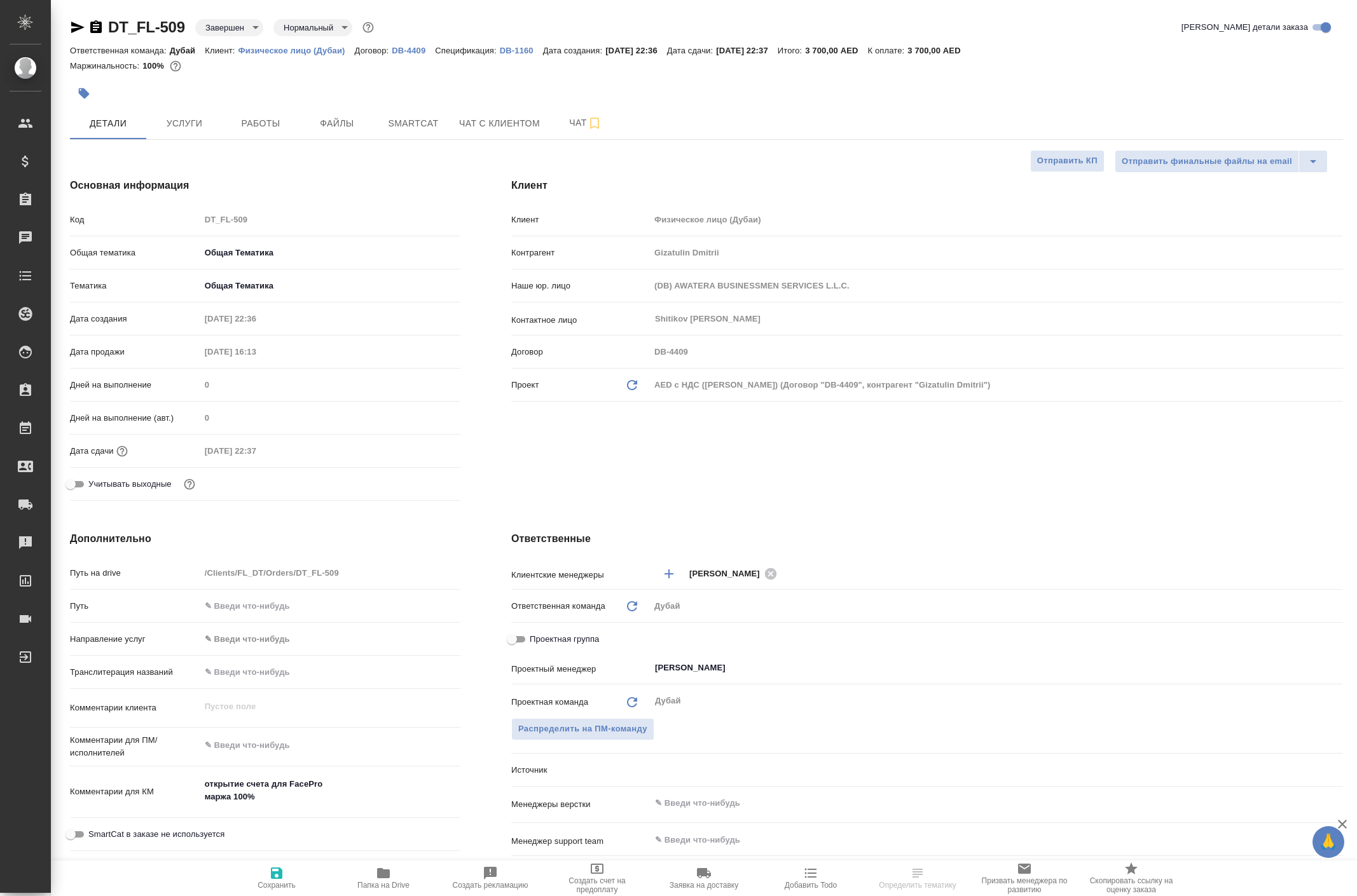
type textarea "x"
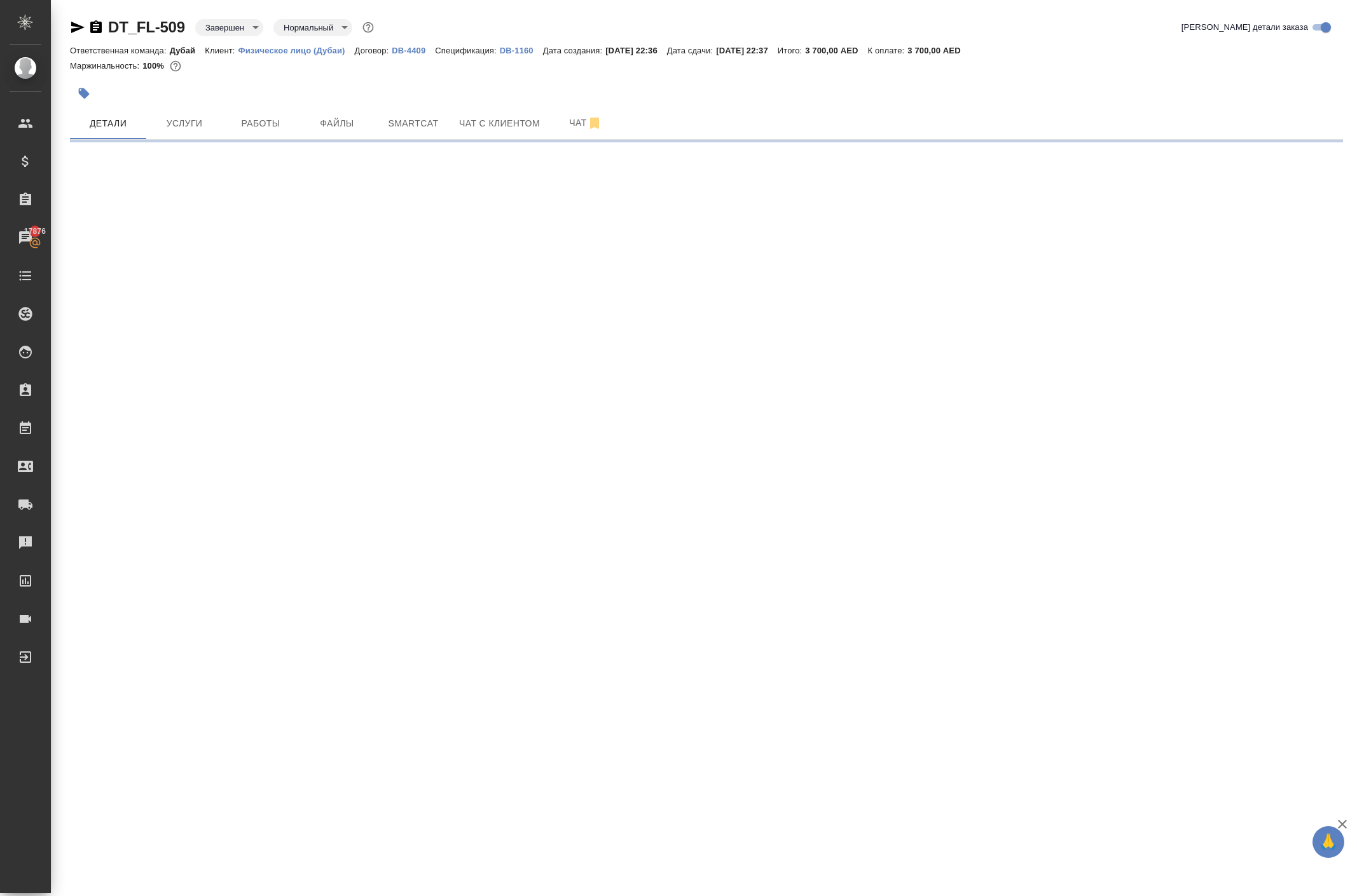
select select "RU"
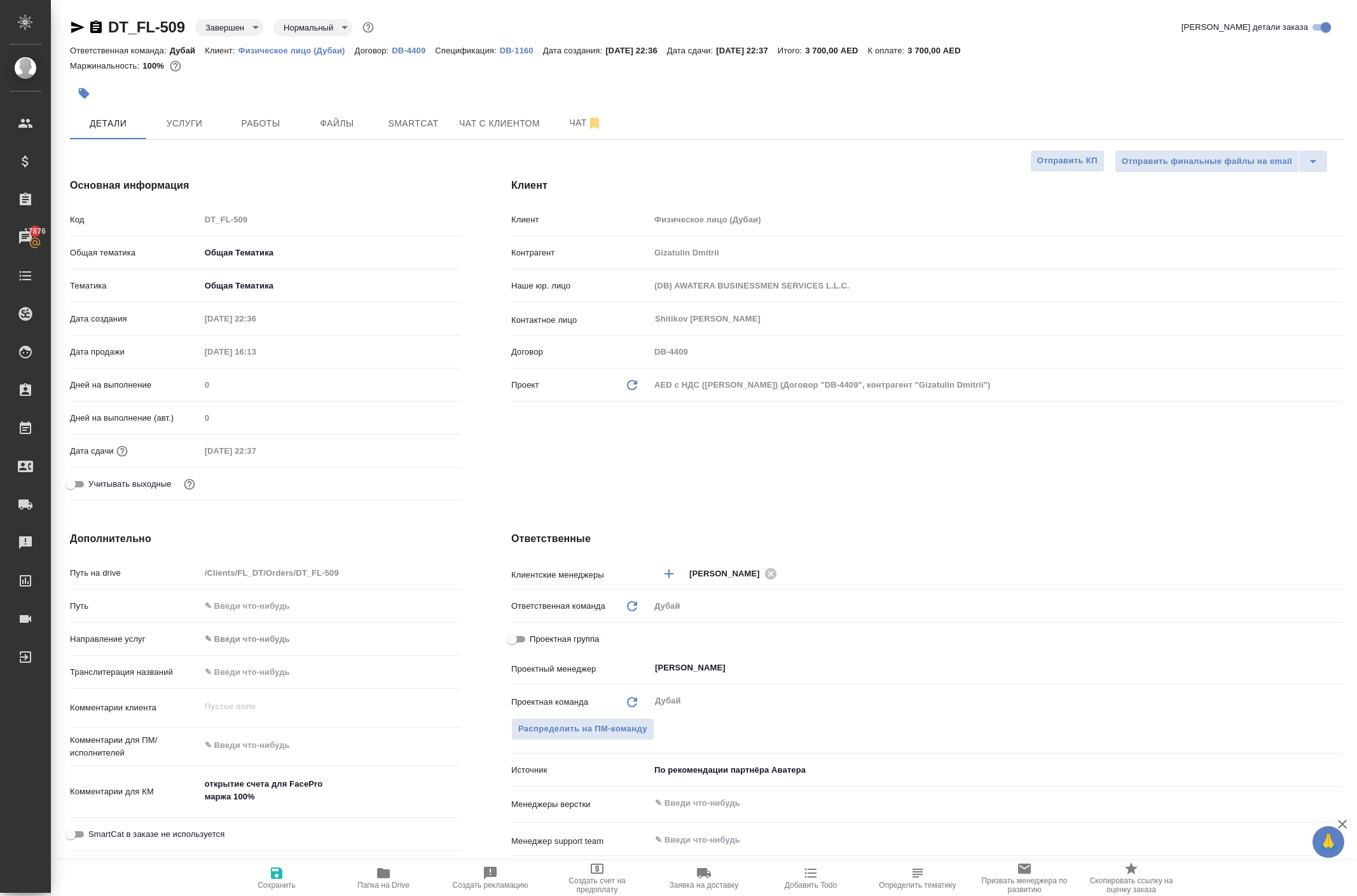
type textarea "x"
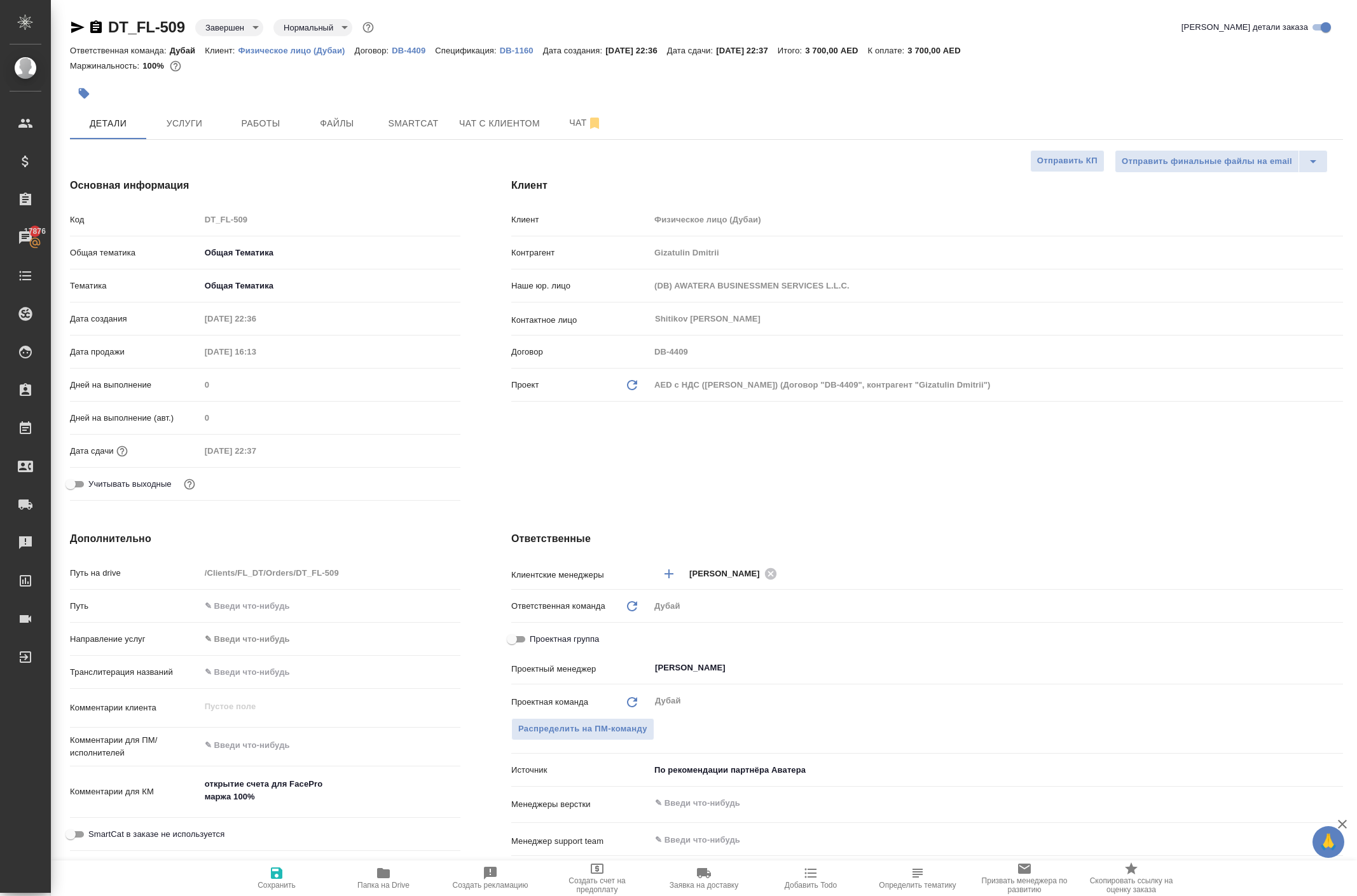
type textarea "x"
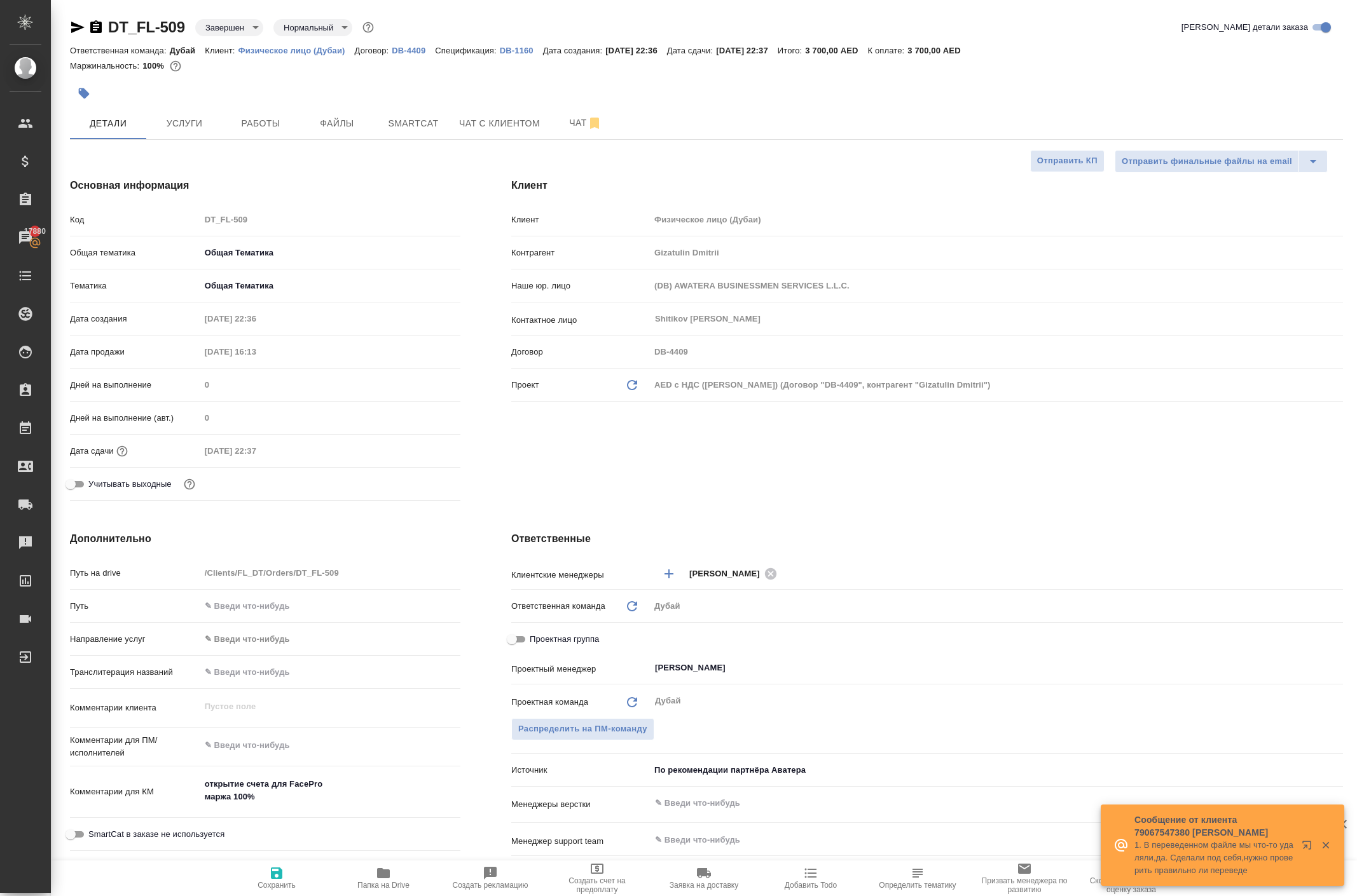
click at [543, 55] on p "DB-1160" at bounding box center [521, 50] width 43 height 9
type textarea "x"
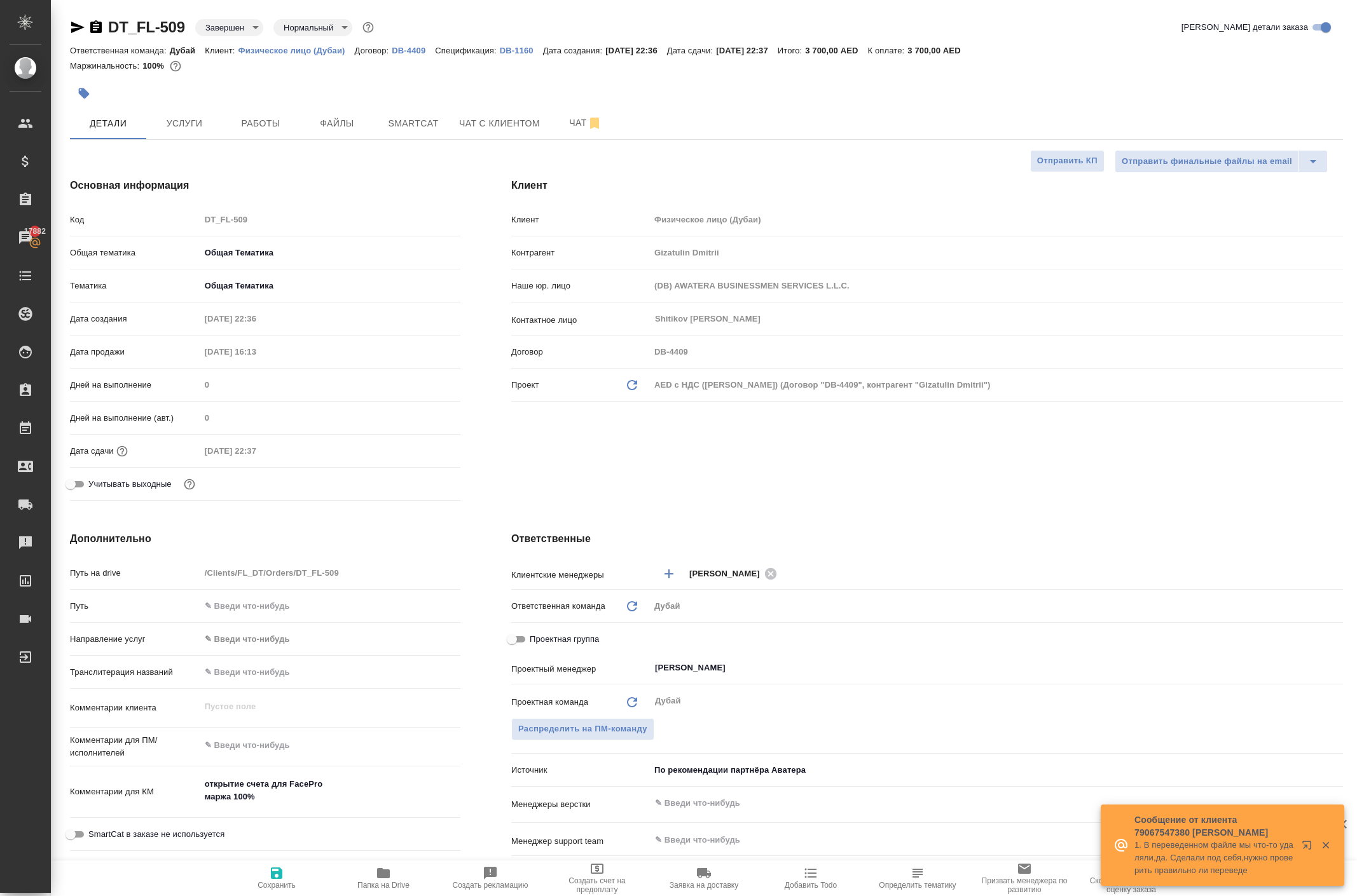
type textarea "x"
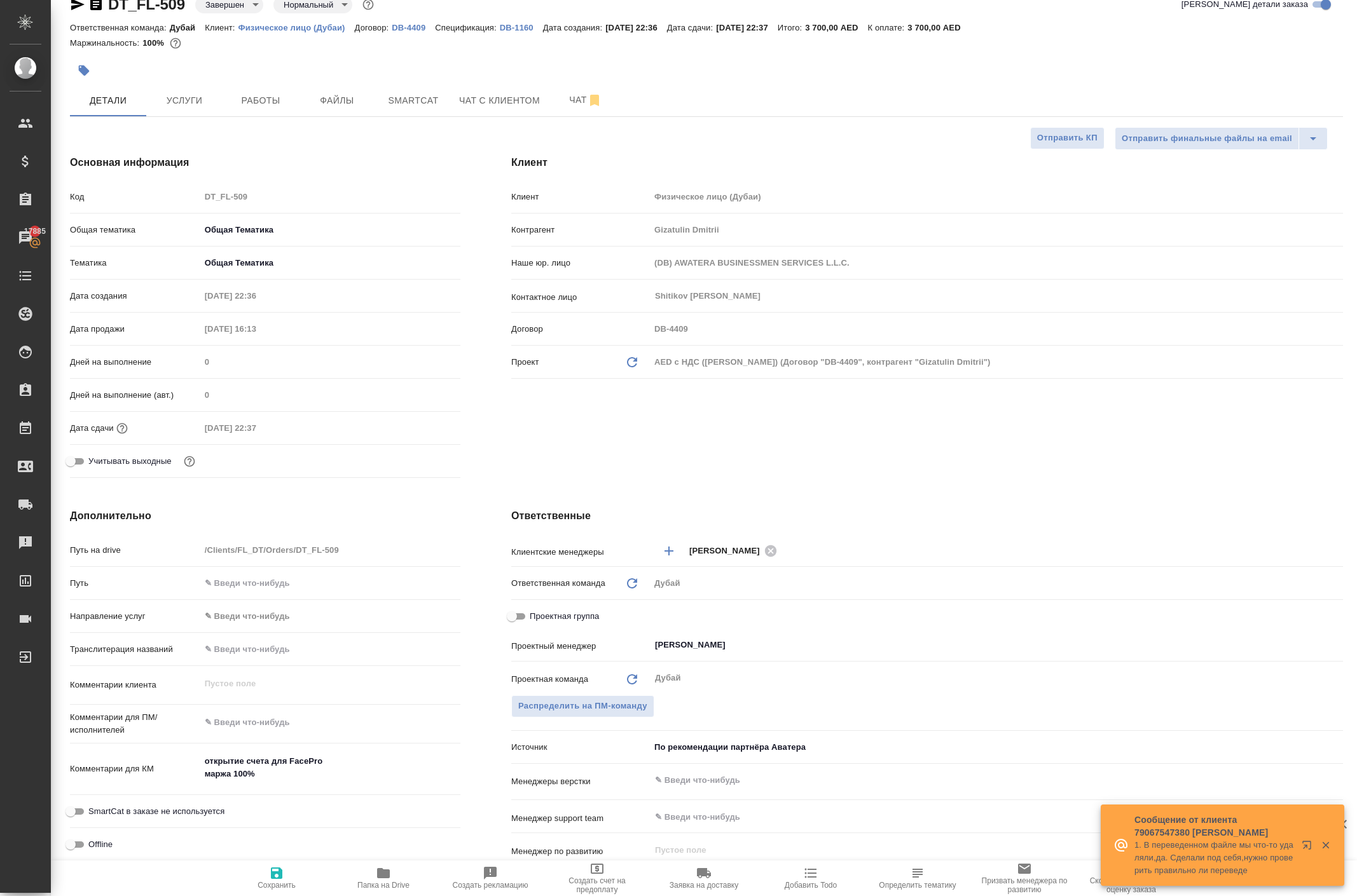
scroll to position [32, 0]
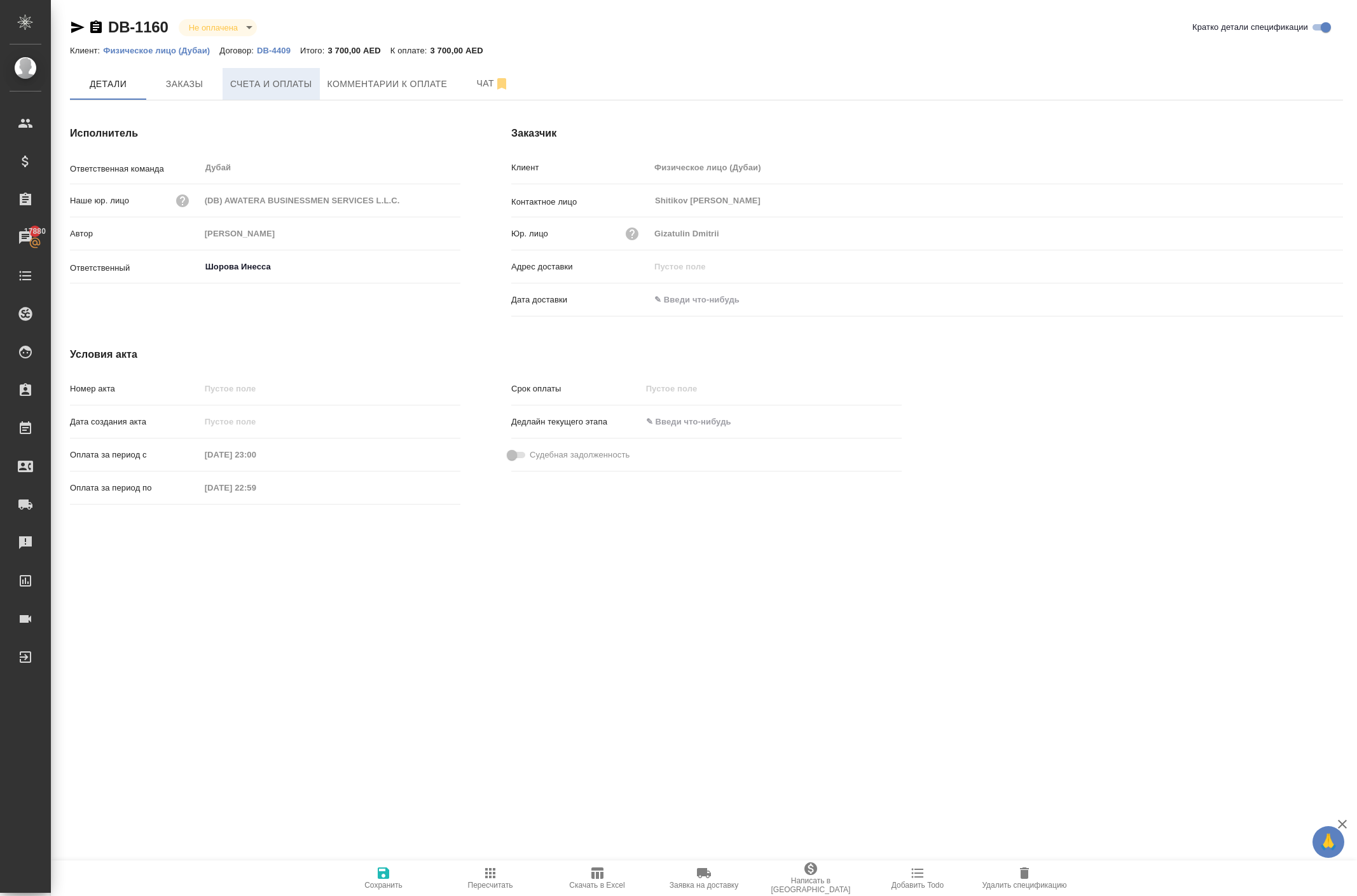
click at [293, 92] on span "Счета и оплаты" at bounding box center [271, 84] width 82 height 16
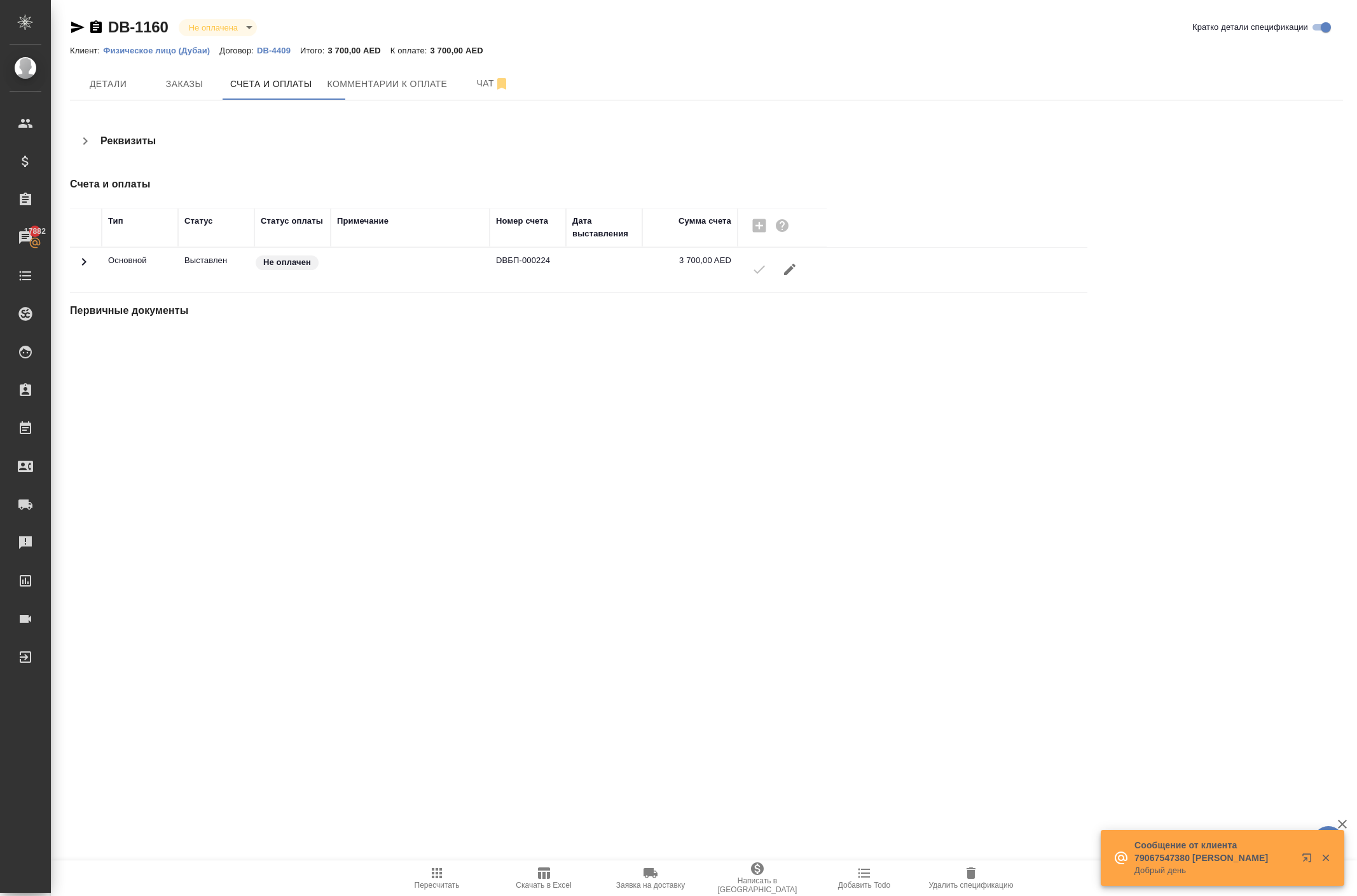
click at [776, 285] on div at bounding box center [782, 268] width 77 height 30
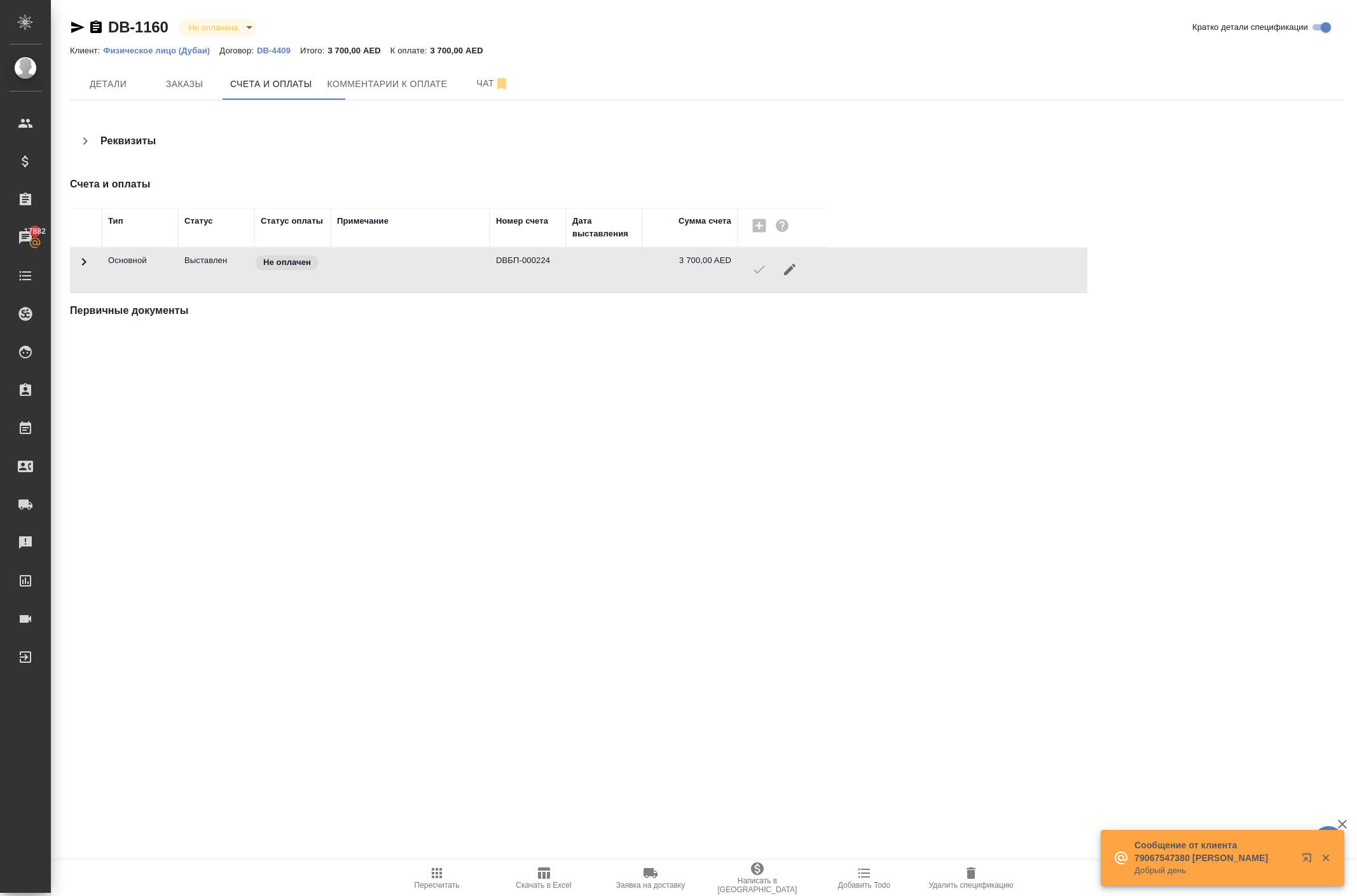
click at [759, 285] on div at bounding box center [782, 268] width 77 height 30
click at [769, 285] on div at bounding box center [782, 268] width 77 height 30
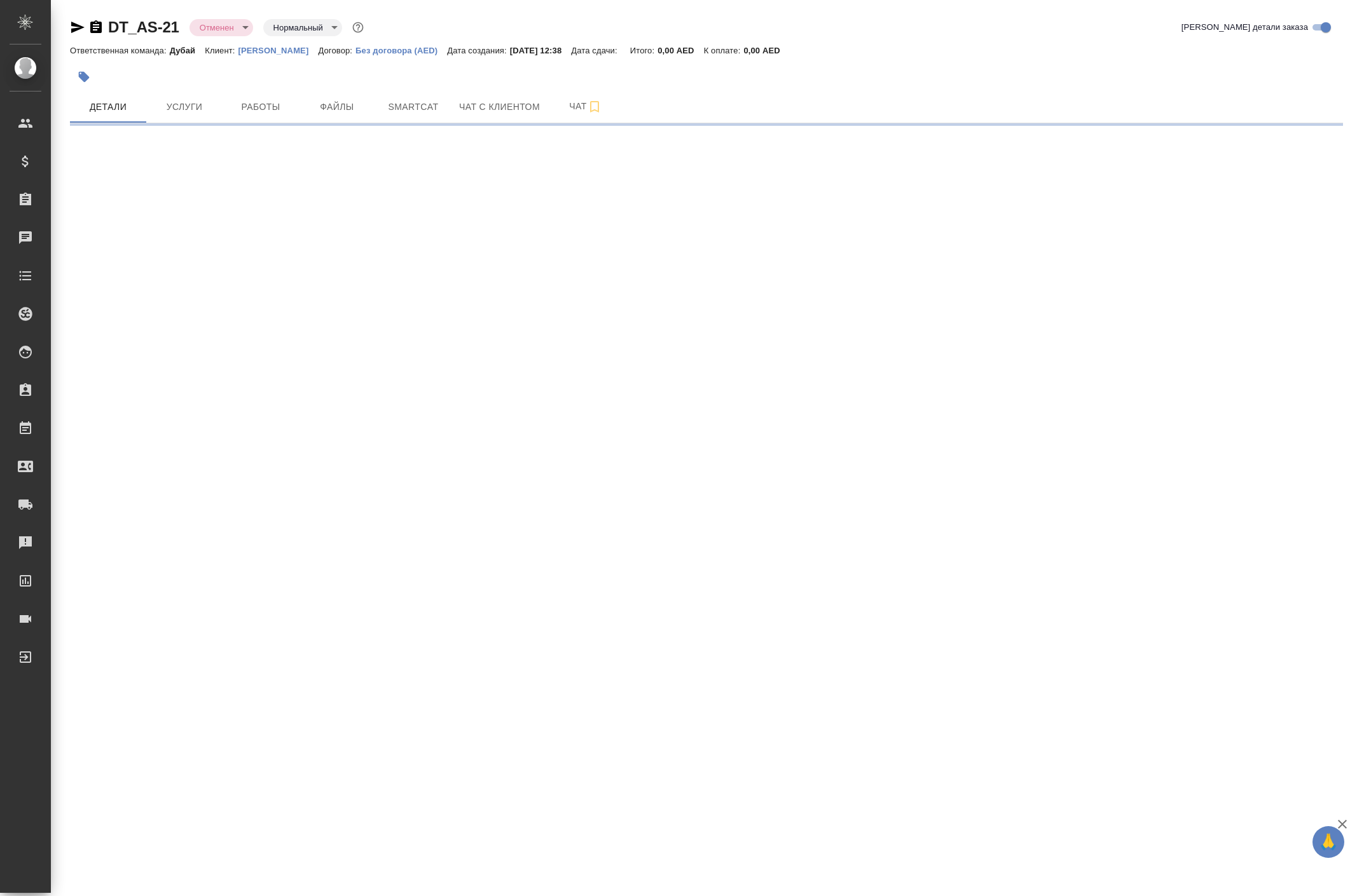
select select "RU"
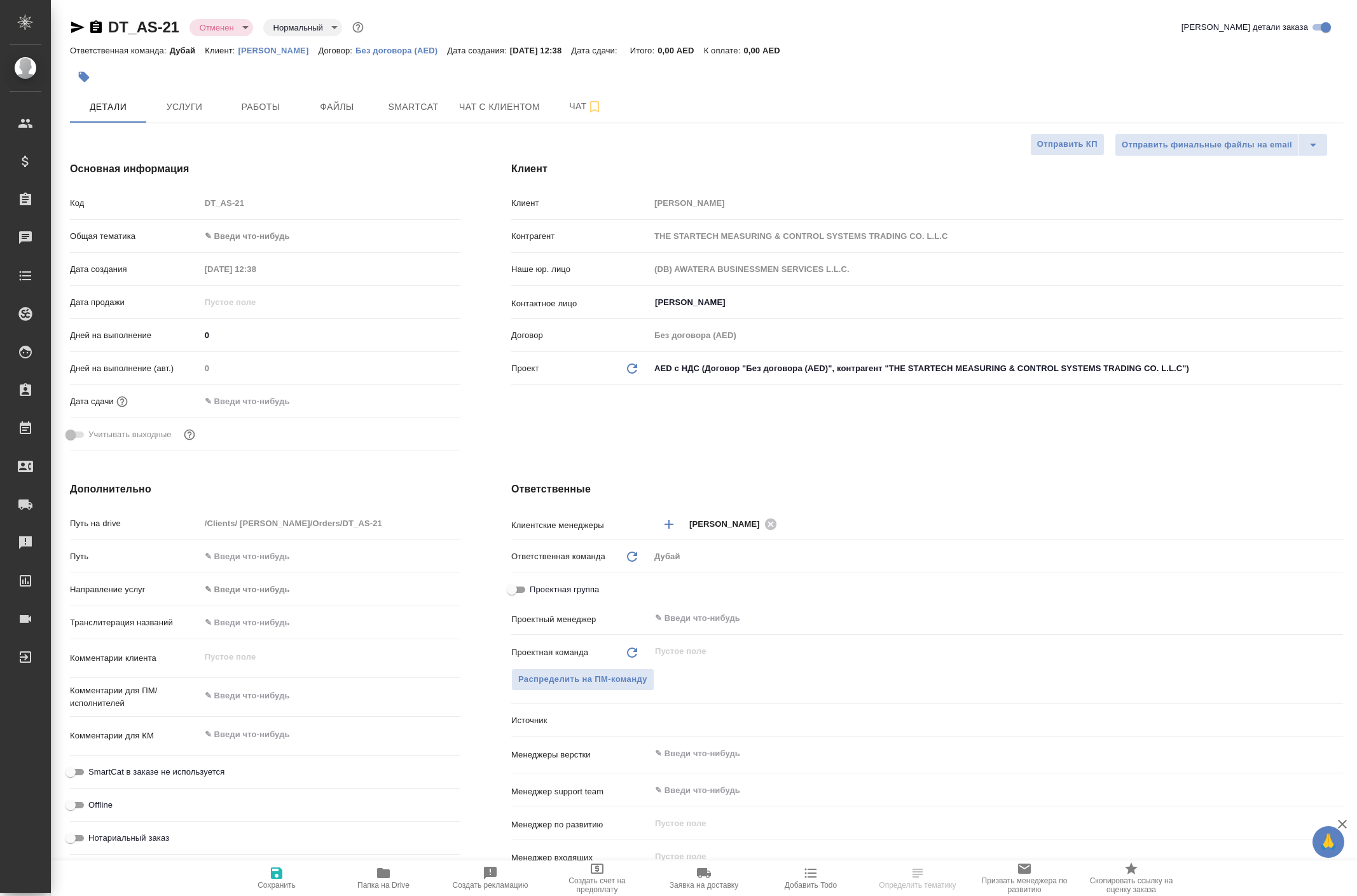
type textarea "x"
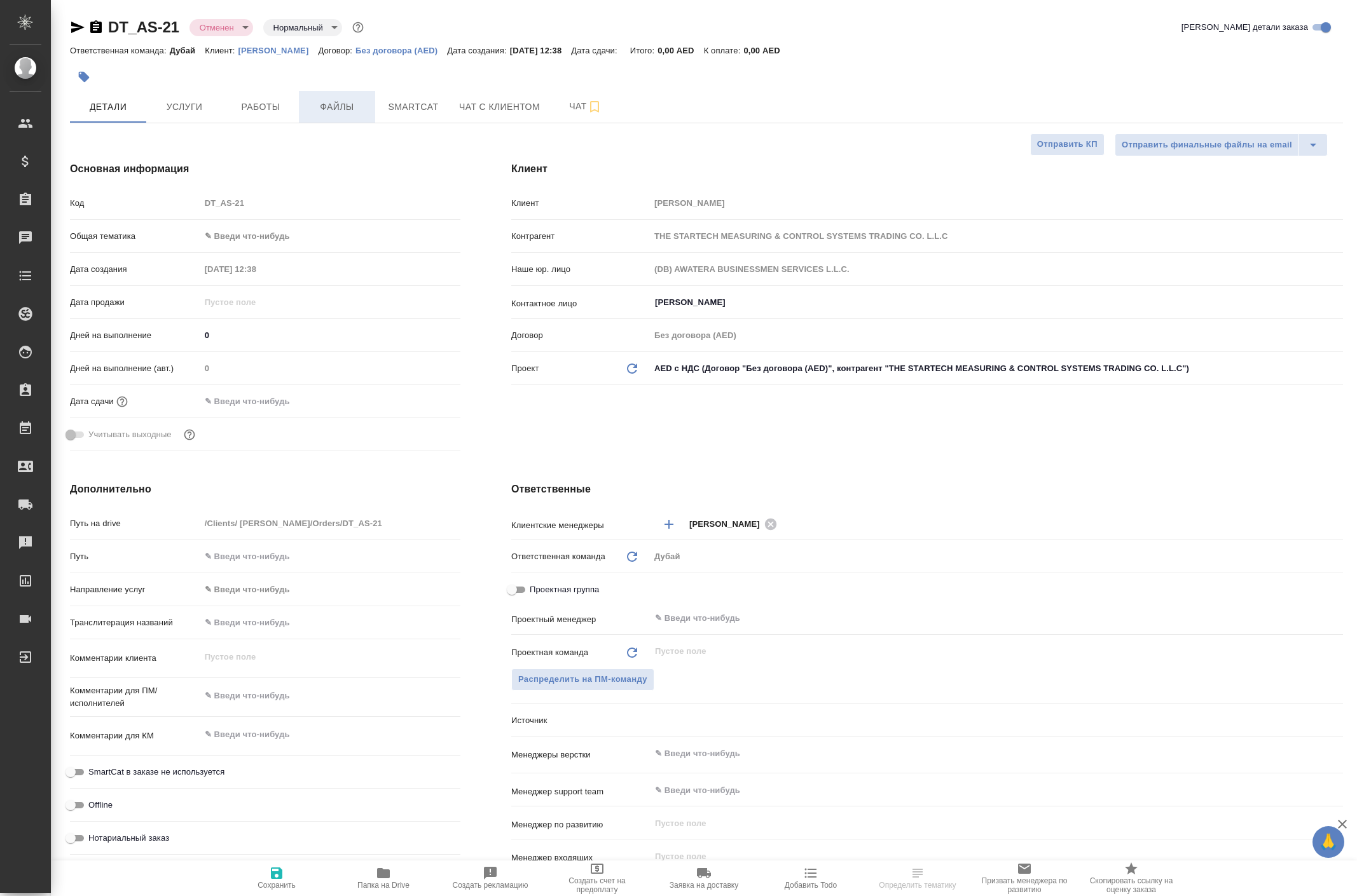
type textarea "x"
click at [318, 55] on p "[PERSON_NAME]" at bounding box center [278, 50] width 80 height 9
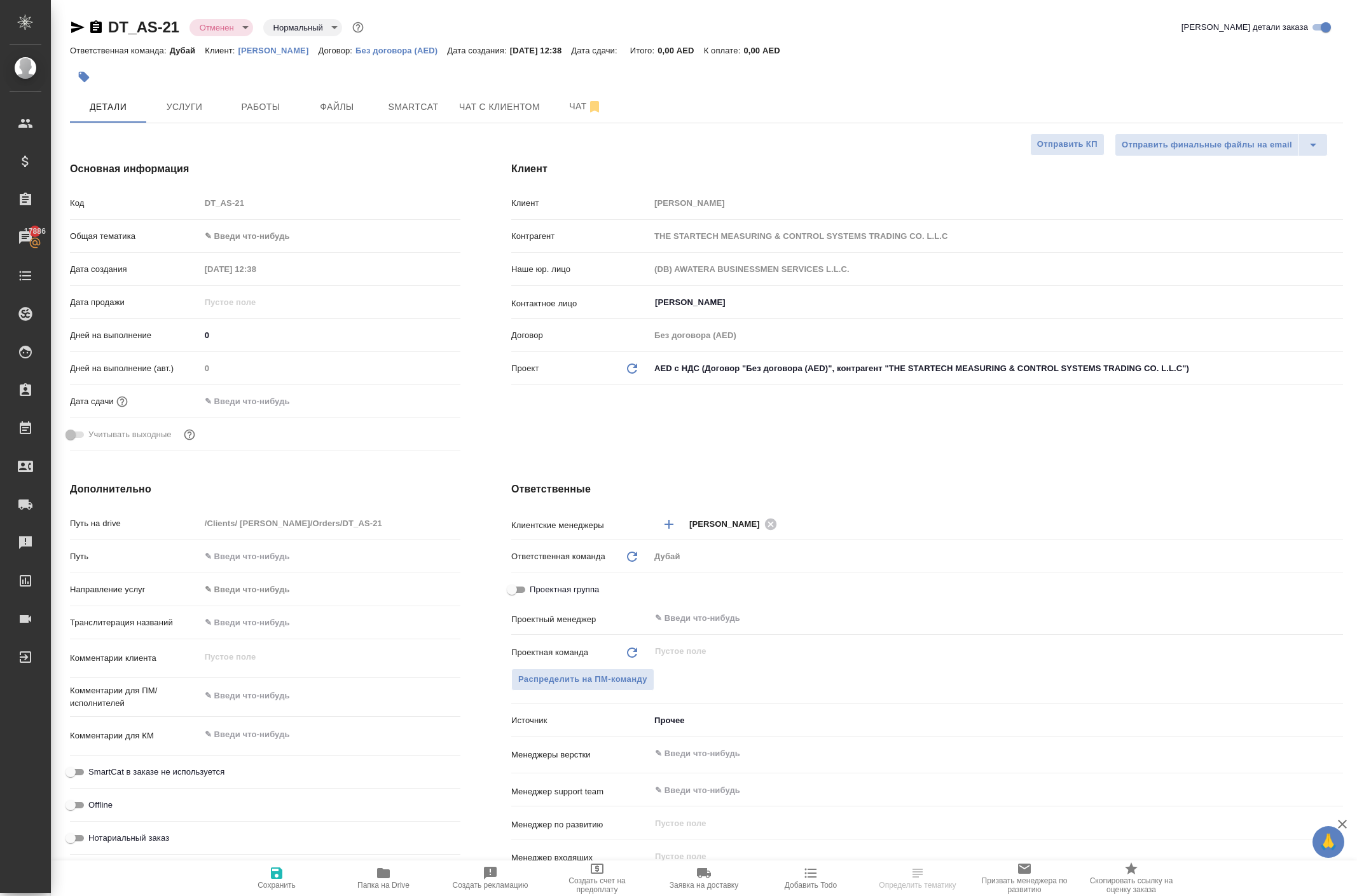
select select "RU"
type textarea "x"
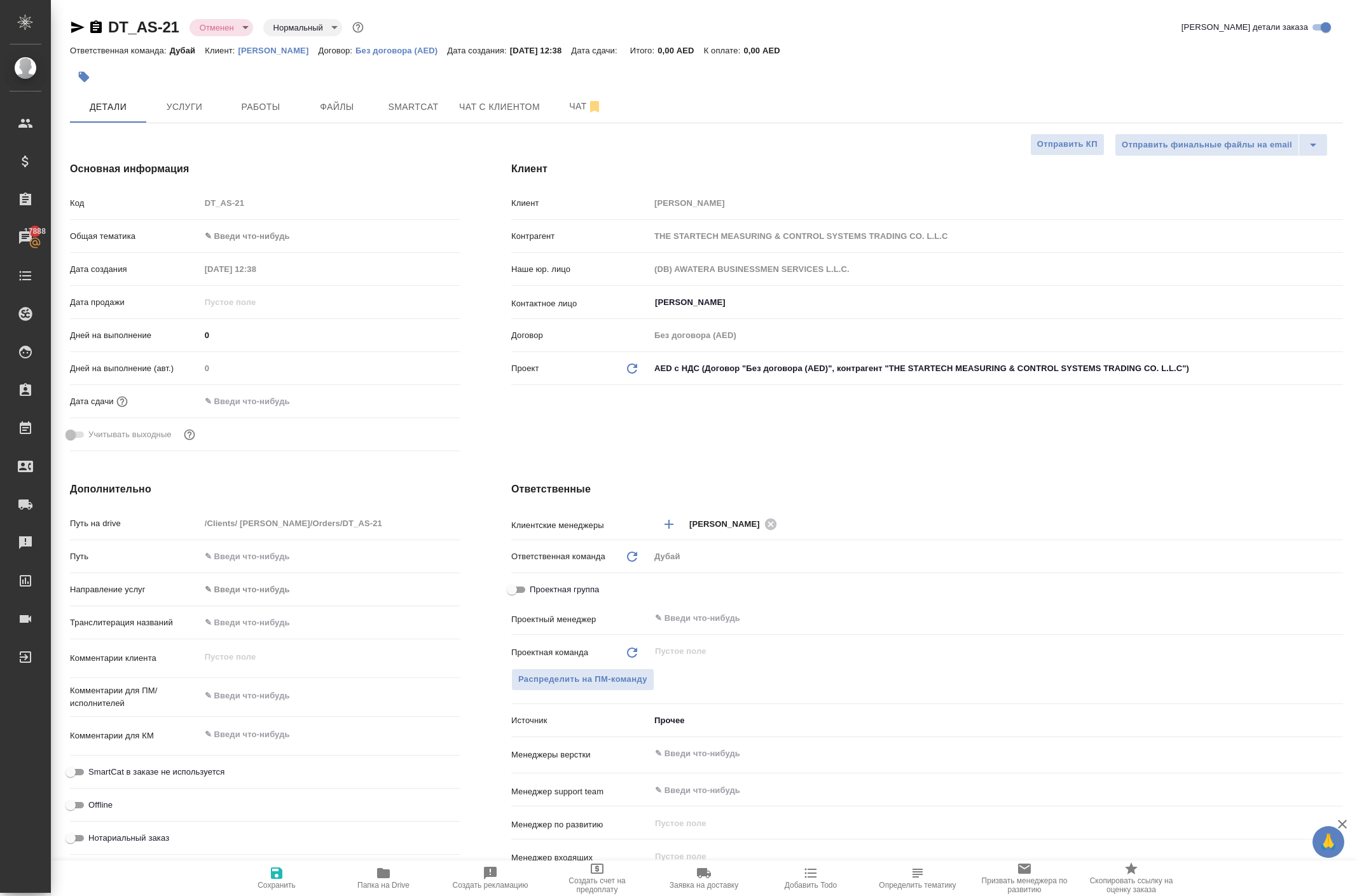
type textarea "x"
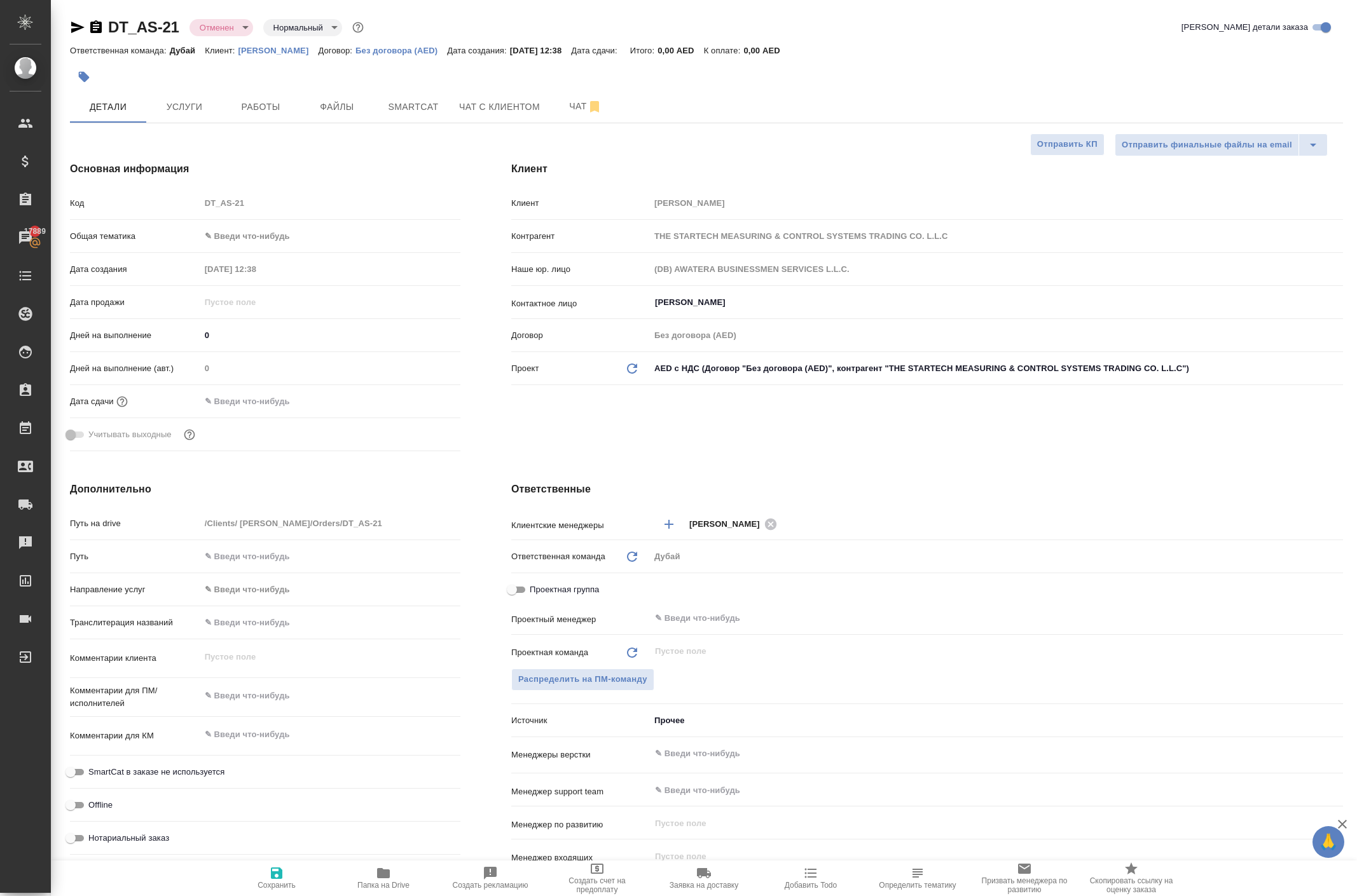
type textarea "x"
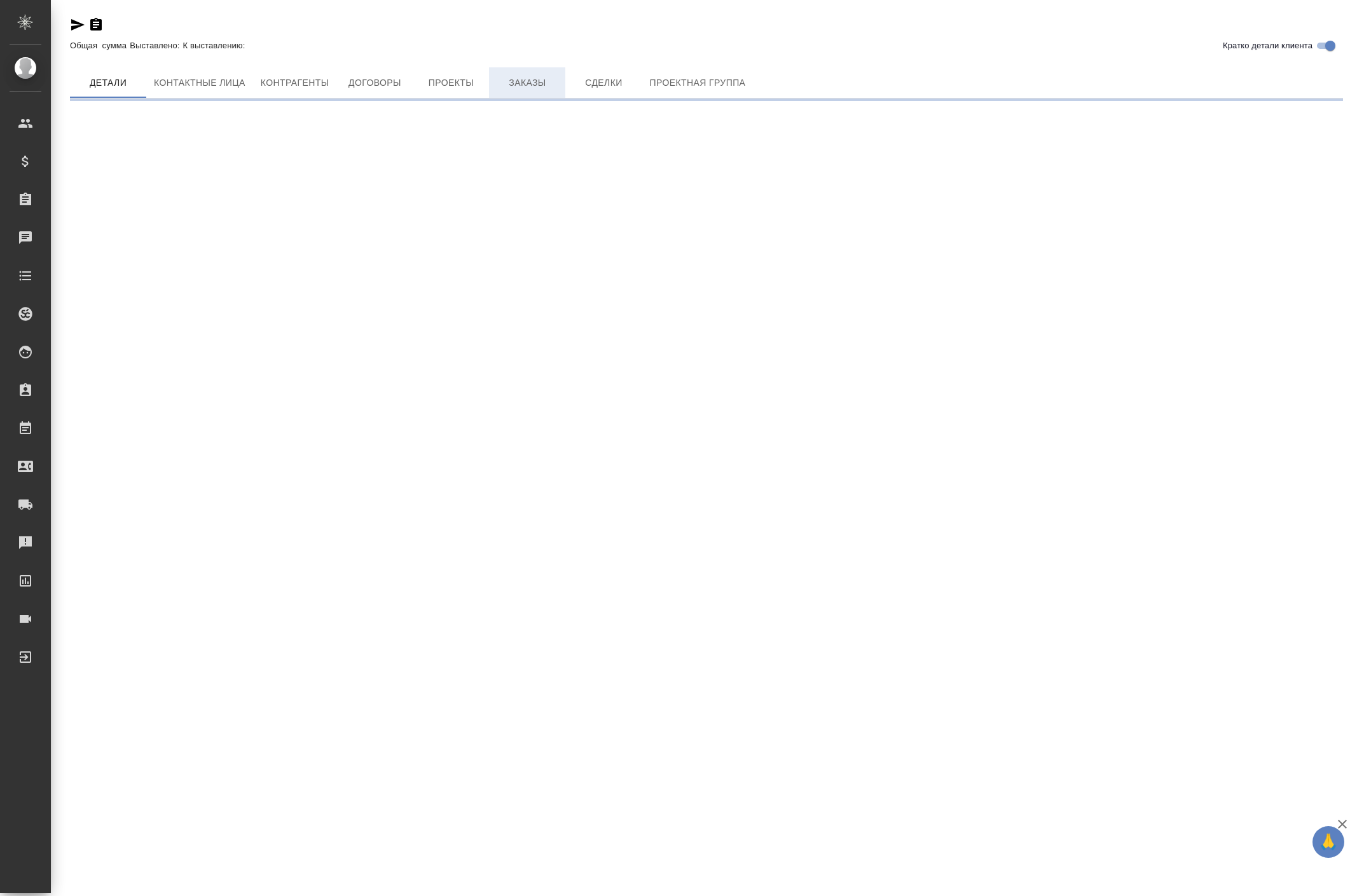
click at [557, 91] on span "Заказы" at bounding box center [526, 83] width 61 height 16
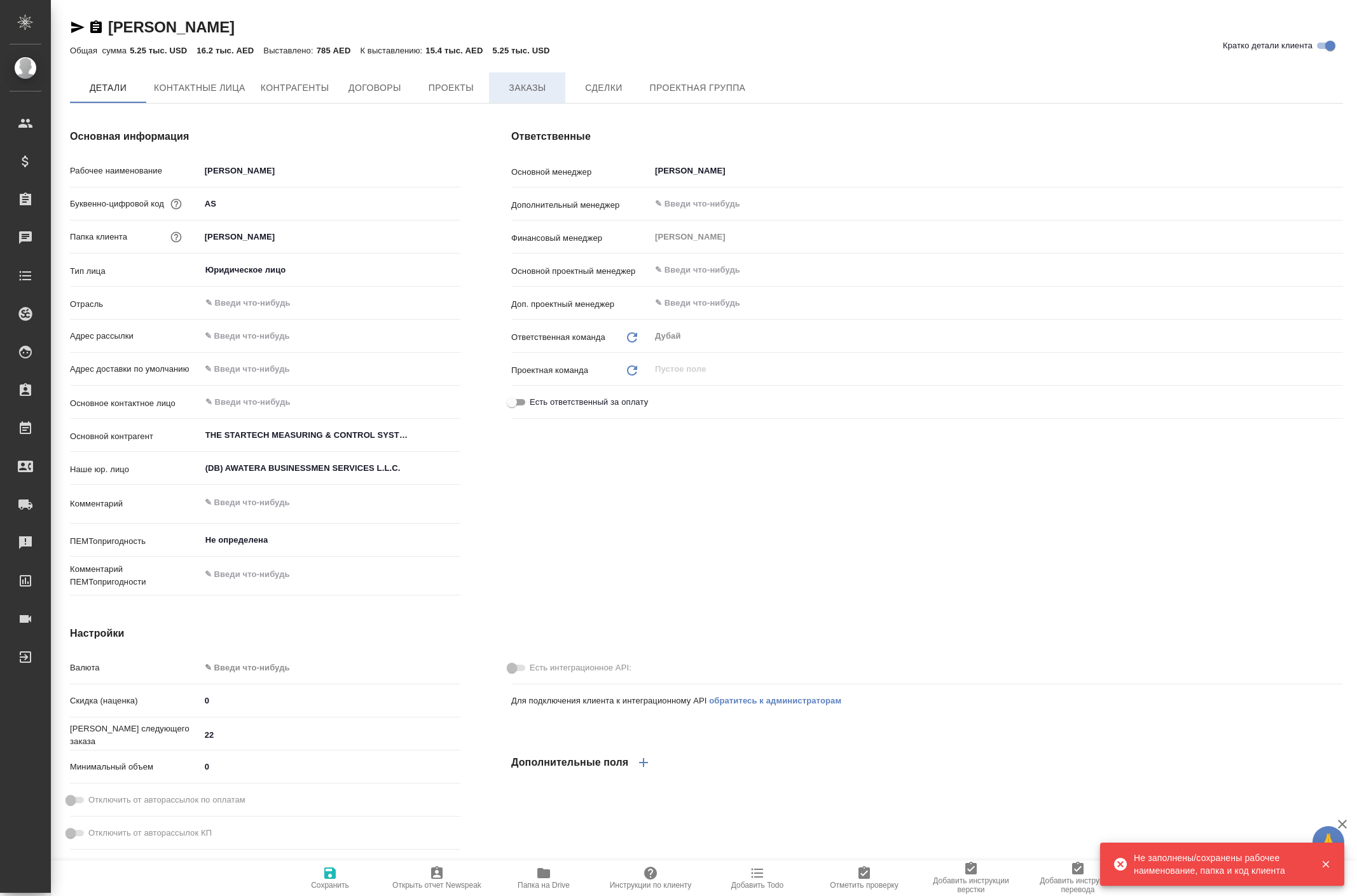
type textarea "x"
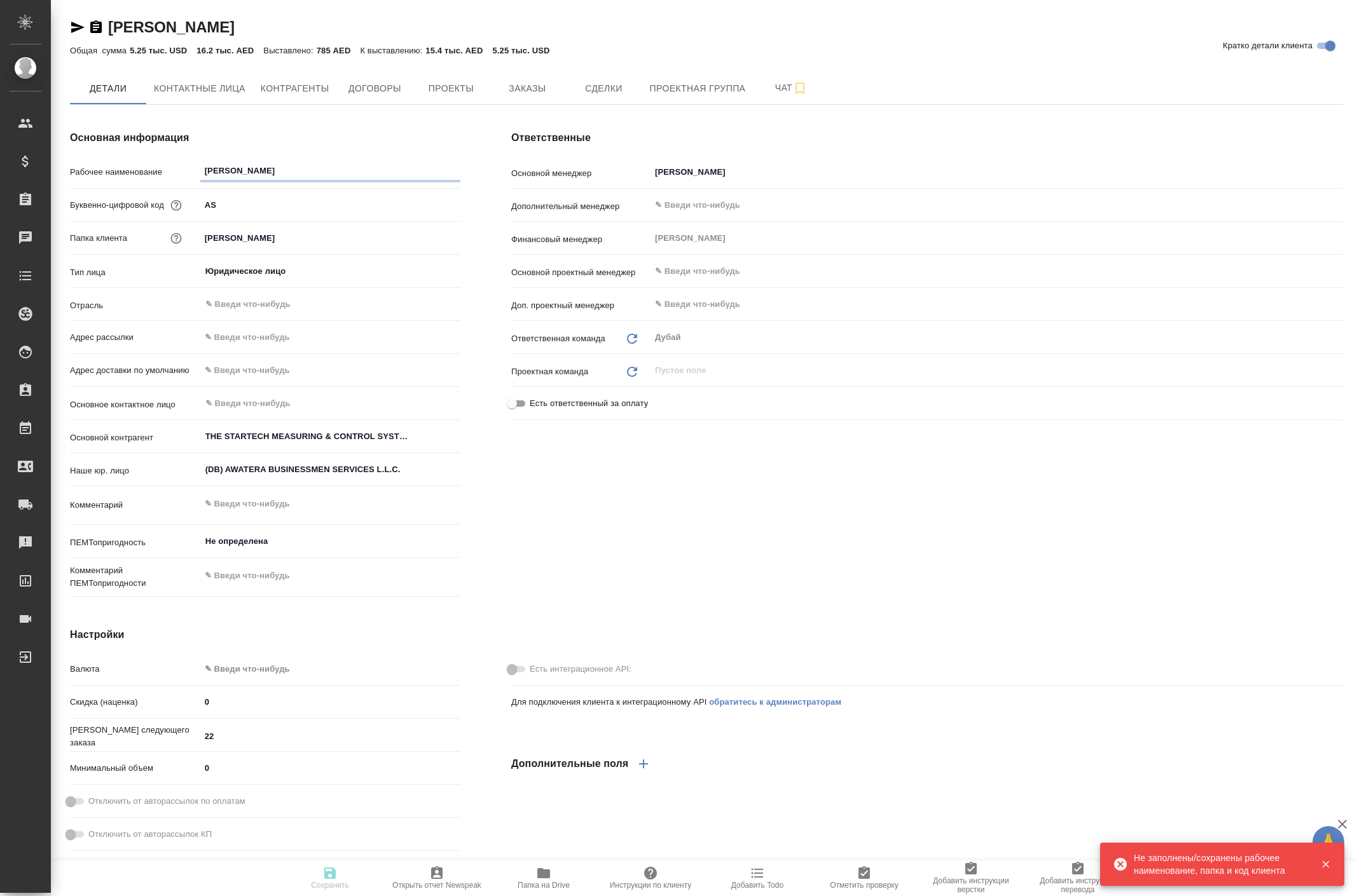
type textarea "x"
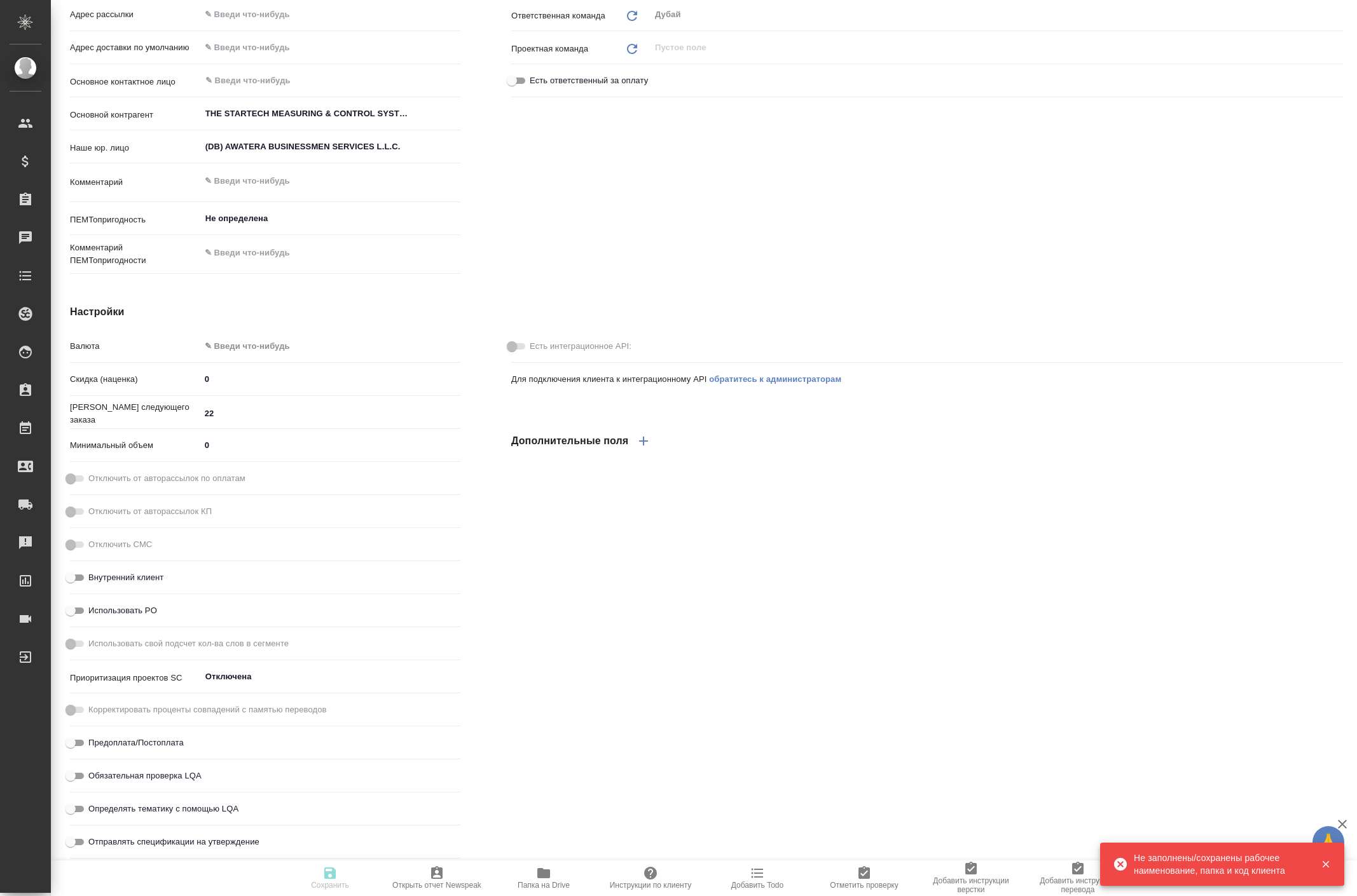
type textarea "x"
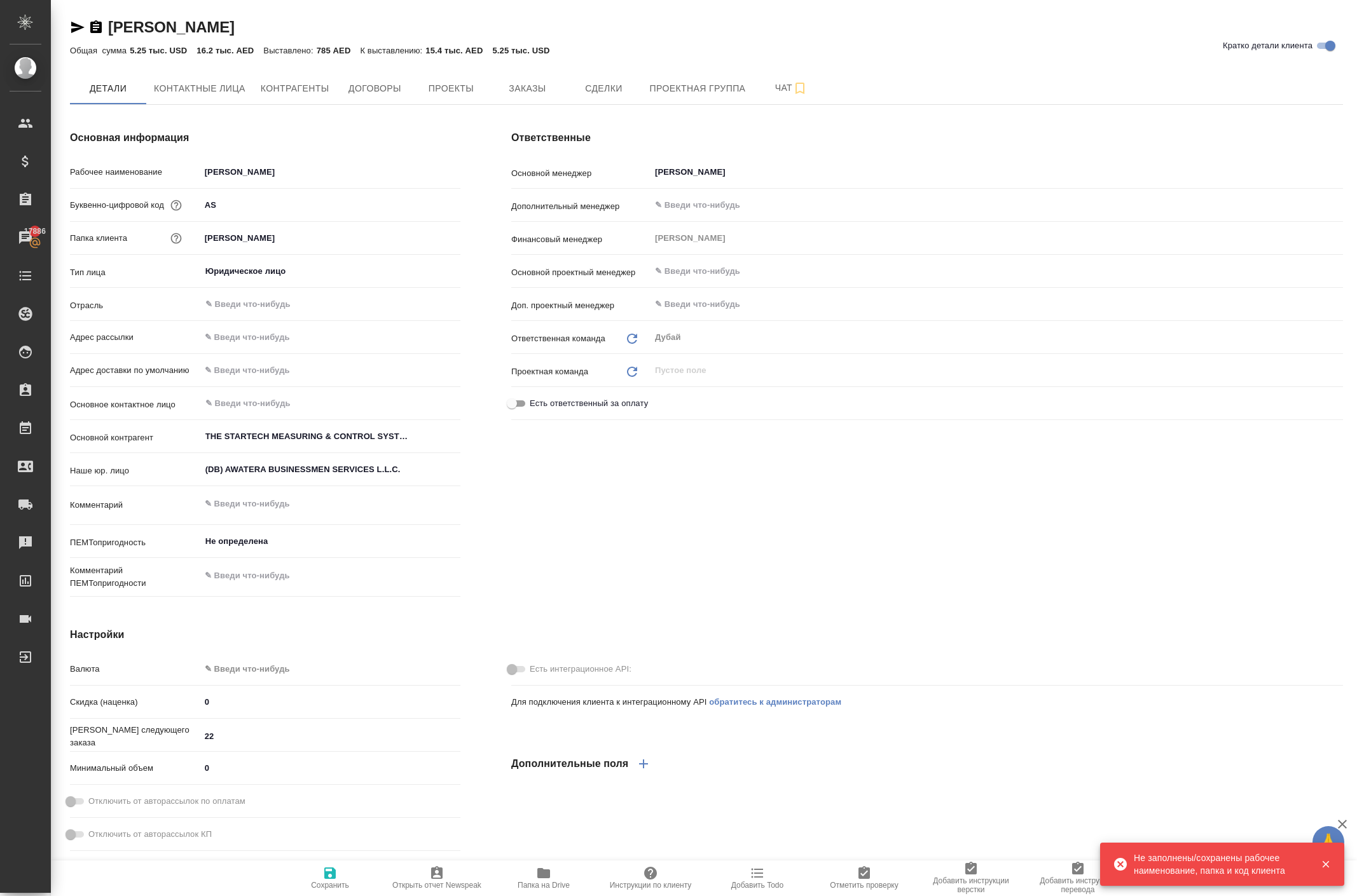
scroll to position [0, 0]
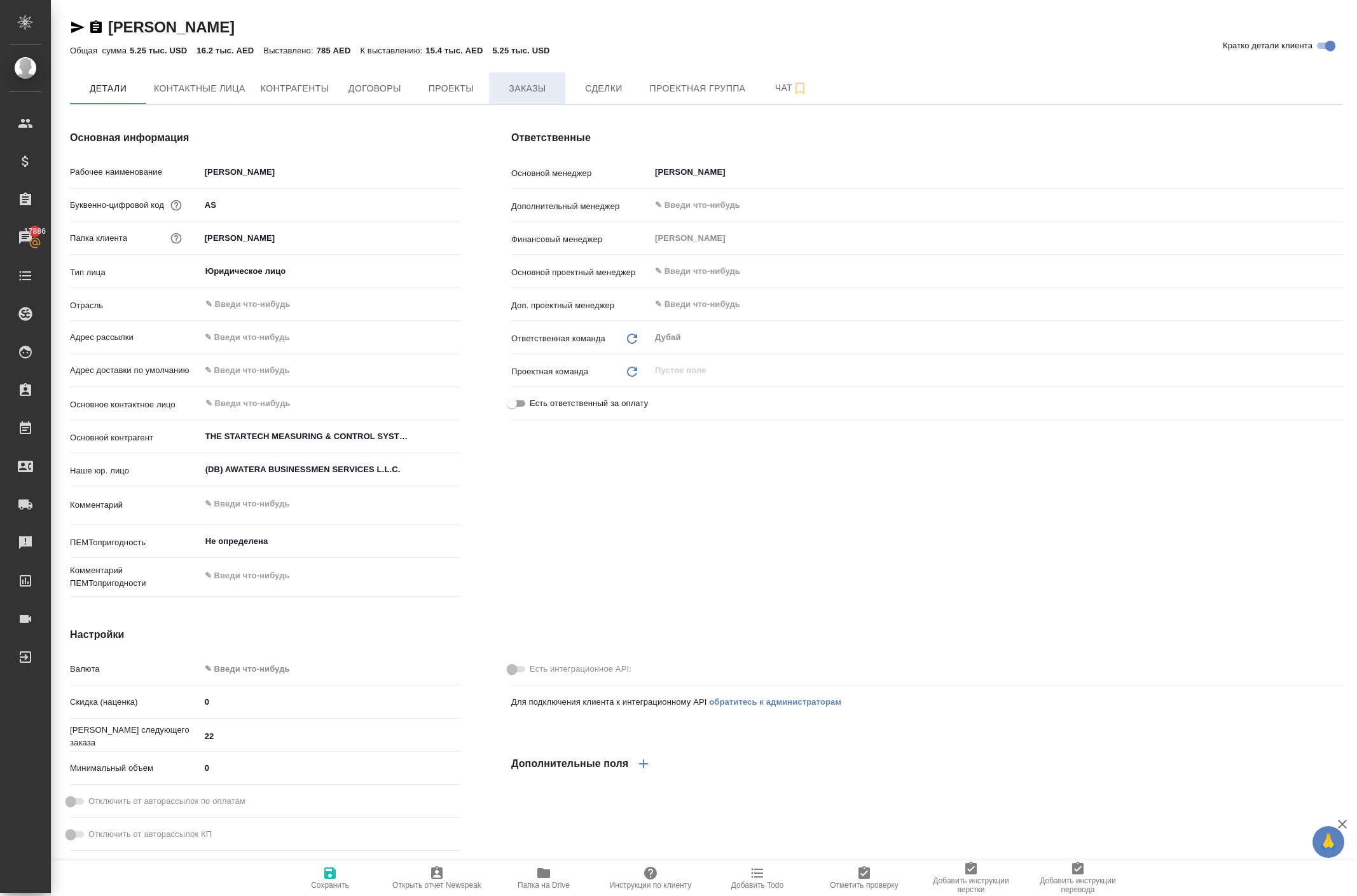
click at [557, 97] on span "Заказы" at bounding box center [526, 88] width 61 height 16
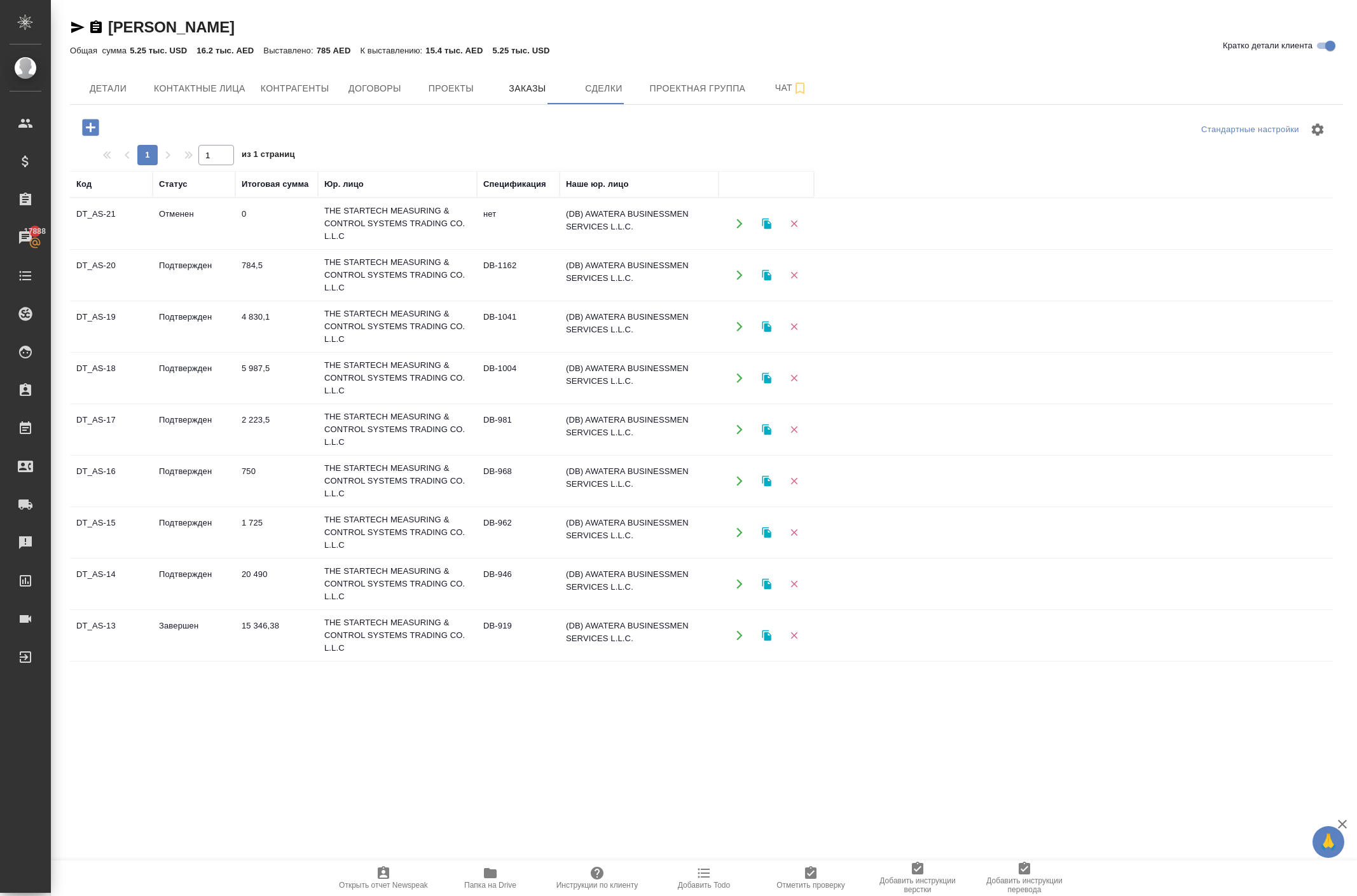
click at [736, 281] on icon "button" at bounding box center [739, 275] width 12 height 12
